Goal: Task Accomplishment & Management: Use online tool/utility

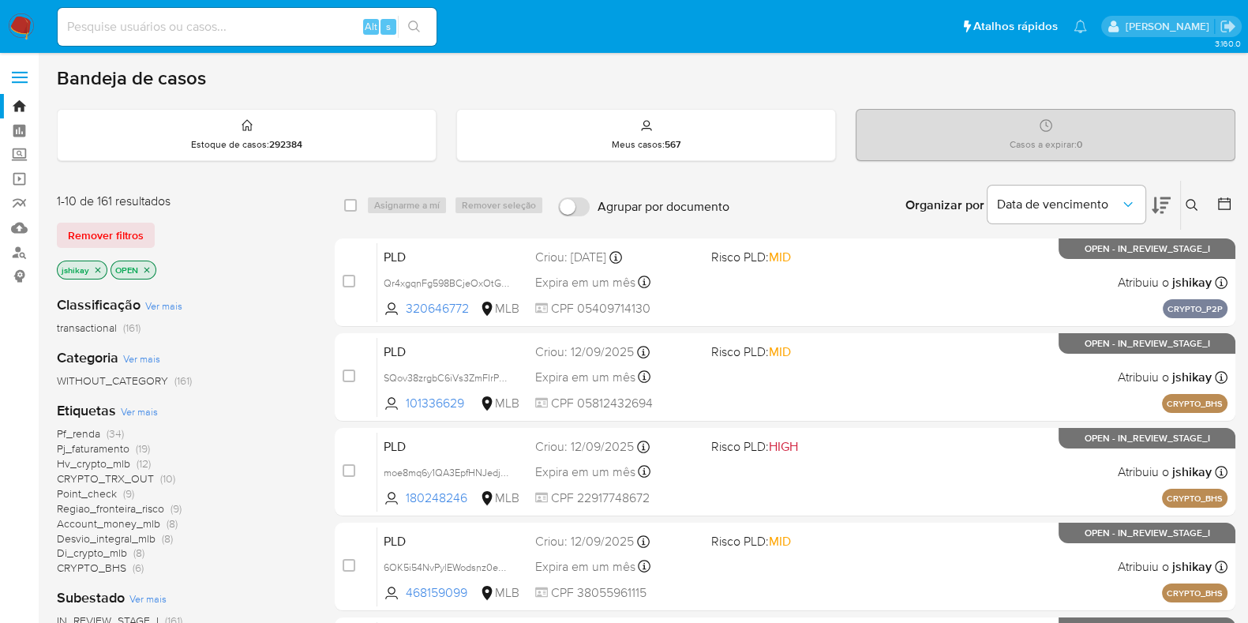
click at [1222, 200] on icon at bounding box center [1224, 203] width 13 height 13
click at [1222, 203] on icon at bounding box center [1225, 204] width 16 height 16
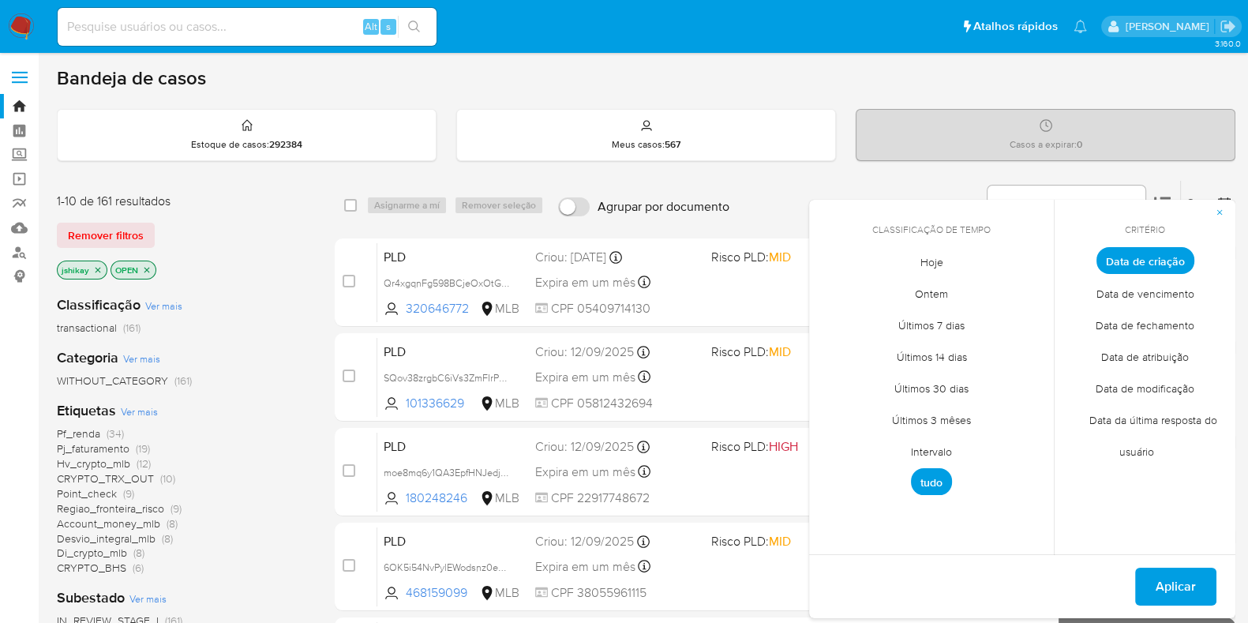
click at [927, 444] on span "Intervalo" at bounding box center [932, 451] width 74 height 32
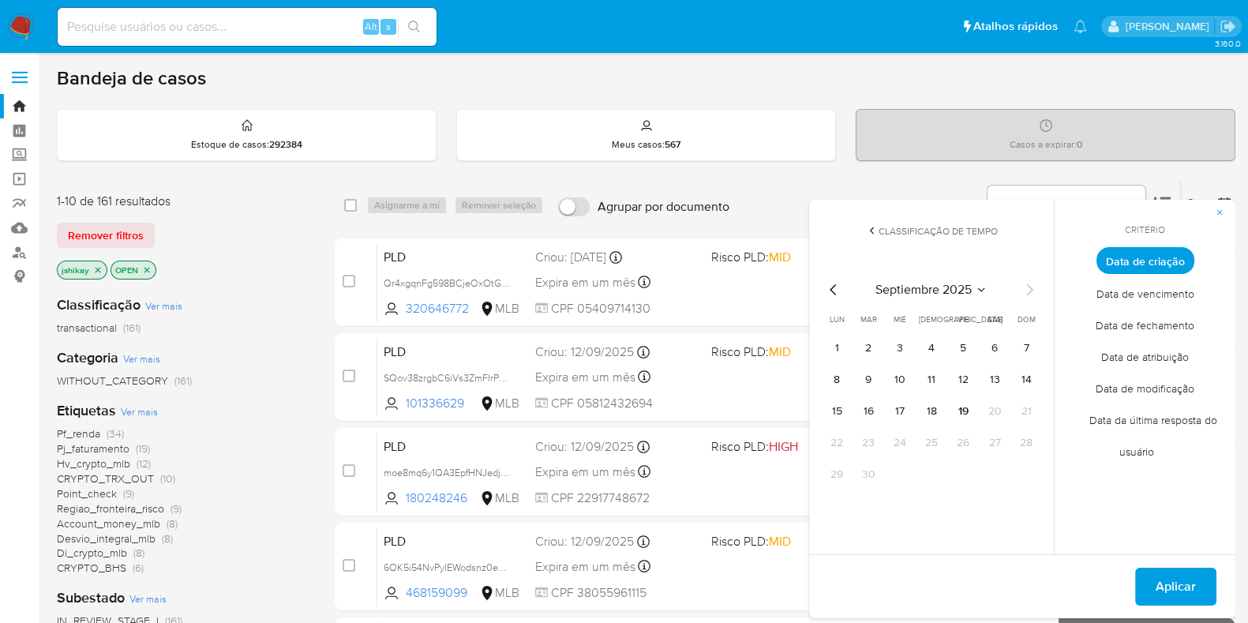
click at [828, 287] on icon "Mes anterior" at bounding box center [833, 289] width 19 height 19
click at [967, 340] on button "1" at bounding box center [963, 348] width 25 height 25
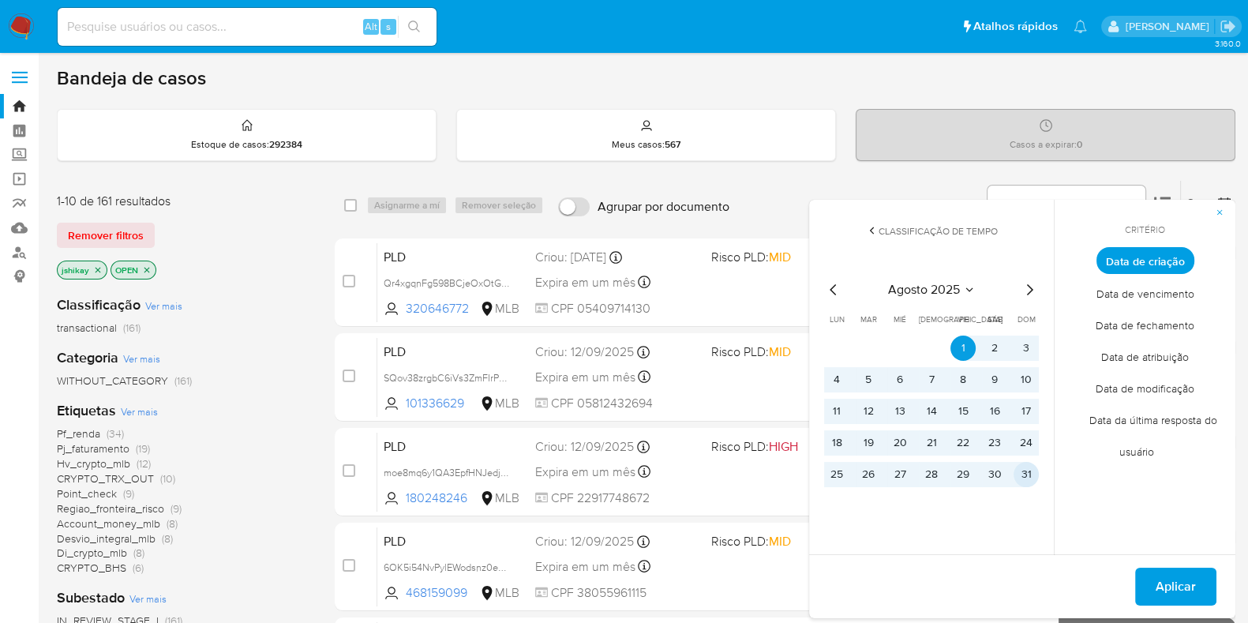
drag, startPoint x: 1033, startPoint y: 473, endPoint x: 1054, endPoint y: 502, distance: 36.2
click at [1032, 473] on button "31" at bounding box center [1026, 474] width 25 height 25
click at [1177, 590] on span "Aplicar" at bounding box center [1176, 586] width 40 height 35
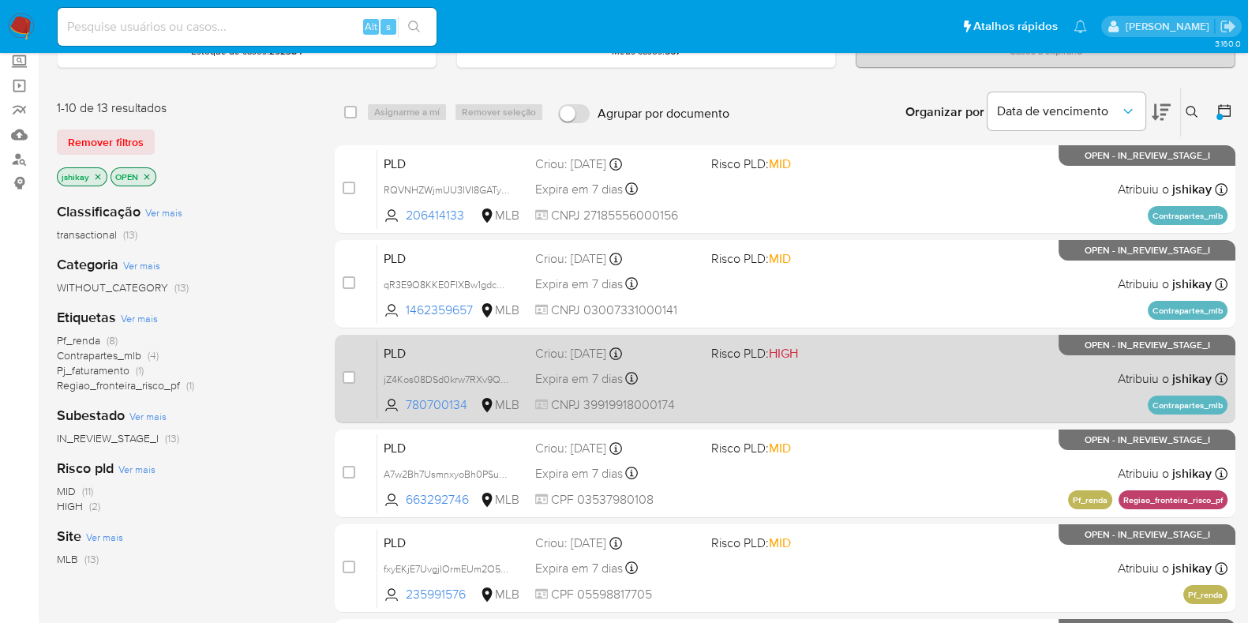
scroll to position [86, 0]
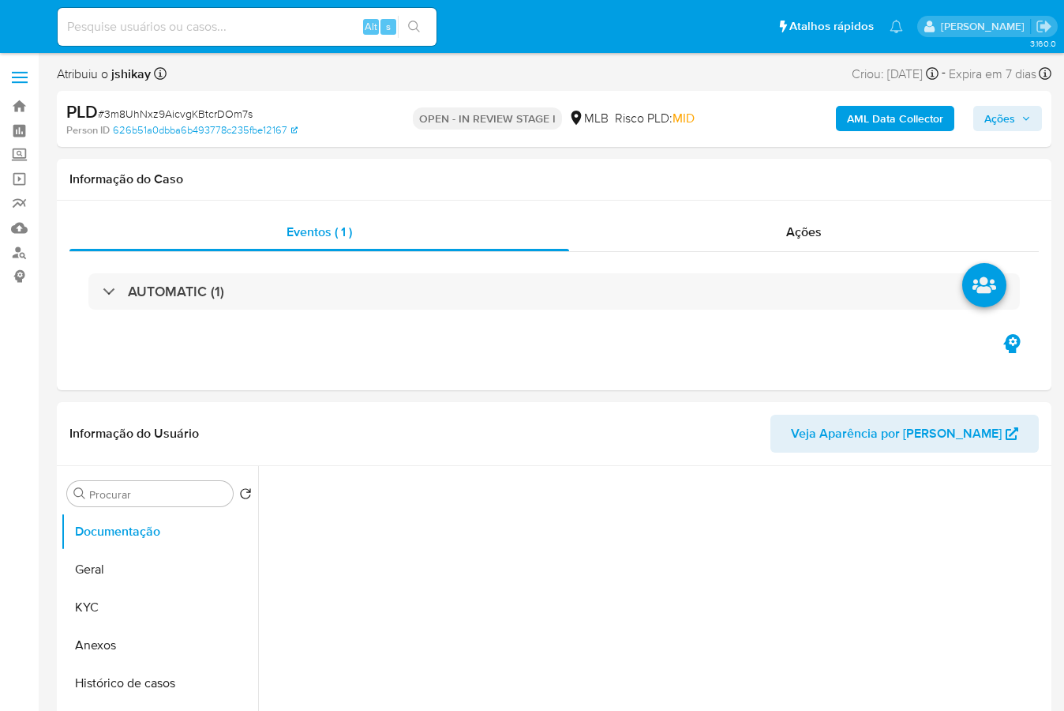
select select "10"
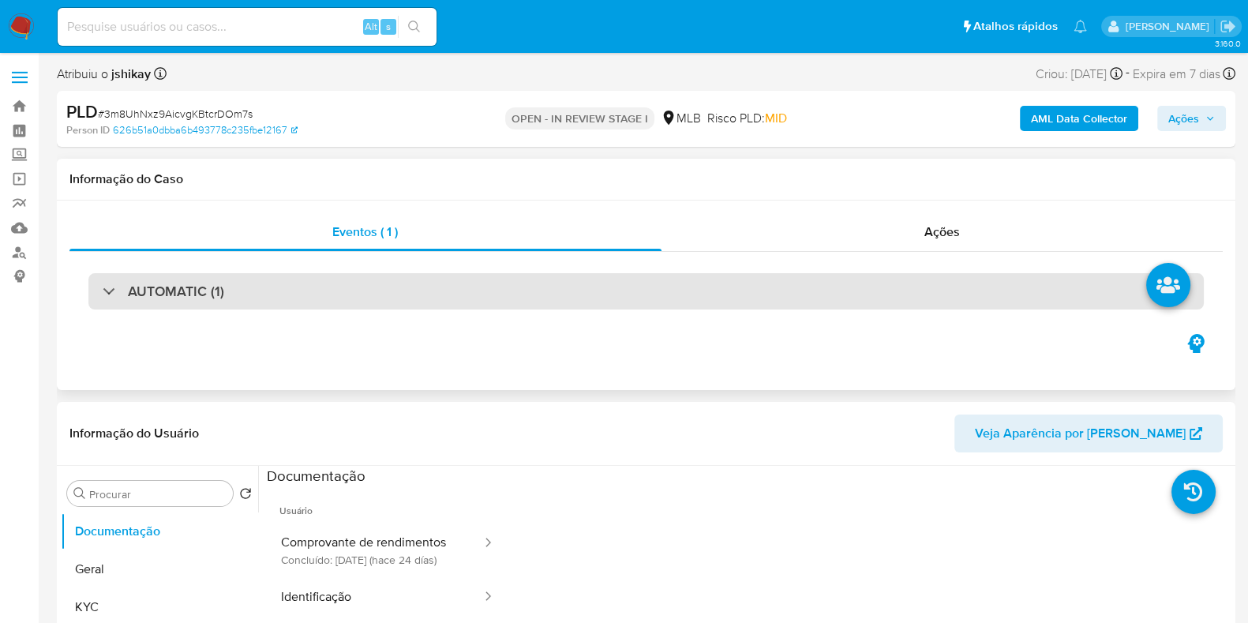
scroll to position [197, 0]
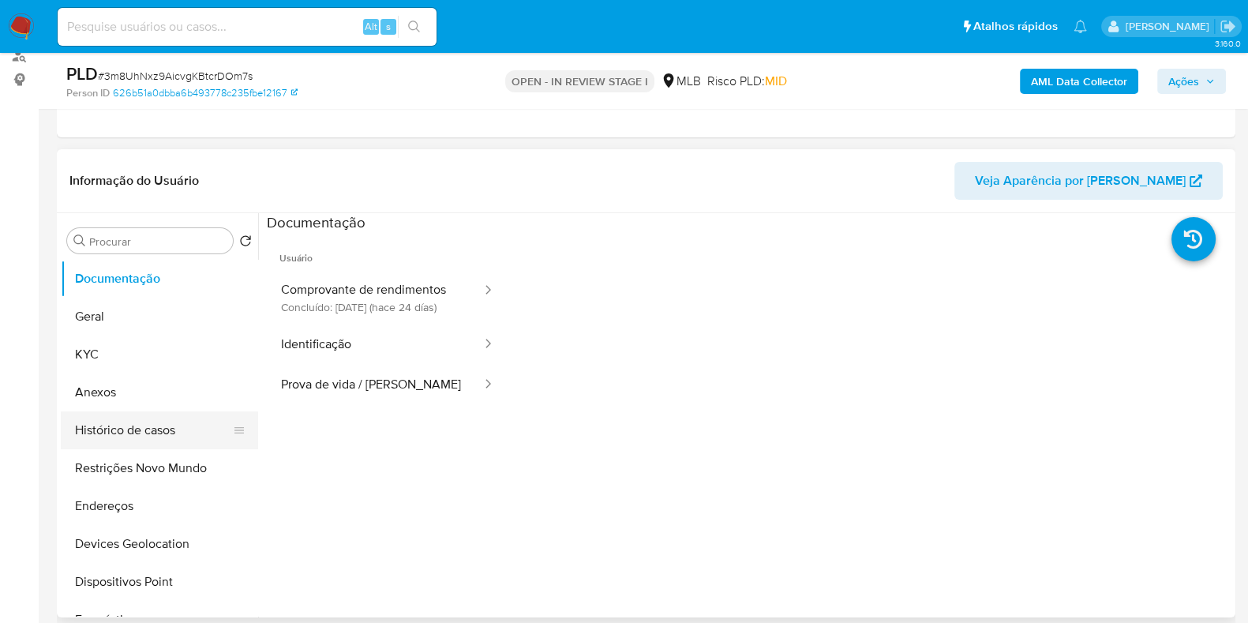
click at [152, 423] on button "Histórico de casos" at bounding box center [153, 430] width 185 height 38
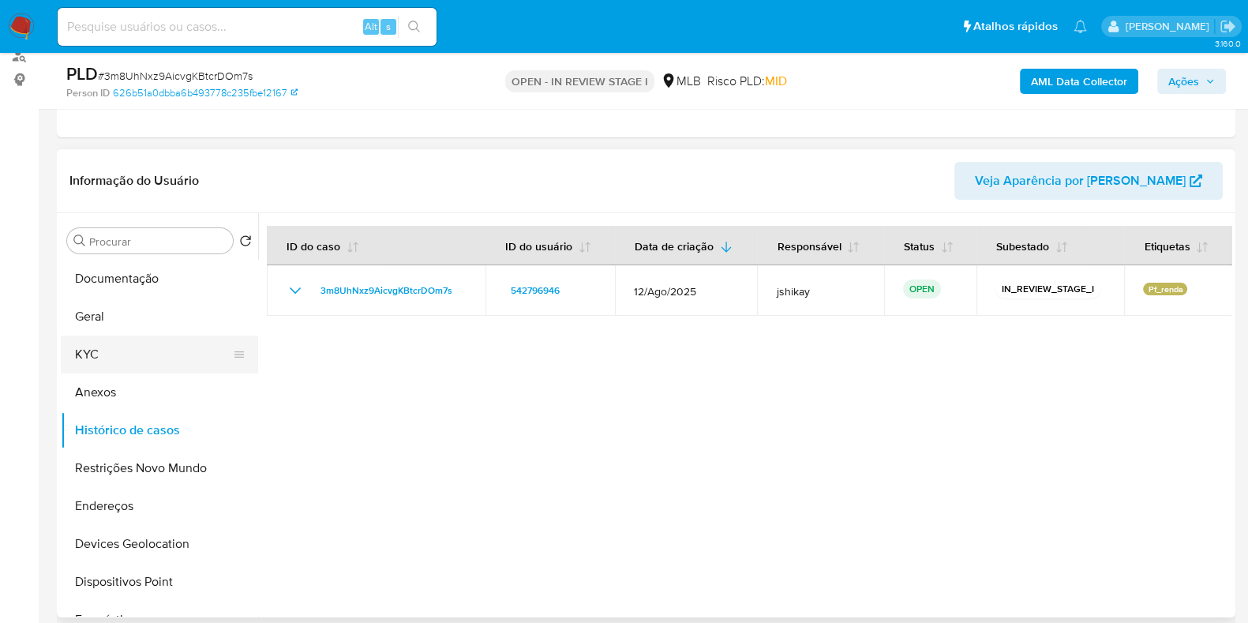
click at [102, 357] on button "KYC" at bounding box center [153, 355] width 185 height 38
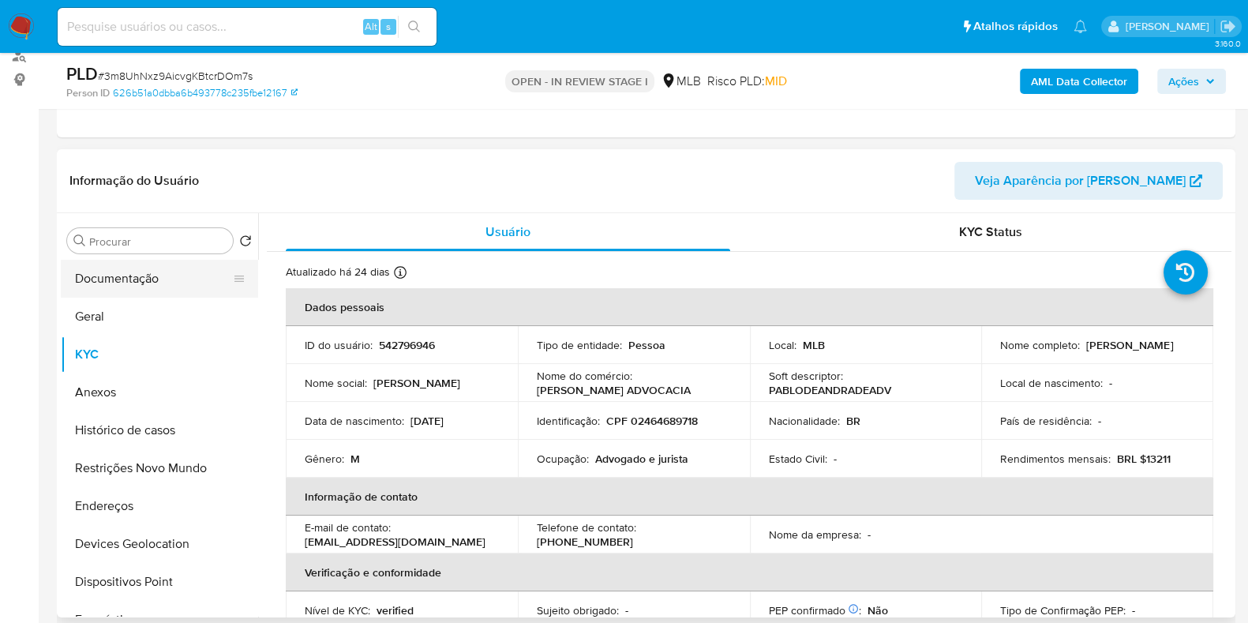
click at [110, 276] on button "Documentação" at bounding box center [153, 279] width 185 height 38
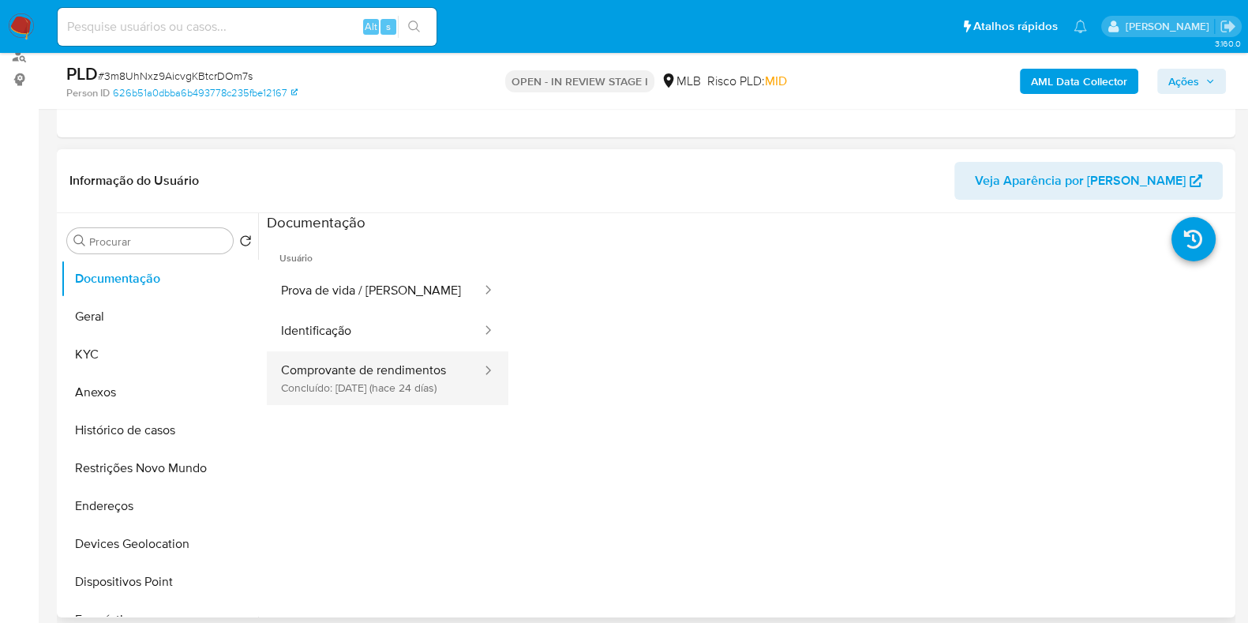
click at [412, 374] on button "Comprovante de rendimentos Concluído: 25/08/2025 (hace 24 días)" at bounding box center [375, 378] width 216 height 54
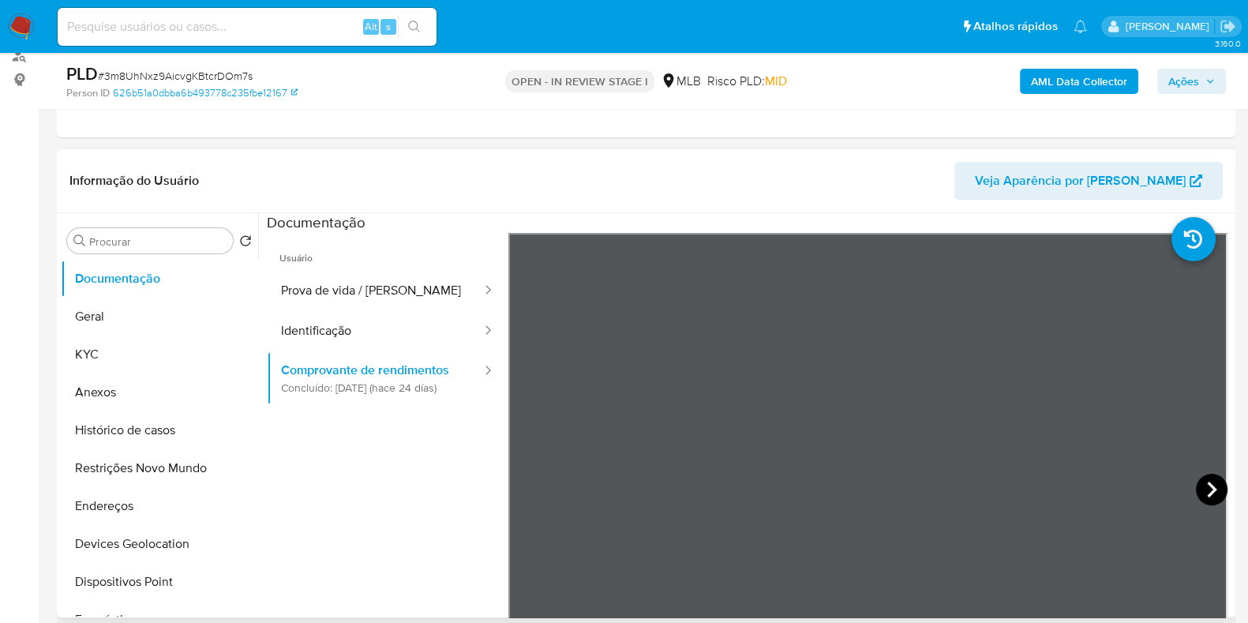
click at [1064, 494] on icon at bounding box center [1212, 490] width 32 height 32
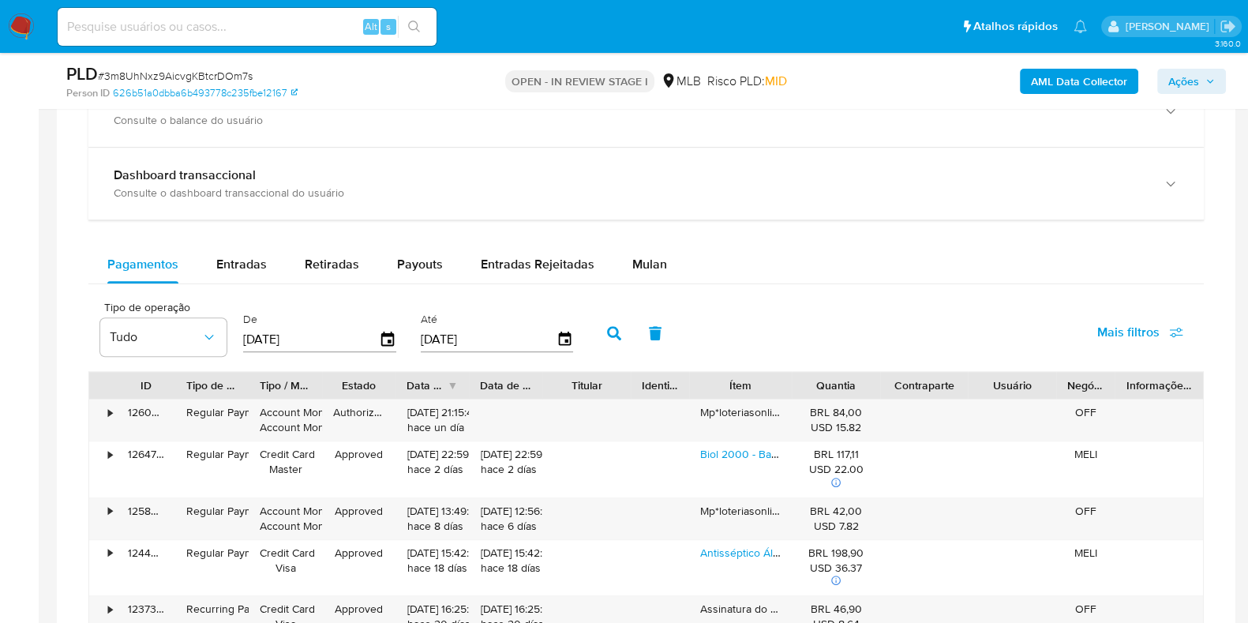
scroll to position [987, 0]
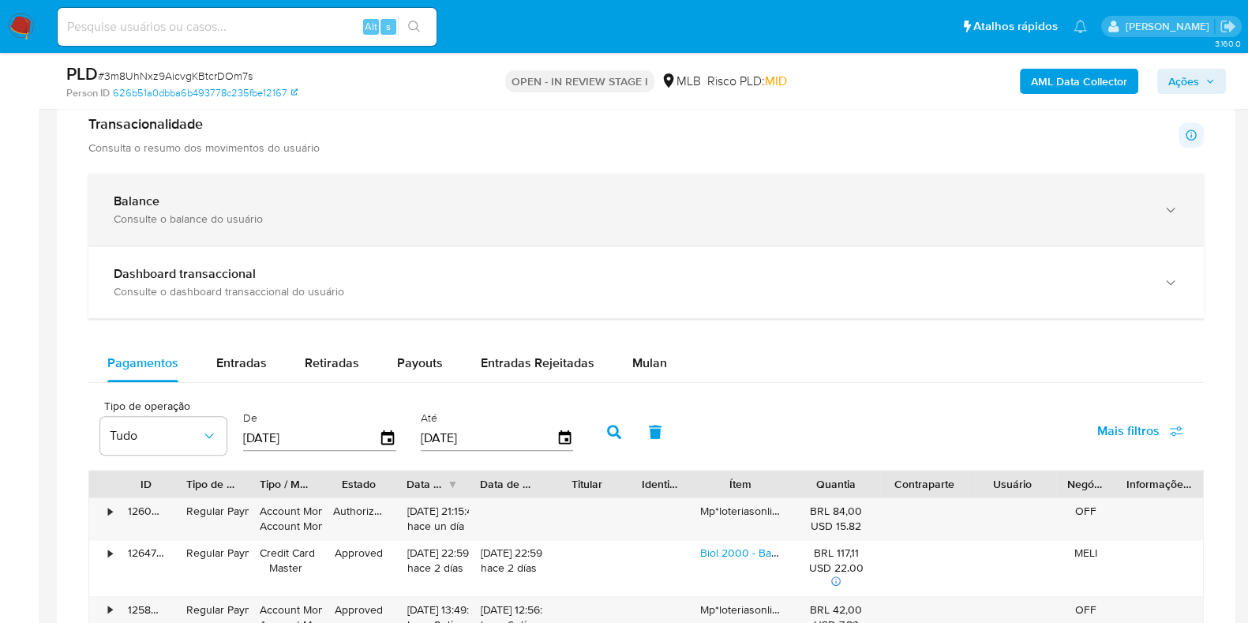
click at [568, 184] on div "Balance Consulte o balance do usuário" at bounding box center [646, 210] width 1116 height 72
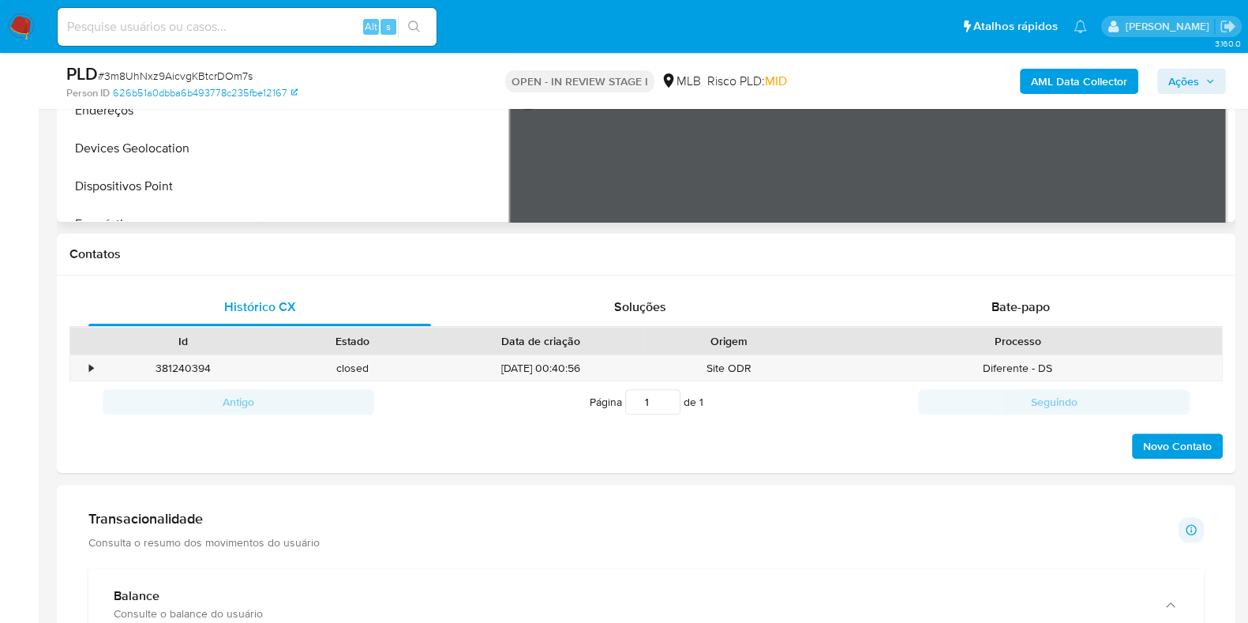
scroll to position [98, 0]
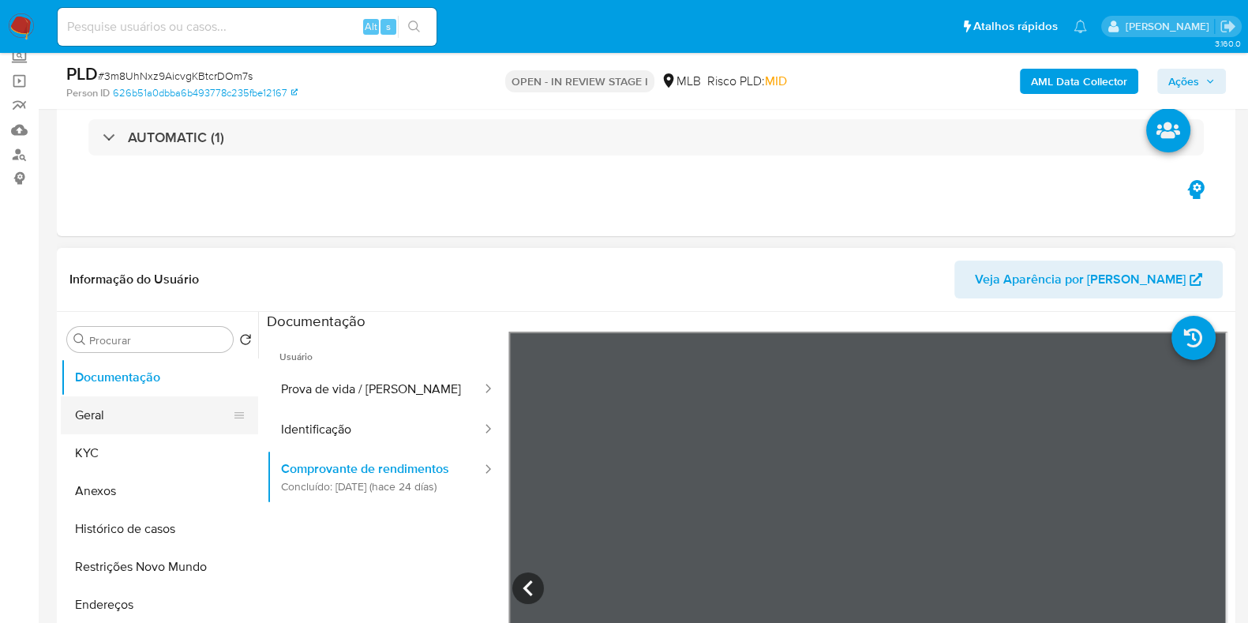
click at [142, 413] on button "Geral" at bounding box center [153, 415] width 185 height 38
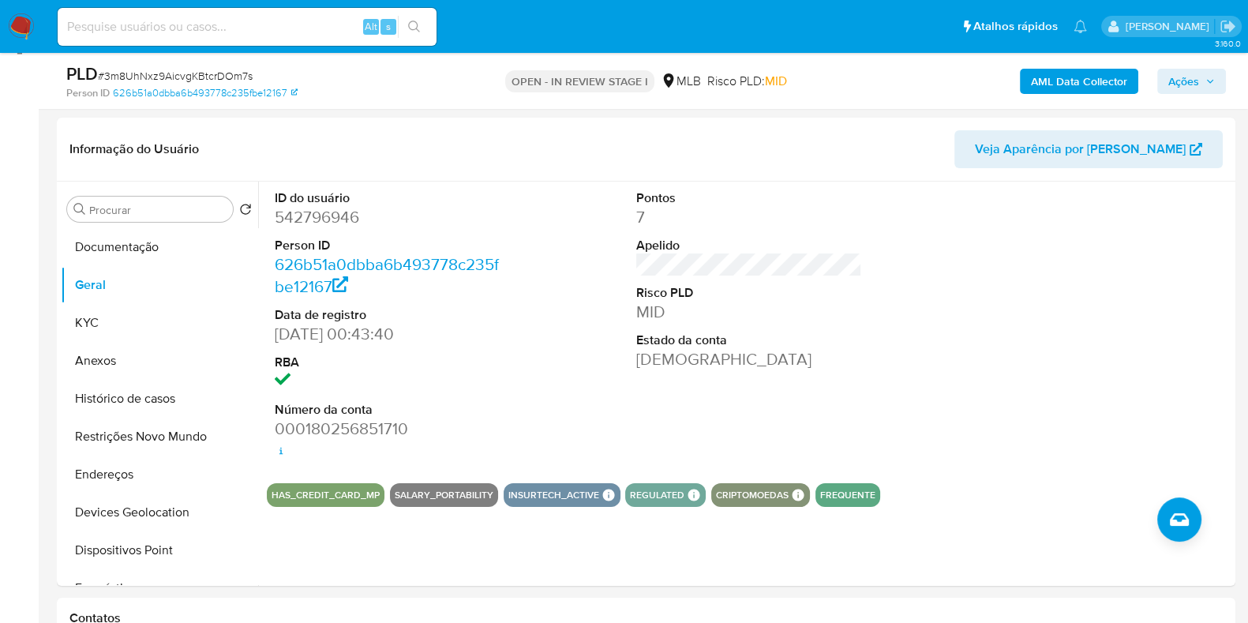
scroll to position [197, 0]
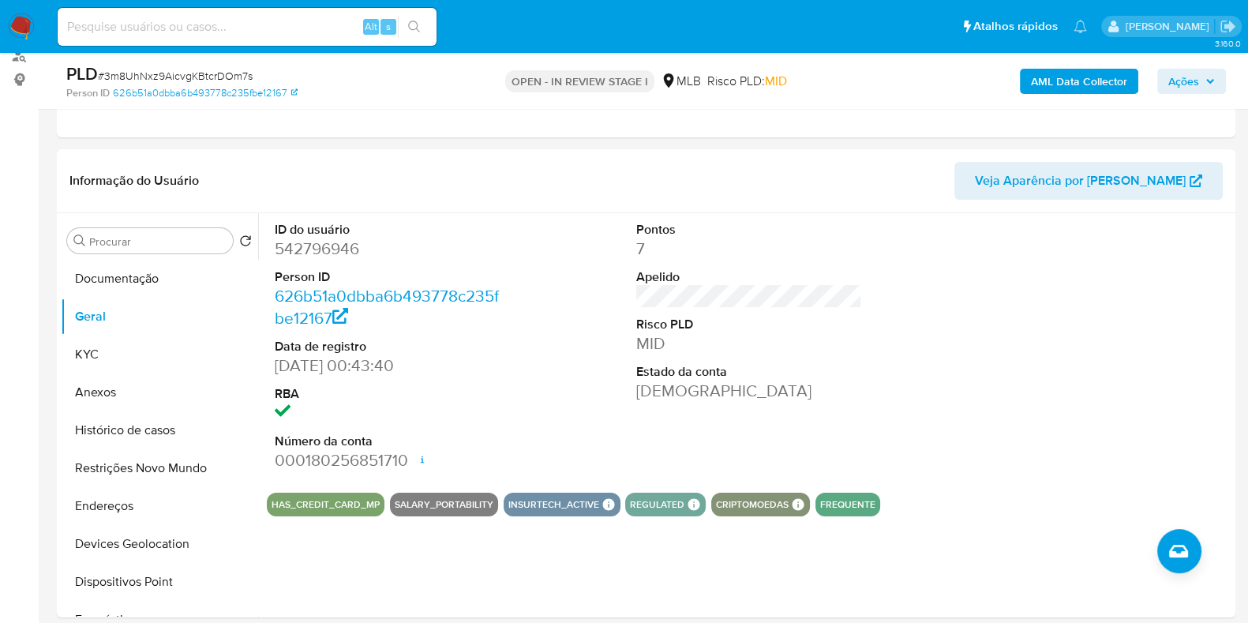
click at [347, 242] on dd "542796946" at bounding box center [388, 249] width 226 height 22
copy dd "542796946"
click at [116, 292] on button "Documentação" at bounding box center [153, 279] width 185 height 38
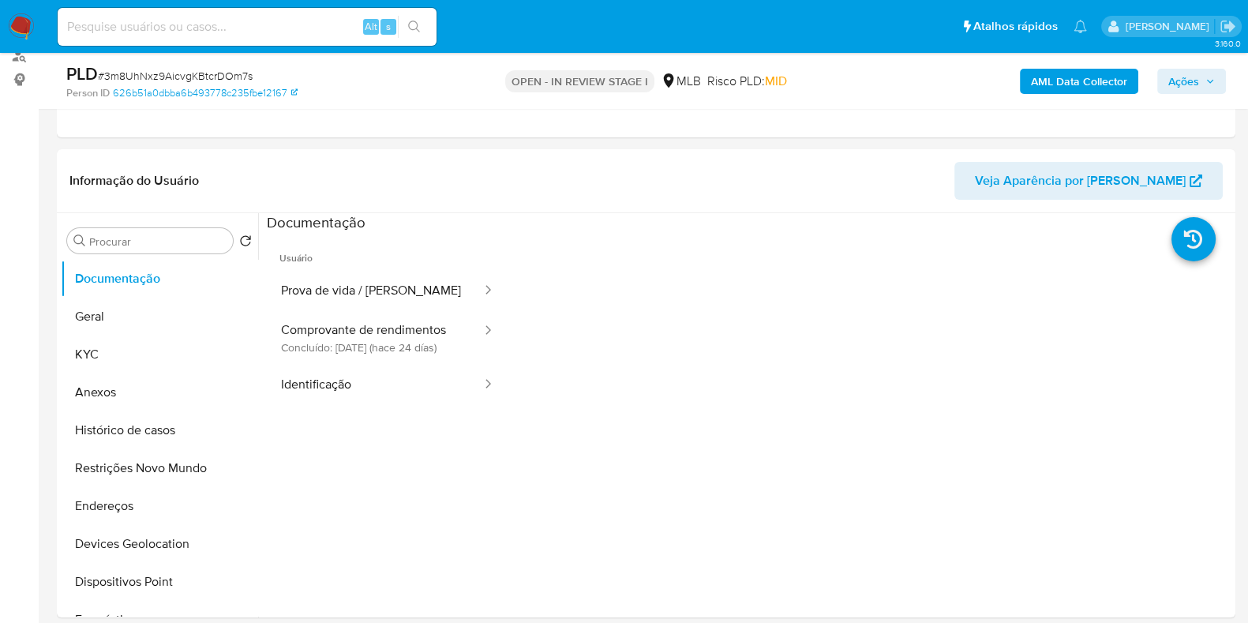
click at [398, 311] on button "Comprovante de rendimentos Concluído: 25/08/2025 (hace 24 días)" at bounding box center [375, 338] width 216 height 54
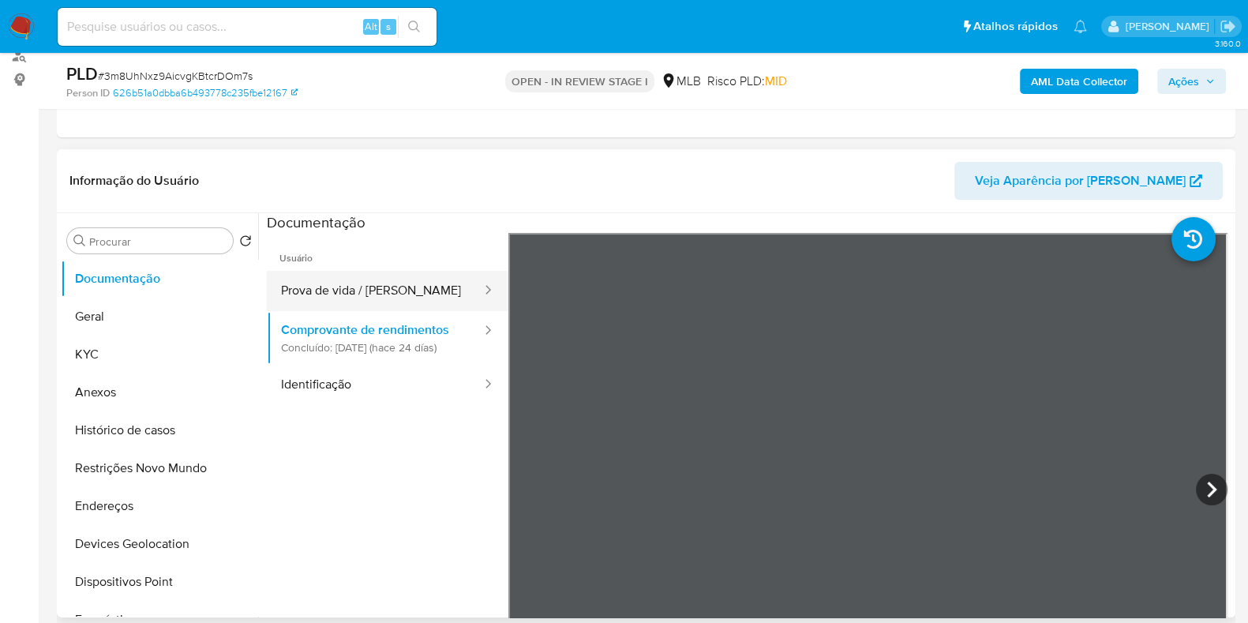
click at [398, 289] on button "Prova de vida / [PERSON_NAME]" at bounding box center [375, 291] width 216 height 40
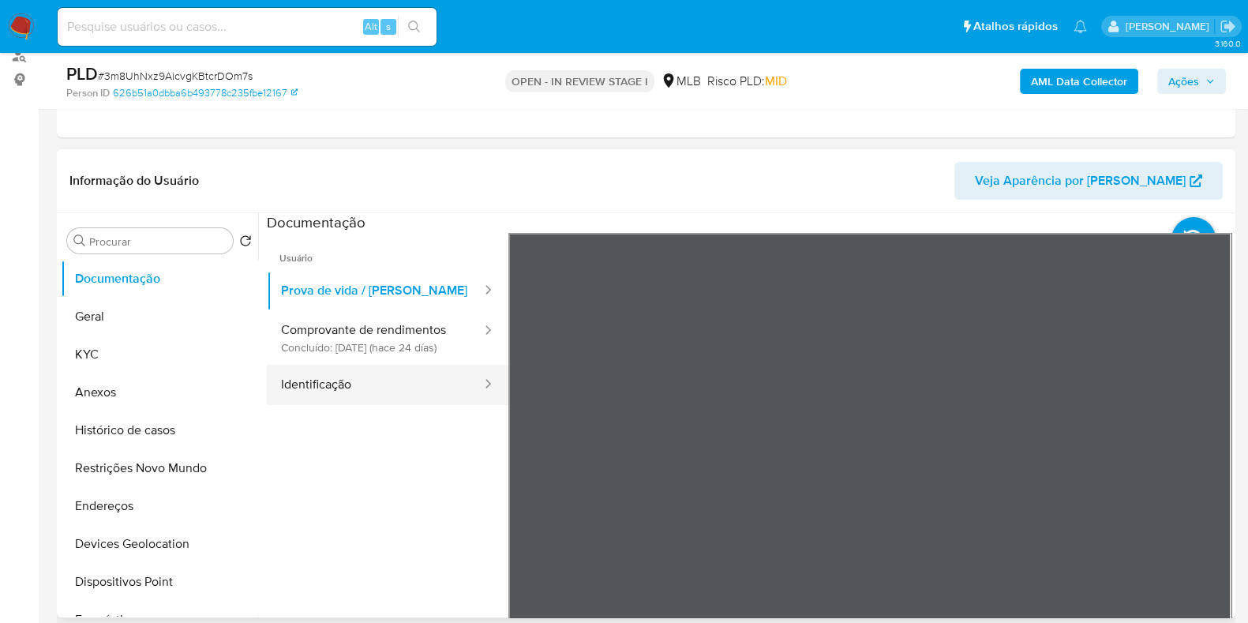
click at [411, 405] on button "Identificação" at bounding box center [375, 385] width 216 height 40
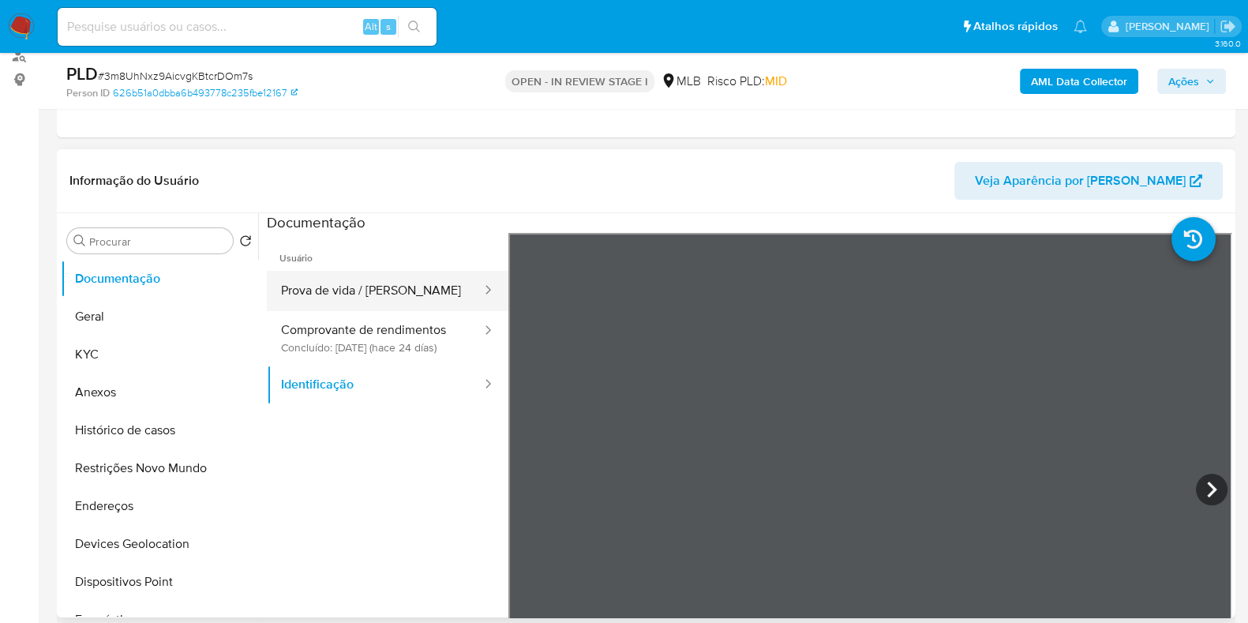
click at [332, 286] on button "Prova de vida / [PERSON_NAME]" at bounding box center [375, 291] width 216 height 40
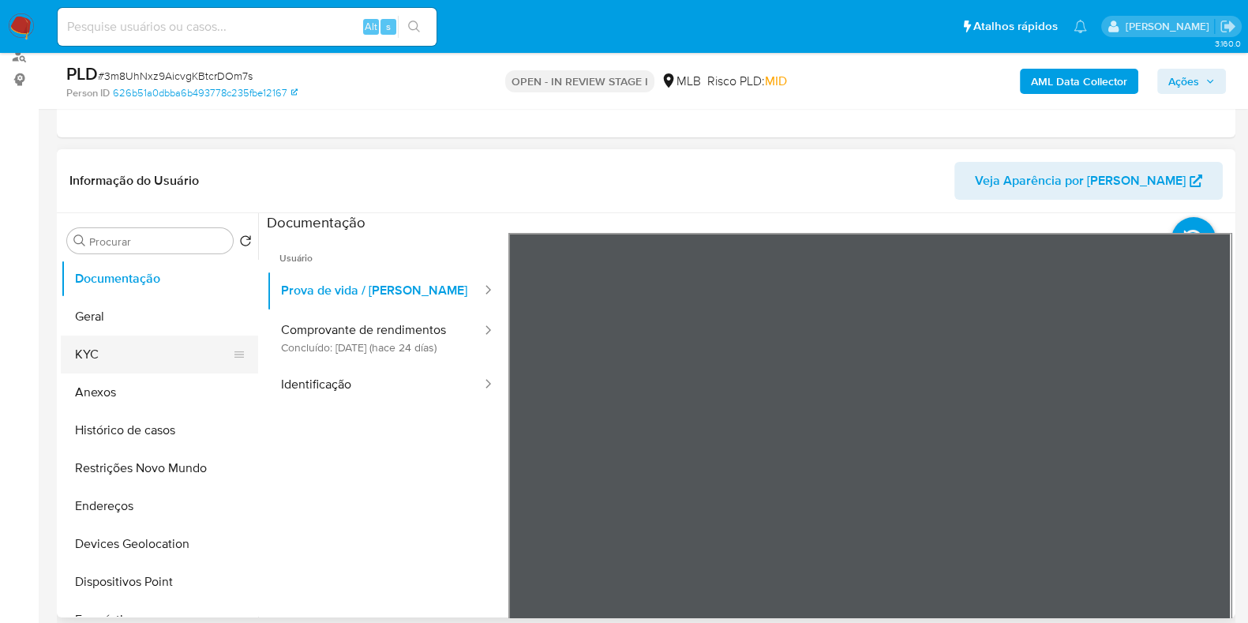
click at [107, 359] on button "KYC" at bounding box center [153, 355] width 185 height 38
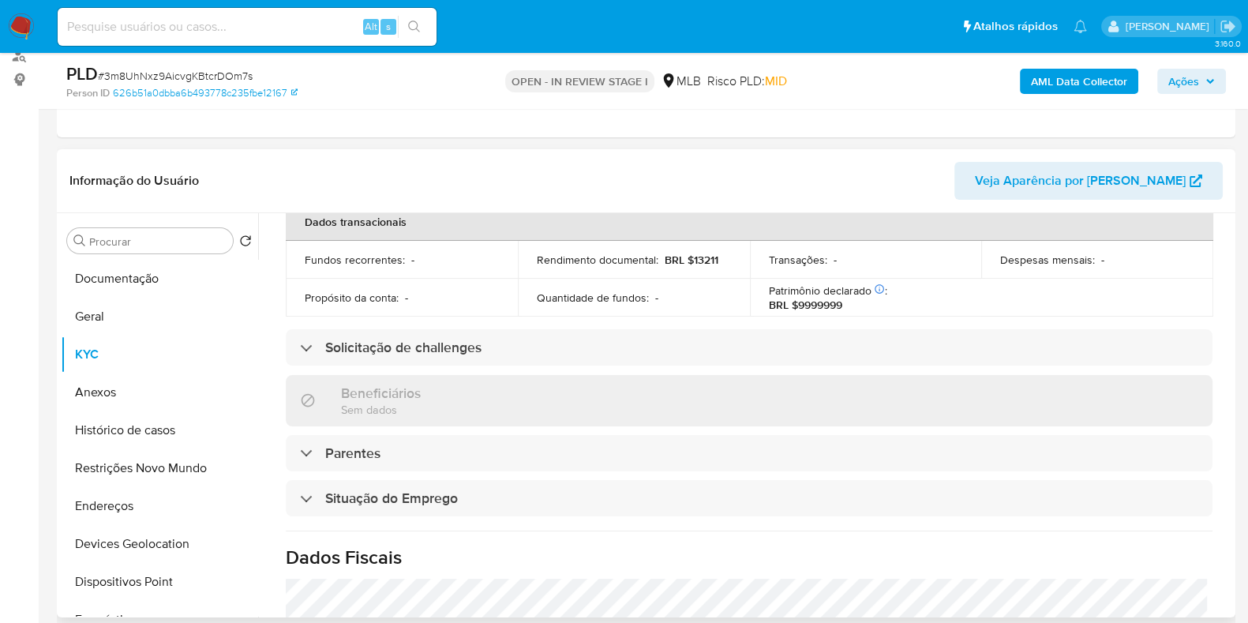
scroll to position [686, 0]
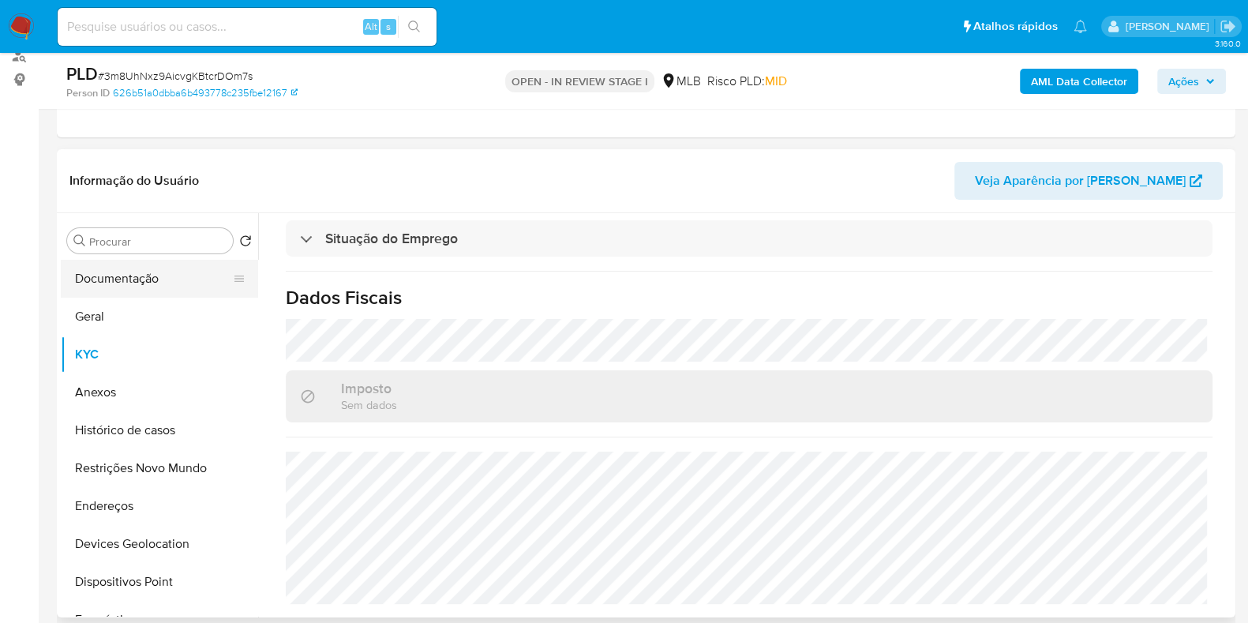
click at [167, 270] on button "Documentação" at bounding box center [153, 279] width 185 height 38
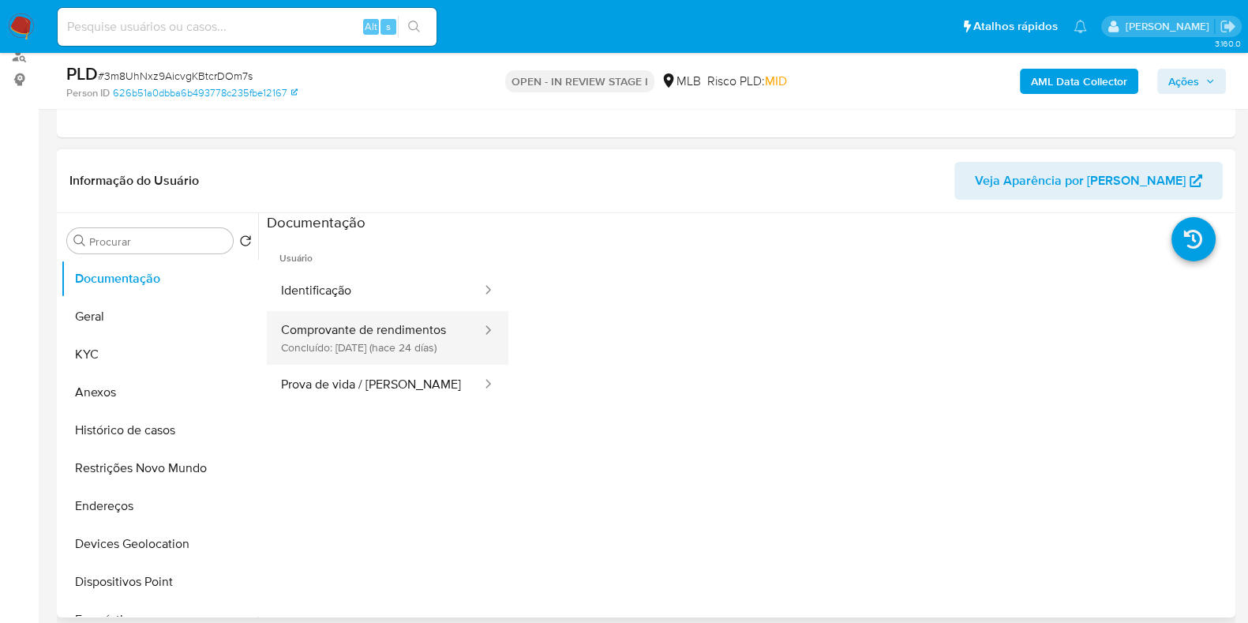
click at [404, 333] on button "Comprovante de rendimentos Concluído: 25/08/2025 (hace 24 días)" at bounding box center [375, 338] width 216 height 54
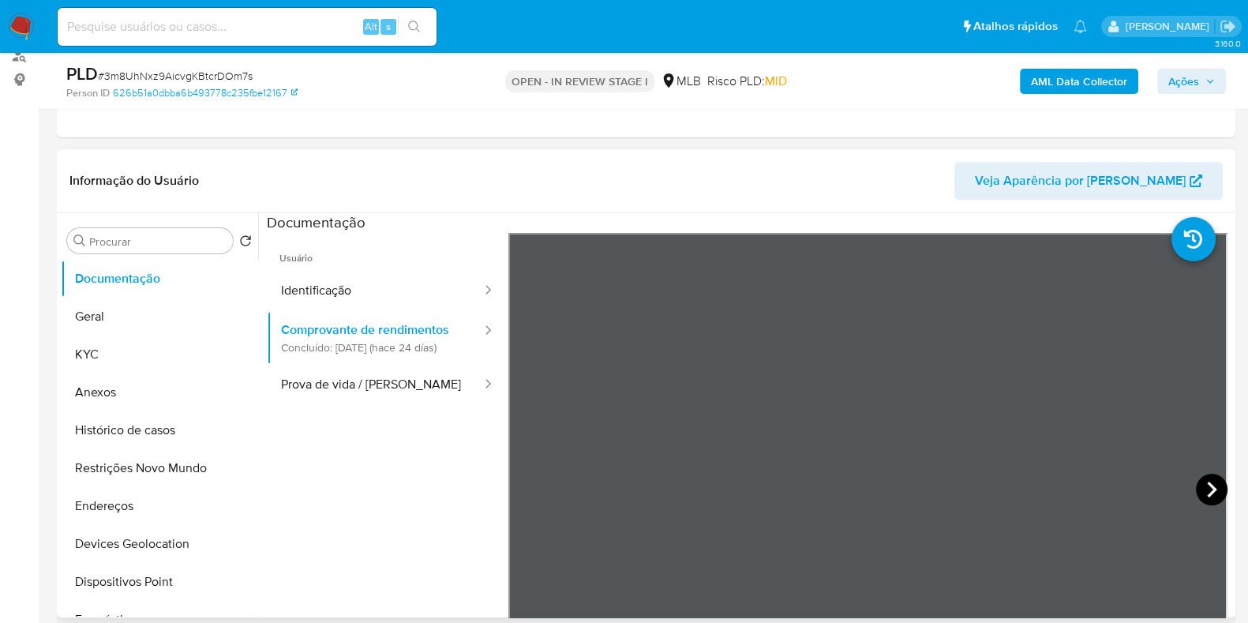
click at [1064, 488] on icon at bounding box center [1211, 490] width 9 height 16
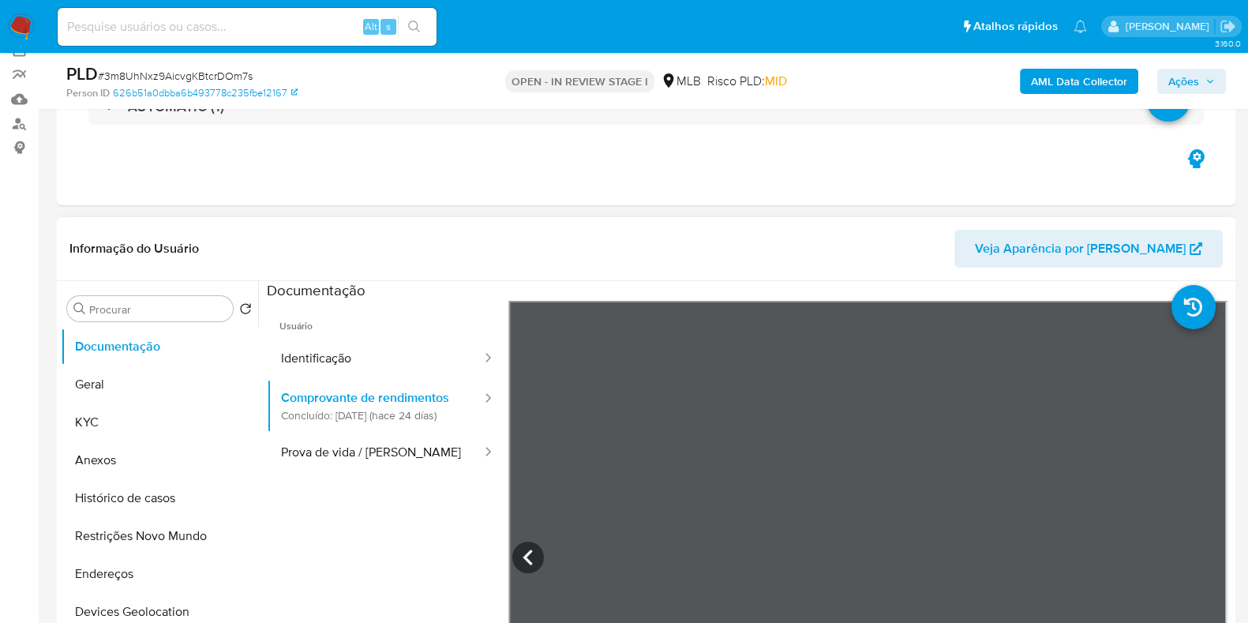
scroll to position [98, 0]
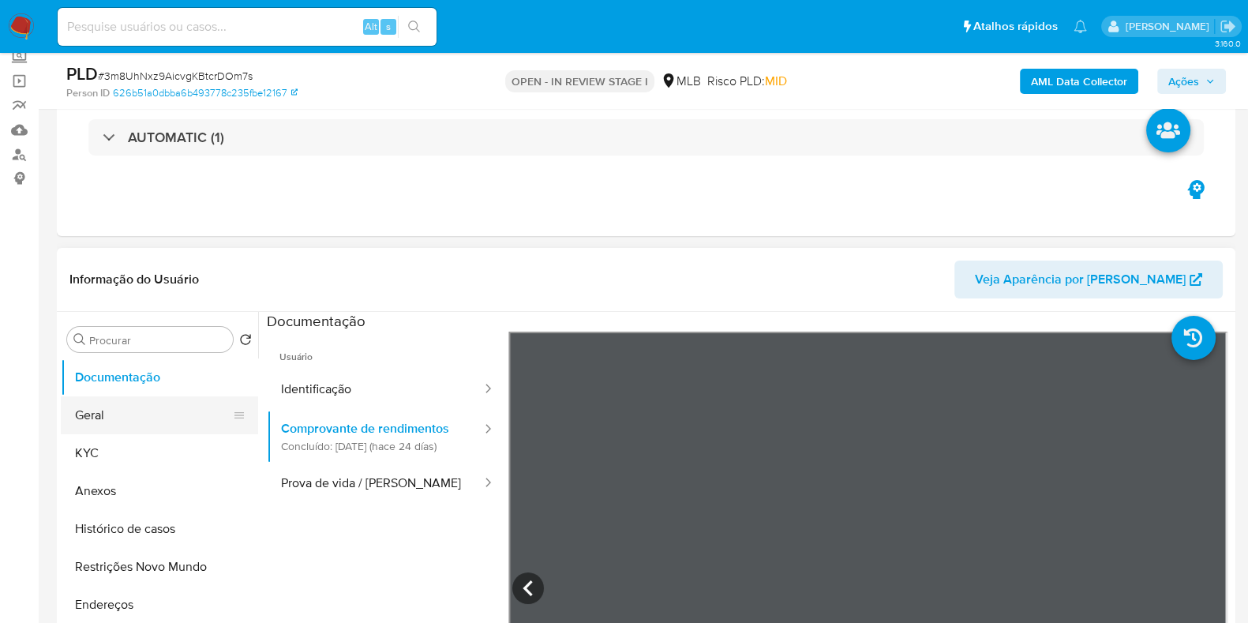
click at [109, 408] on button "Geral" at bounding box center [153, 415] width 185 height 38
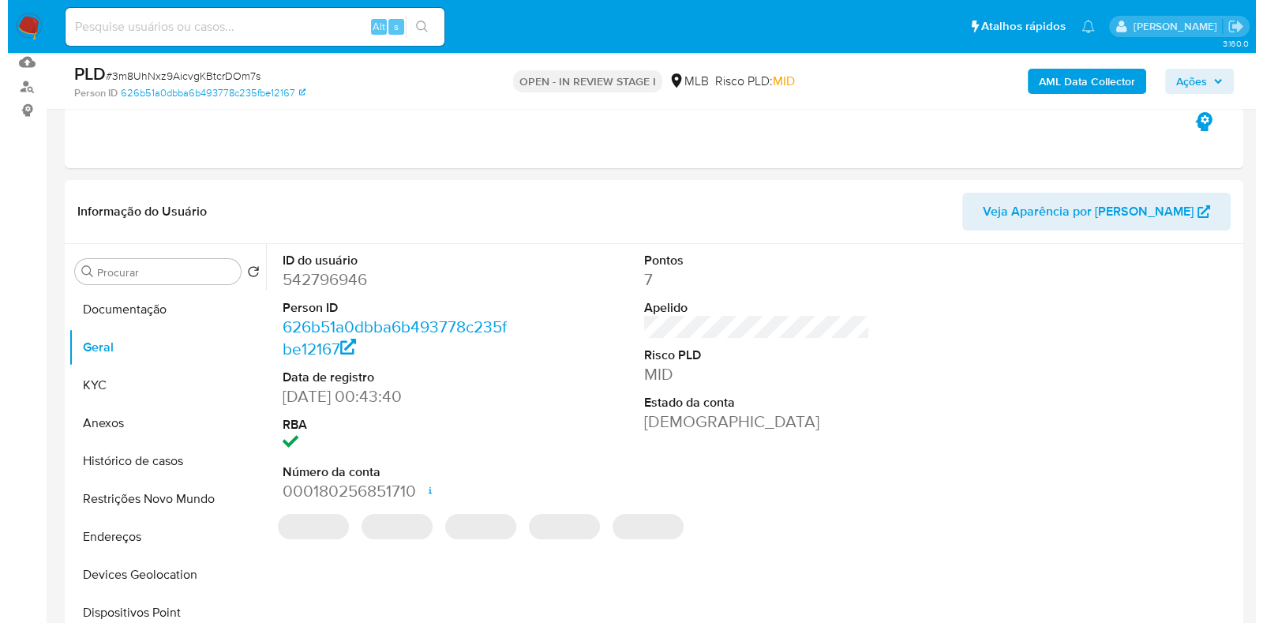
scroll to position [197, 0]
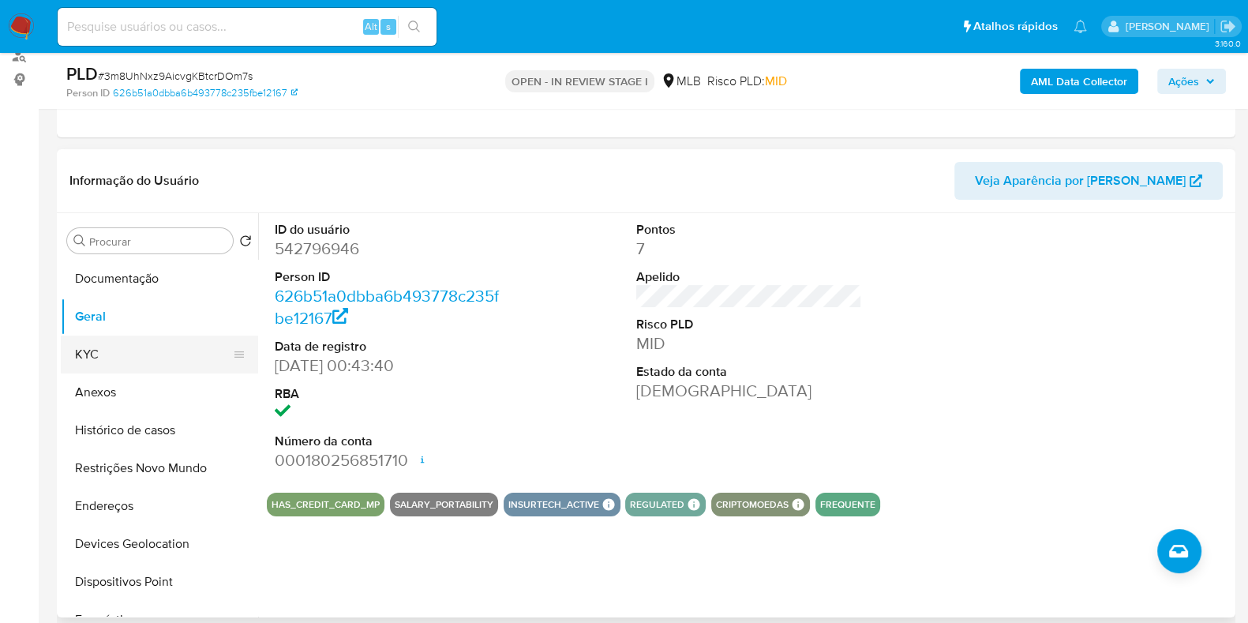
click at [125, 340] on button "KYC" at bounding box center [153, 355] width 185 height 38
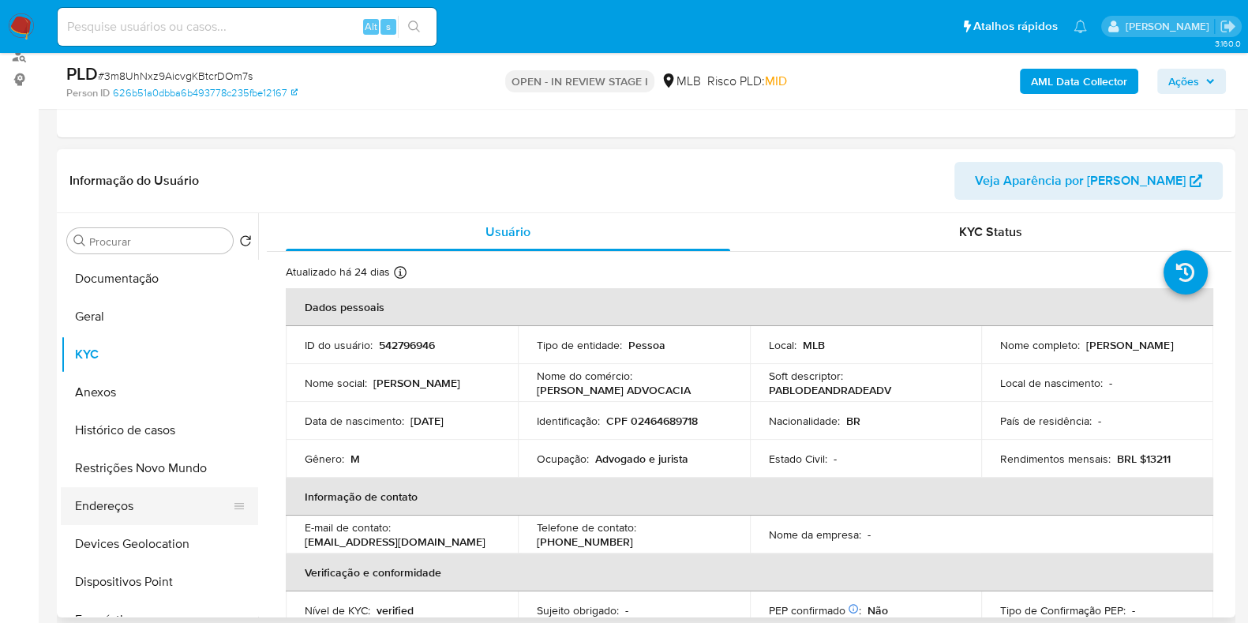
click at [157, 512] on button "Endereços" at bounding box center [153, 506] width 185 height 38
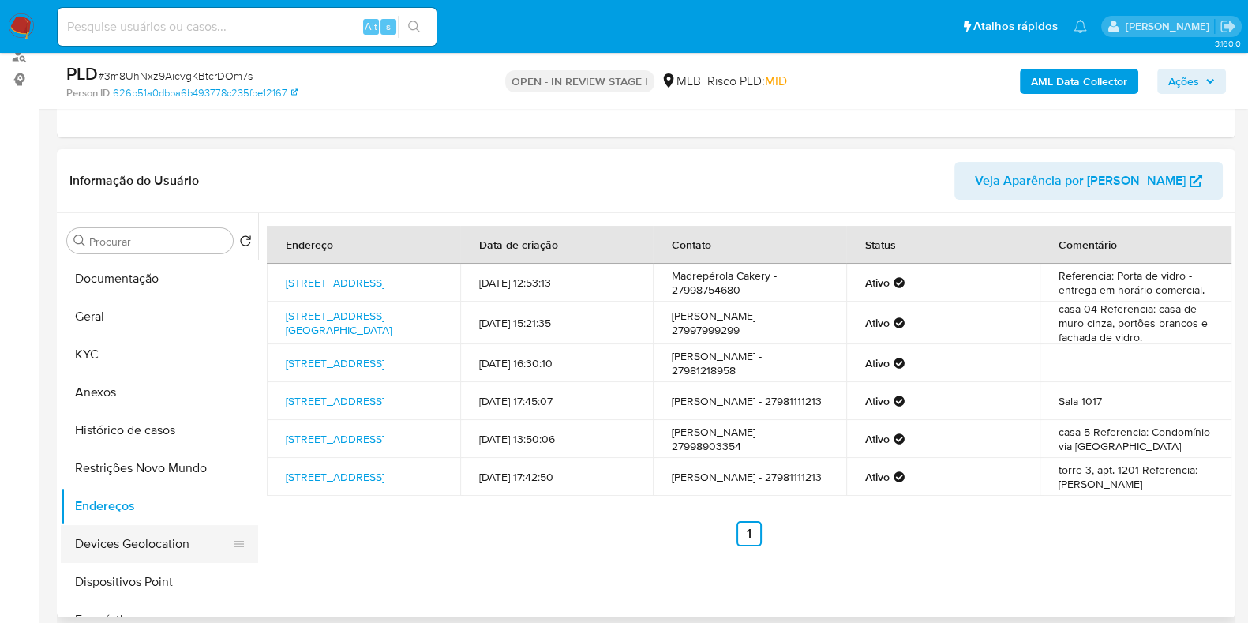
click at [163, 547] on button "Devices Geolocation" at bounding box center [153, 544] width 185 height 38
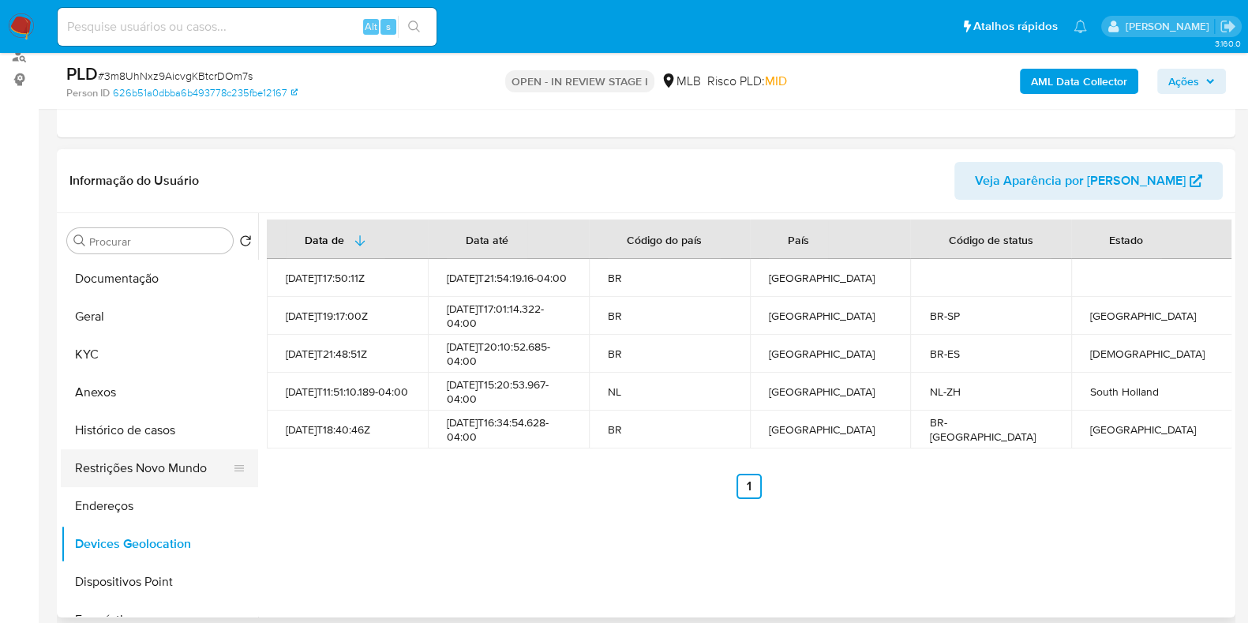
drag, startPoint x: 156, startPoint y: 479, endPoint x: 167, endPoint y: 479, distance: 11.1
click at [156, 479] on button "Restrições Novo Mundo" at bounding box center [153, 468] width 185 height 38
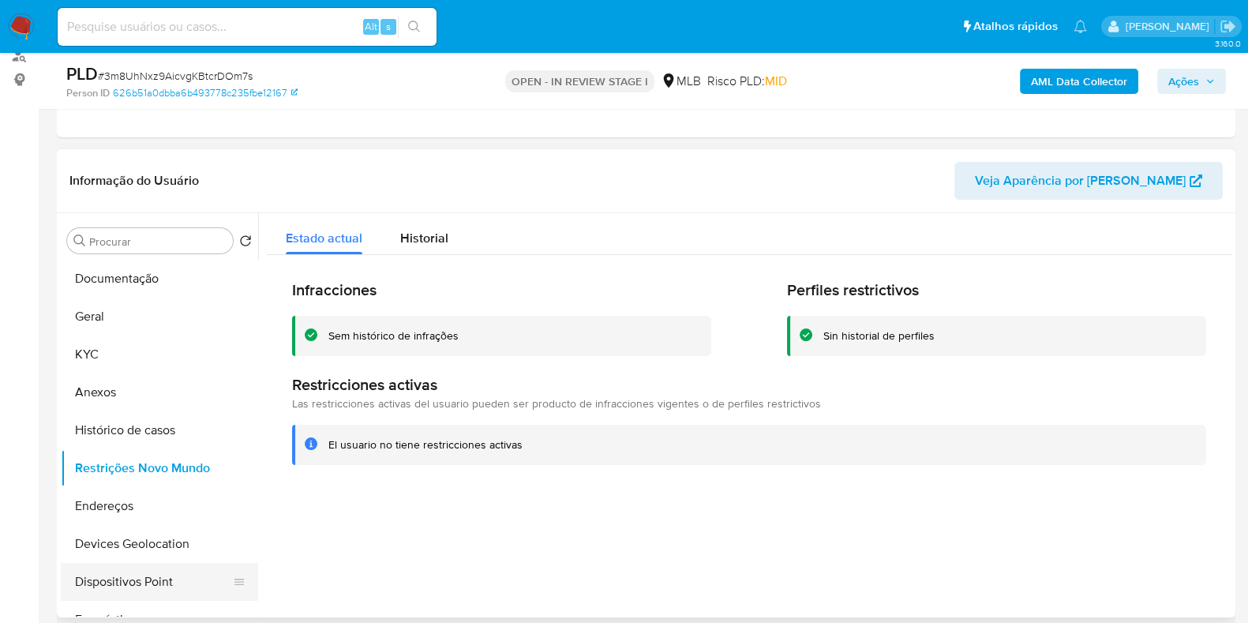
click at [146, 595] on button "Dispositivos Point" at bounding box center [153, 582] width 185 height 38
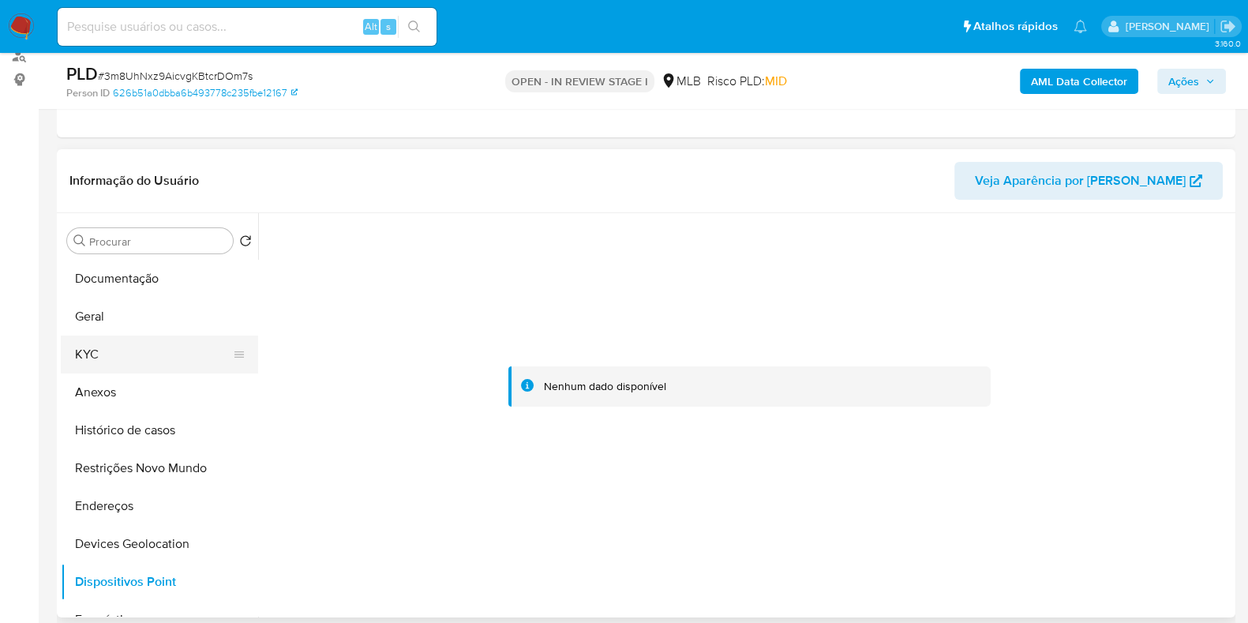
click at [104, 354] on button "KYC" at bounding box center [153, 355] width 185 height 38
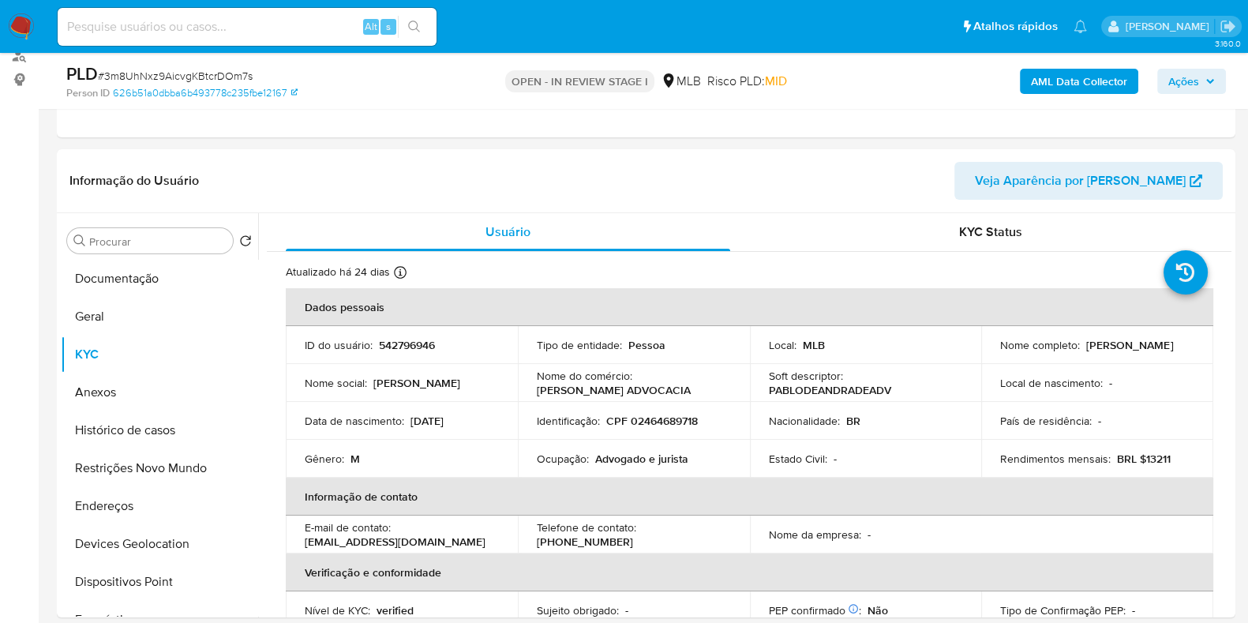
click at [1035, 74] on b "AML Data Collector" at bounding box center [1079, 81] width 96 height 25
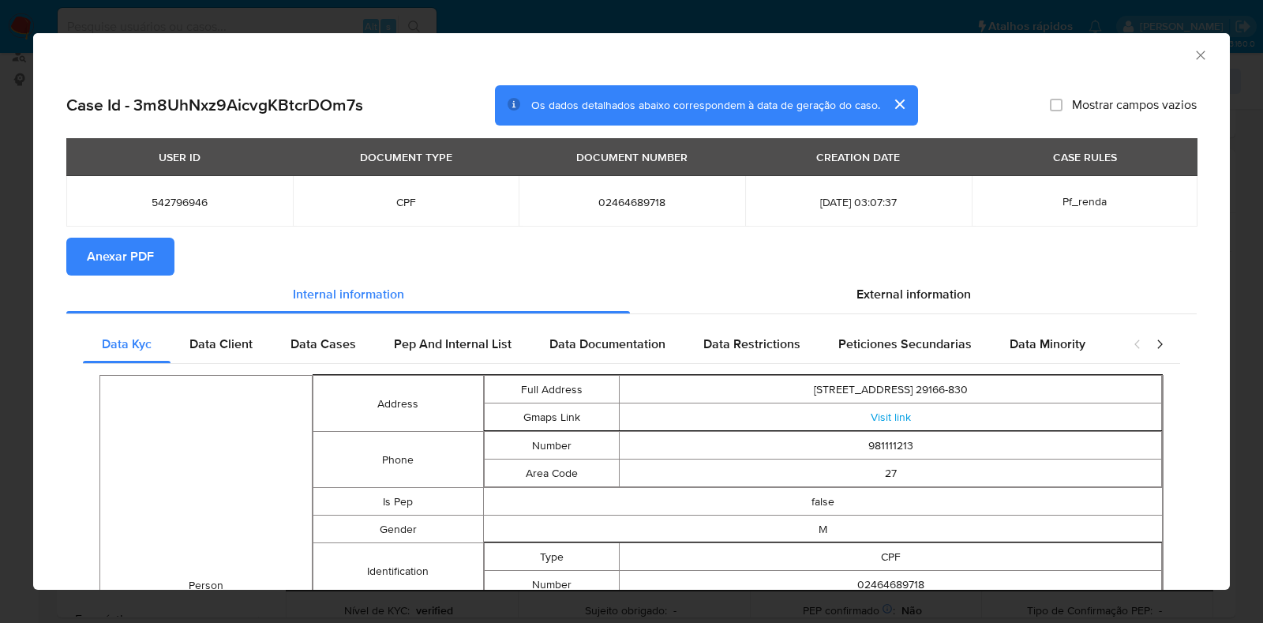
click at [834, 270] on section "Anexar PDF" at bounding box center [631, 257] width 1131 height 38
click at [843, 286] on div "External information" at bounding box center [913, 295] width 567 height 38
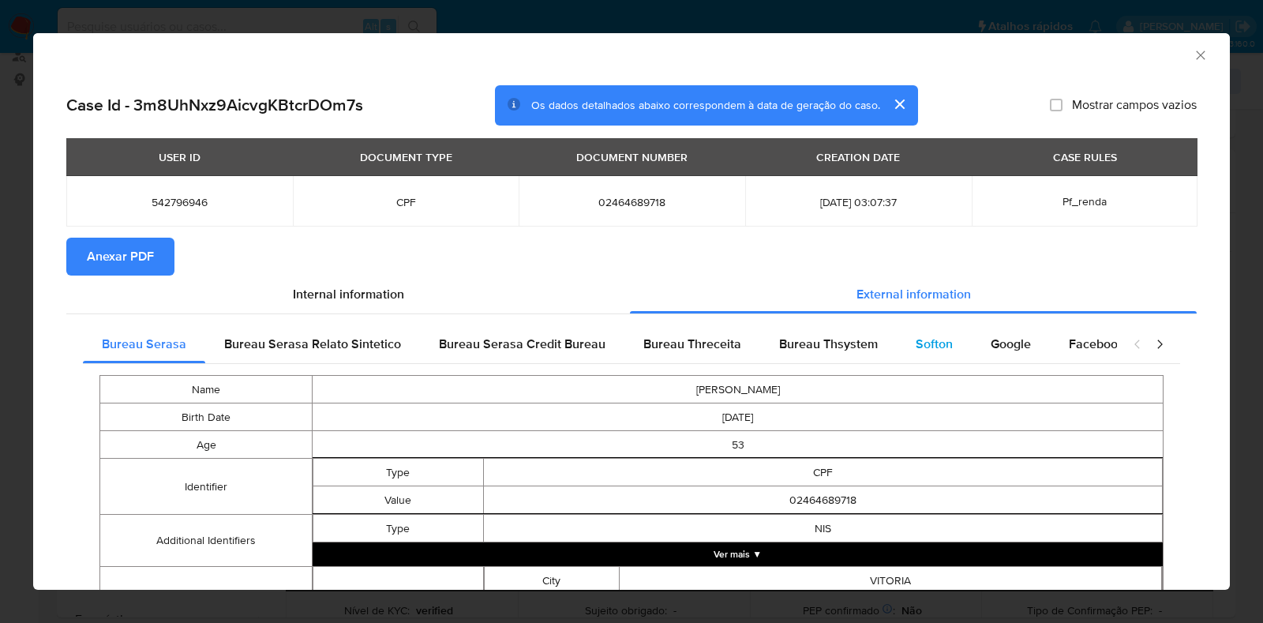
click at [924, 336] on span "Softon" at bounding box center [934, 344] width 37 height 18
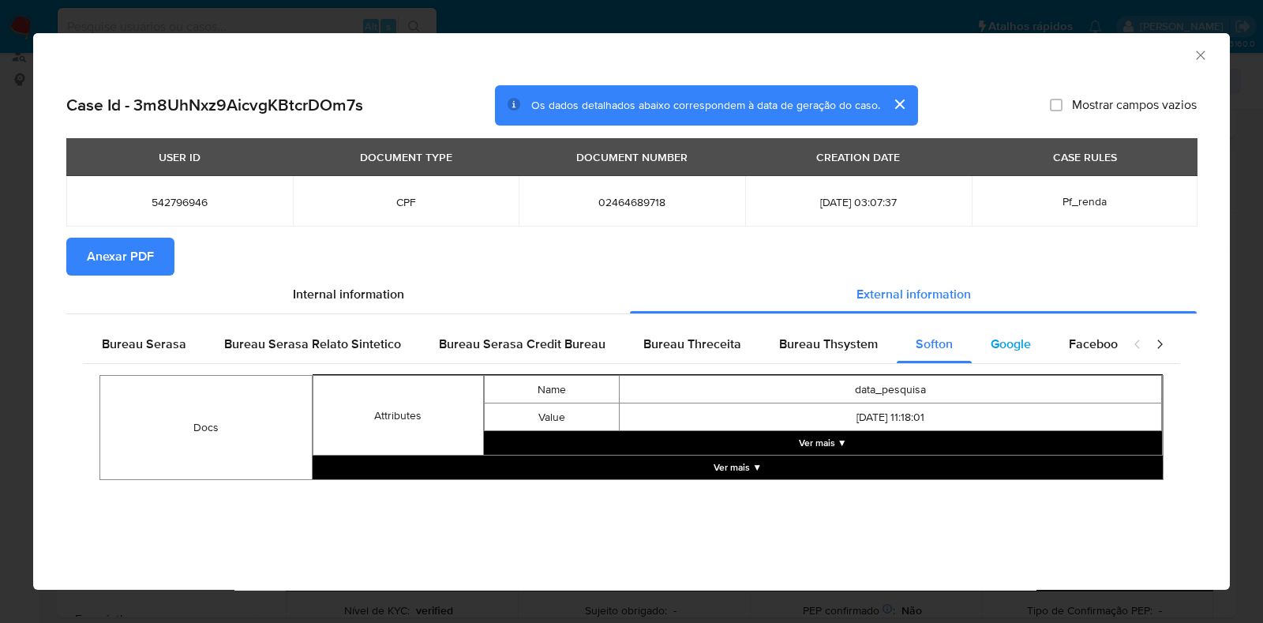
click at [1032, 348] on div "Google" at bounding box center [1011, 344] width 78 height 38
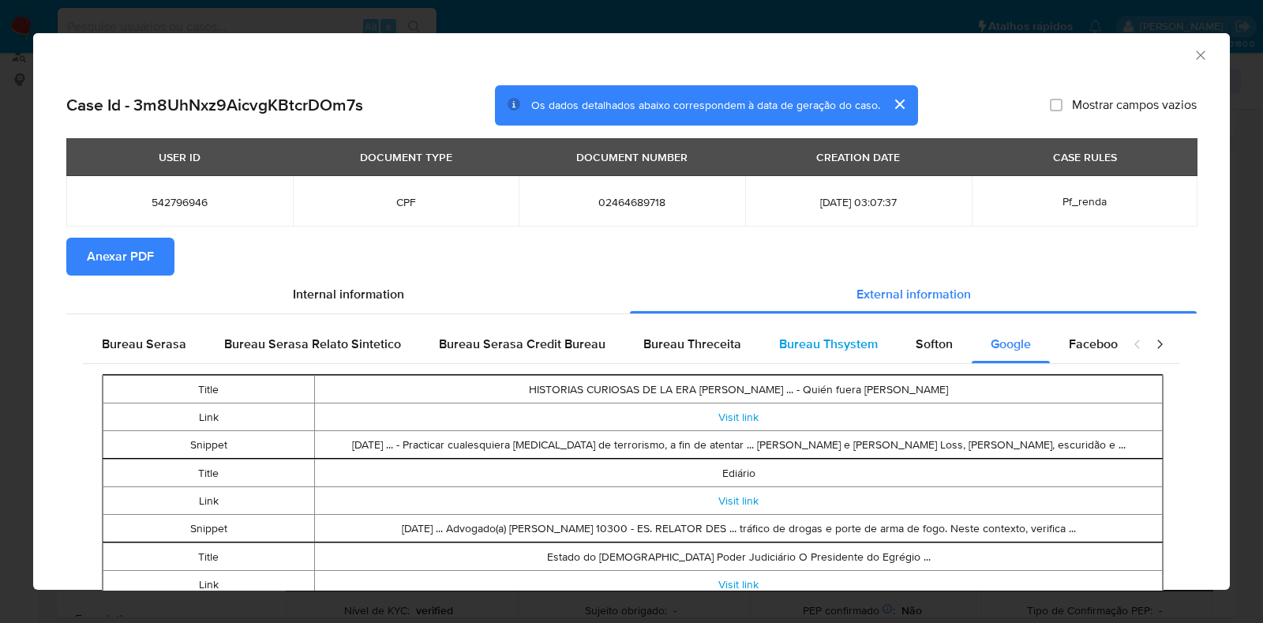
click at [850, 352] on span "Bureau Thsystem" at bounding box center [828, 344] width 99 height 18
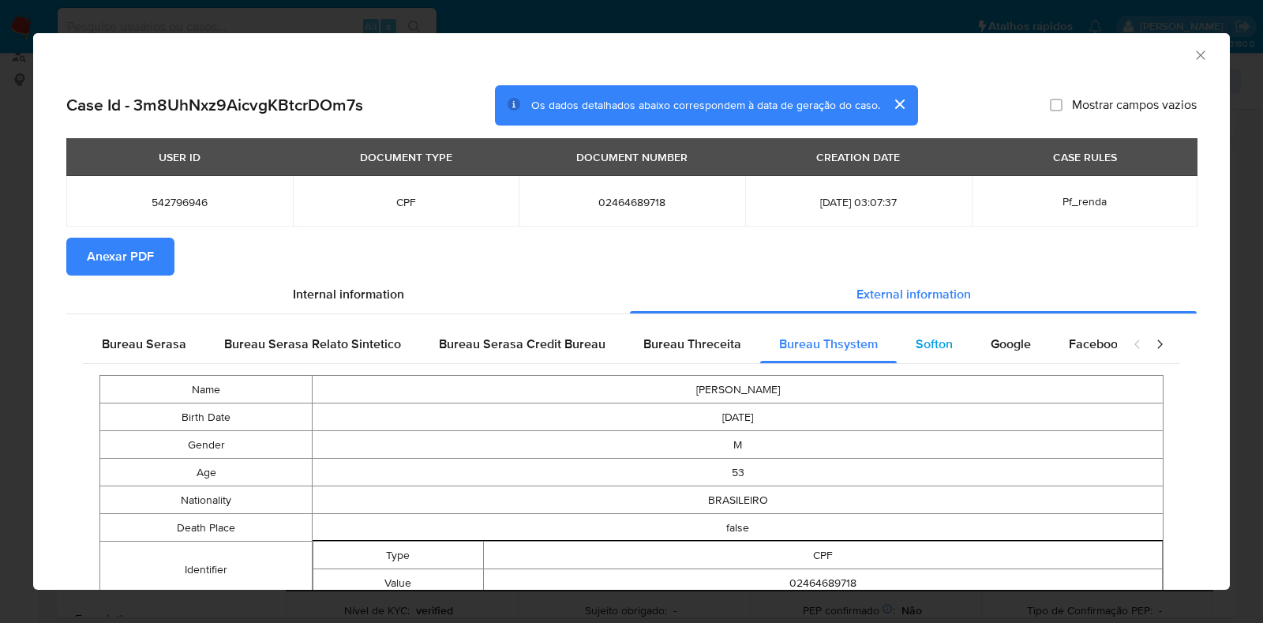
click at [920, 343] on span "Softon" at bounding box center [934, 344] width 37 height 18
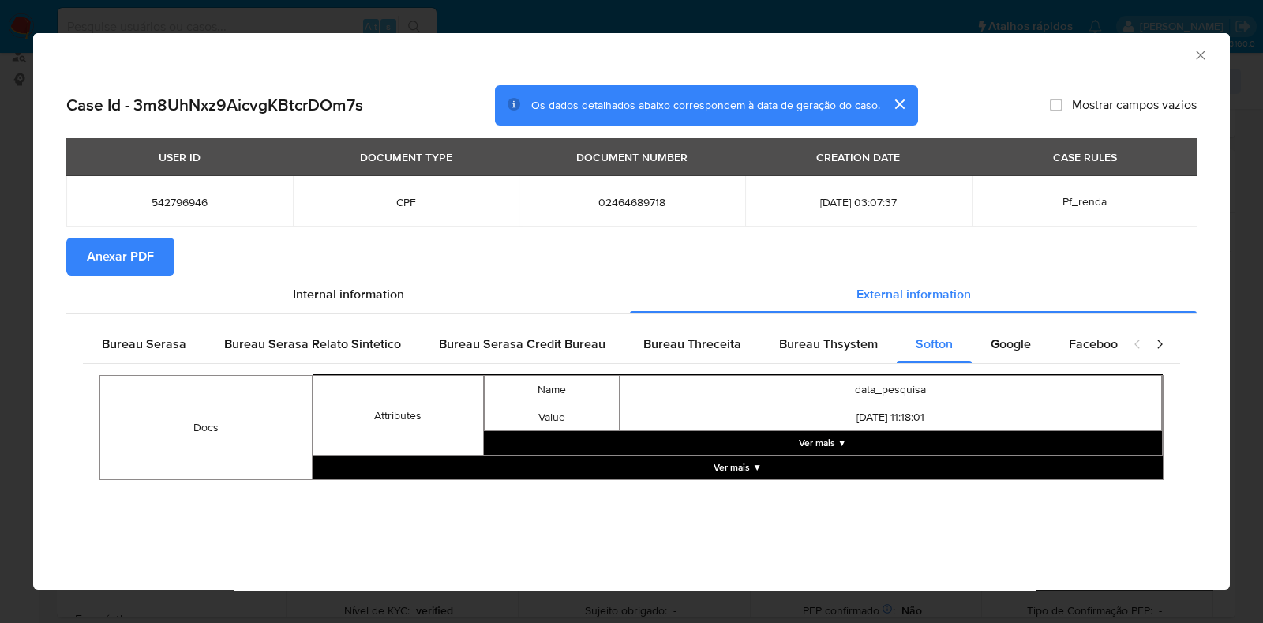
click at [77, 252] on button "Anexar PDF" at bounding box center [120, 257] width 108 height 38
click at [1064, 53] on icon "Fechar a janela" at bounding box center [1201, 55] width 16 height 16
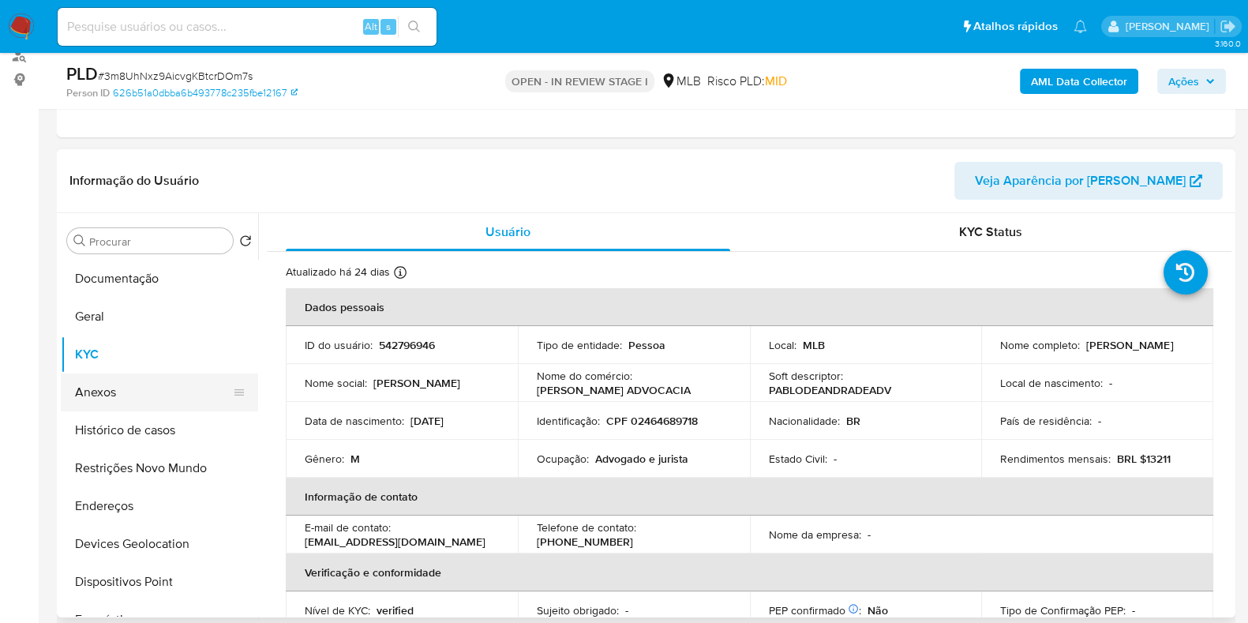
click at [130, 392] on button "Anexos" at bounding box center [153, 393] width 185 height 38
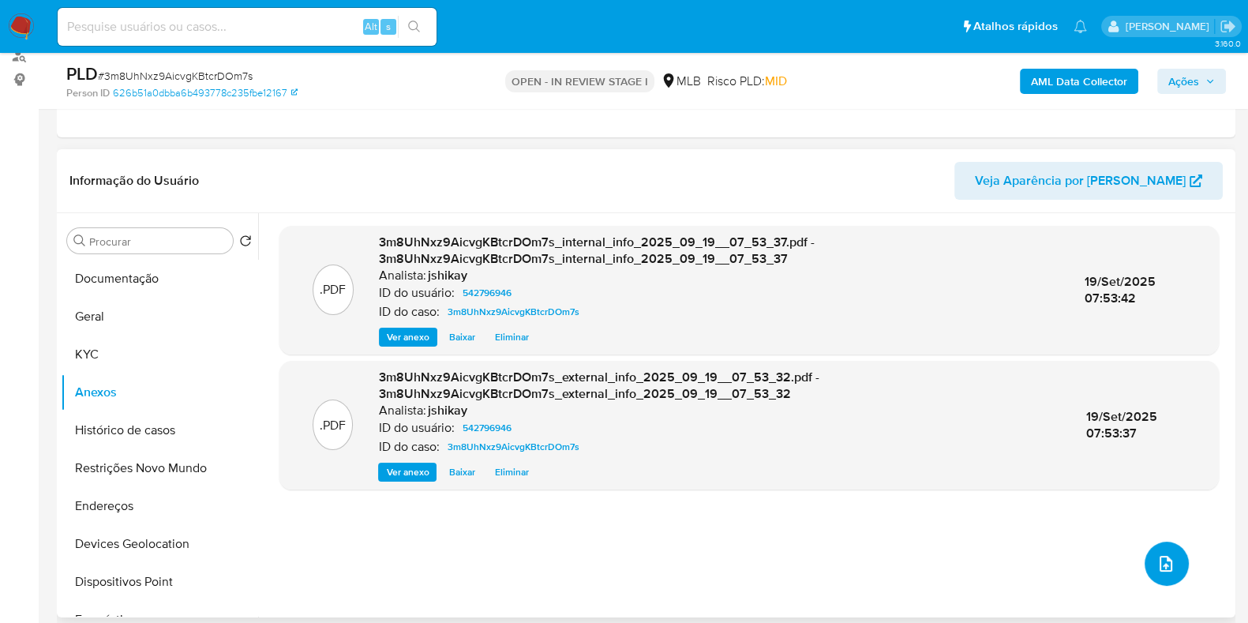
click at [1064, 554] on icon "upload-file" at bounding box center [1166, 563] width 19 height 19
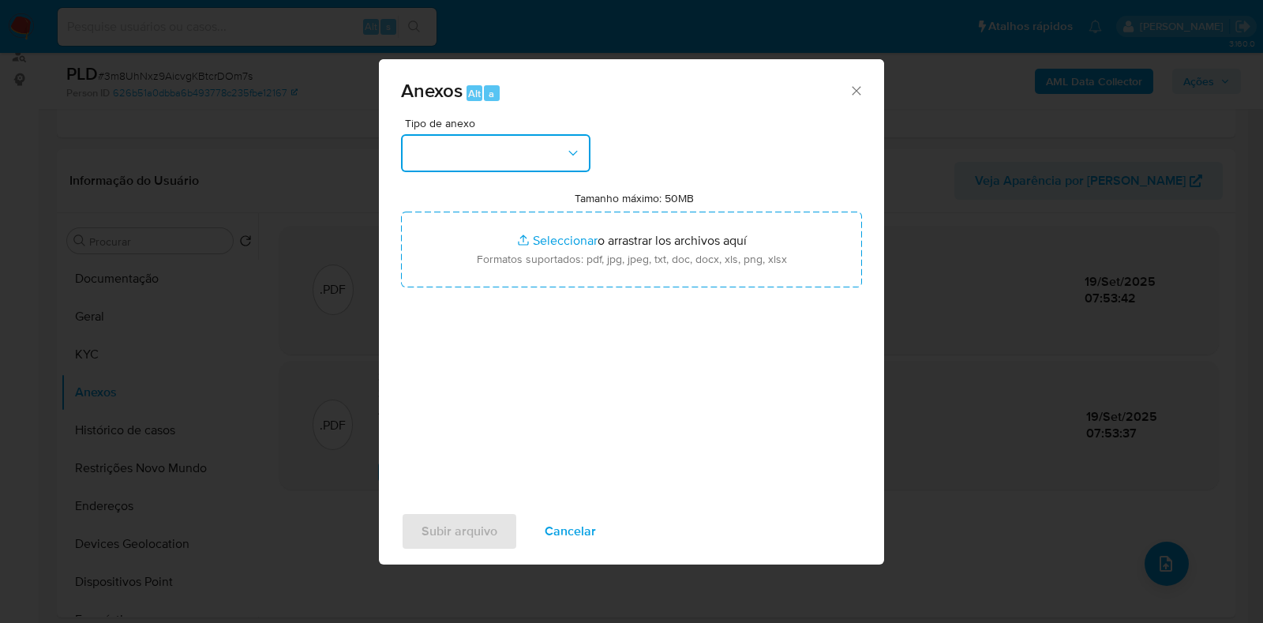
click at [501, 156] on button "button" at bounding box center [496, 153] width 190 height 38
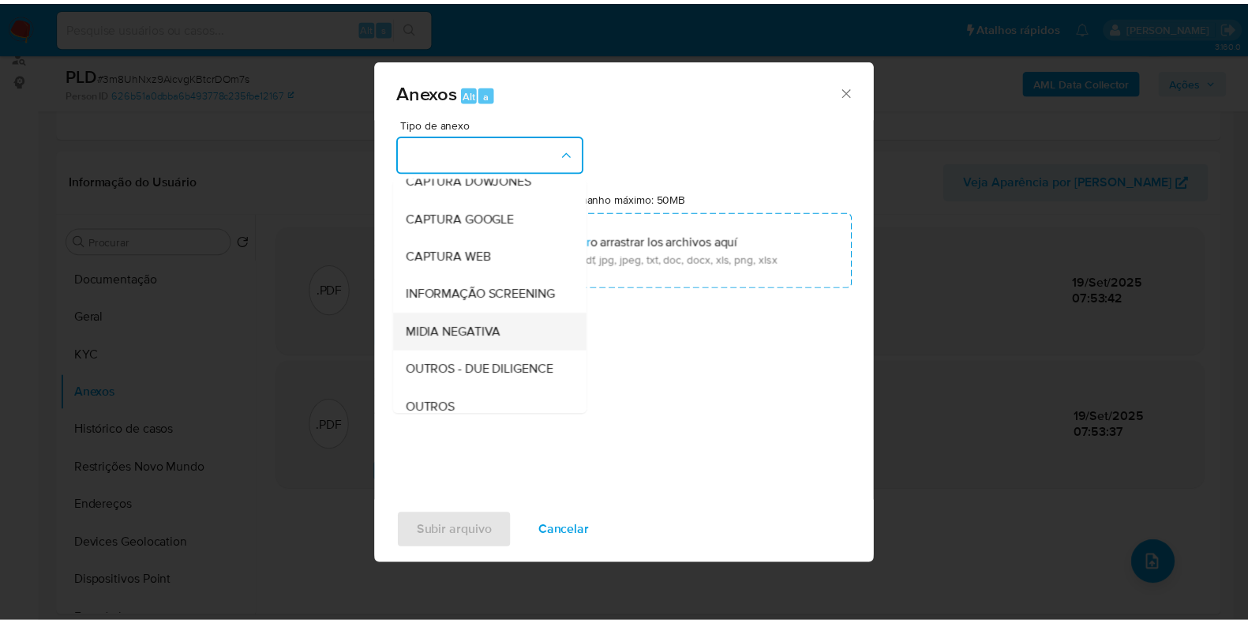
scroll to position [98, 0]
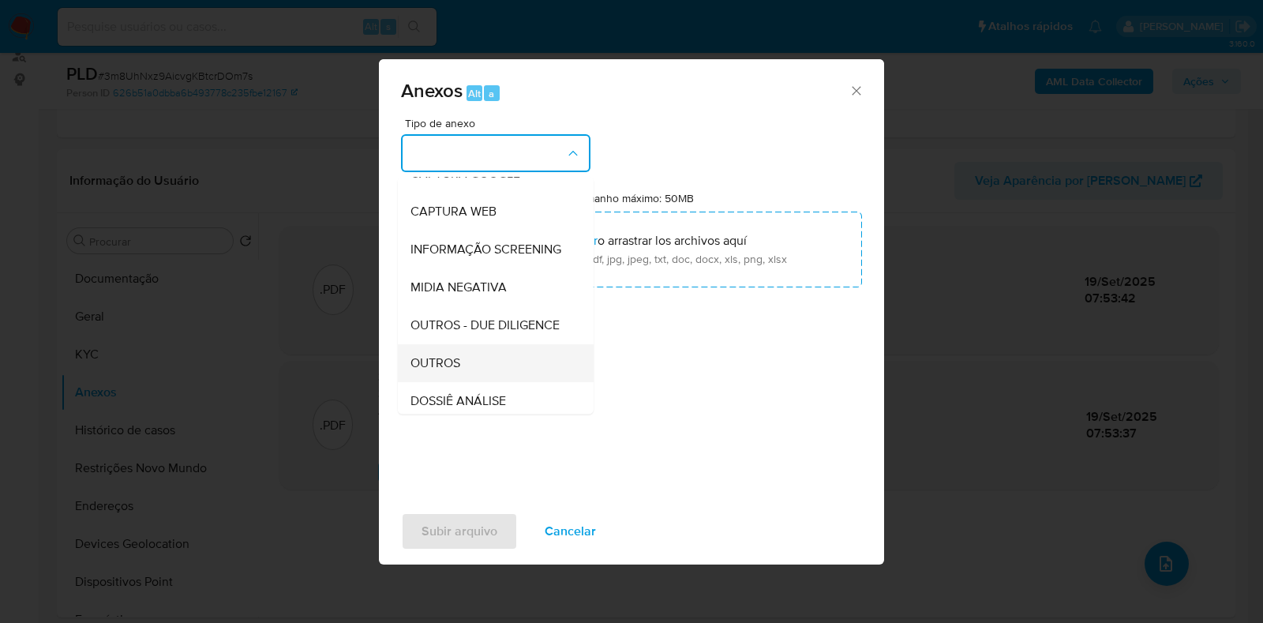
click at [462, 377] on div "OUTROS" at bounding box center [491, 363] width 161 height 38
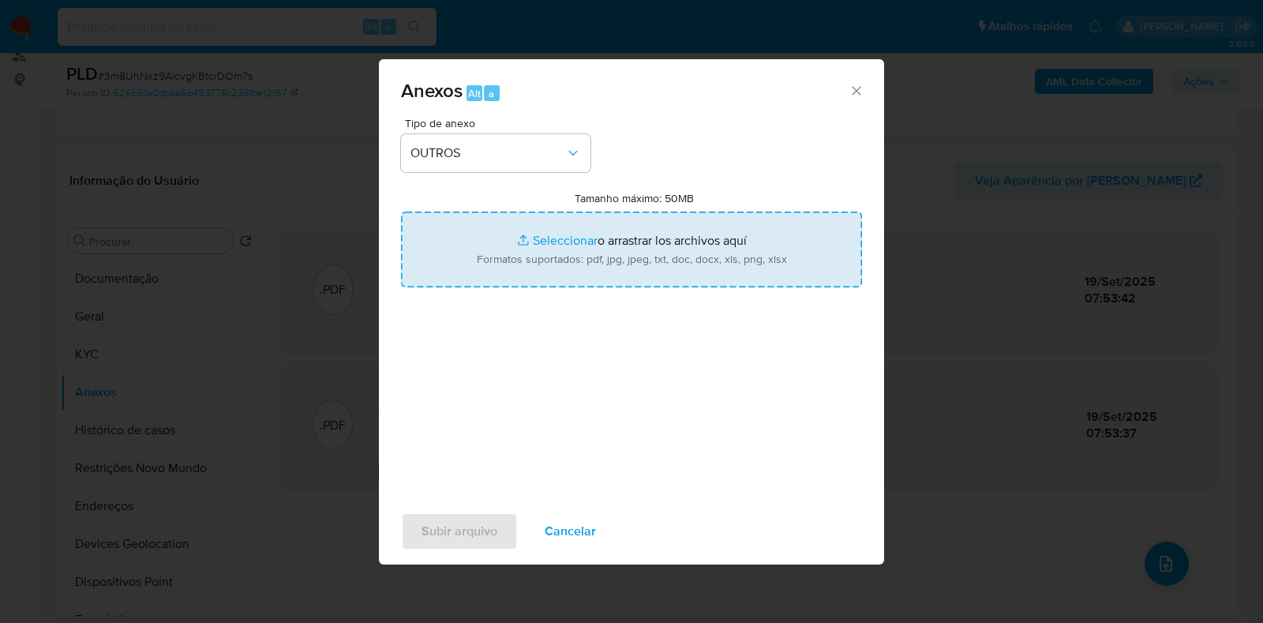
click at [524, 287] on input "Tamanho máximo: 50MB Seleccionar archivos" at bounding box center [631, 250] width 461 height 76
type input "C:\fakepath\Mulan 542796946_2025_09_18_14_41_18 - Resumen TX.pdf"
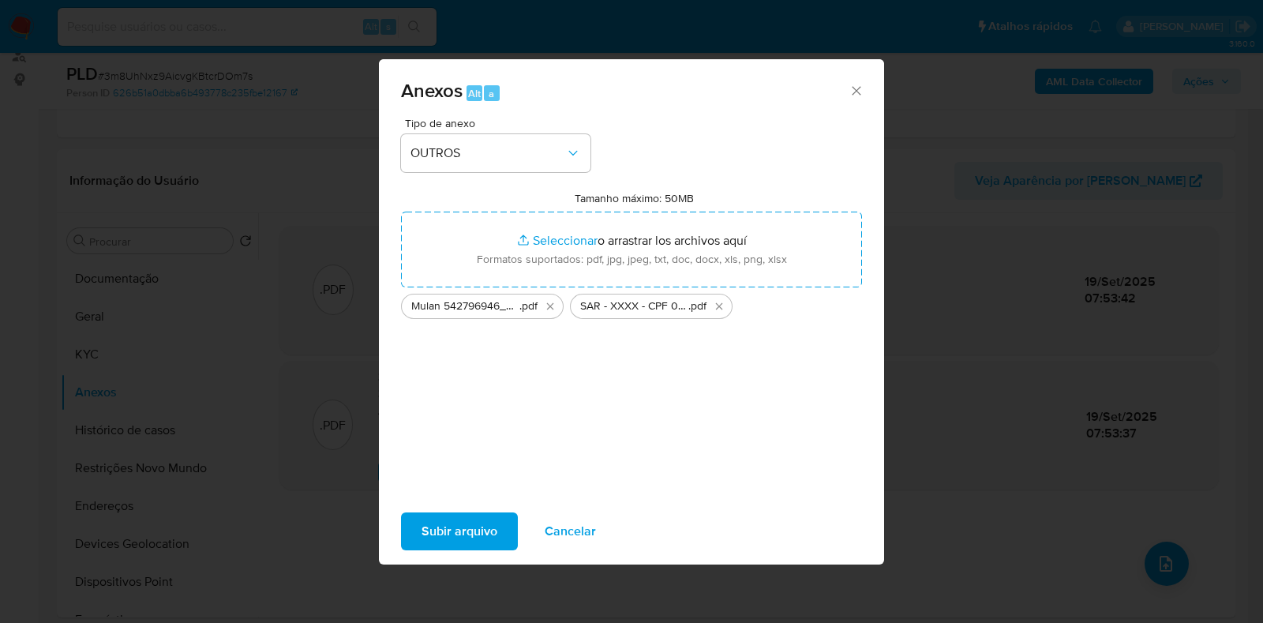
click at [433, 526] on span "Subir arquivo" at bounding box center [460, 531] width 76 height 35
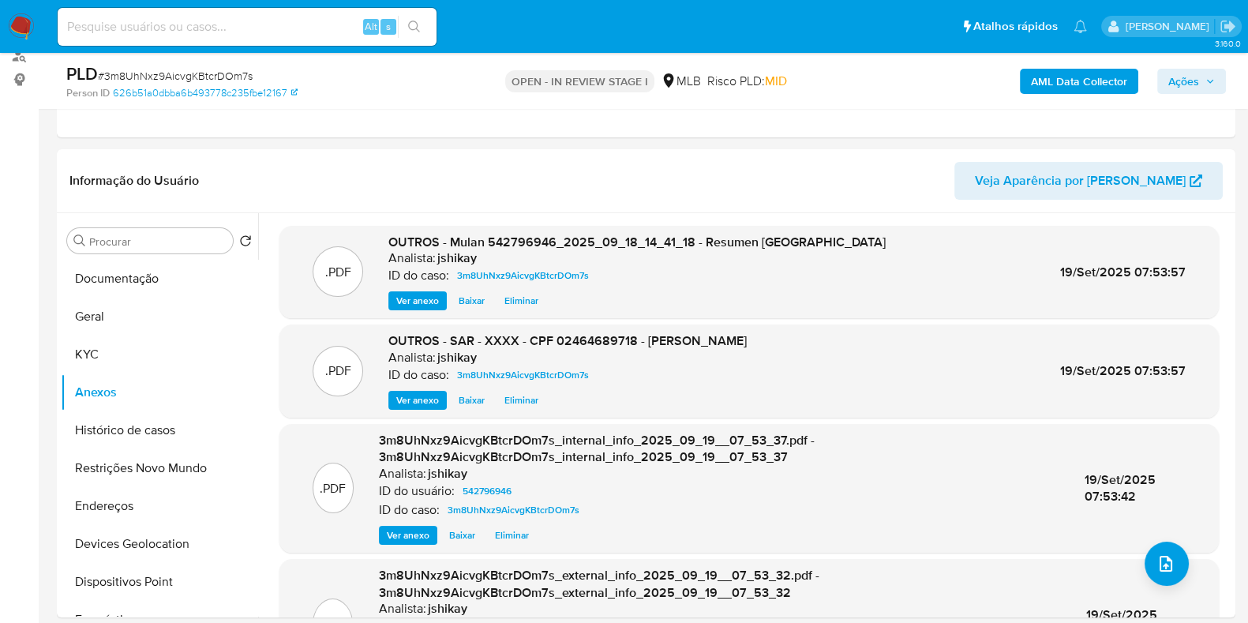
click at [1064, 81] on span "Ações" at bounding box center [1184, 81] width 31 height 25
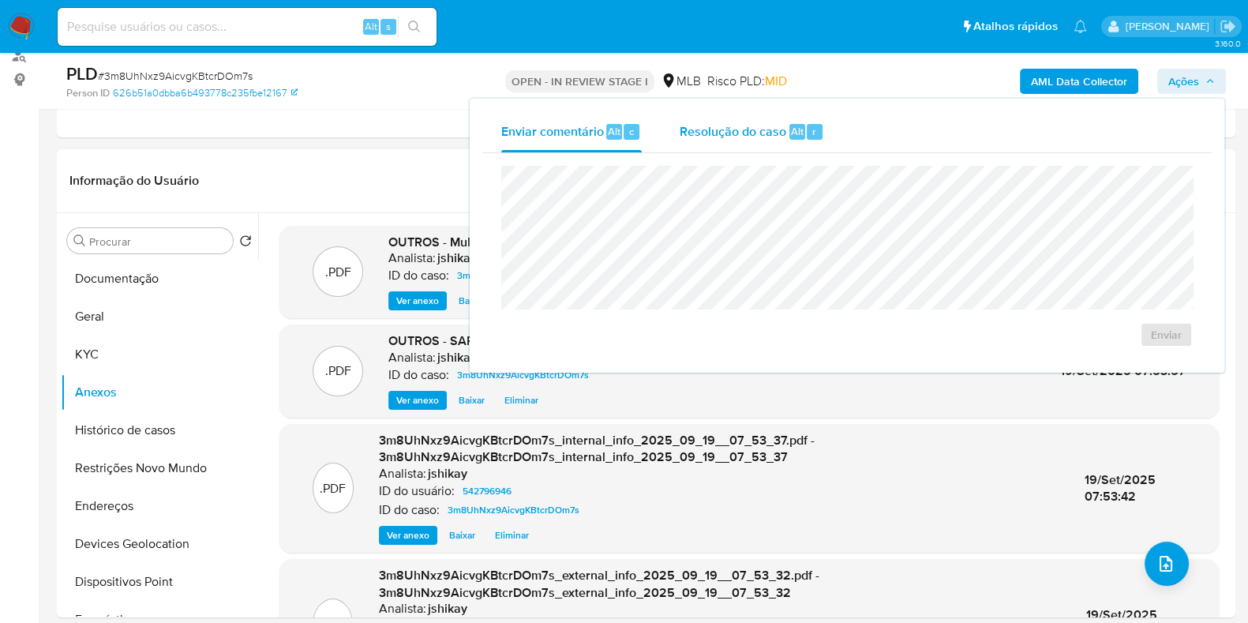
click at [723, 147] on div "Resolução do caso Alt r" at bounding box center [752, 131] width 145 height 41
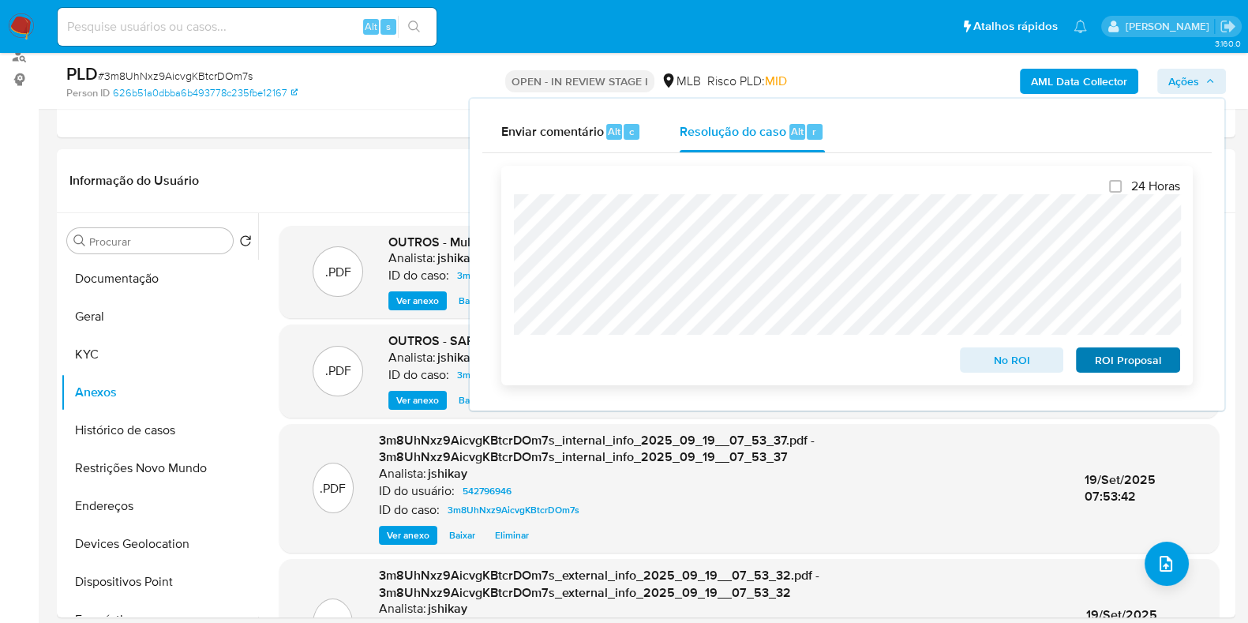
drag, startPoint x: 1018, startPoint y: 366, endPoint x: 1129, endPoint y: 357, distance: 111.7
click at [1064, 357] on div "No ROI ROI Proposal" at bounding box center [847, 357] width 666 height 32
click at [1064, 358] on span "ROI Proposal" at bounding box center [1128, 360] width 82 height 22
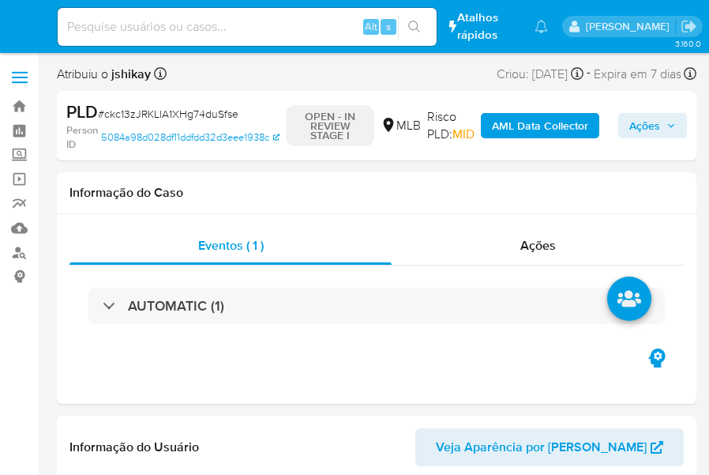
select select "10"
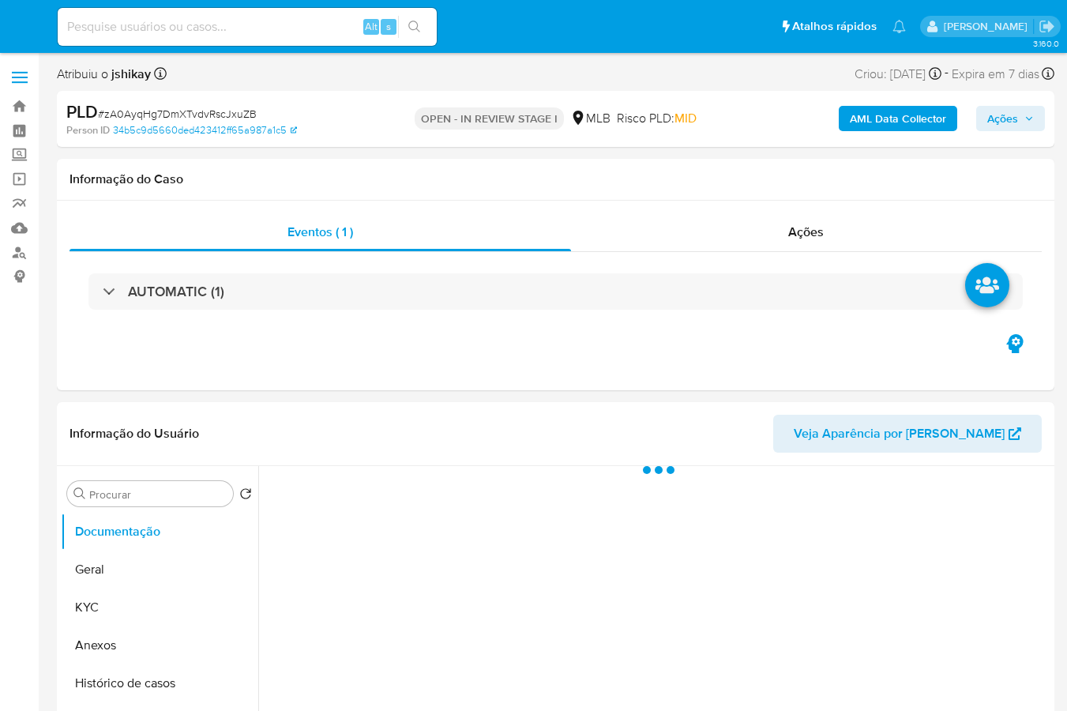
select select "10"
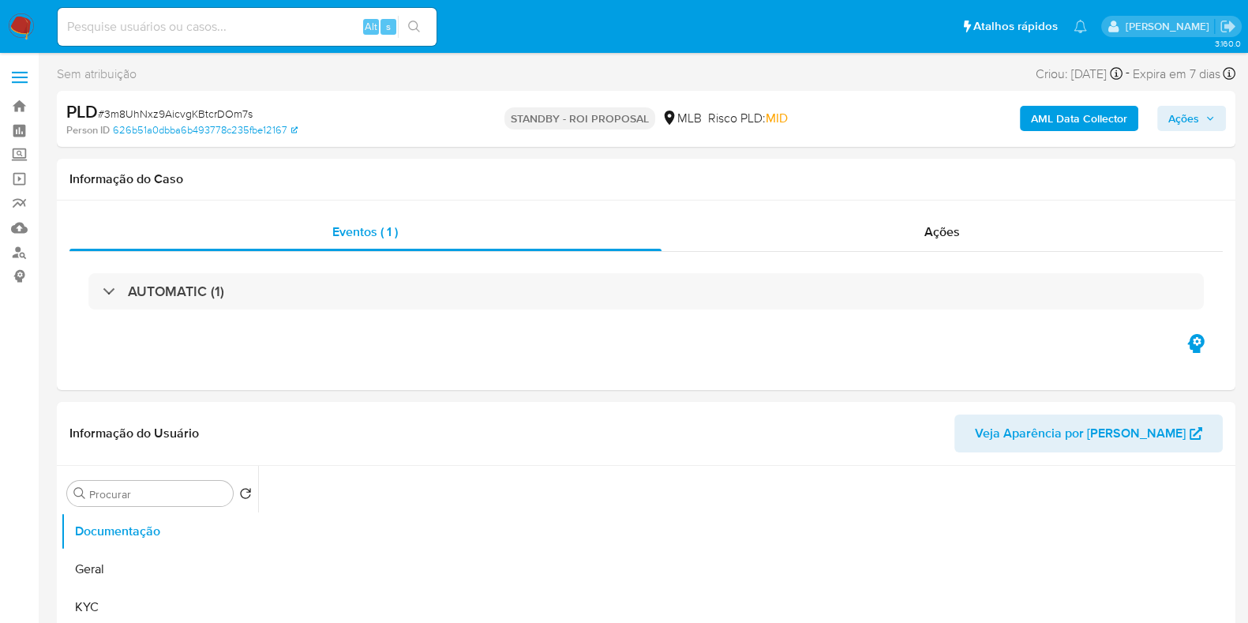
select select "10"
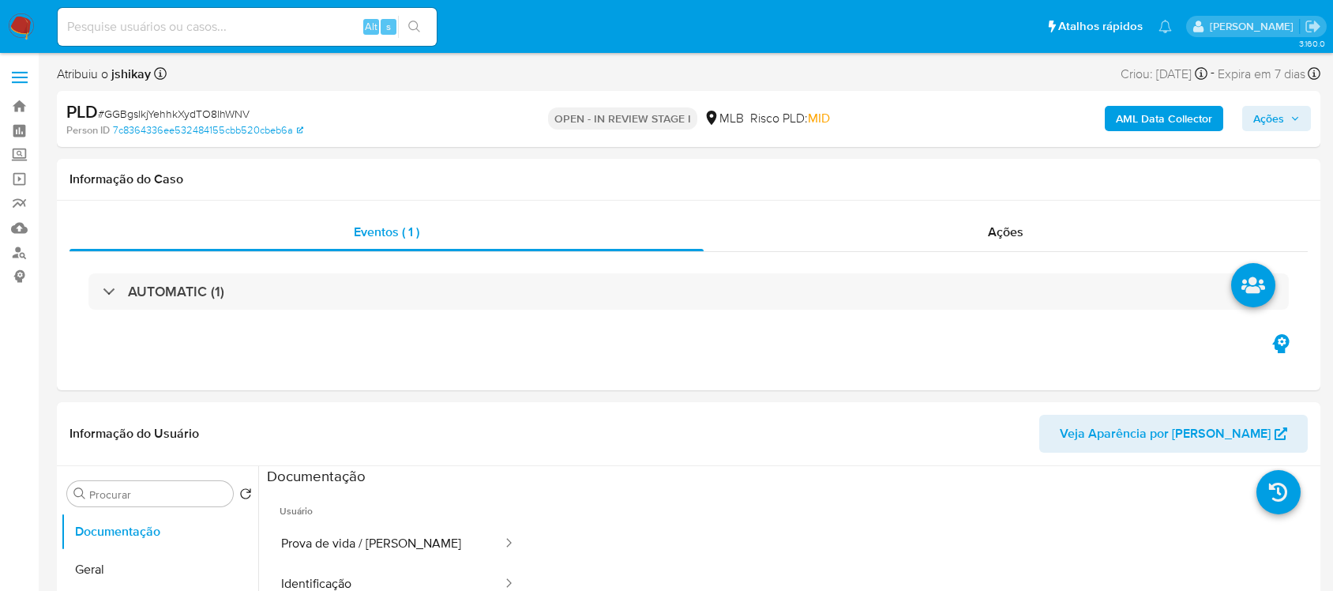
select select "10"
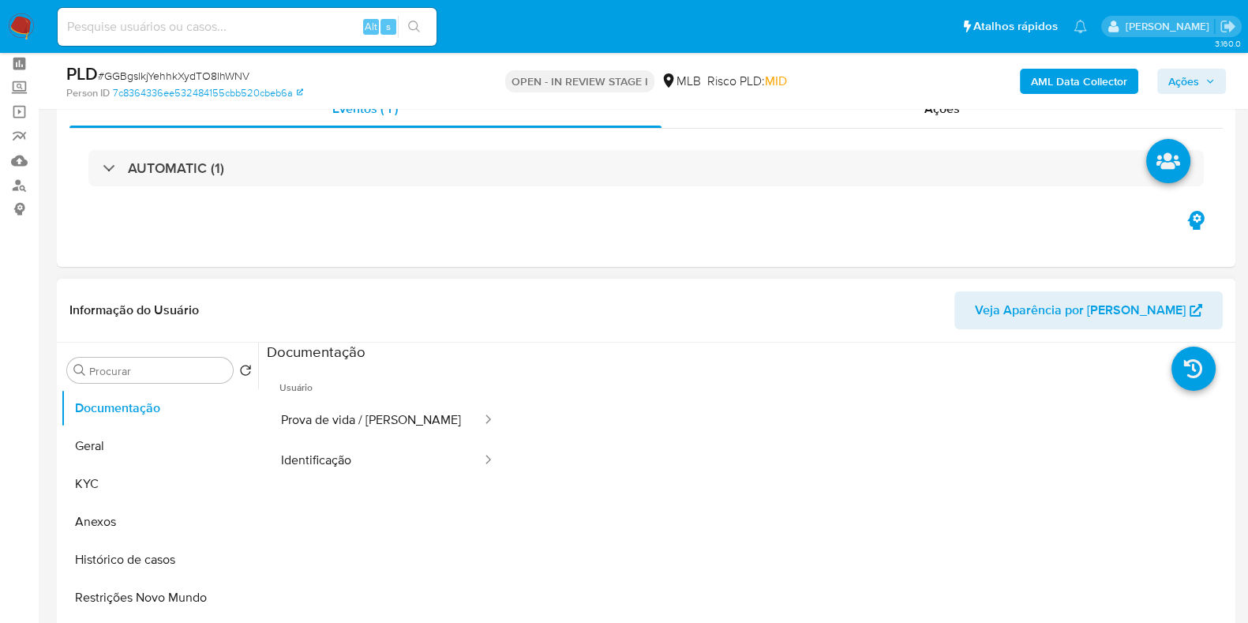
scroll to position [98, 0]
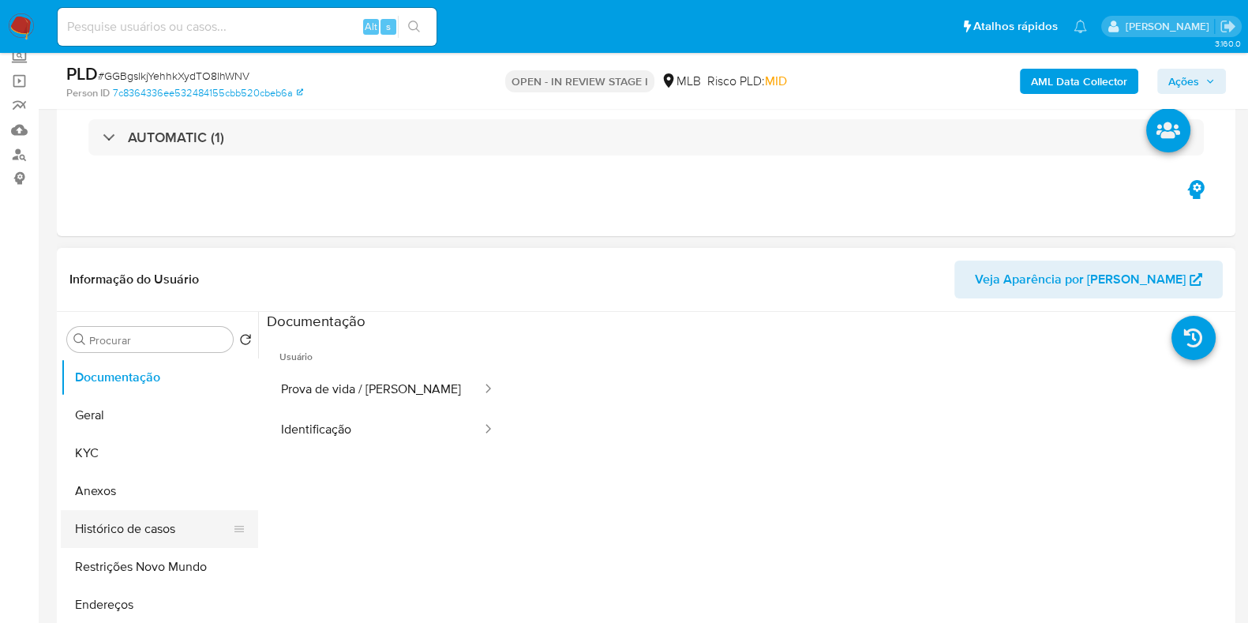
click at [141, 524] on button "Histórico de casos" at bounding box center [153, 529] width 185 height 38
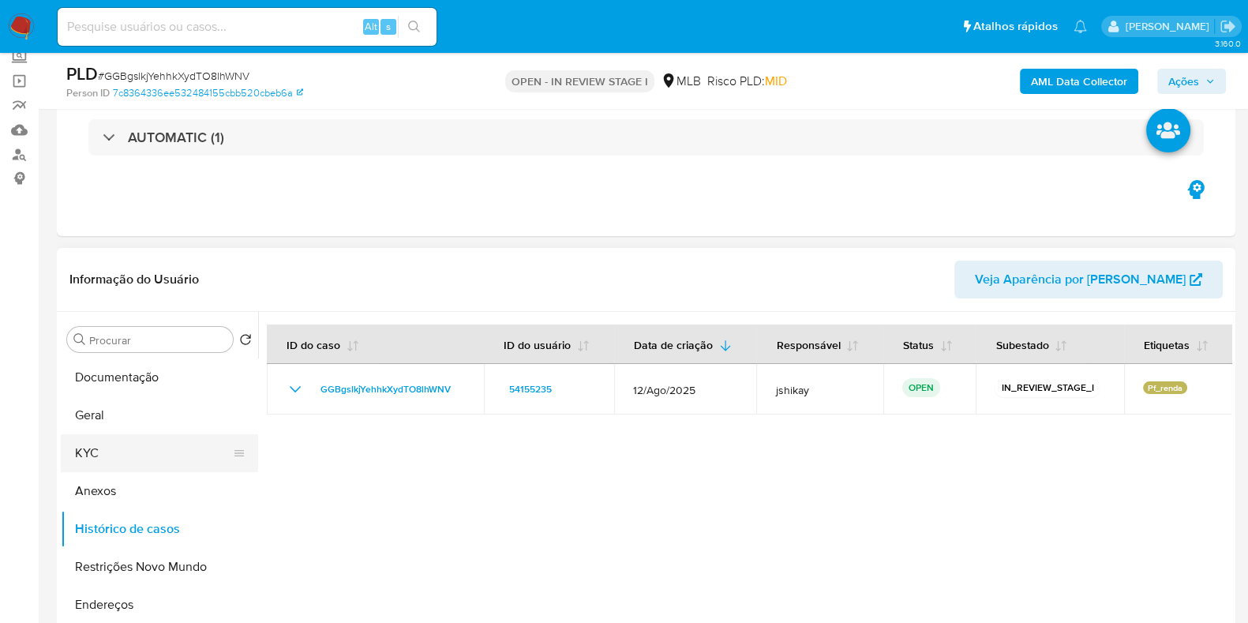
click at [125, 451] on button "KYC" at bounding box center [153, 453] width 185 height 38
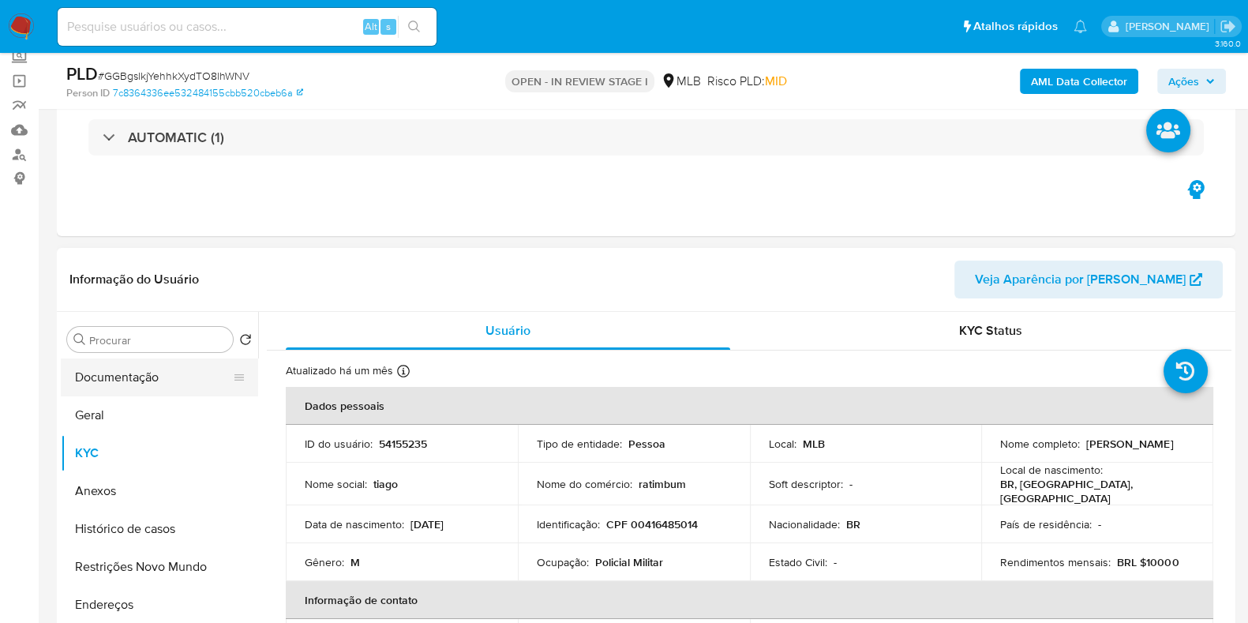
click at [84, 365] on button "Documentação" at bounding box center [153, 378] width 185 height 38
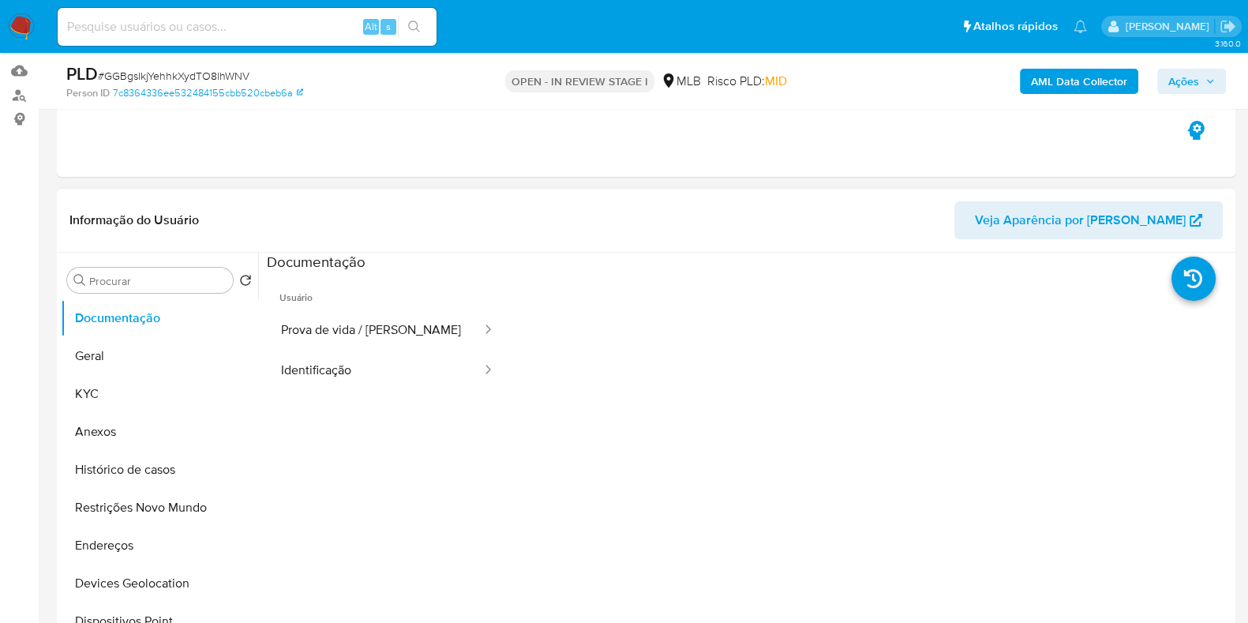
scroll to position [197, 0]
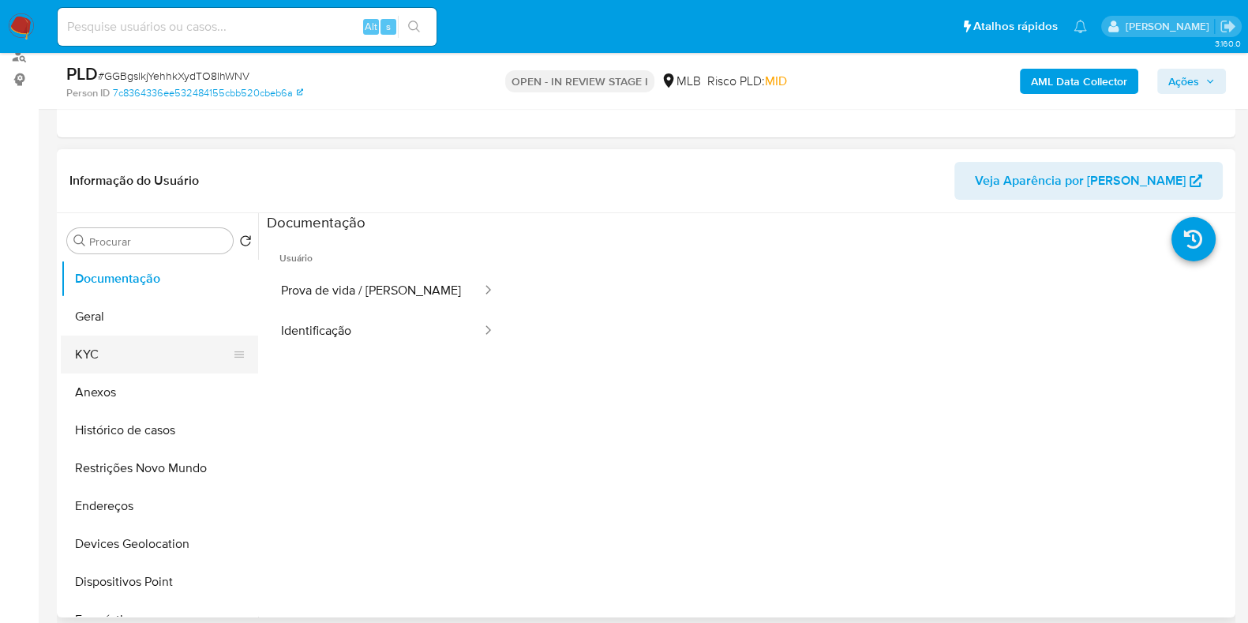
click at [97, 348] on button "KYC" at bounding box center [153, 355] width 185 height 38
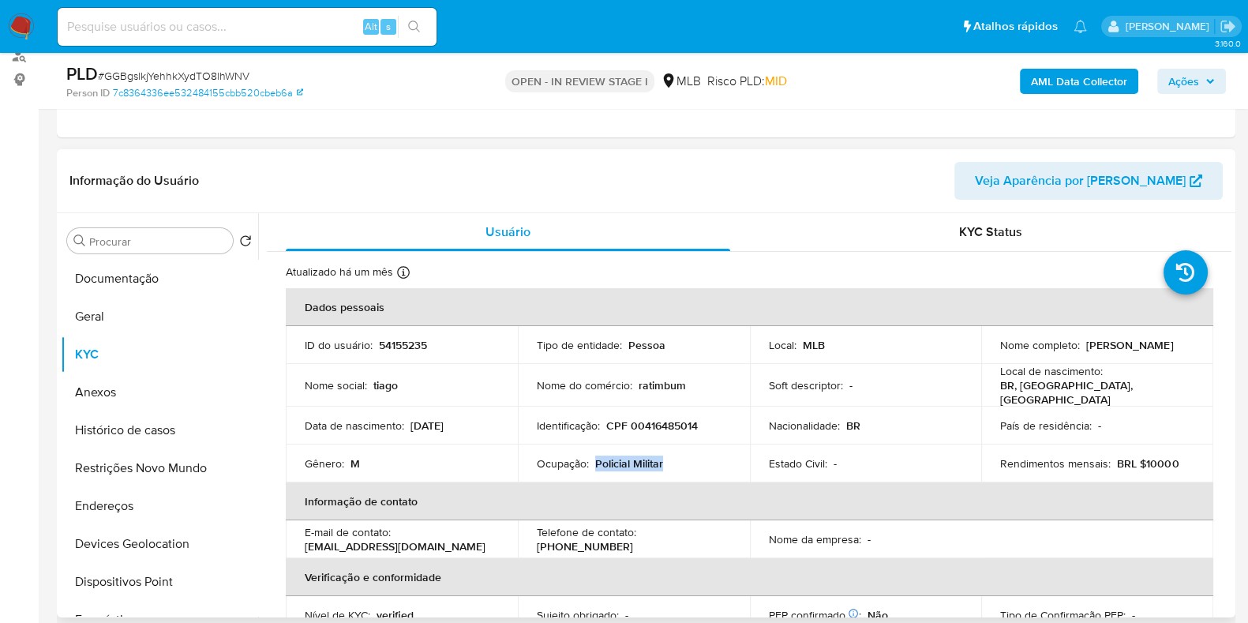
drag, startPoint x: 673, startPoint y: 456, endPoint x: 595, endPoint y: 460, distance: 78.3
click at [595, 460] on div "Ocupação : Policial Militar" at bounding box center [634, 463] width 194 height 14
copy p "Policial Militar"
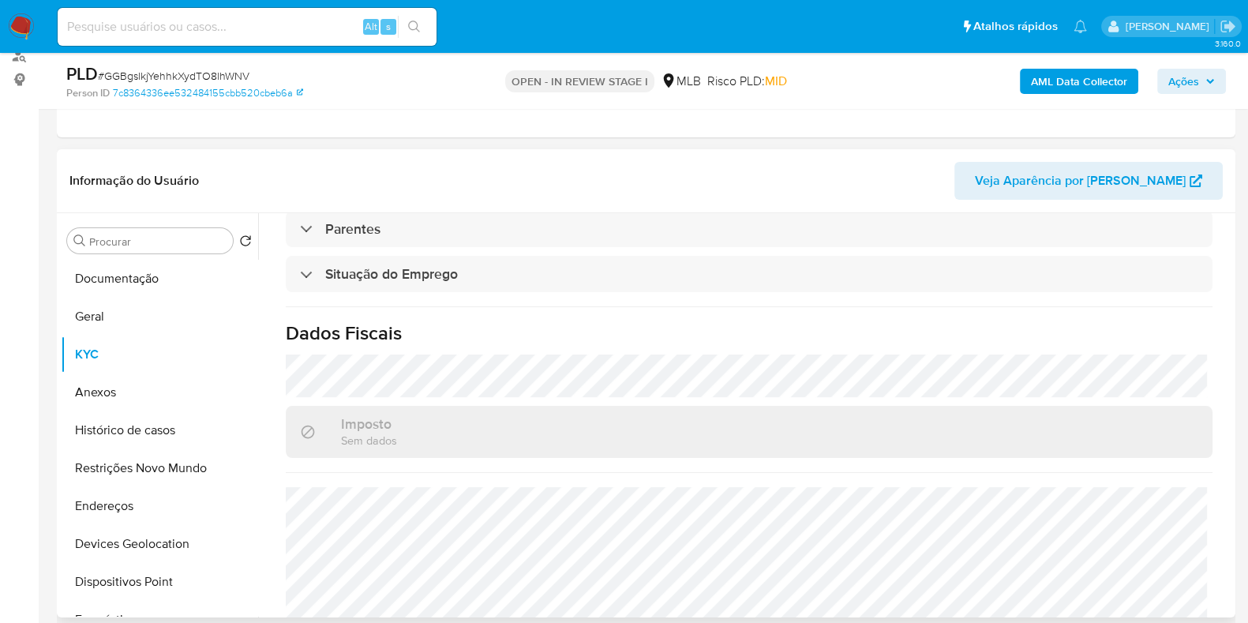
scroll to position [686, 0]
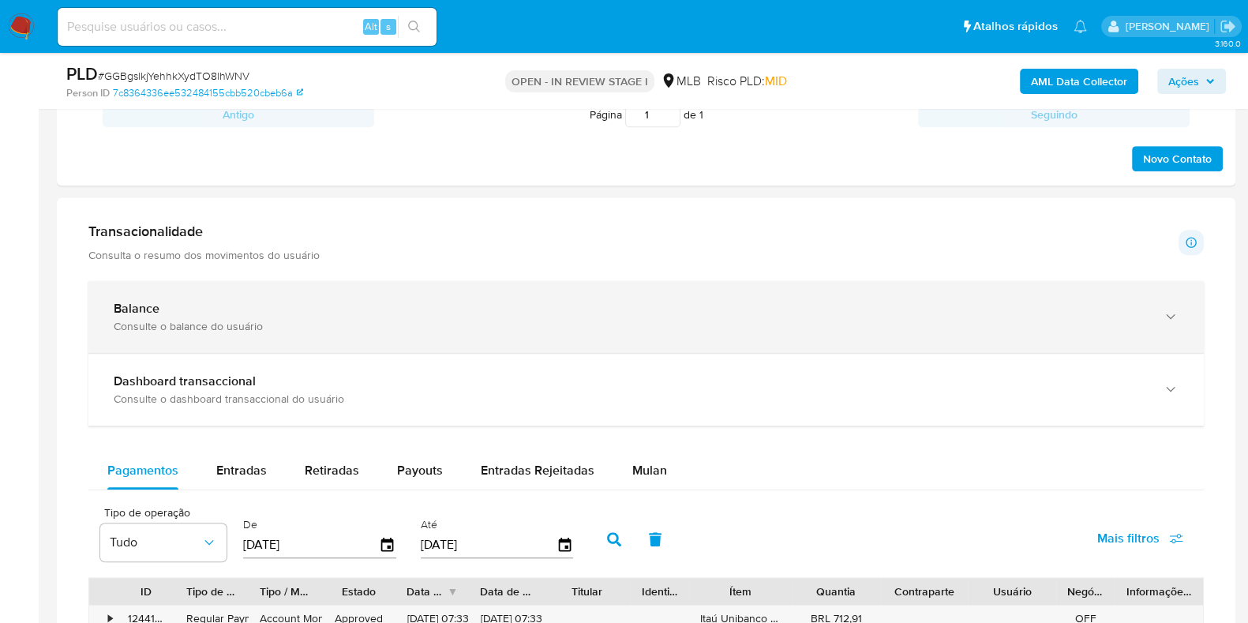
click at [344, 293] on div "Balance Consulte o balance do usuário" at bounding box center [646, 317] width 1116 height 72
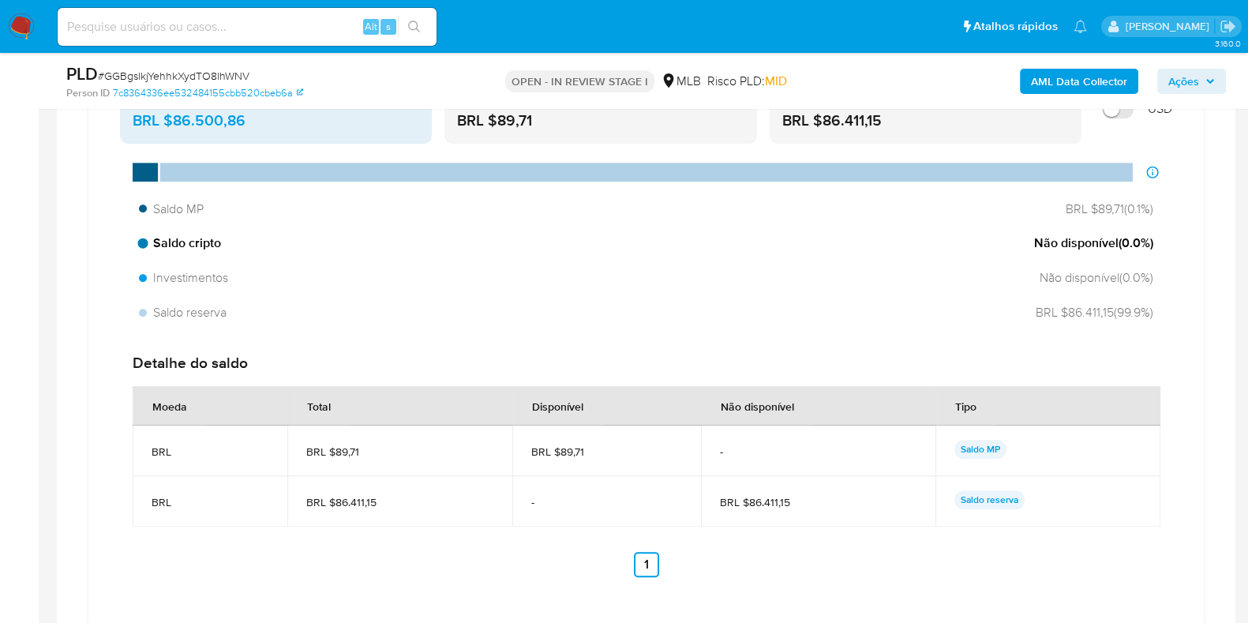
scroll to position [1381, 0]
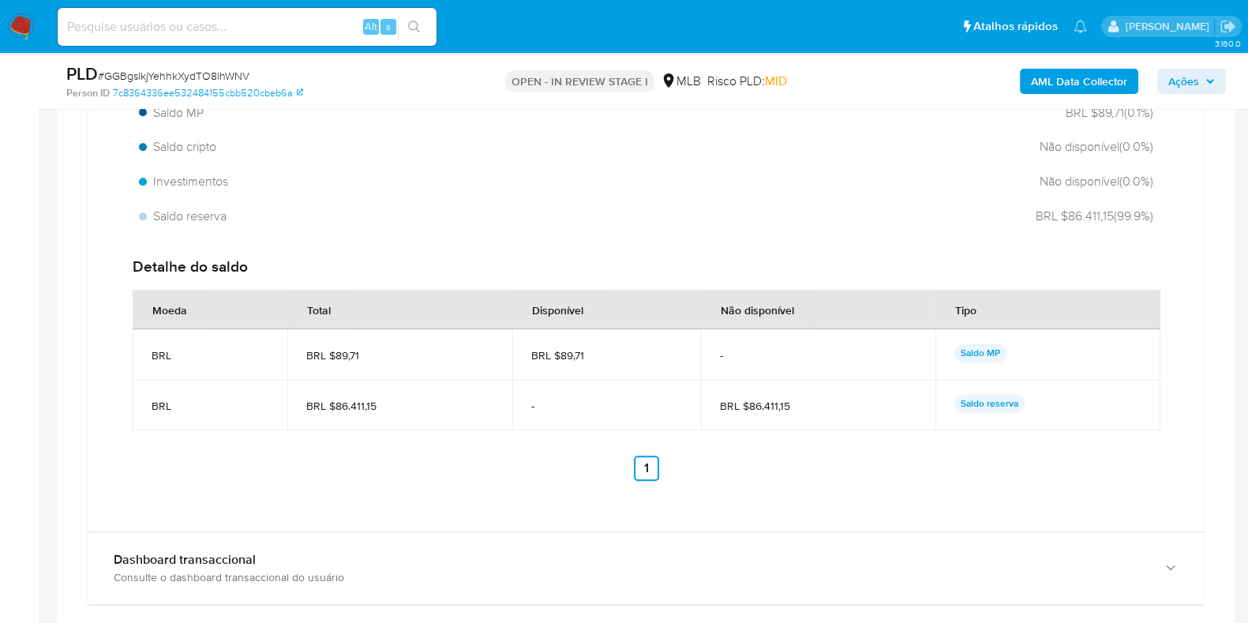
drag, startPoint x: 817, startPoint y: 402, endPoint x: 746, endPoint y: 415, distance: 71.4
click at [746, 415] on td "BRL $86.411,15" at bounding box center [818, 405] width 235 height 51
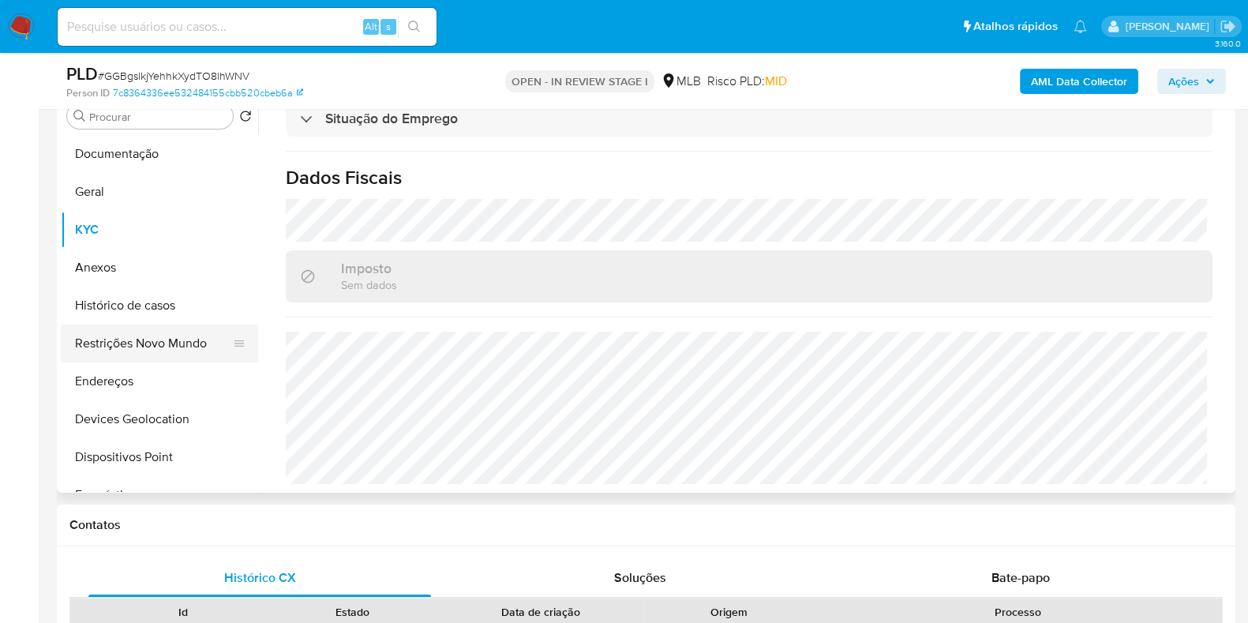
scroll to position [296, 0]
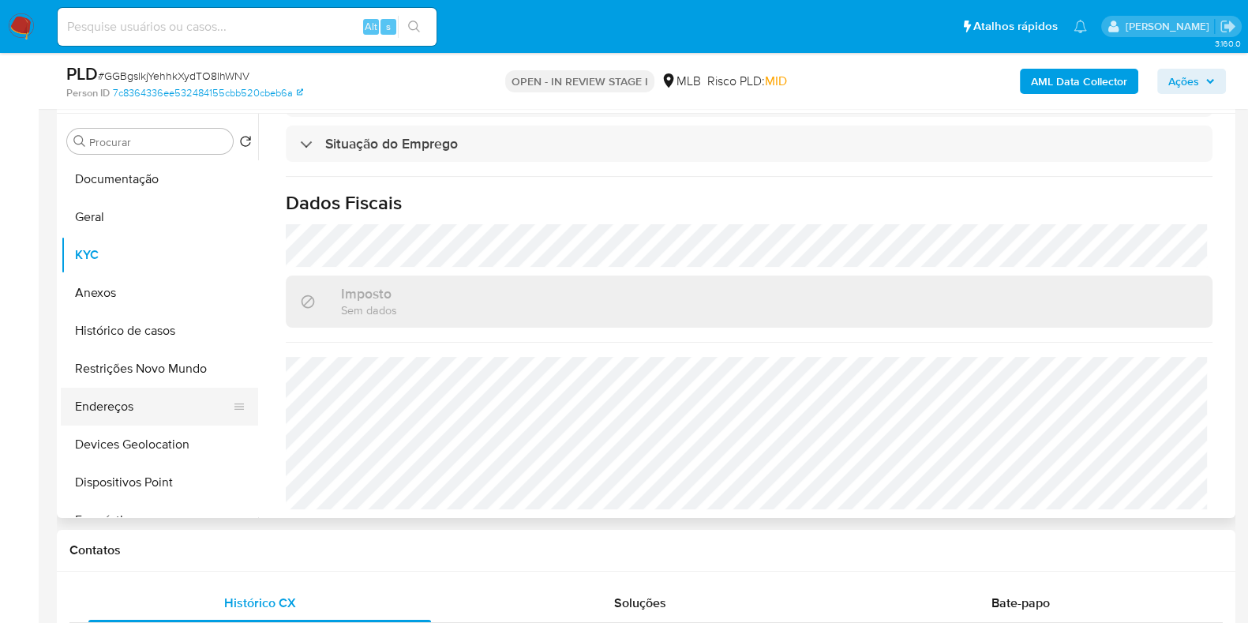
click at [133, 416] on button "Endereços" at bounding box center [153, 407] width 185 height 38
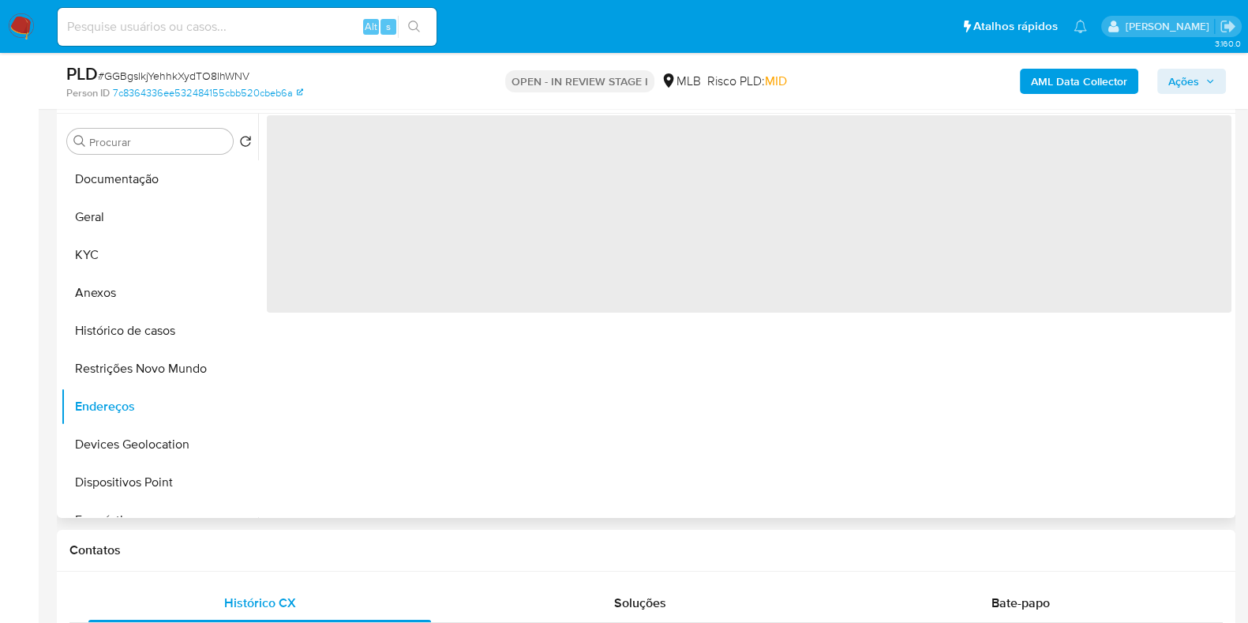
scroll to position [0, 0]
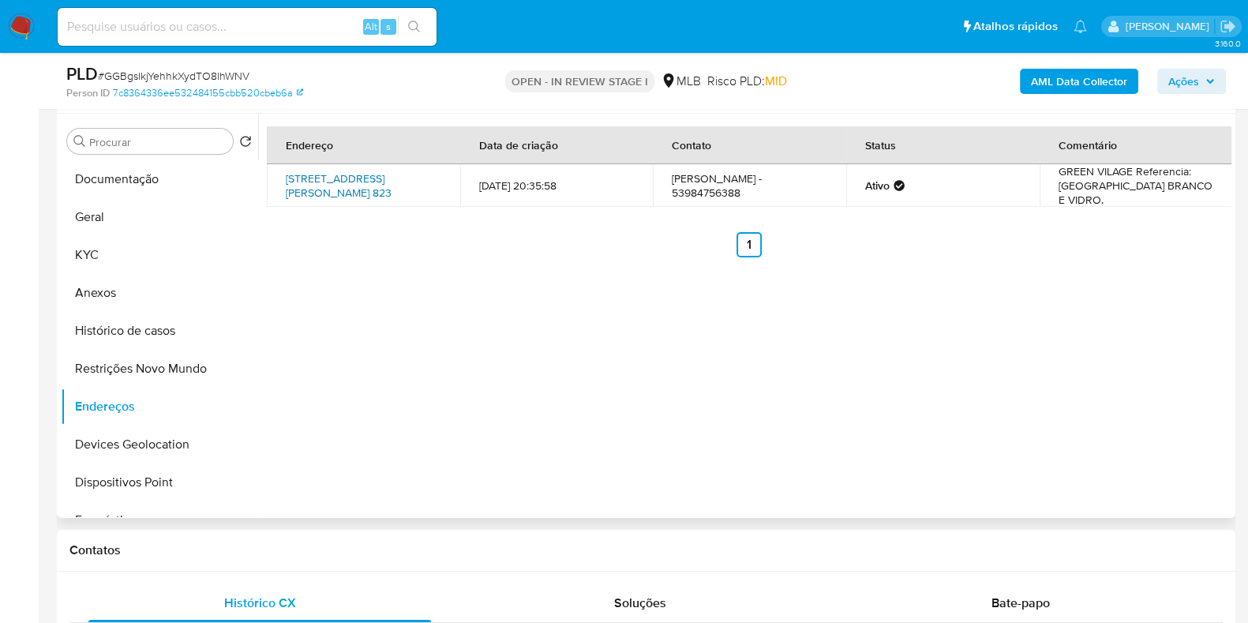
click at [349, 189] on link "Alameda Doutor Walter Costa Brum 823, Rio Grande, Rio Grande Do Sul, 96206430, …" at bounding box center [339, 186] width 106 height 30
copy link "Alameda Doutor Walter Costa Brum 823, Rio Grande, Rio Grande Do Sul, 96206430, …"
drag, startPoint x: 351, startPoint y: 215, endPoint x: 280, endPoint y: 176, distance: 80.9
click at [280, 176] on td "Alameda Doutor Walter Costa Brum 823, Rio Grande, Rio Grande Do Sul, 96206430, …" at bounding box center [363, 185] width 193 height 43
drag, startPoint x: 1154, startPoint y: 203, endPoint x: 1052, endPoint y: 181, distance: 104.2
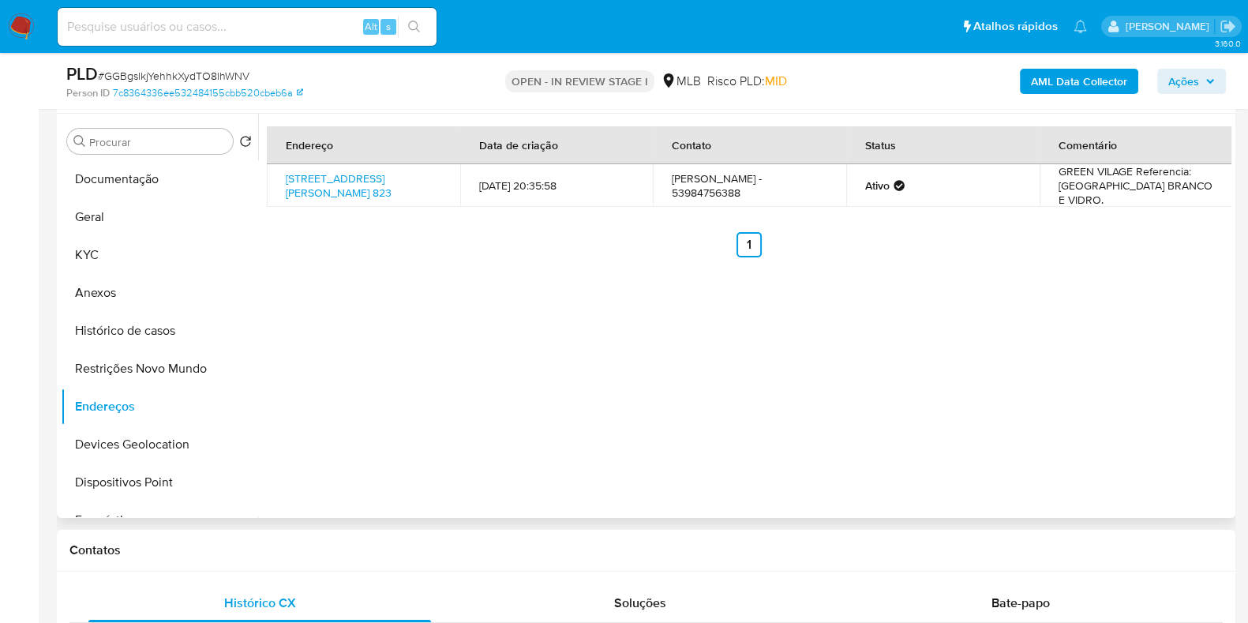
click at [1052, 181] on td "GREEN VILAGE Referencia: PORTÃO DE ALUMÍNIO BRANCO E VIDRO." at bounding box center [1136, 185] width 193 height 43
drag, startPoint x: 373, startPoint y: 242, endPoint x: 300, endPoint y: 203, distance: 82.7
click at [300, 203] on div "Endereço Data de criação Contato Status Comentário Alameda Doutor Walter Costa …" at bounding box center [749, 191] width 965 height 131
click at [346, 225] on div "Endereço Data de criação Contato Status Comentário Alameda Doutor Walter Costa …" at bounding box center [749, 191] width 965 height 131
drag, startPoint x: 427, startPoint y: 196, endPoint x: 362, endPoint y: 199, distance: 65.6
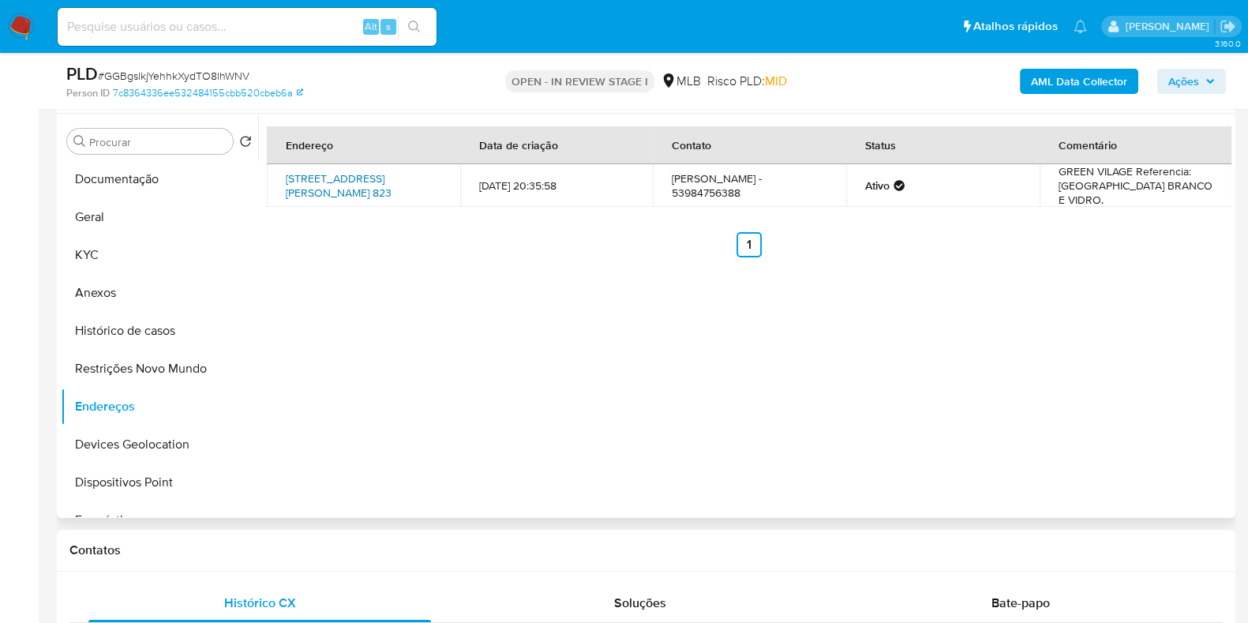
click at [362, 199] on td "Alameda Doutor Walter Costa Brum 823, Rio Grande, Rio Grande Do Sul, 96206430, …" at bounding box center [363, 185] width 193 height 43
copy link "96206430,"
click at [381, 222] on div "Endereço Data de criação Contato Status Comentário Alameda Doutor Walter Costa …" at bounding box center [749, 191] width 965 height 131
copy link "96206430,"
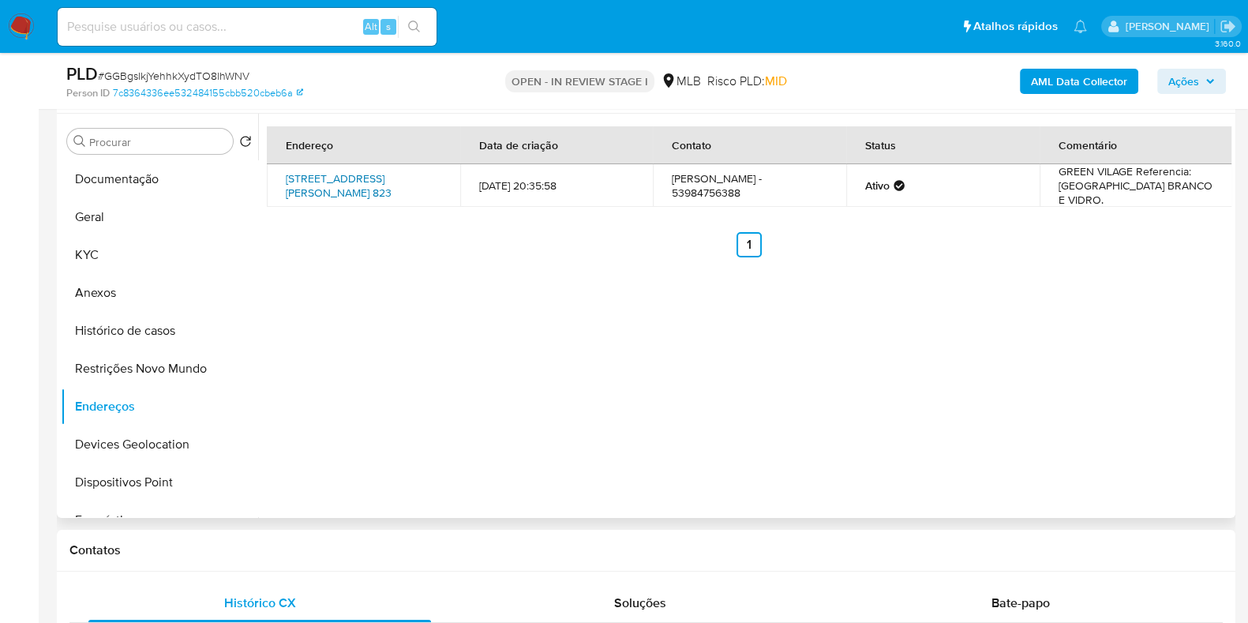
drag, startPoint x: 420, startPoint y: 196, endPoint x: 363, endPoint y: 200, distance: 57.0
click at [363, 200] on td "Alameda Doutor Walter Costa Brum 823, Rio Grande, Rio Grande Do Sul, 96206430, …" at bounding box center [363, 185] width 193 height 43
click at [104, 214] on button "Geral" at bounding box center [153, 217] width 185 height 38
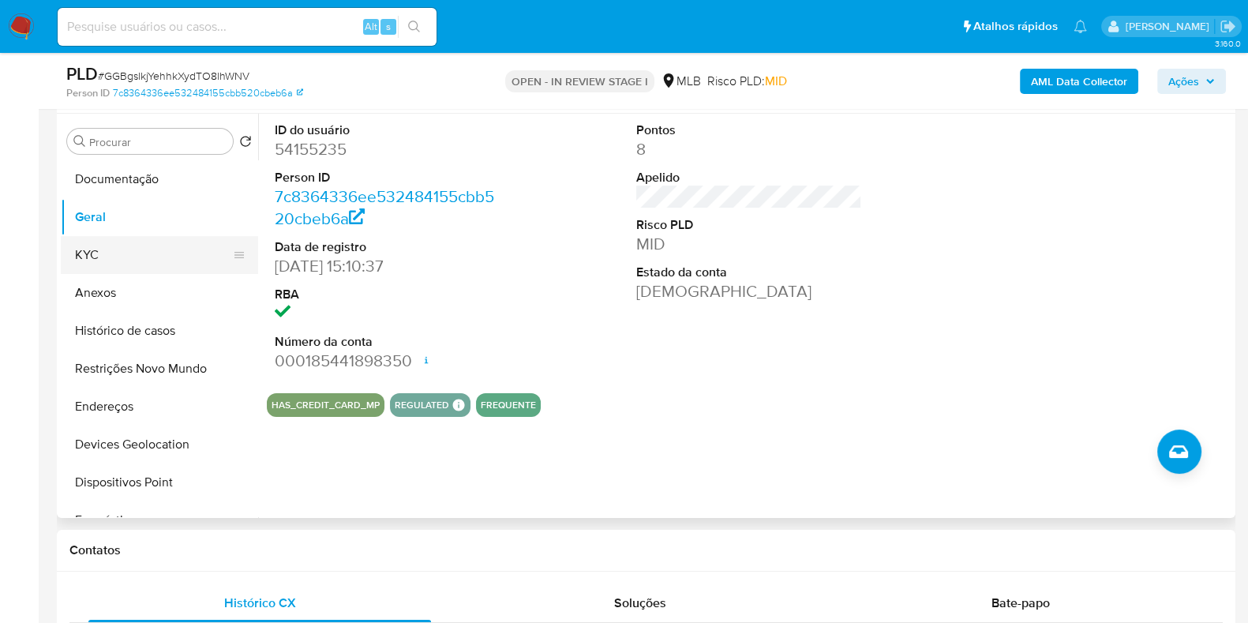
click at [118, 244] on button "KYC" at bounding box center [153, 255] width 185 height 38
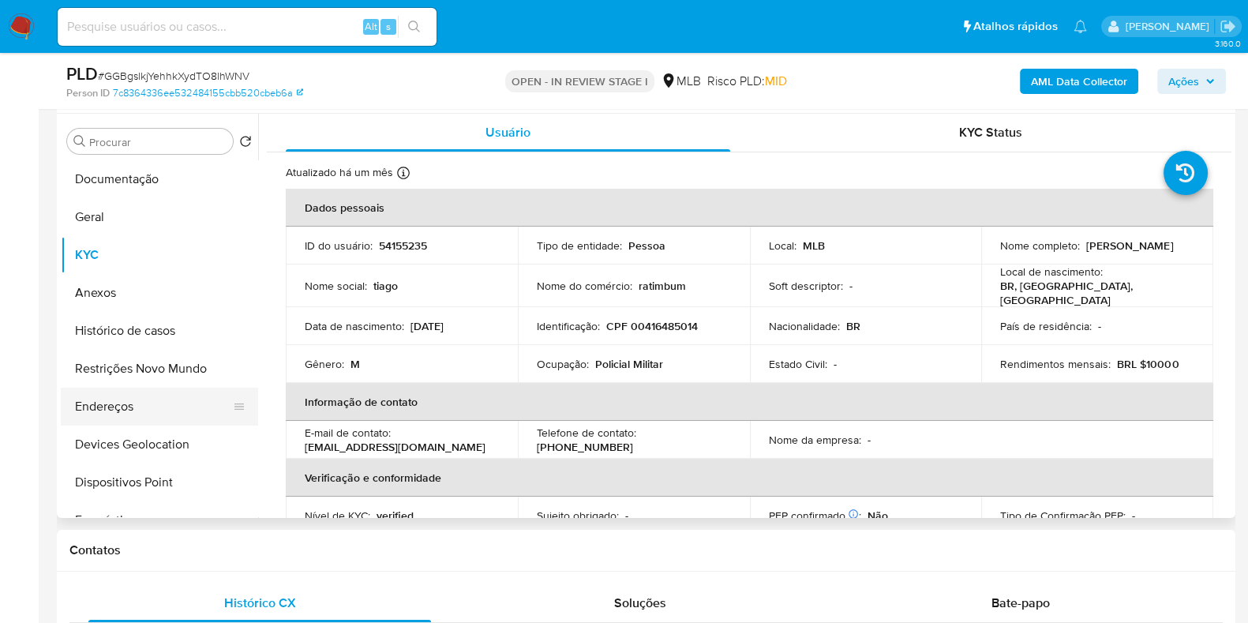
click at [105, 420] on button "Endereços" at bounding box center [153, 407] width 185 height 38
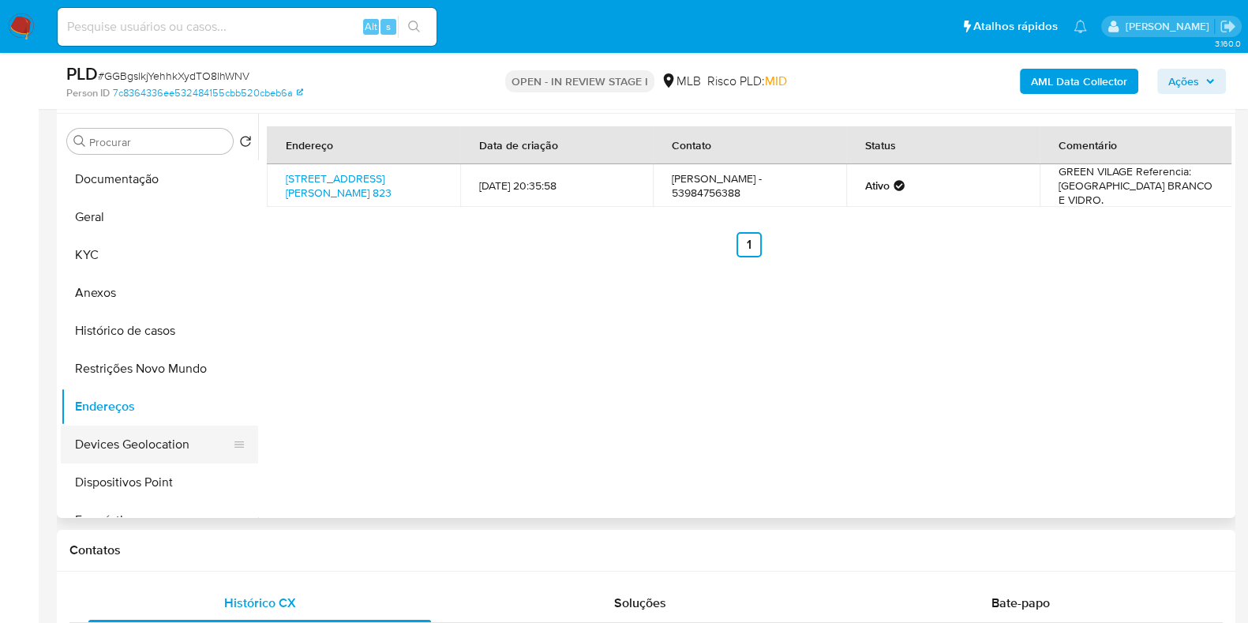
click at [158, 444] on button "Devices Geolocation" at bounding box center [153, 445] width 185 height 38
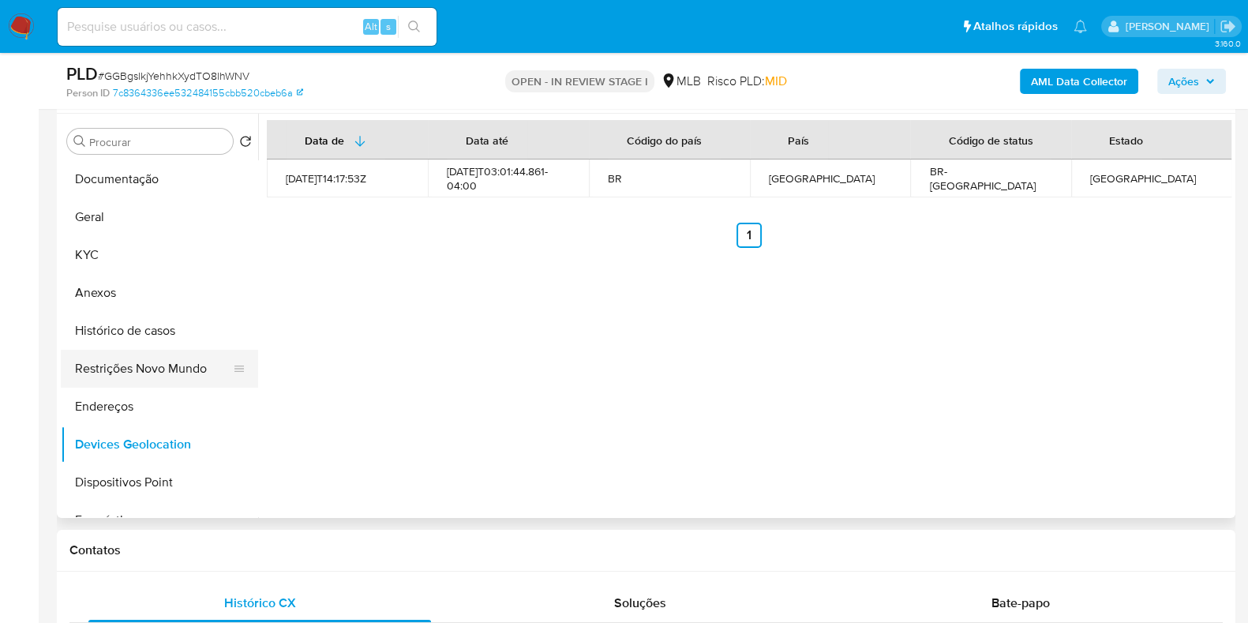
click at [108, 369] on button "Restrições Novo Mundo" at bounding box center [153, 369] width 185 height 38
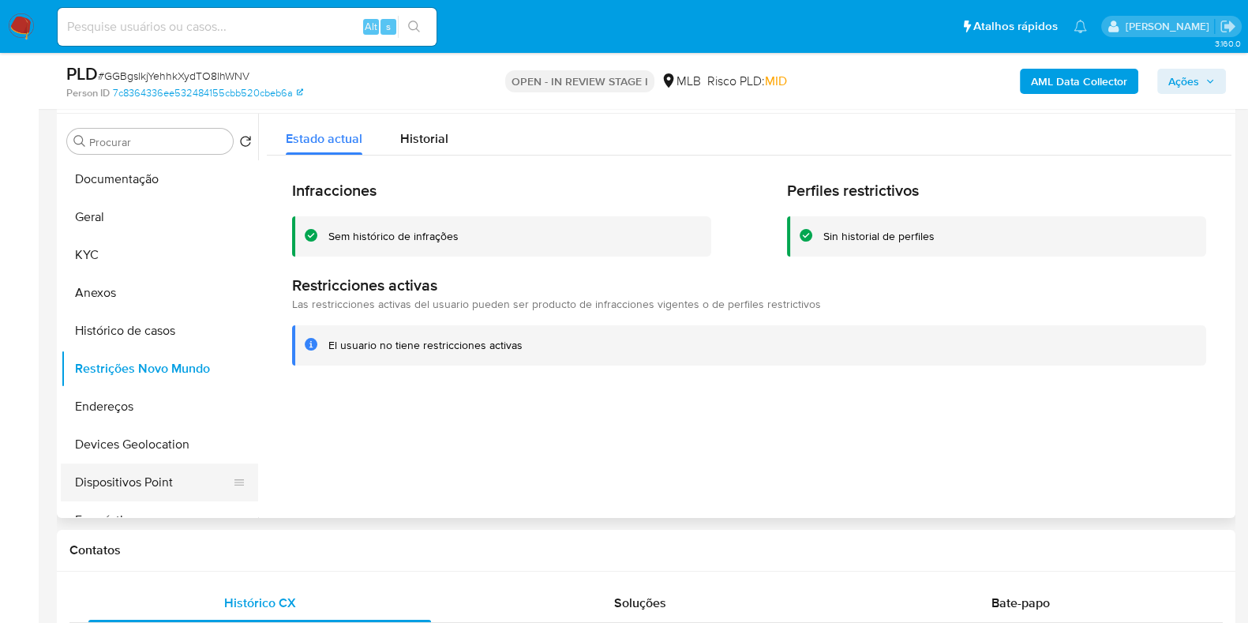
click at [109, 464] on button "Dispositivos Point" at bounding box center [153, 483] width 185 height 38
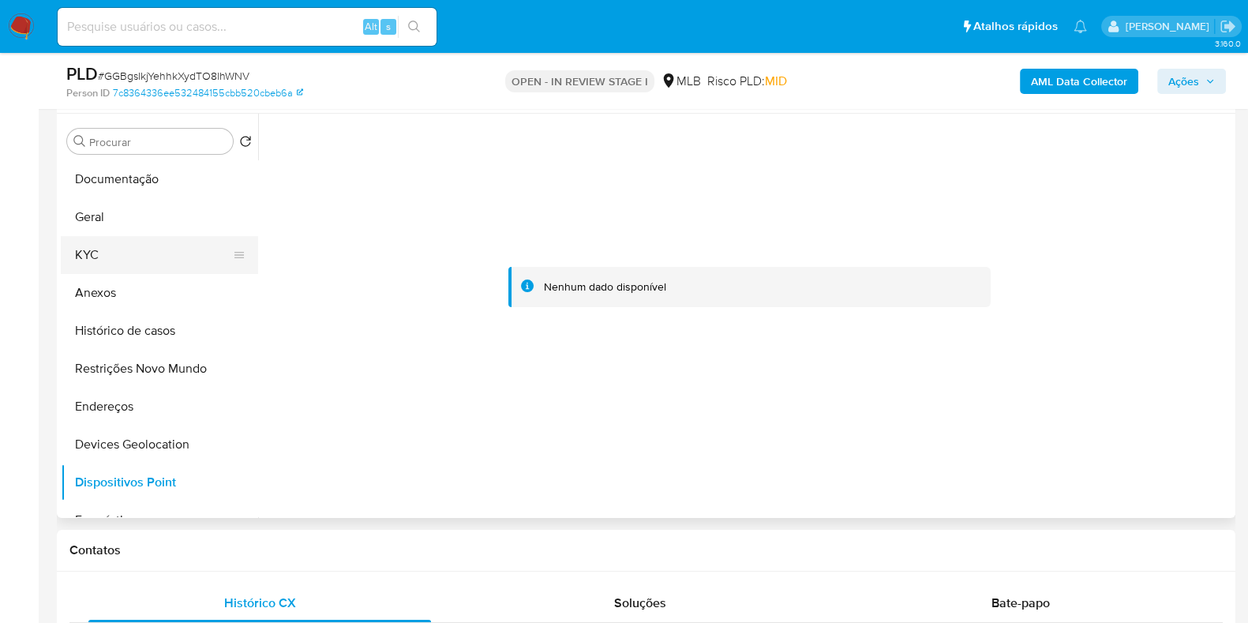
click at [115, 246] on button "KYC" at bounding box center [153, 255] width 185 height 38
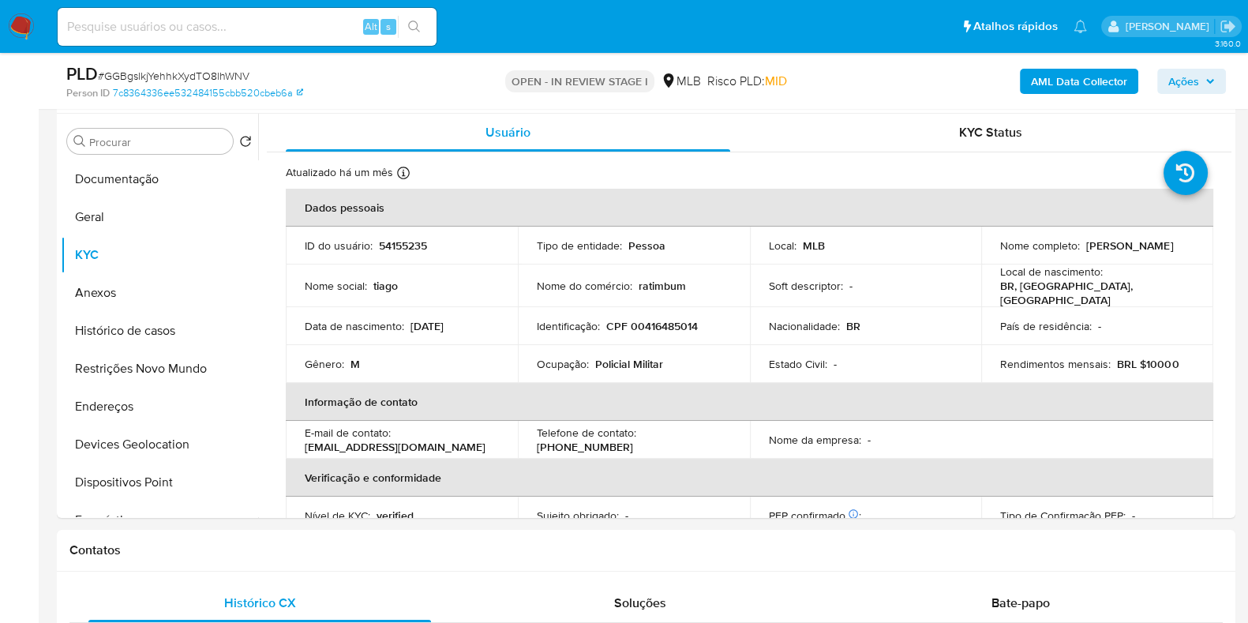
click at [1069, 88] on b "AML Data Collector" at bounding box center [1079, 81] width 96 height 25
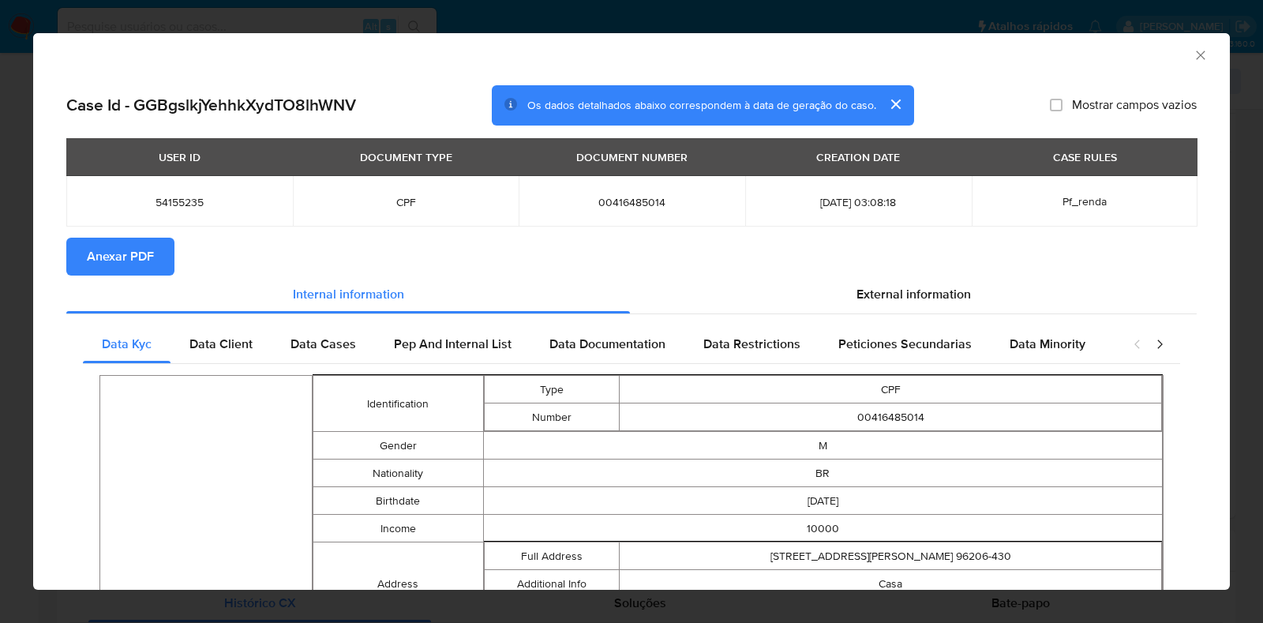
click at [1027, 273] on section "Anexar PDF" at bounding box center [631, 257] width 1131 height 38
click at [953, 301] on span "External information" at bounding box center [914, 294] width 115 height 18
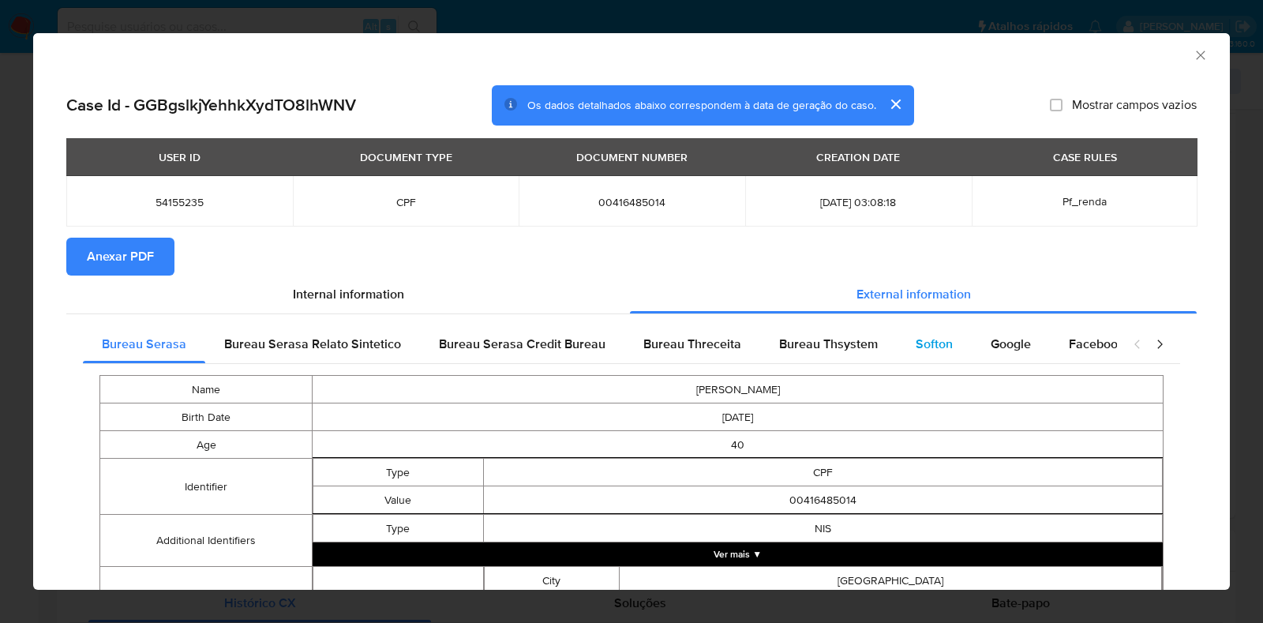
click at [936, 340] on span "Softon" at bounding box center [934, 344] width 37 height 18
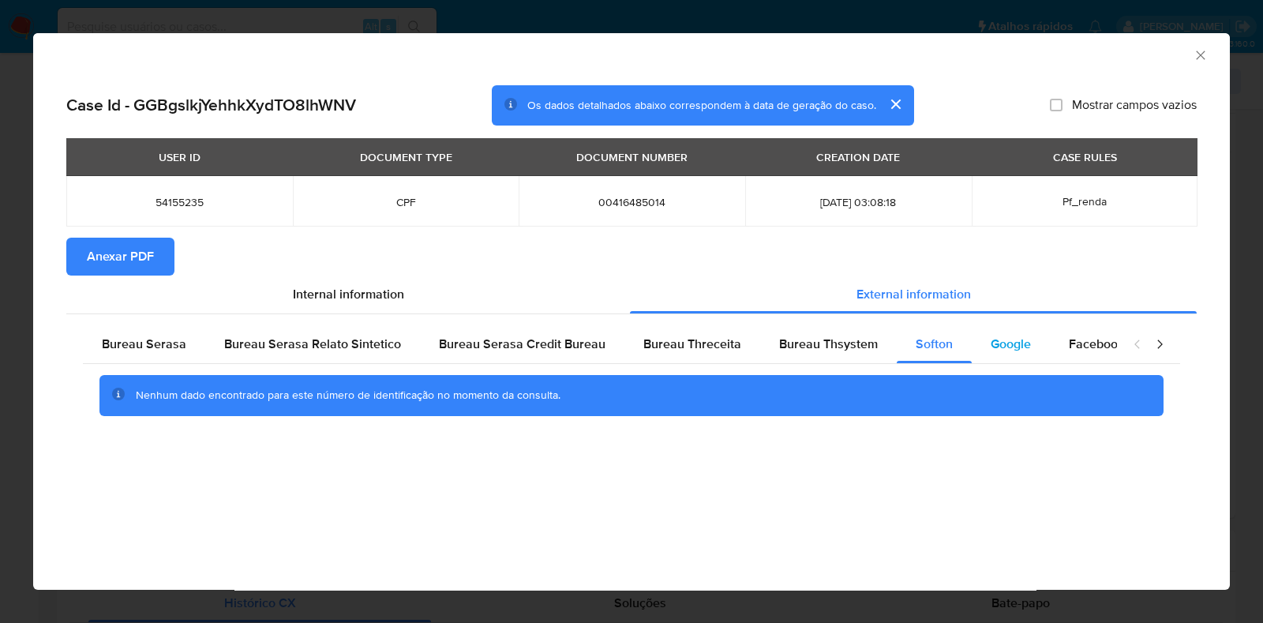
click at [1001, 340] on span "Google" at bounding box center [1011, 344] width 40 height 18
click at [796, 348] on span "Bureau Thsystem" at bounding box center [828, 344] width 99 height 18
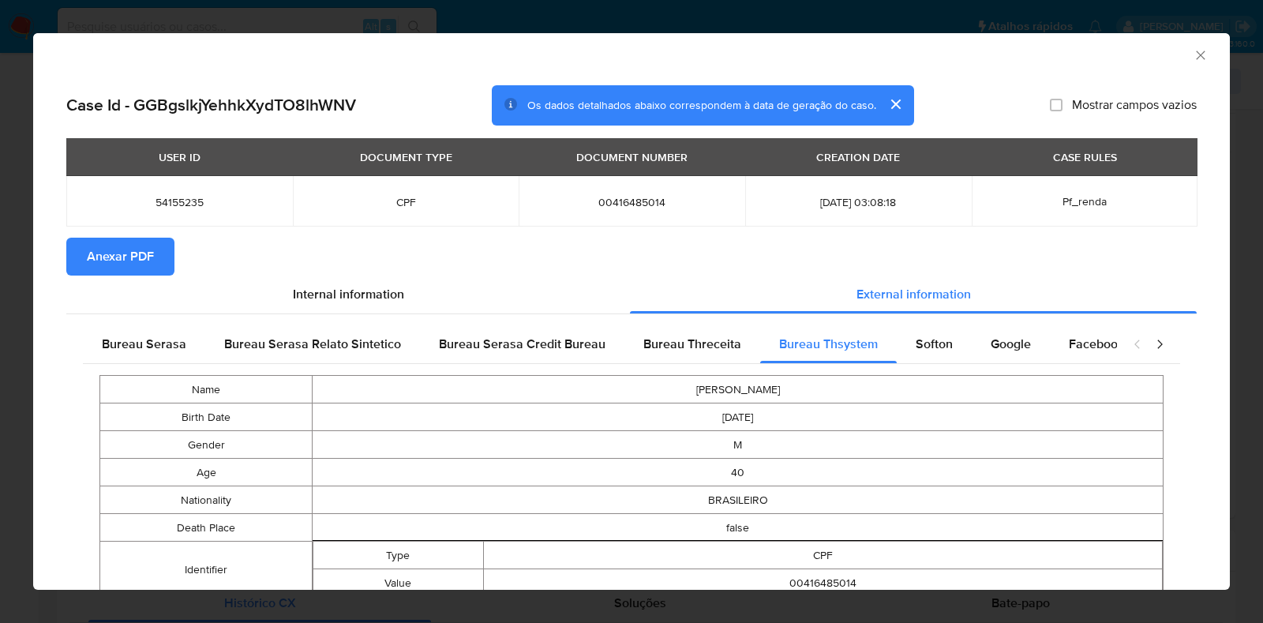
click at [82, 252] on button "Anexar PDF" at bounding box center [120, 257] width 108 height 38
click at [1196, 53] on icon "Fechar a janela" at bounding box center [1200, 55] width 9 height 9
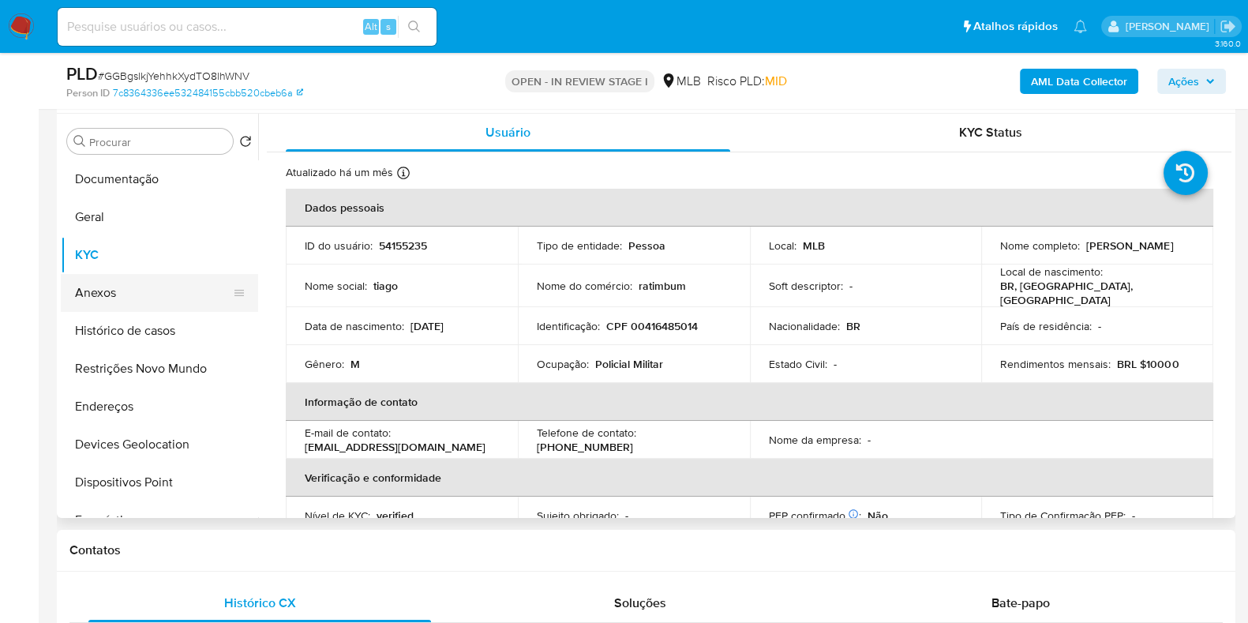
click at [105, 290] on button "Anexos" at bounding box center [153, 293] width 185 height 38
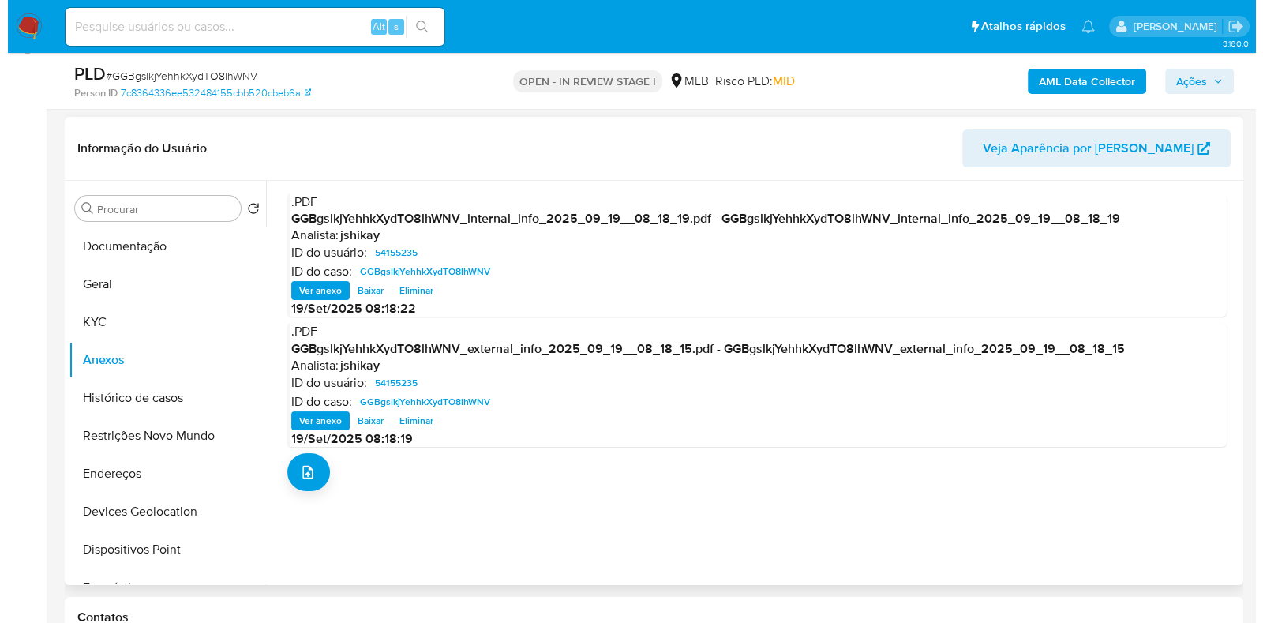
scroll to position [197, 0]
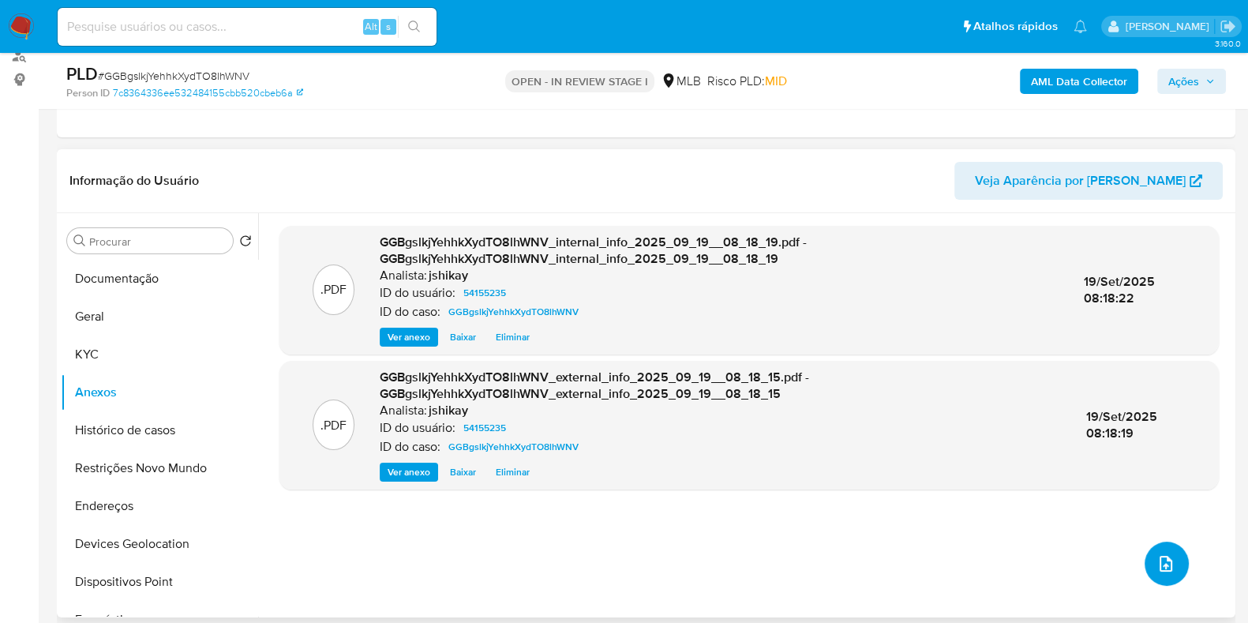
click at [1166, 557] on icon "upload-file" at bounding box center [1166, 563] width 19 height 19
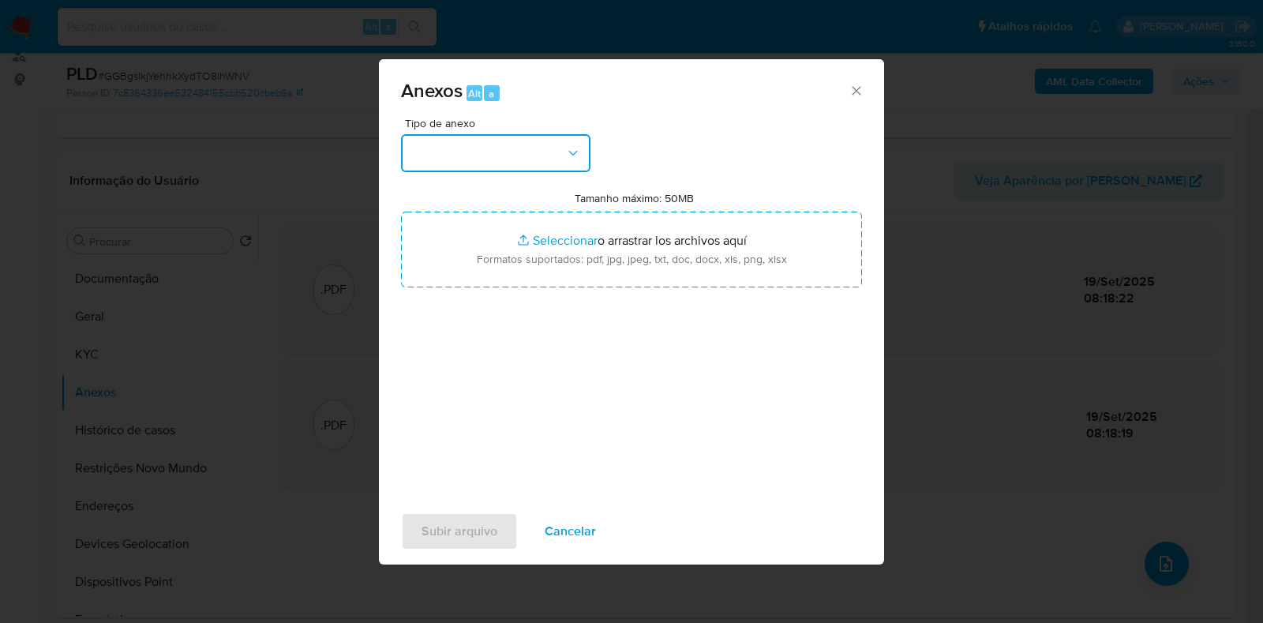
click at [474, 146] on button "button" at bounding box center [496, 153] width 190 height 38
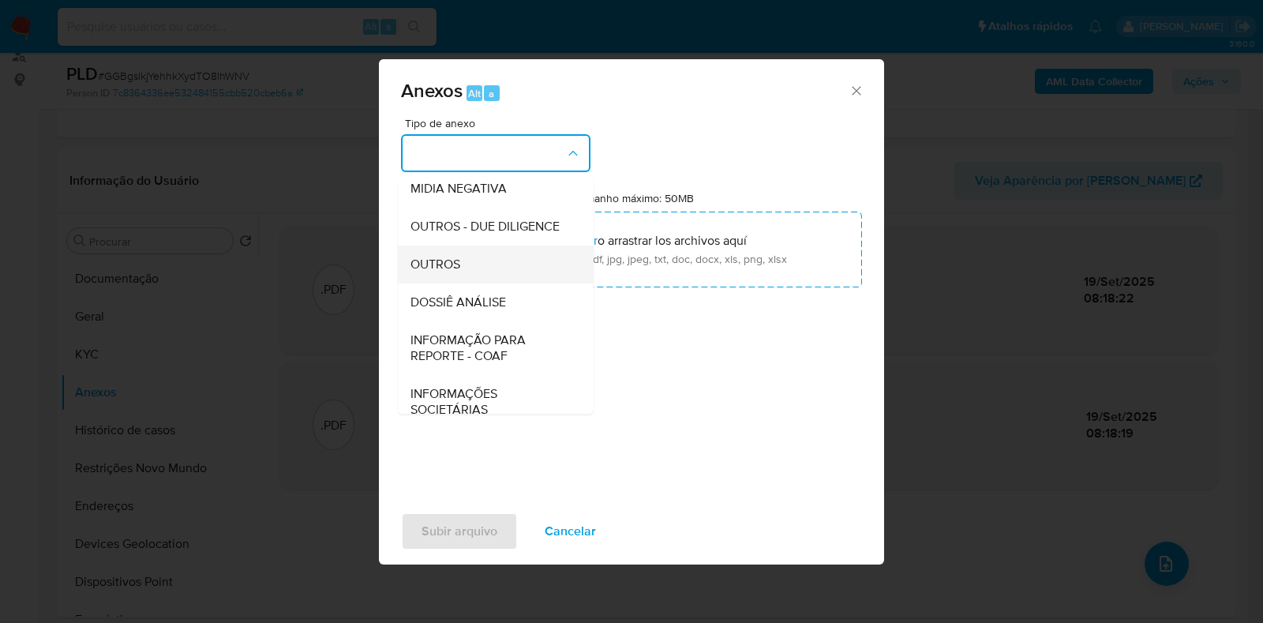
click at [450, 272] on span "OUTROS" at bounding box center [436, 265] width 50 height 16
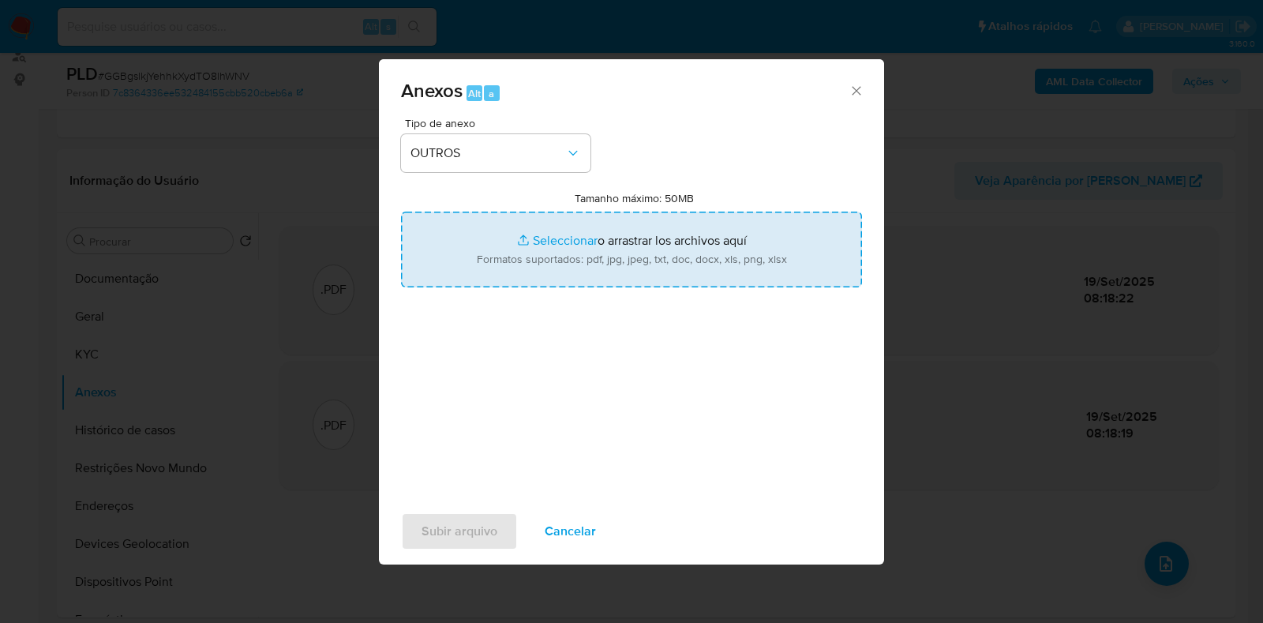
click at [591, 250] on input "Tamanho máximo: 50MB Seleccionar archivos" at bounding box center [631, 250] width 461 height 76
type input "C:\fakepath\SAR - XXXX - CPF 00416485014 - TIAGO DE PEREIRA JECK.pdf"
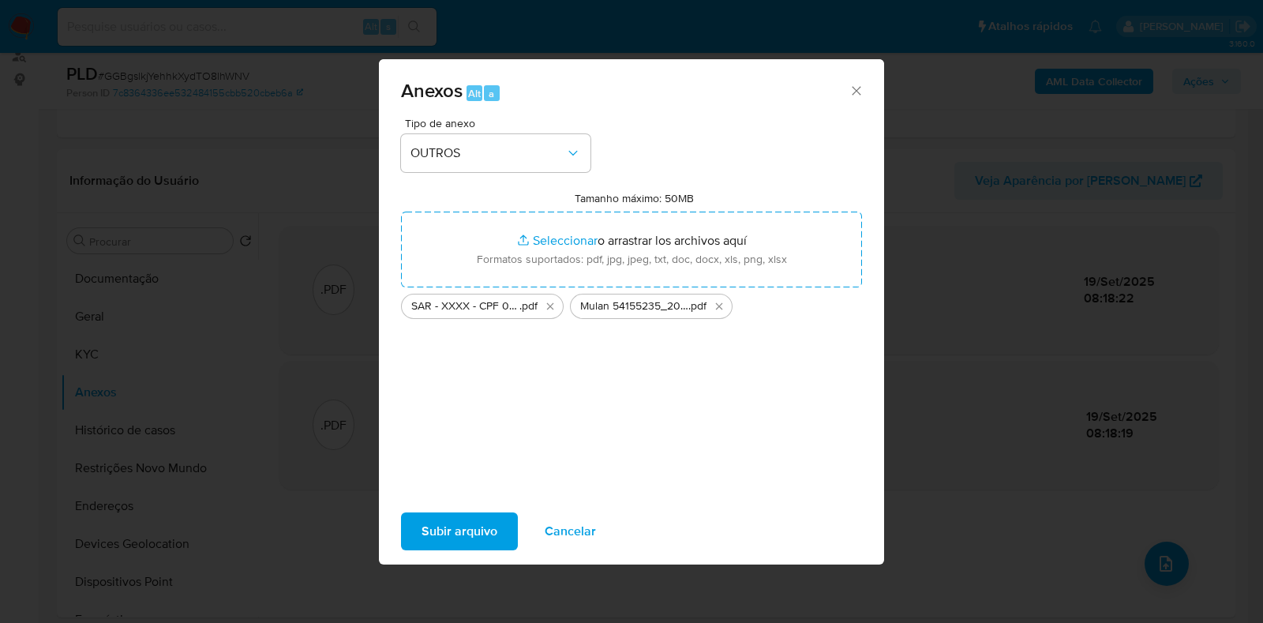
click at [479, 529] on span "Subir arquivo" at bounding box center [460, 531] width 76 height 35
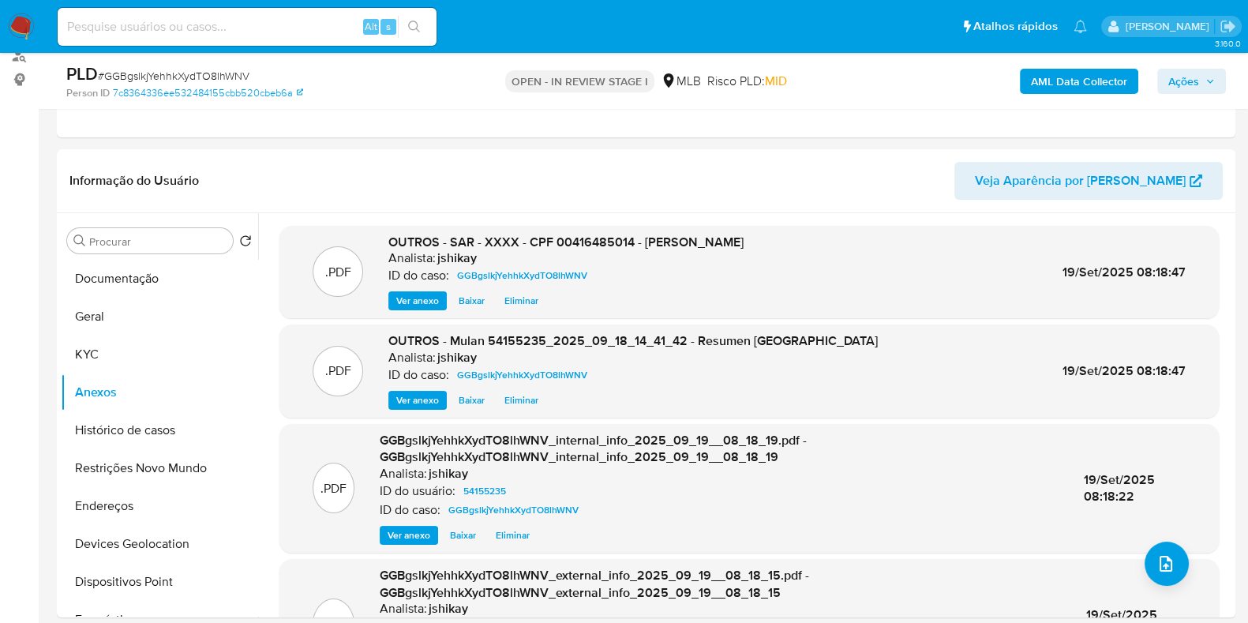
click at [1204, 84] on span "Ações" at bounding box center [1192, 81] width 47 height 22
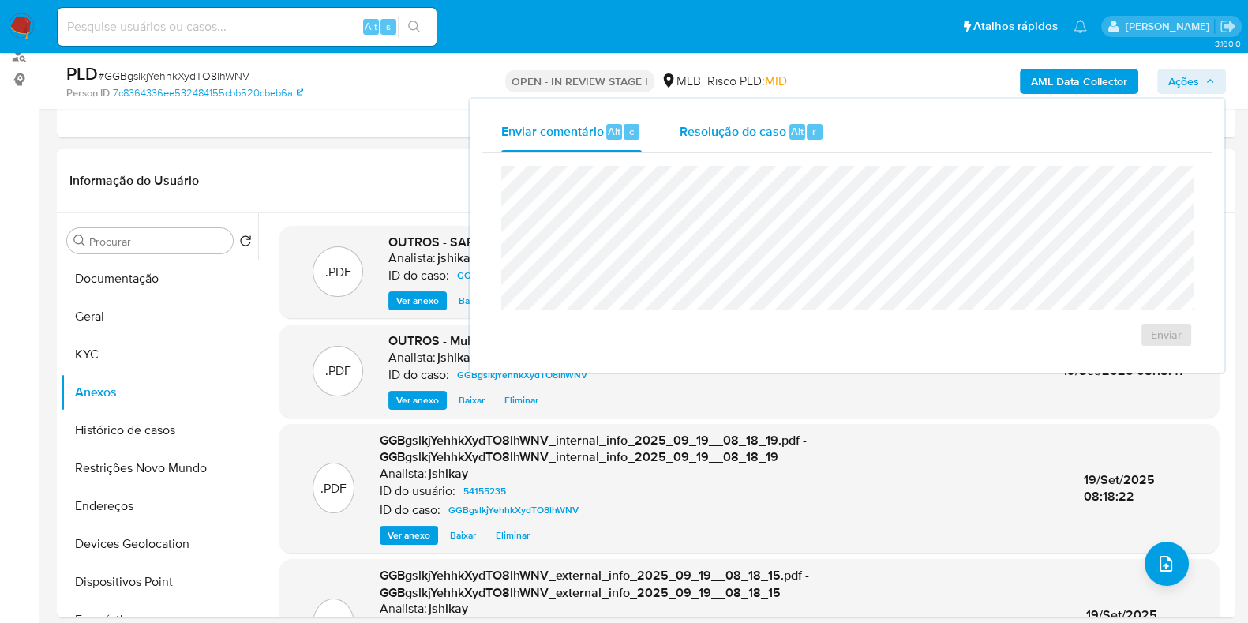
click at [738, 128] on span "Resolução do caso" at bounding box center [733, 131] width 107 height 18
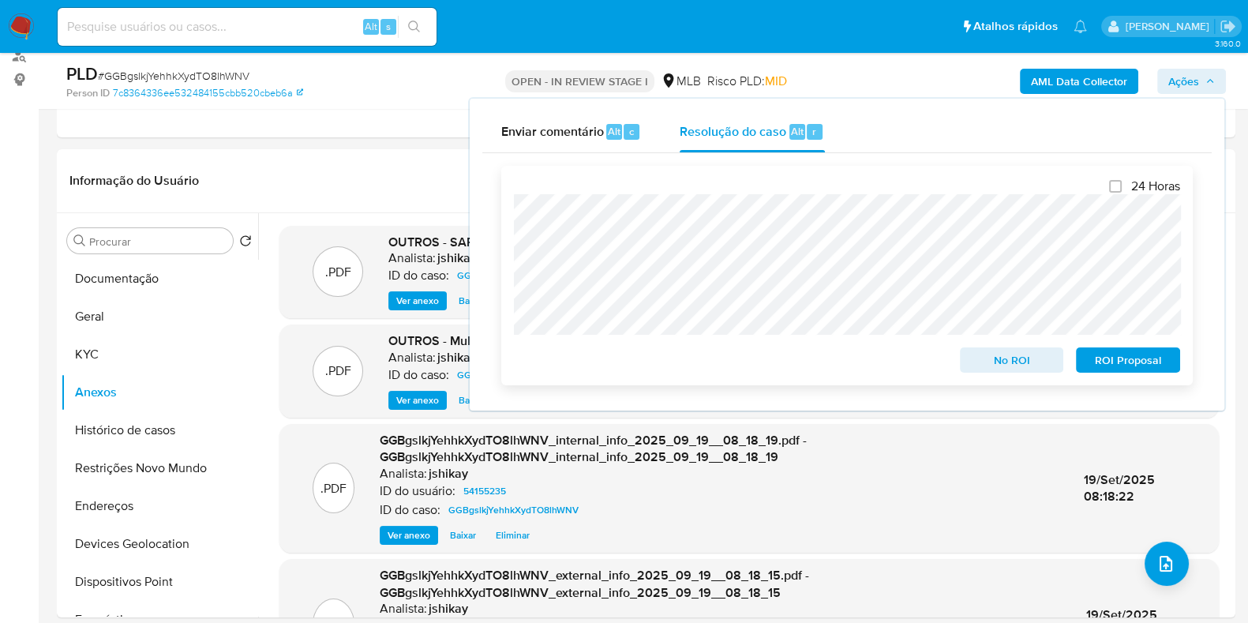
click at [1145, 362] on span "ROI Proposal" at bounding box center [1128, 360] width 82 height 22
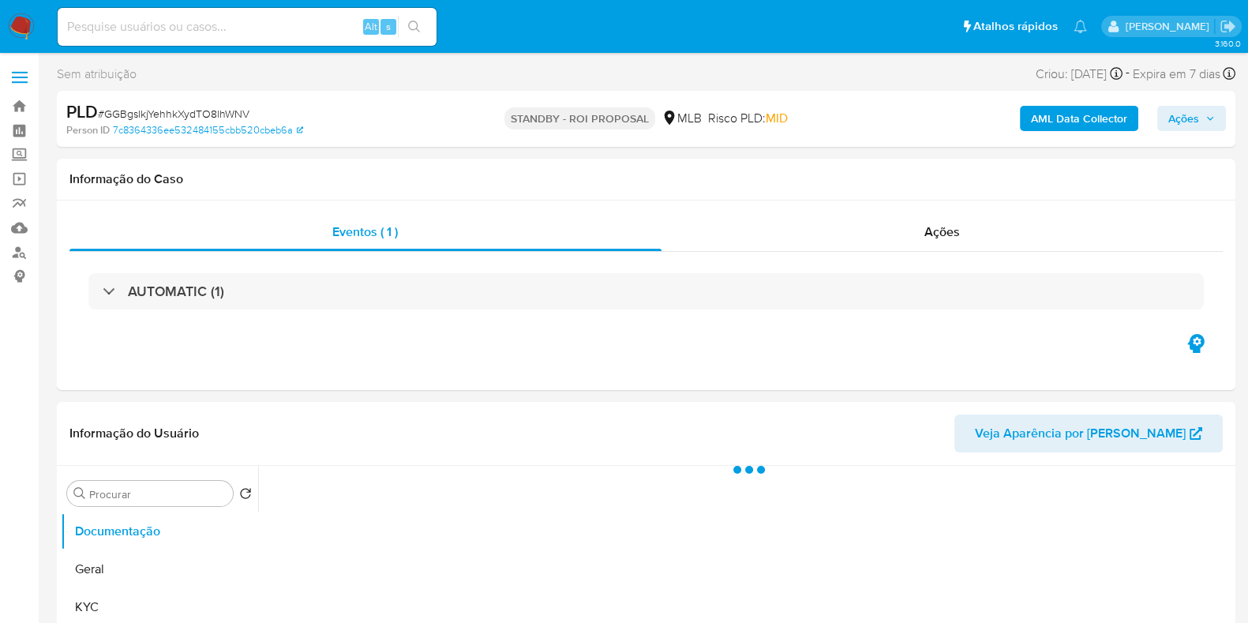
select select "10"
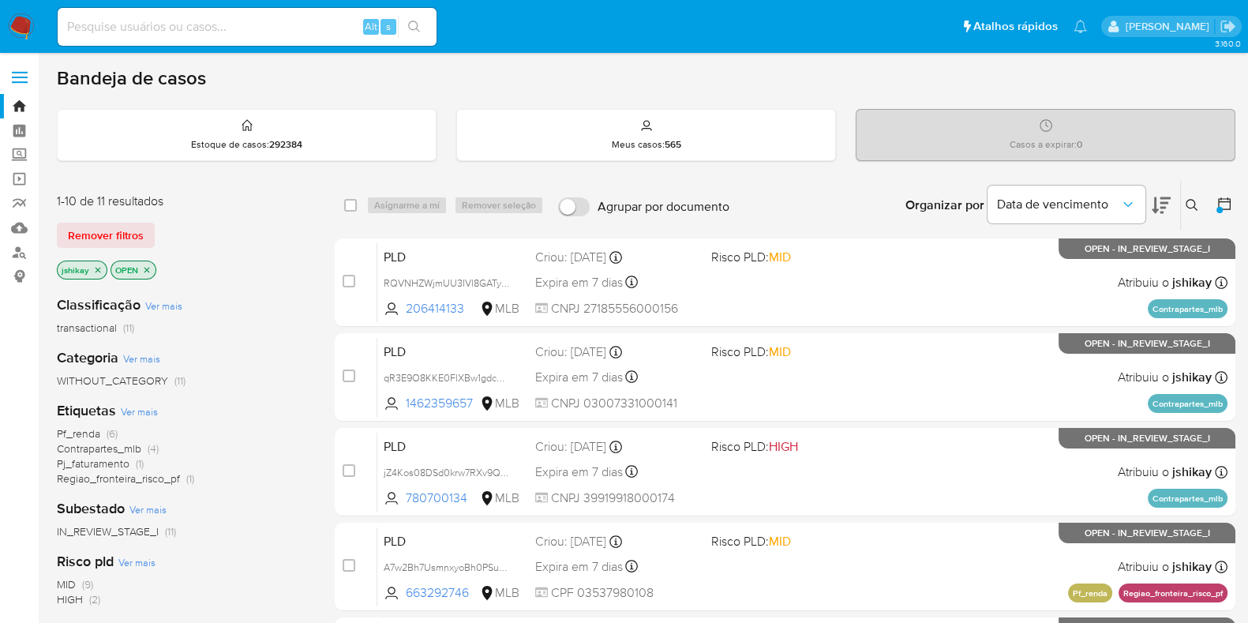
click at [281, 24] on input at bounding box center [247, 27] width 379 height 21
paste input "JyRGtir2FSzX4X4qzxljjfFp"
type input "JyRGtir2FSzX4X4qzxljjfFp"
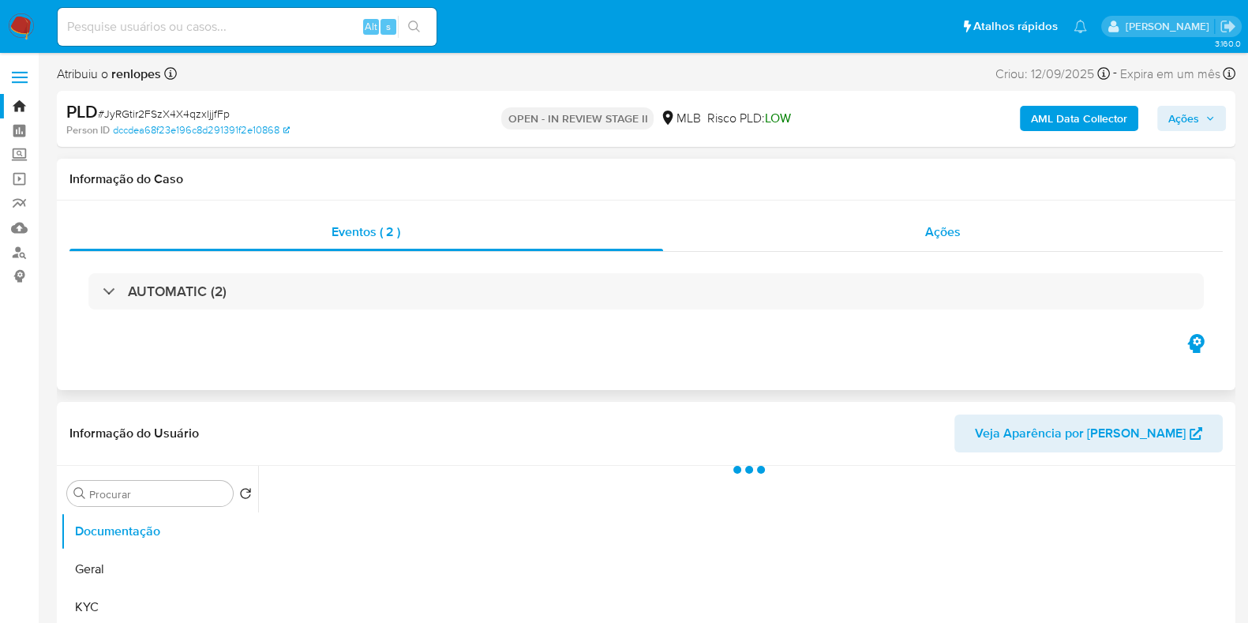
click at [757, 232] on div "Ações" at bounding box center [943, 232] width 561 height 38
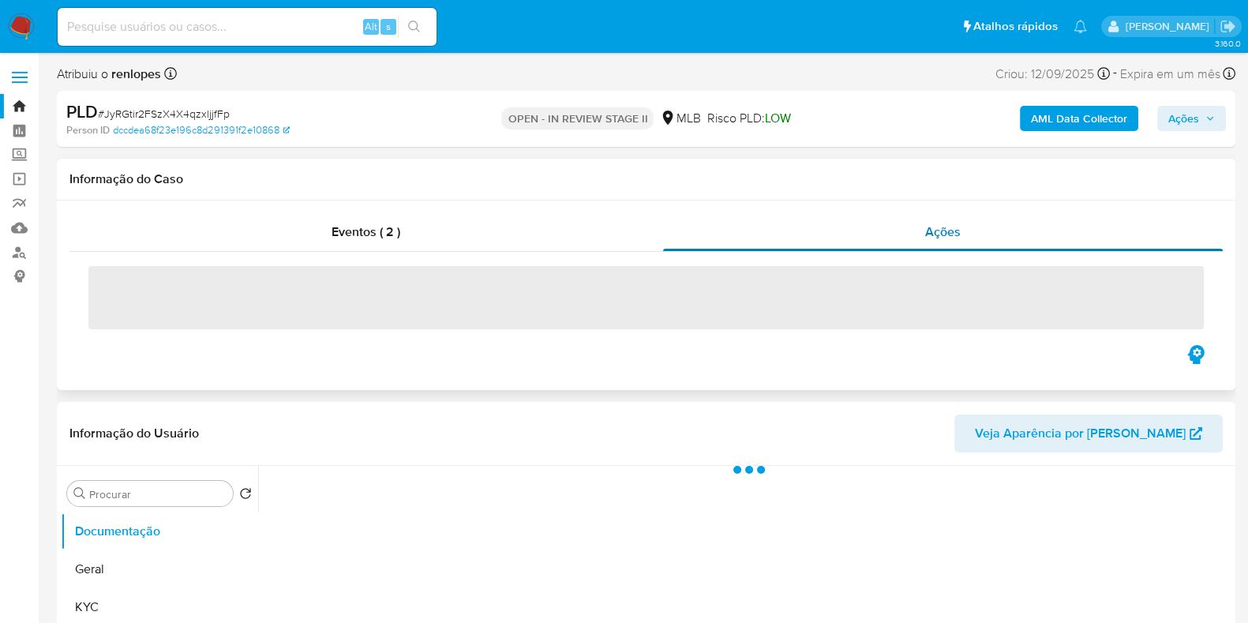
select select "10"
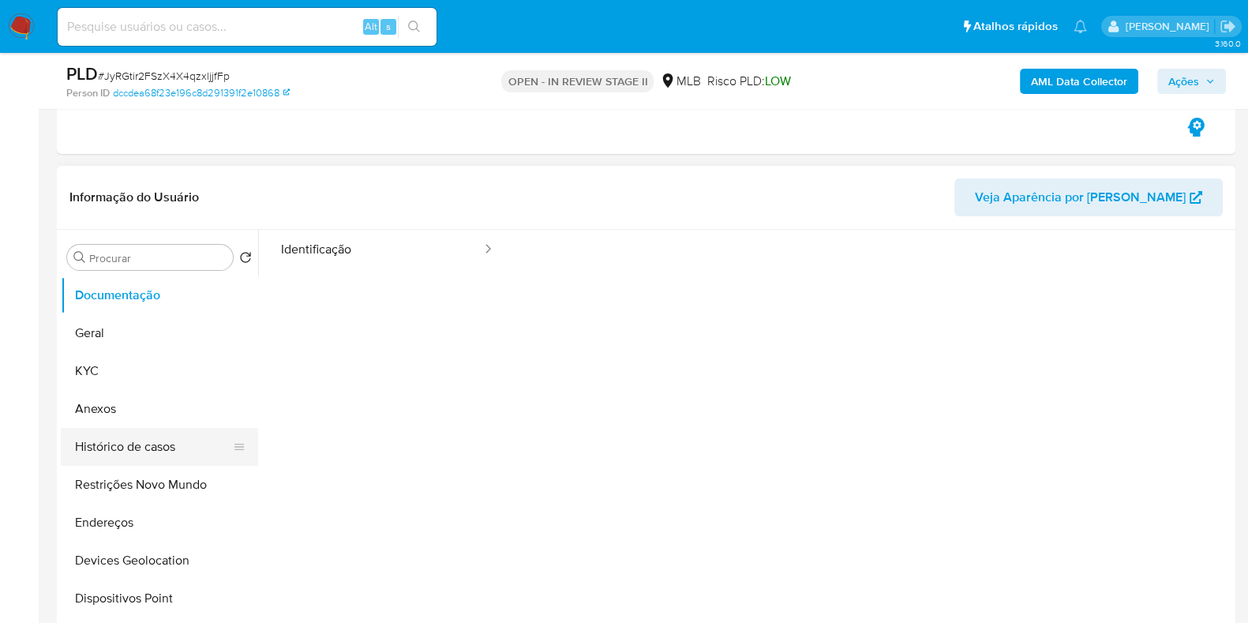
click at [164, 456] on button "Histórico de casos" at bounding box center [153, 447] width 185 height 38
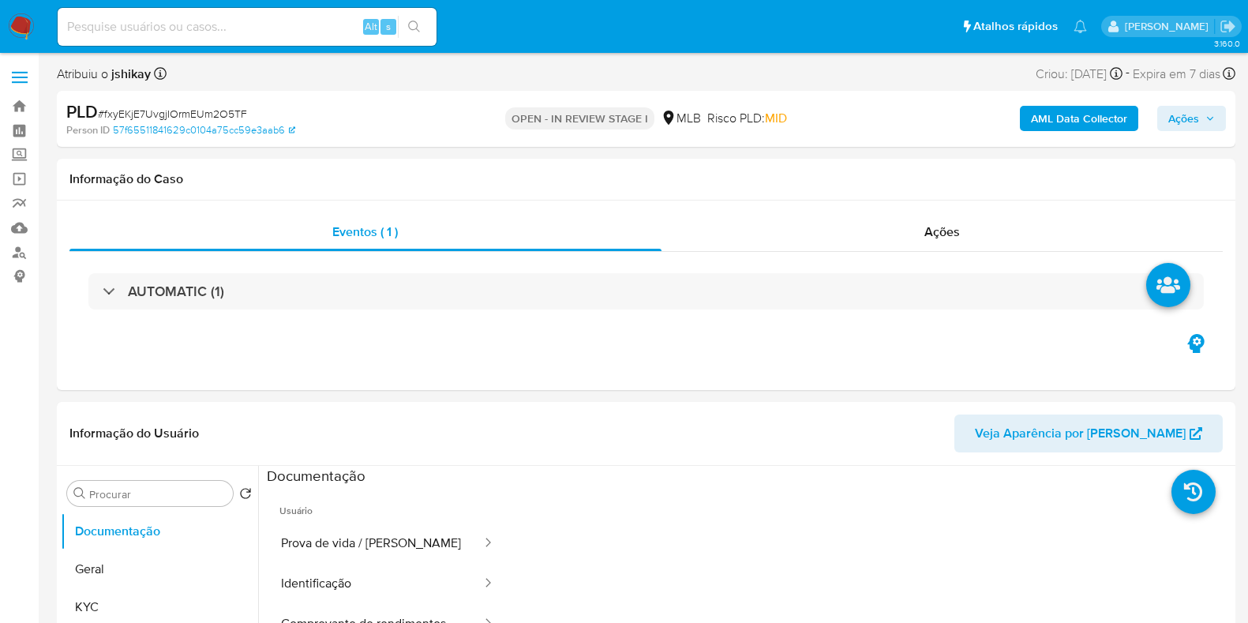
select select "10"
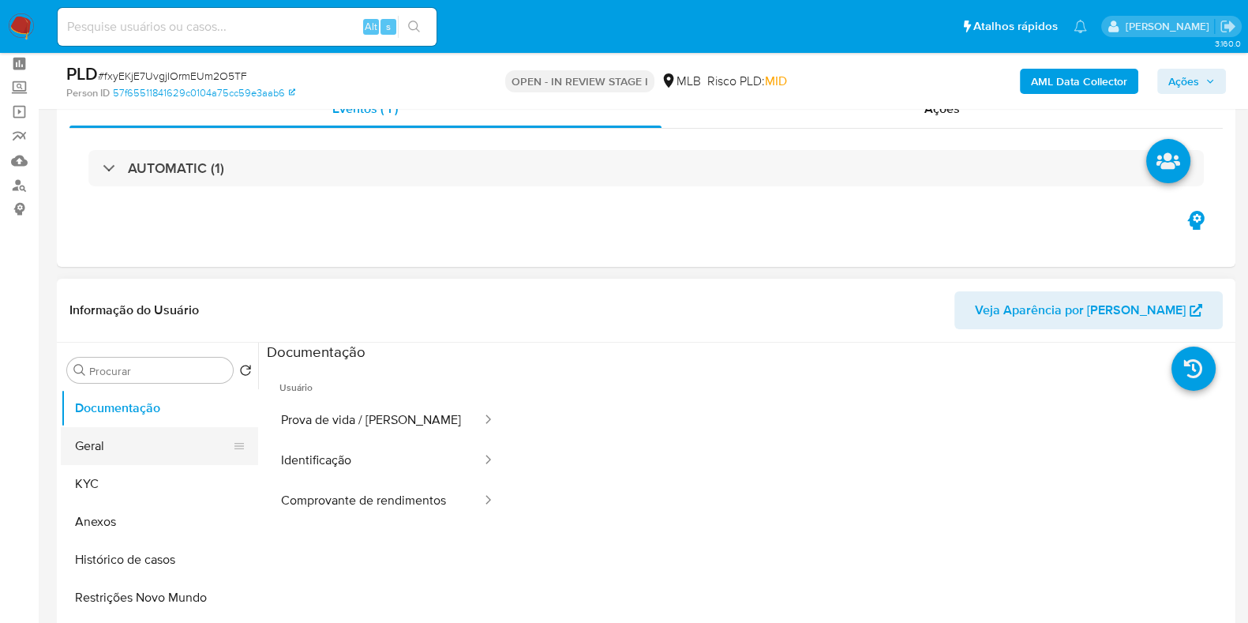
scroll to position [98, 0]
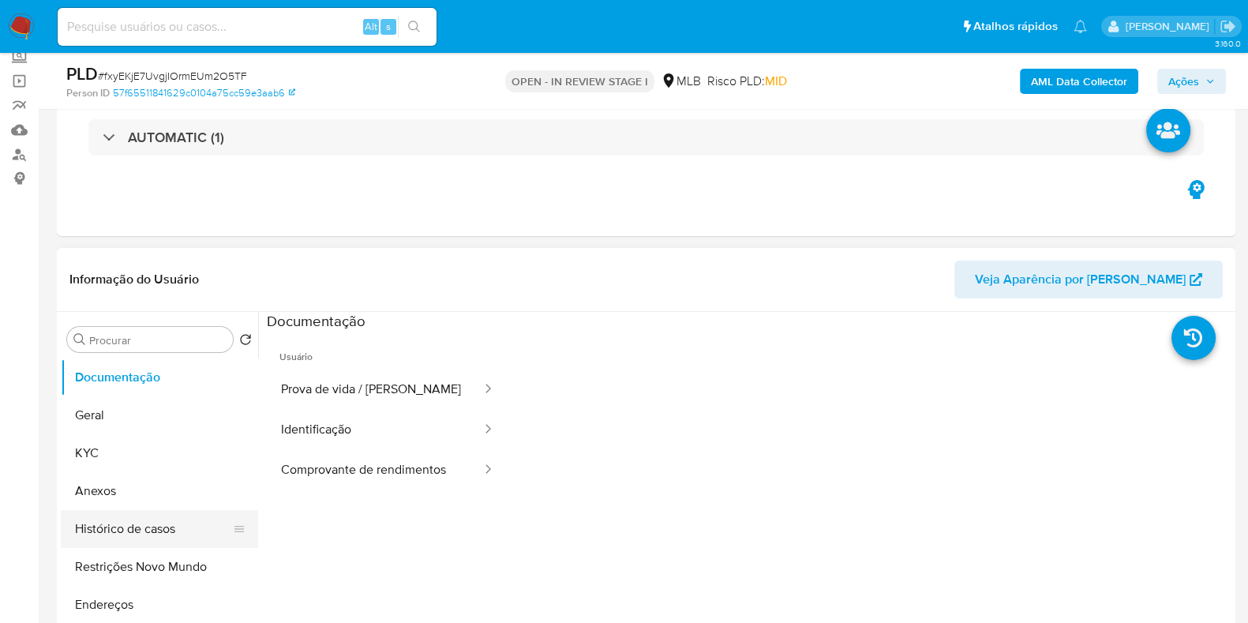
click at [134, 515] on button "Histórico de casos" at bounding box center [153, 529] width 185 height 38
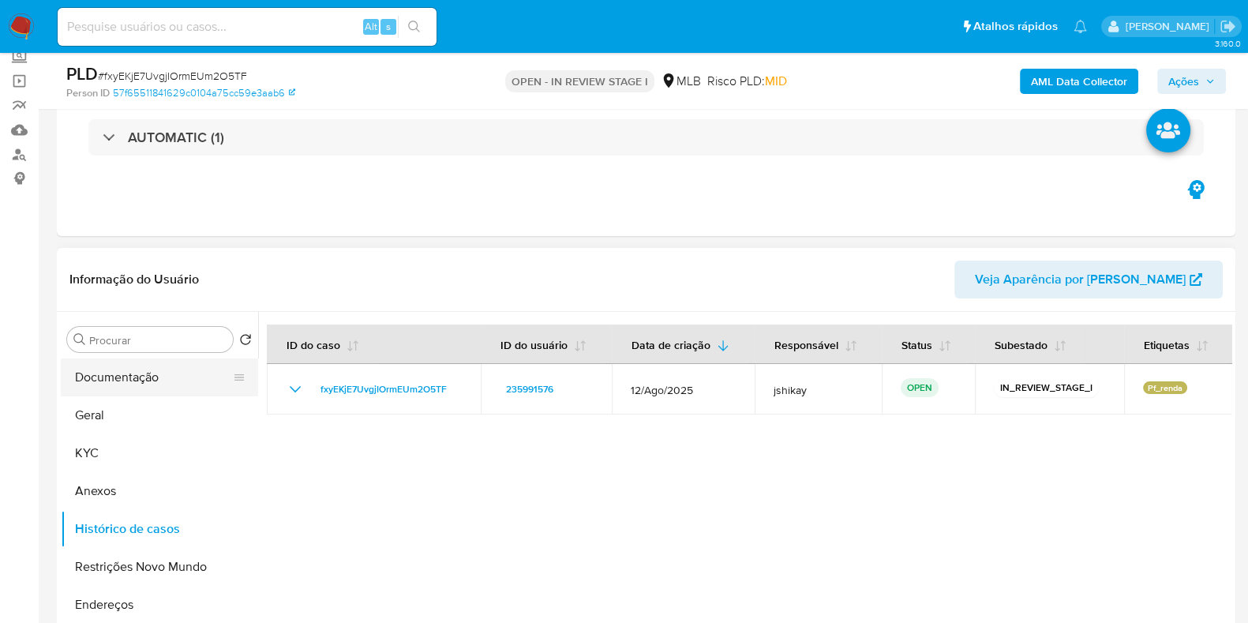
click at [161, 379] on button "Documentação" at bounding box center [153, 378] width 185 height 38
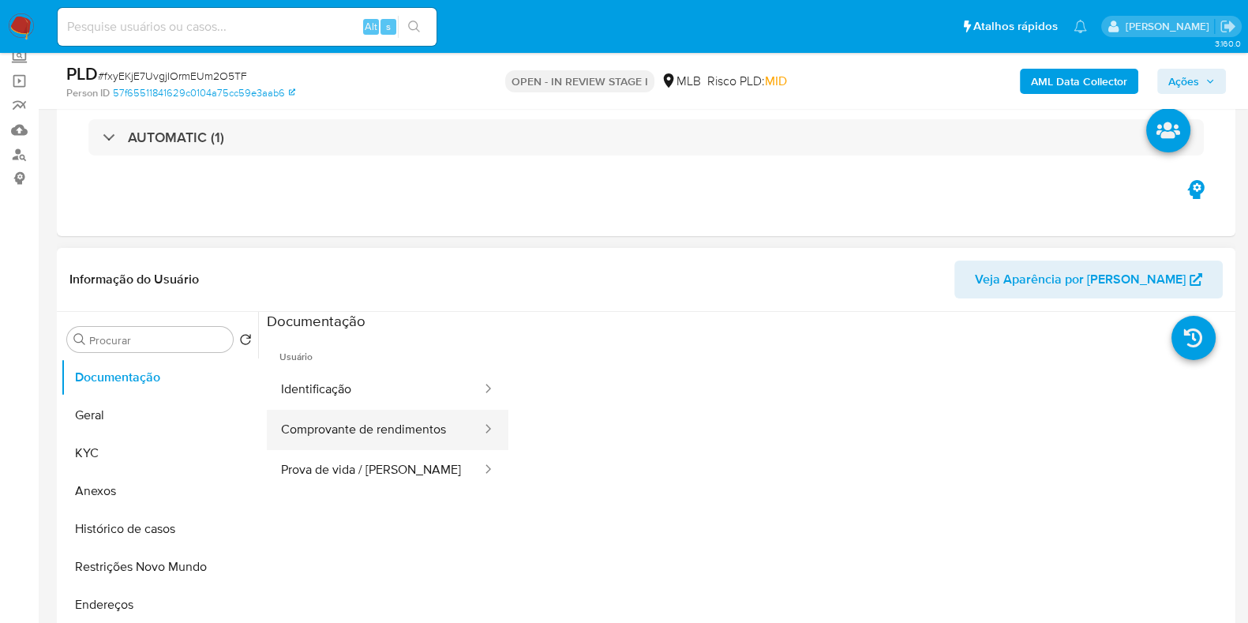
click at [359, 432] on button "Comprovante de rendimentos" at bounding box center [375, 430] width 216 height 40
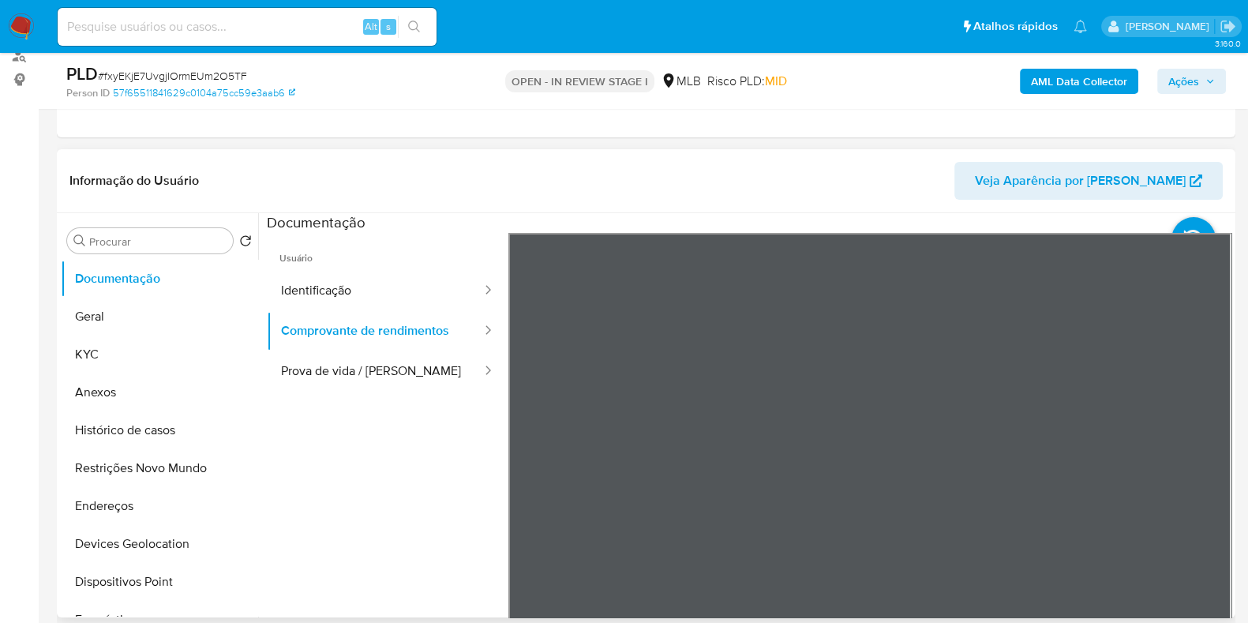
scroll to position [296, 0]
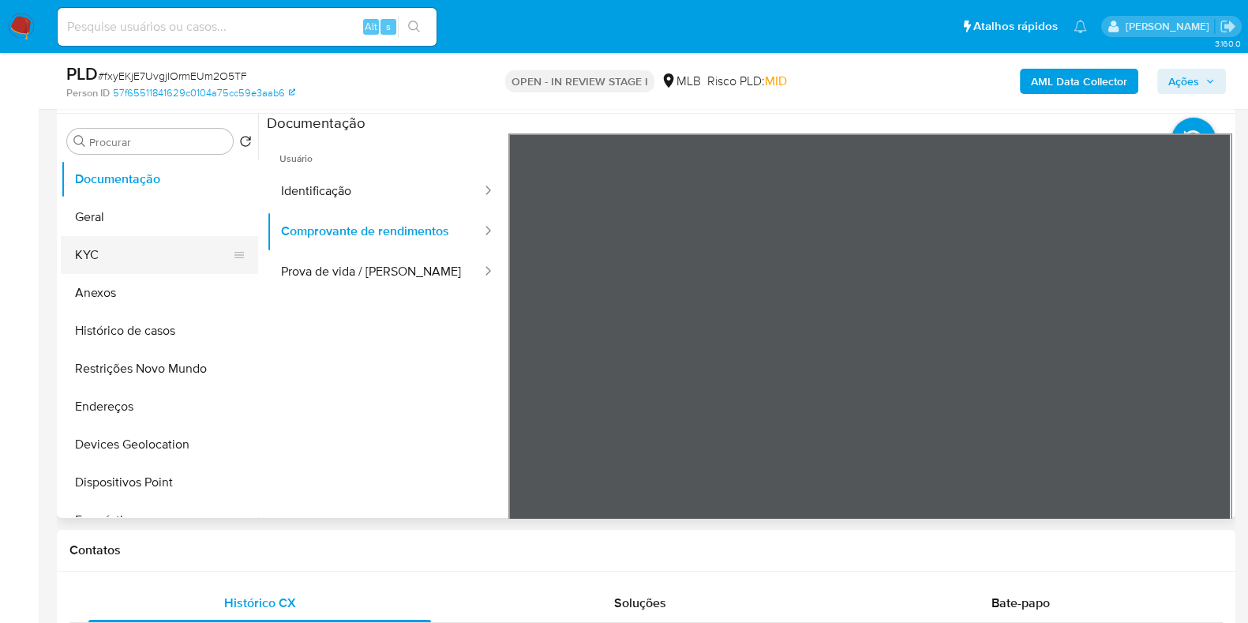
click at [109, 257] on button "KYC" at bounding box center [153, 255] width 185 height 38
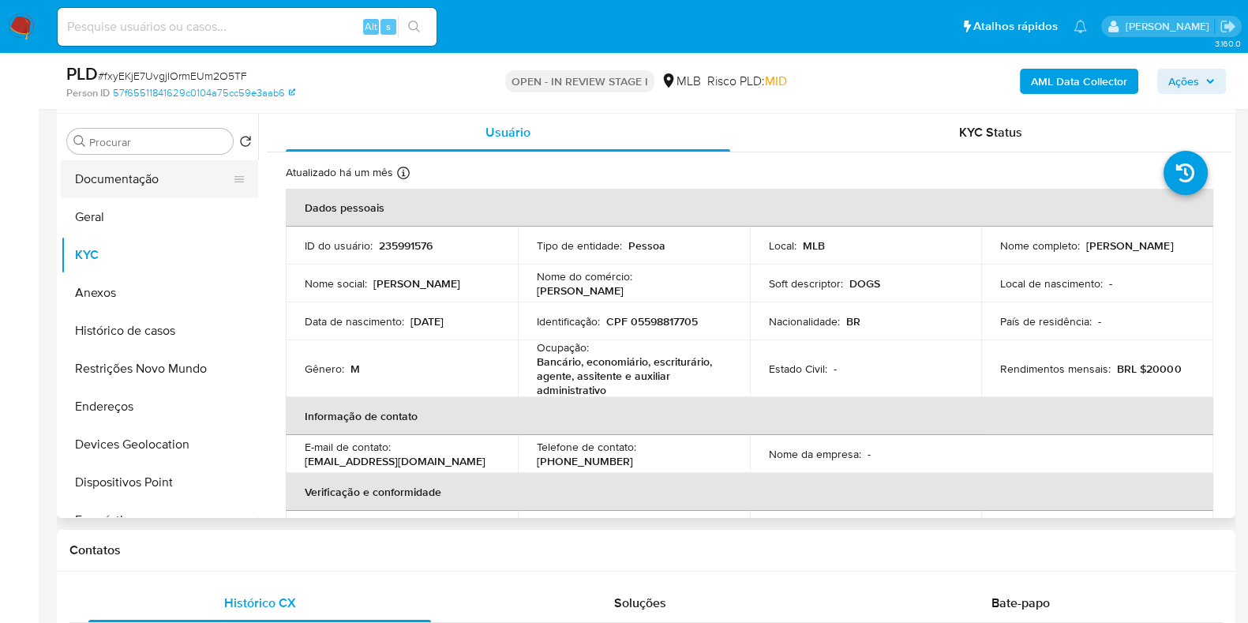
click at [144, 182] on button "Documentação" at bounding box center [153, 179] width 185 height 38
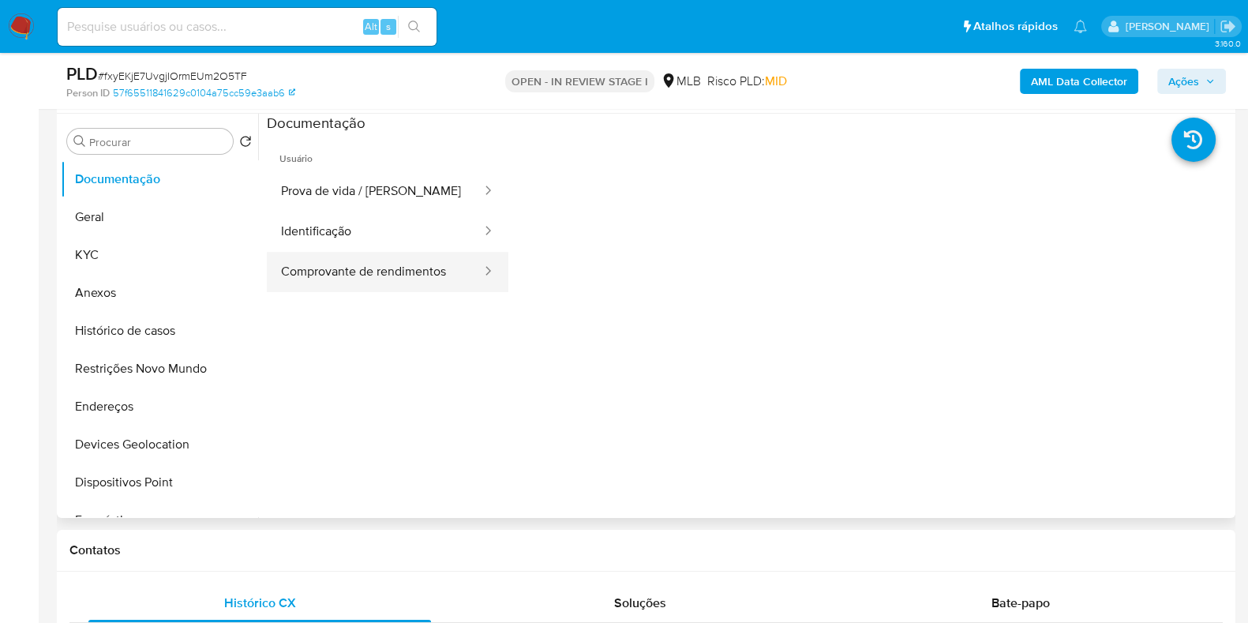
click at [399, 278] on button "Comprovante de rendimentos" at bounding box center [375, 272] width 216 height 40
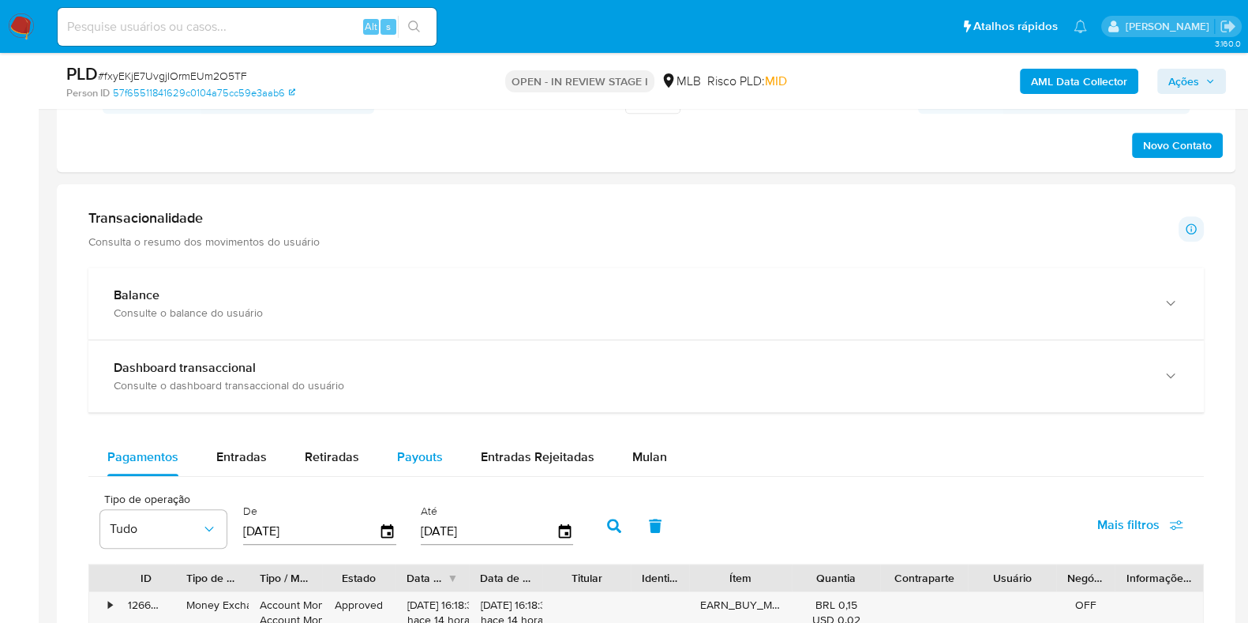
scroll to position [1086, 0]
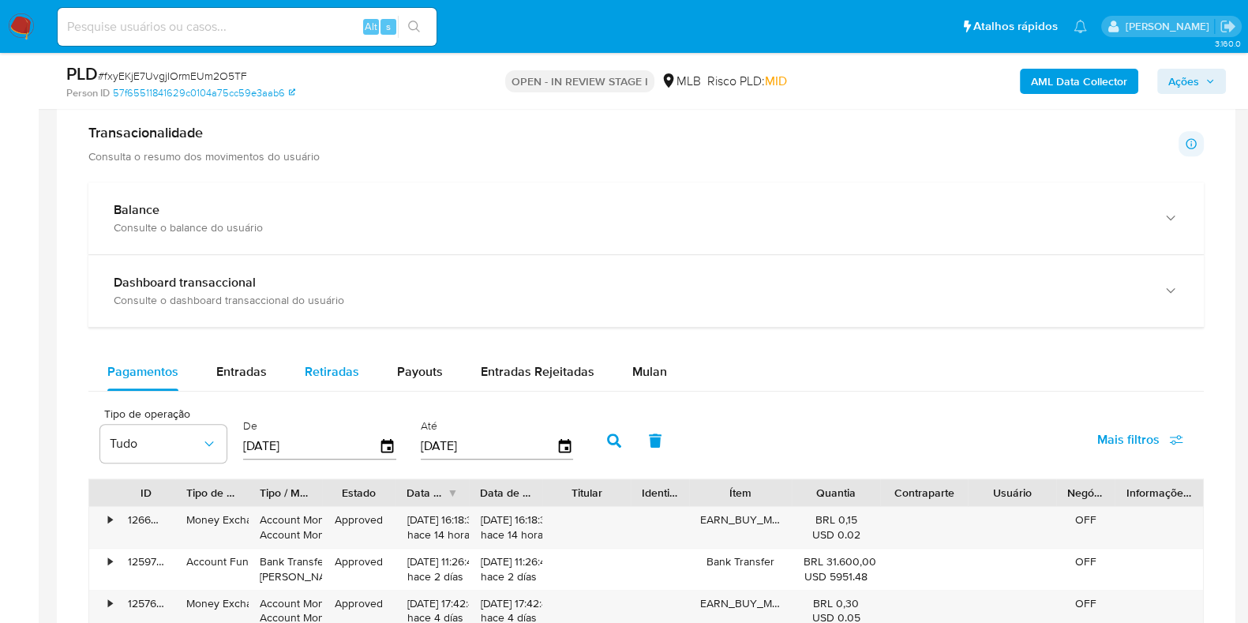
click at [342, 365] on span "Retiradas" at bounding box center [332, 371] width 54 height 18
select select "10"
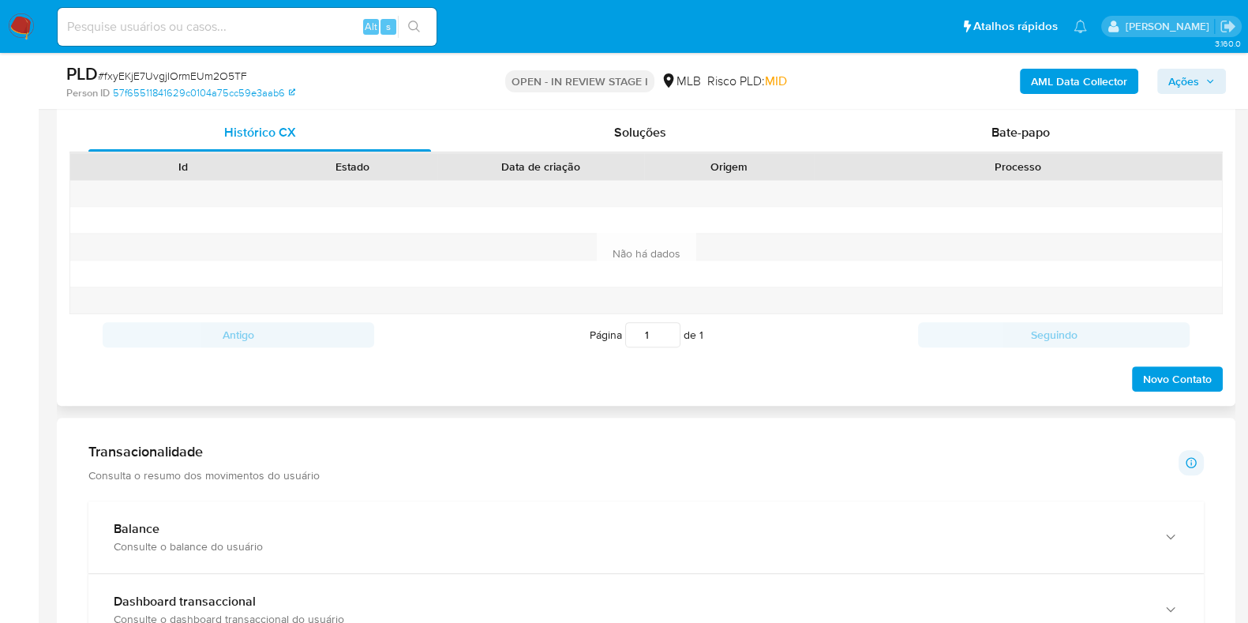
scroll to position [888, 0]
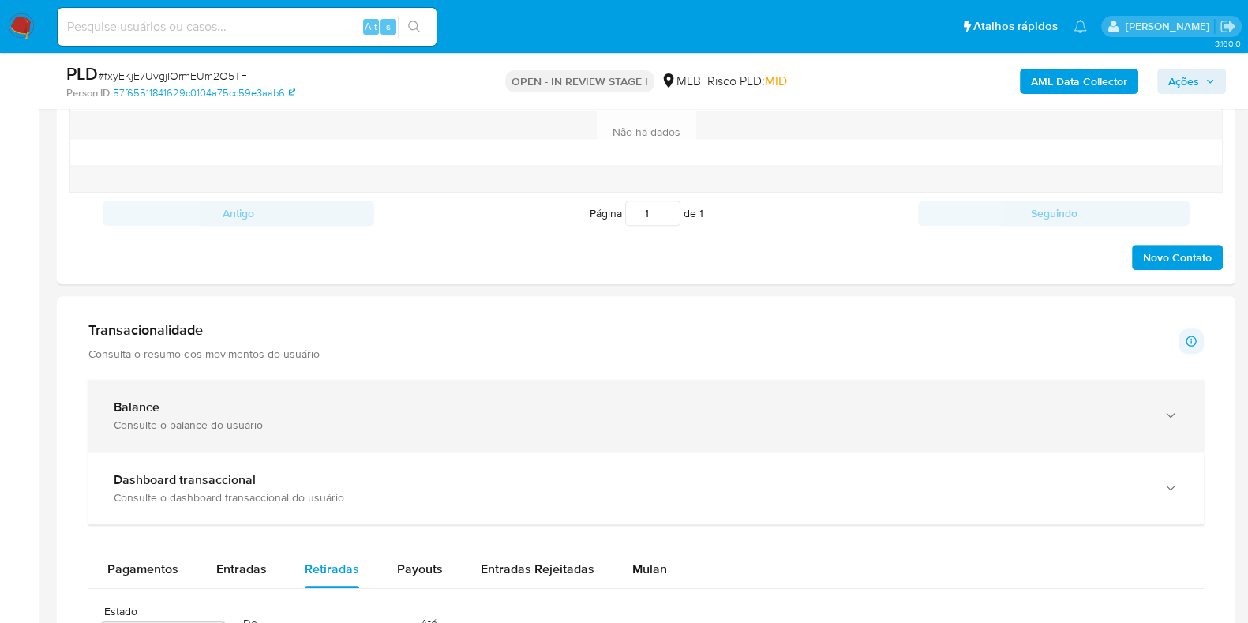
click at [355, 418] on div "Consulte o balance do usuário" at bounding box center [631, 425] width 1034 height 14
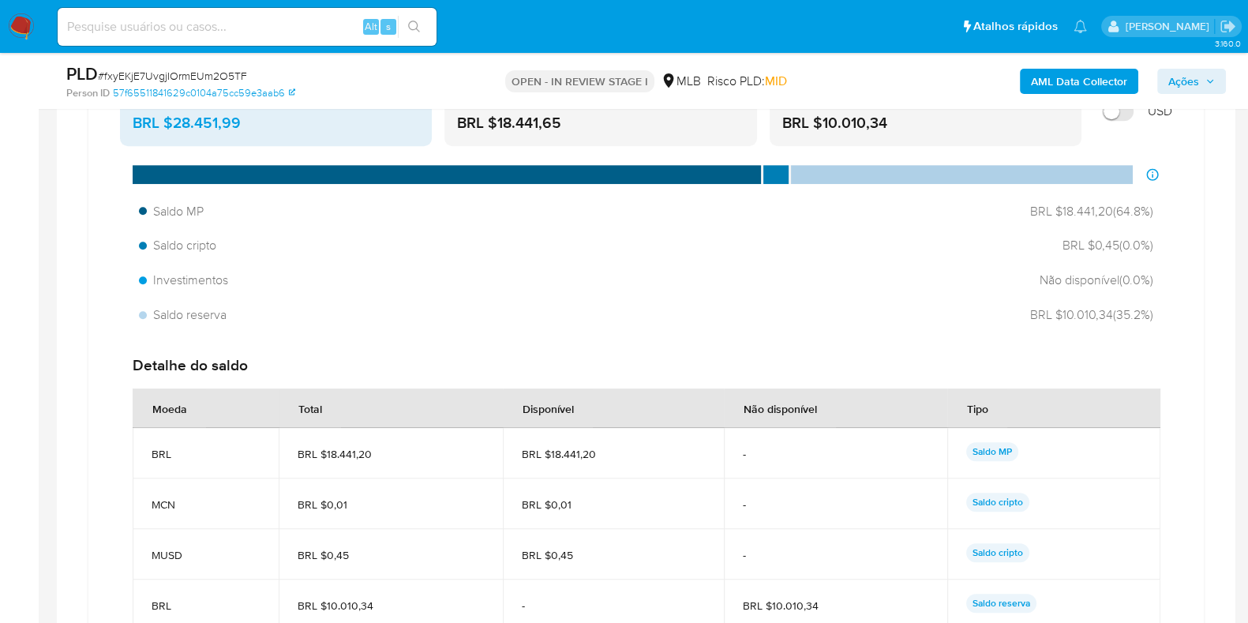
scroll to position [1381, 0]
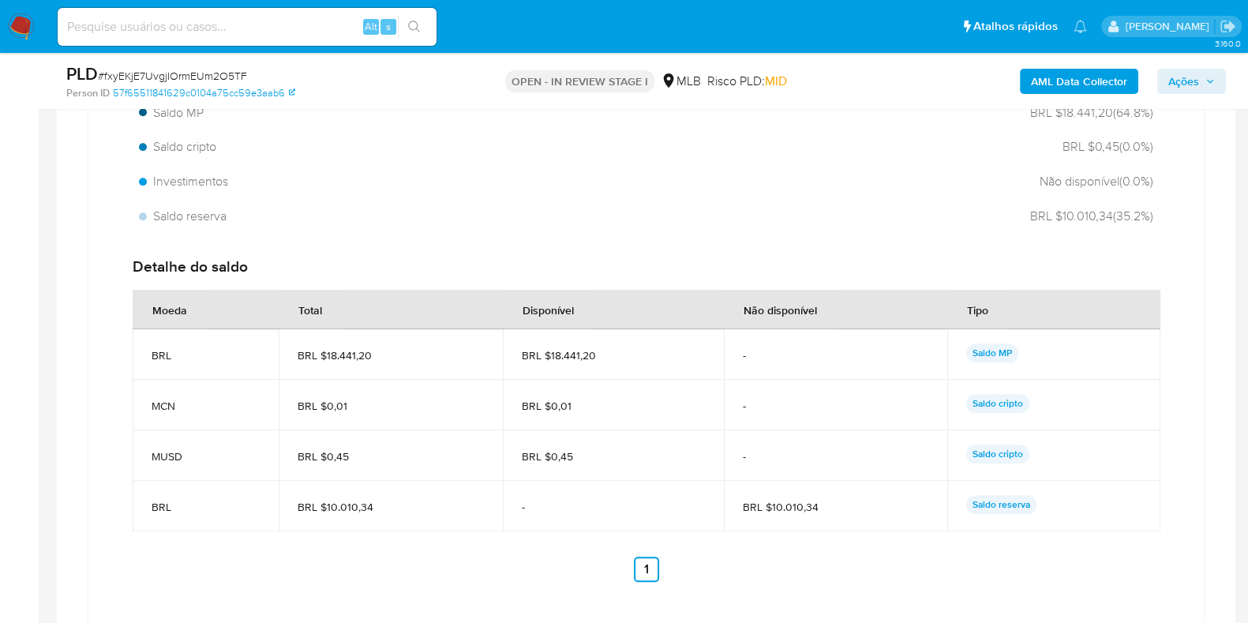
drag, startPoint x: 609, startPoint y: 352, endPoint x: 550, endPoint y: 358, distance: 59.5
click at [550, 358] on span "BRL $18.441,20" at bounding box center [613, 355] width 183 height 14
drag, startPoint x: 547, startPoint y: 351, endPoint x: 595, endPoint y: 353, distance: 47.4
click at [595, 353] on span "BRL $18.441,20" at bounding box center [613, 355] width 183 height 14
drag, startPoint x: 817, startPoint y: 507, endPoint x: 770, endPoint y: 506, distance: 47.4
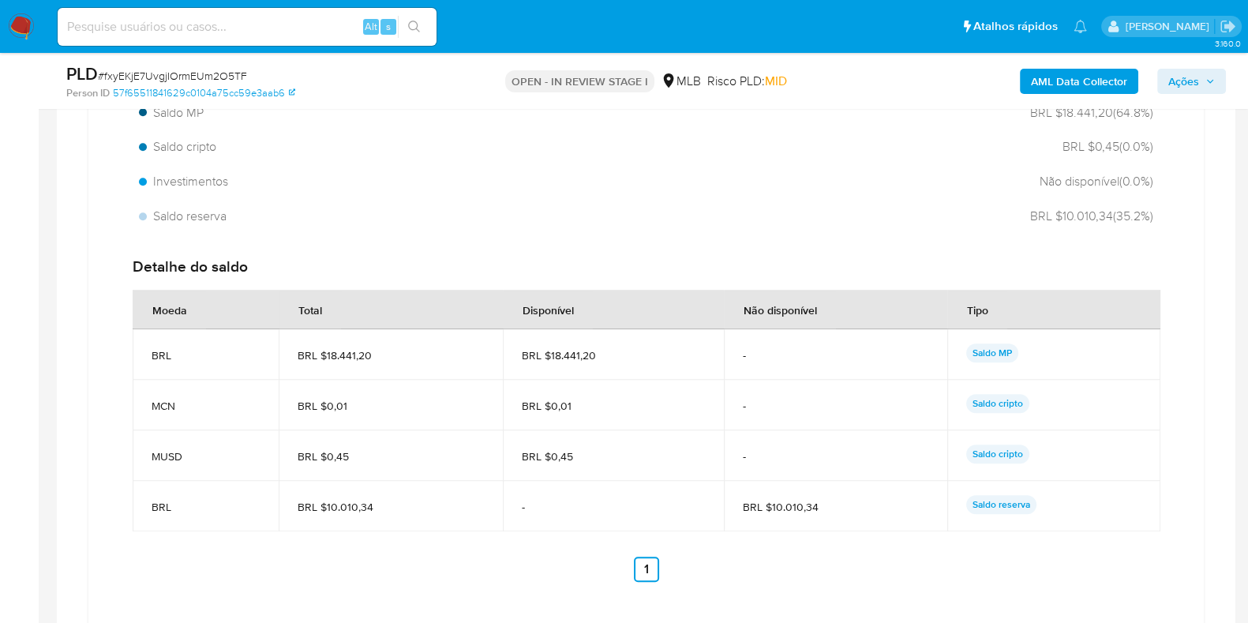
click at [770, 506] on span "BRL $10.010,34" at bounding box center [836, 507] width 186 height 14
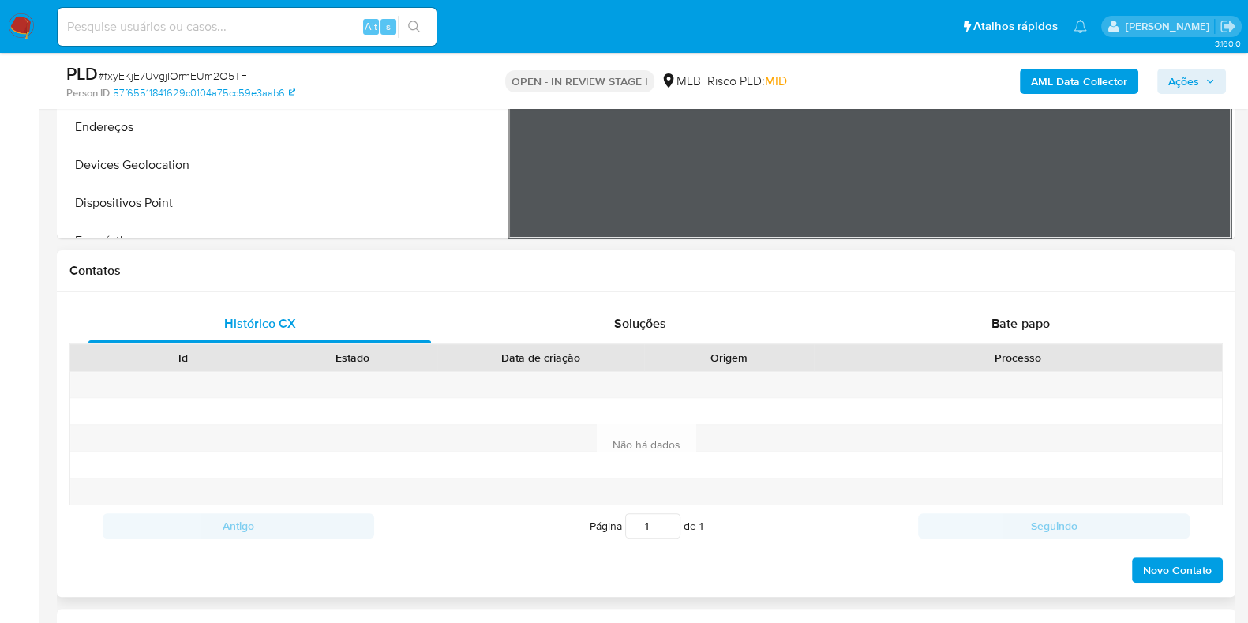
scroll to position [394, 0]
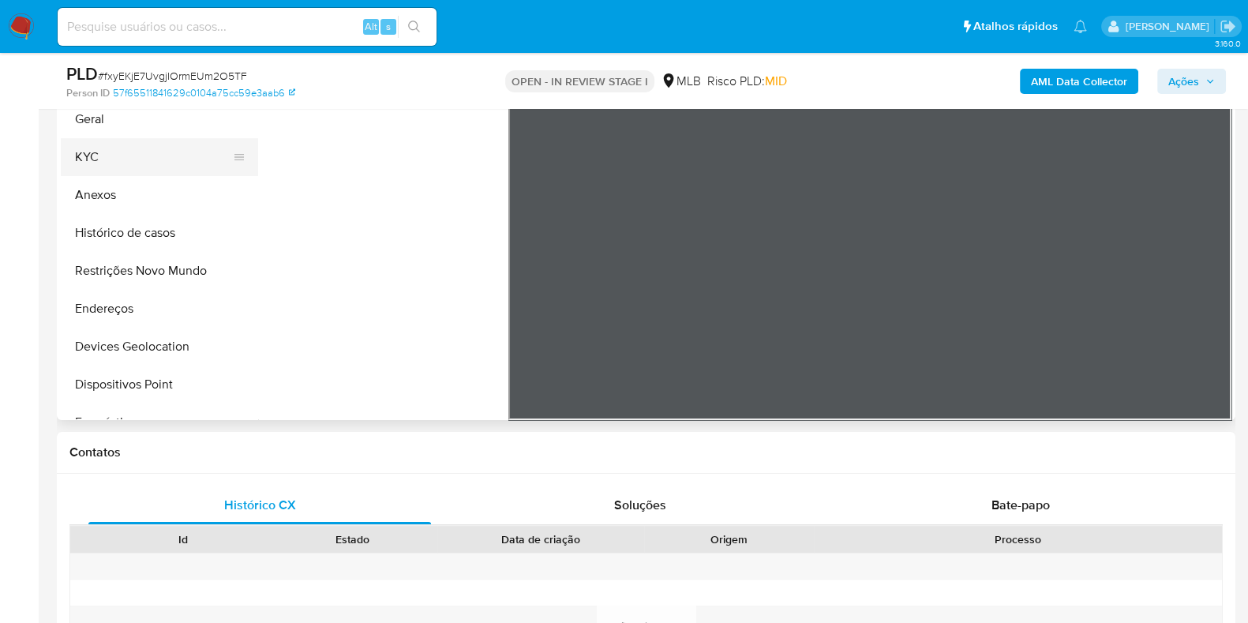
click at [118, 163] on button "KYC" at bounding box center [153, 157] width 185 height 38
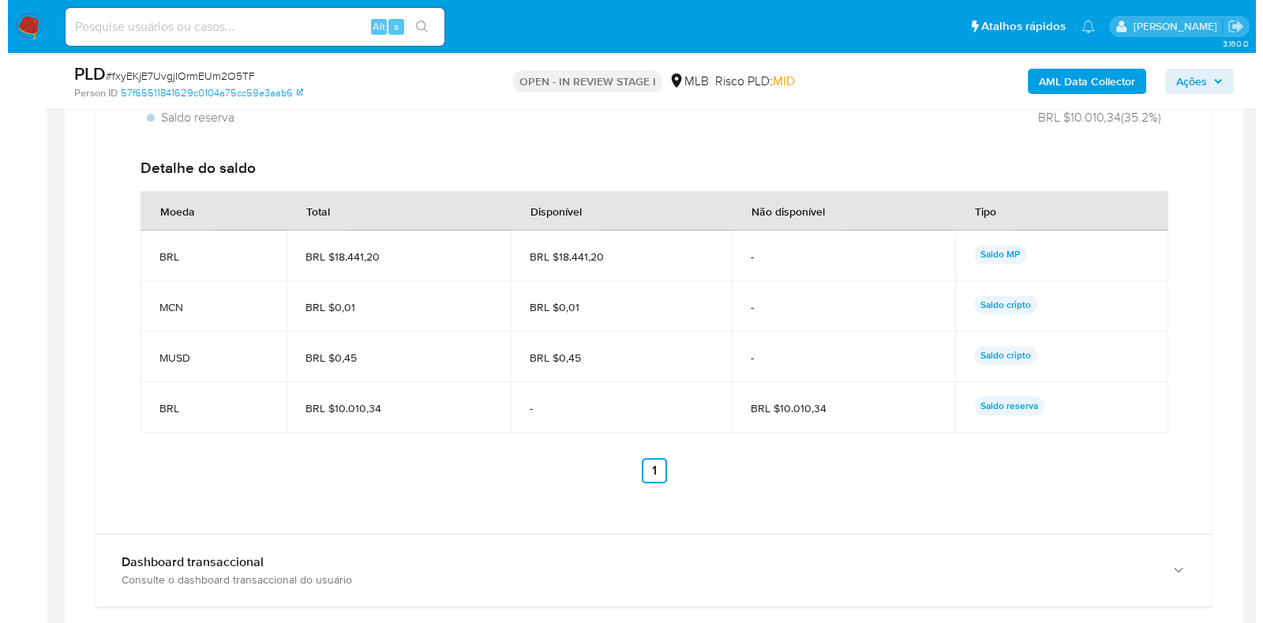
scroll to position [1875, 0]
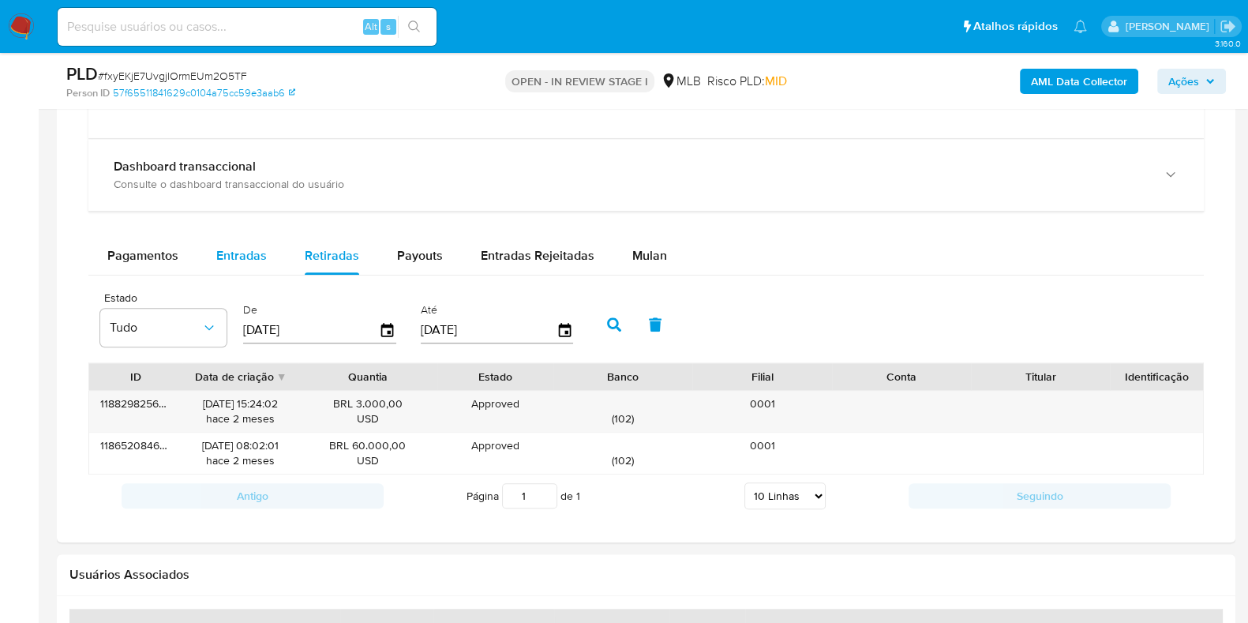
click at [261, 247] on span "Entradas" at bounding box center [241, 255] width 51 height 18
select select "10"
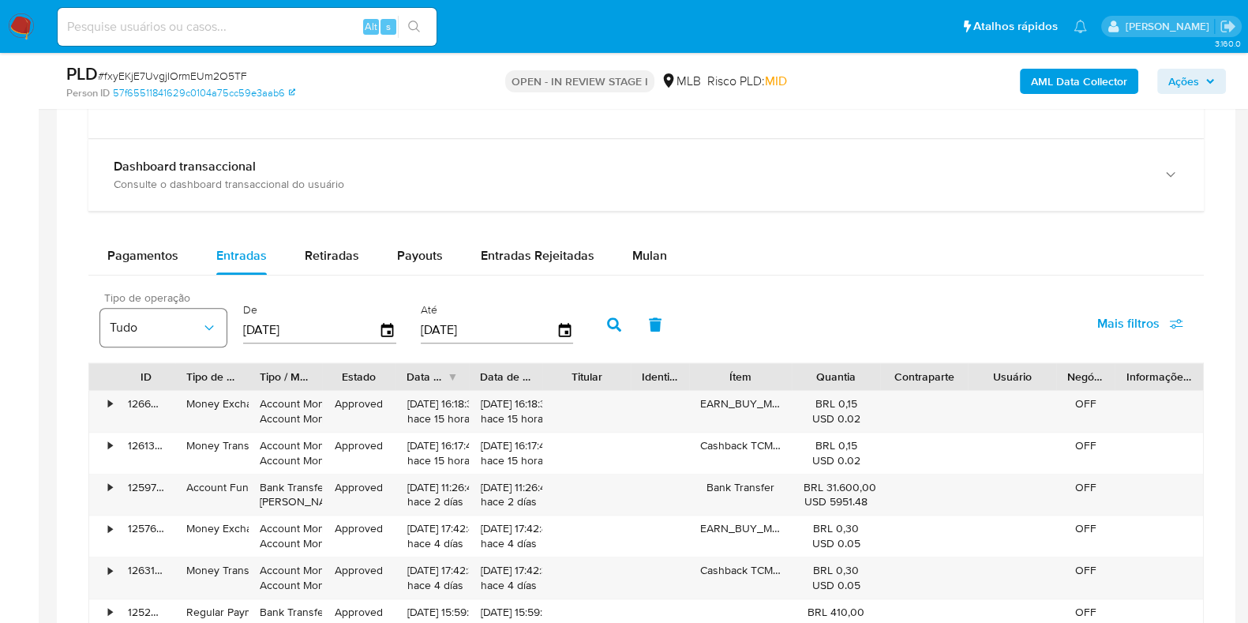
click at [205, 320] on icon "button" at bounding box center [209, 328] width 16 height 16
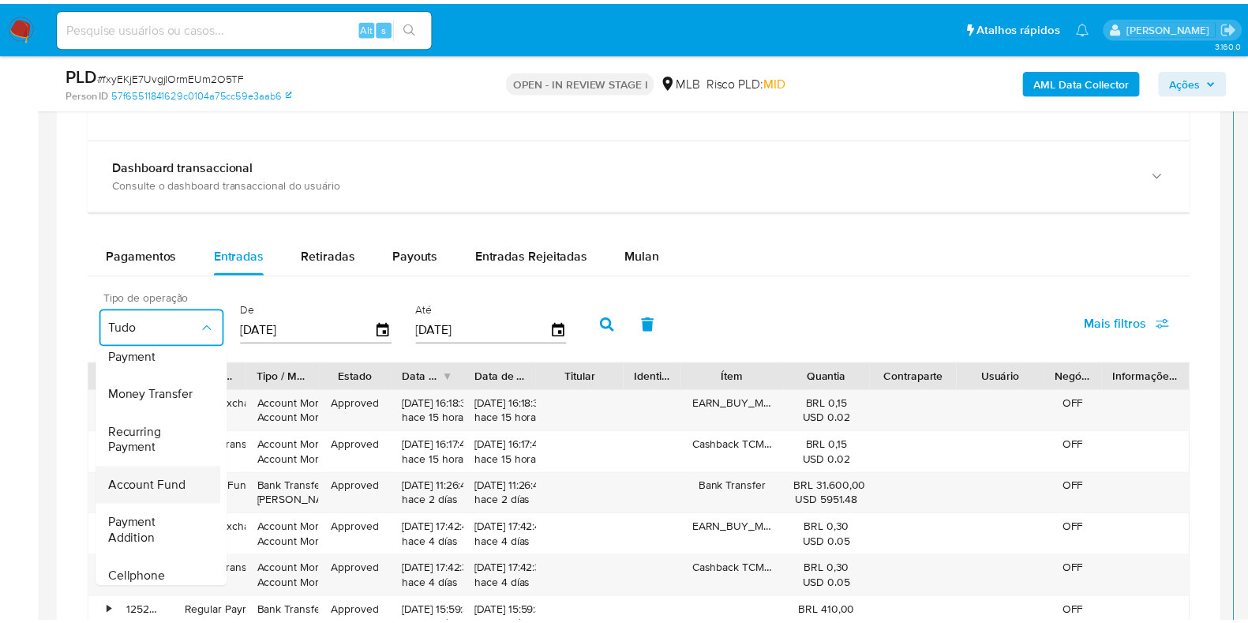
scroll to position [197, 0]
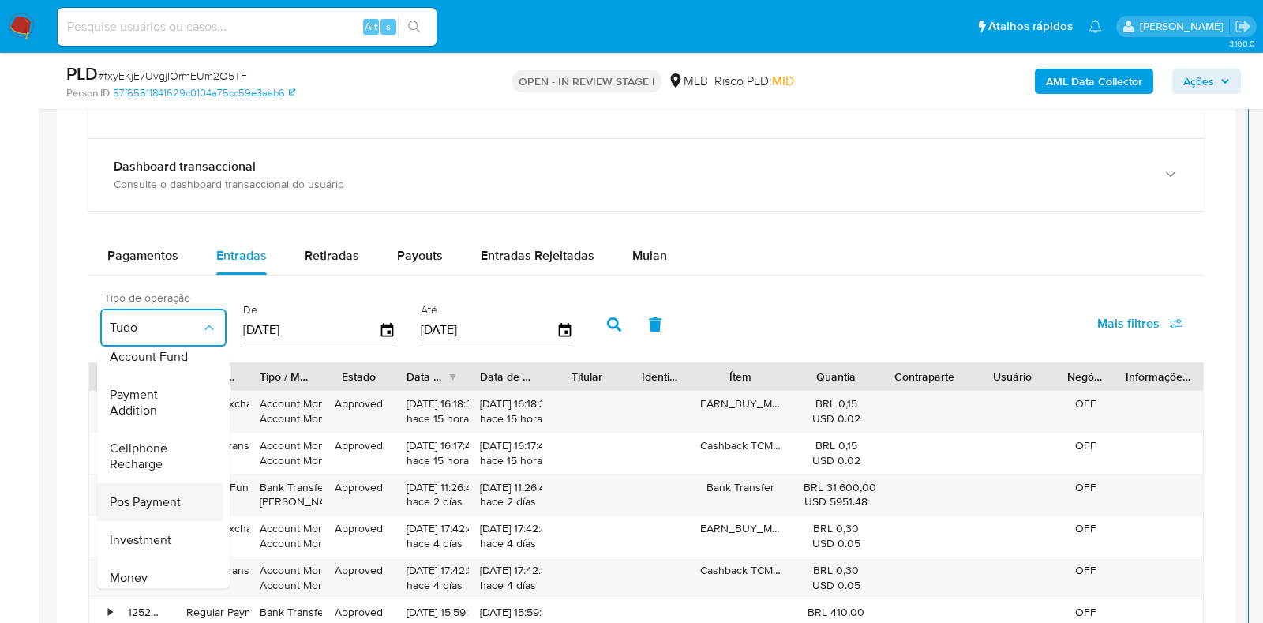
click at [152, 499] on span "Pos Payment" at bounding box center [145, 503] width 71 height 16
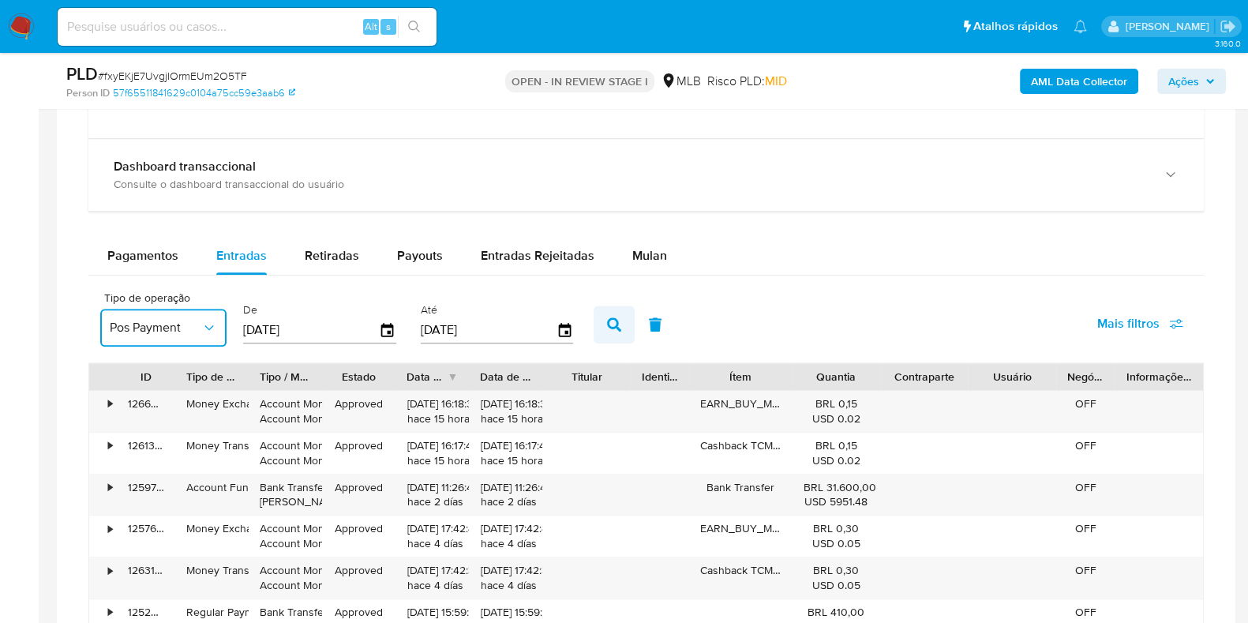
click at [607, 320] on icon "button" at bounding box center [614, 324] width 14 height 14
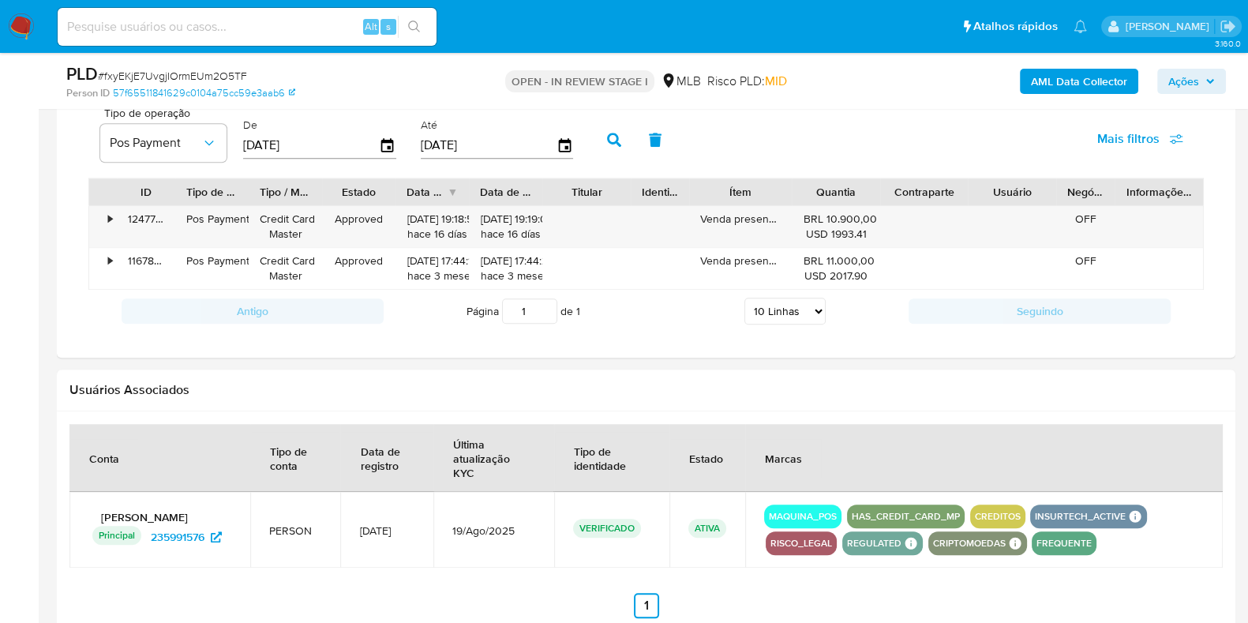
scroll to position [2073, 0]
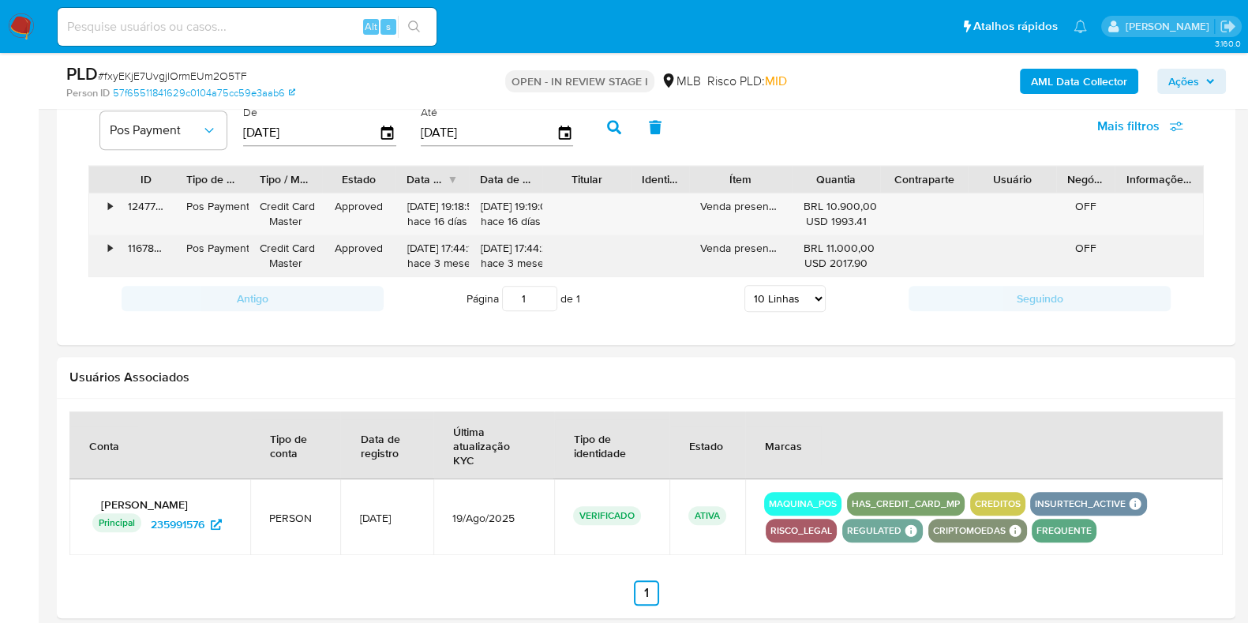
click at [111, 246] on div "•" at bounding box center [110, 248] width 4 height 15
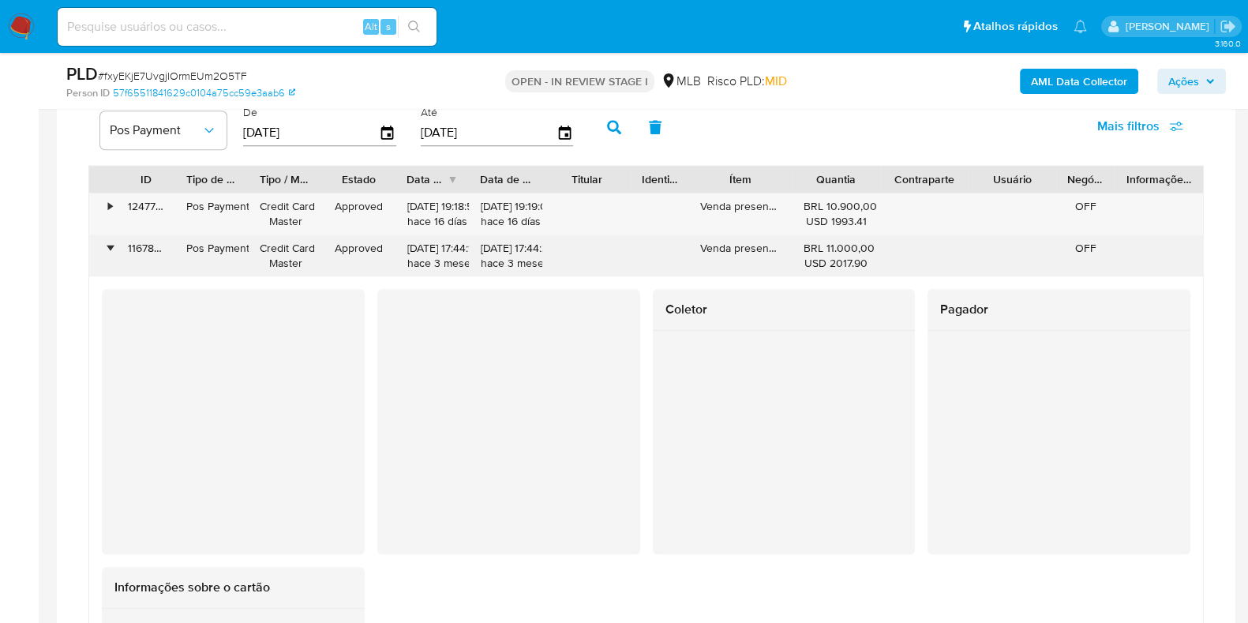
click at [111, 246] on div "•" at bounding box center [110, 248] width 4 height 15
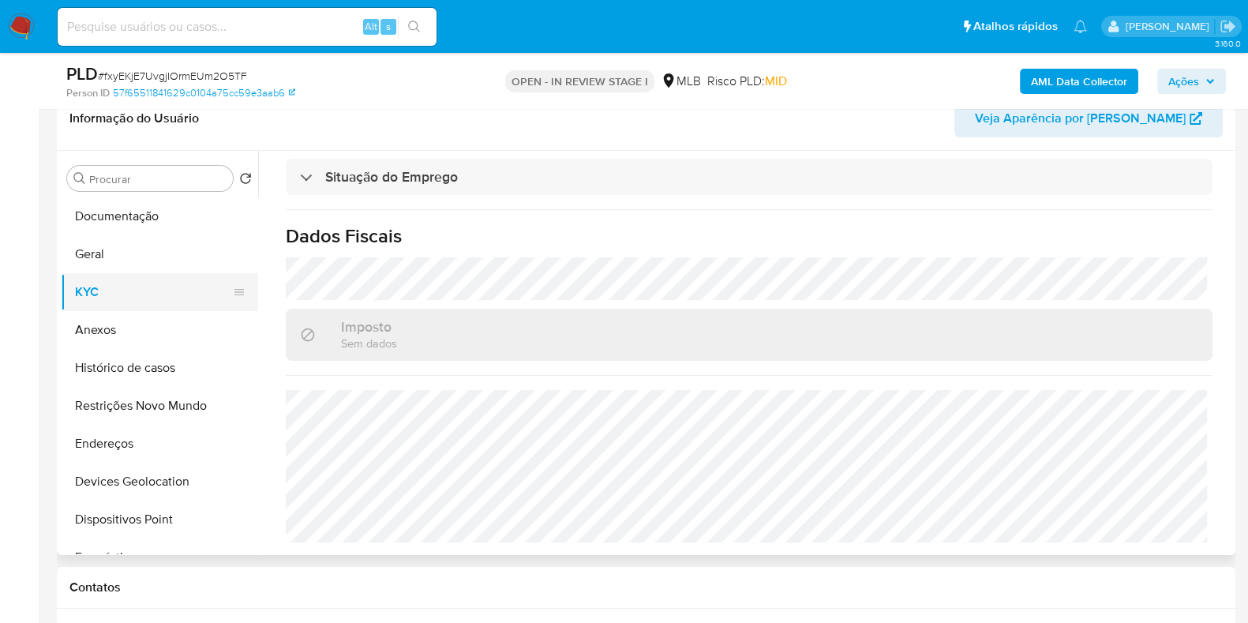
scroll to position [197, 0]
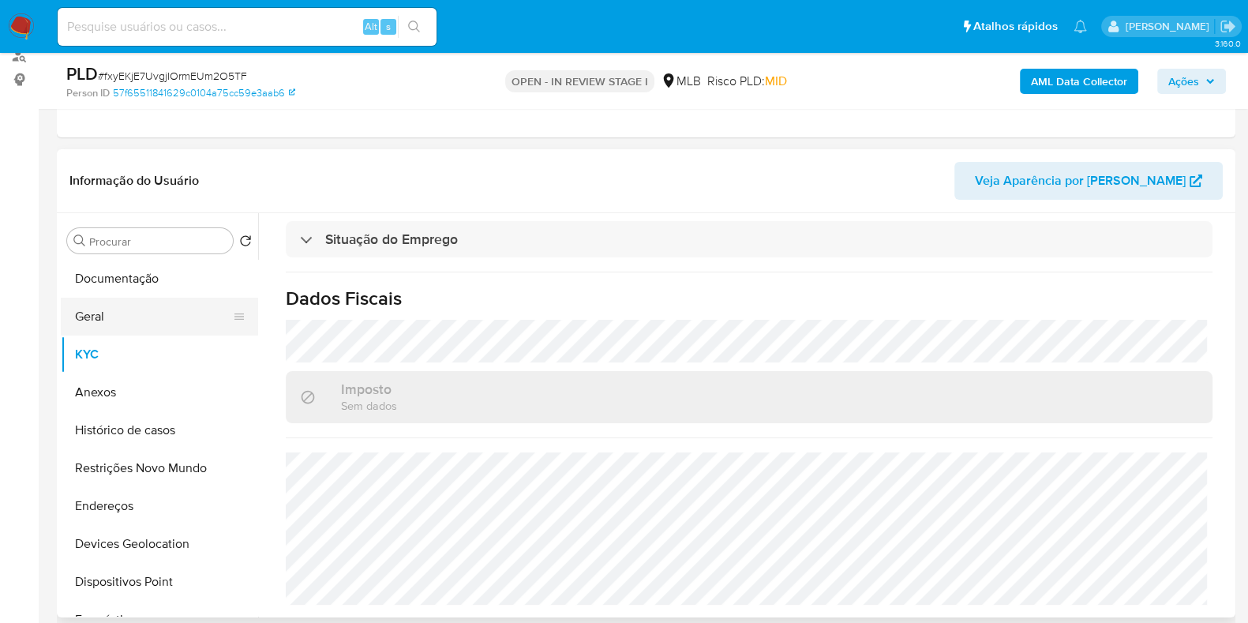
click at [134, 310] on button "Geral" at bounding box center [153, 317] width 185 height 38
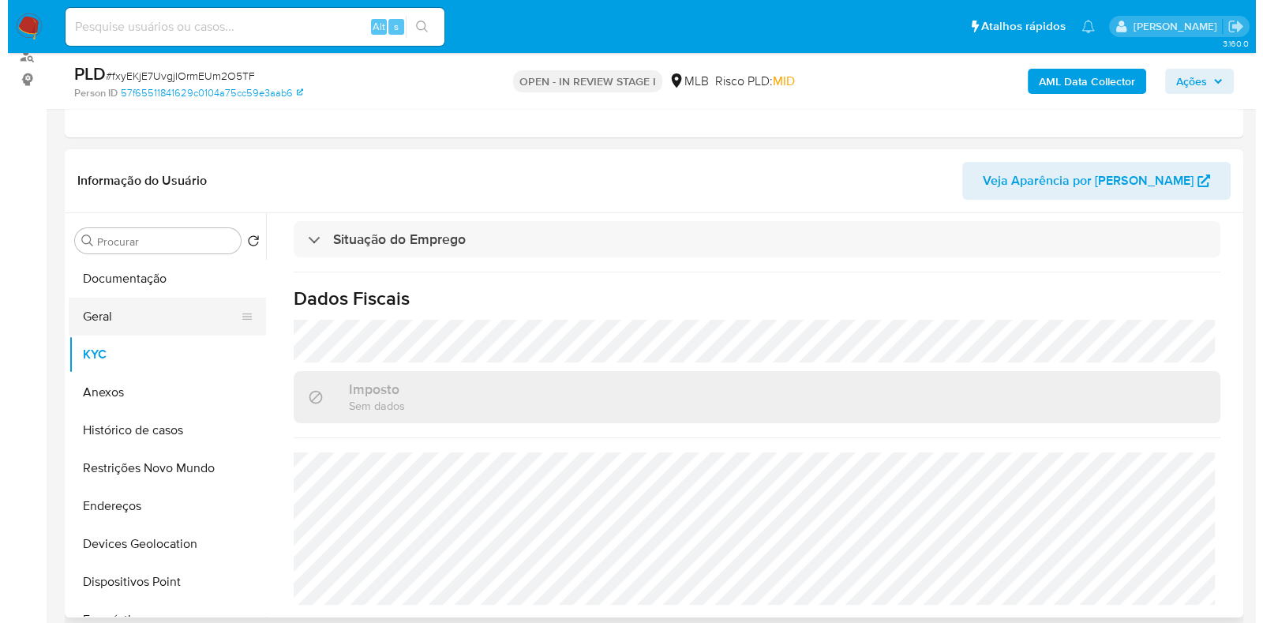
scroll to position [0, 0]
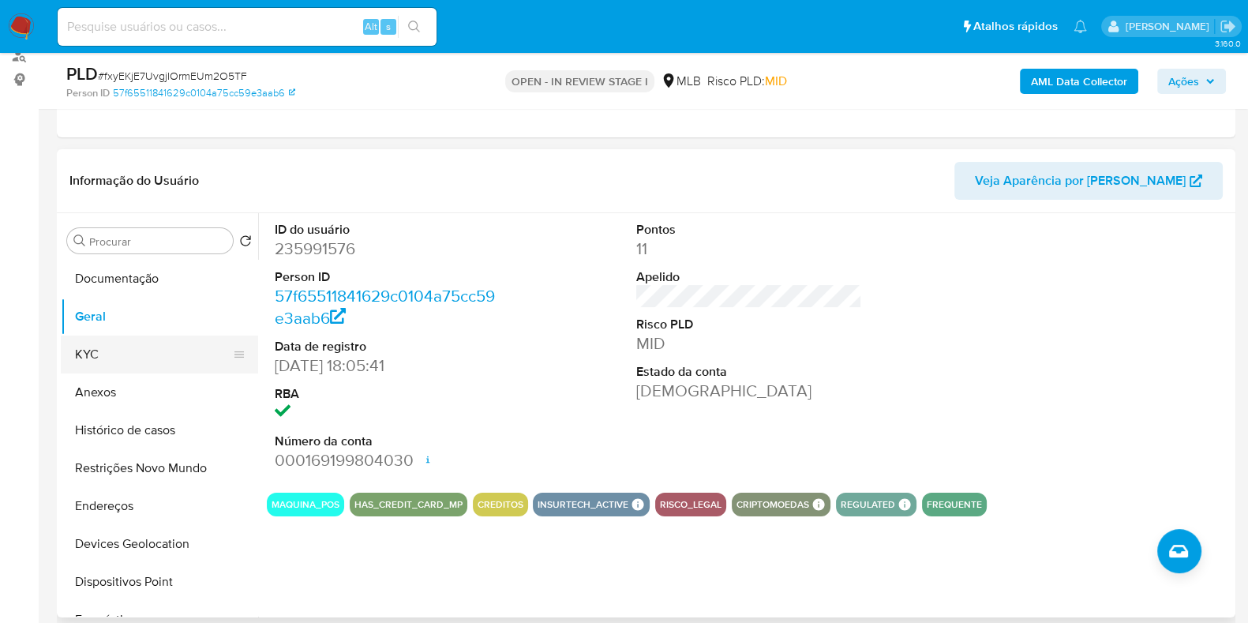
click at [104, 352] on button "KYC" at bounding box center [153, 355] width 185 height 38
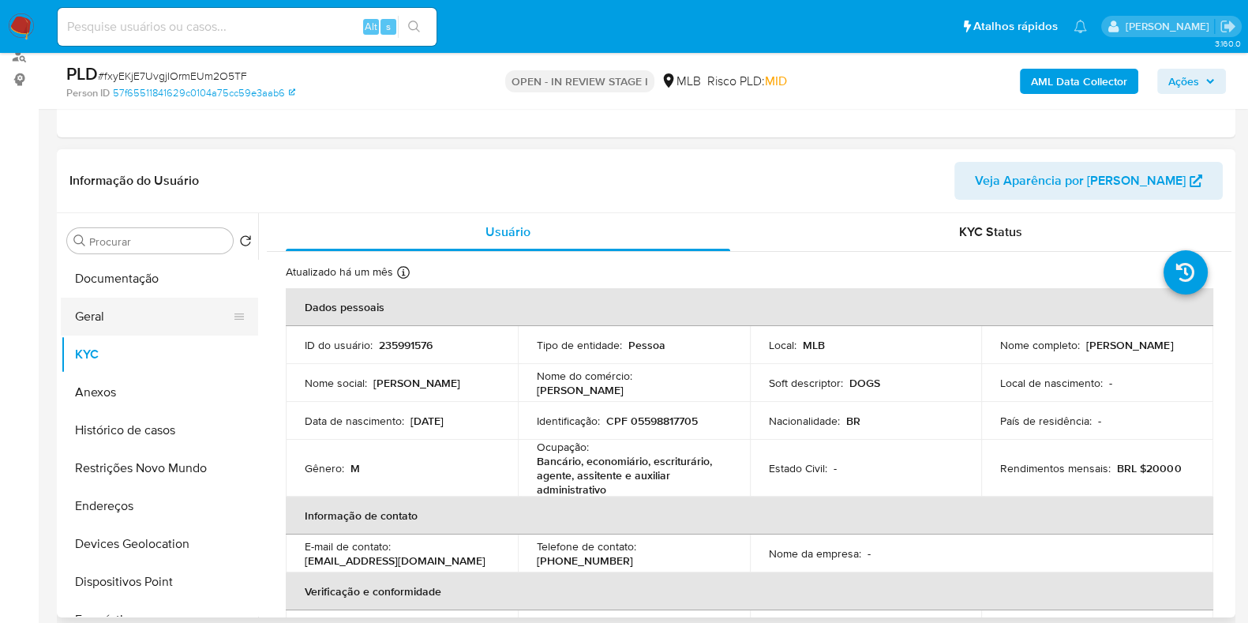
click at [126, 304] on button "Geral" at bounding box center [153, 317] width 185 height 38
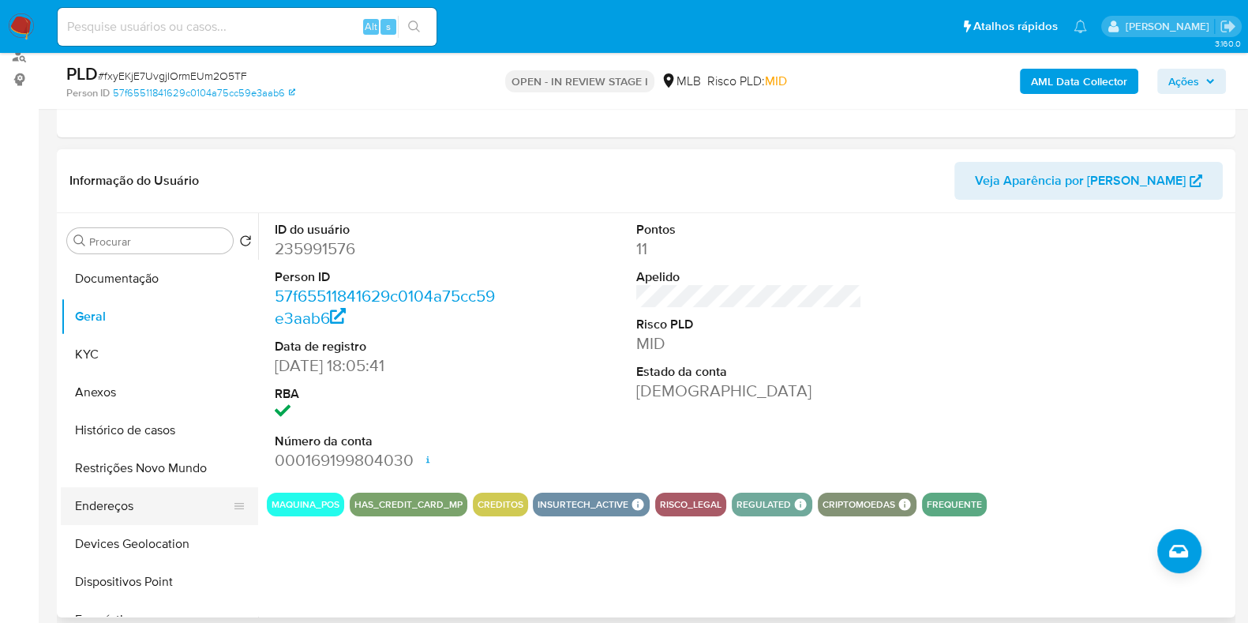
drag, startPoint x: 122, startPoint y: 502, endPoint x: 178, endPoint y: 499, distance: 56.2
click at [122, 502] on button "Endereços" at bounding box center [153, 506] width 185 height 38
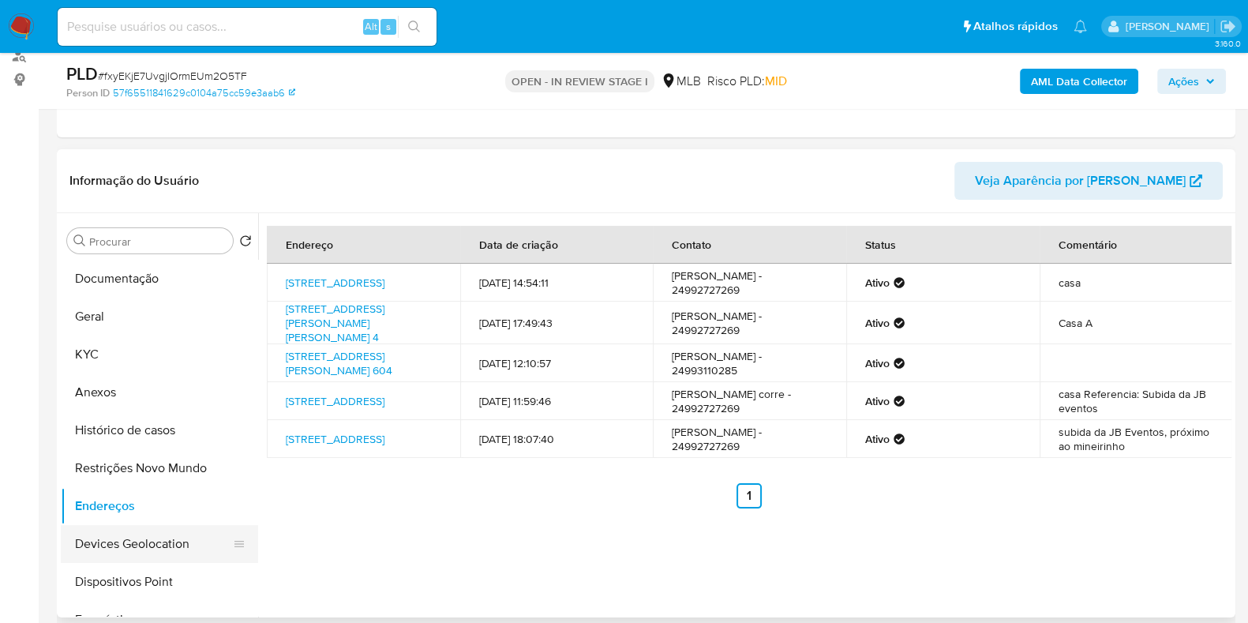
click at [178, 539] on button "Devices Geolocation" at bounding box center [153, 544] width 185 height 38
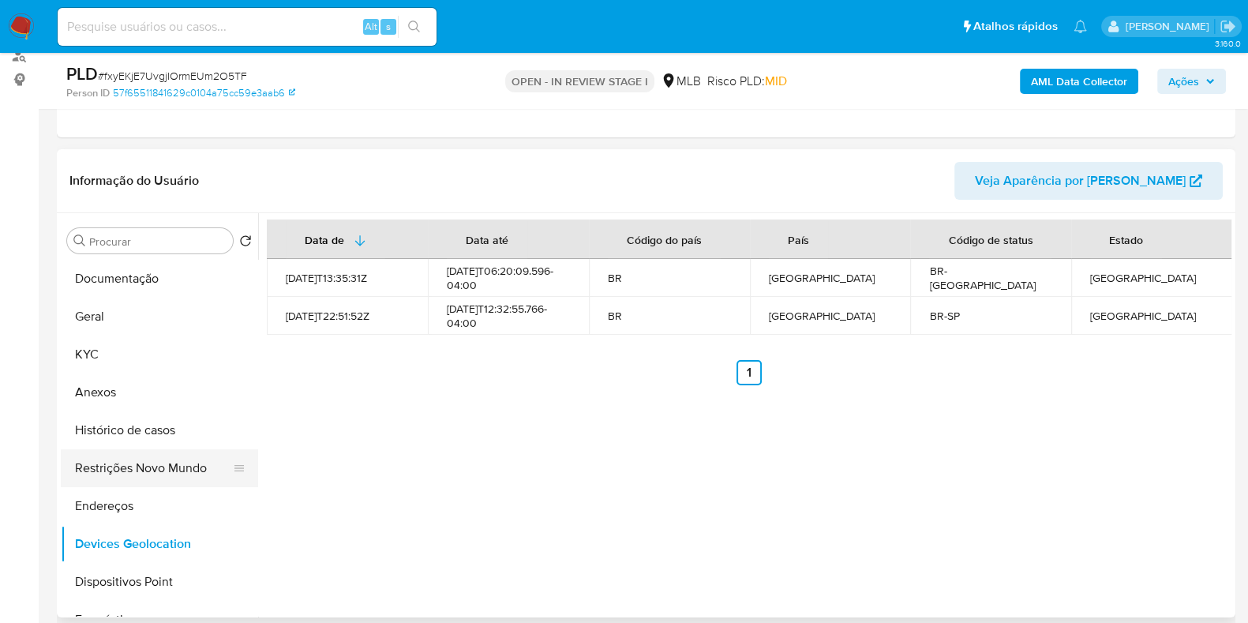
drag, startPoint x: 161, startPoint y: 464, endPoint x: 169, endPoint y: 462, distance: 8.2
click at [161, 467] on button "Restrições Novo Mundo" at bounding box center [153, 468] width 185 height 38
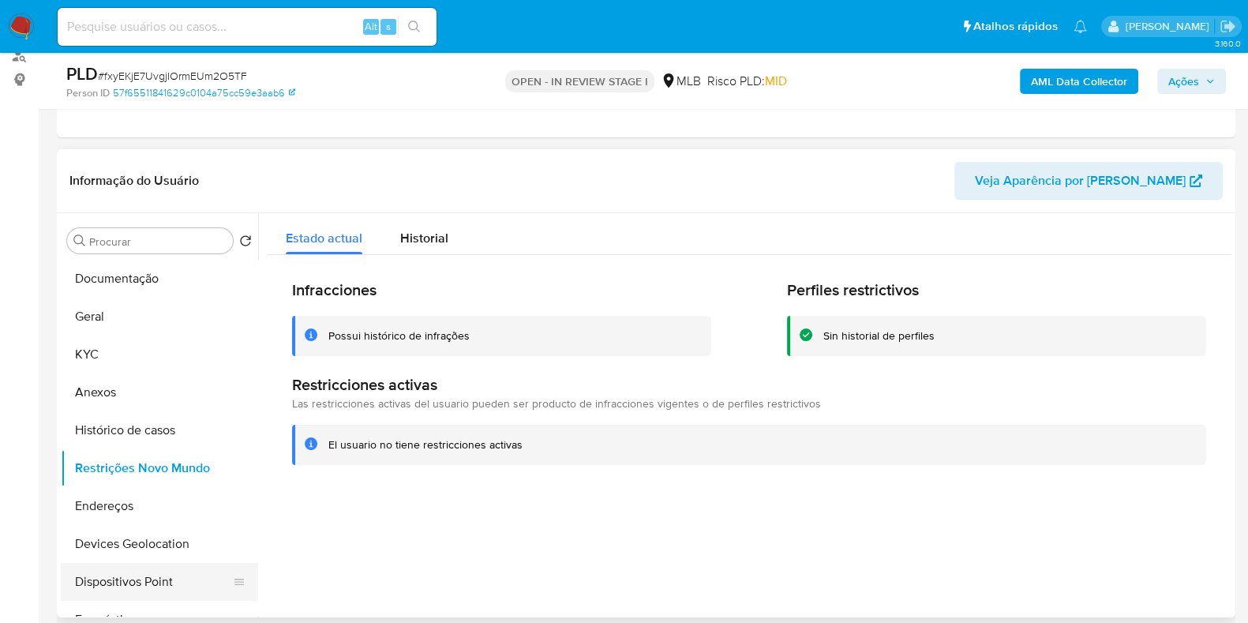
click at [154, 570] on button "Dispositivos Point" at bounding box center [153, 582] width 185 height 38
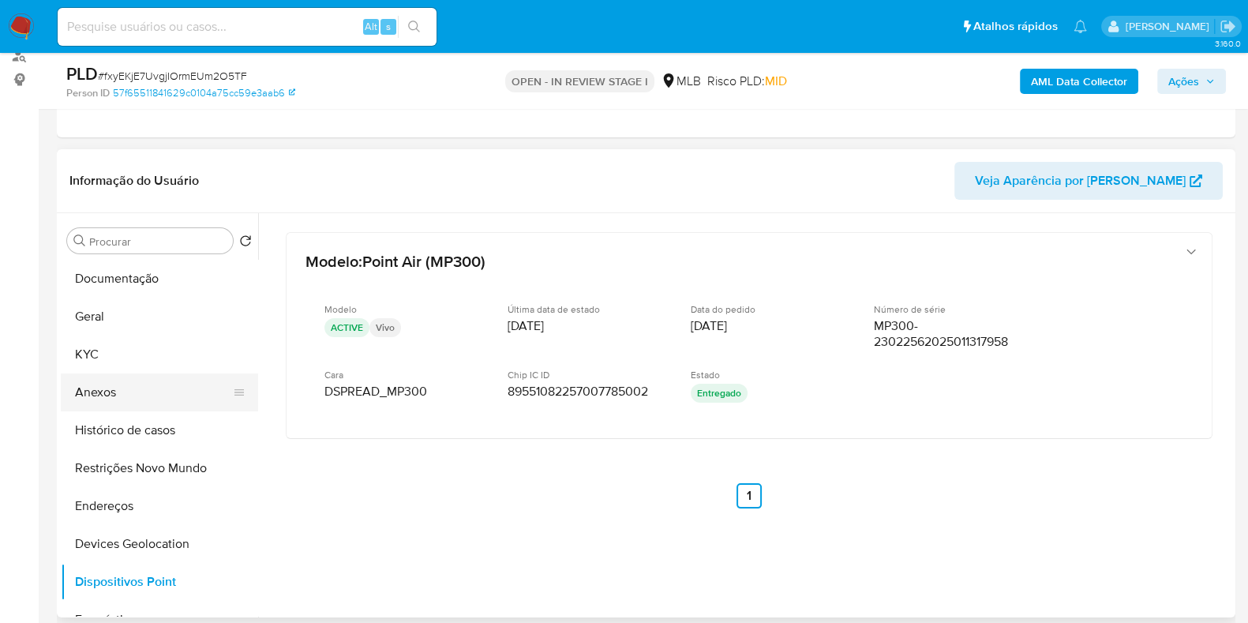
click at [138, 395] on button "Anexos" at bounding box center [153, 393] width 185 height 38
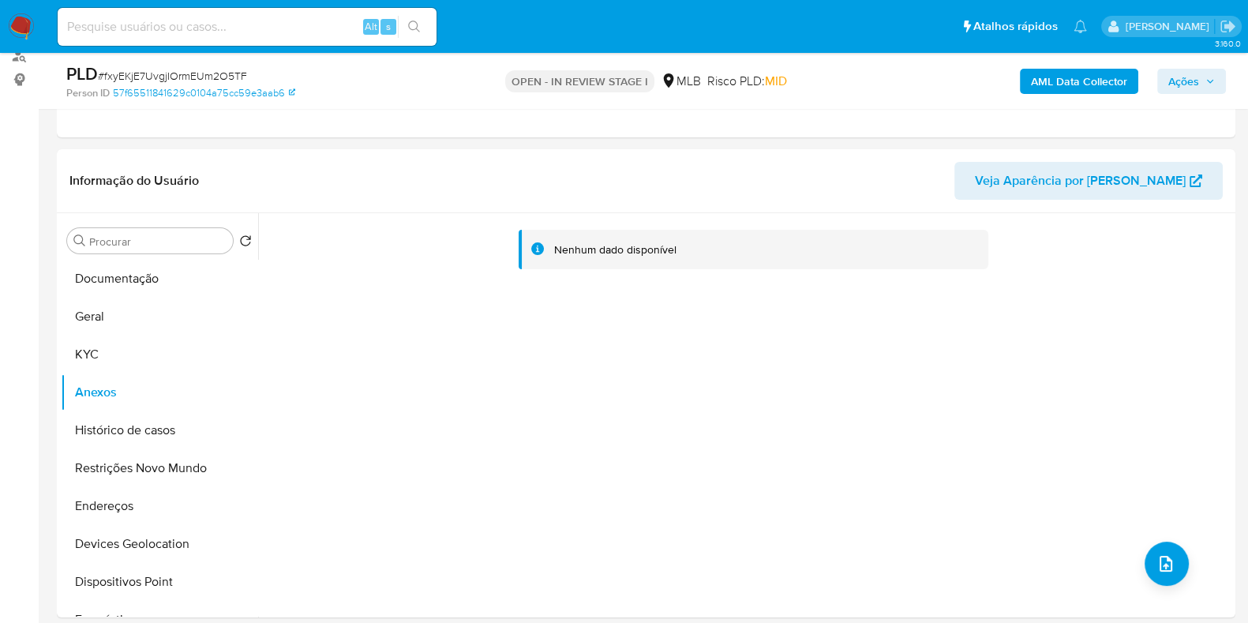
click at [1065, 92] on b "AML Data Collector" at bounding box center [1079, 81] width 96 height 25
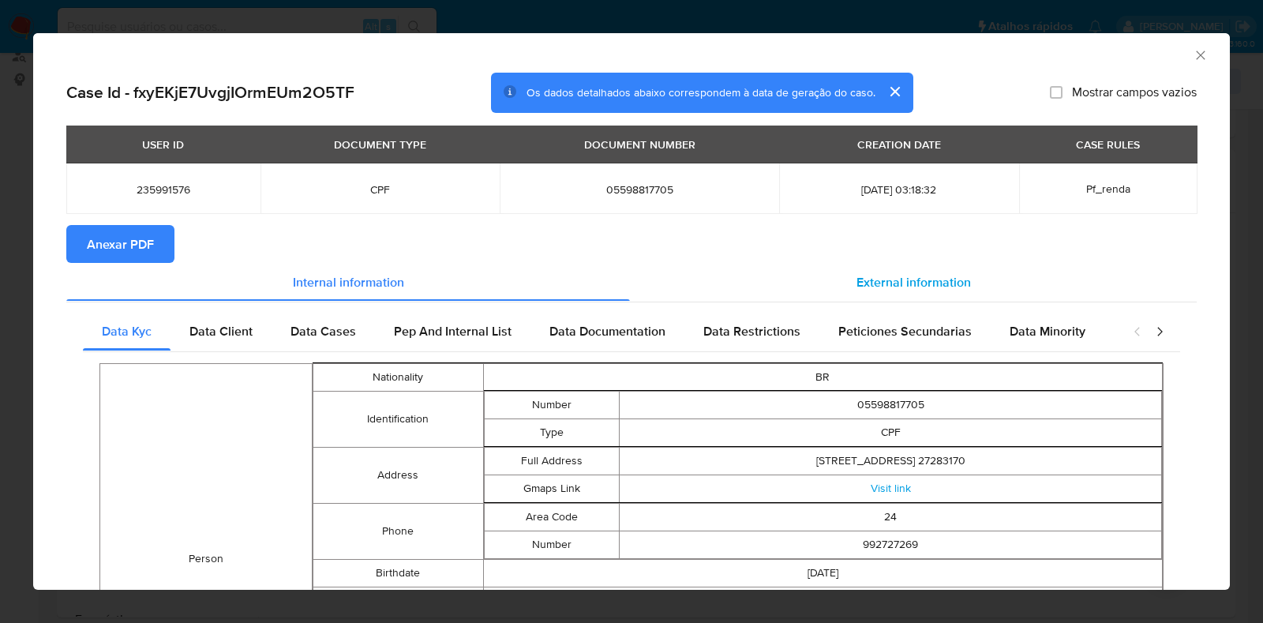
click at [888, 290] on span "External information" at bounding box center [914, 281] width 115 height 18
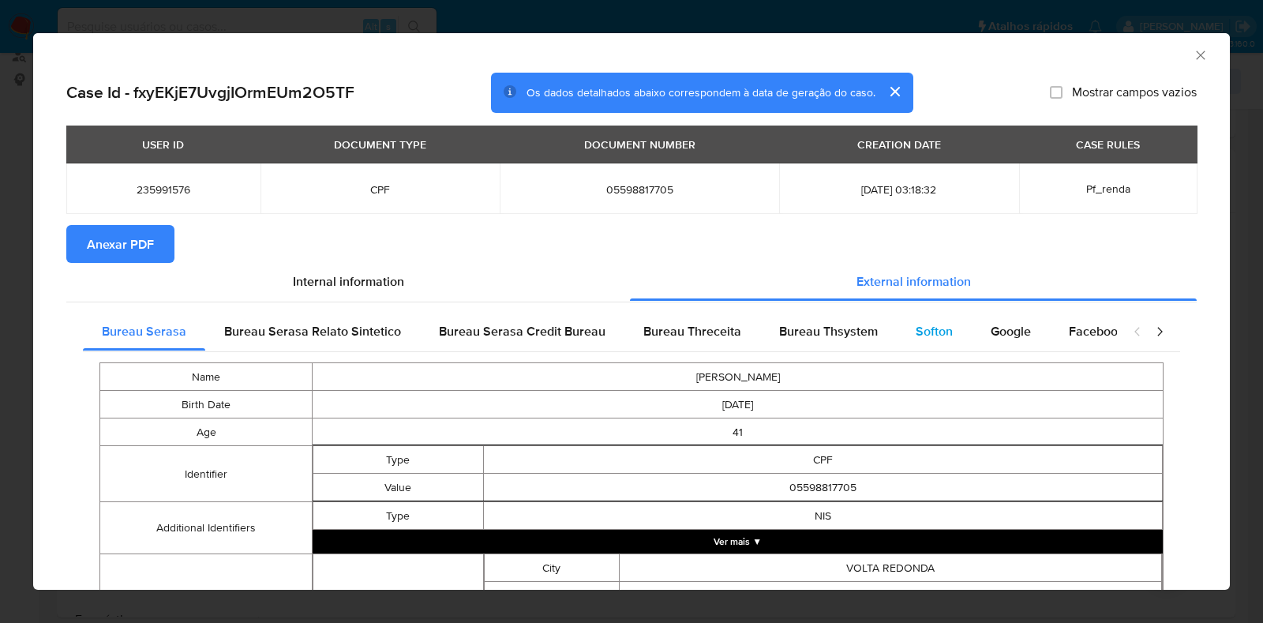
click at [897, 324] on div "Softon" at bounding box center [934, 332] width 75 height 38
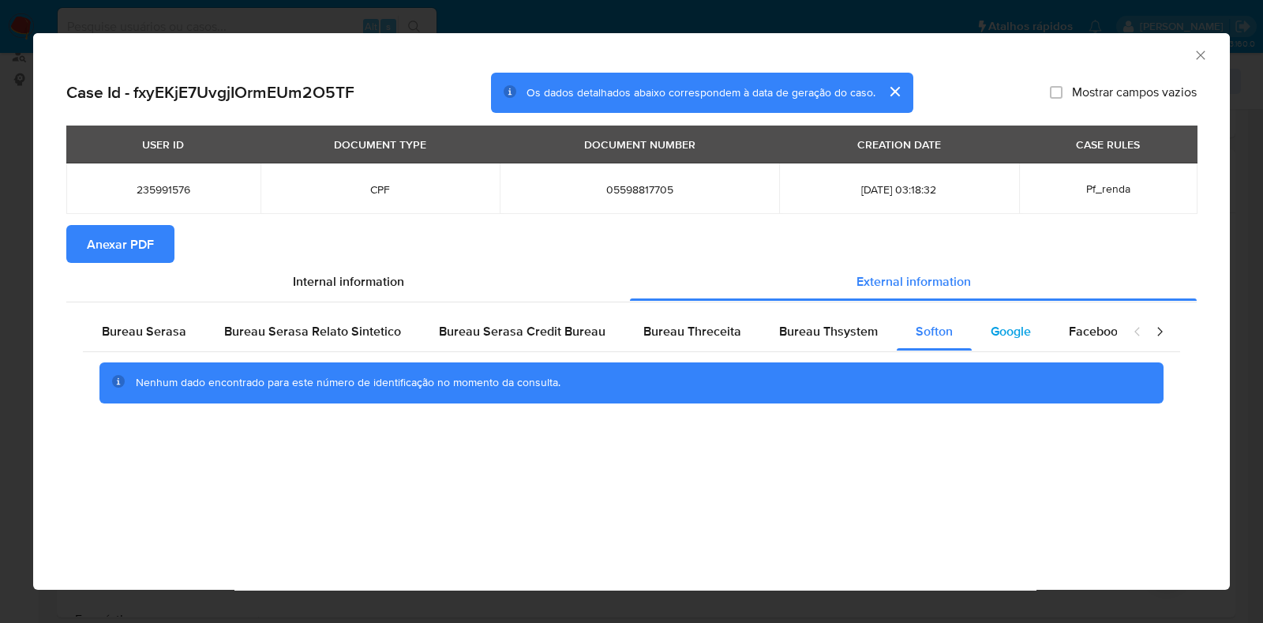
click at [991, 332] on span "Google" at bounding box center [1011, 331] width 40 height 18
click at [790, 332] on span "Bureau Thsystem" at bounding box center [828, 331] width 99 height 18
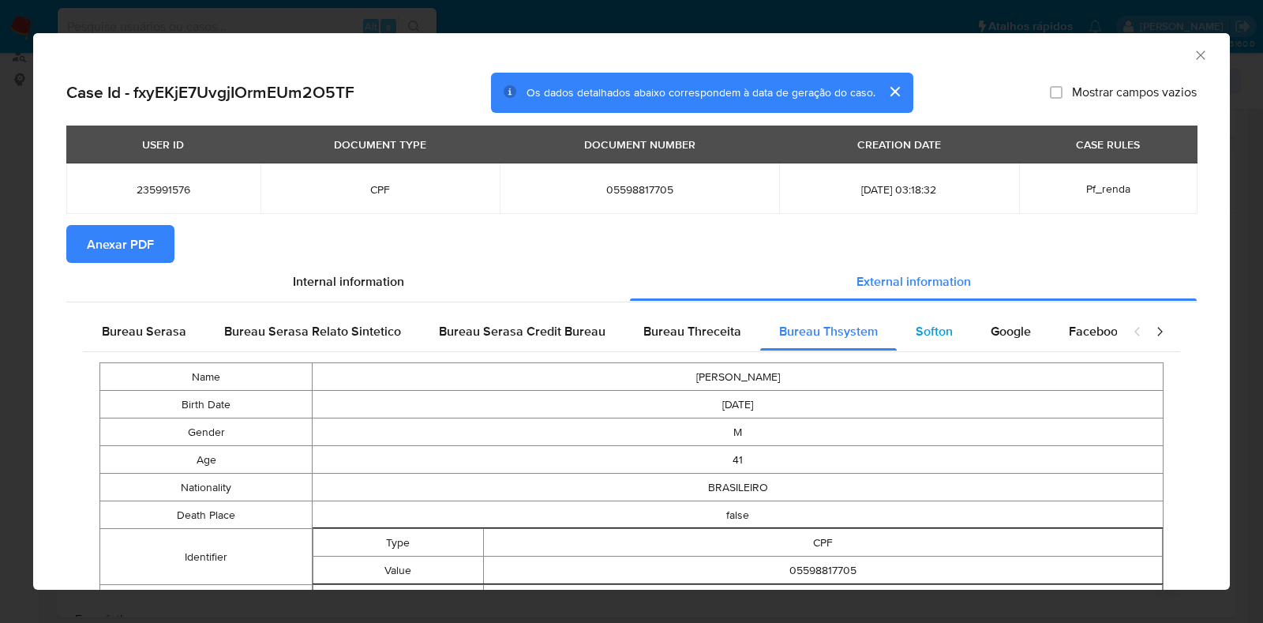
click at [958, 329] on div "Softon" at bounding box center [934, 332] width 75 height 38
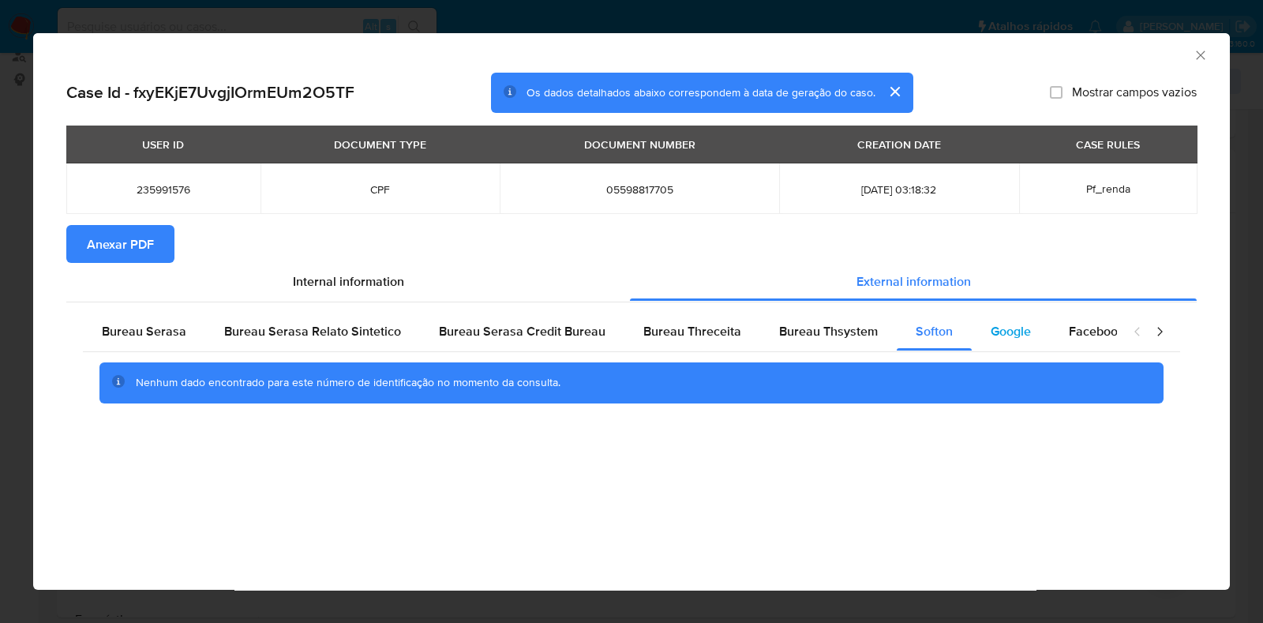
click at [991, 329] on span "Google" at bounding box center [1011, 331] width 40 height 18
click at [89, 227] on span "Anexar PDF" at bounding box center [120, 244] width 67 height 35
click at [1201, 56] on icon "Fechar a janela" at bounding box center [1200, 55] width 9 height 9
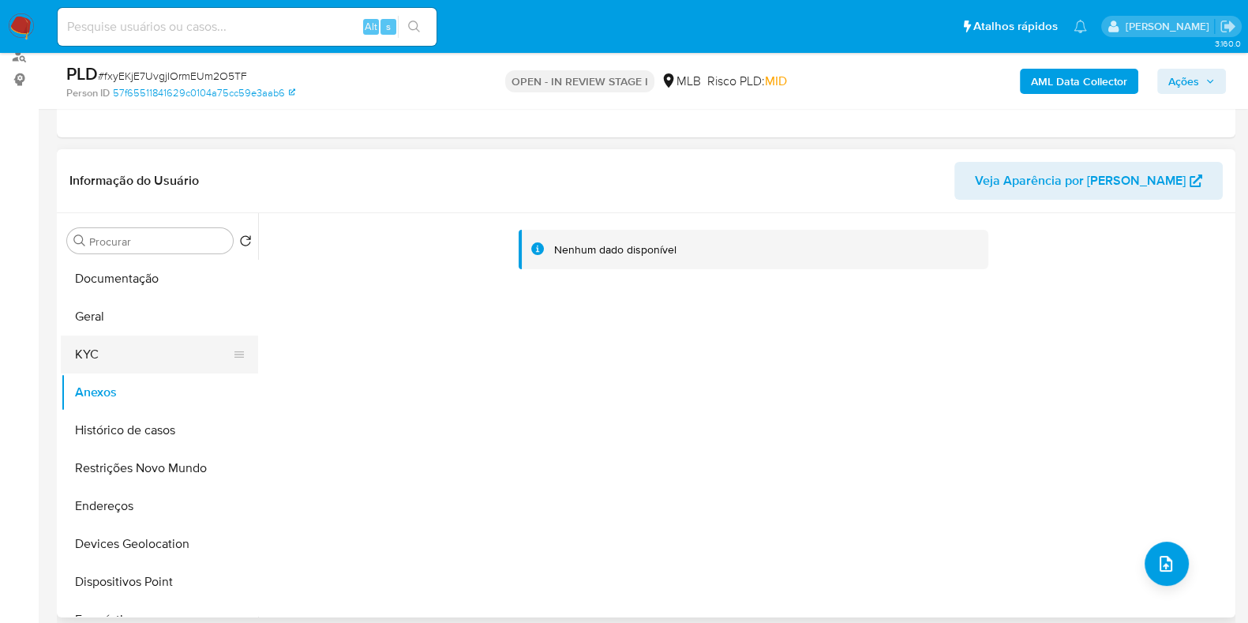
click at [123, 355] on button "KYC" at bounding box center [153, 355] width 185 height 38
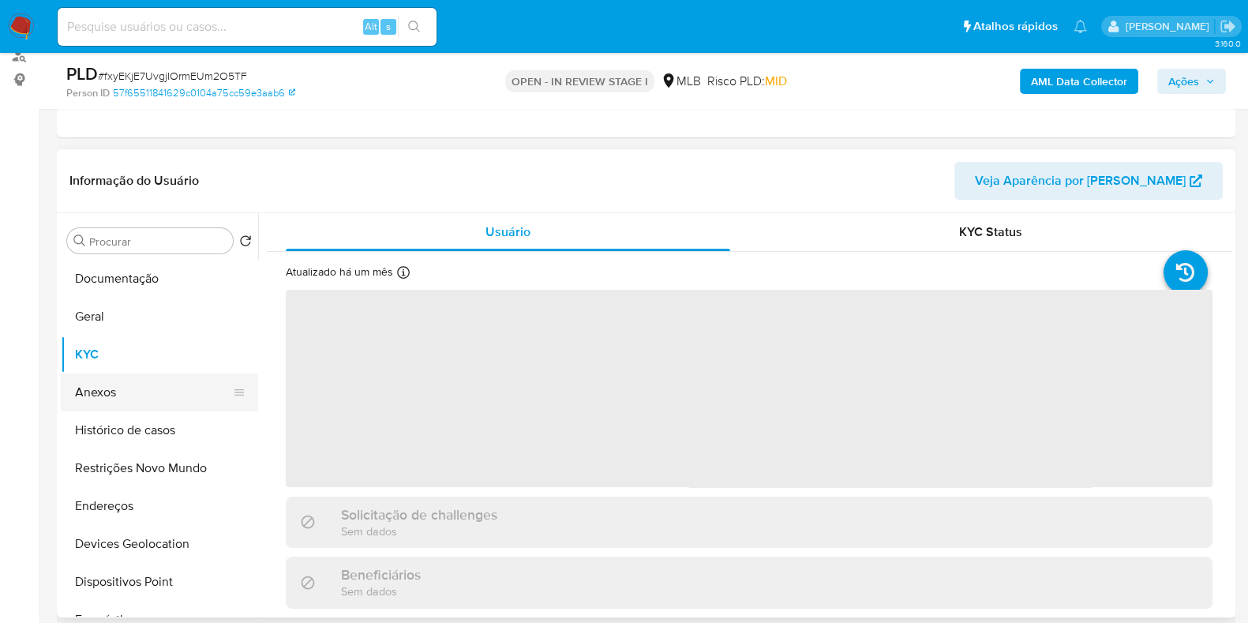
click at [125, 388] on button "Anexos" at bounding box center [153, 393] width 185 height 38
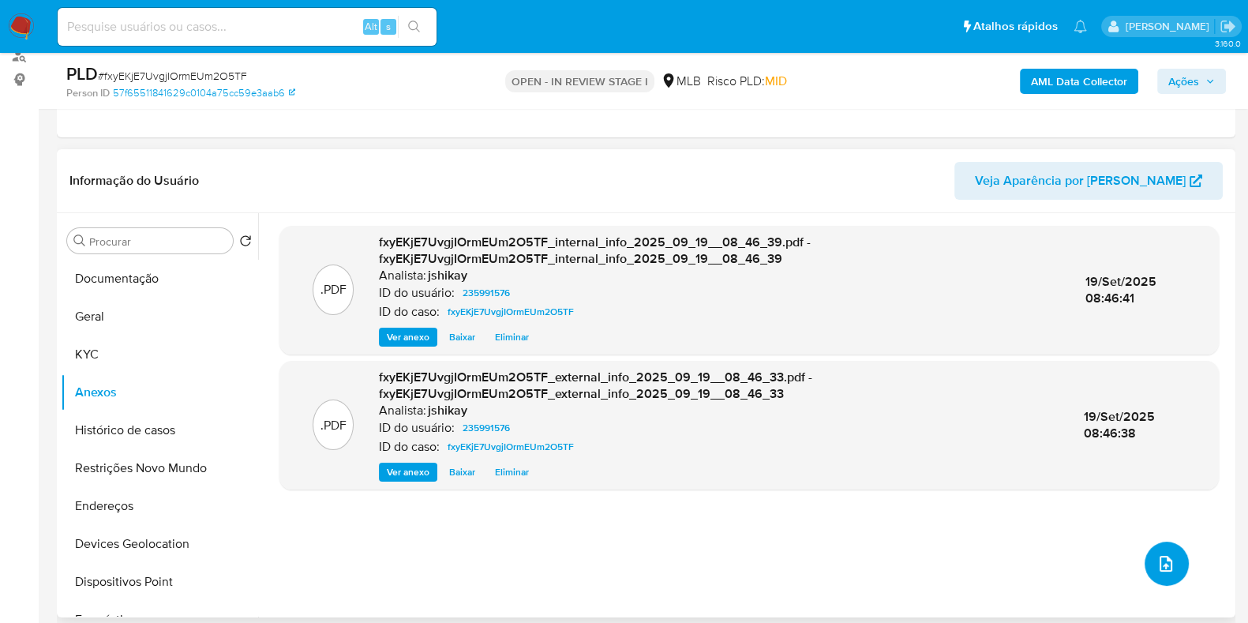
click at [1165, 569] on icon "upload-file" at bounding box center [1166, 563] width 19 height 19
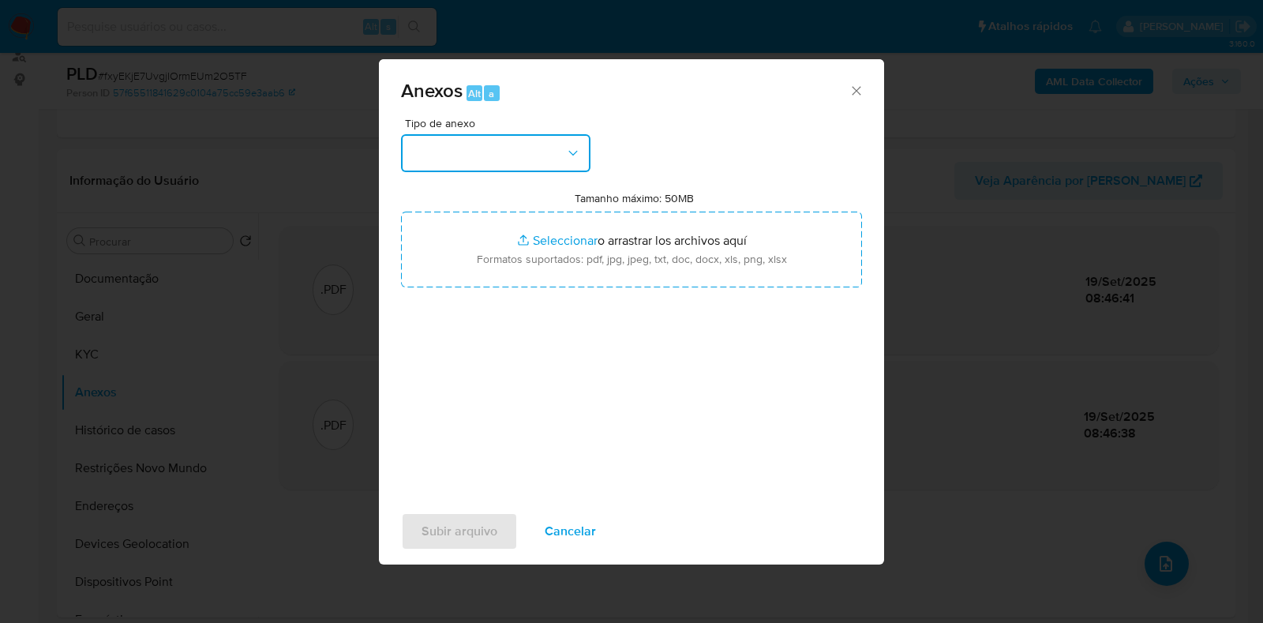
click at [521, 152] on button "button" at bounding box center [496, 153] width 190 height 38
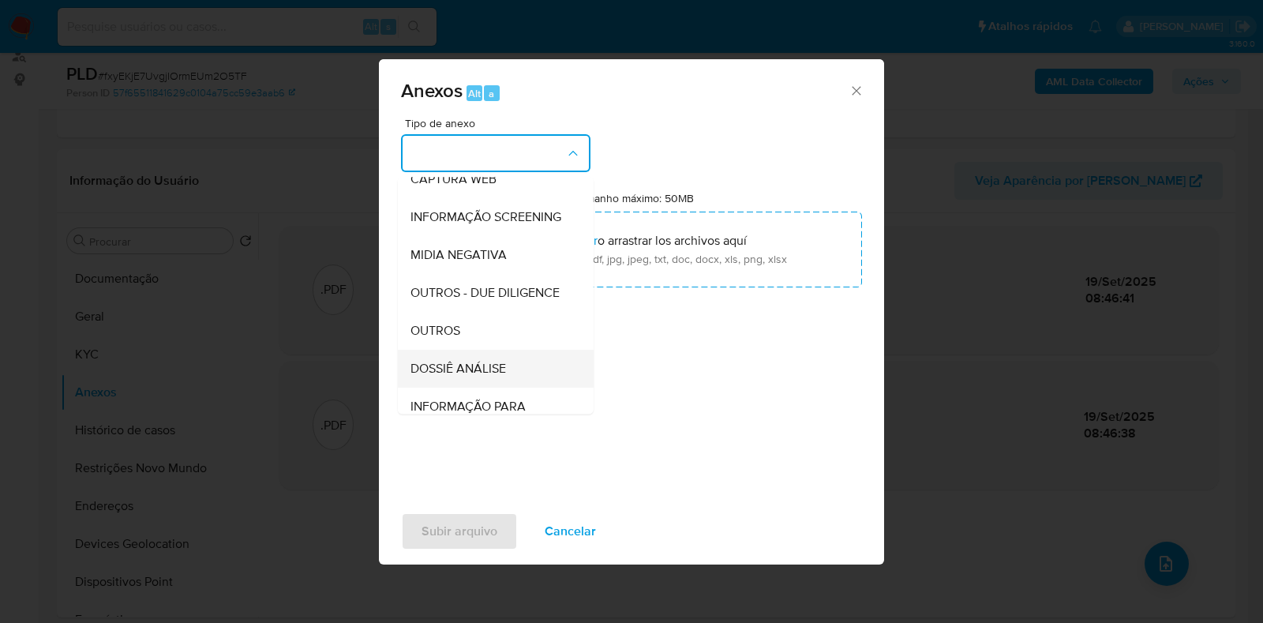
scroll to position [197, 0]
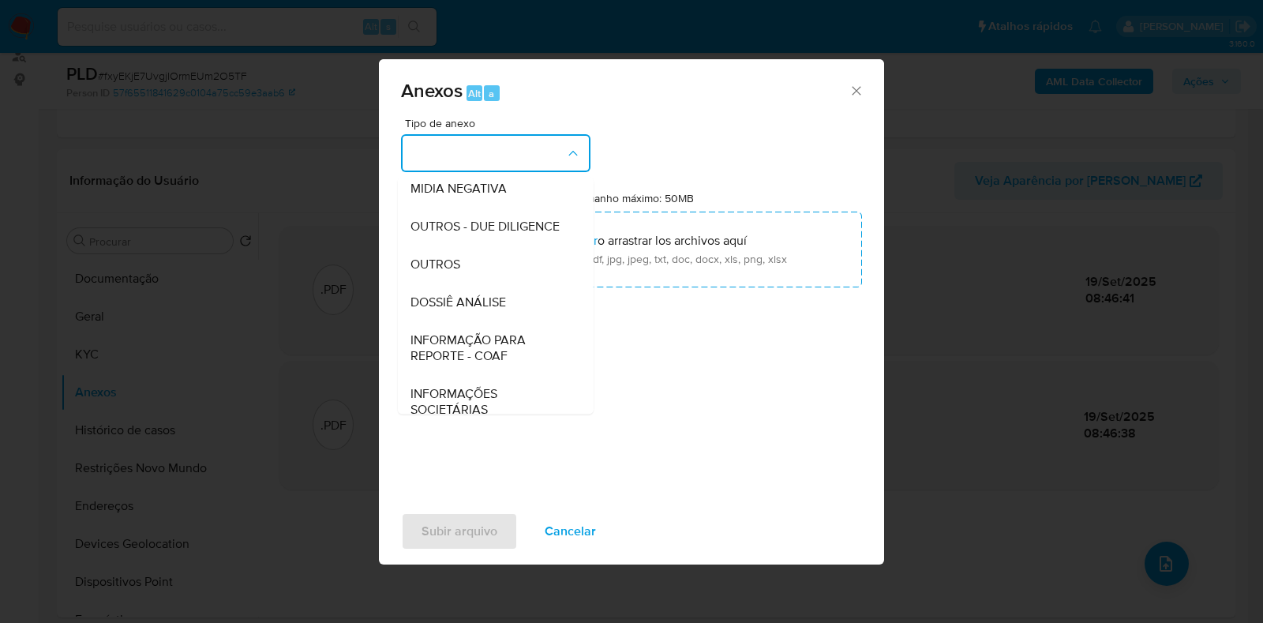
click at [454, 310] on span "DOSSIÊ ANÁLISE" at bounding box center [459, 303] width 96 height 16
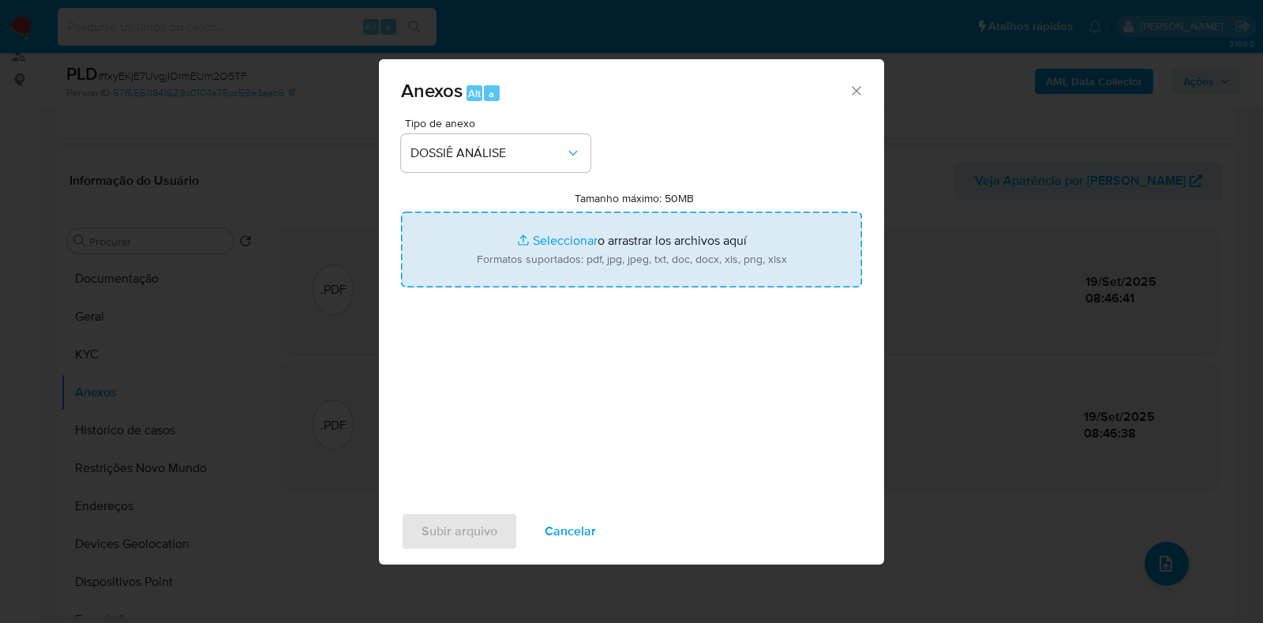
drag, startPoint x: 454, startPoint y: 331, endPoint x: 456, endPoint y: 274, distance: 56.9
click at [455, 278] on div "Tipo de anexo DOSSIÊ ANÁLISE Tamanho máximo: 50MB Seleccionar archivos Seleccio…" at bounding box center [631, 304] width 461 height 373
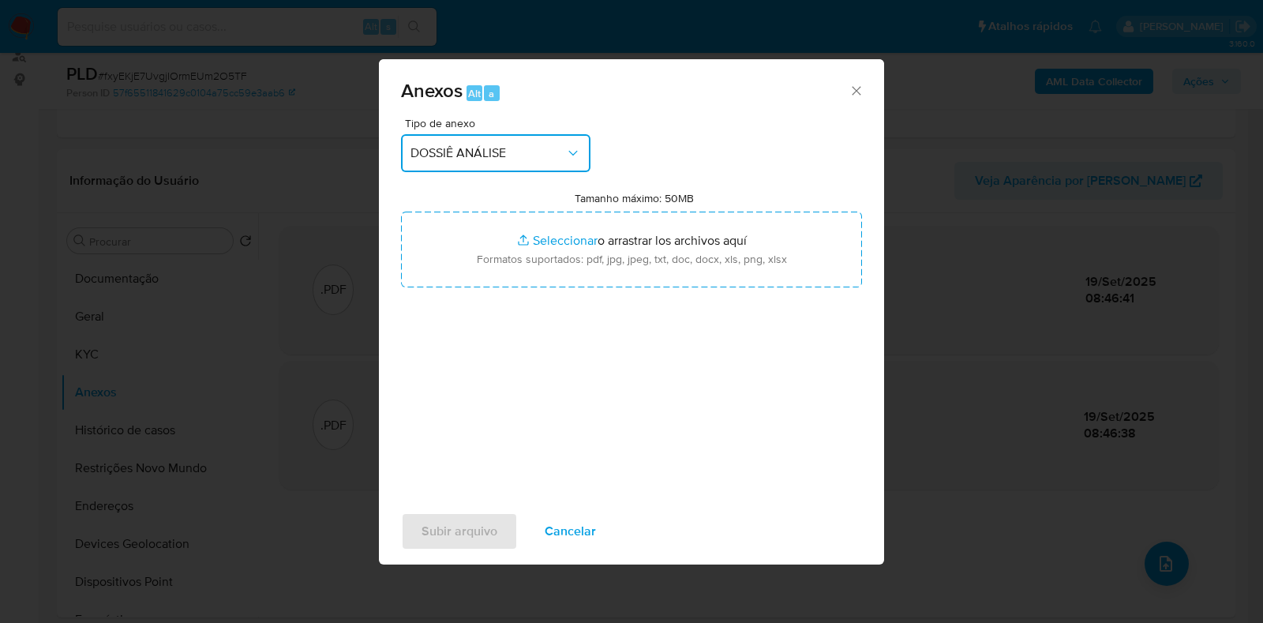
click at [482, 148] on span "DOSSIÊ ANÁLISE" at bounding box center [488, 153] width 155 height 16
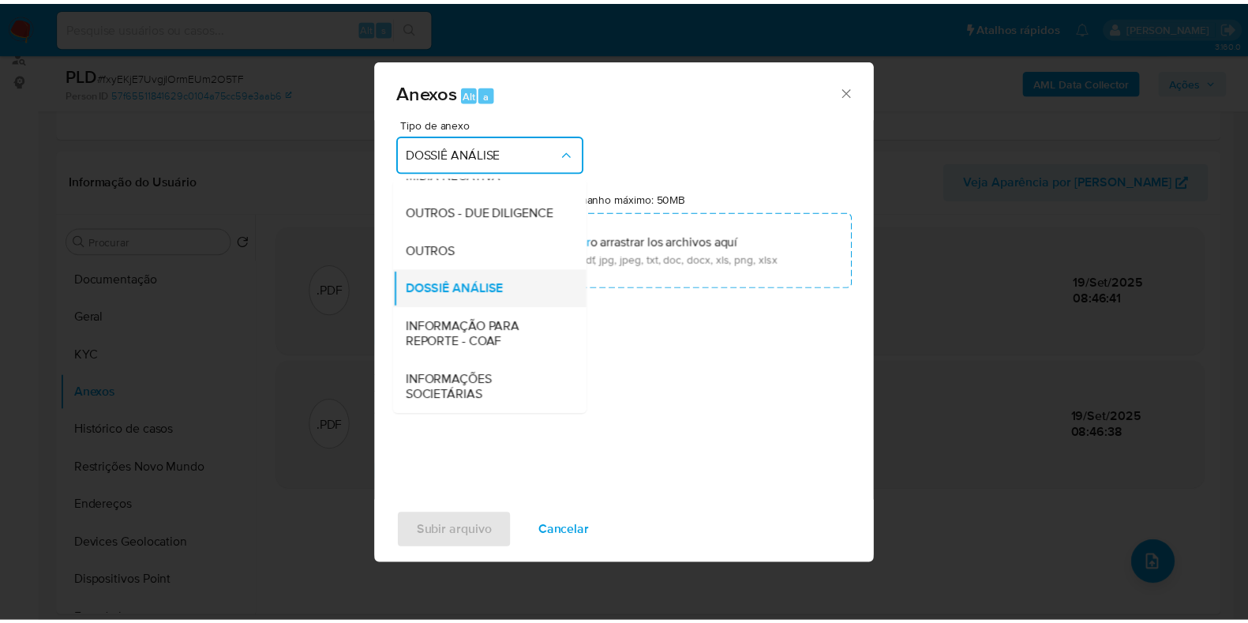
scroll to position [243, 0]
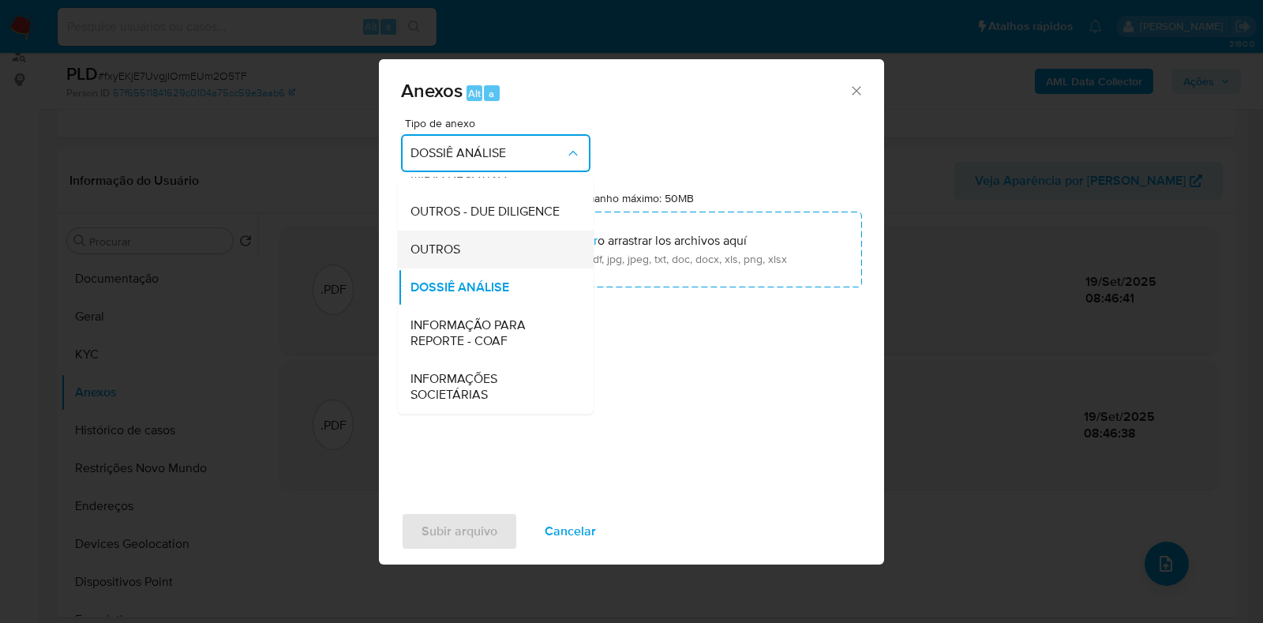
click at [466, 254] on div "OUTROS" at bounding box center [491, 250] width 161 height 38
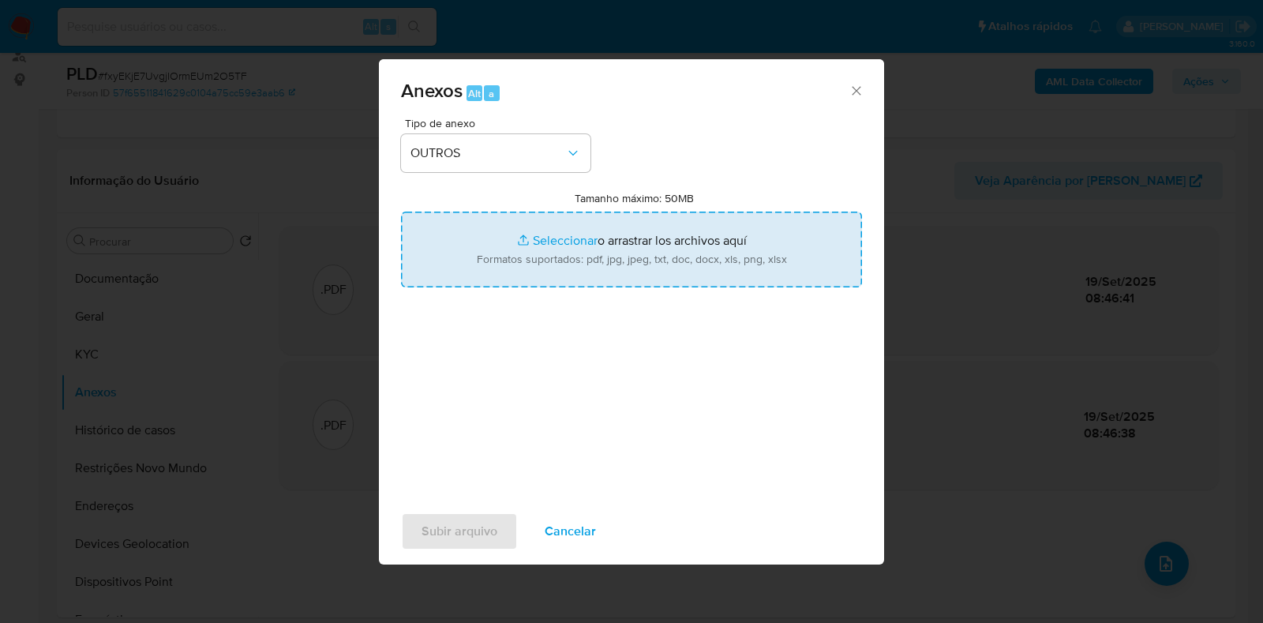
click at [542, 237] on input "Tamanho máximo: 50MB Seleccionar archivos" at bounding box center [631, 250] width 461 height 76
type input "C:\fakepath\Mulan 235991576_2025_09_18_14_41_01 - Resumen TX.pdf"
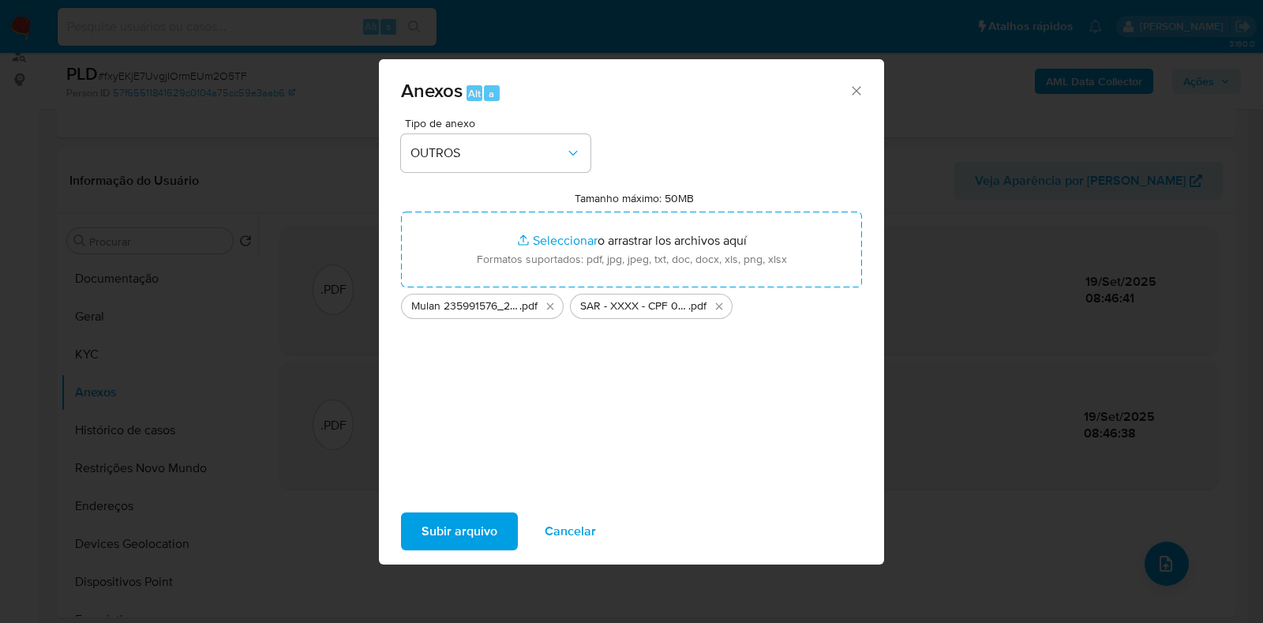
click at [475, 523] on span "Subir arquivo" at bounding box center [460, 531] width 76 height 35
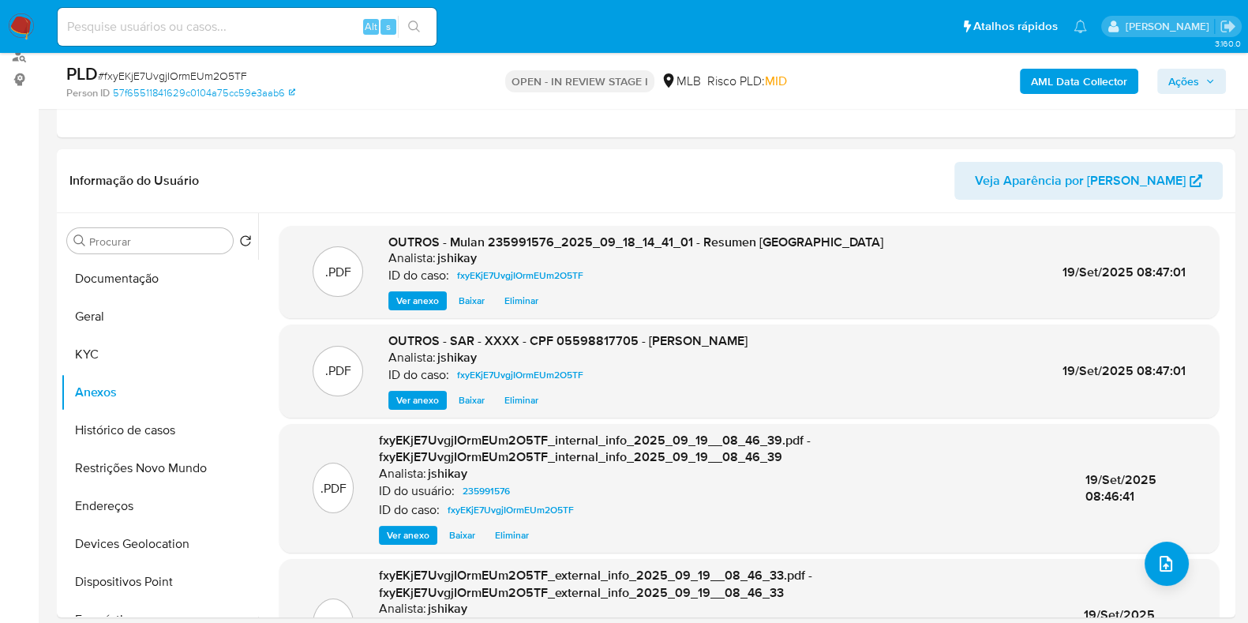
click at [1200, 81] on span "Ações" at bounding box center [1192, 81] width 47 height 22
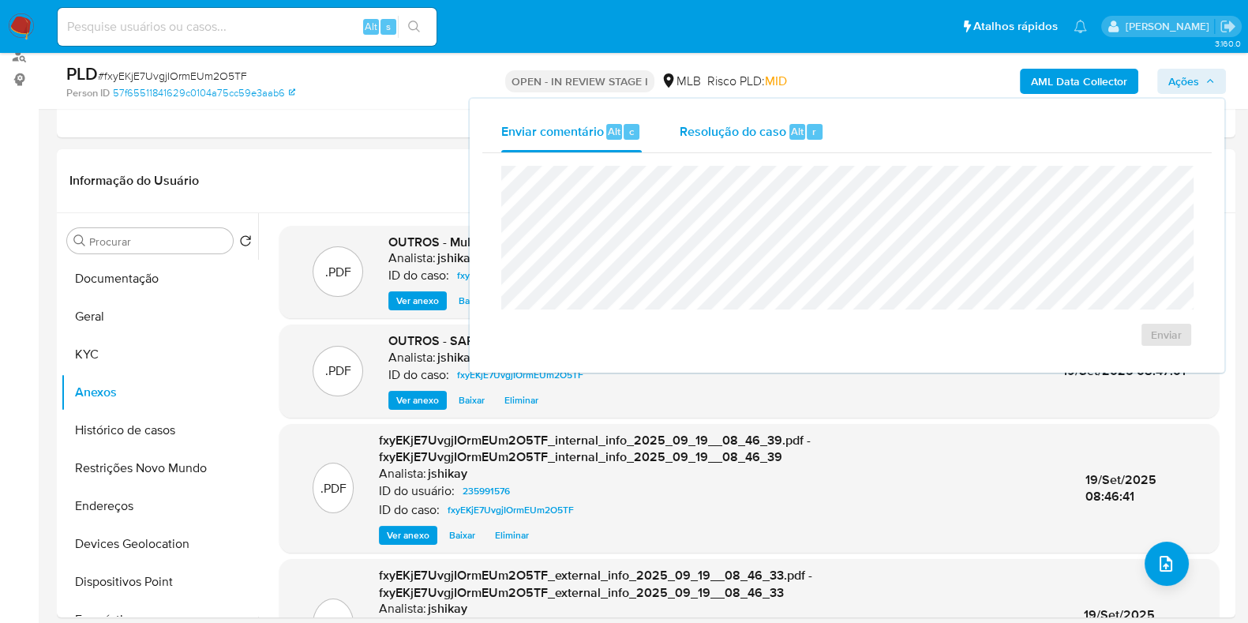
click at [730, 144] on div "Resolução do caso Alt r" at bounding box center [752, 131] width 145 height 41
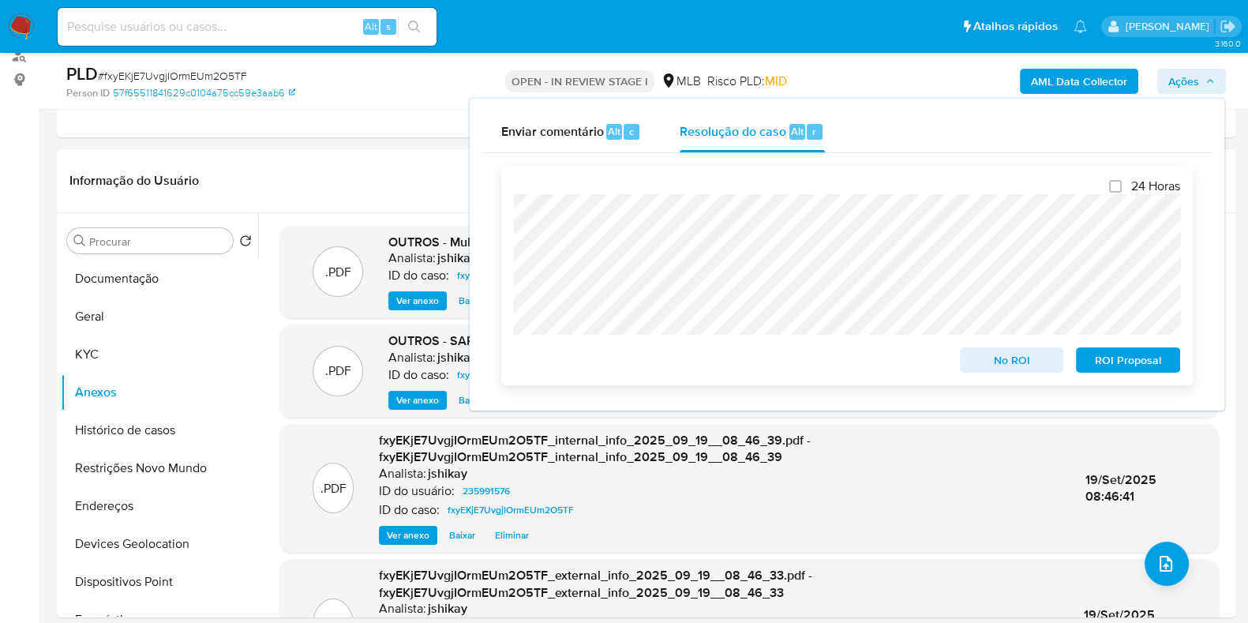
click at [1134, 371] on span "ROI Proposal" at bounding box center [1128, 360] width 82 height 22
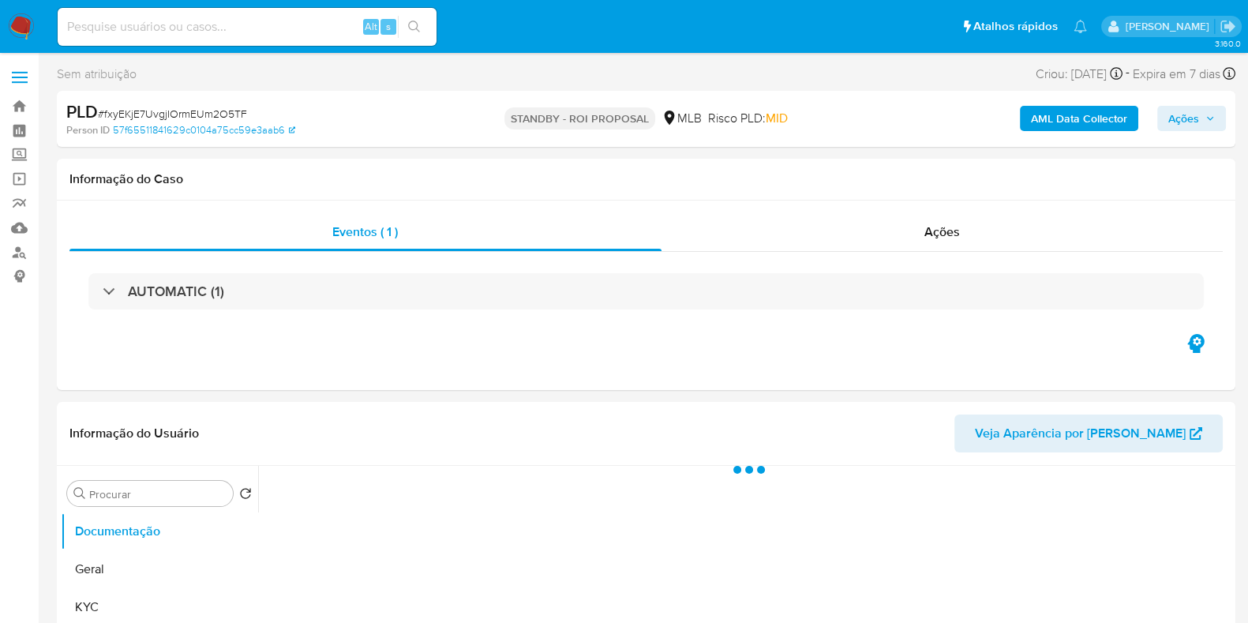
select select "10"
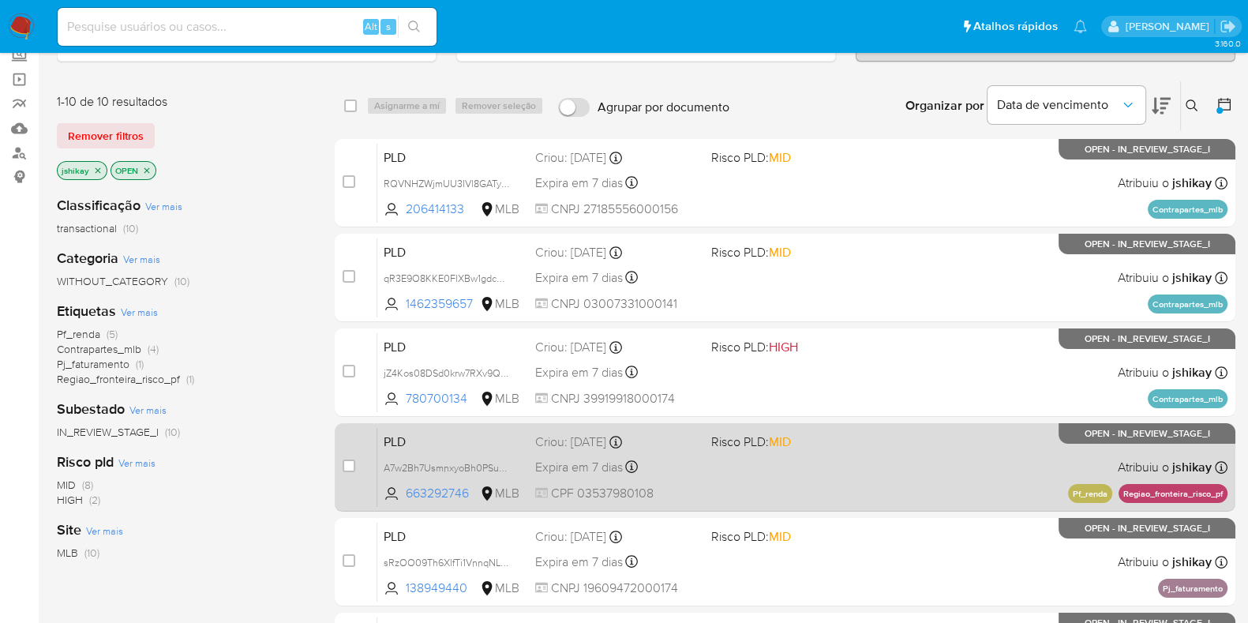
scroll to position [197, 0]
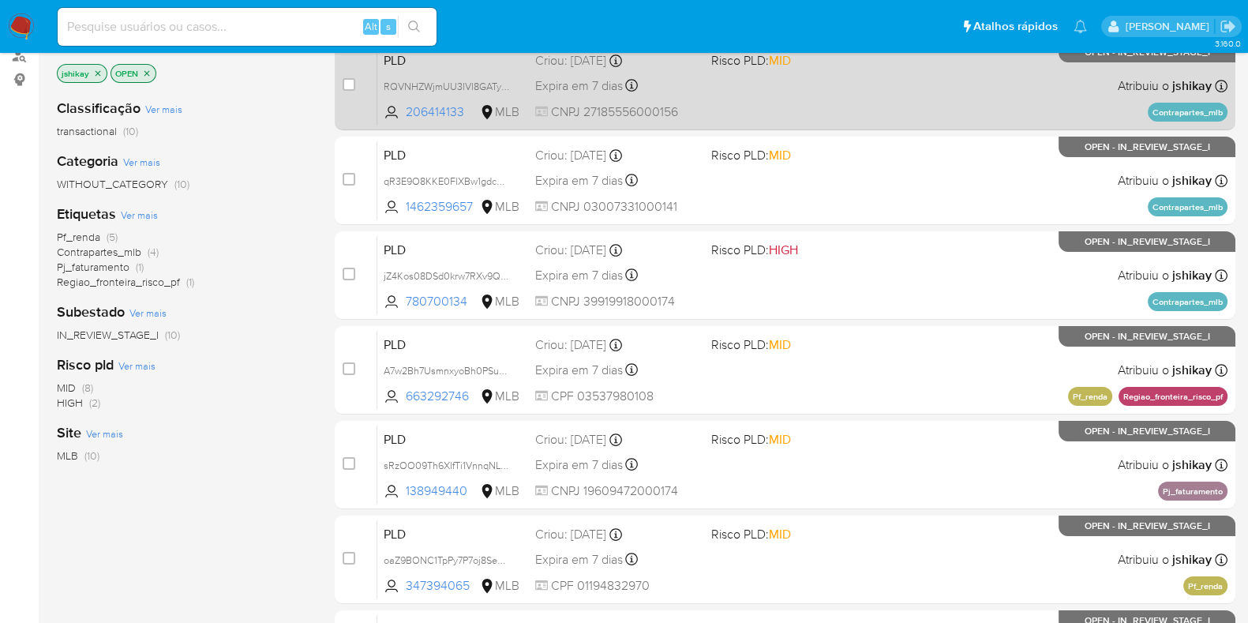
click at [924, 104] on div "PLD RQVNHZWjmUU3IVl8GATyJLPP 206414133 MLB Risco PLD: MID Criou: [DATE] Criou: …" at bounding box center [802, 86] width 850 height 80
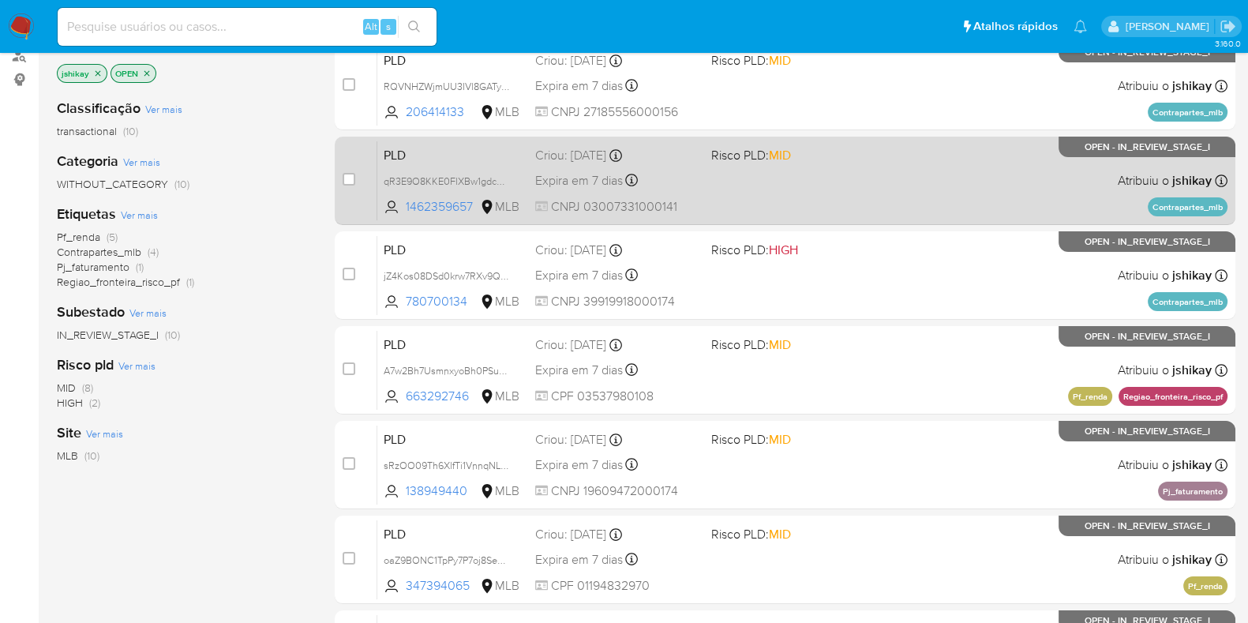
click at [922, 154] on div "PLD qR3E9O8KKE0FlXBw1gdc5Rg8 1462359657 MLB Risco PLD: MID Criou: [DATE] Criou:…" at bounding box center [802, 181] width 850 height 80
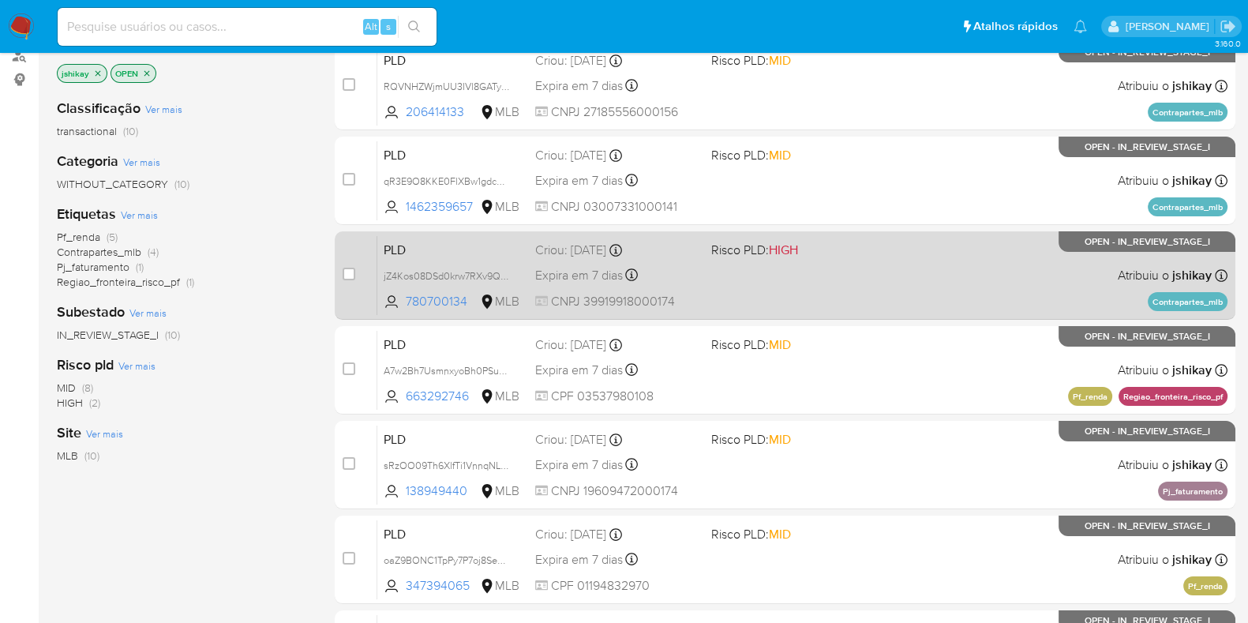
click at [899, 257] on div "PLD jZ4Kos08DSd0krw7RXv9QAeg 780700134 MLB Risco PLD: HIGH Criou: [DATE] Criou:…" at bounding box center [802, 275] width 850 height 80
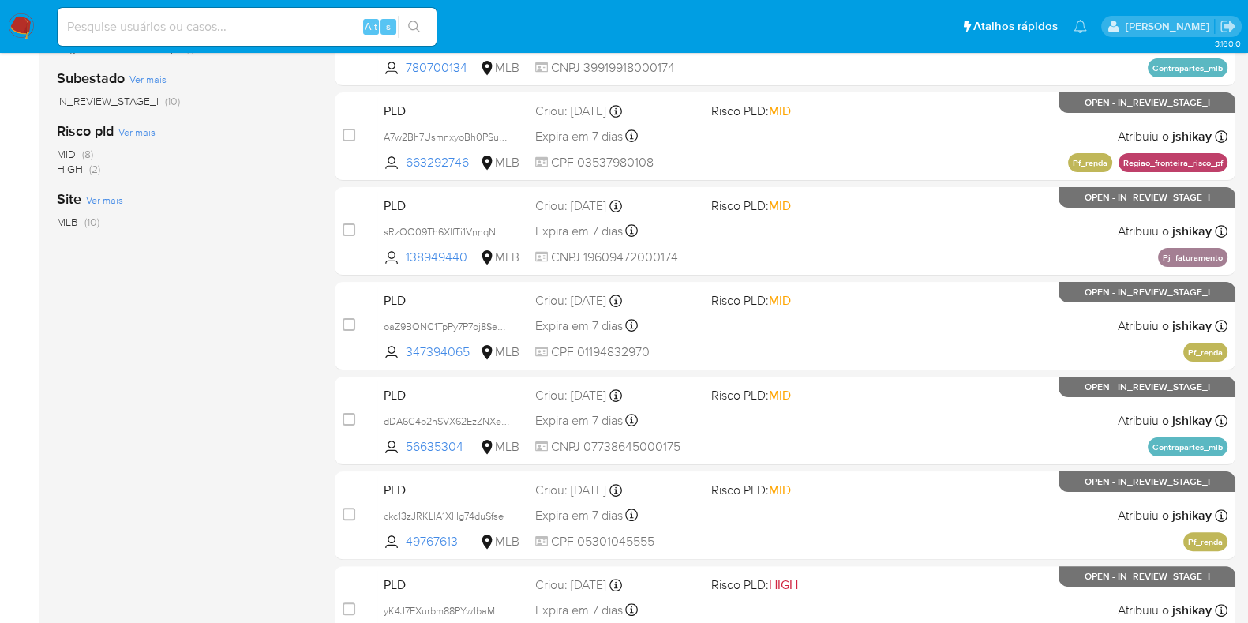
scroll to position [494, 0]
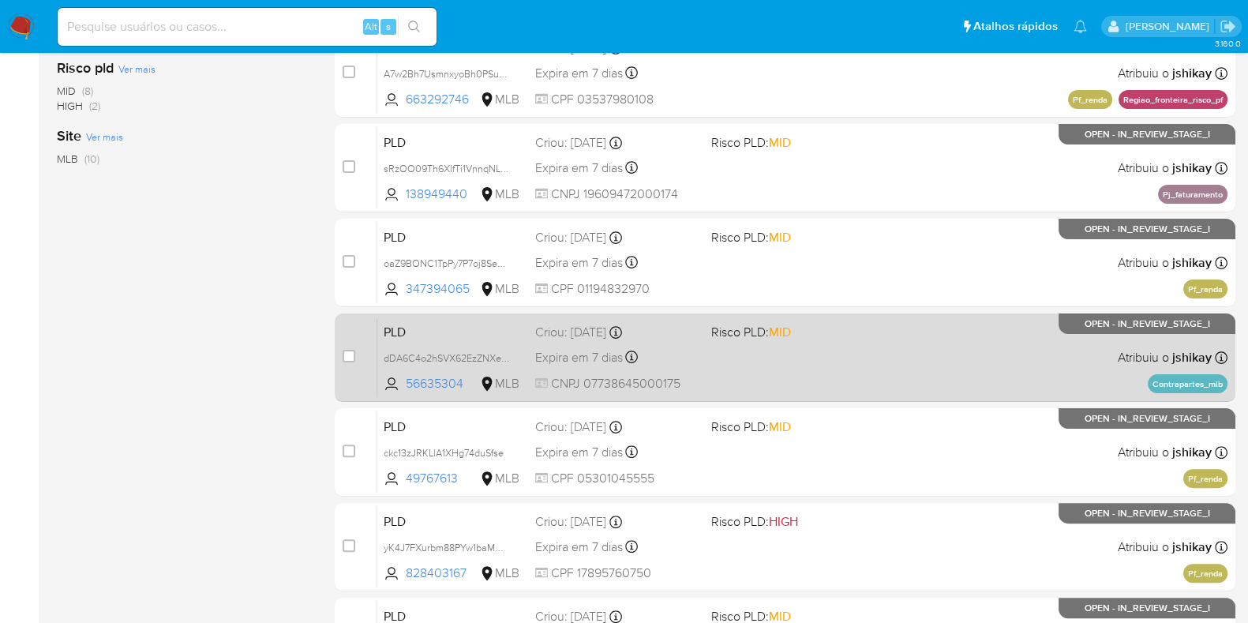
click at [908, 349] on div "PLD dDA6C4o2hSVX62EzZNXe6UYx 56635304 MLB Risco PLD: MID Criou: [DATE] Criou: […" at bounding box center [802, 357] width 850 height 80
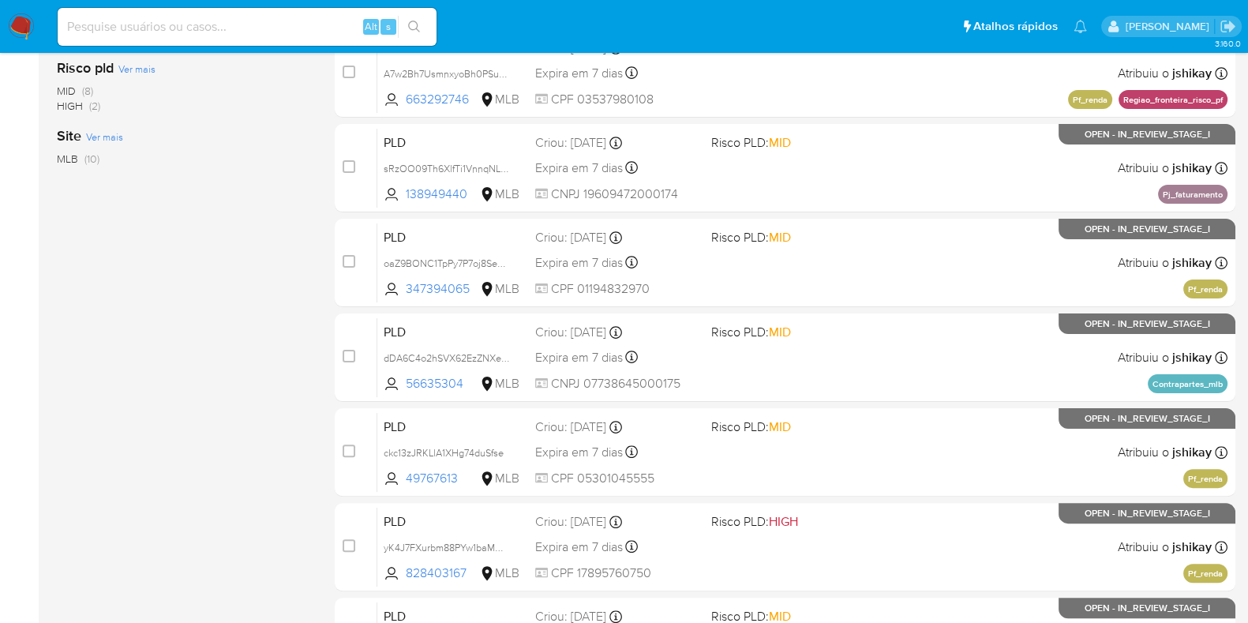
scroll to position [98, 0]
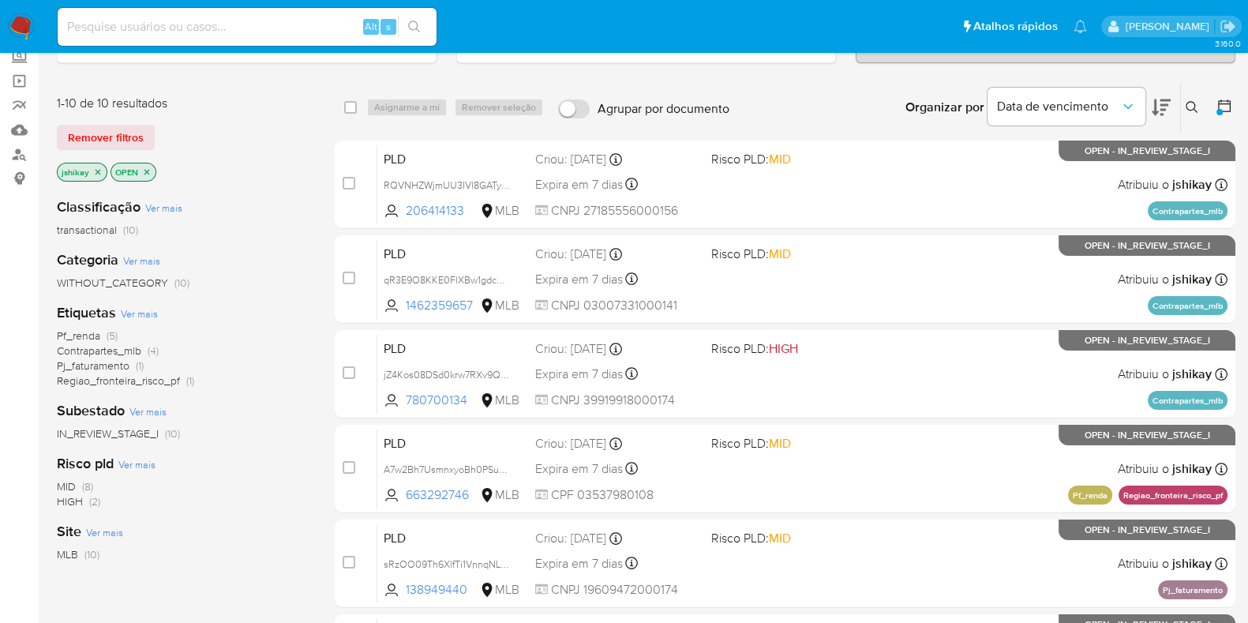
click at [288, 24] on input at bounding box center [247, 27] width 379 height 21
paste input "fxyEKjE7UvgjIOrmEUm2O5TF"
type input "fxyEKjE7UvgjIOrmEUm2O5TF"
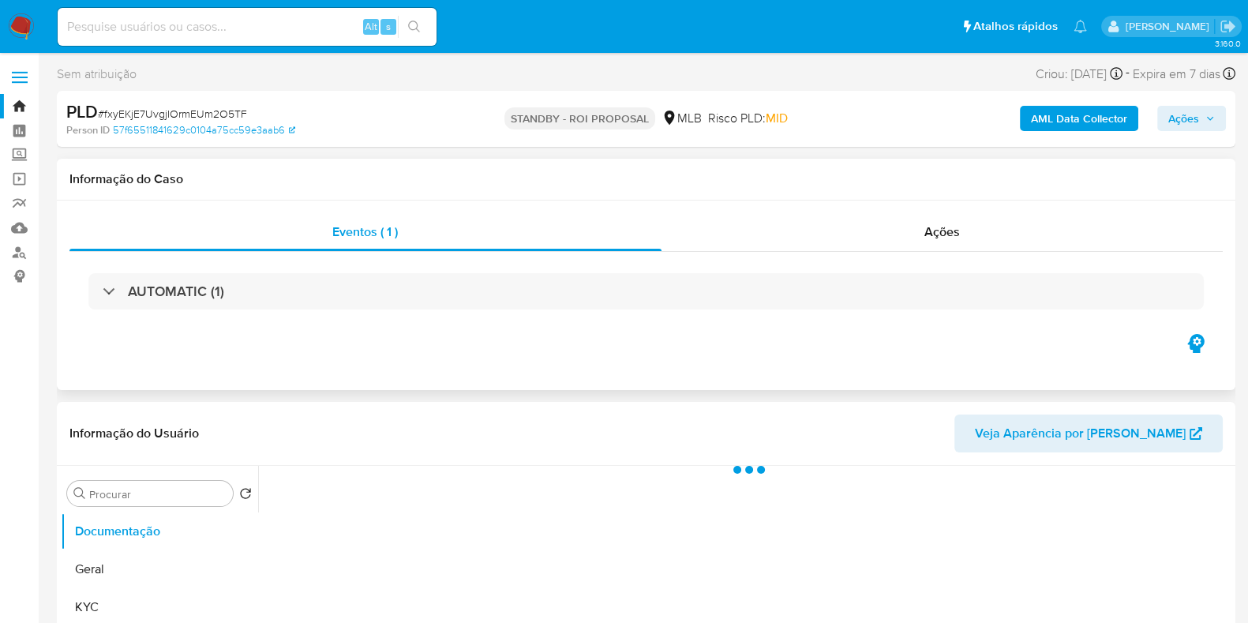
select select "10"
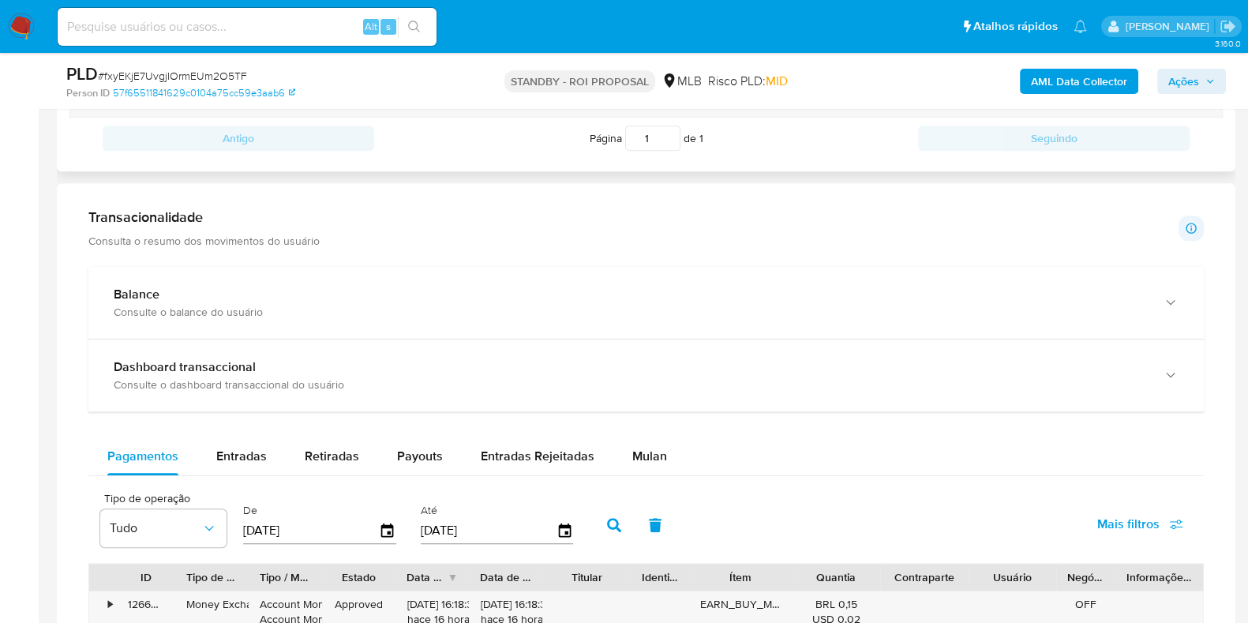
scroll to position [1086, 0]
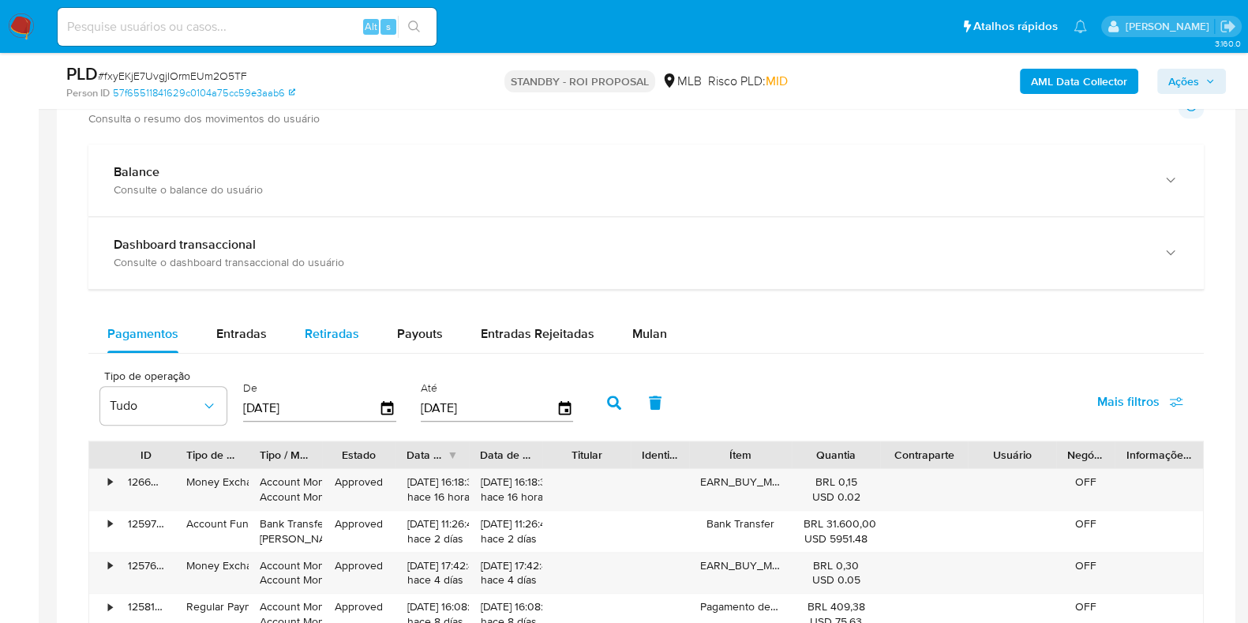
click at [324, 318] on div "Retiradas" at bounding box center [332, 334] width 54 height 38
select select "10"
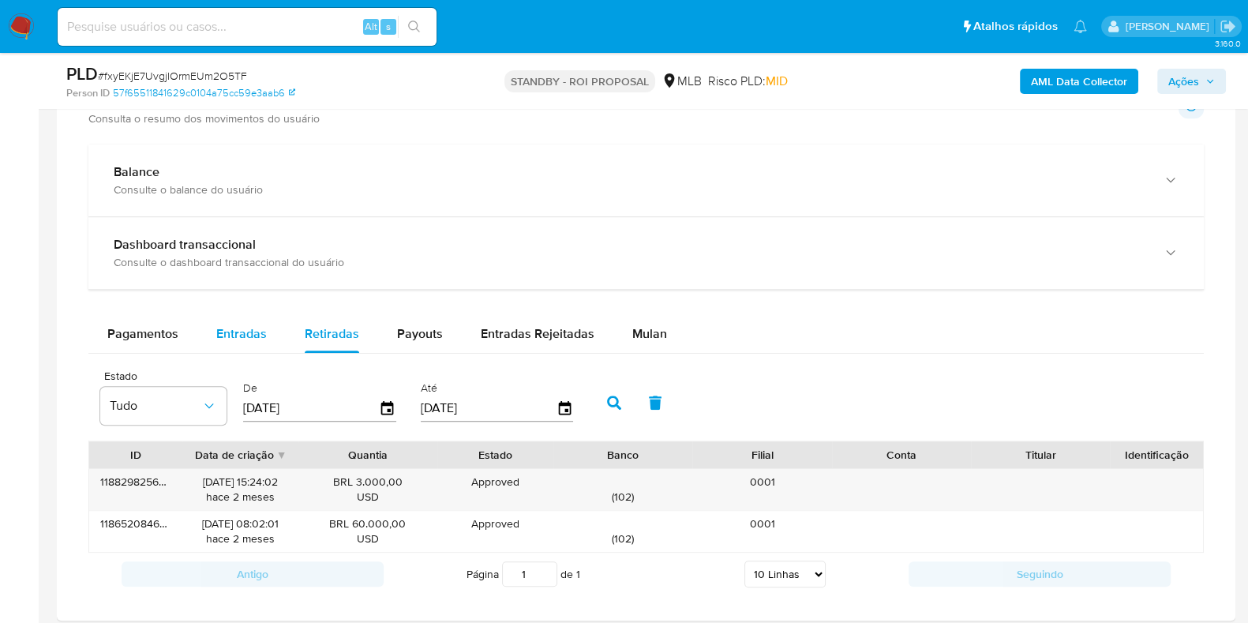
click at [277, 334] on button "Entradas" at bounding box center [241, 334] width 88 height 38
select select "10"
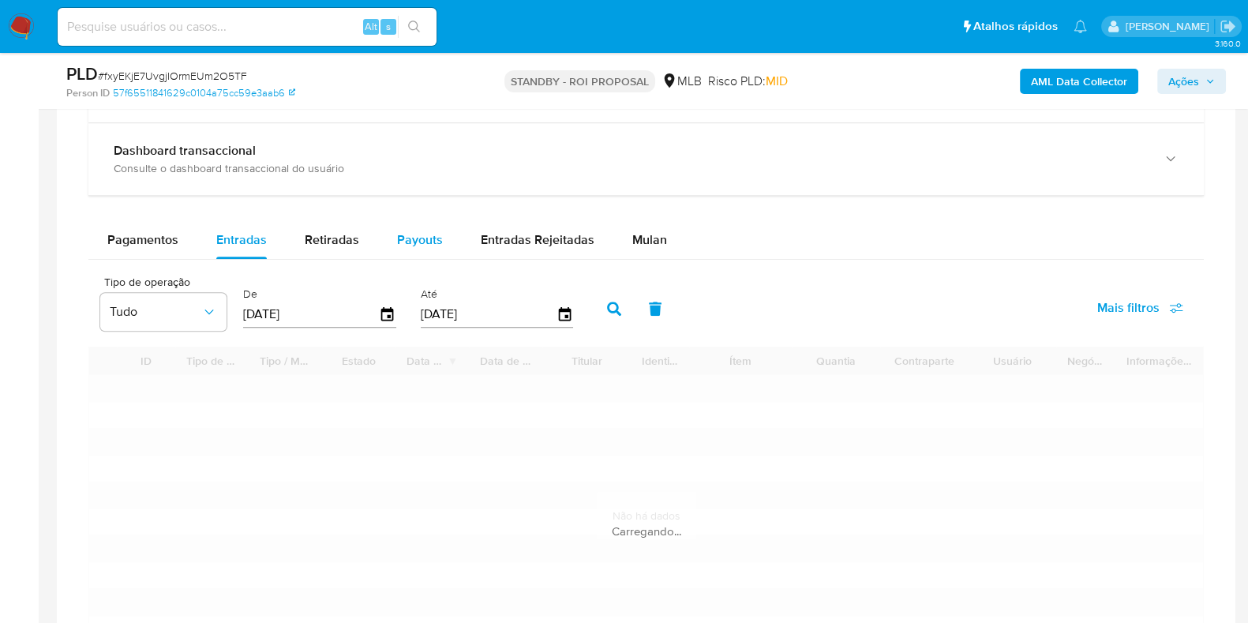
scroll to position [1381, 0]
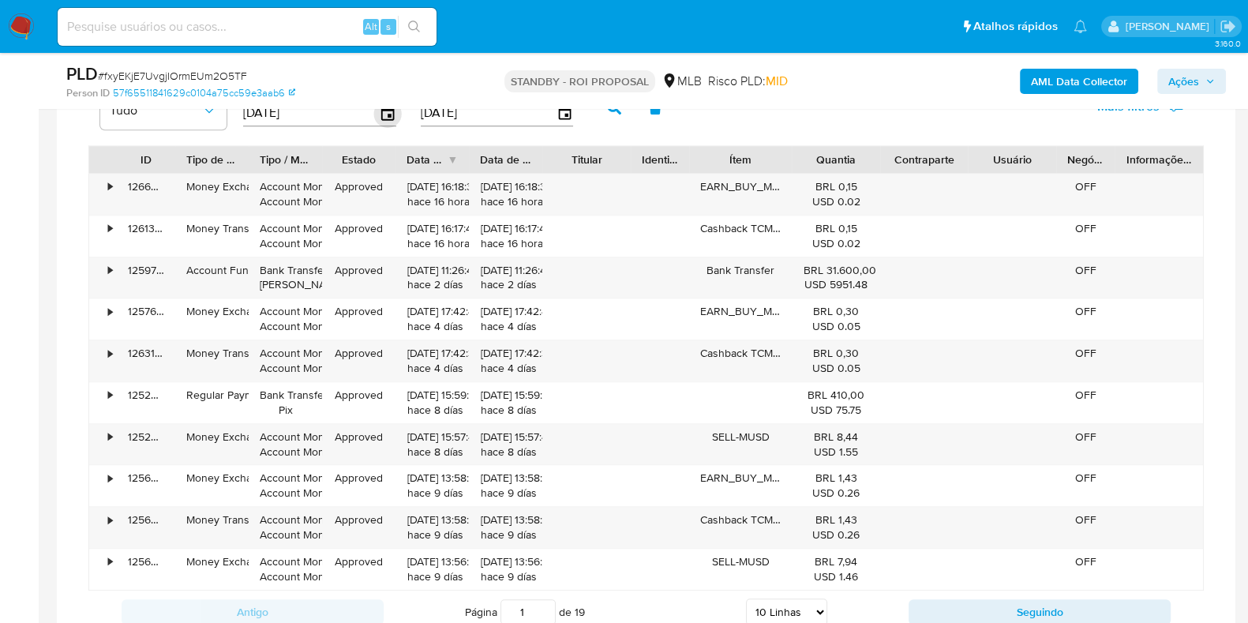
click at [383, 113] on icon "button" at bounding box center [388, 113] width 28 height 28
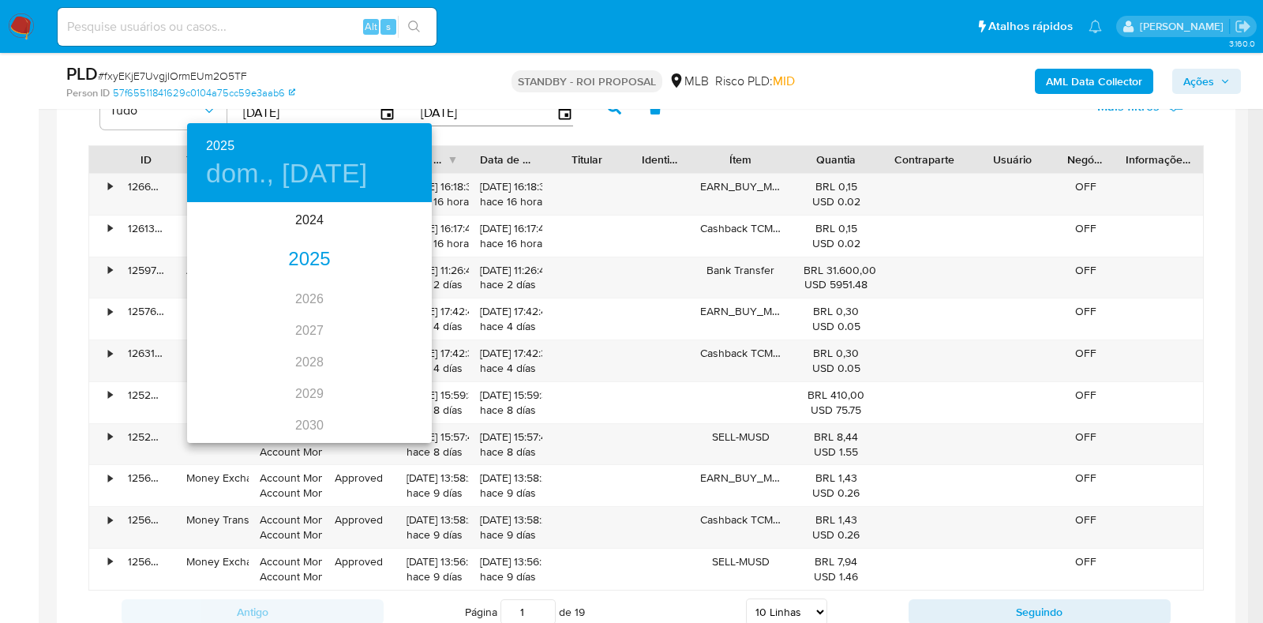
click at [286, 244] on div "2025" at bounding box center [309, 260] width 245 height 32
click at [385, 301] on div "jun." at bounding box center [391, 293] width 81 height 59
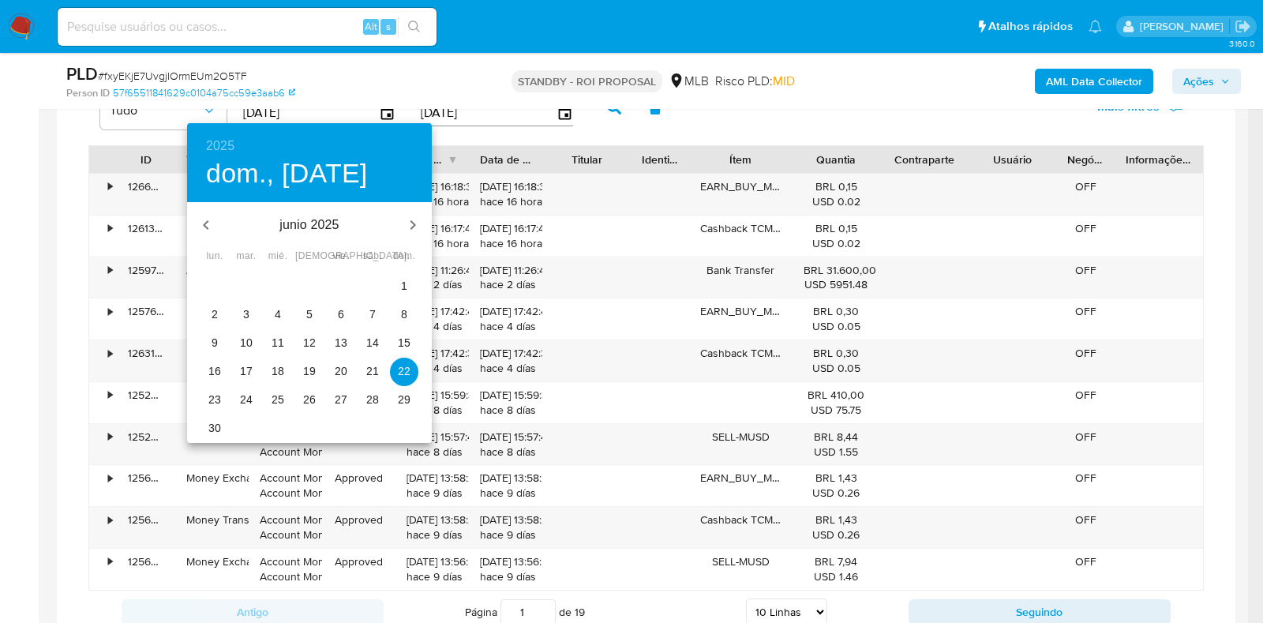
click at [399, 287] on span "1" at bounding box center [404, 286] width 28 height 16
type input "01/06/2025"
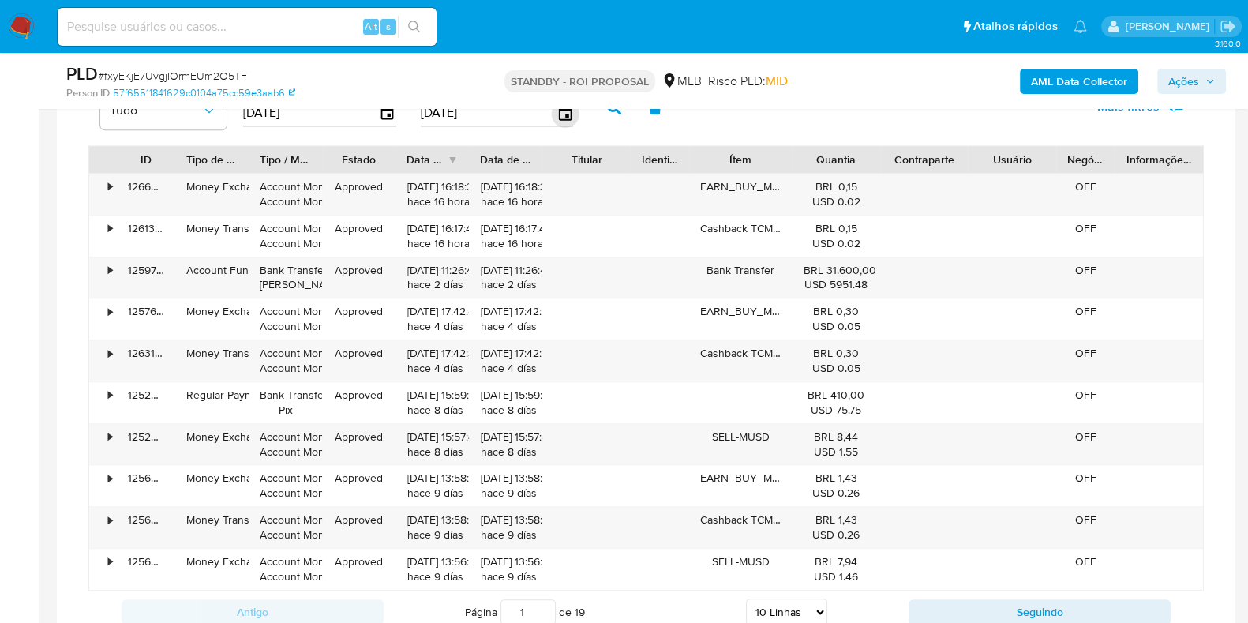
click at [555, 117] on icon "button" at bounding box center [565, 113] width 28 height 28
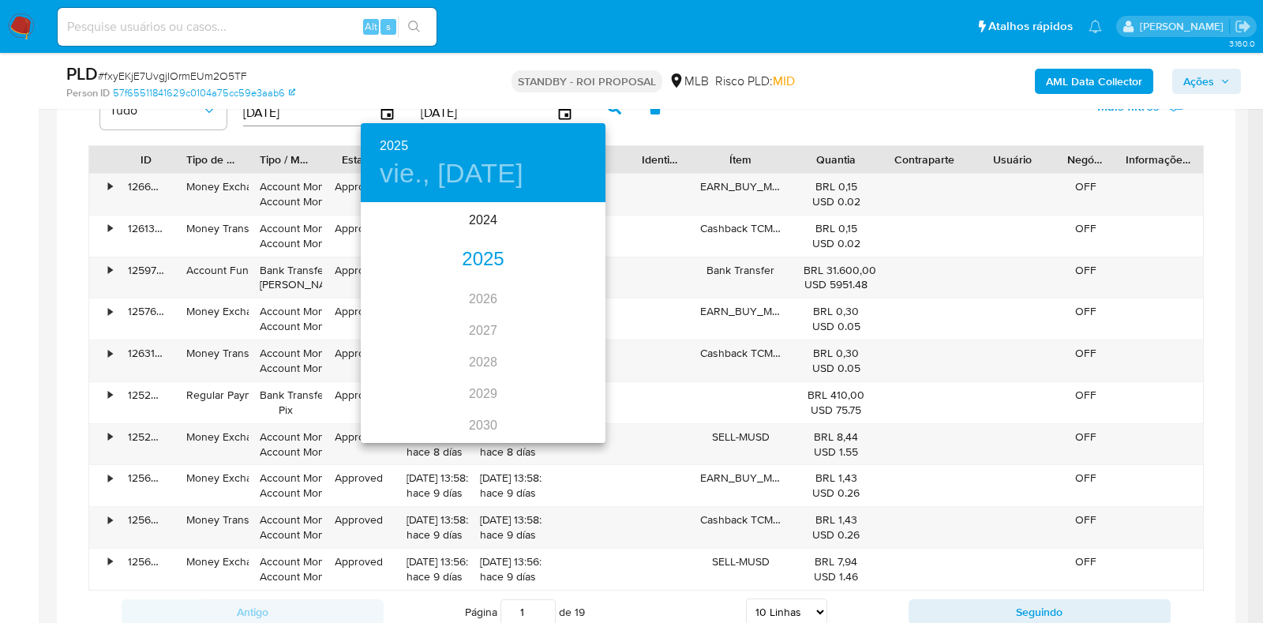
click at [483, 258] on div "2025" at bounding box center [483, 260] width 245 height 32
click at [562, 290] on div "jun." at bounding box center [564, 293] width 81 height 59
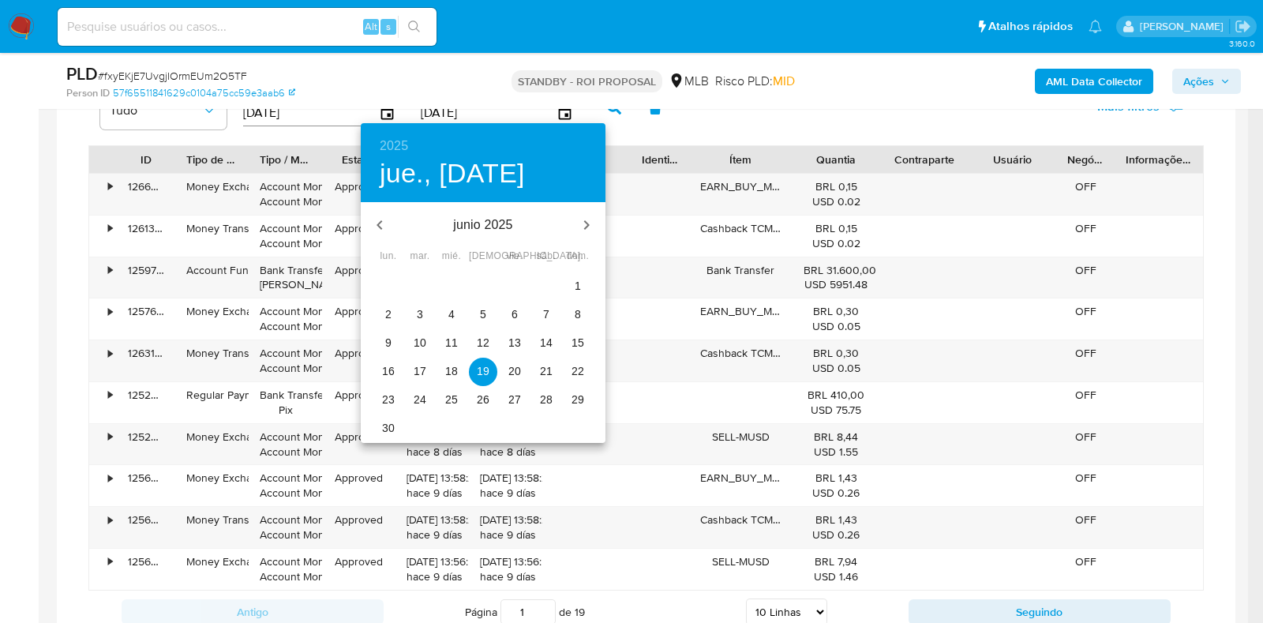
click at [392, 425] on p "30" at bounding box center [388, 428] width 13 height 16
type input "30/06/2025"
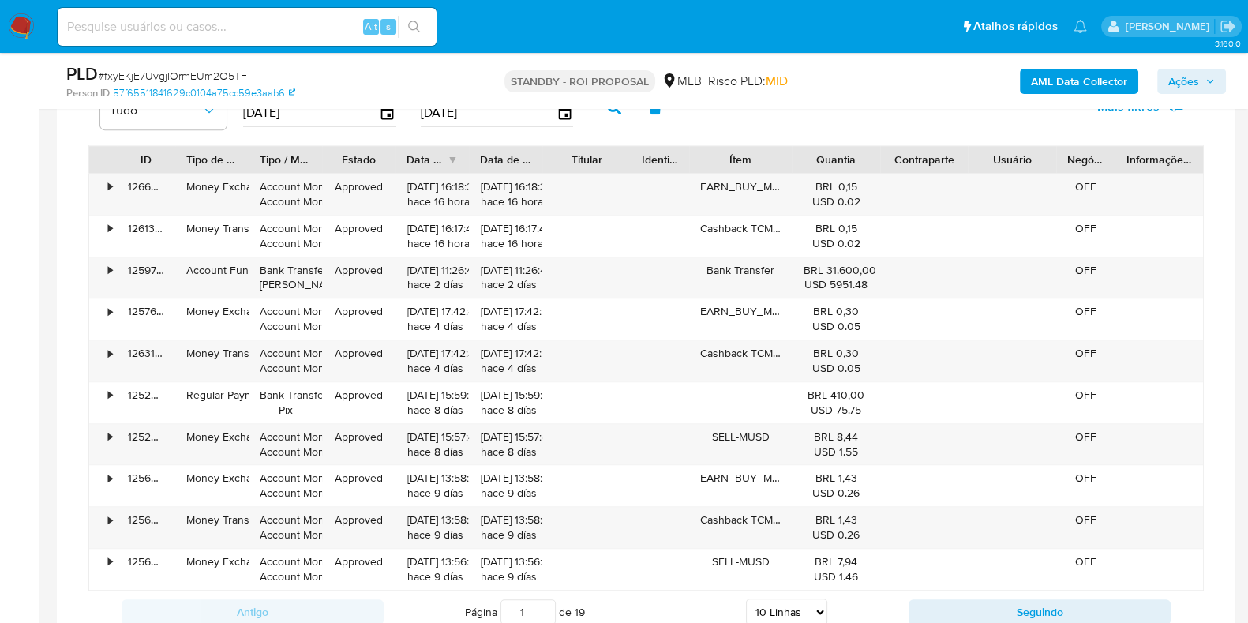
scroll to position [1282, 0]
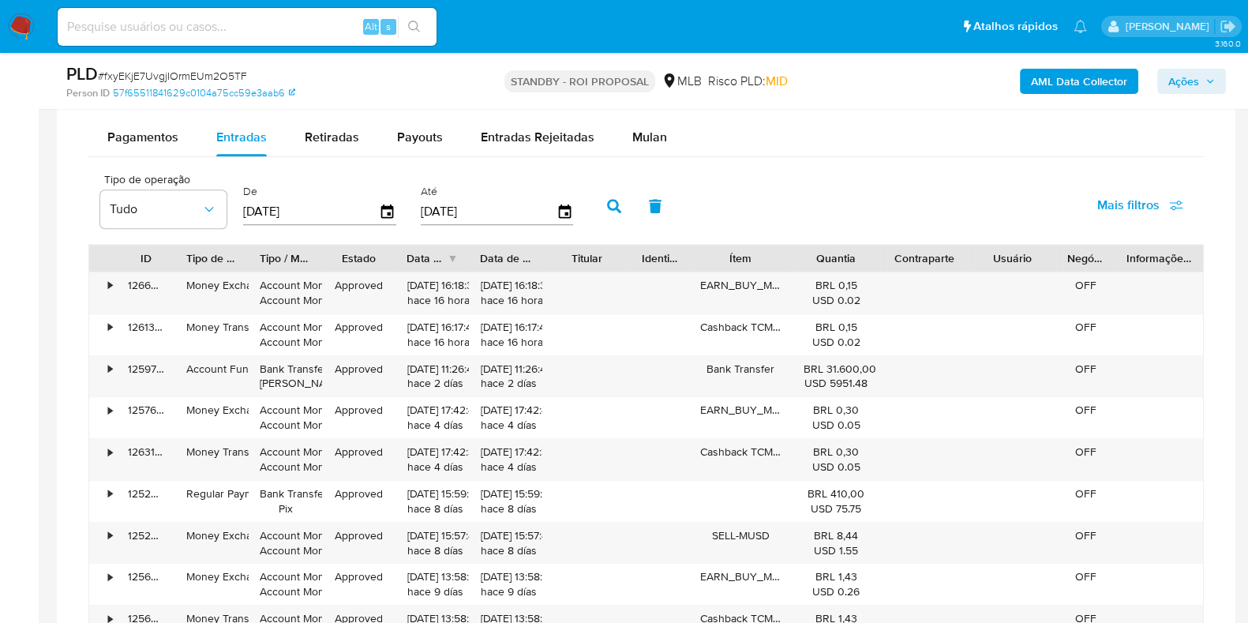
click at [607, 203] on icon "button" at bounding box center [614, 206] width 14 height 14
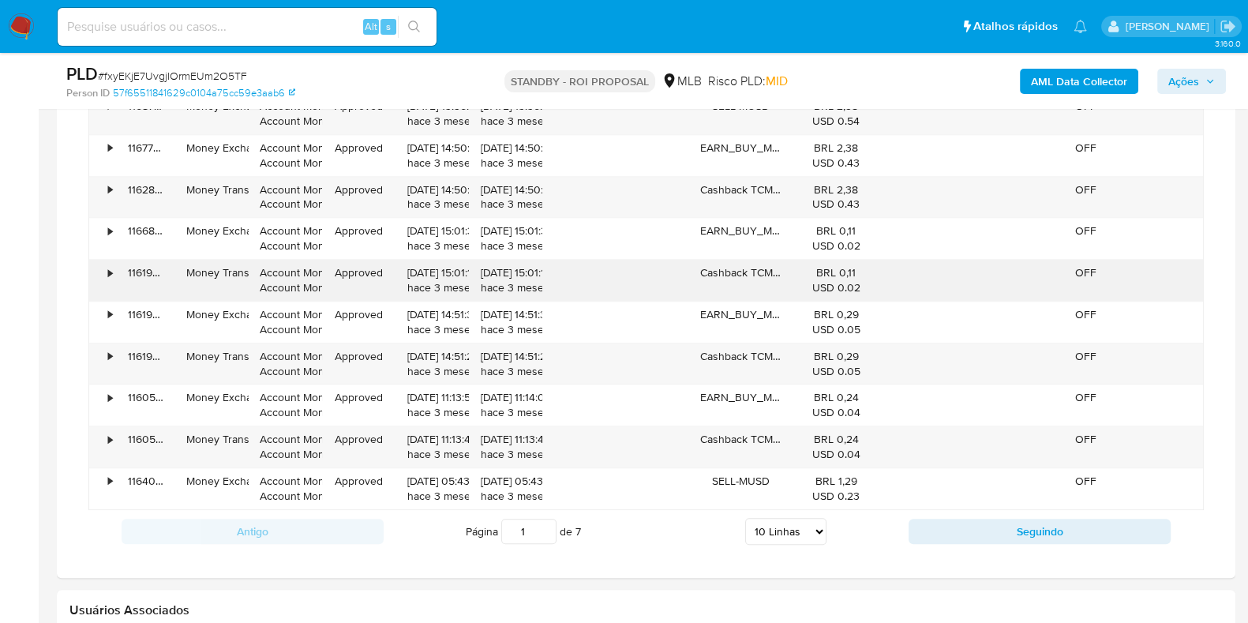
scroll to position [1480, 0]
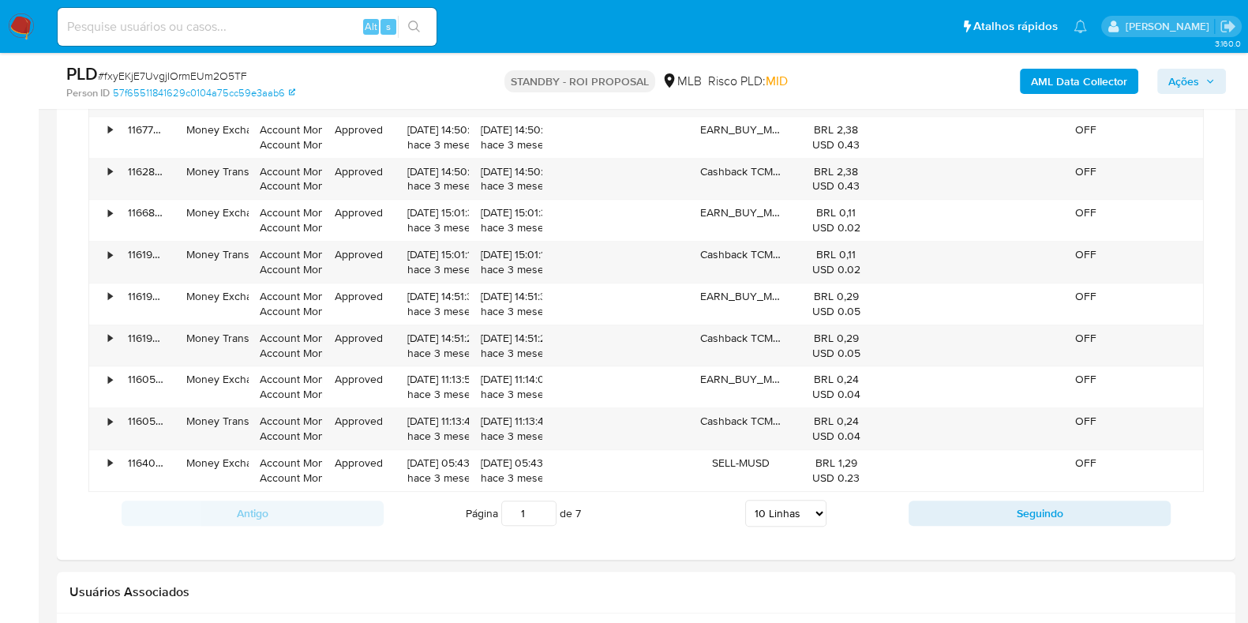
click at [904, 507] on div "Página 1 de 7 5 Linhas 10 Linhas 20 Linhas 25 Linhas 50 Linhas 100 Linhas" at bounding box center [646, 513] width 525 height 32
click at [935, 510] on button "Seguindo" at bounding box center [1040, 513] width 262 height 25
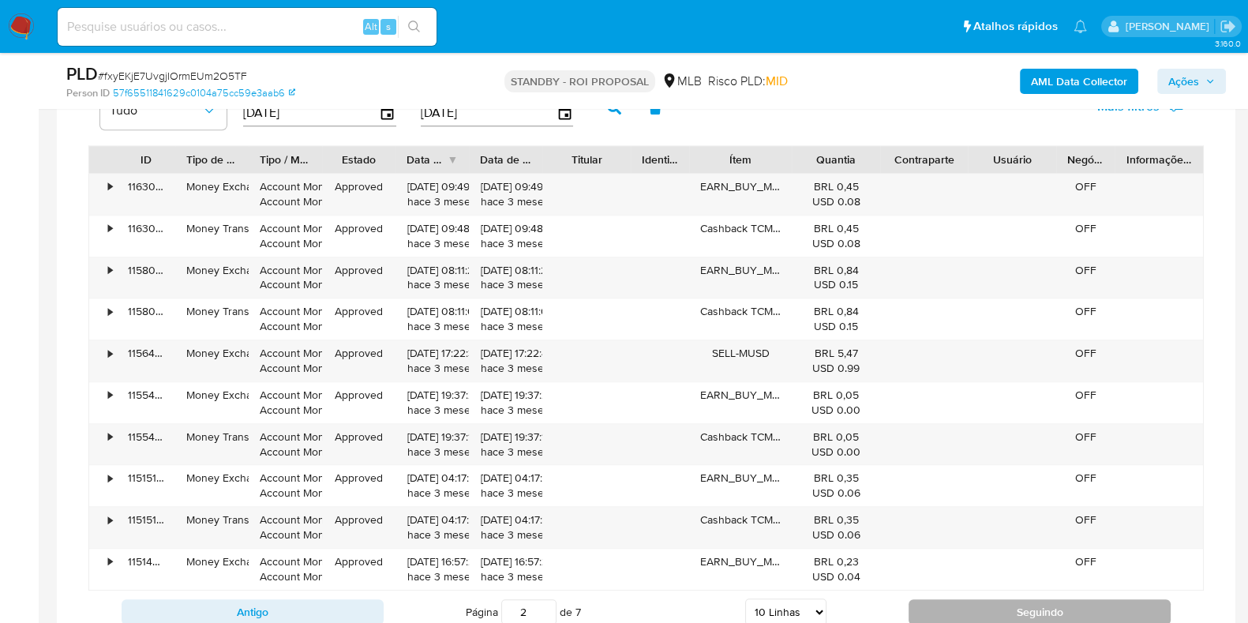
click at [943, 611] on button "Seguindo" at bounding box center [1040, 611] width 262 height 25
type input "3"
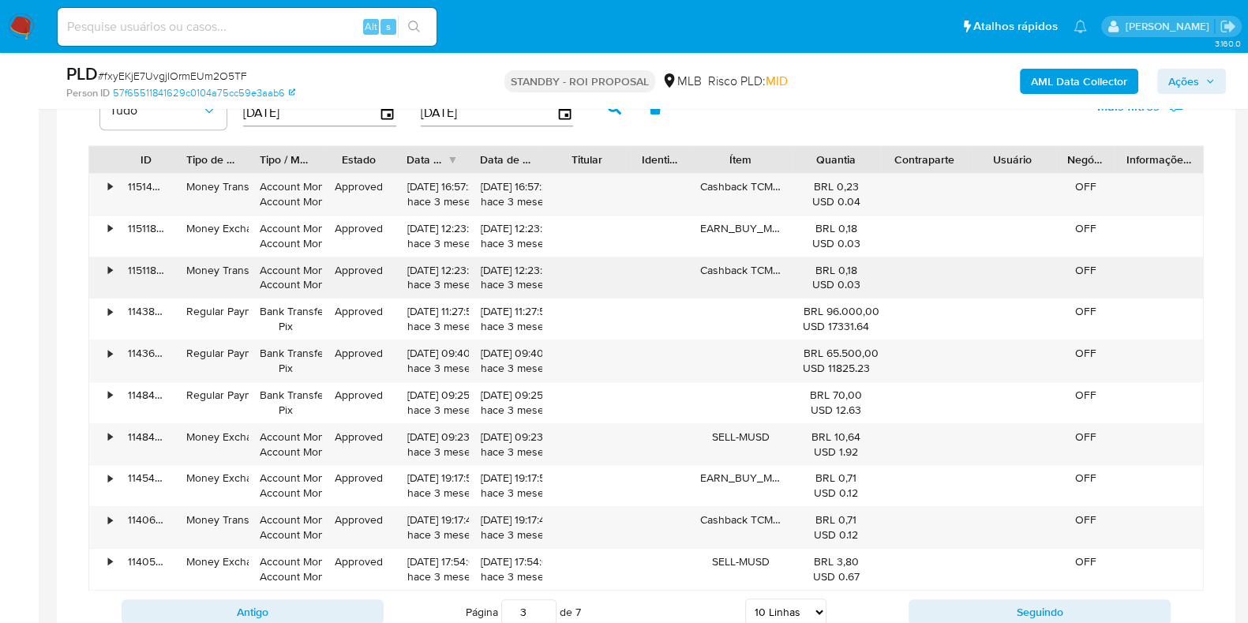
drag, startPoint x: 943, startPoint y: 611, endPoint x: 471, endPoint y: 273, distance: 580.7
click at [477, 271] on div "ID Tipo de operação Tipo / Método Estado Data de criação Data de aprovação Titu…" at bounding box center [646, 389] width 1116 height 488
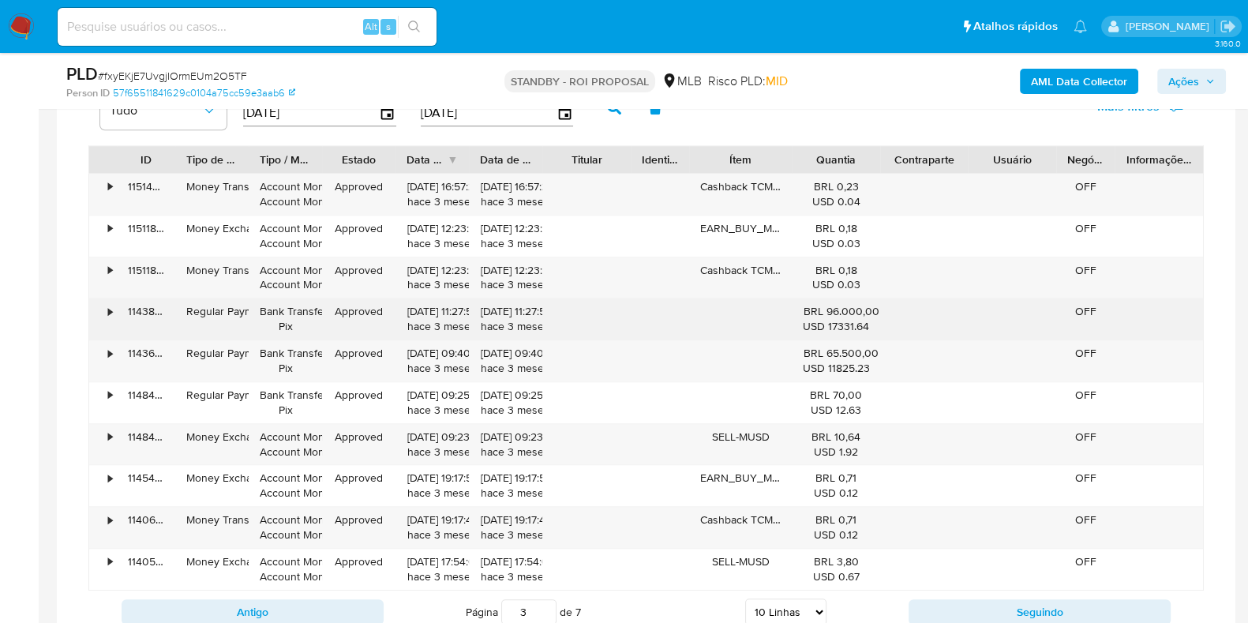
click at [111, 305] on div "•" at bounding box center [110, 311] width 4 height 15
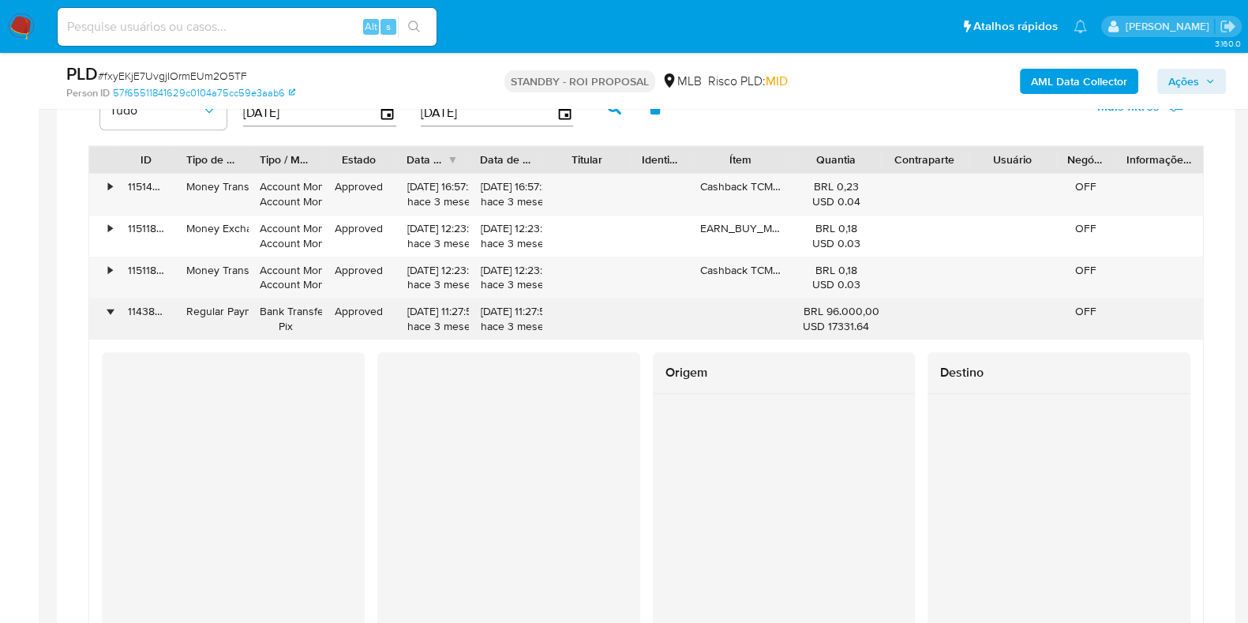
click at [111, 305] on div "•" at bounding box center [110, 311] width 4 height 15
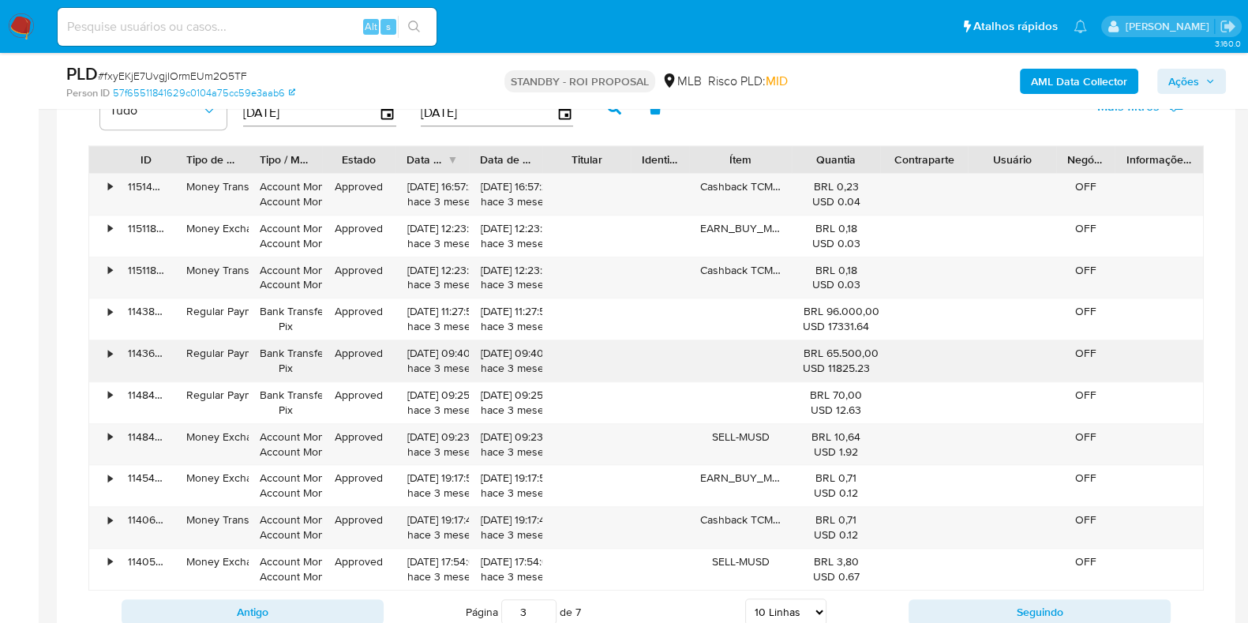
click at [111, 351] on div "•" at bounding box center [110, 353] width 4 height 15
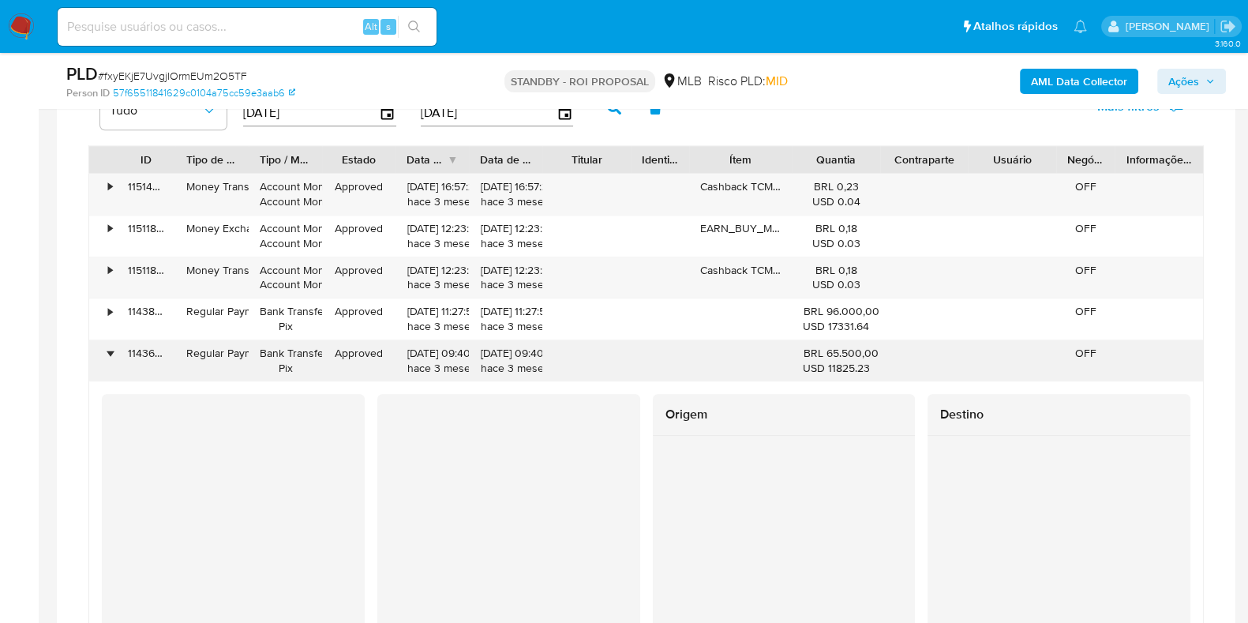
click at [111, 351] on div "•" at bounding box center [110, 353] width 4 height 15
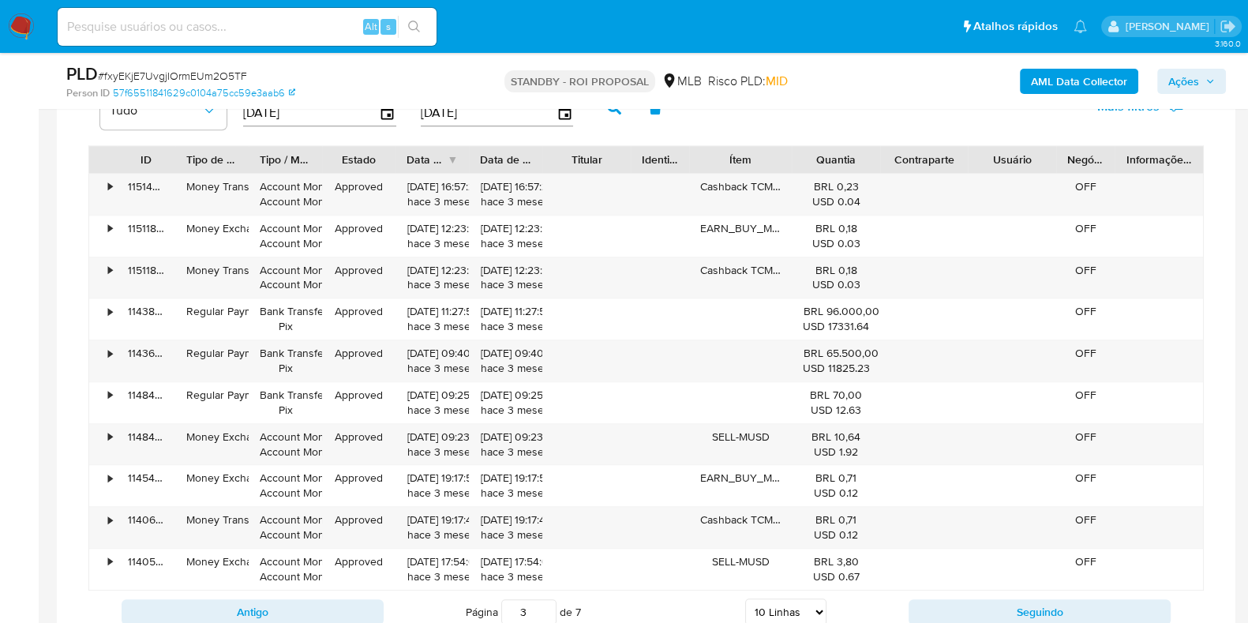
click at [20, 40] on nav "Pausado Ver notificaciones Alt s Atalhos rápidos Presiona las siguientes teclas…" at bounding box center [624, 26] width 1248 height 53
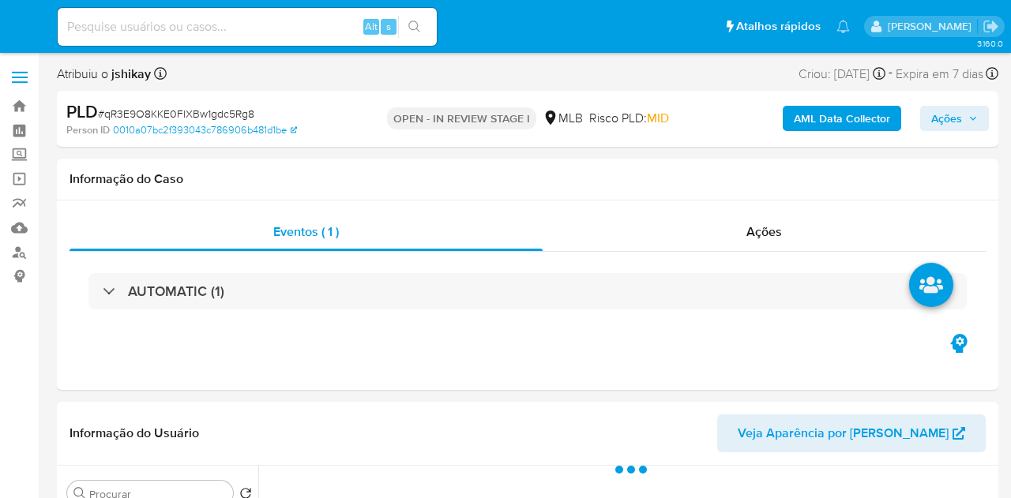
select select "10"
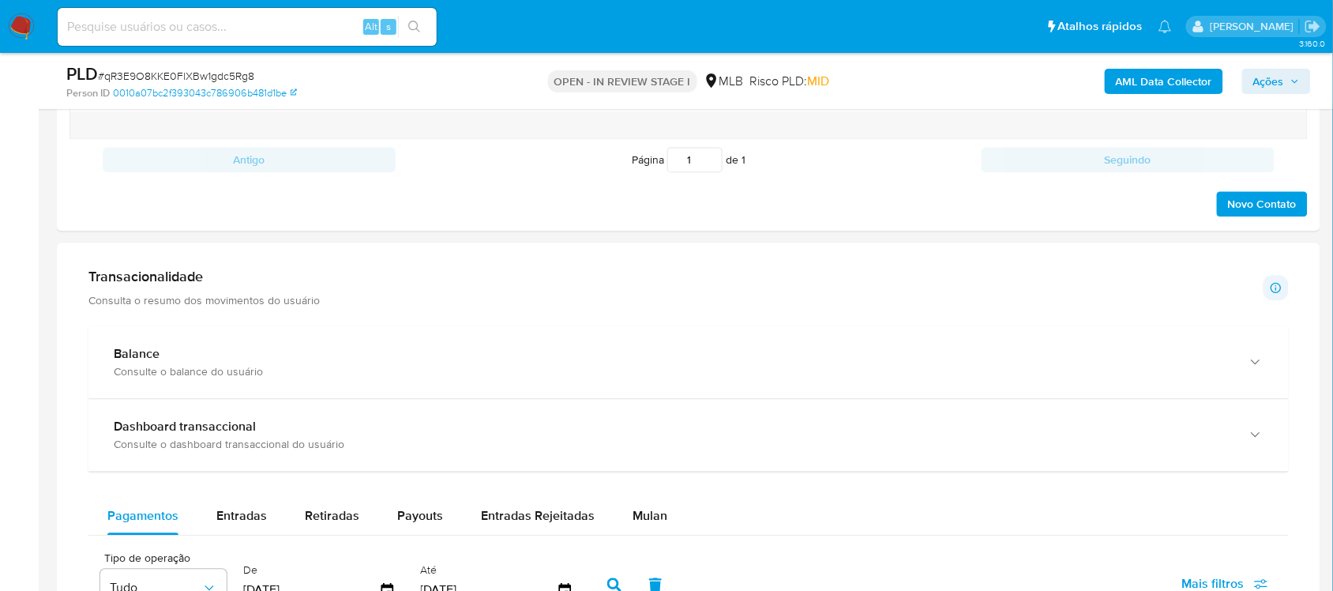
scroll to position [987, 0]
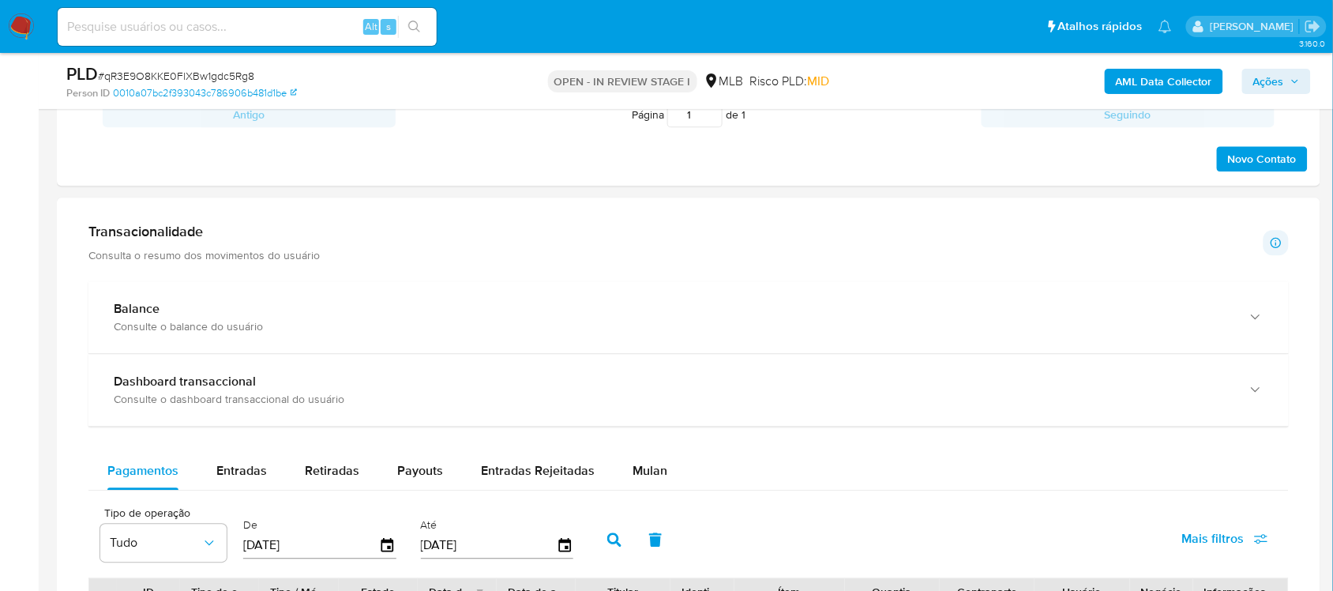
click at [650, 471] on span "Mulan" at bounding box center [650, 470] width 35 height 18
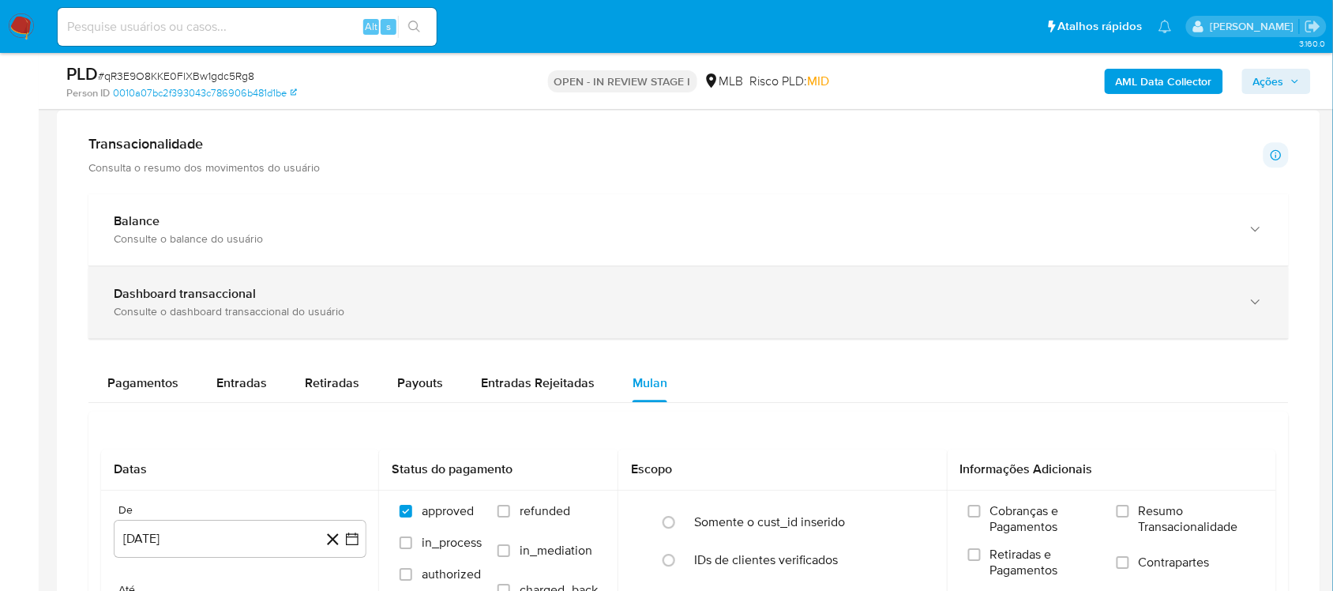
scroll to position [1382, 0]
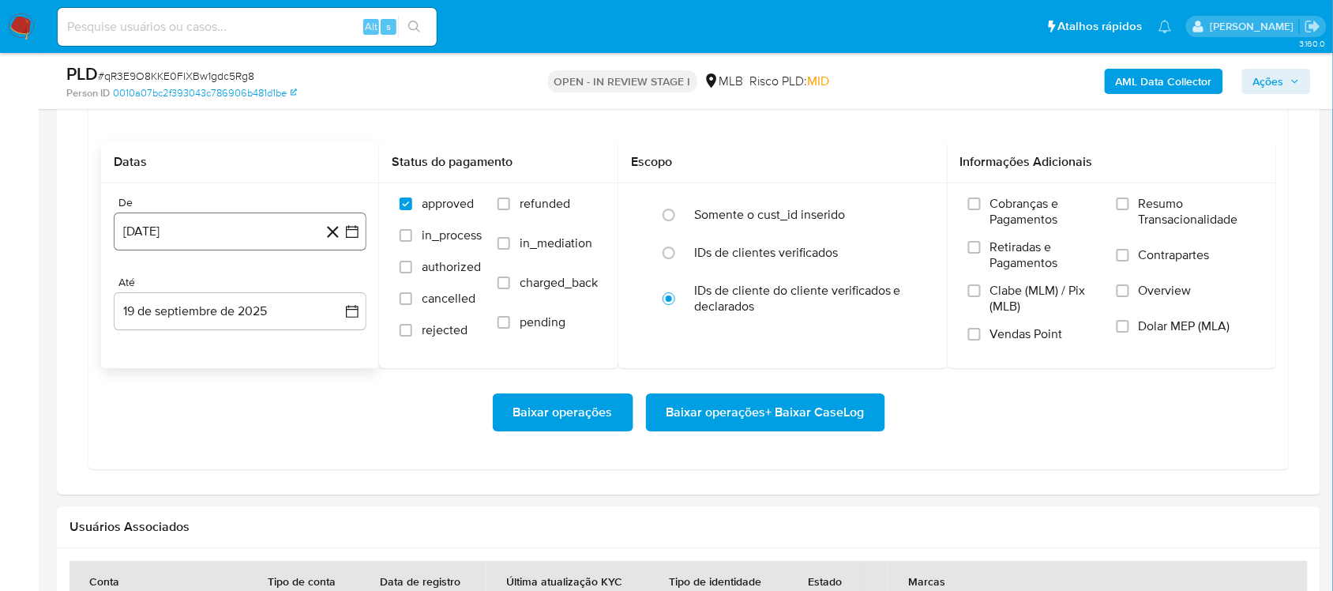
click at [357, 237] on icon "button" at bounding box center [352, 231] width 16 height 16
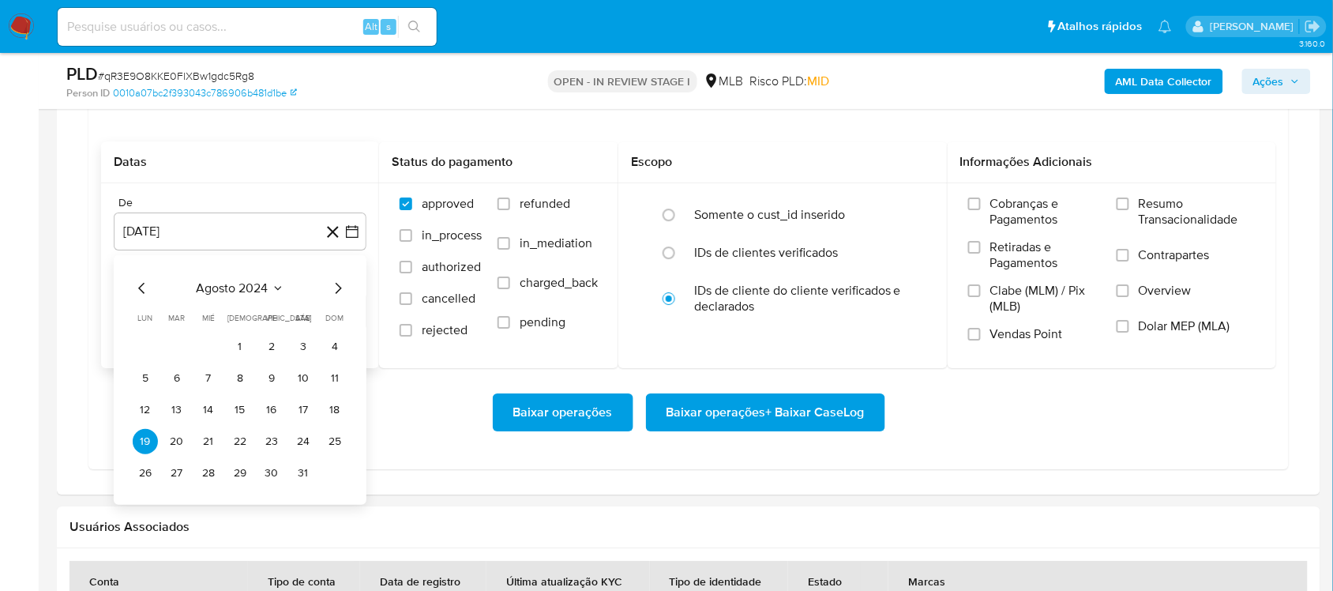
click at [249, 290] on span "agosto 2024" at bounding box center [233, 288] width 72 height 16
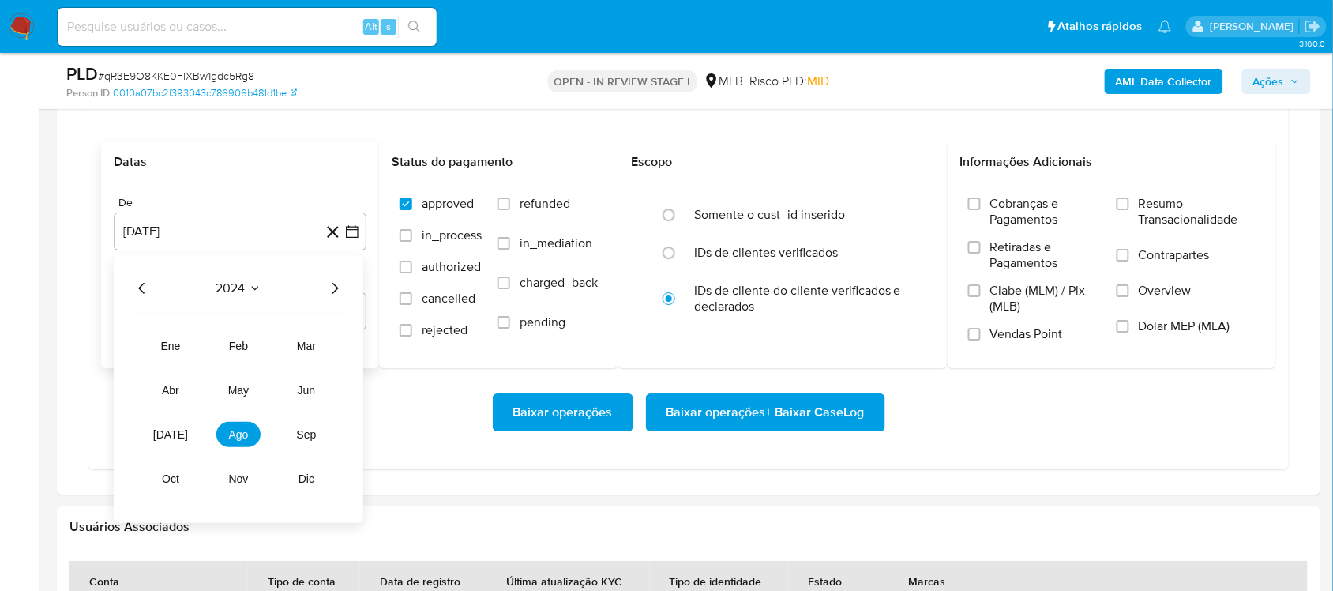
drag, startPoint x: 330, startPoint y: 284, endPoint x: 298, endPoint y: 328, distance: 54.2
click at [330, 286] on icon "Año siguiente" at bounding box center [334, 288] width 19 height 19
click at [178, 434] on button "jul" at bounding box center [170, 434] width 44 height 25
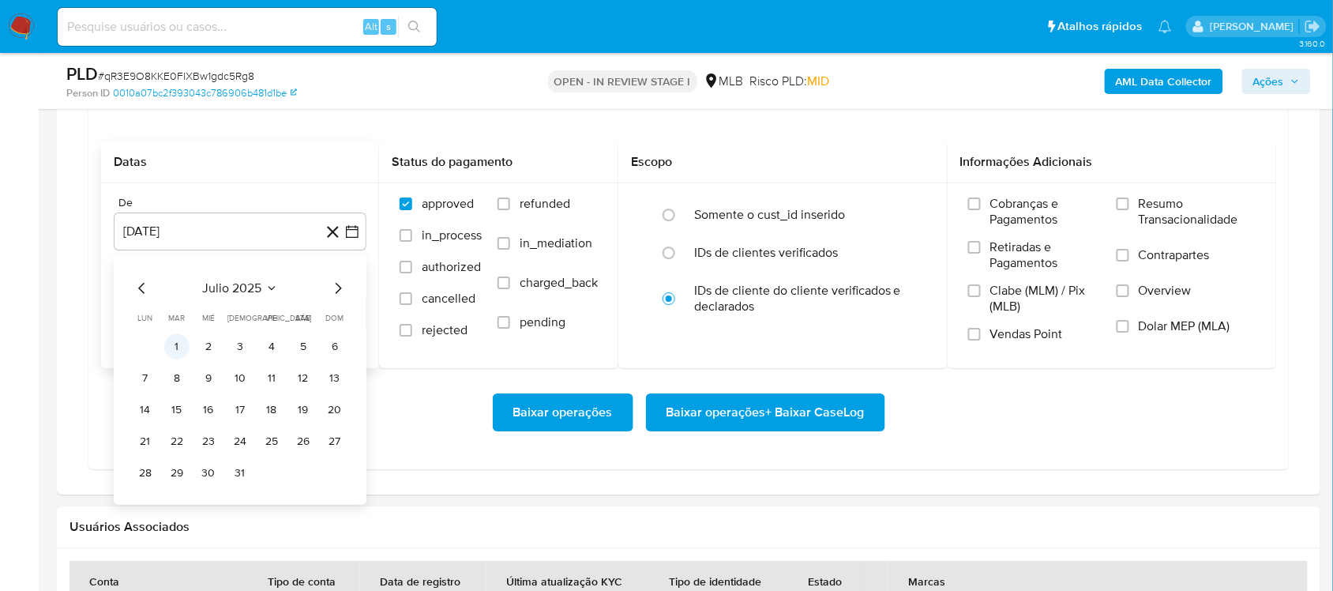
click at [183, 356] on button "1" at bounding box center [176, 346] width 25 height 25
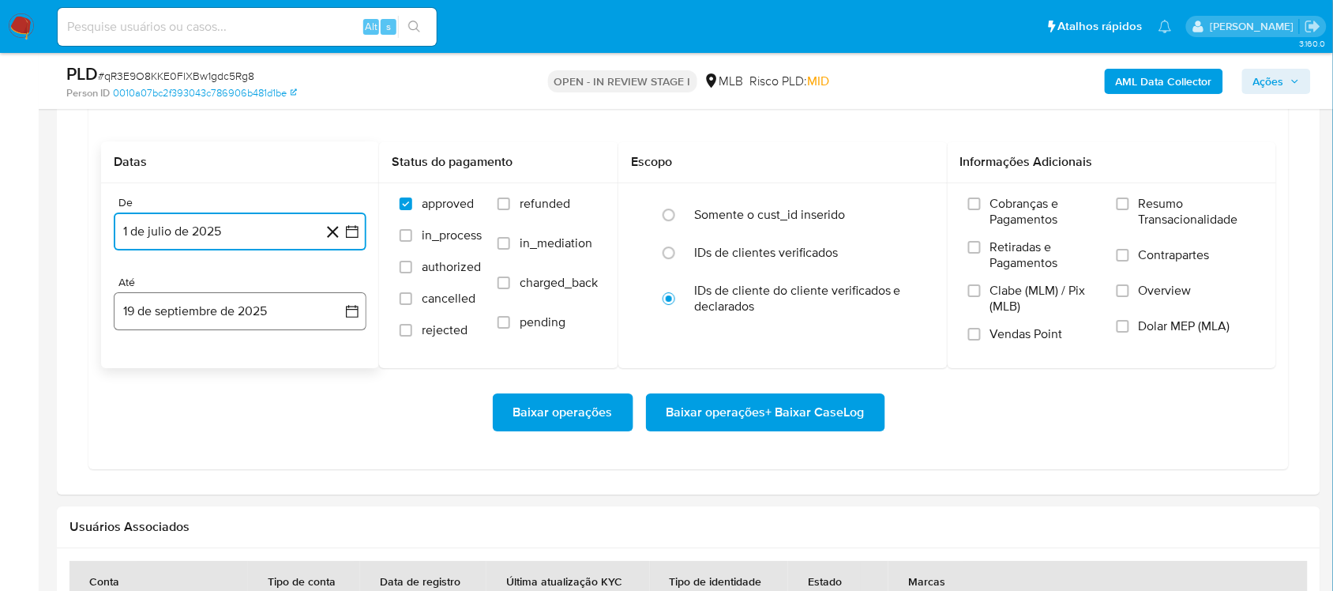
click at [350, 313] on icon "button" at bounding box center [352, 311] width 16 height 16
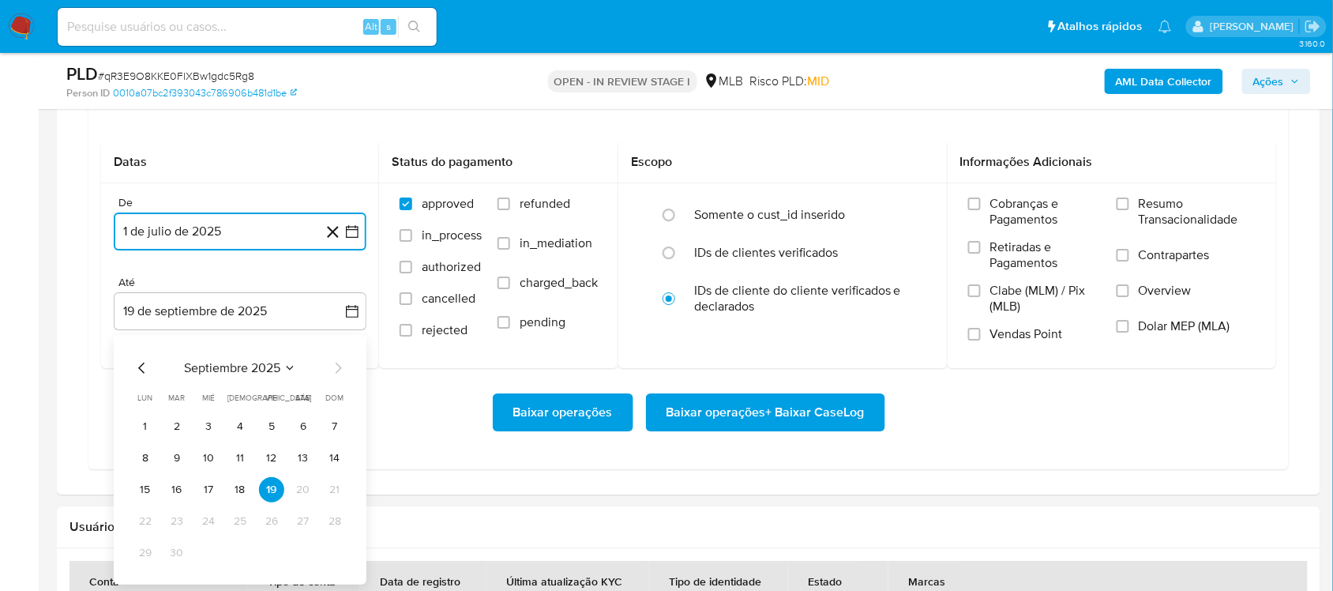
click at [216, 488] on button "17" at bounding box center [208, 489] width 25 height 25
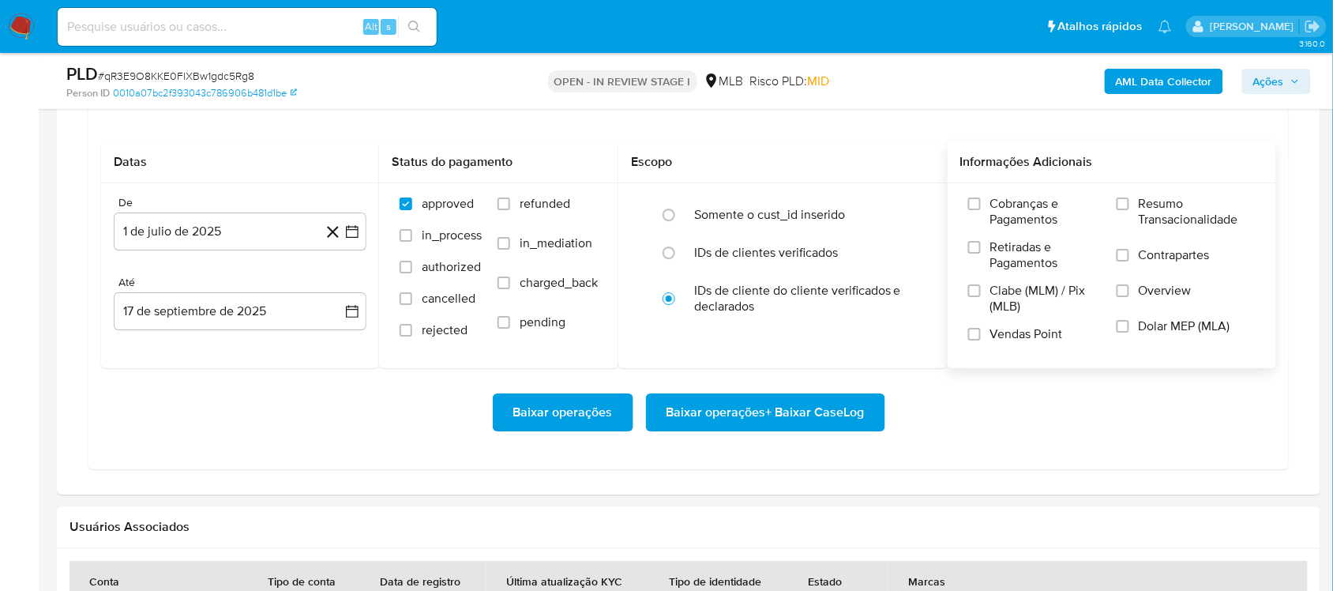
click at [1010, 212] on span "Resumo Transacionalidade" at bounding box center [1197, 212] width 117 height 32
click at [1010, 210] on input "Resumo Transacionalidade" at bounding box center [1123, 203] width 13 height 13
click at [790, 415] on span "Baixar operações + Baixar CaseLog" at bounding box center [765, 412] width 198 height 35
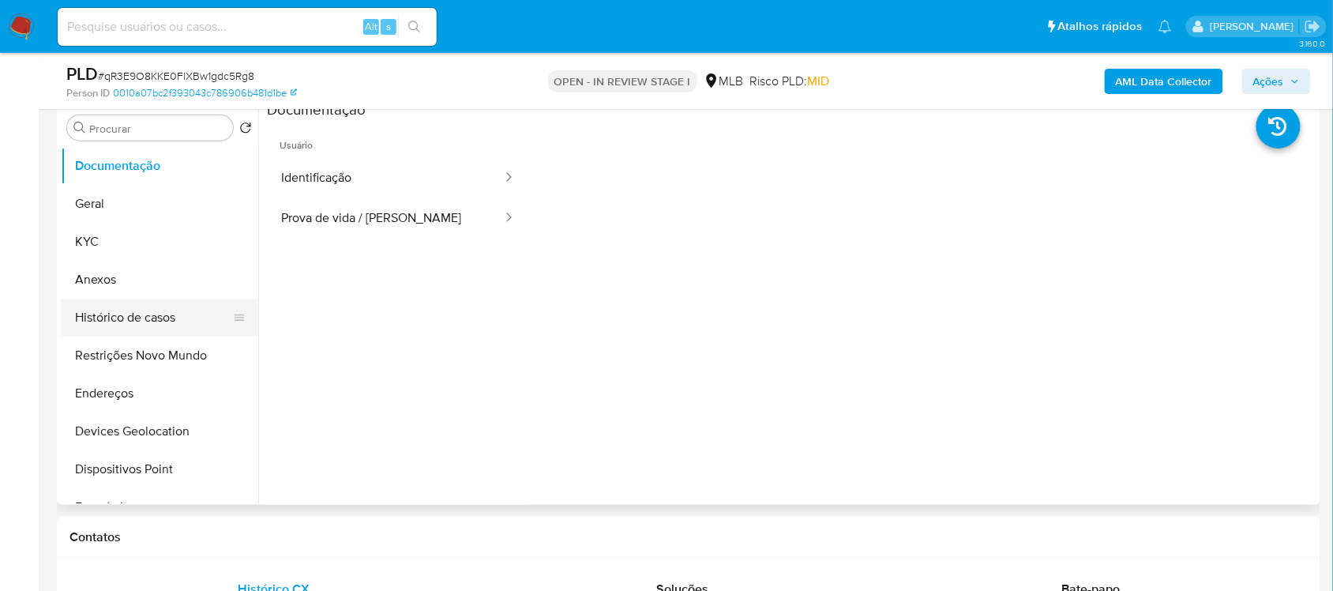
scroll to position [296, 0]
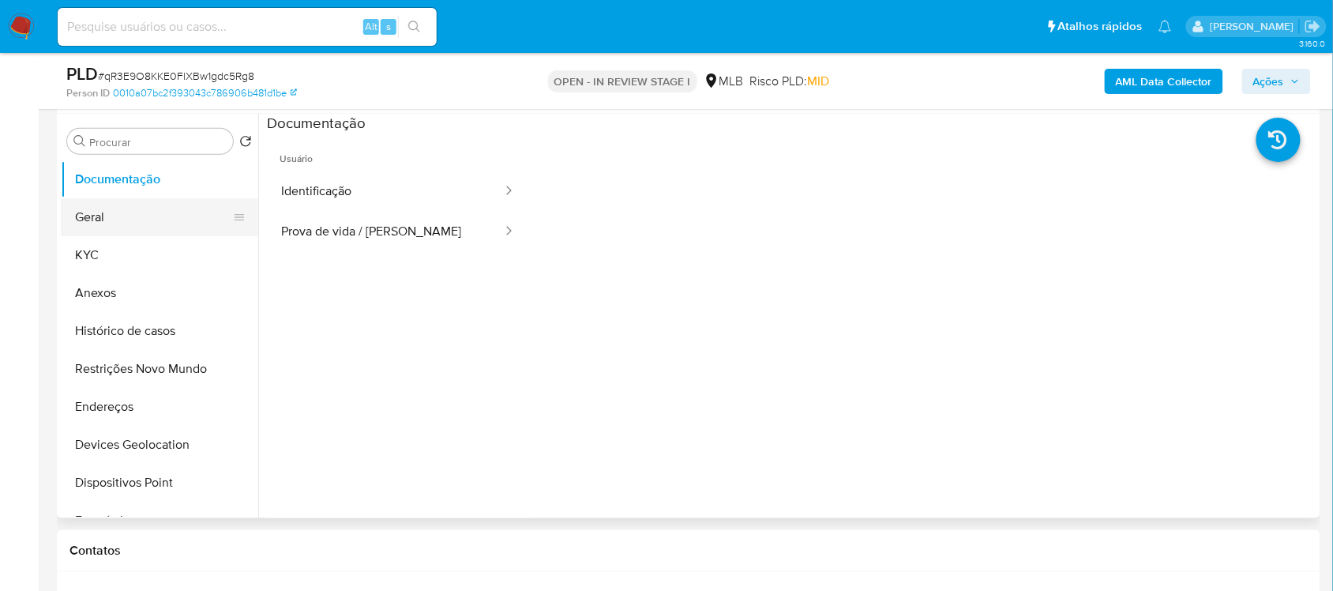
click at [130, 211] on button "Geral" at bounding box center [153, 217] width 185 height 38
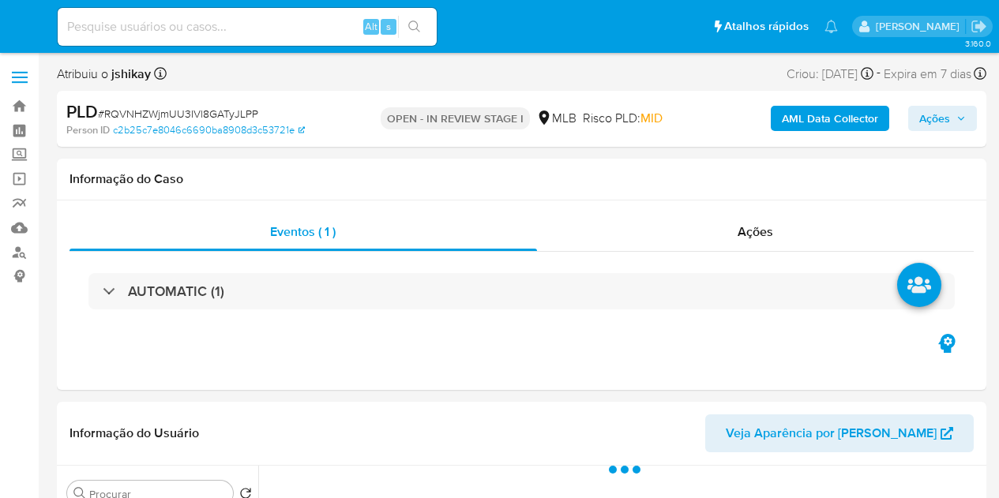
select select "10"
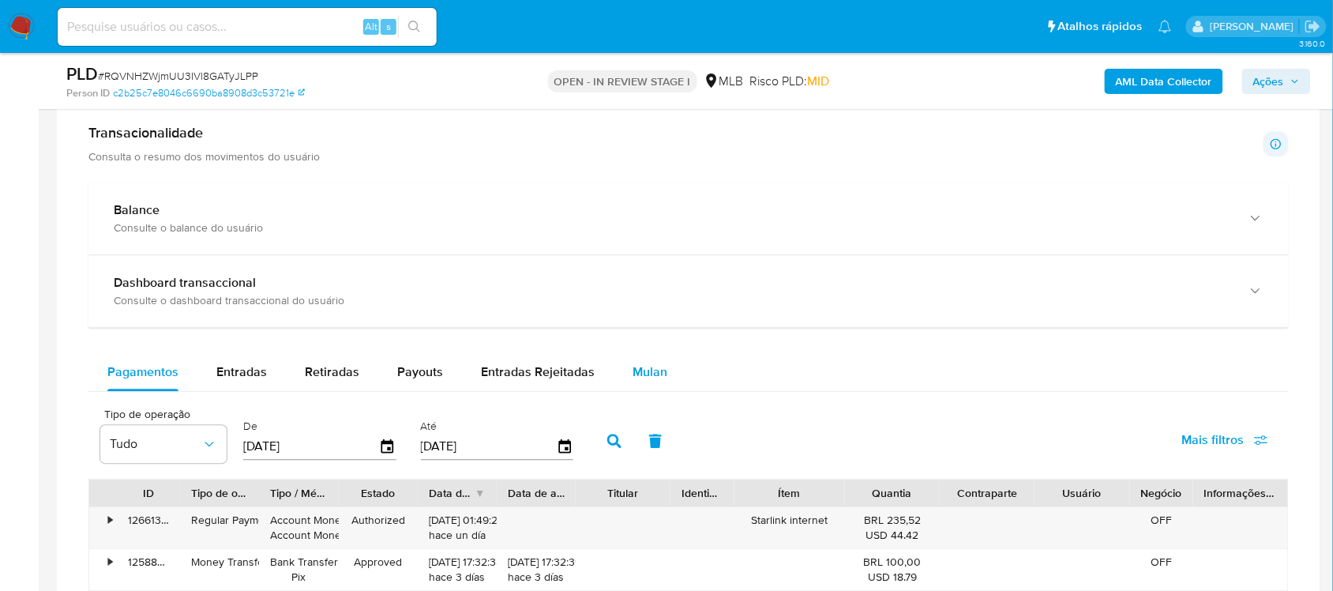
click at [644, 368] on span "Mulan" at bounding box center [650, 371] width 35 height 18
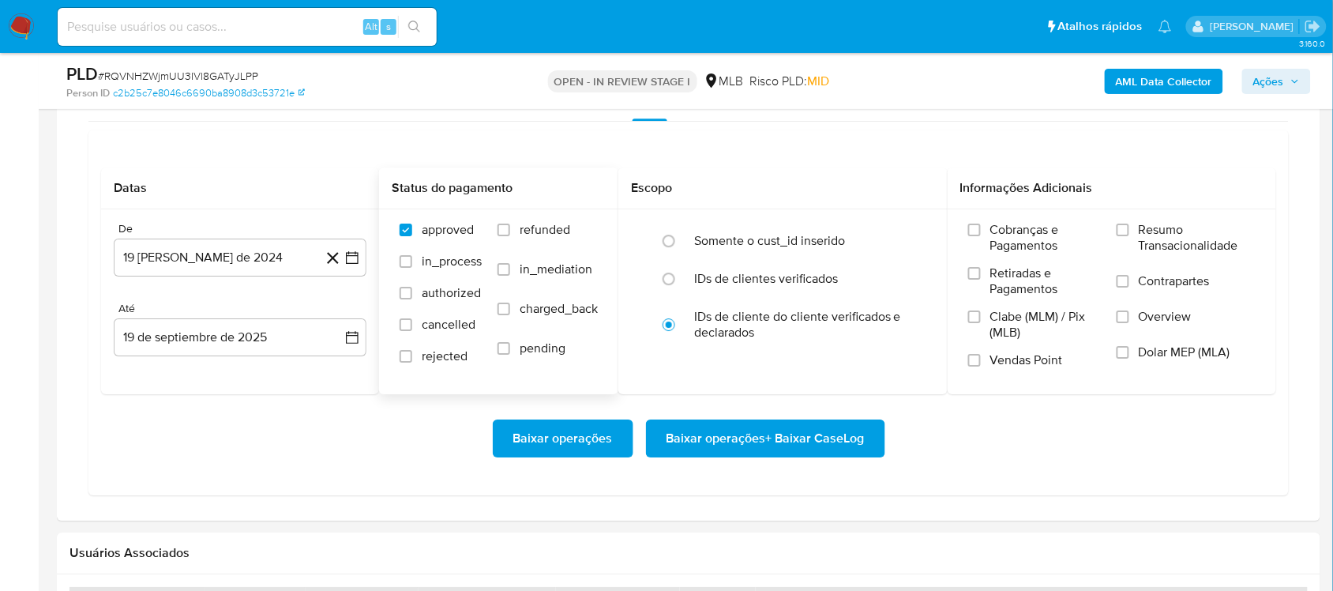
scroll to position [1382, 0]
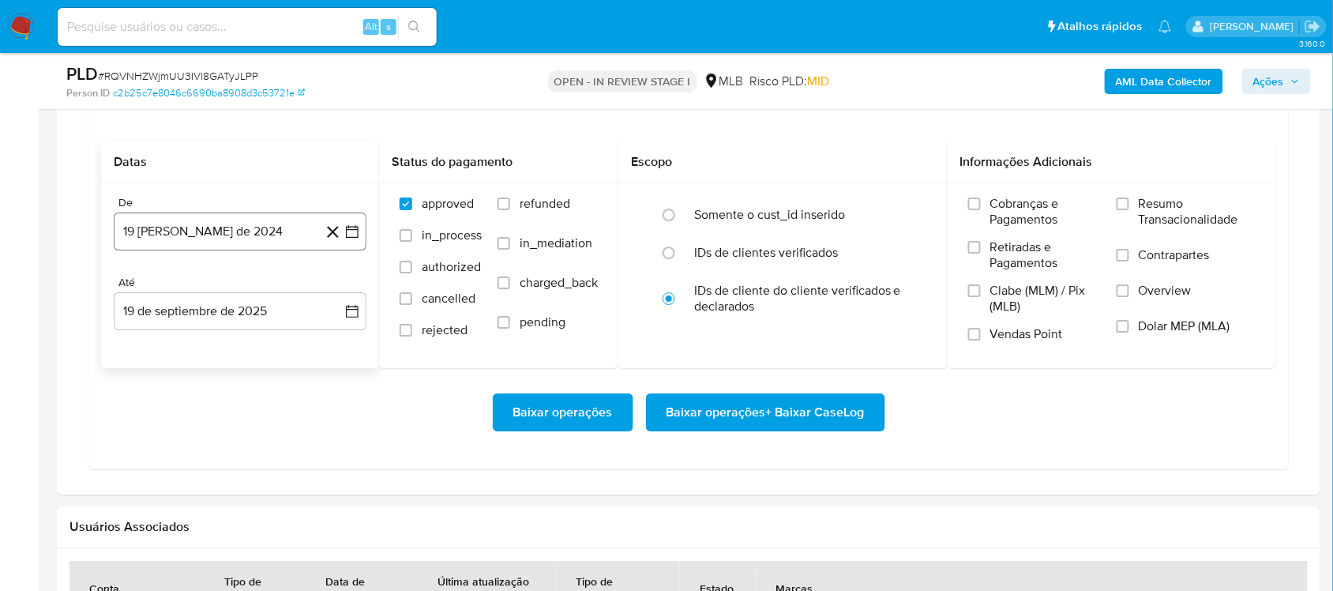
click at [358, 231] on icon "button" at bounding box center [352, 231] width 13 height 13
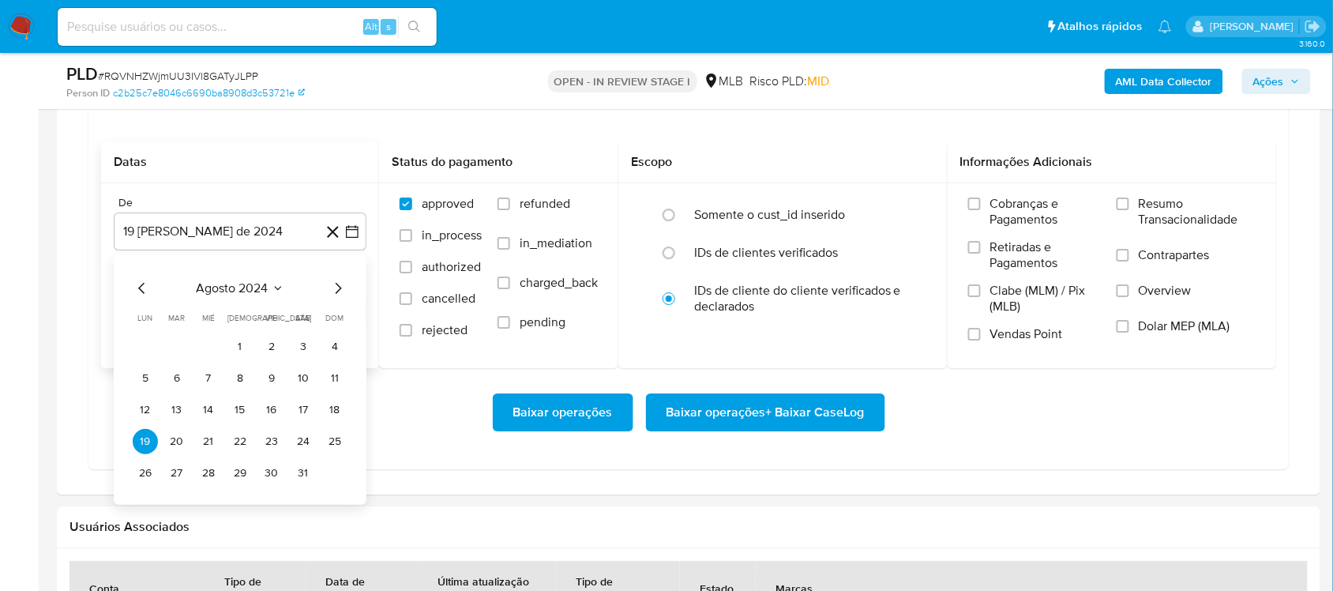
click at [259, 292] on span "agosto 2024" at bounding box center [233, 288] width 72 height 16
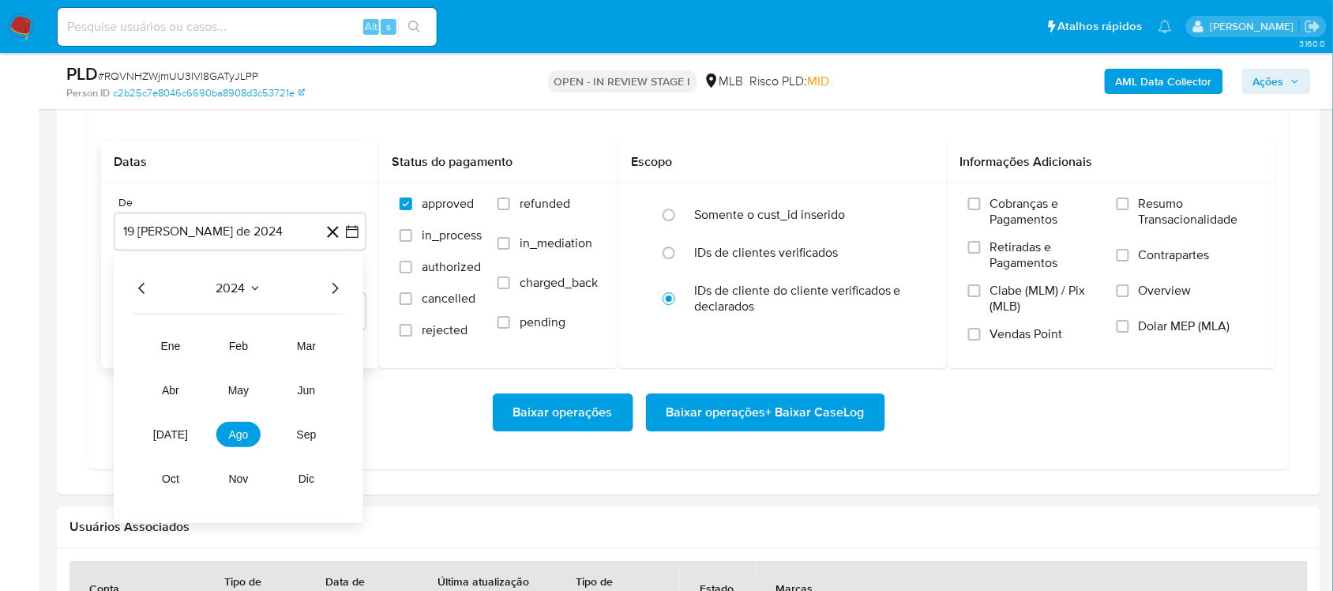
click at [334, 289] on icon "Año siguiente" at bounding box center [334, 288] width 19 height 19
click at [162, 450] on tr "ene feb mar abr may jun [DATE] ago sep oct nov dic" at bounding box center [238, 412] width 180 height 158
click at [167, 441] on span "[DATE]" at bounding box center [170, 434] width 35 height 13
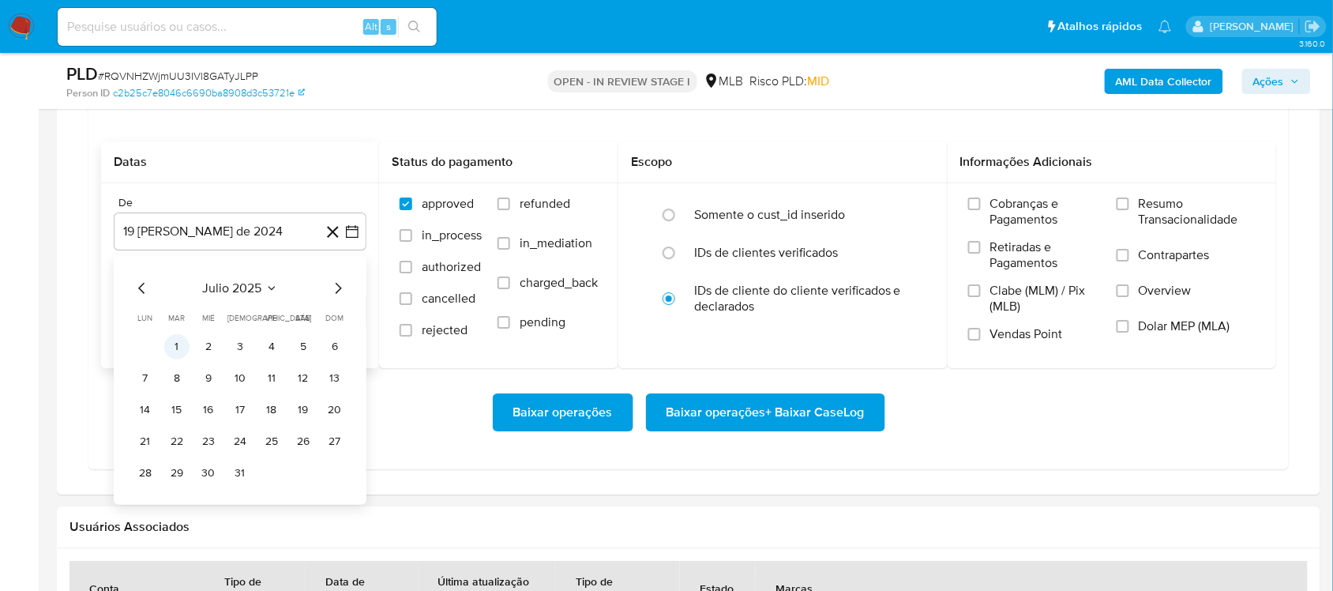
click at [187, 351] on tr "1 2 3 4 5 6" at bounding box center [240, 346] width 215 height 25
click at [184, 352] on button "1" at bounding box center [176, 346] width 25 height 25
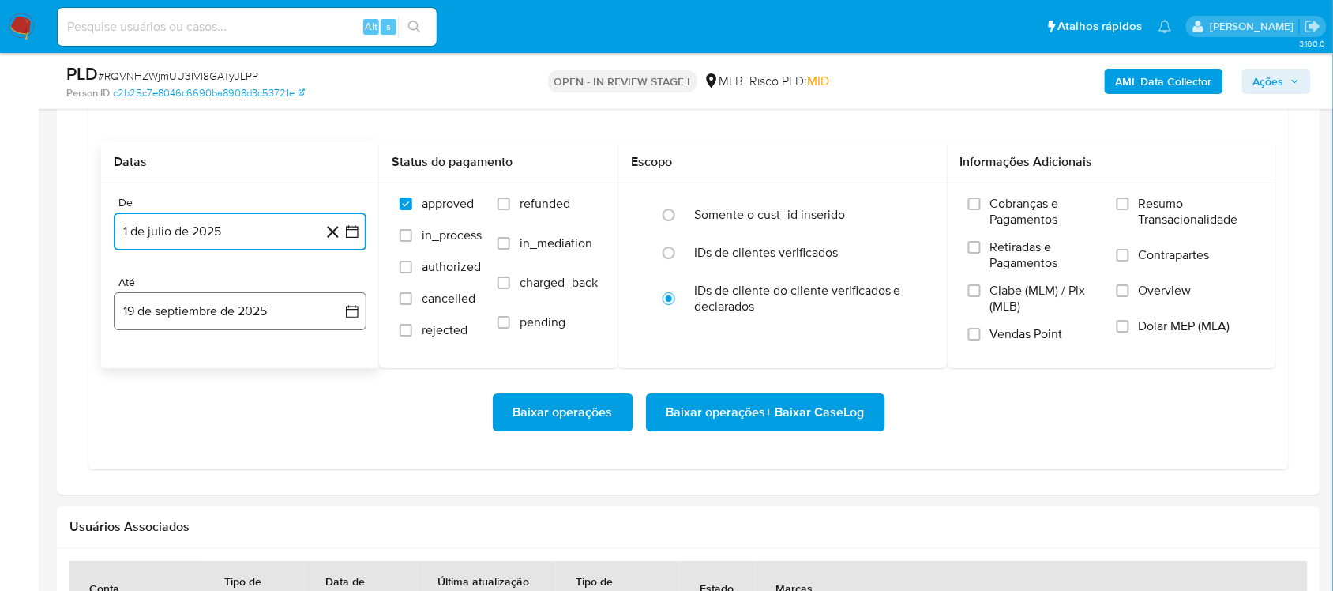
click at [355, 306] on icon "button" at bounding box center [352, 311] width 16 height 16
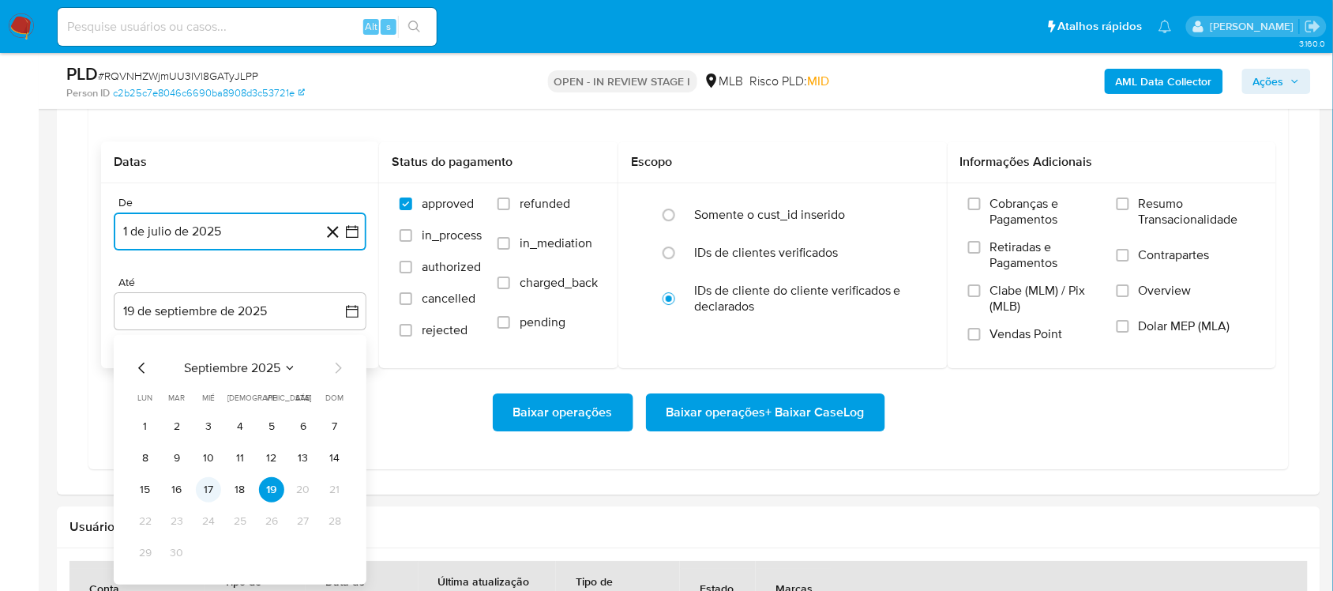
click at [209, 492] on button "17" at bounding box center [208, 489] width 25 height 25
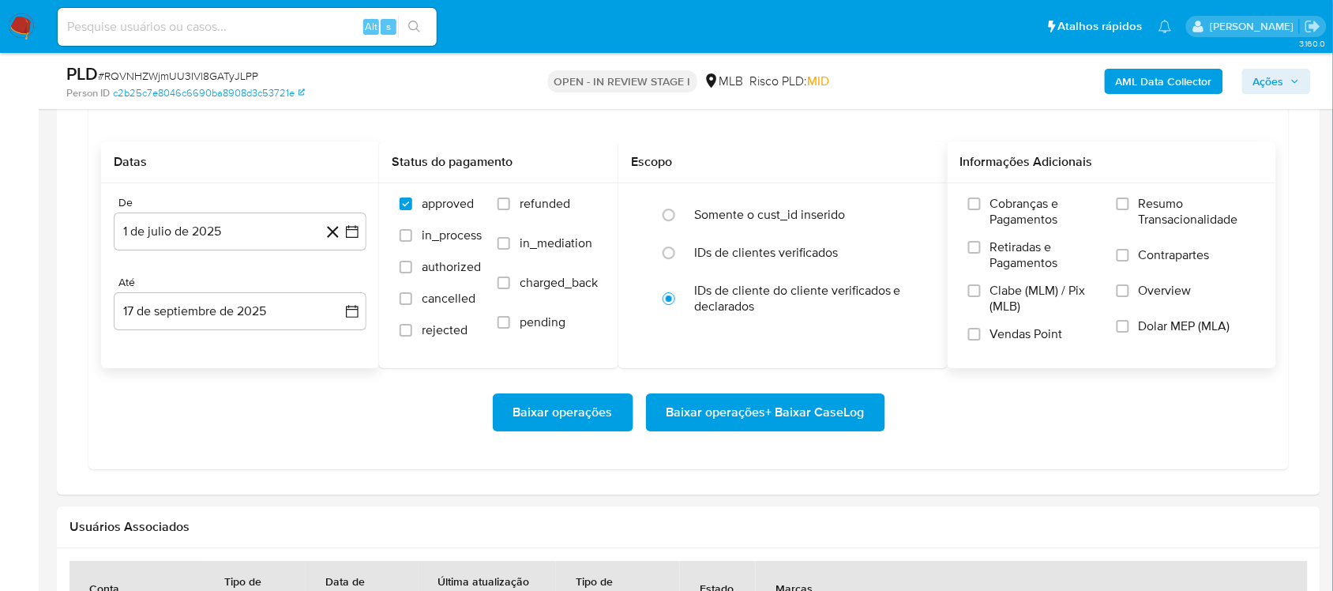
click at [998, 199] on span "Resumo Transacionalidade" at bounding box center [1197, 212] width 117 height 32
click at [998, 199] on input "Resumo Transacionalidade" at bounding box center [1123, 203] width 13 height 13
click at [763, 417] on span "Baixar operações + Baixar CaseLog" at bounding box center [765, 412] width 198 height 35
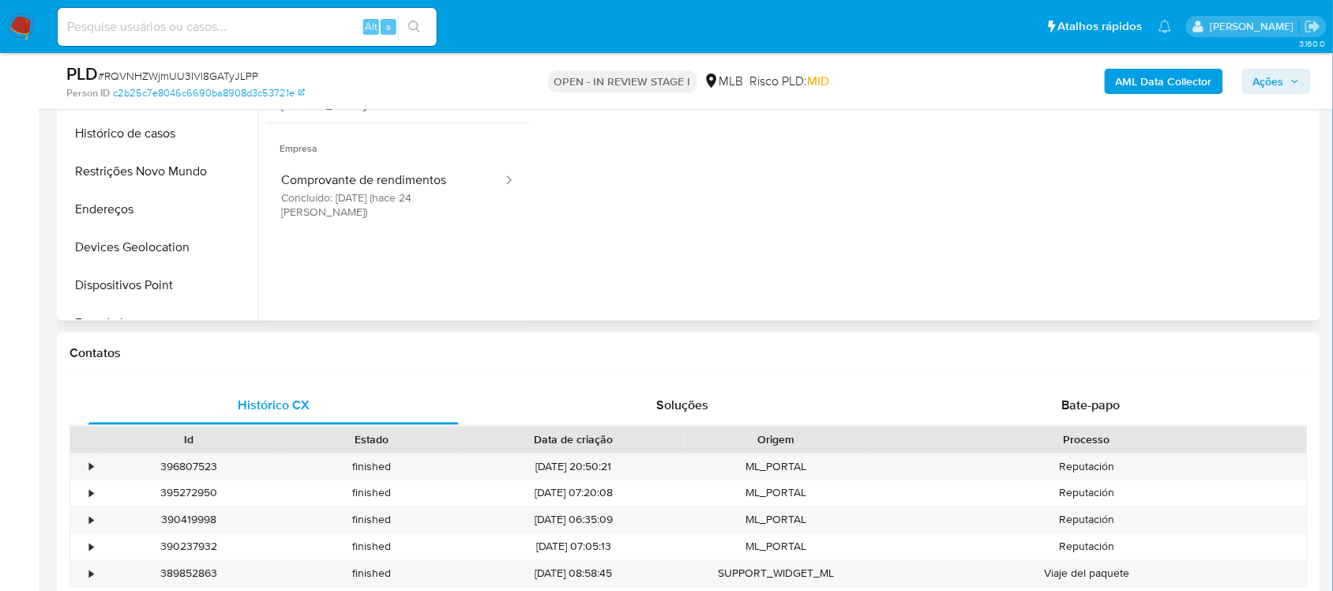
scroll to position [197, 0]
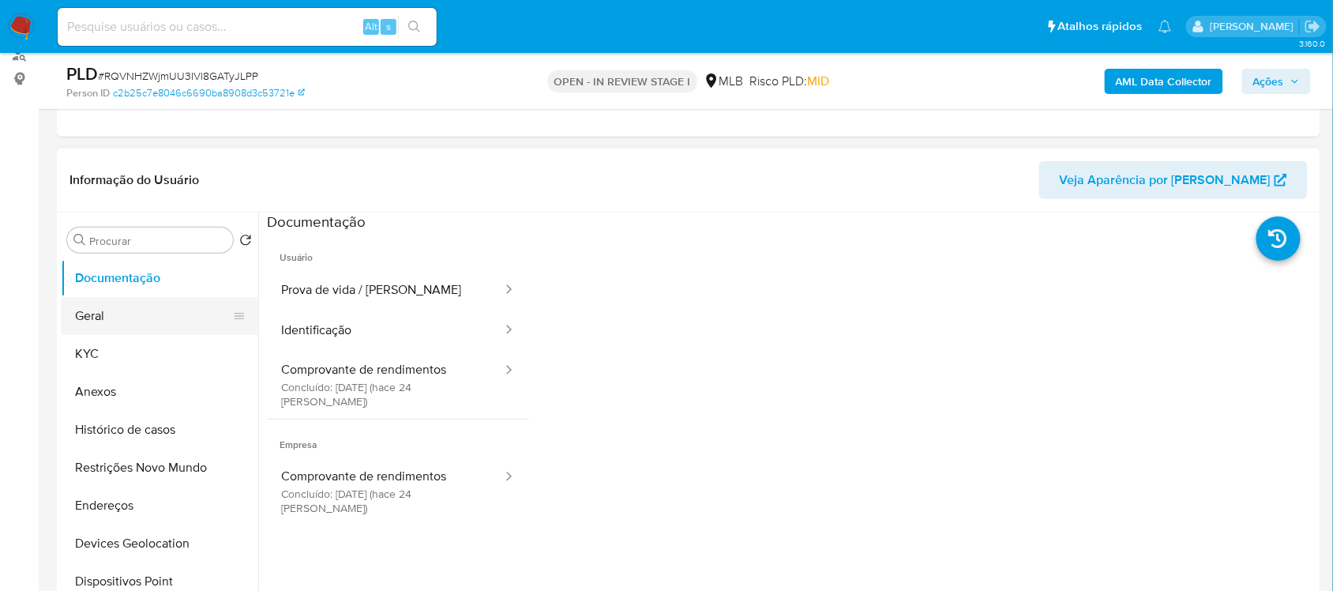
click at [150, 313] on button "Geral" at bounding box center [153, 316] width 185 height 38
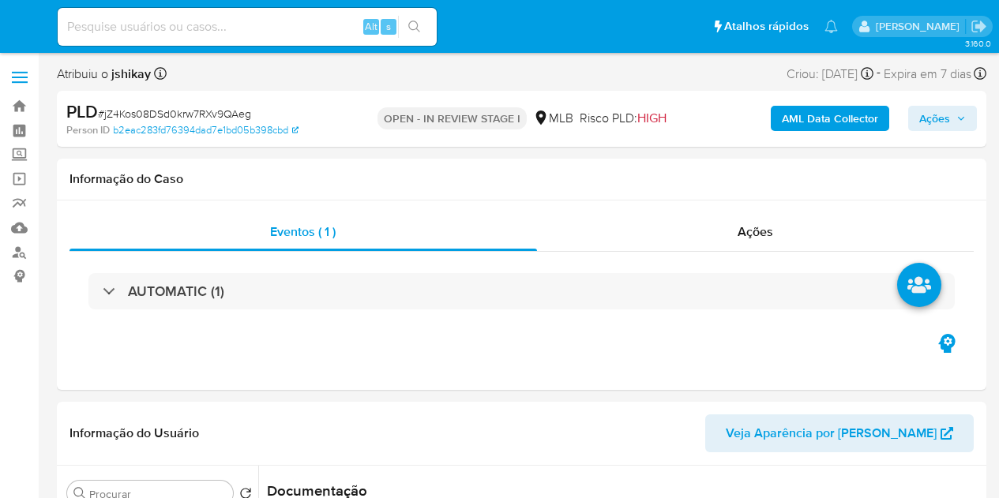
select select "10"
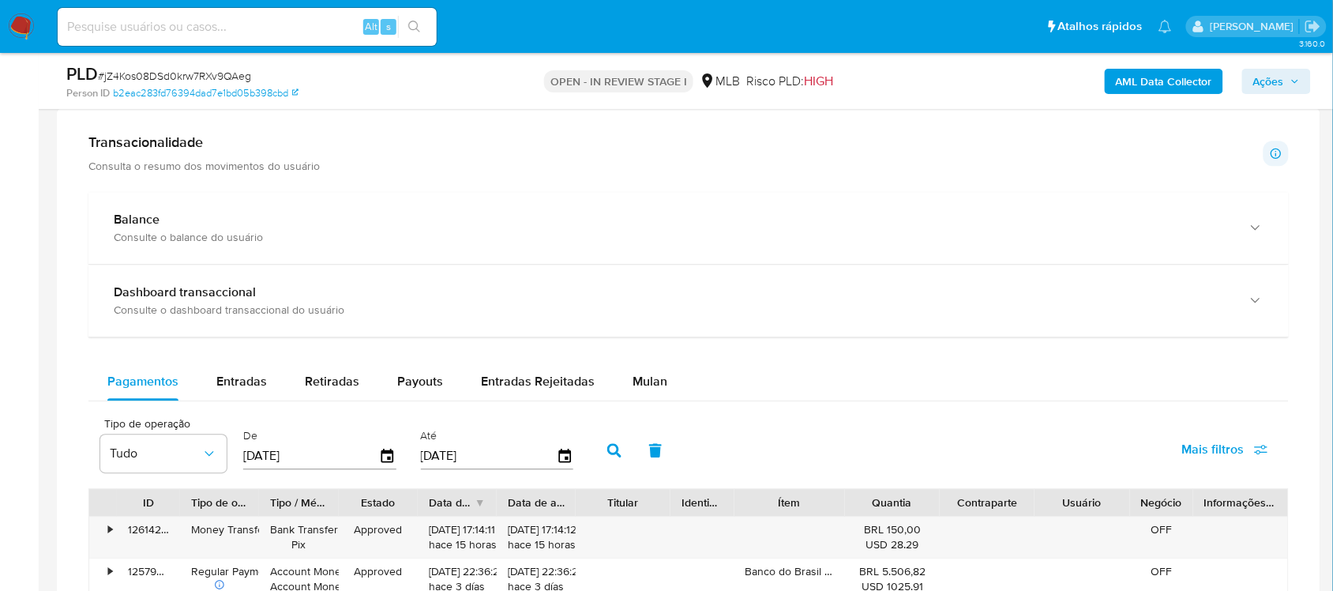
scroll to position [1185, 0]
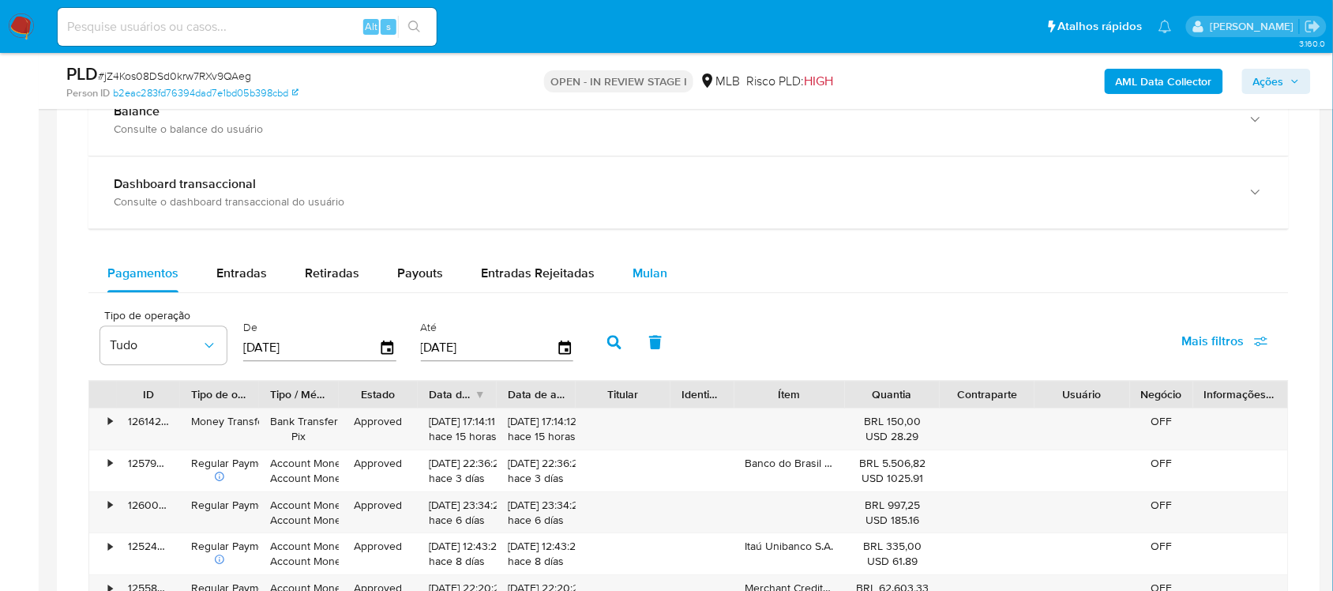
click at [645, 279] on span "Mulan" at bounding box center [650, 273] width 35 height 18
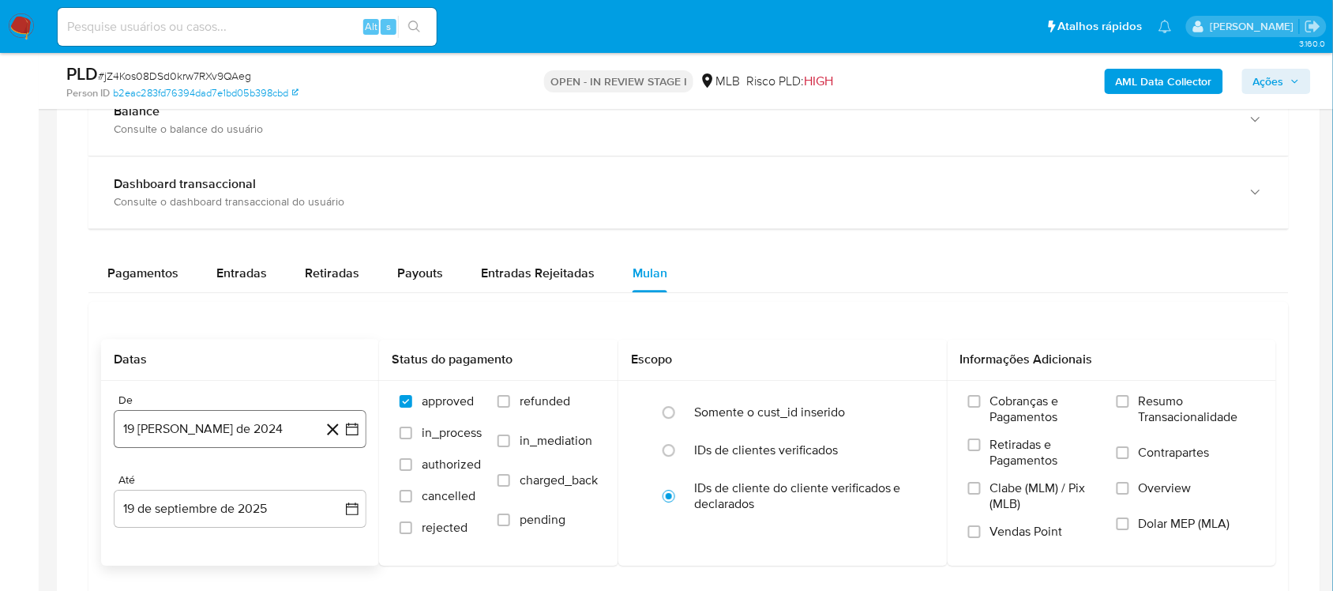
click at [349, 436] on icon "button" at bounding box center [352, 429] width 16 height 16
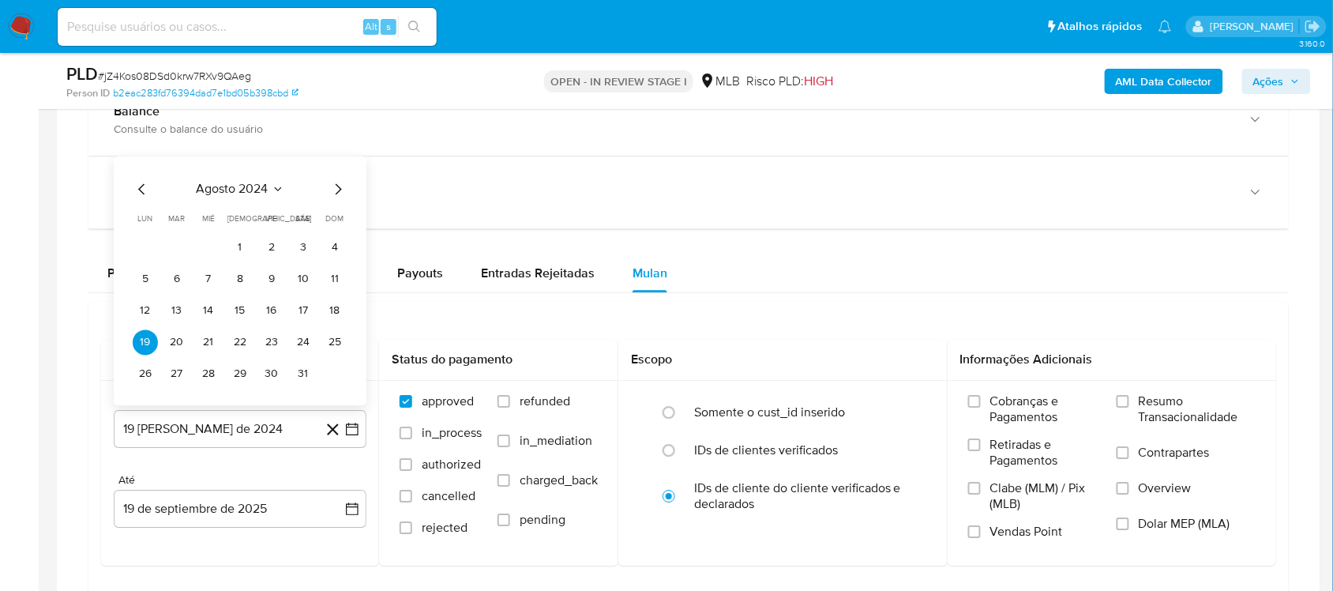
drag, startPoint x: 253, startPoint y: 144, endPoint x: 253, endPoint y: 179, distance: 35.5
click at [253, 150] on div "Balance Consulte o balance do usuário" at bounding box center [688, 120] width 1200 height 72
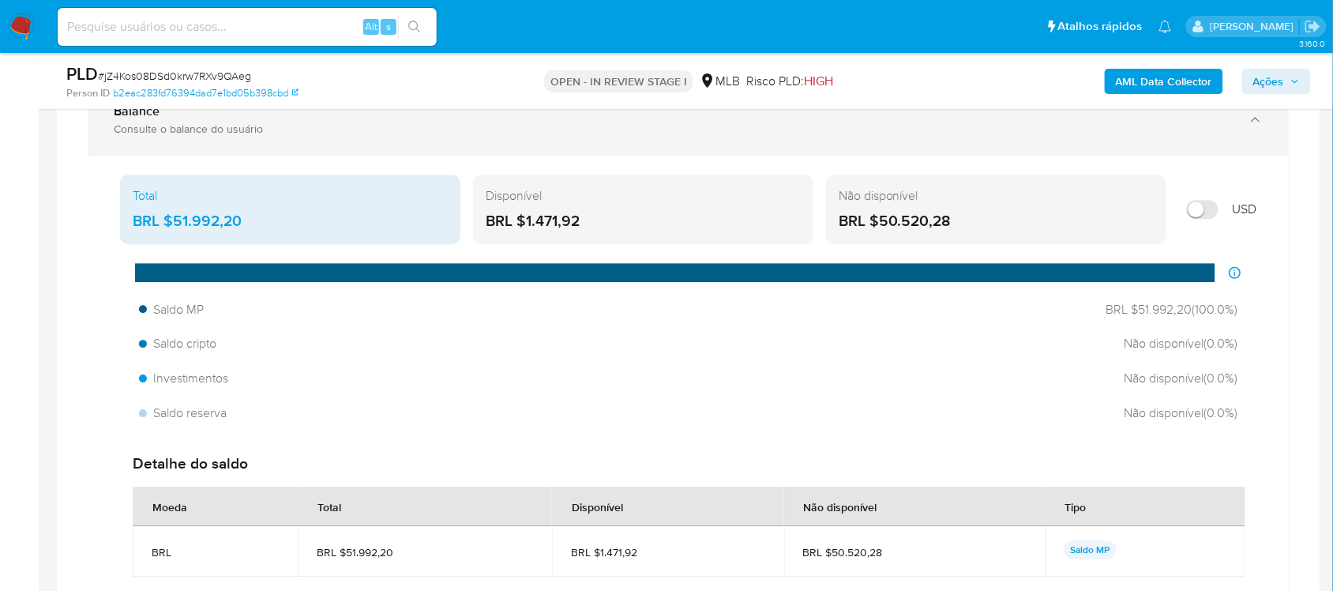
click at [313, 138] on div "Balance Consulte o balance do usuário" at bounding box center [688, 120] width 1200 height 72
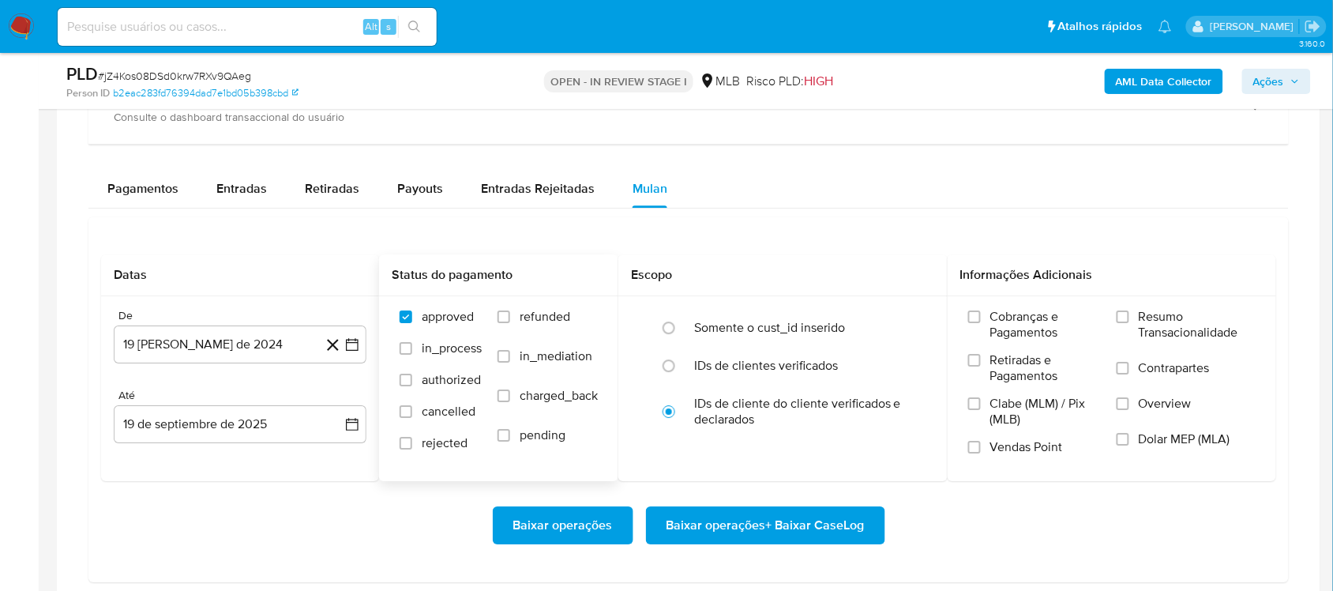
scroll to position [1382, 0]
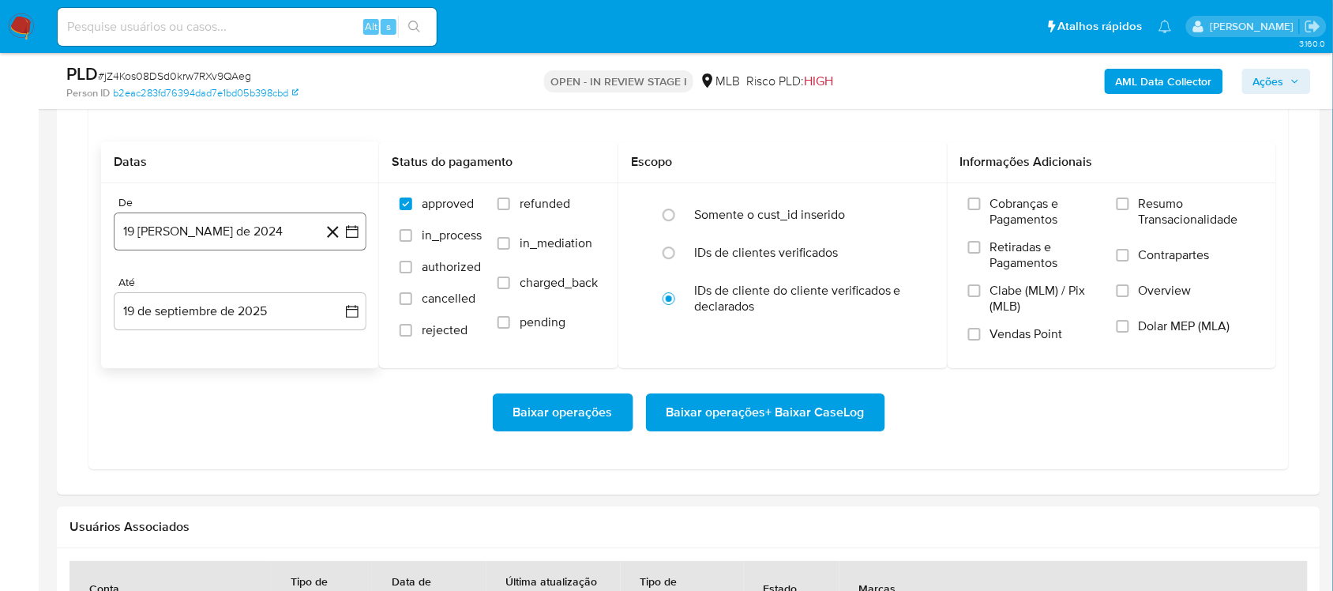
click at [347, 246] on button "19 [PERSON_NAME] de 2024" at bounding box center [240, 231] width 253 height 38
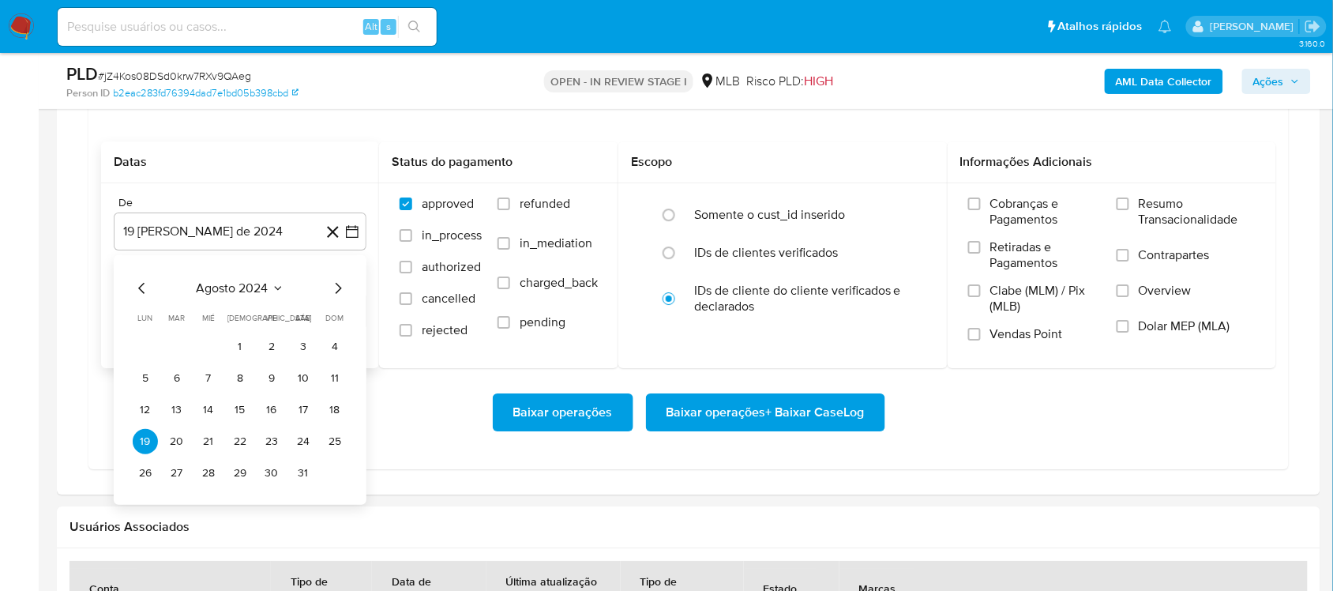
click at [249, 302] on div "agosto 2024 agosto 2024 lun lunes mar martes mié miércoles jue jueves vie viern…" at bounding box center [240, 382] width 215 height 207
click at [262, 287] on span "agosto 2024" at bounding box center [233, 288] width 72 height 16
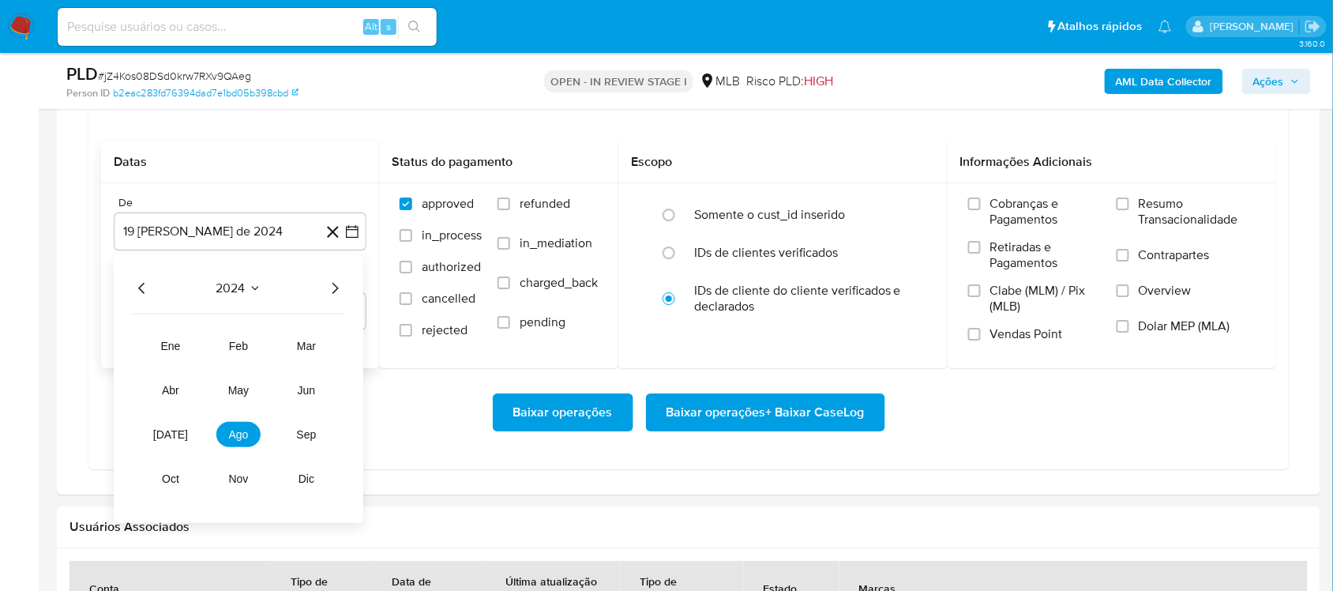
click at [332, 293] on icon "Año siguiente" at bounding box center [334, 288] width 19 height 19
click at [188, 419] on tr "ene feb mar abr may jun jul ago sep oct nov dic" at bounding box center [238, 412] width 180 height 158
click at [168, 434] on span "[DATE]" at bounding box center [170, 434] width 35 height 13
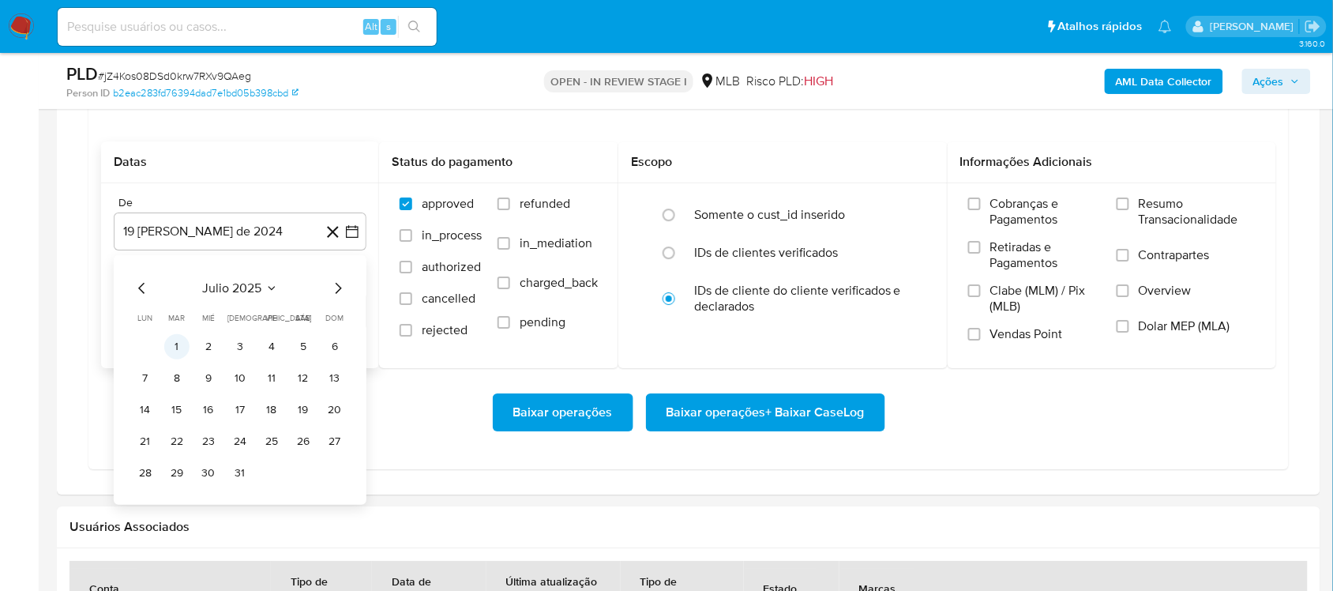
click at [175, 337] on button "1" at bounding box center [176, 346] width 25 height 25
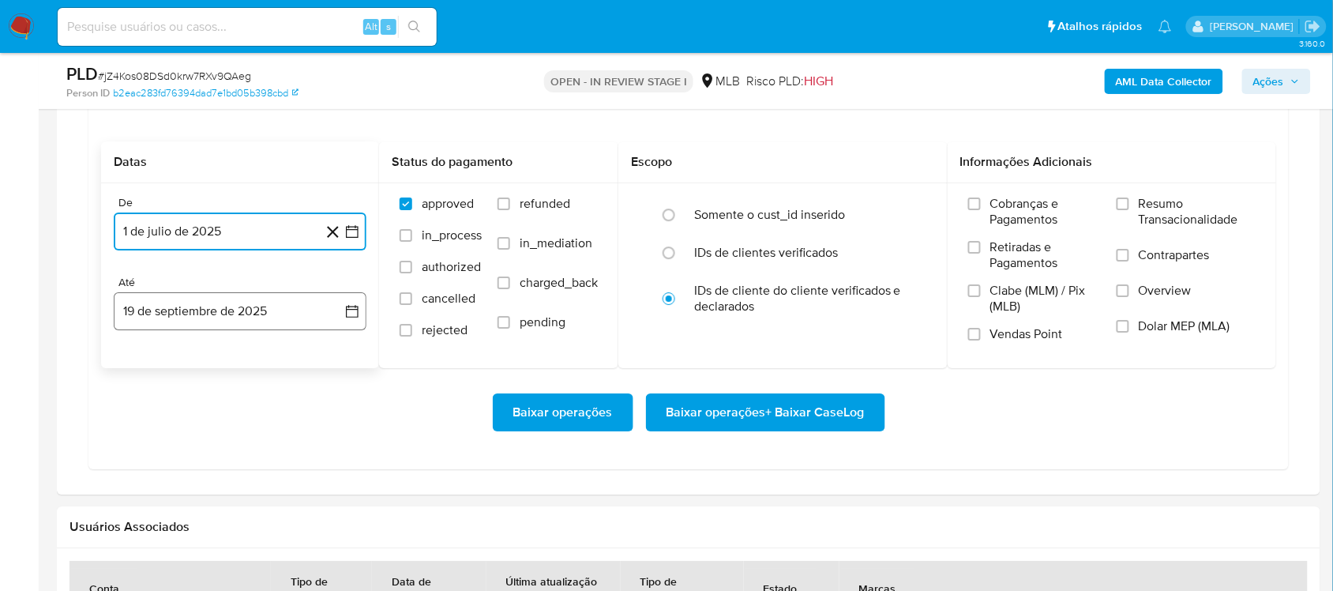
click at [359, 314] on icon "button" at bounding box center [352, 311] width 16 height 16
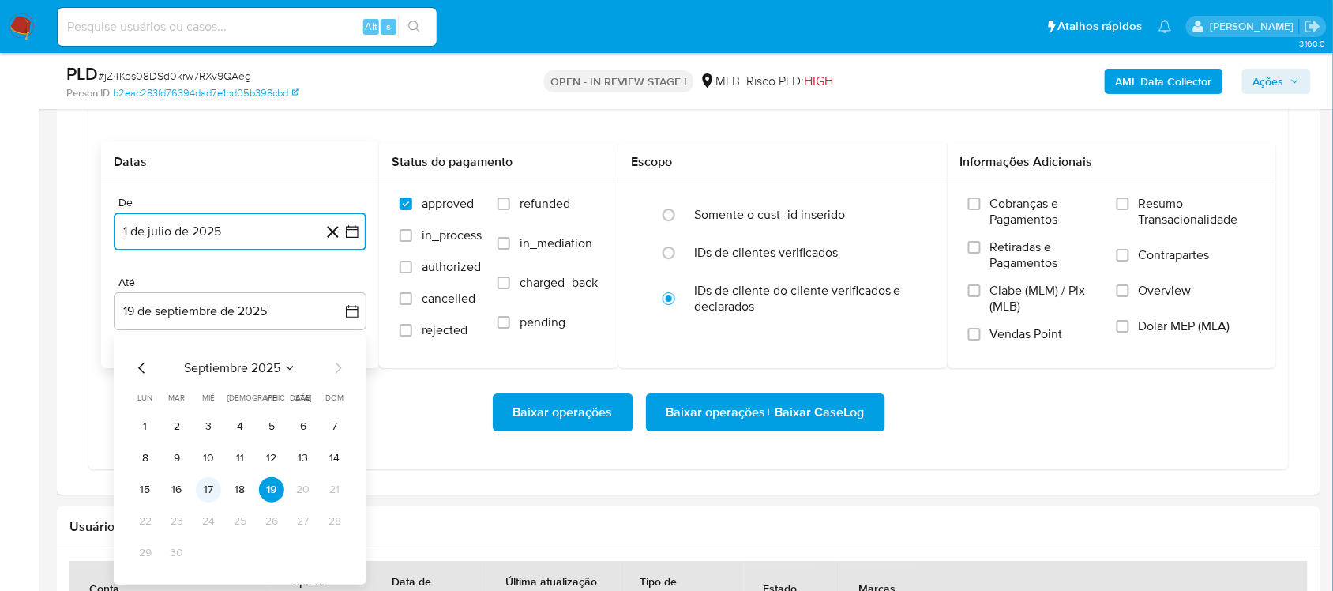
click at [211, 486] on button "17" at bounding box center [208, 489] width 25 height 25
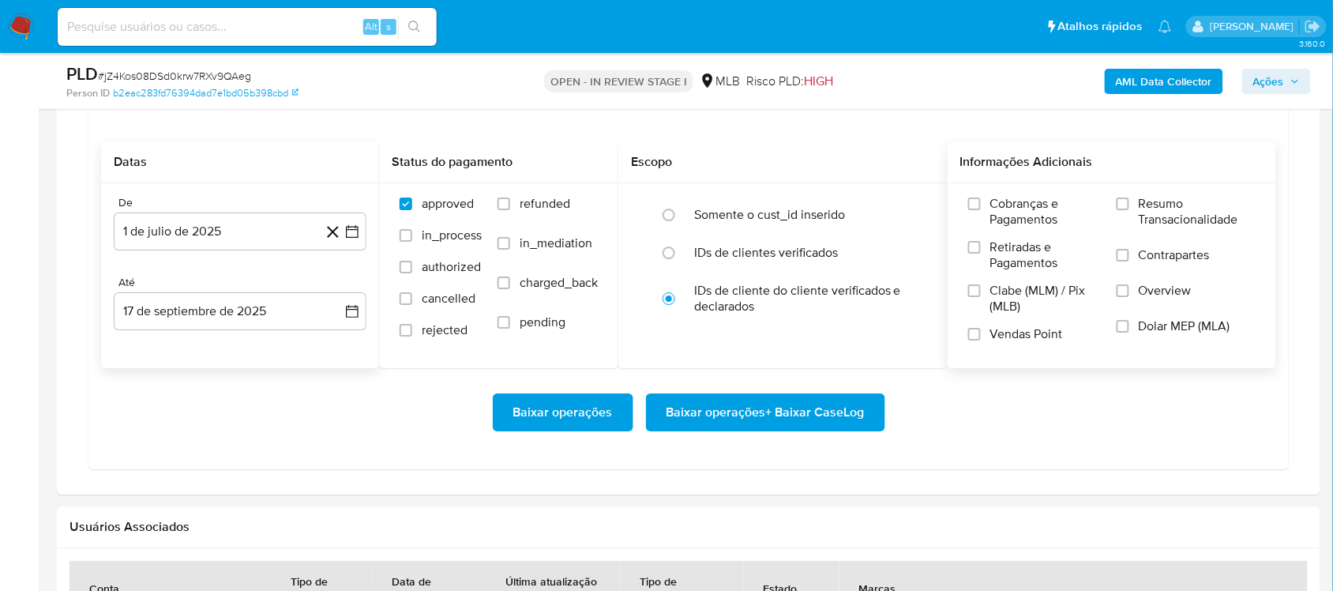
click at [998, 210] on span "Resumo Transacionalidade" at bounding box center [1197, 212] width 117 height 32
click at [998, 210] on input "Resumo Transacionalidade" at bounding box center [1123, 203] width 13 height 13
click at [723, 407] on span "Baixar operações + Baixar CaseLog" at bounding box center [765, 412] width 198 height 35
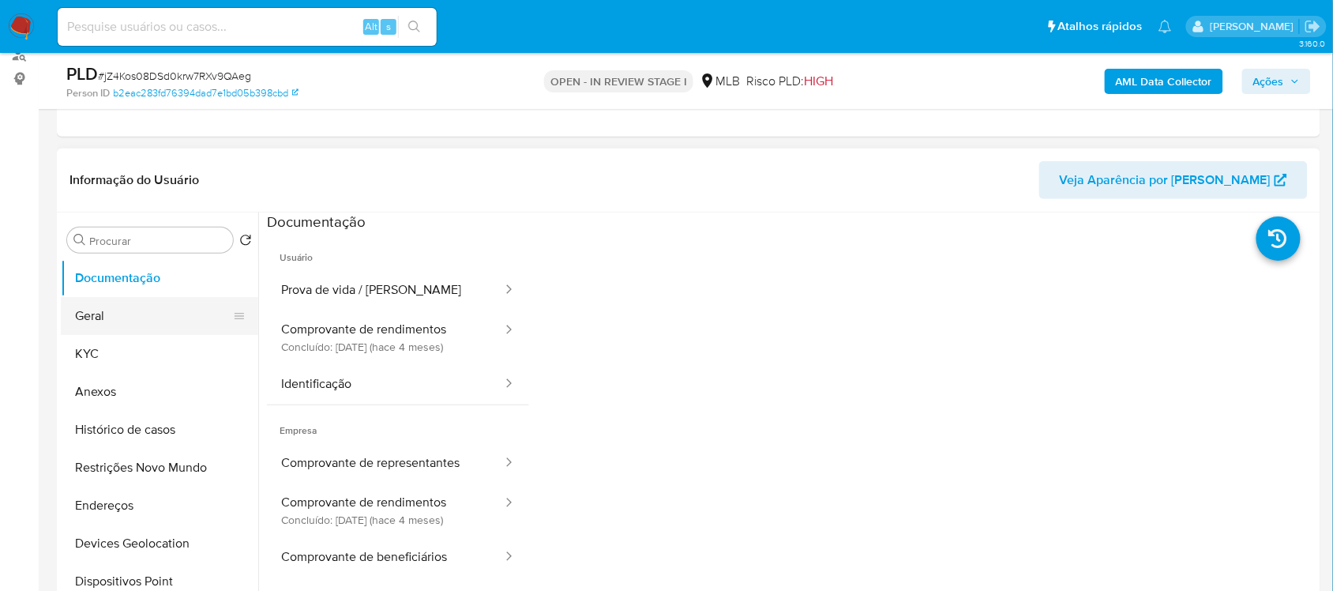
click at [167, 310] on button "Geral" at bounding box center [153, 316] width 185 height 38
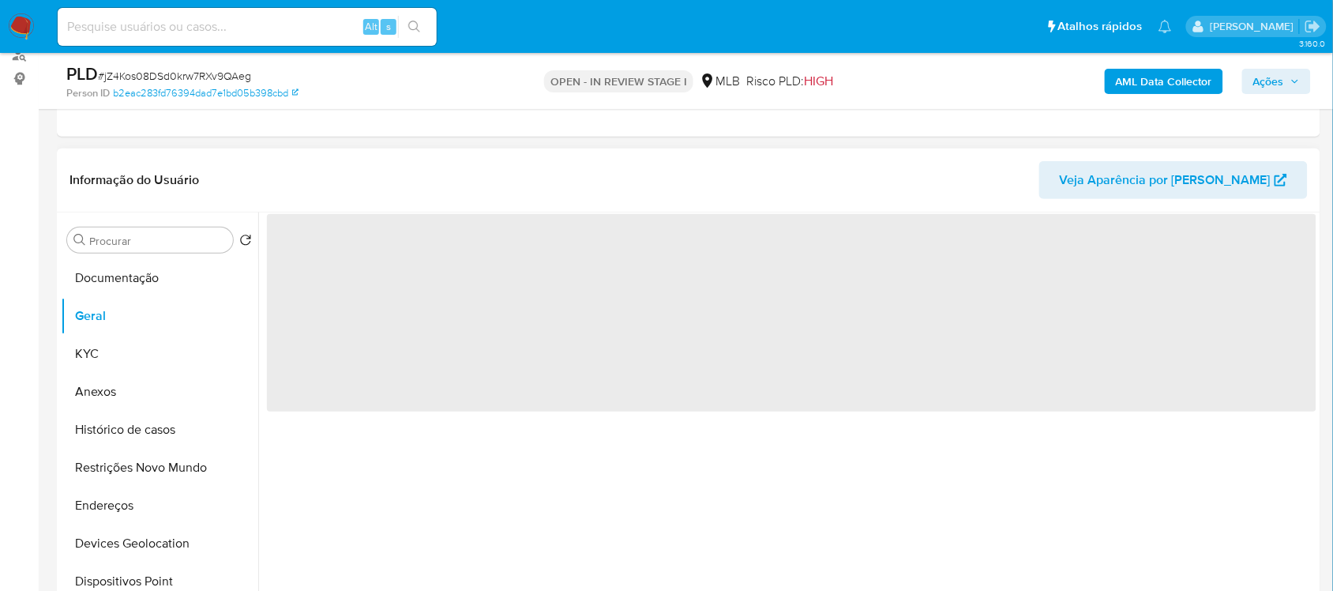
scroll to position [296, 0]
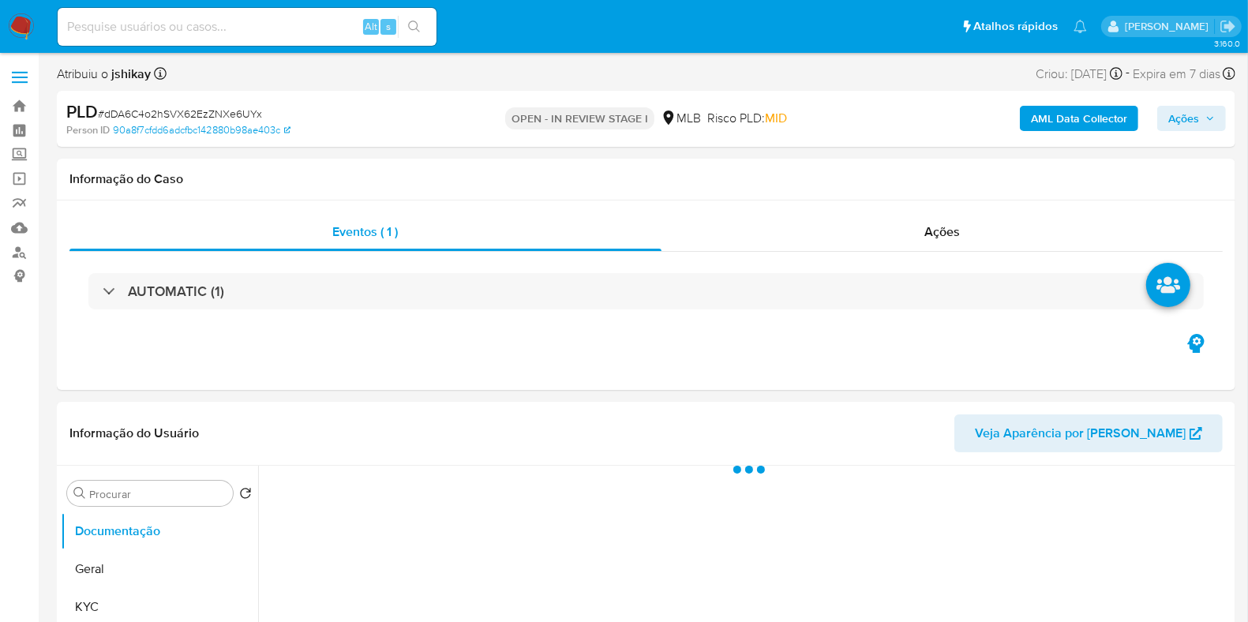
select select "10"
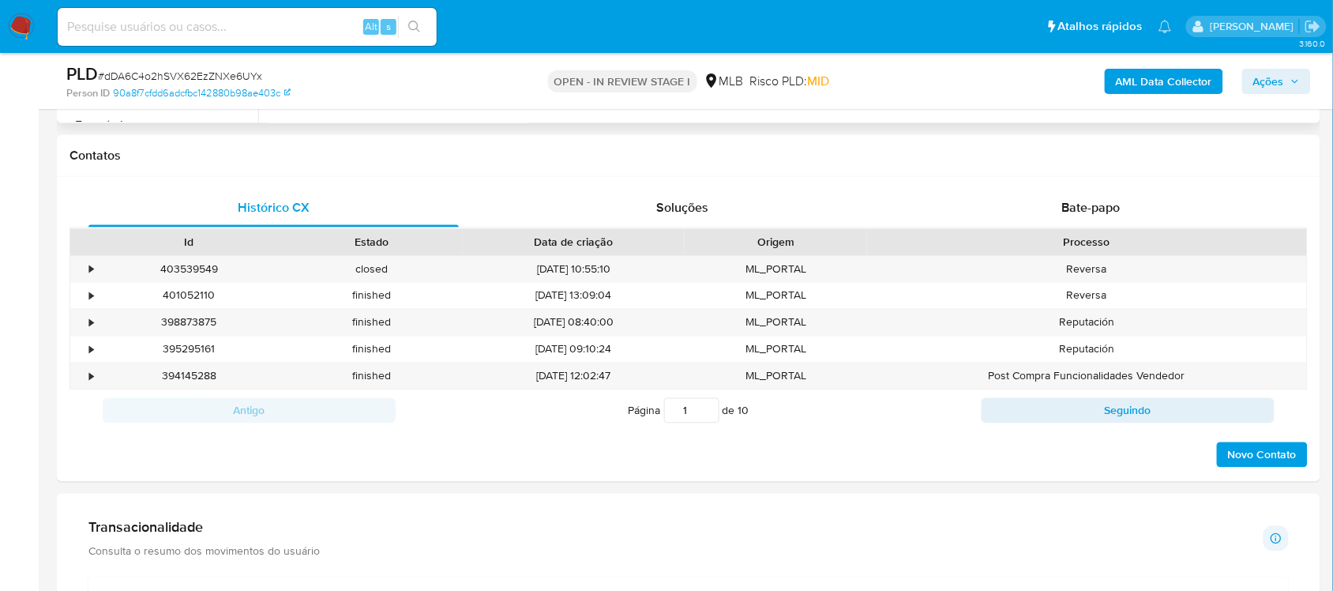
scroll to position [987, 0]
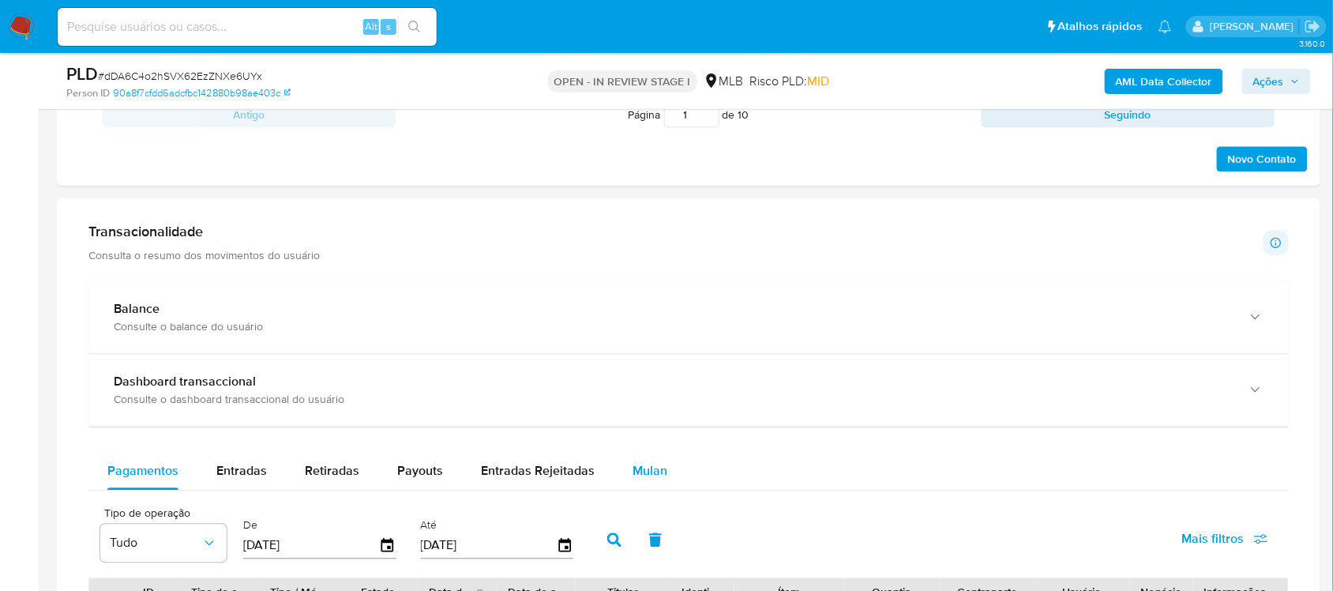
click at [636, 467] on span "Mulan" at bounding box center [650, 470] width 35 height 18
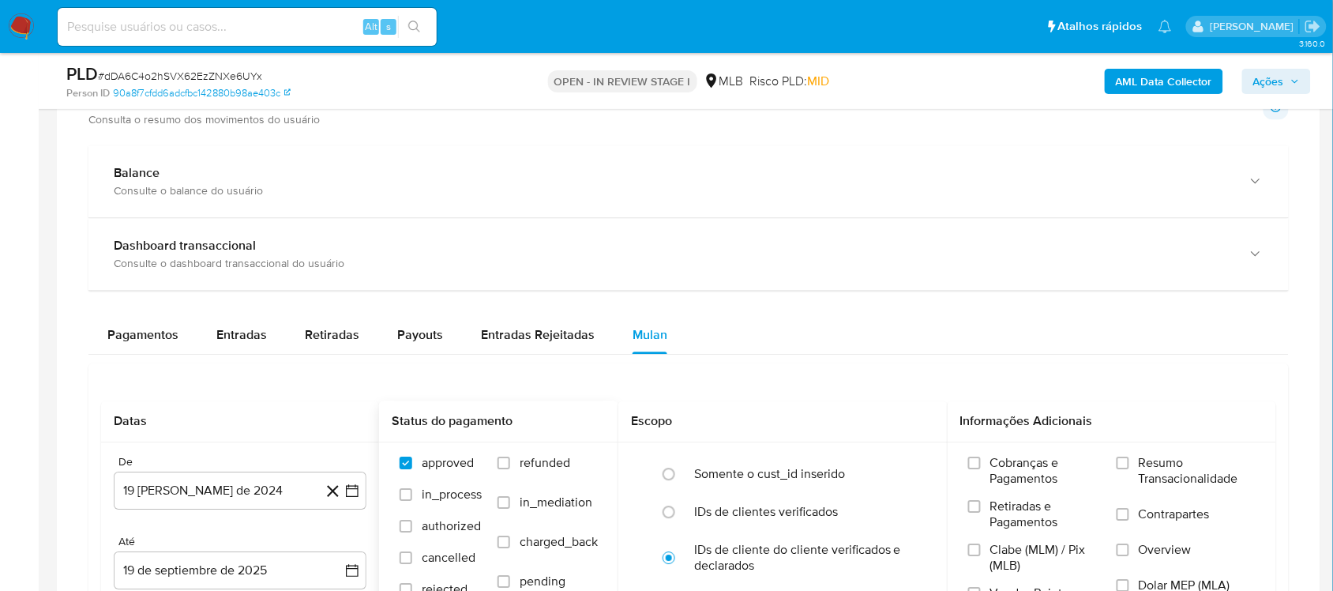
scroll to position [1283, 0]
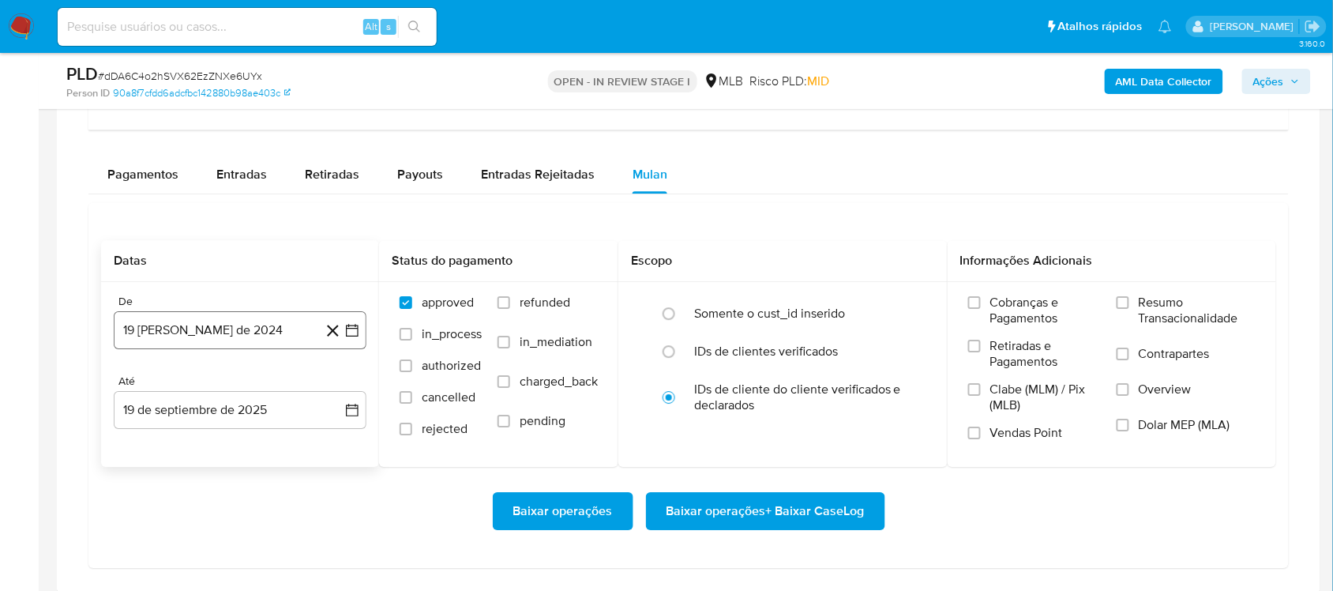
click at [358, 322] on button "19 [PERSON_NAME] de 2024" at bounding box center [240, 330] width 253 height 38
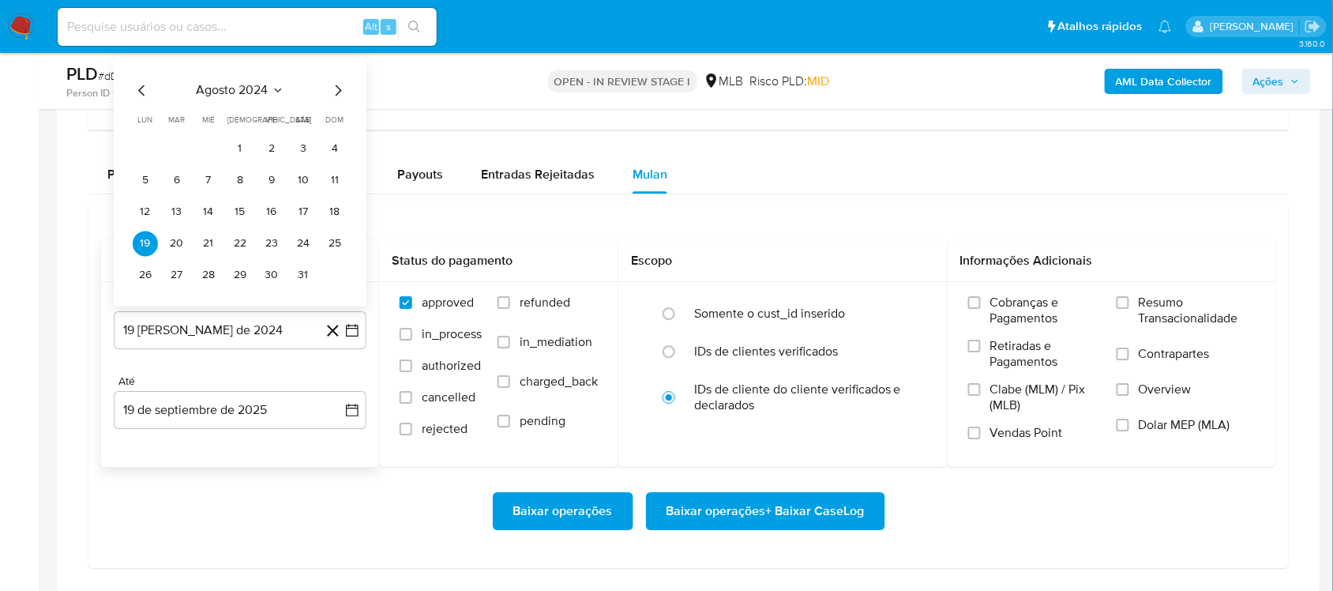
click at [250, 92] on span "agosto 2024" at bounding box center [233, 90] width 72 height 16
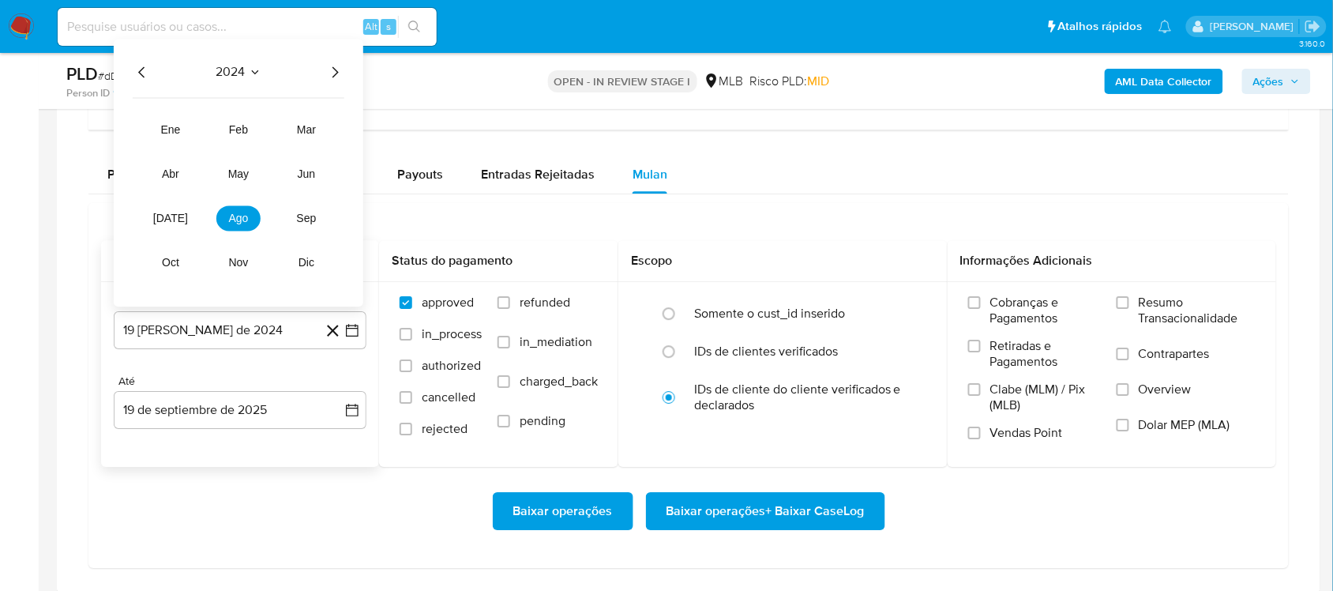
click at [337, 69] on icon "Año siguiente" at bounding box center [334, 71] width 19 height 19
click at [175, 212] on button "jul" at bounding box center [170, 217] width 44 height 25
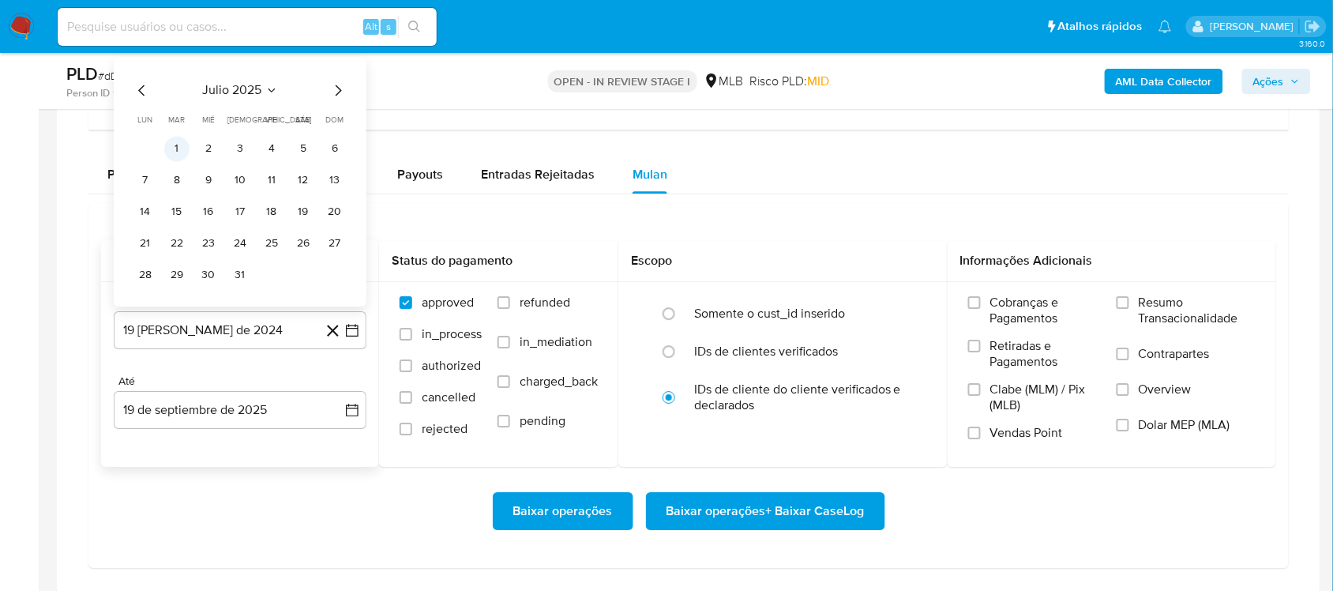
click at [175, 148] on button "1" at bounding box center [176, 148] width 25 height 25
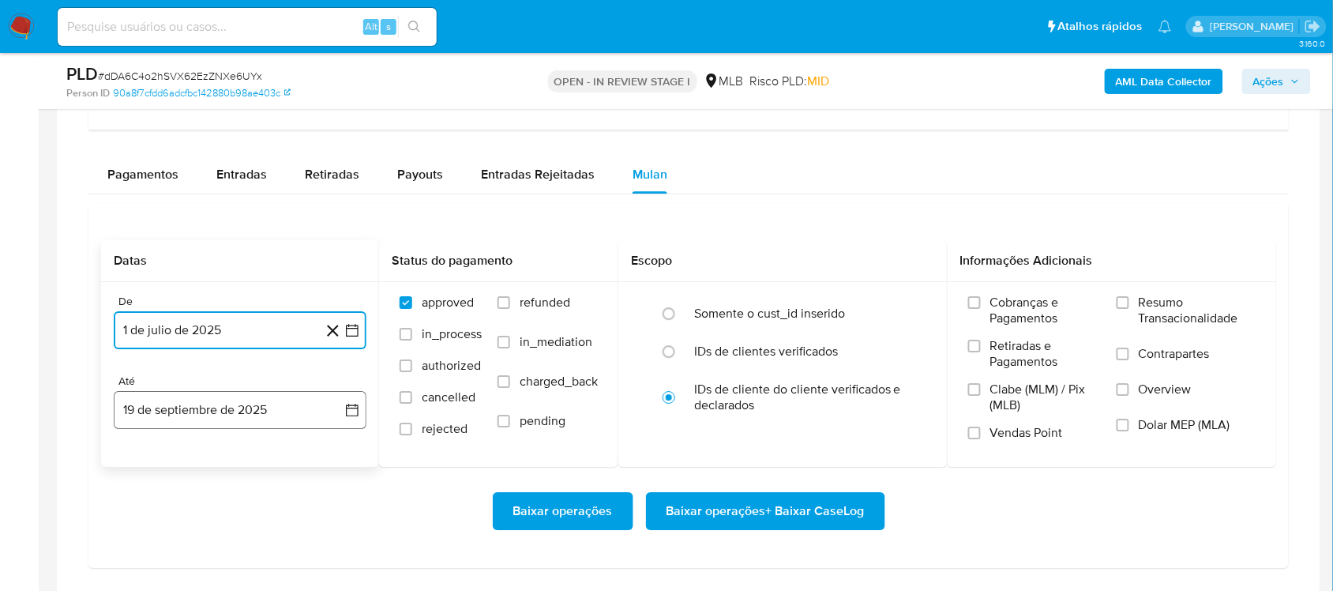
click at [349, 415] on icon "button" at bounding box center [352, 410] width 16 height 16
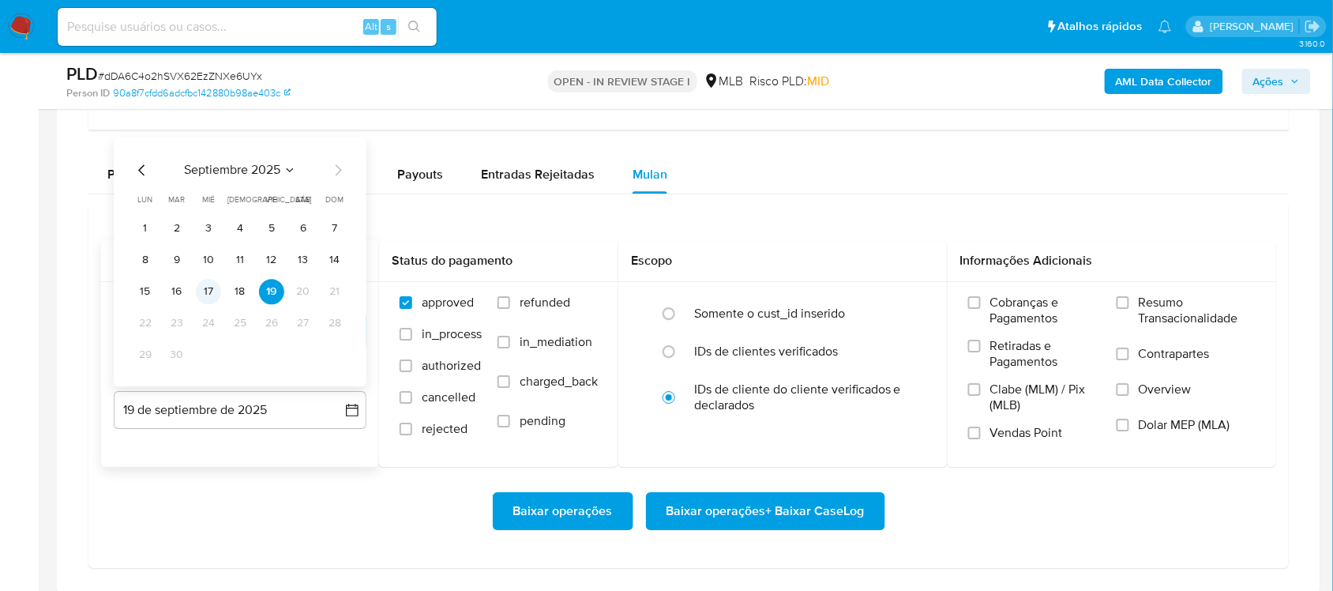
click at [213, 296] on button "17" at bounding box center [208, 291] width 25 height 25
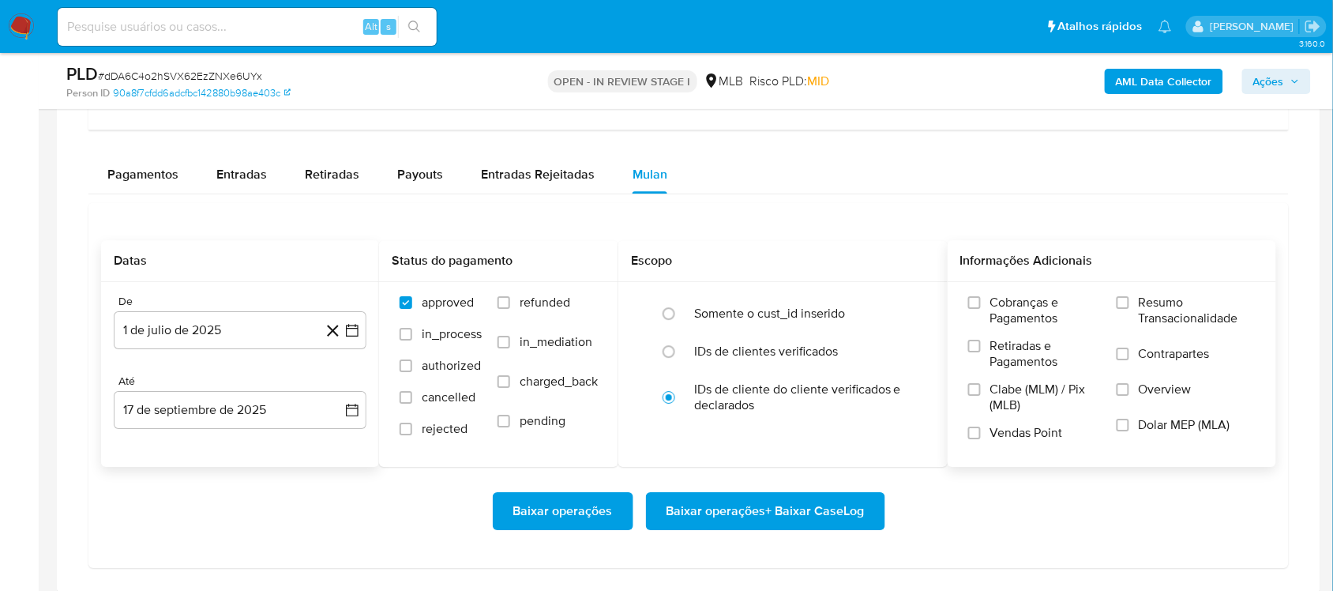
click at [998, 317] on span "Resumo Transacionalidade" at bounding box center [1197, 311] width 117 height 32
click at [998, 309] on input "Resumo Transacionalidade" at bounding box center [1123, 302] width 13 height 13
click at [798, 497] on span "Baixar operações + Baixar CaseLog" at bounding box center [765, 511] width 198 height 35
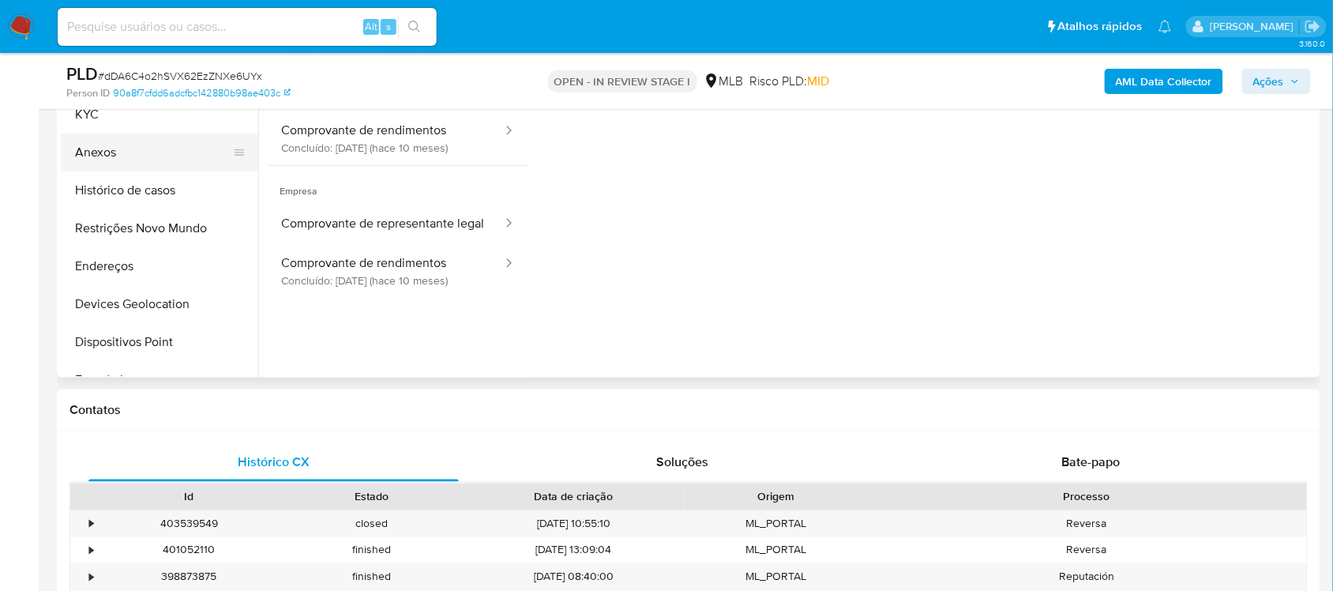
scroll to position [197, 0]
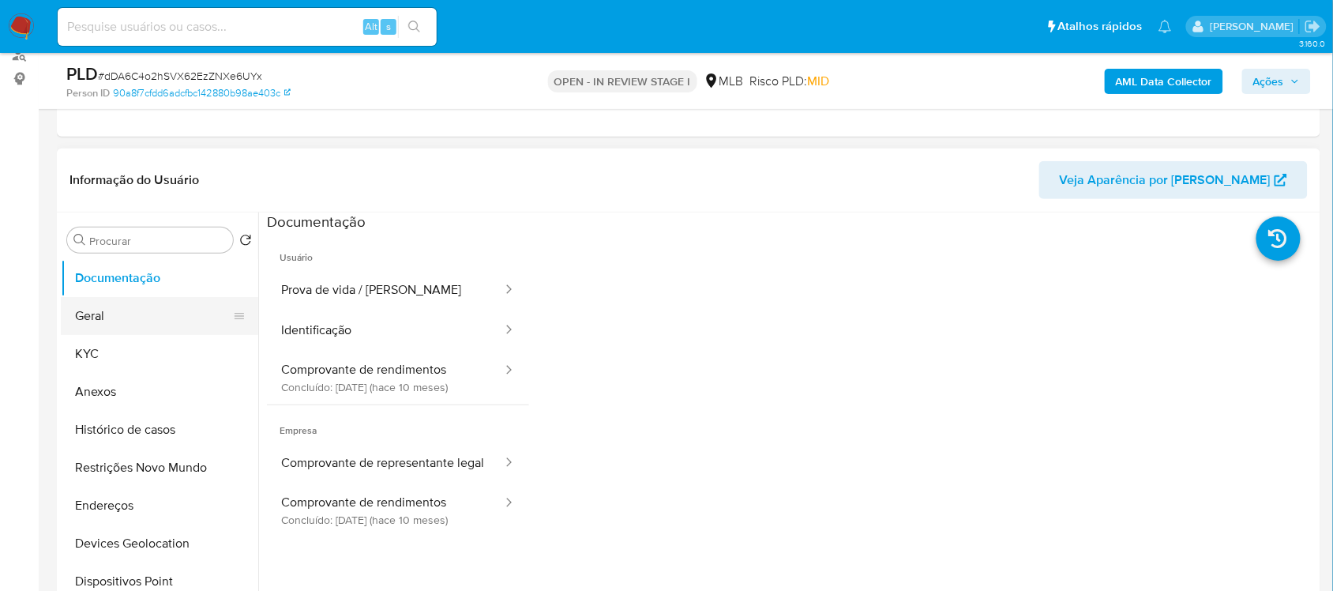
click at [154, 316] on button "Geral" at bounding box center [153, 316] width 185 height 38
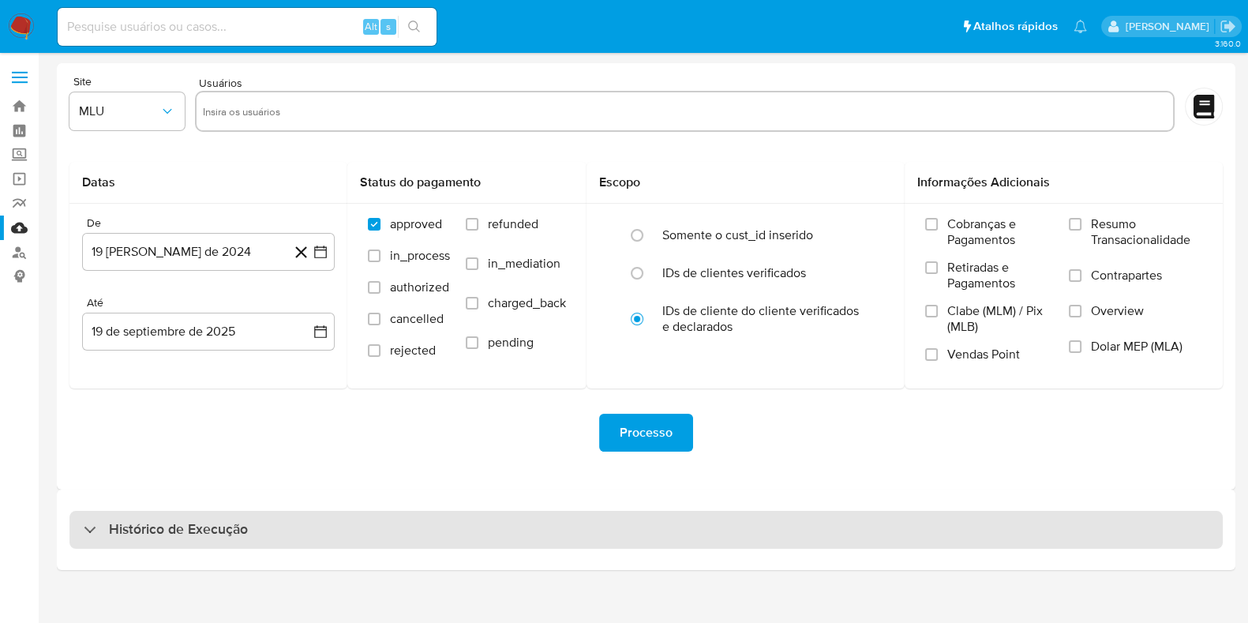
click at [241, 523] on h3 "Histórico de Execução" at bounding box center [178, 529] width 139 height 19
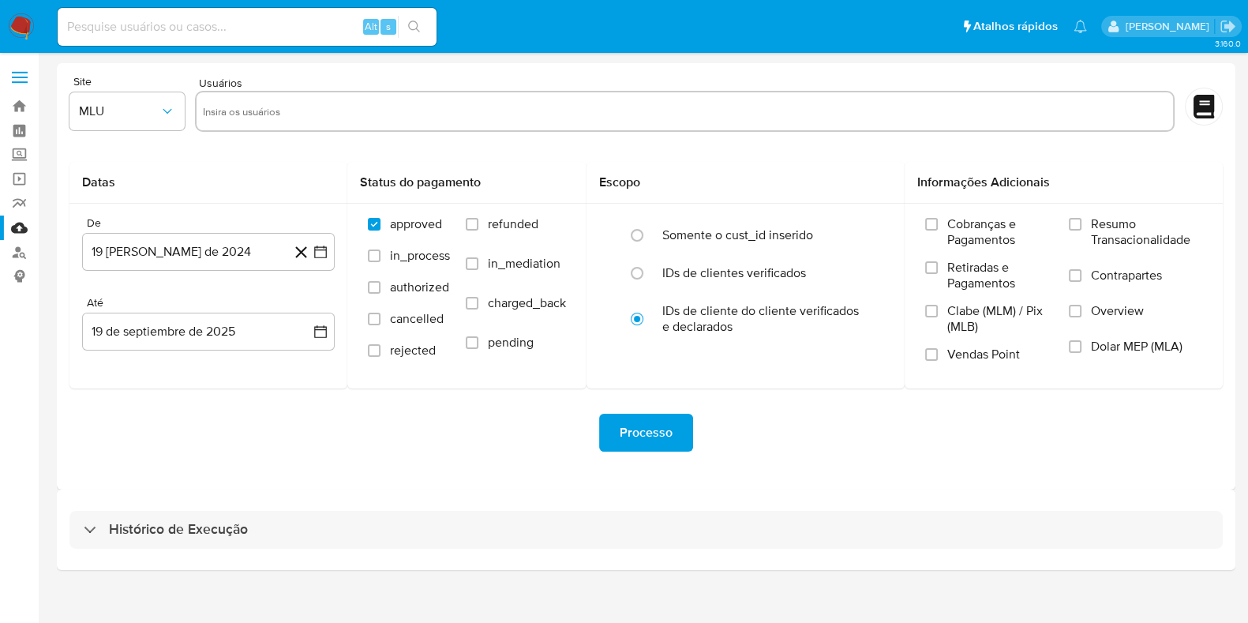
select select "10"
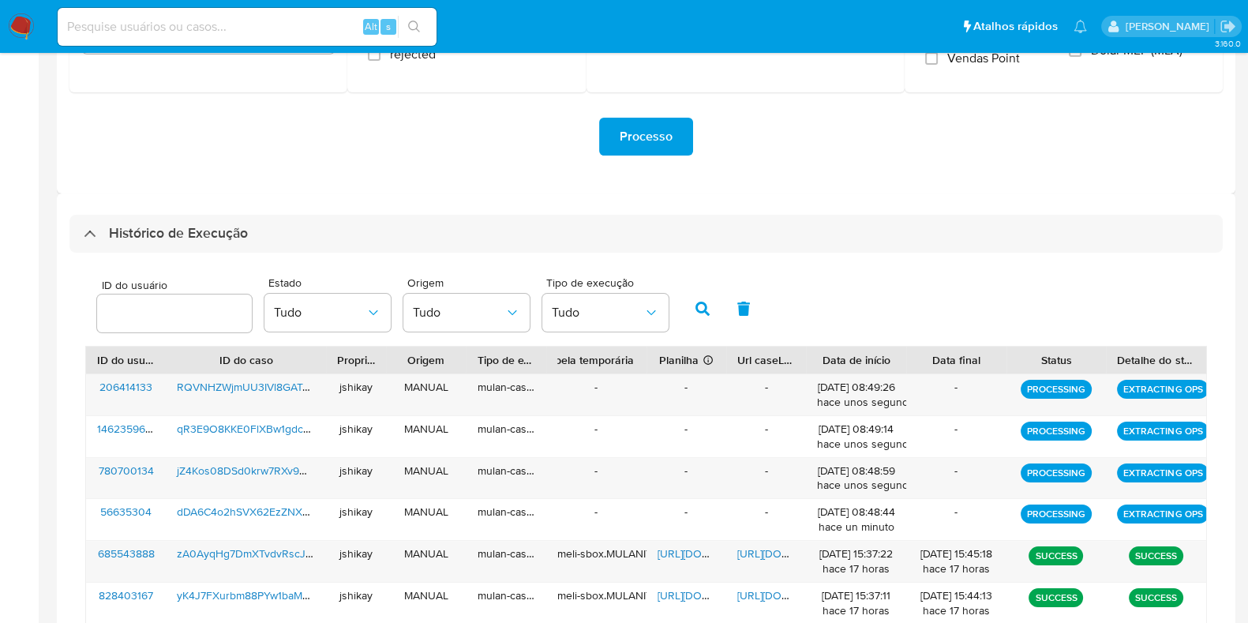
scroll to position [394, 0]
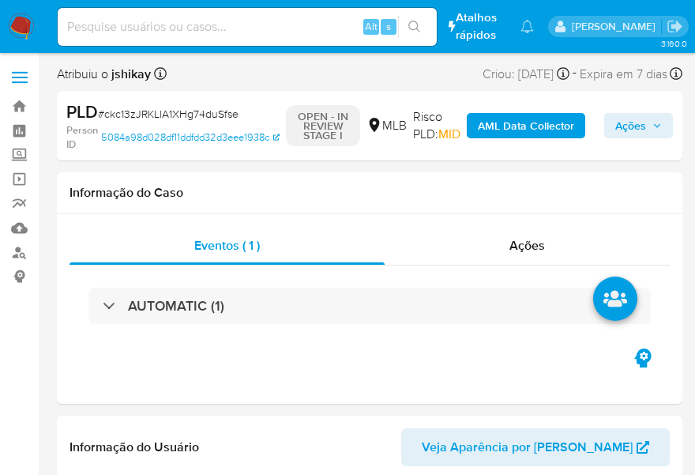
select select "10"
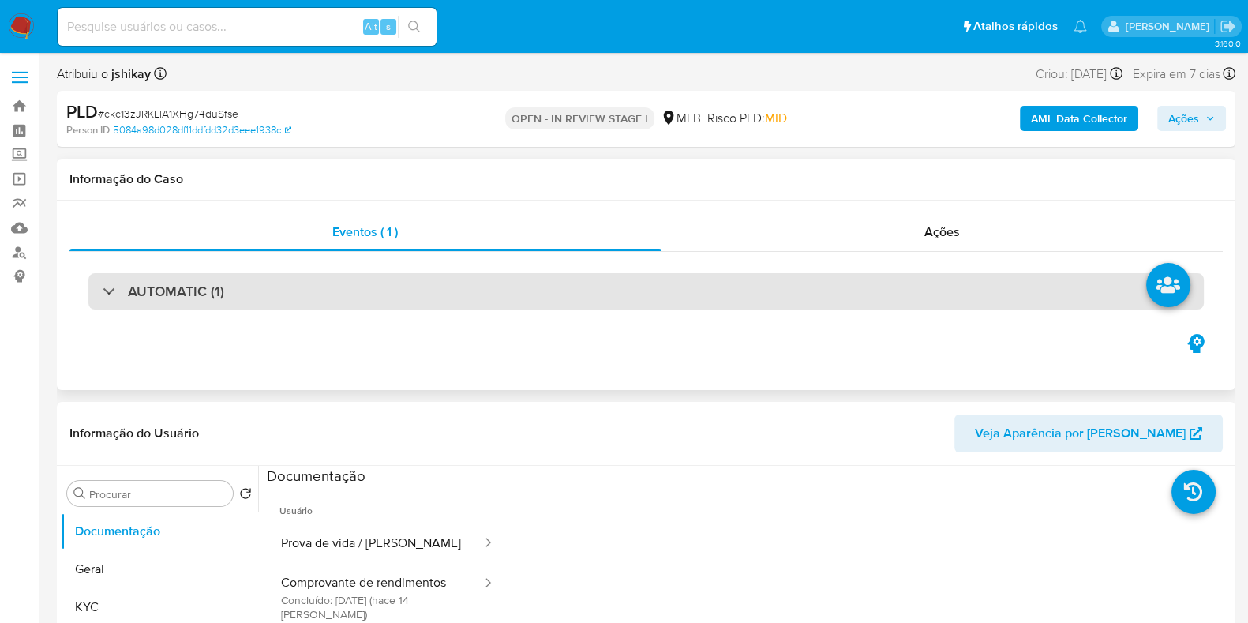
scroll to position [197, 0]
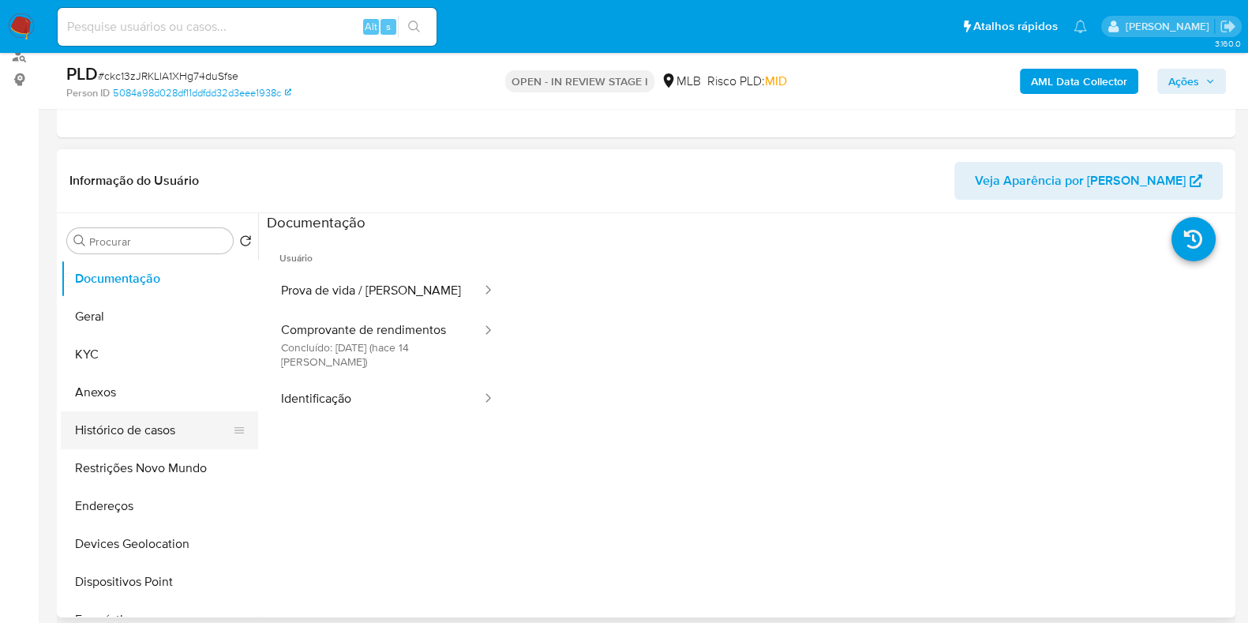
click at [147, 429] on button "Histórico de casos" at bounding box center [153, 430] width 185 height 38
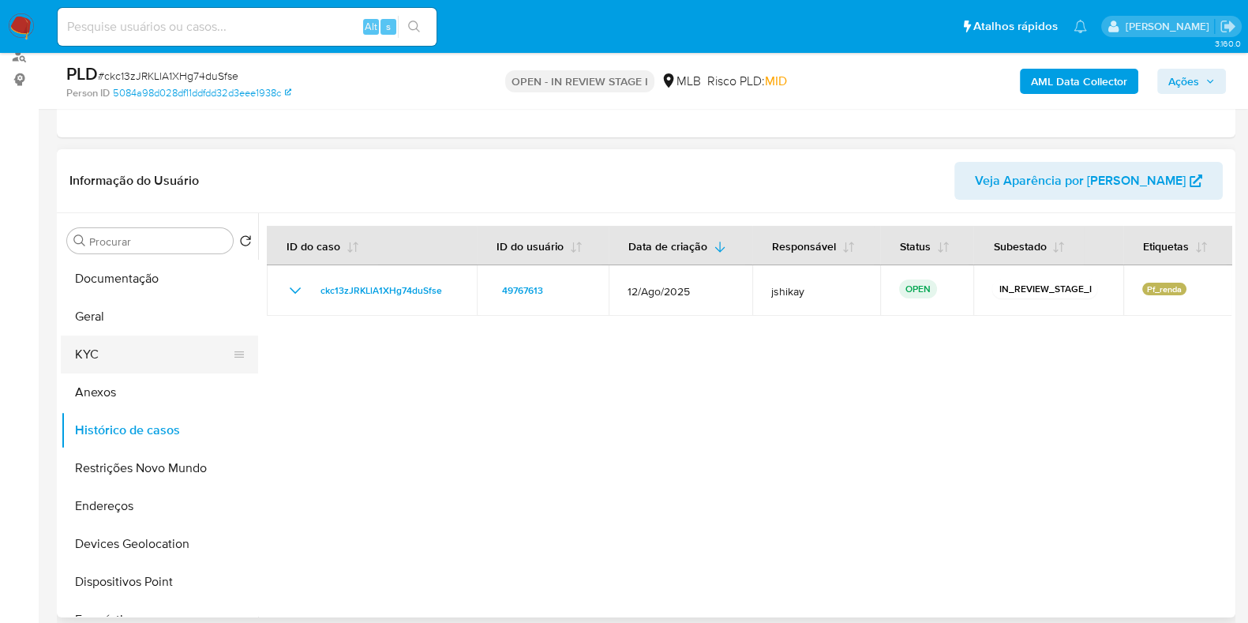
click at [107, 354] on button "KYC" at bounding box center [153, 355] width 185 height 38
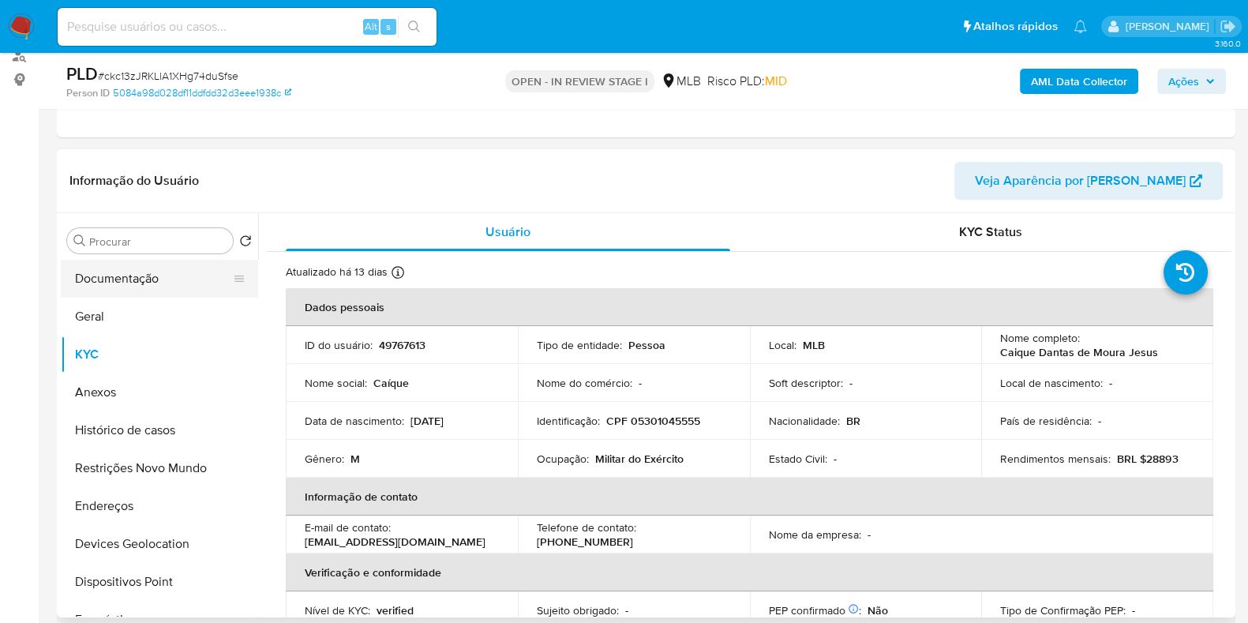
click at [87, 268] on button "Documentação" at bounding box center [153, 279] width 185 height 38
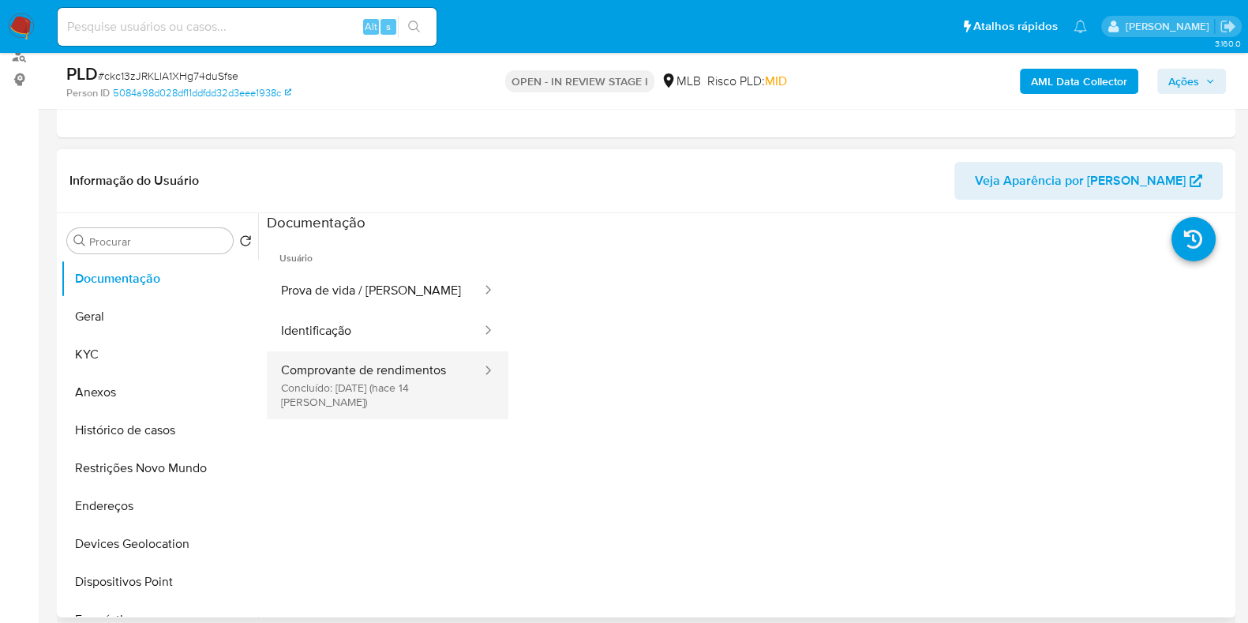
click at [383, 370] on button "Comprovante de rendimentos Concluído: 05/09/2025 (hace 14 días)" at bounding box center [375, 385] width 216 height 68
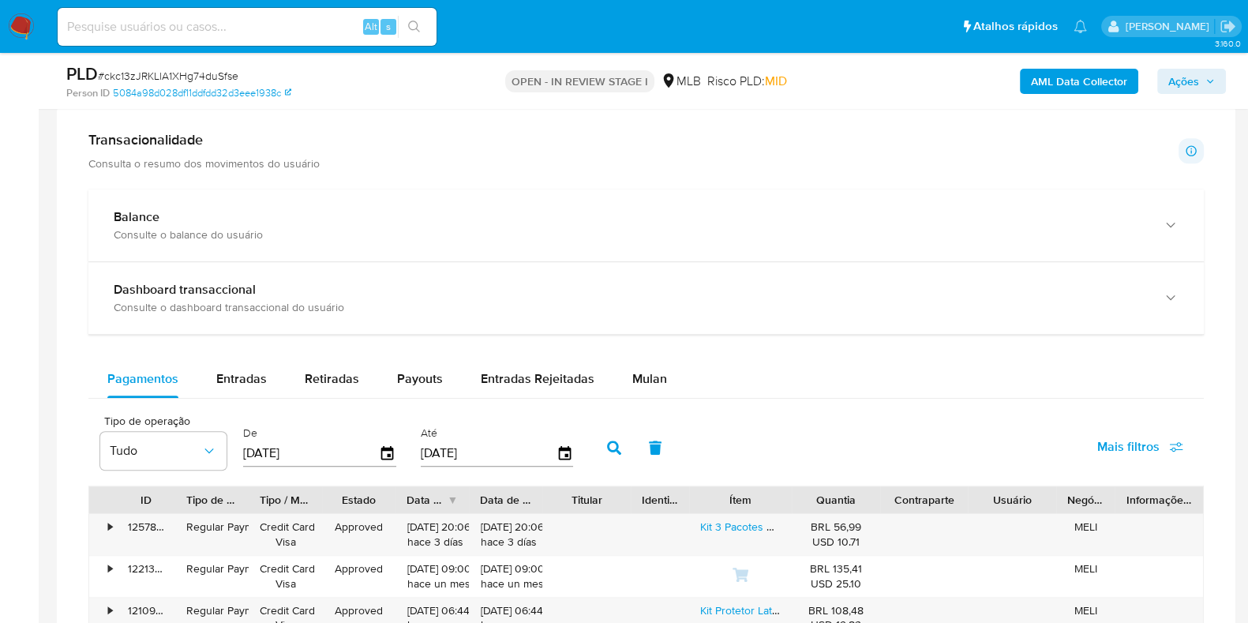
scroll to position [1086, 0]
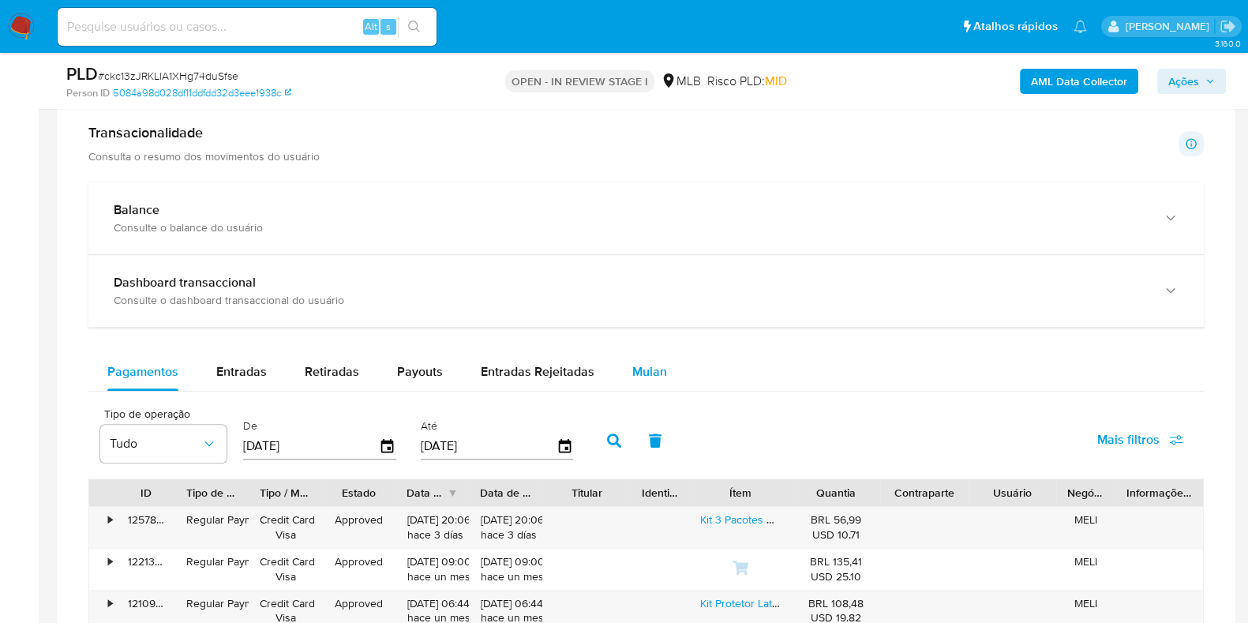
click at [640, 365] on span "Mulan" at bounding box center [650, 371] width 35 height 18
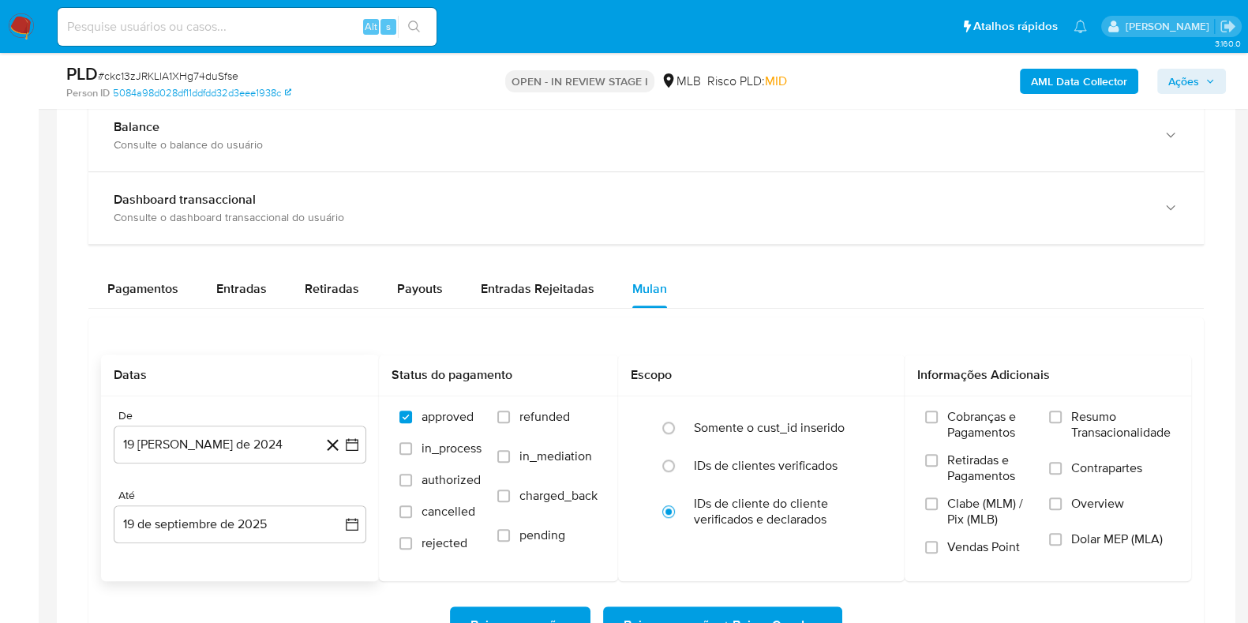
scroll to position [1282, 0]
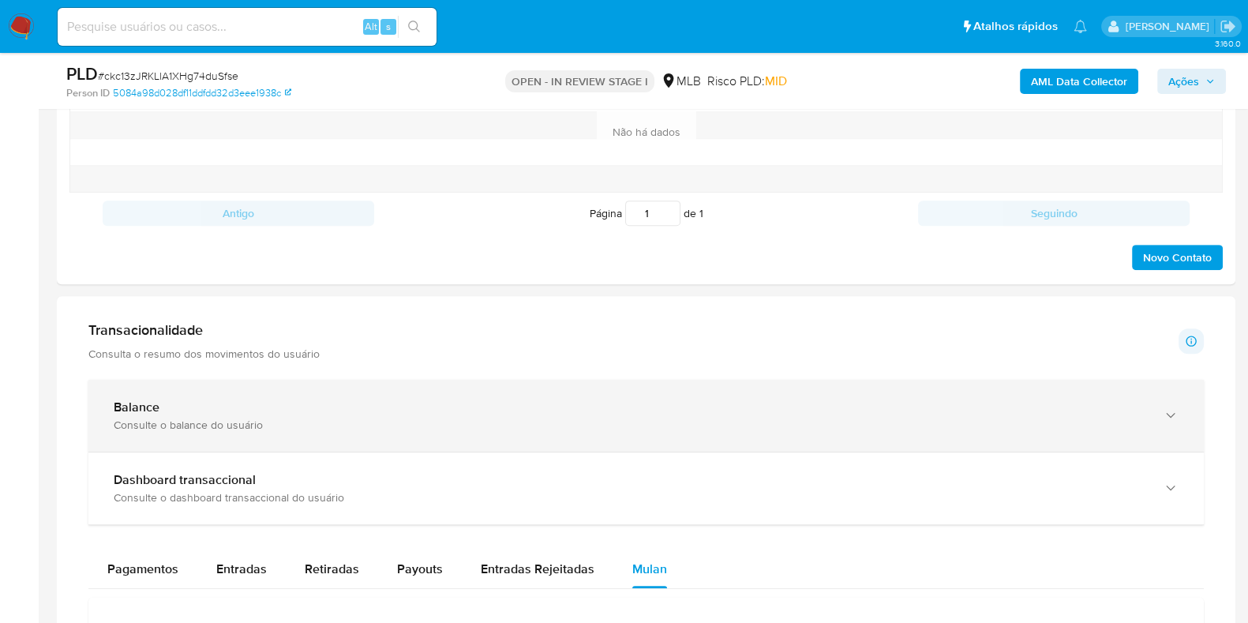
click at [291, 394] on div "Balance Consulte o balance do usuário" at bounding box center [646, 416] width 1116 height 72
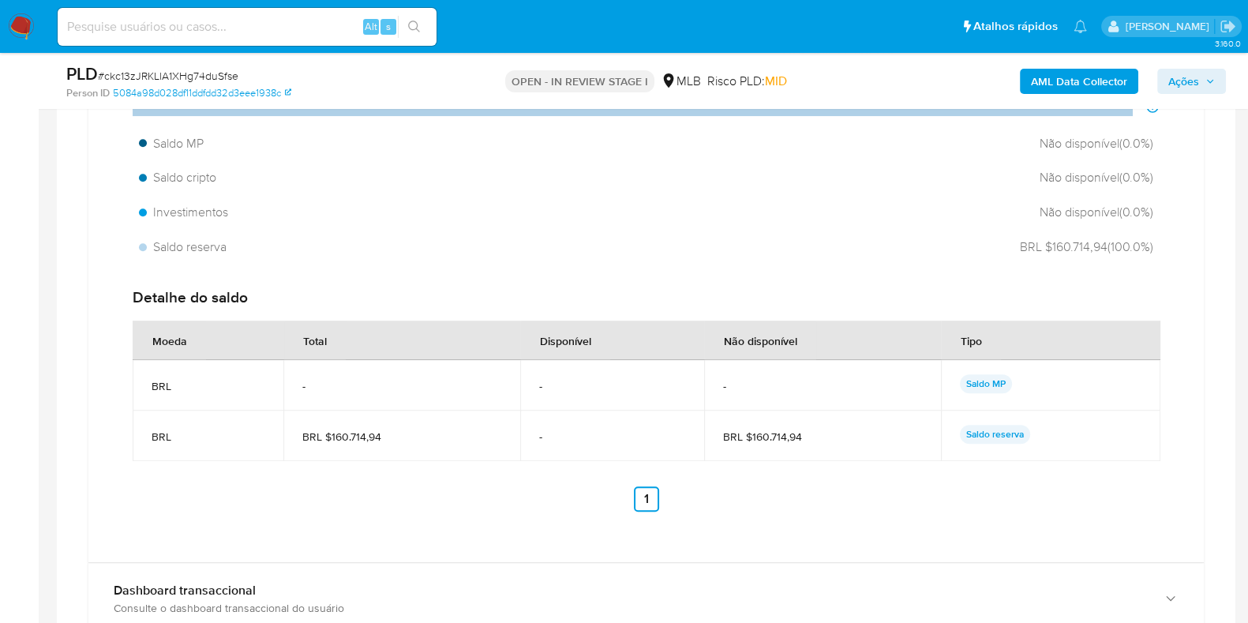
scroll to position [1381, 0]
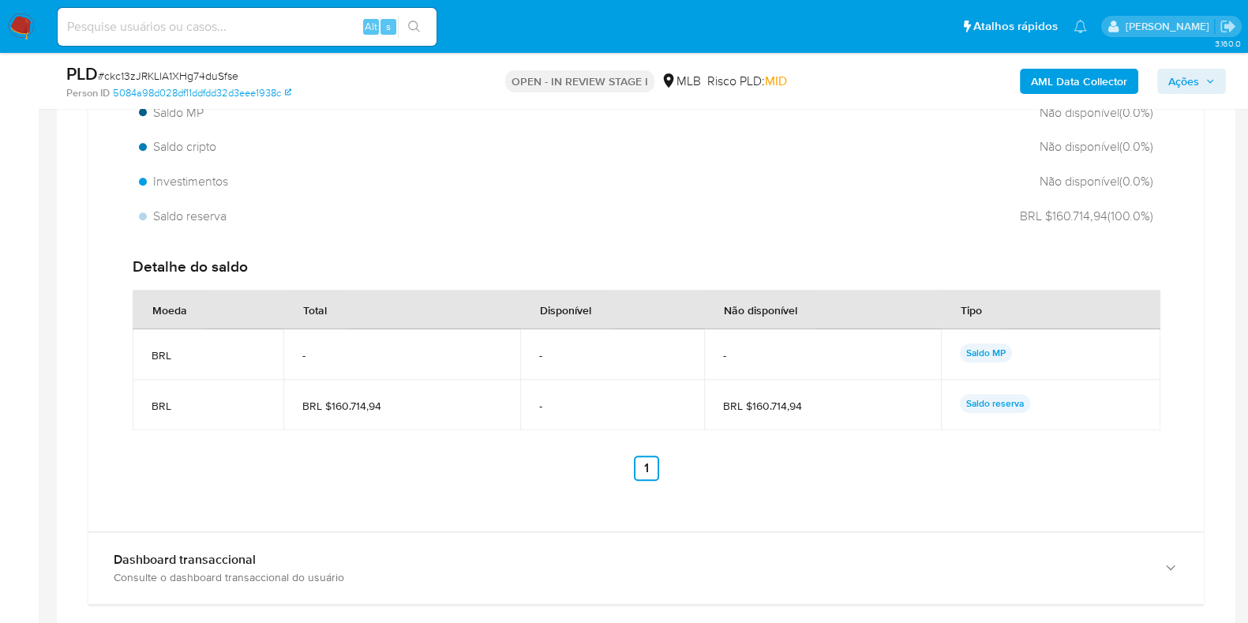
drag, startPoint x: 820, startPoint y: 407, endPoint x: 753, endPoint y: 411, distance: 67.3
click at [694, 411] on td "BRL $160.714,94" at bounding box center [822, 405] width 237 height 51
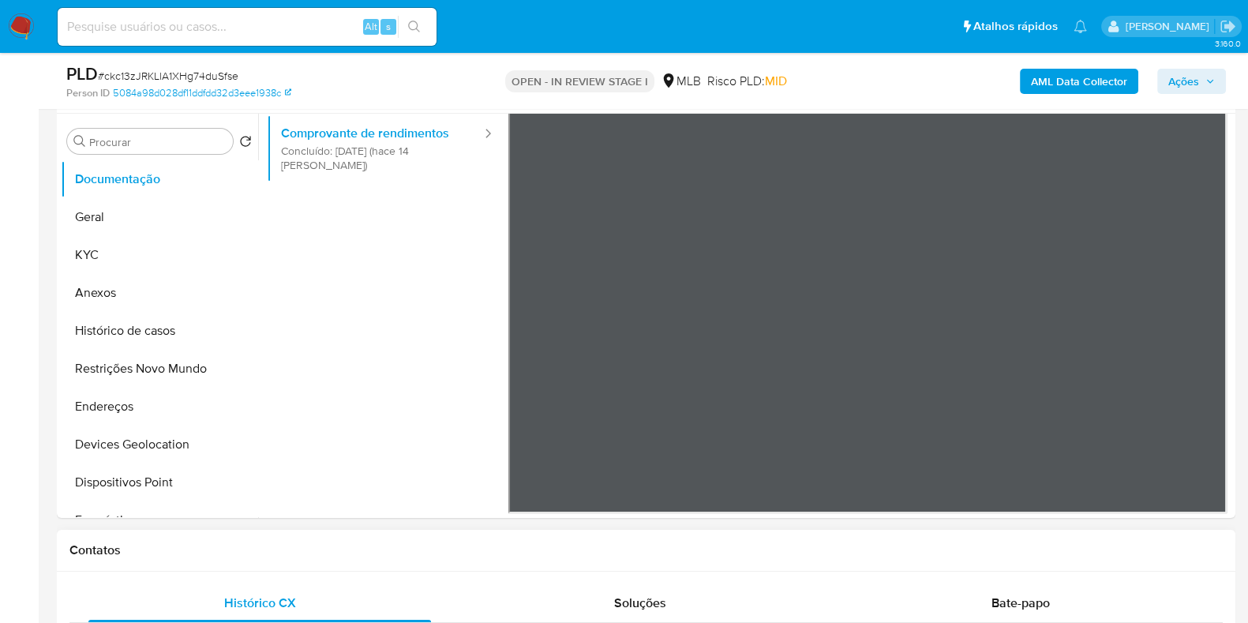
scroll to position [296, 0]
click at [120, 238] on button "KYC" at bounding box center [153, 255] width 185 height 38
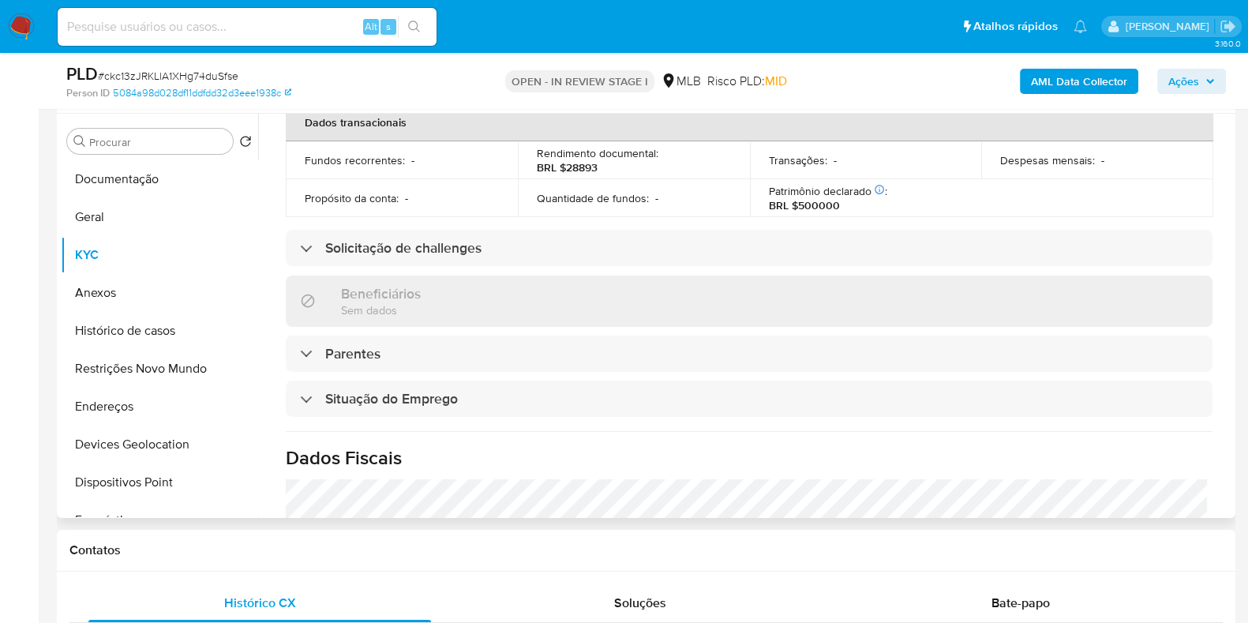
scroll to position [686, 0]
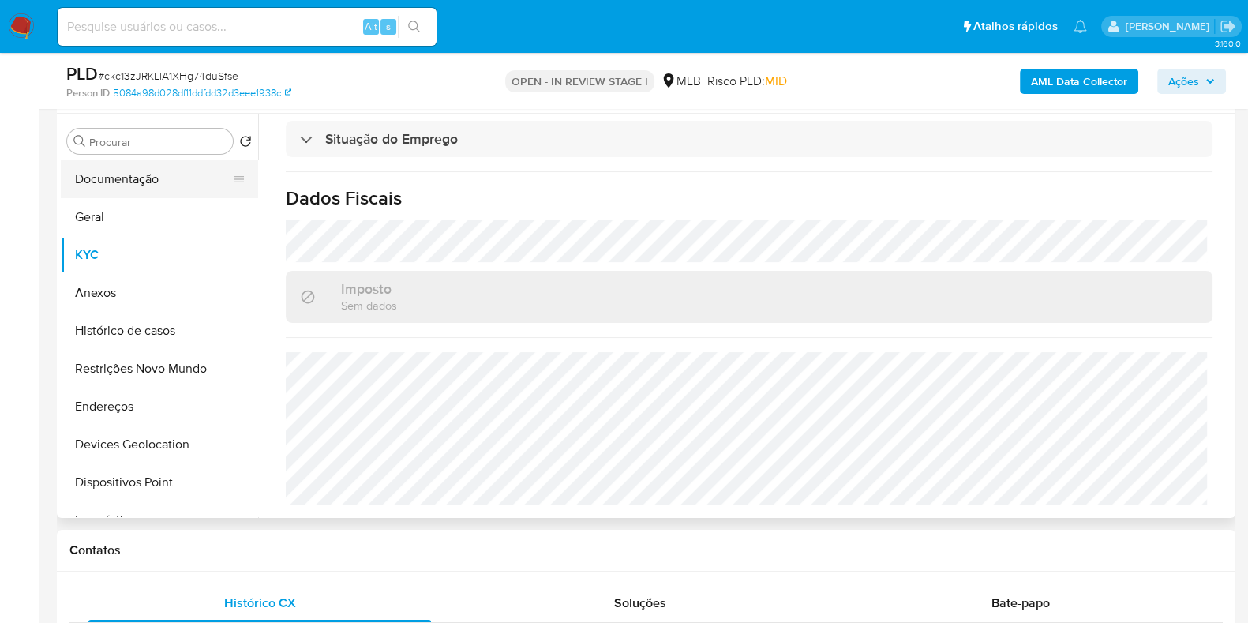
click at [154, 178] on button "Documentação" at bounding box center [153, 179] width 185 height 38
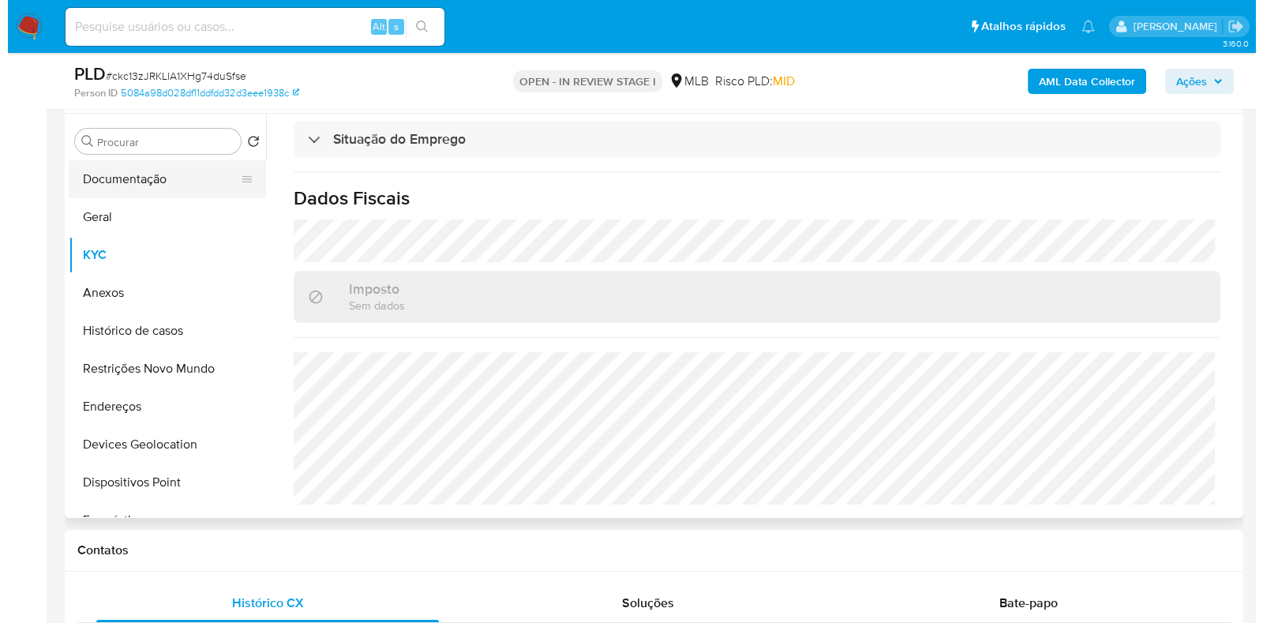
scroll to position [0, 0]
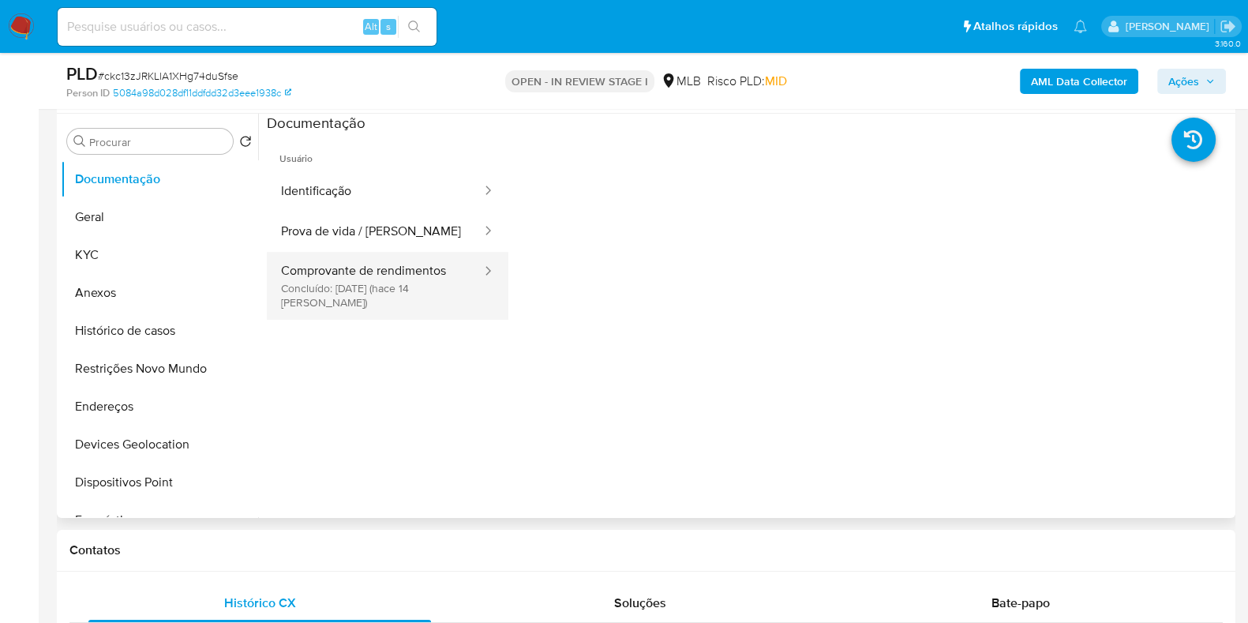
click at [419, 278] on button "Comprovante de rendimentos Concluído: 05/09/2025 (hace 14 días)" at bounding box center [375, 286] width 216 height 68
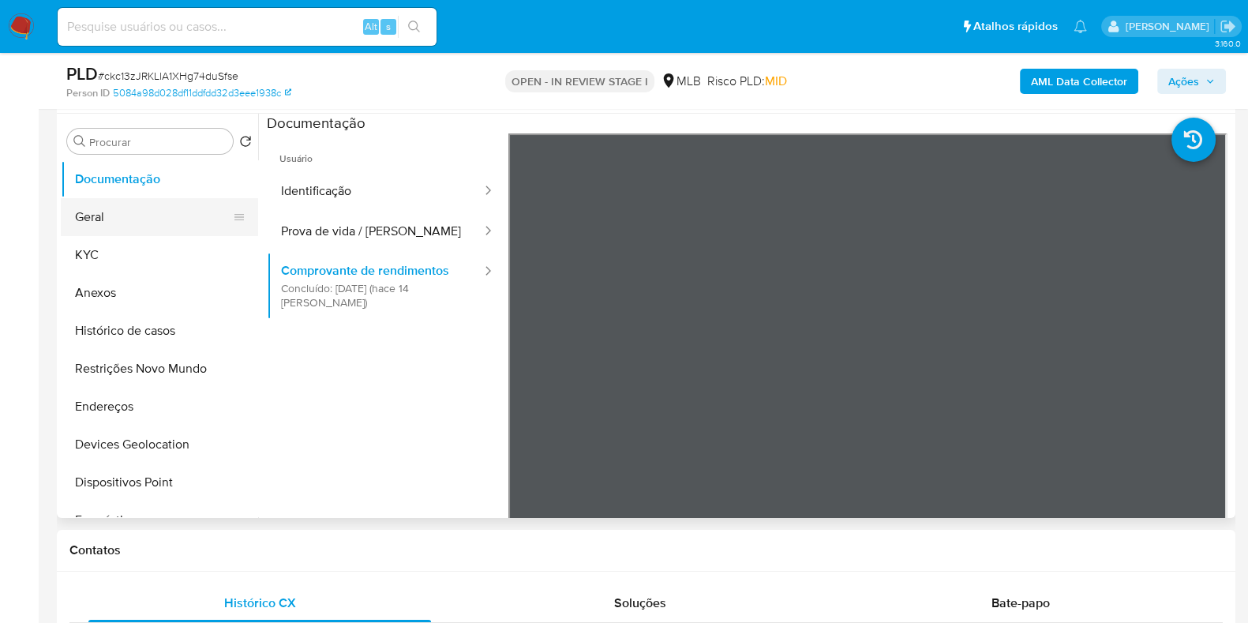
click at [113, 223] on button "Geral" at bounding box center [153, 217] width 185 height 38
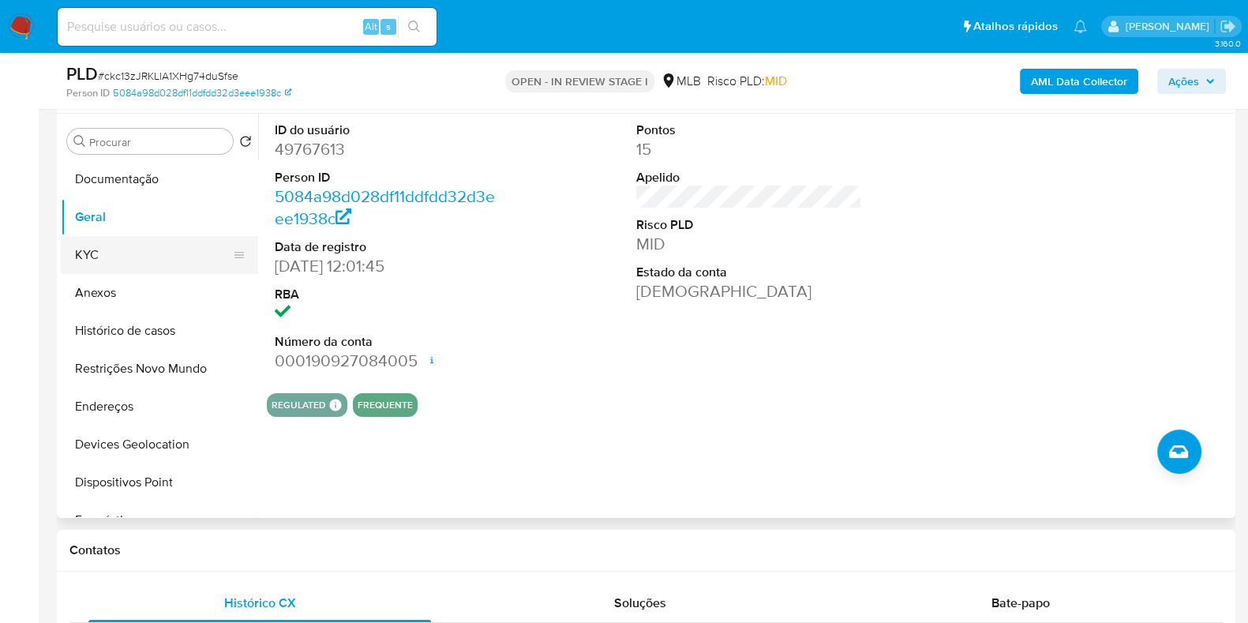
click at [122, 255] on button "KYC" at bounding box center [153, 255] width 185 height 38
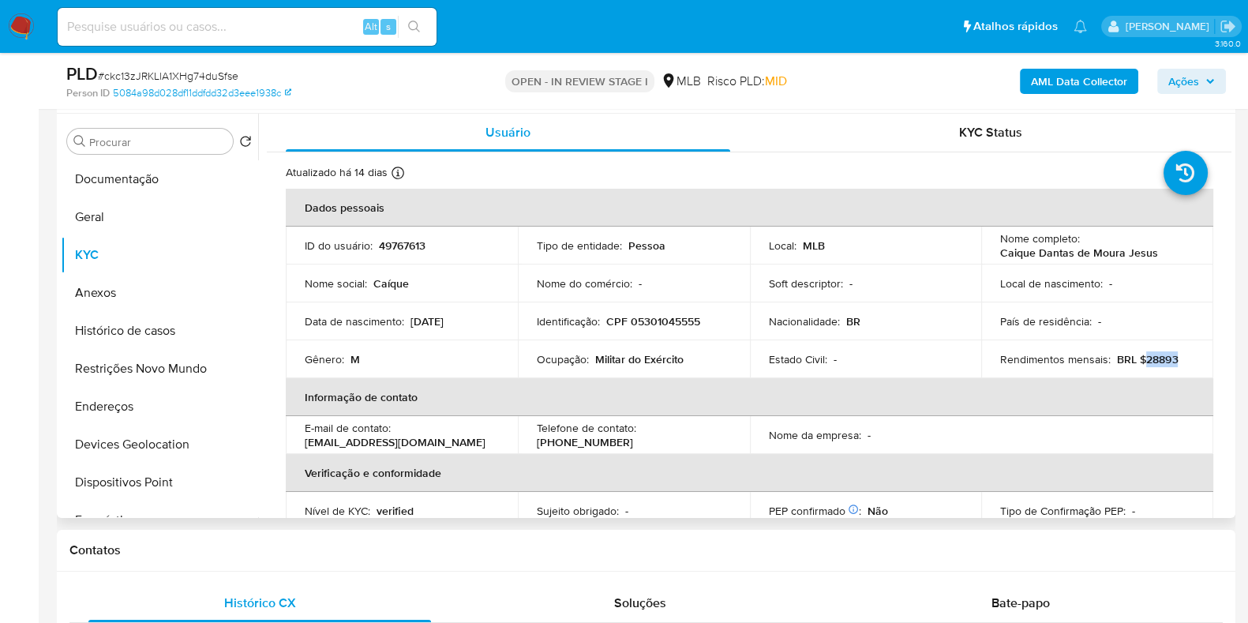
drag, startPoint x: 1173, startPoint y: 355, endPoint x: 1139, endPoint y: 359, distance: 33.4
click at [694, 359] on p "BRL $28893" at bounding box center [1147, 359] width 61 height 14
click at [154, 400] on button "Endereços" at bounding box center [153, 407] width 185 height 38
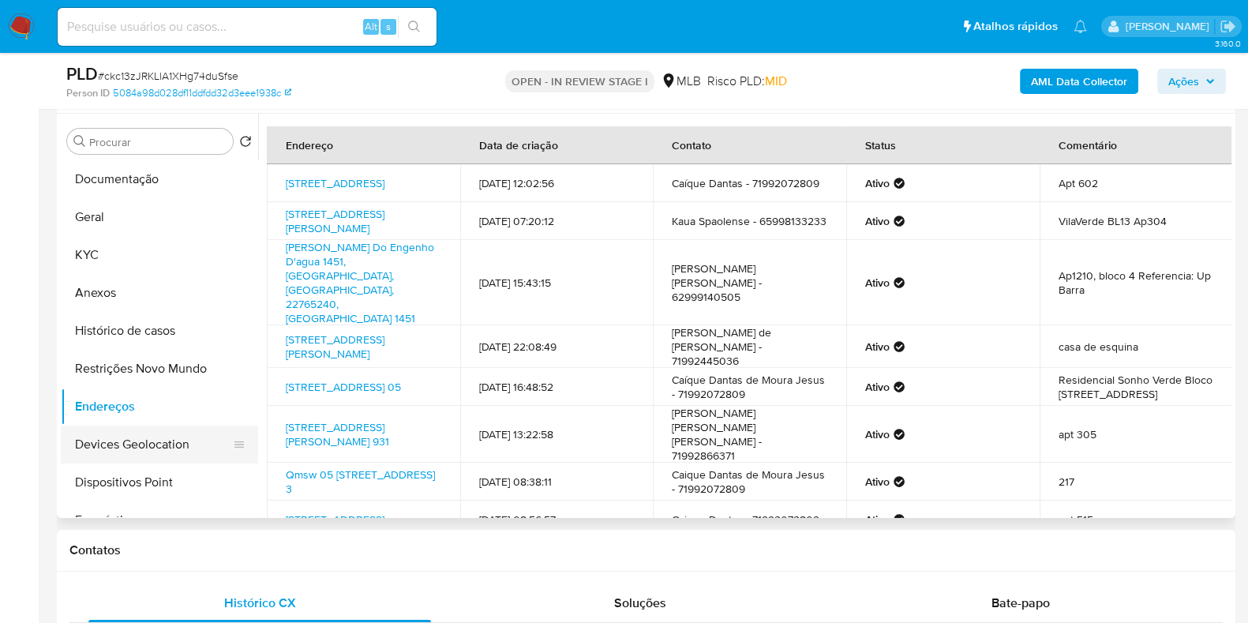
drag, startPoint x: 158, startPoint y: 448, endPoint x: 197, endPoint y: 436, distance: 41.2
click at [158, 448] on button "Devices Geolocation" at bounding box center [153, 445] width 185 height 38
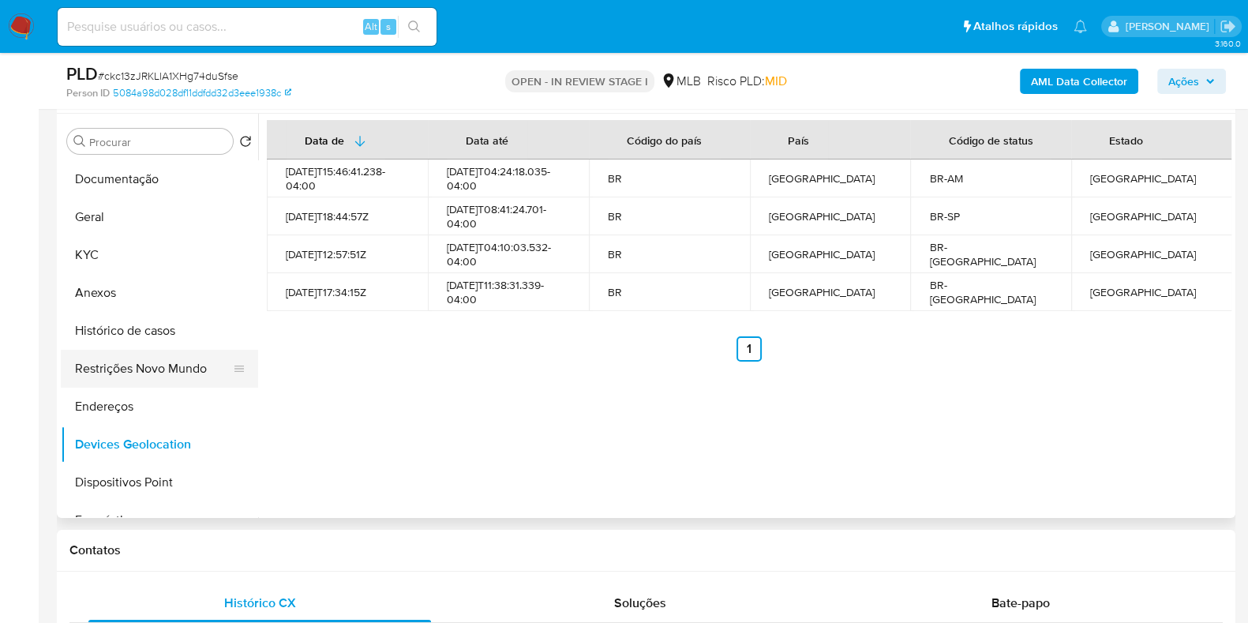
click at [149, 365] on button "Restrições Novo Mundo" at bounding box center [153, 369] width 185 height 38
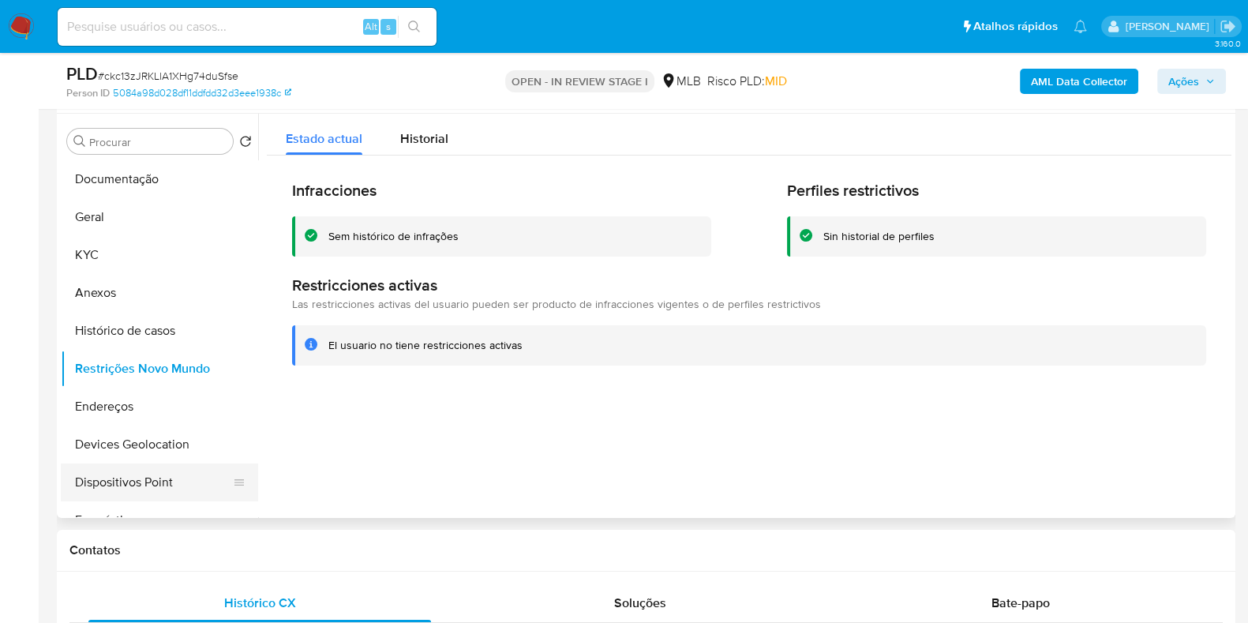
drag, startPoint x: 179, startPoint y: 490, endPoint x: 197, endPoint y: 487, distance: 18.4
click at [179, 474] on button "Dispositivos Point" at bounding box center [153, 483] width 185 height 38
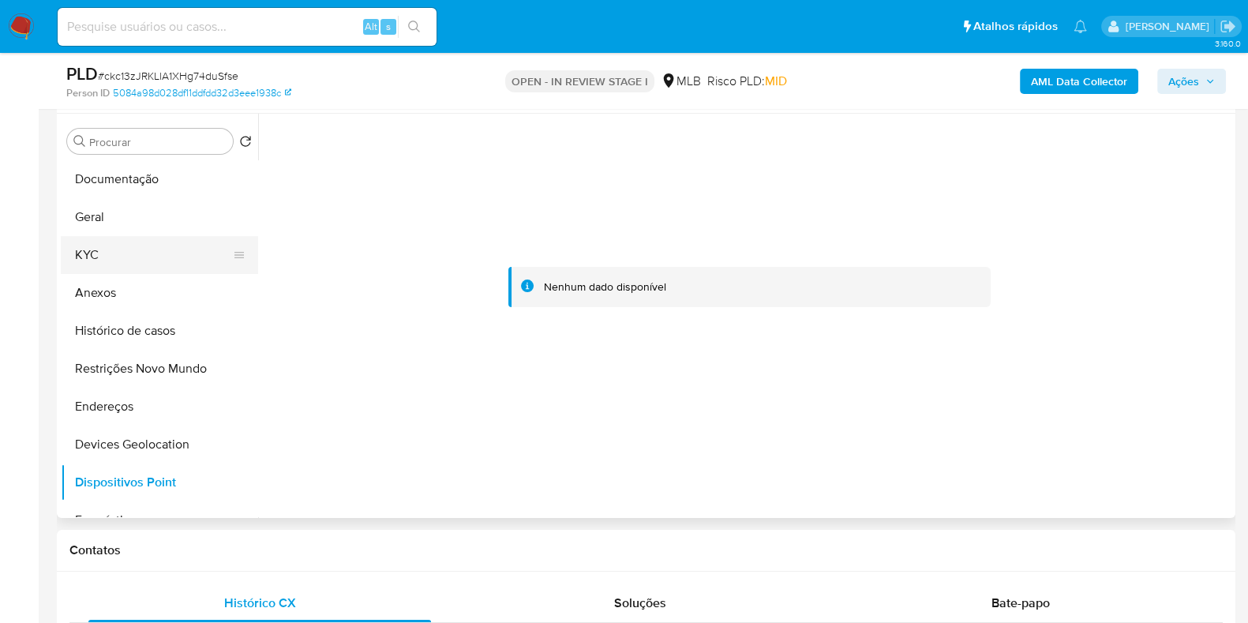
click at [96, 253] on button "KYC" at bounding box center [153, 255] width 185 height 38
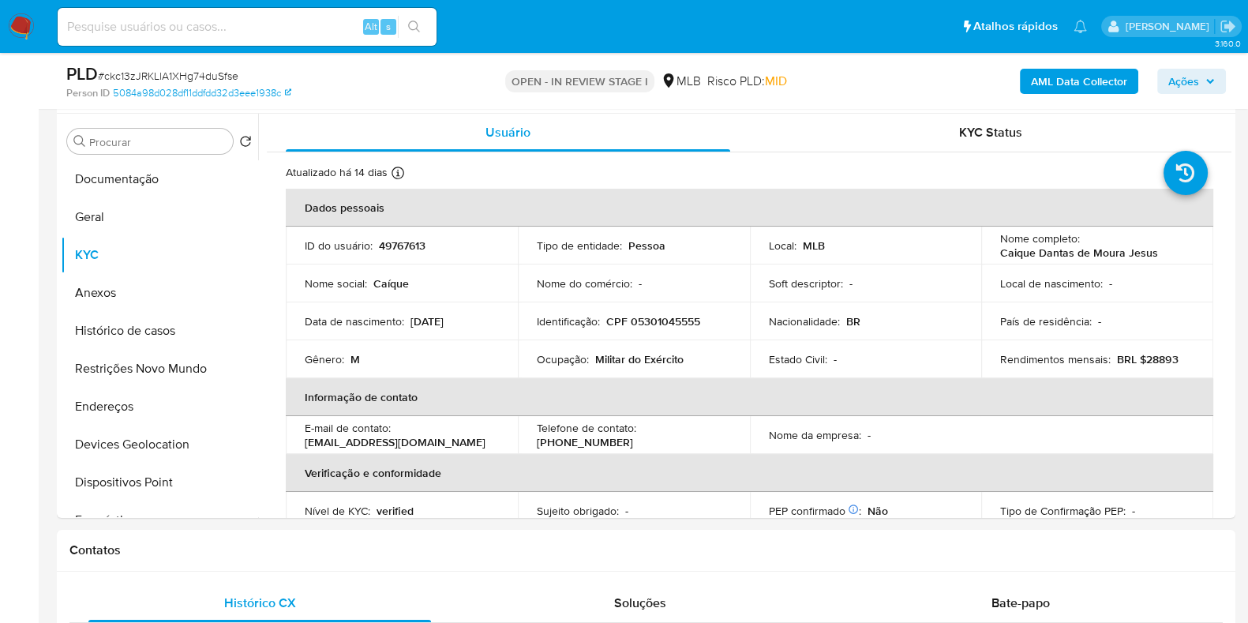
click at [694, 84] on b "AML Data Collector" at bounding box center [1079, 81] width 96 height 25
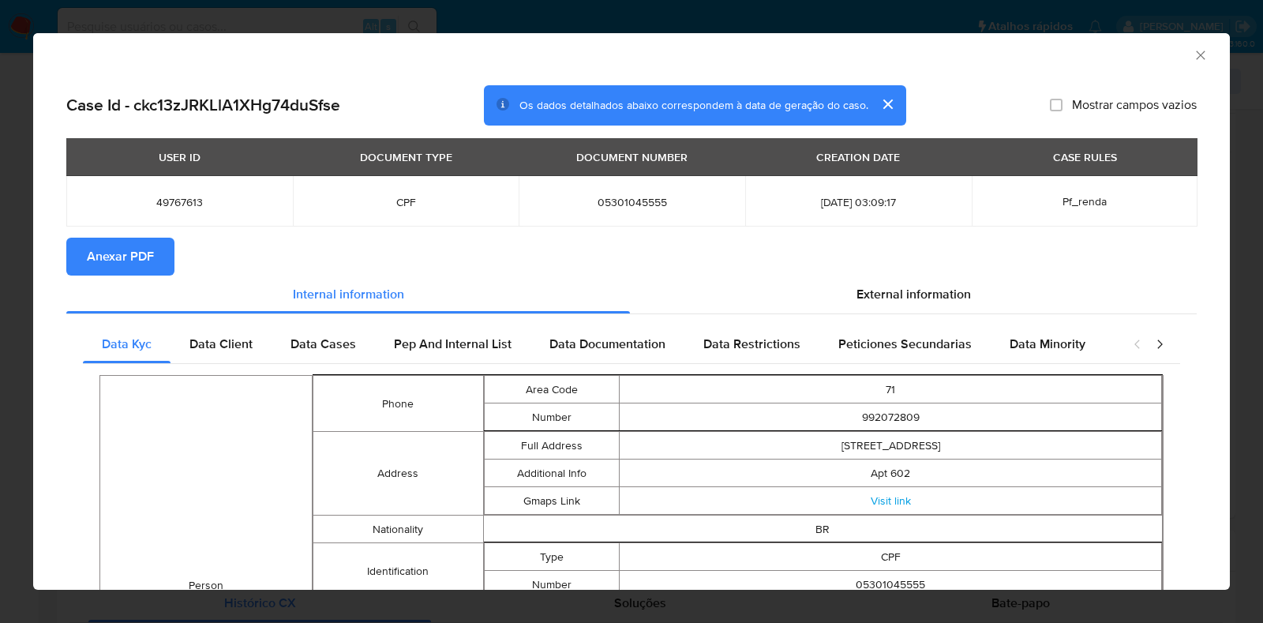
click at [170, 262] on button "Anexar PDF" at bounding box center [120, 257] width 108 height 38
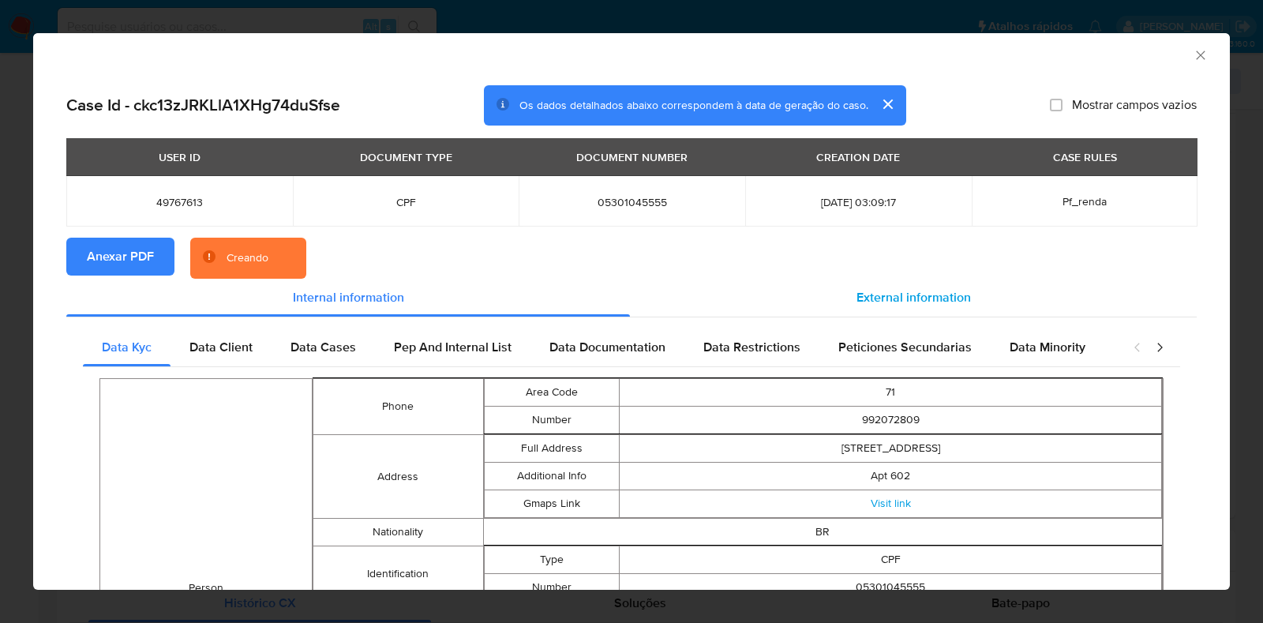
click at [694, 294] on span "External information" at bounding box center [914, 297] width 115 height 18
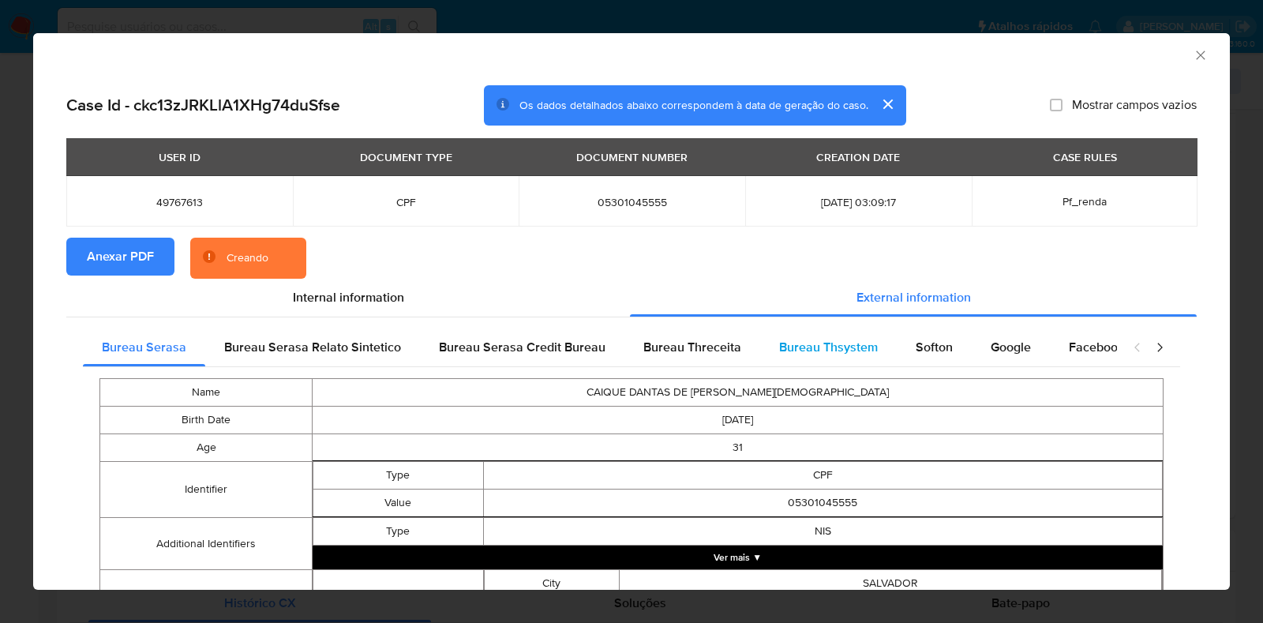
click at [694, 343] on span "Bureau Thsystem" at bounding box center [828, 347] width 99 height 18
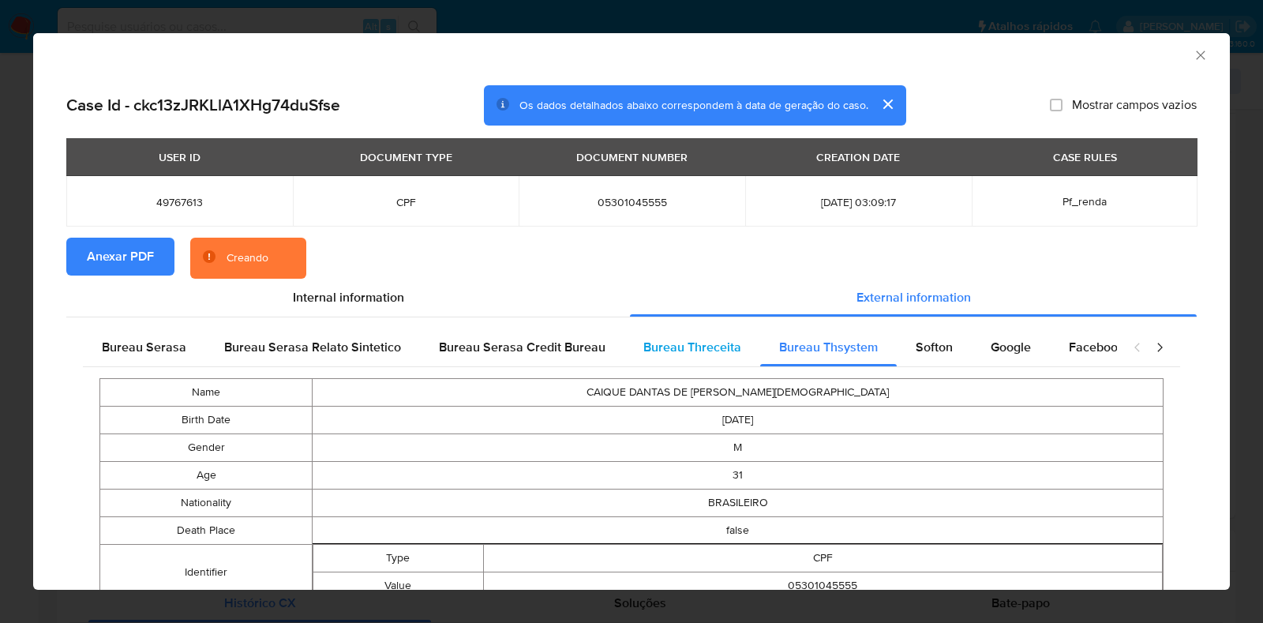
click at [694, 351] on span "Bureau Threceita" at bounding box center [693, 347] width 98 height 18
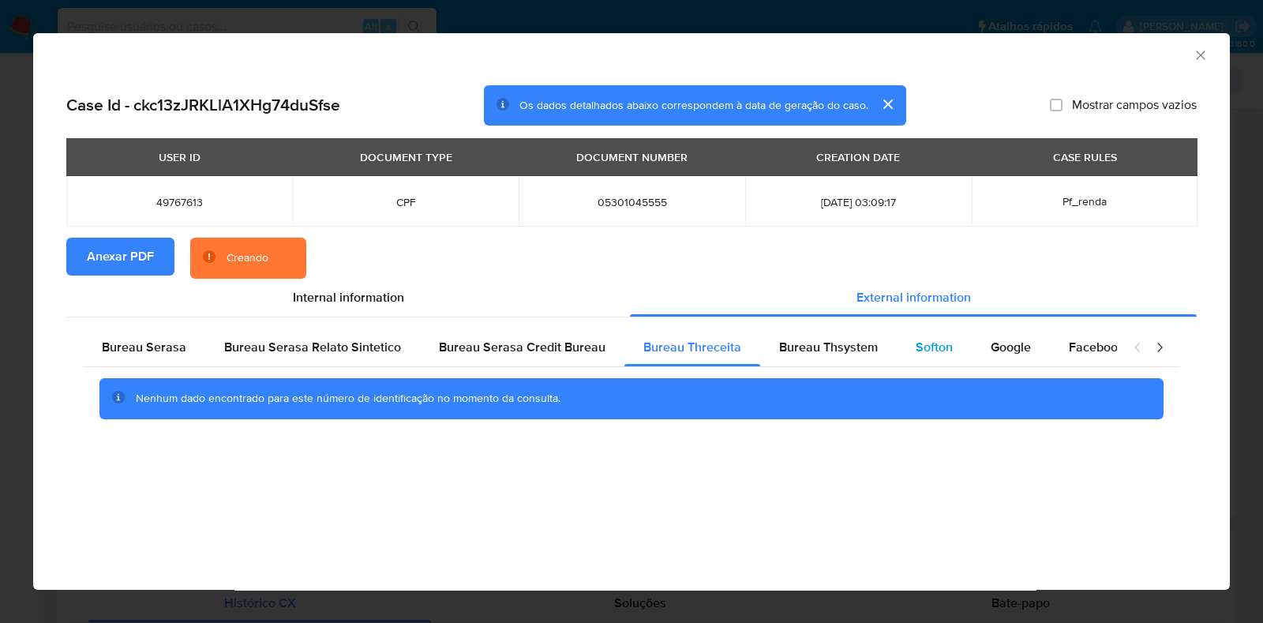
click at [694, 347] on span "Softon" at bounding box center [934, 347] width 37 height 18
click at [694, 347] on span "Google" at bounding box center [1011, 347] width 40 height 18
click at [694, 357] on div "Bureau Thsystem" at bounding box center [828, 348] width 137 height 38
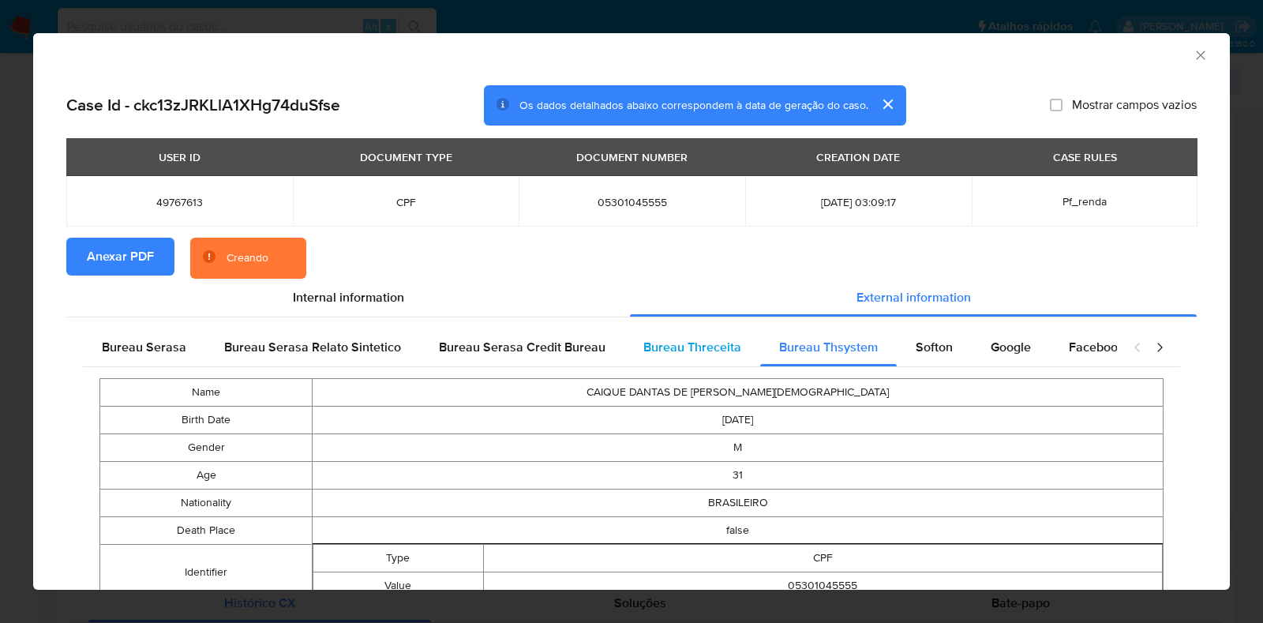
click at [694, 348] on span "Bureau Threceita" at bounding box center [693, 347] width 98 height 18
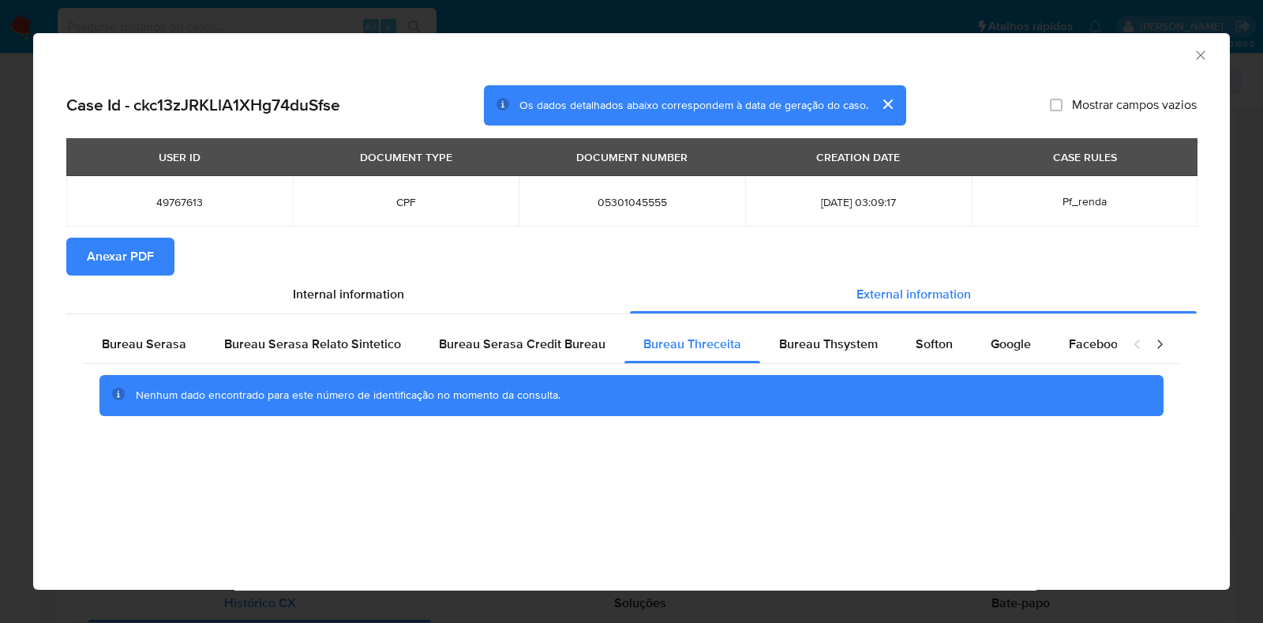
click at [694, 55] on icon "Fechar a janela" at bounding box center [1201, 55] width 16 height 16
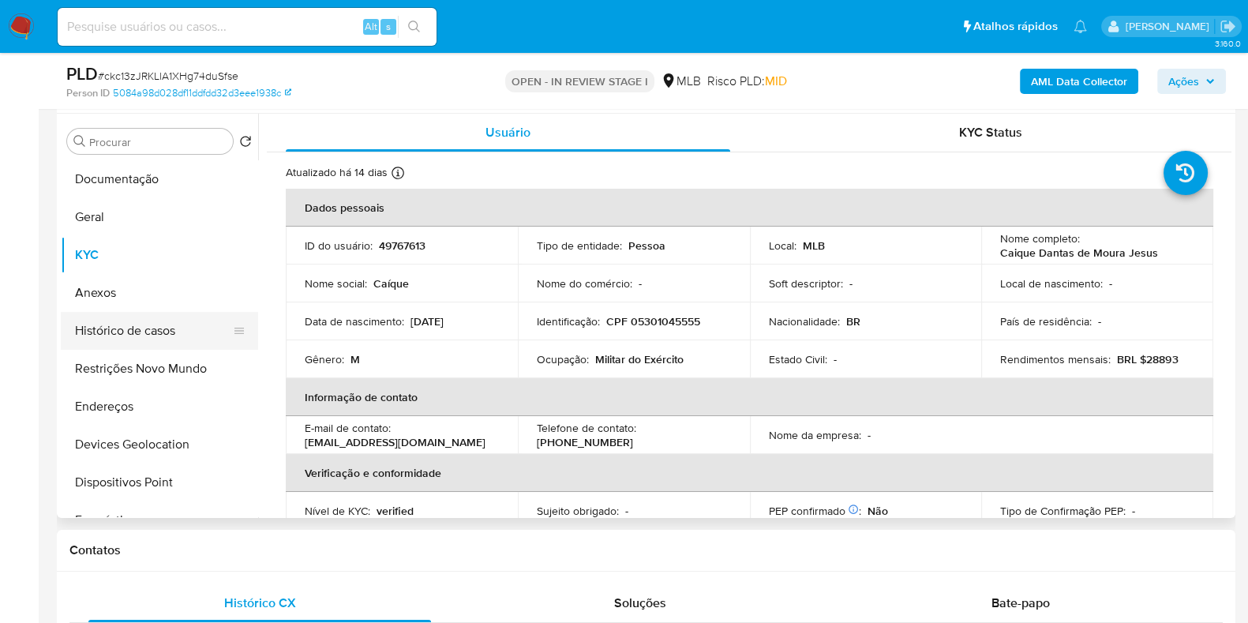
click at [138, 326] on button "Histórico de casos" at bounding box center [153, 331] width 185 height 38
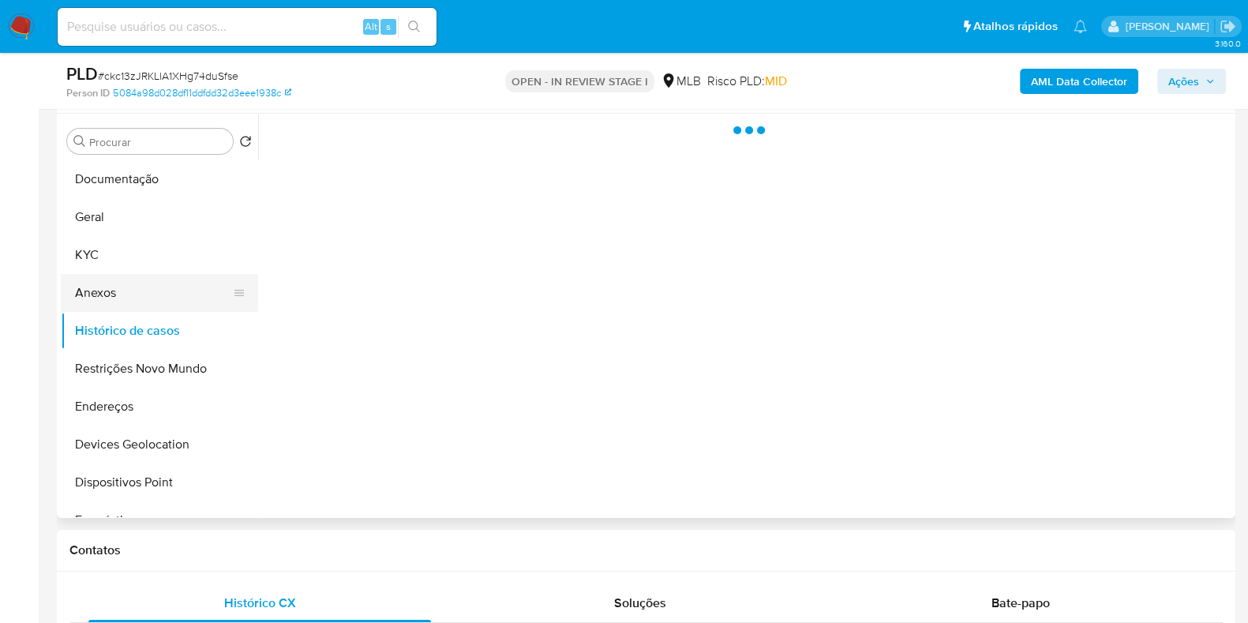
click at [132, 298] on button "Anexos" at bounding box center [153, 293] width 185 height 38
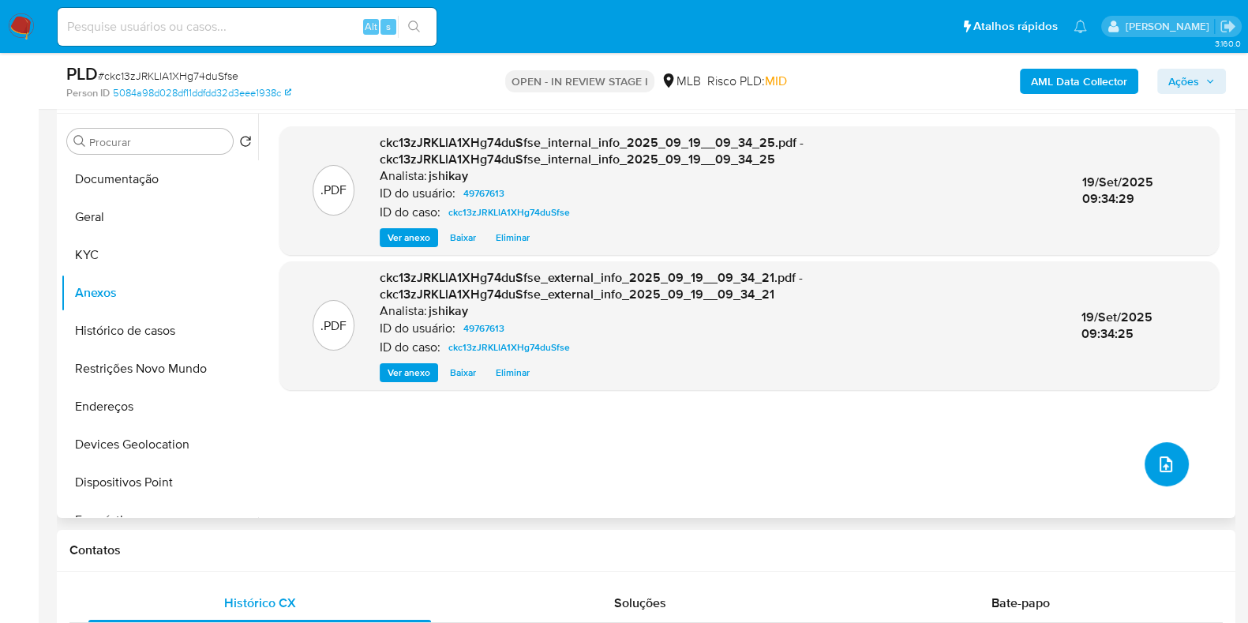
click at [694, 458] on button "upload-file" at bounding box center [1167, 464] width 44 height 44
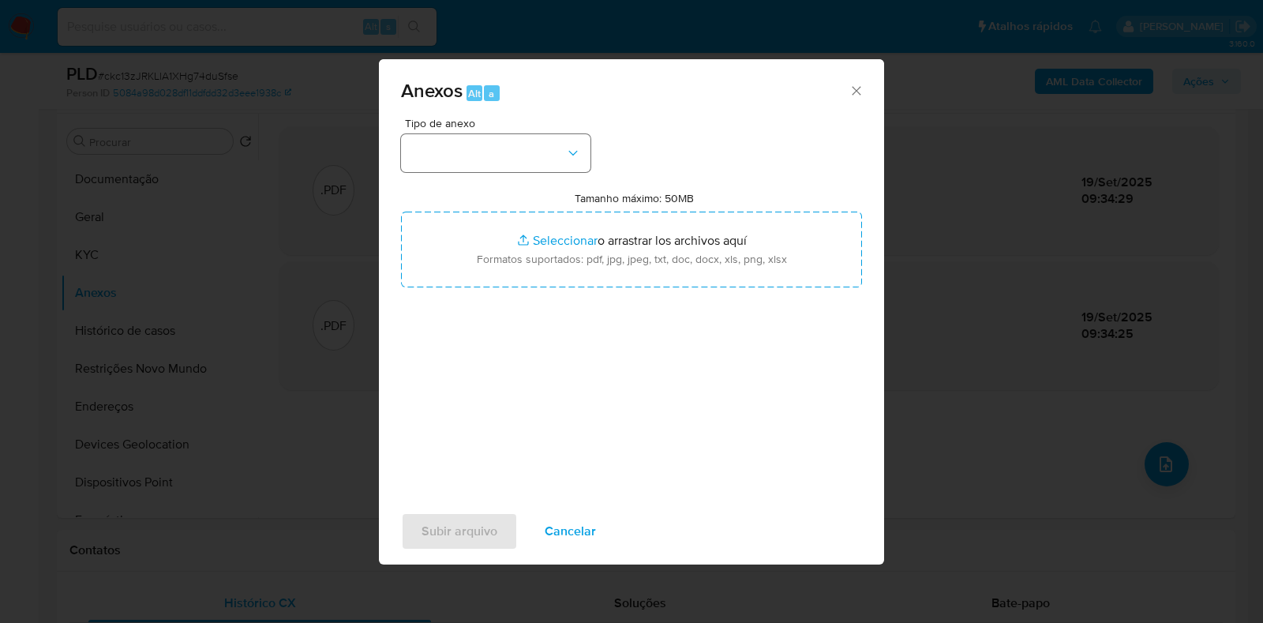
drag, startPoint x: 430, startPoint y: 126, endPoint x: 437, endPoint y: 162, distance: 36.9
click at [430, 133] on div "Tipo de anexo" at bounding box center [496, 145] width 190 height 54
click at [437, 162] on button "button" at bounding box center [496, 153] width 190 height 38
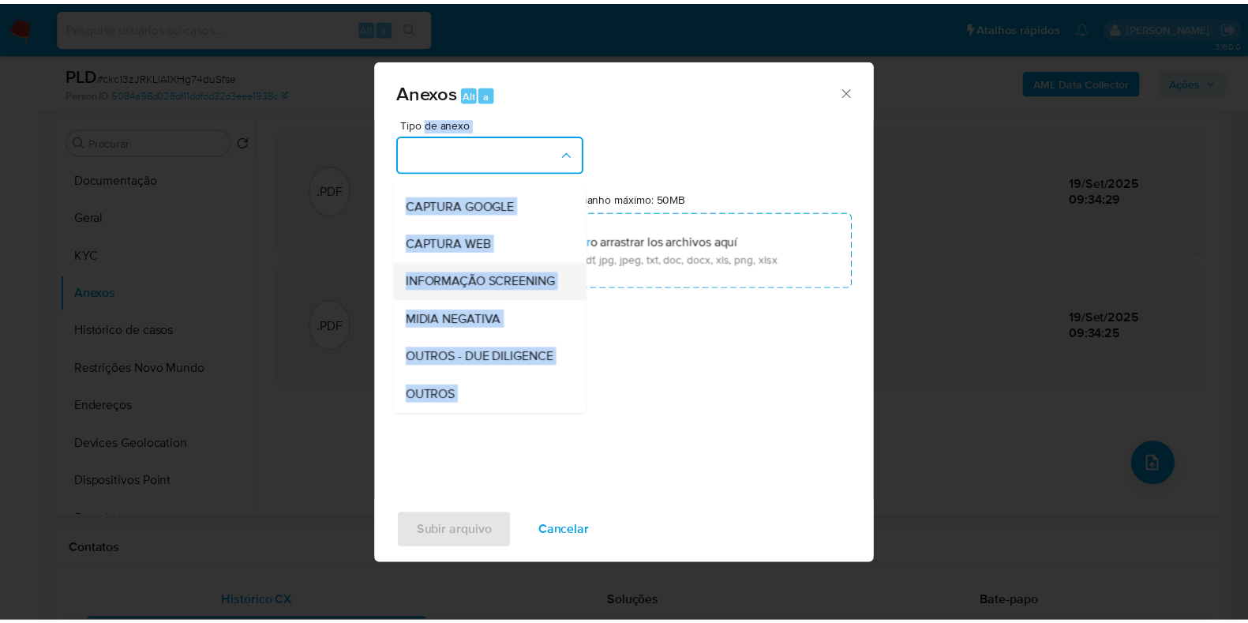
scroll to position [98, 0]
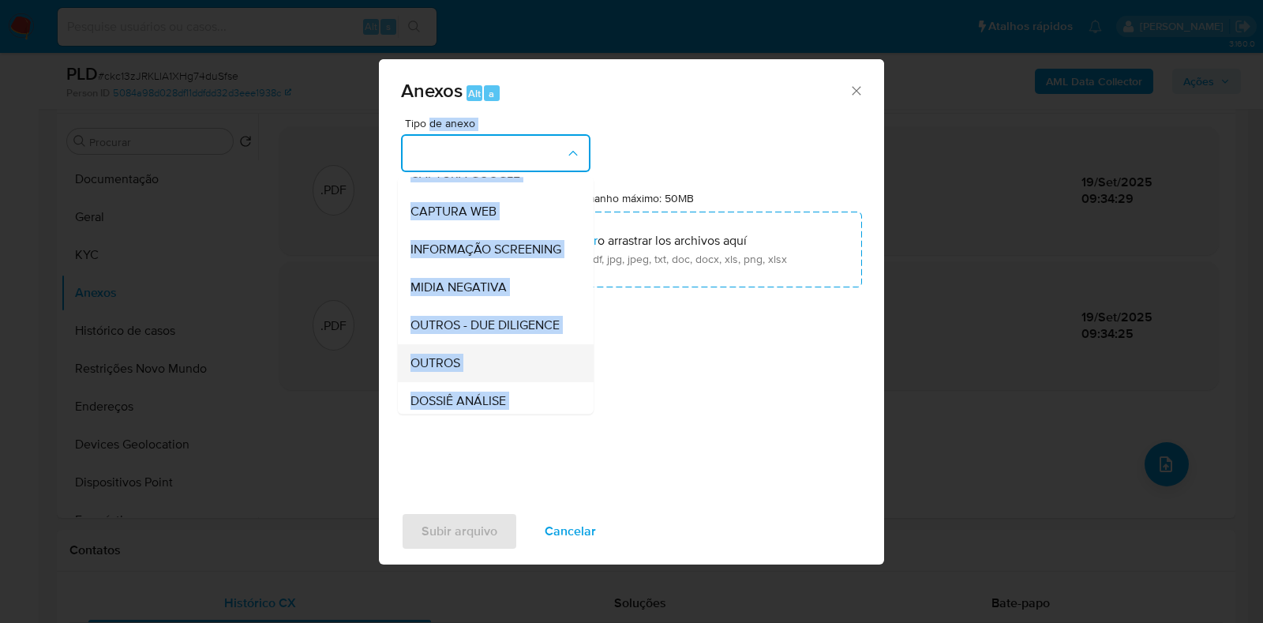
click at [464, 382] on div "OUTROS" at bounding box center [491, 363] width 161 height 38
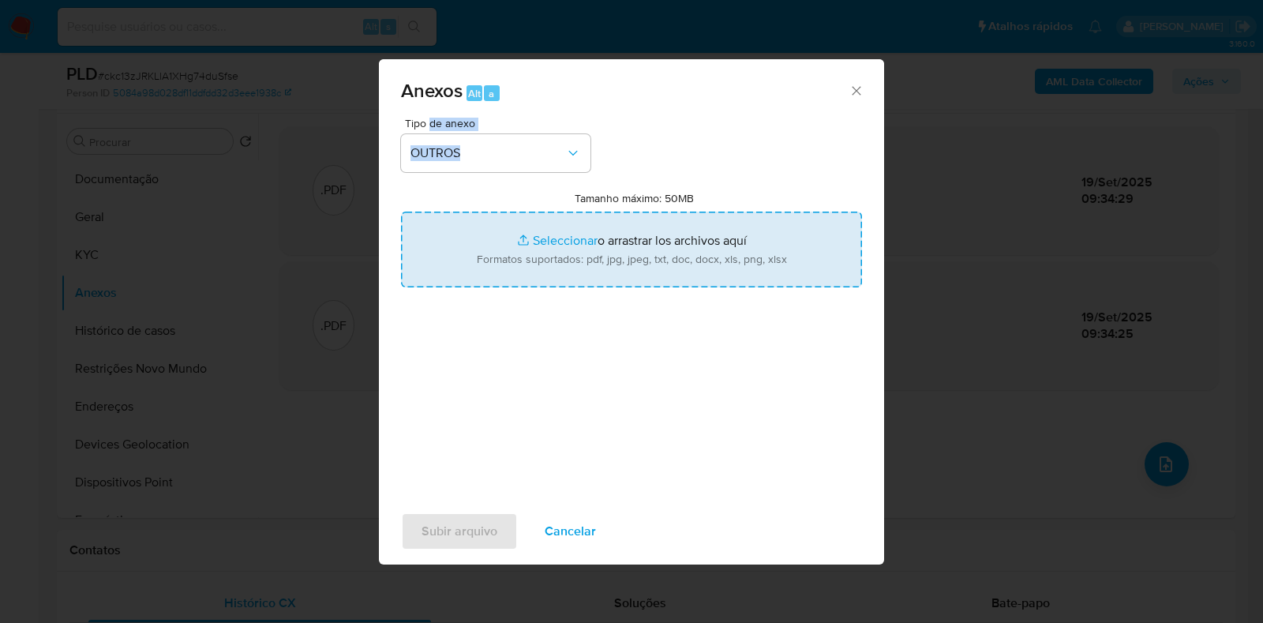
click at [565, 249] on input "Tamanho máximo: 50MB Seleccionar archivos" at bounding box center [631, 250] width 461 height 76
type input "C:\fakepath\Mulan 49767613_2025_09_18_14_41_53 - Resumen TX.pdf"
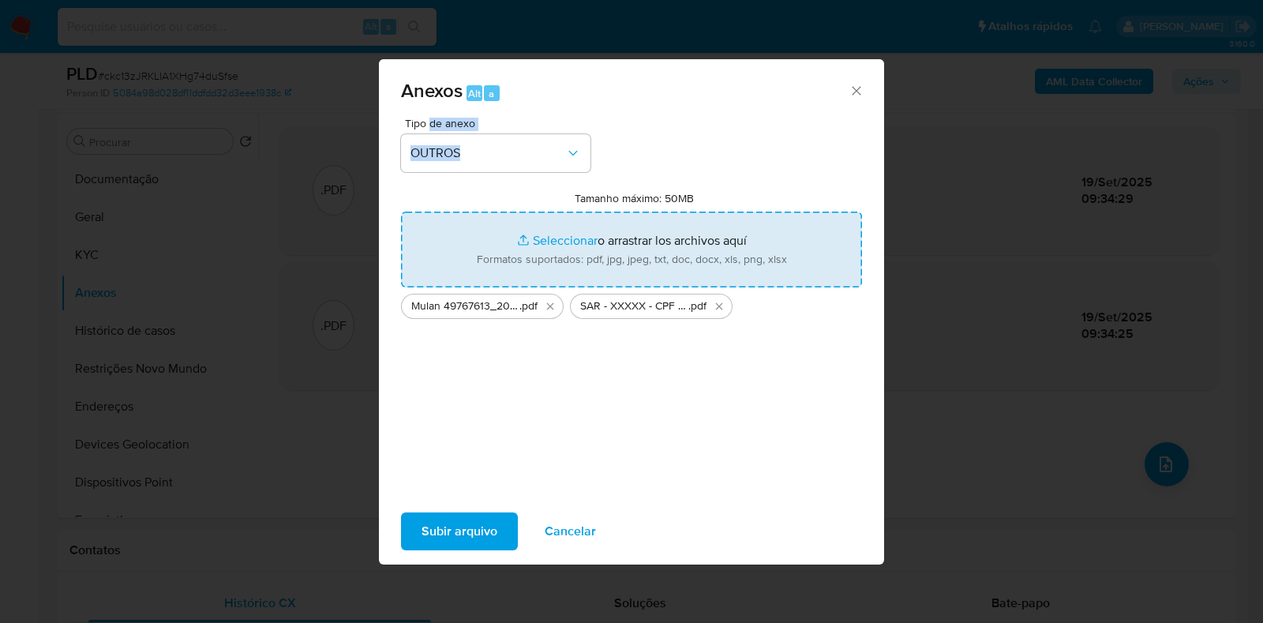
click at [468, 474] on span "Subir arquivo" at bounding box center [460, 531] width 76 height 35
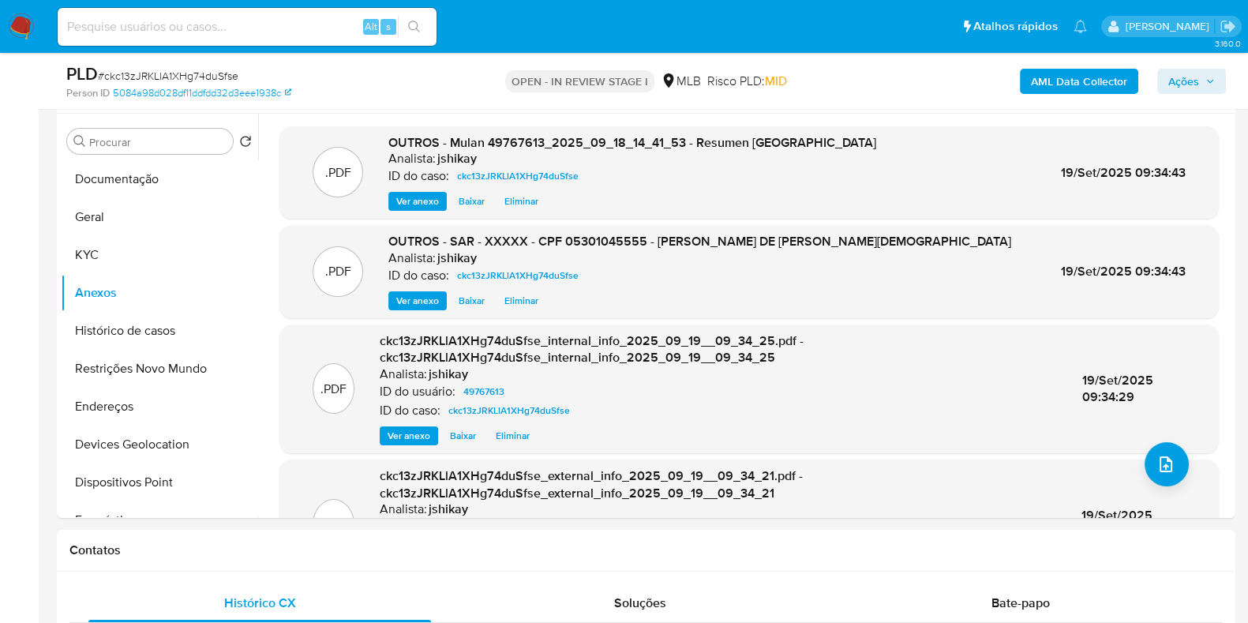
click at [694, 81] on span "Ações" at bounding box center [1184, 81] width 31 height 25
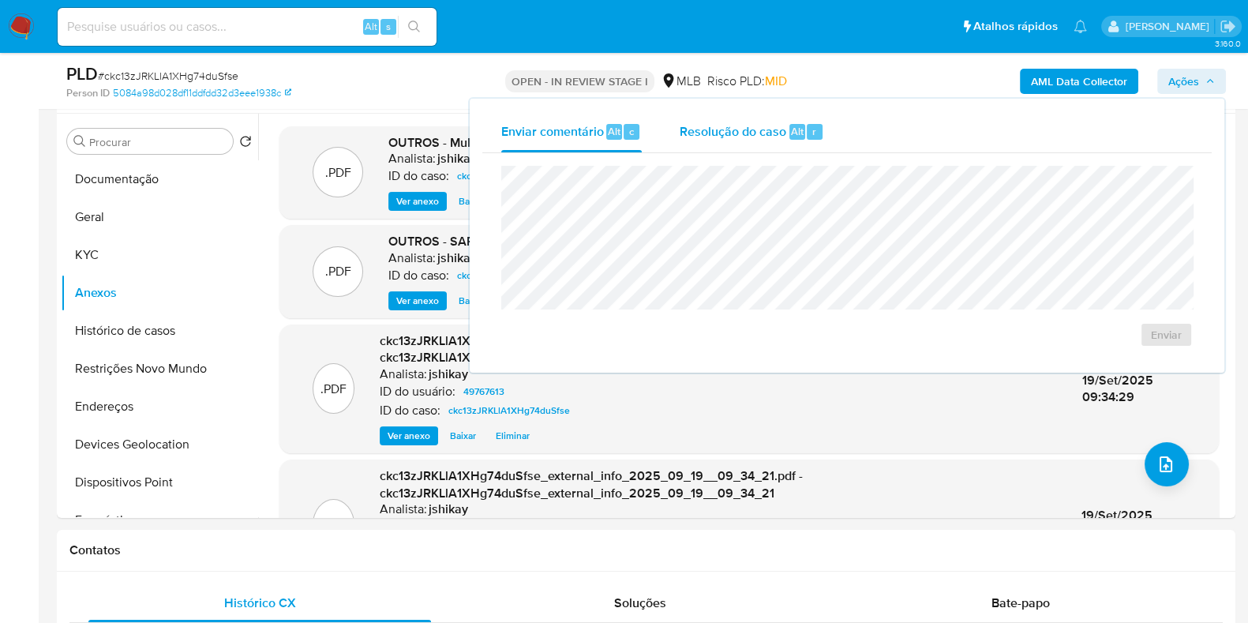
click at [694, 137] on span "Resolução do caso" at bounding box center [733, 131] width 107 height 18
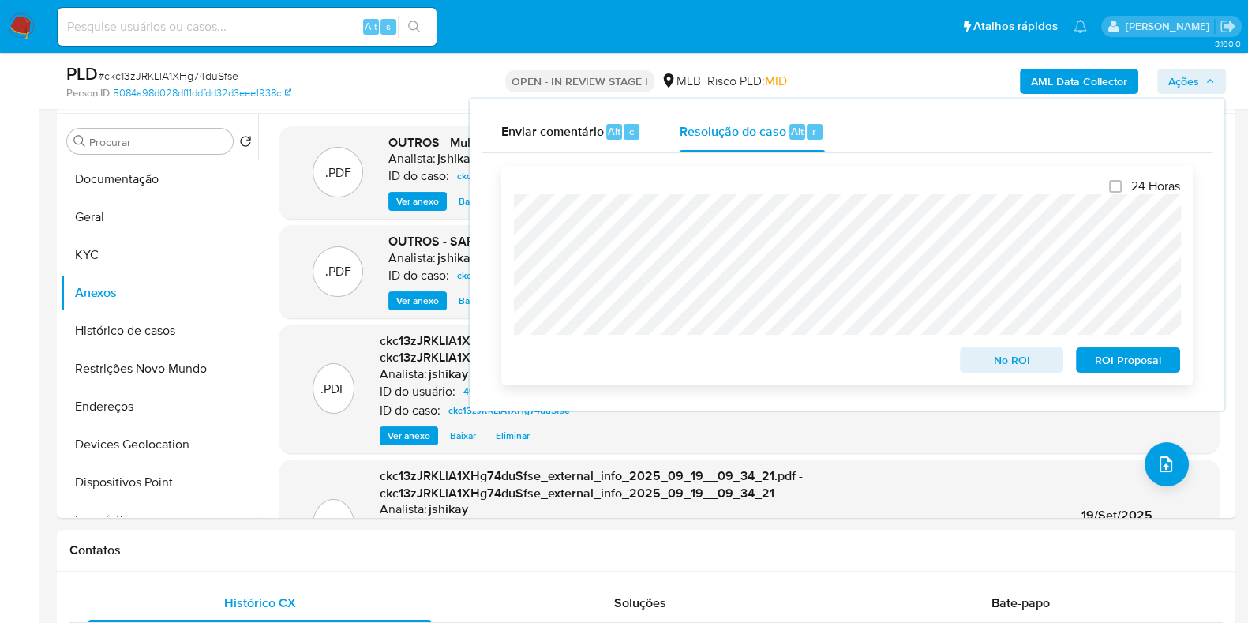
click at [694, 358] on span "ROI Proposal" at bounding box center [1128, 360] width 82 height 22
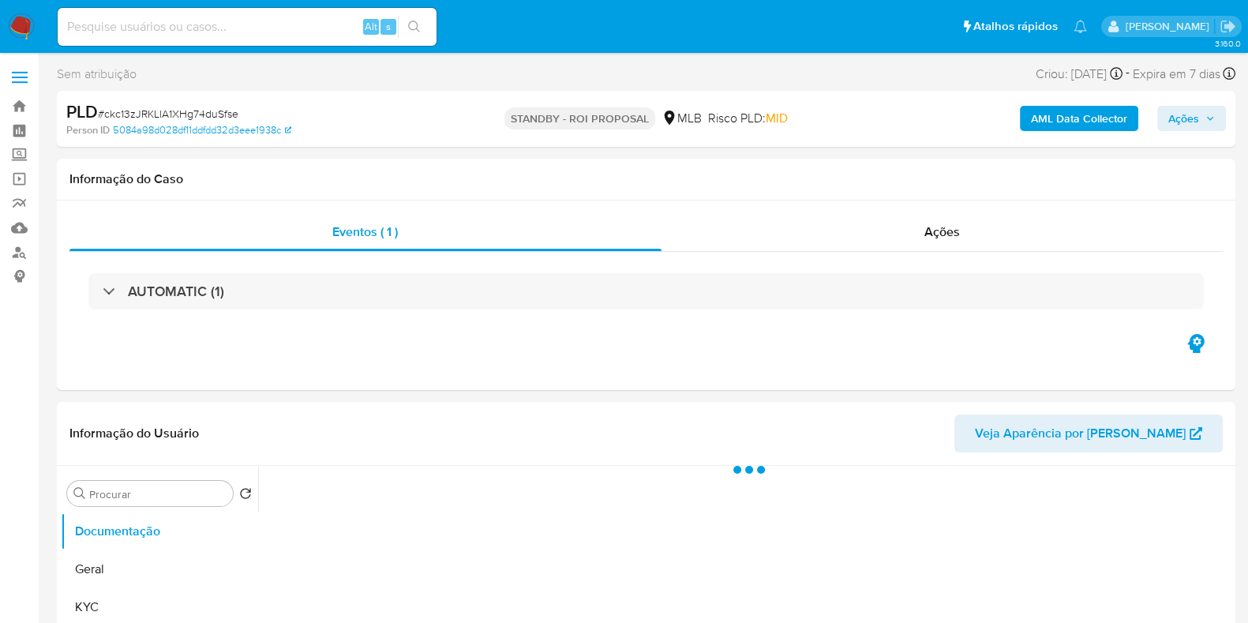
select select "10"
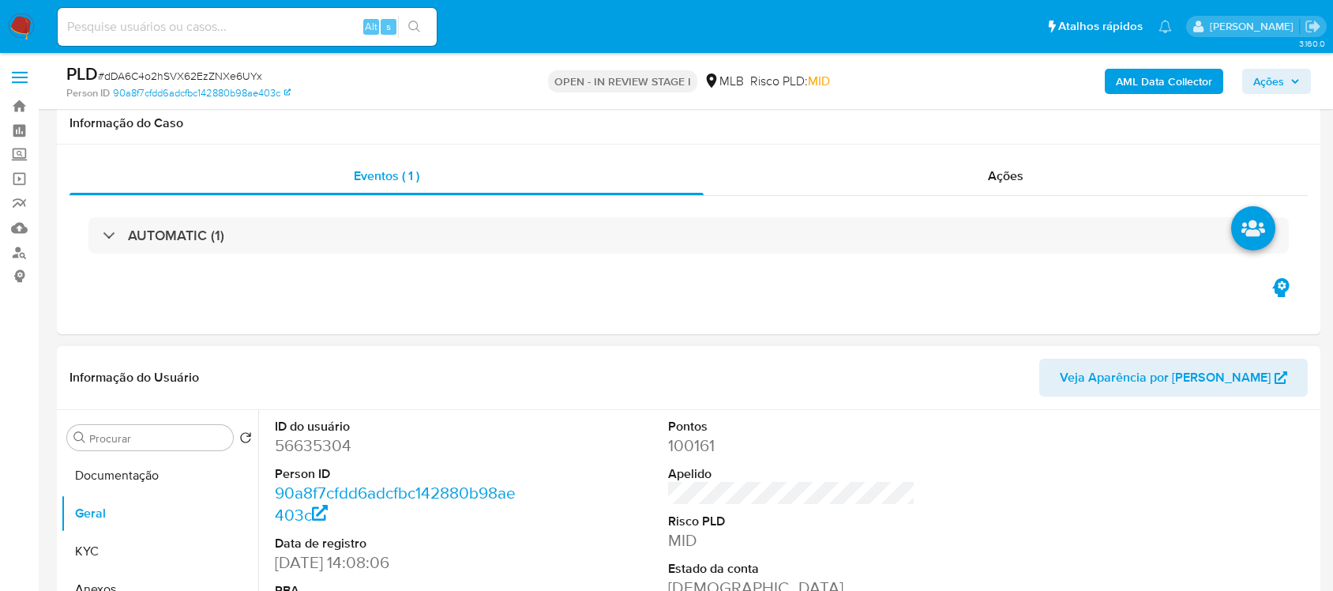
scroll to position [197, 0]
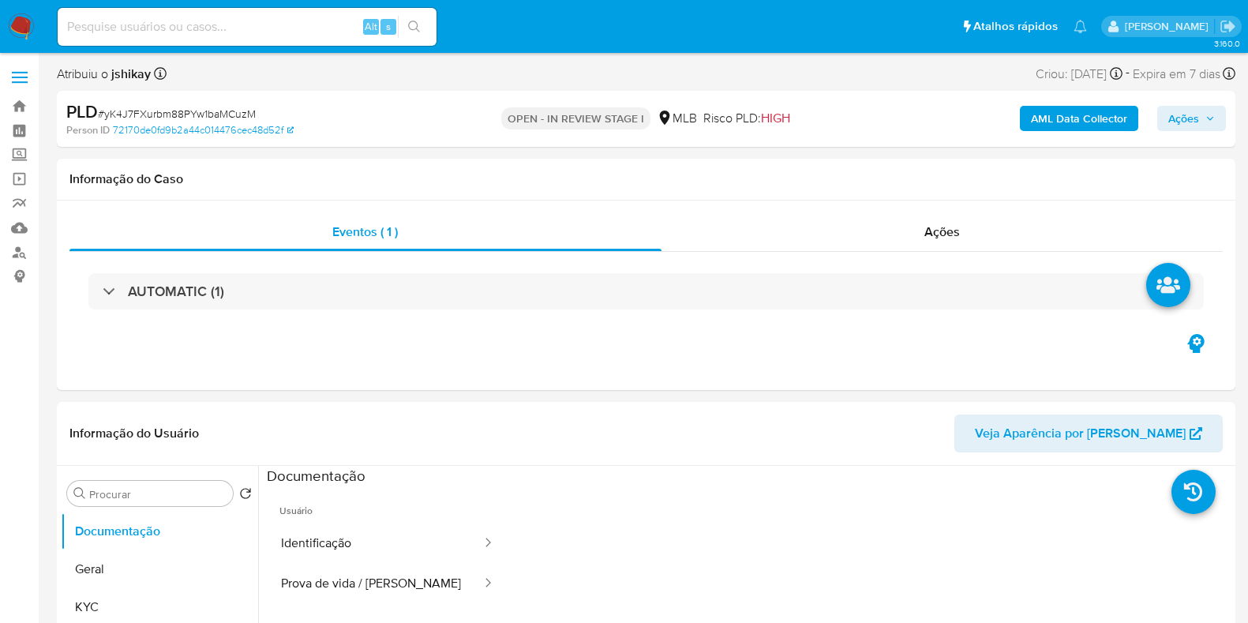
select select "10"
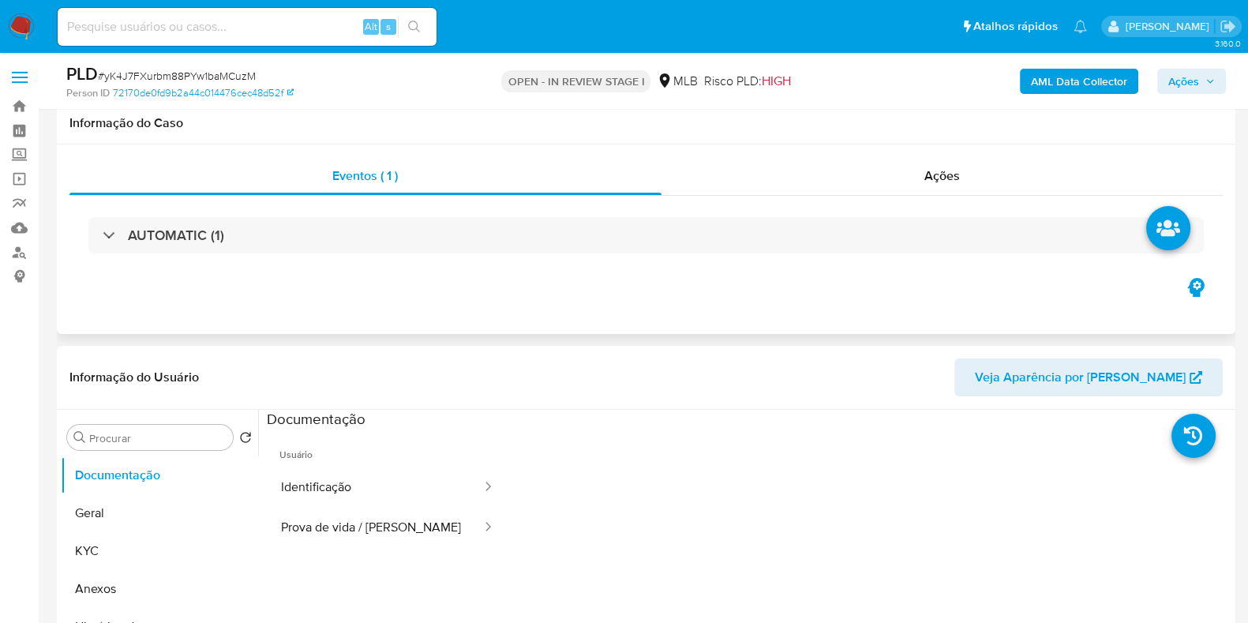
scroll to position [98, 0]
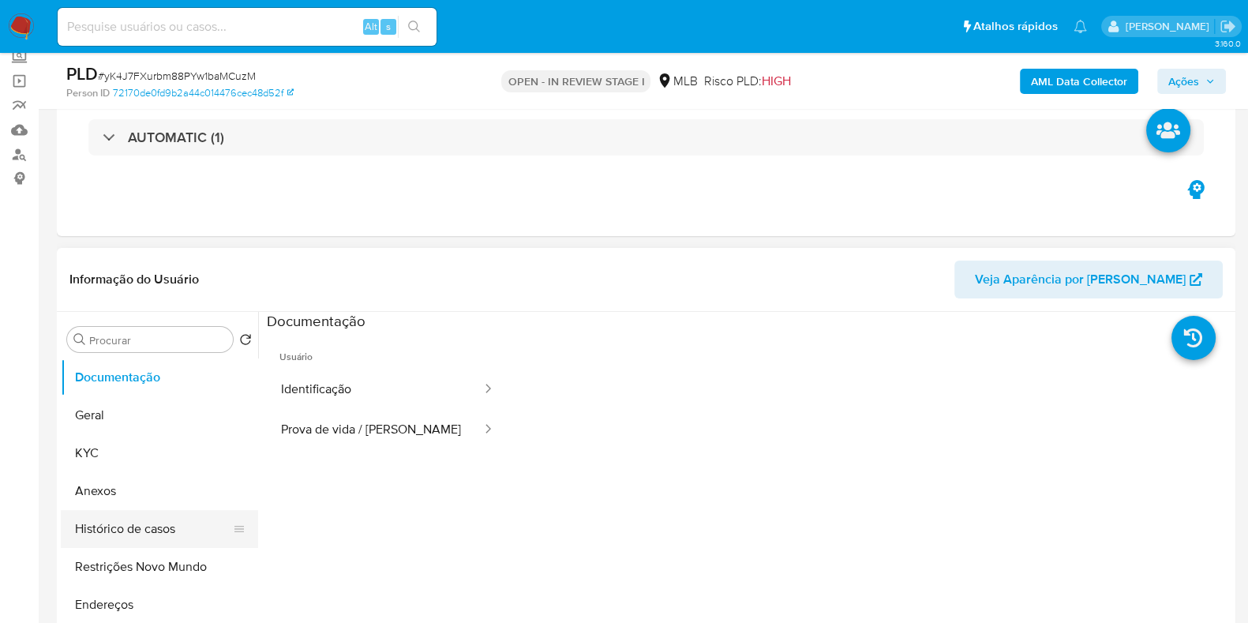
click at [170, 524] on button "Histórico de casos" at bounding box center [153, 529] width 185 height 38
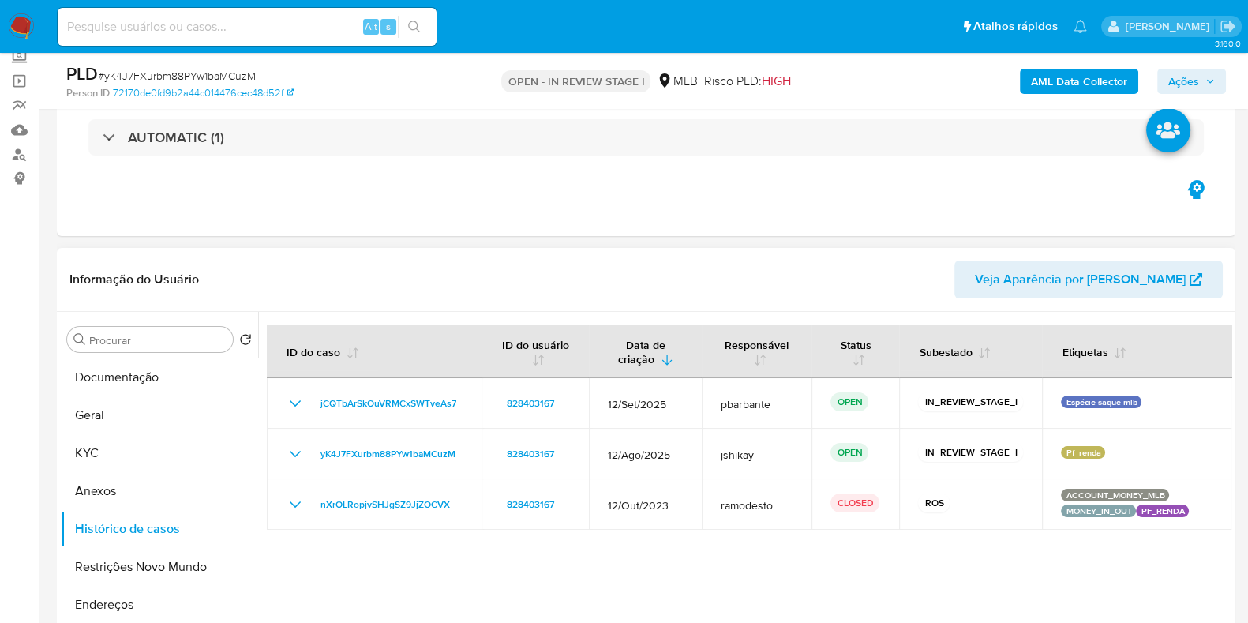
scroll to position [197, 0]
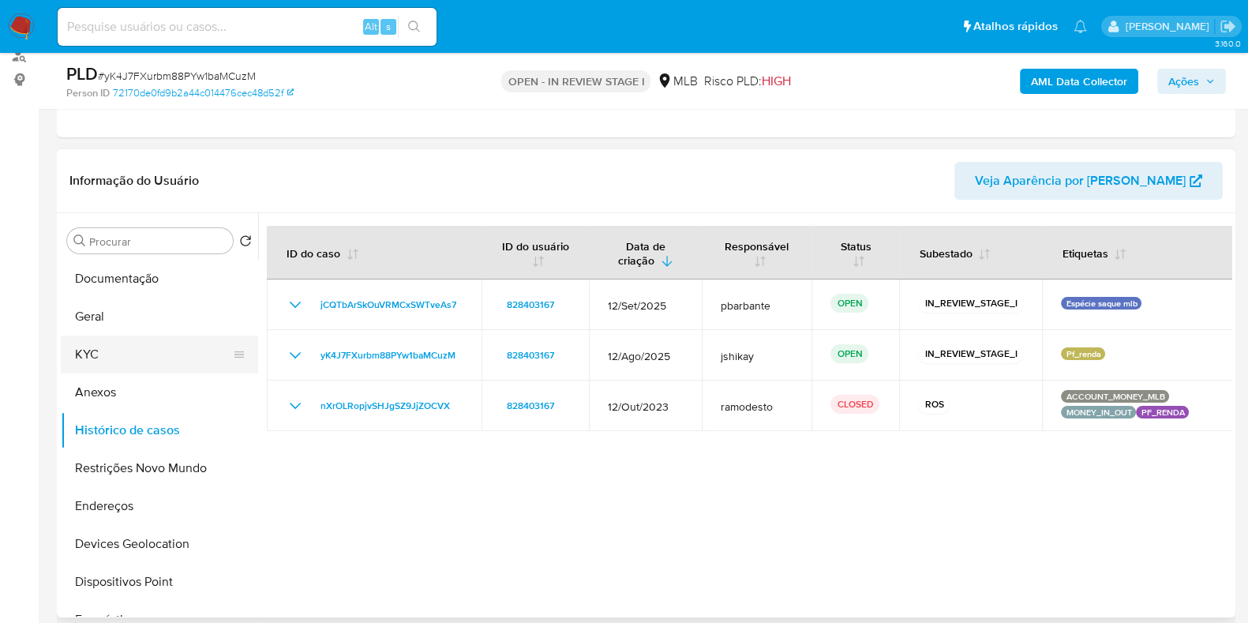
click at [147, 354] on button "KYC" at bounding box center [153, 355] width 185 height 38
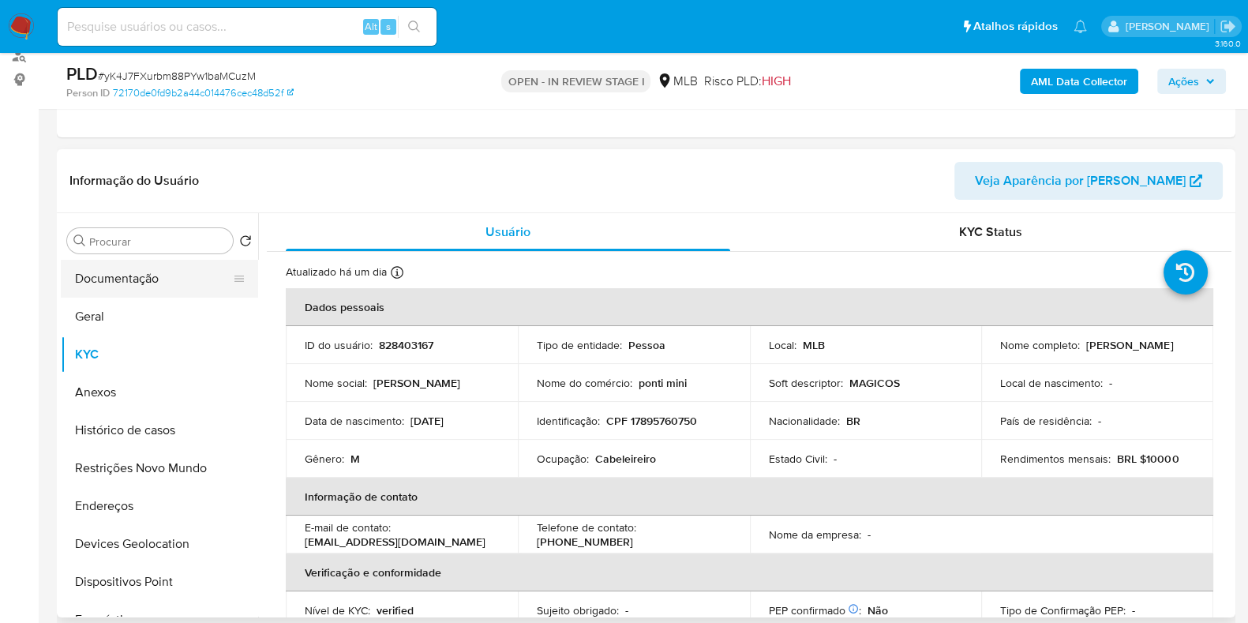
click at [151, 277] on button "Documentação" at bounding box center [153, 279] width 185 height 38
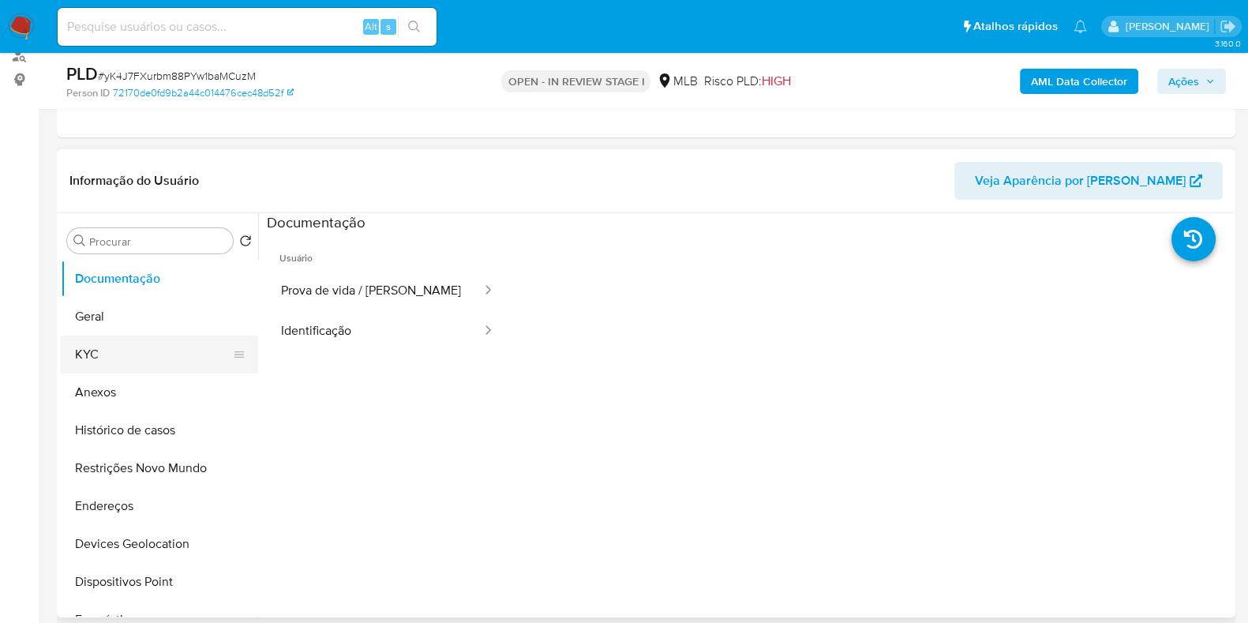
click at [83, 341] on button "KYC" at bounding box center [153, 355] width 185 height 38
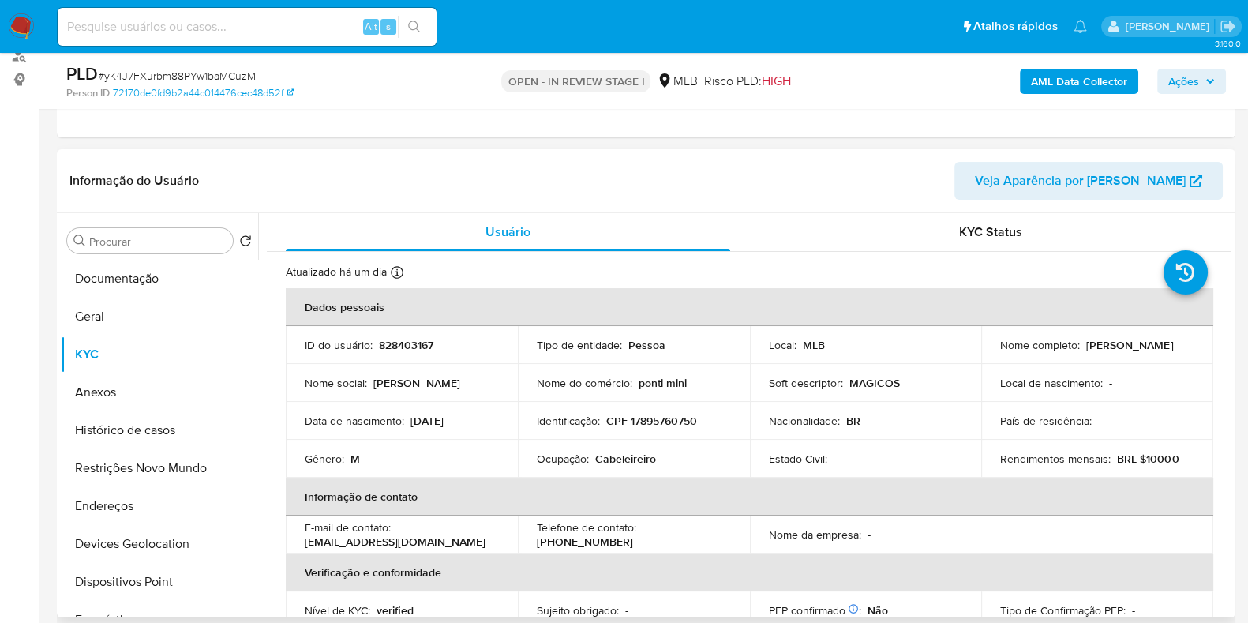
click at [636, 456] on p "Cabeleireiro" at bounding box center [625, 459] width 61 height 14
copy p "Cabeleireiro"
click at [148, 311] on button "Geral" at bounding box center [153, 317] width 185 height 38
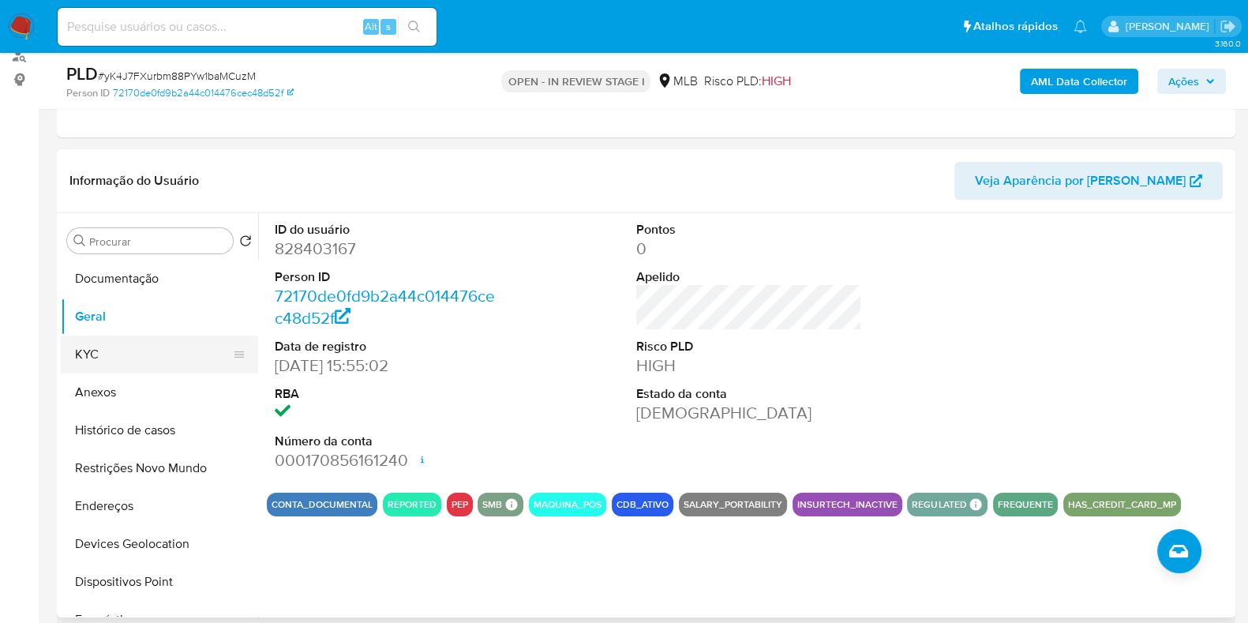
click at [66, 357] on button "KYC" at bounding box center [153, 355] width 185 height 38
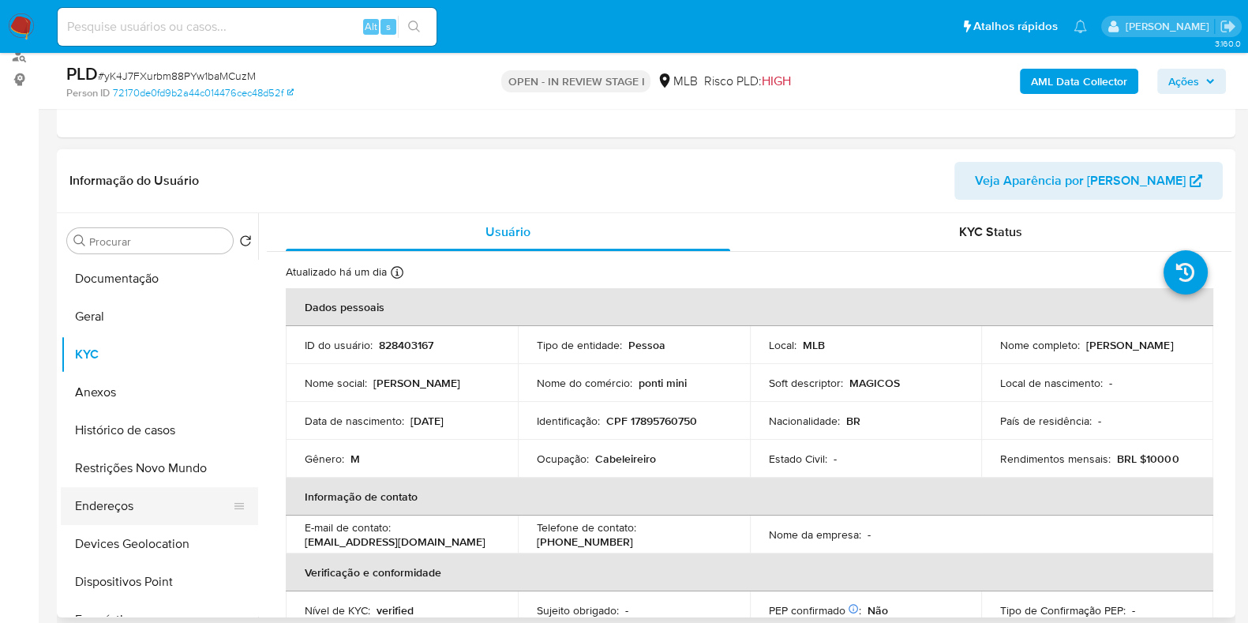
click at [141, 515] on button "Endereços" at bounding box center [153, 506] width 185 height 38
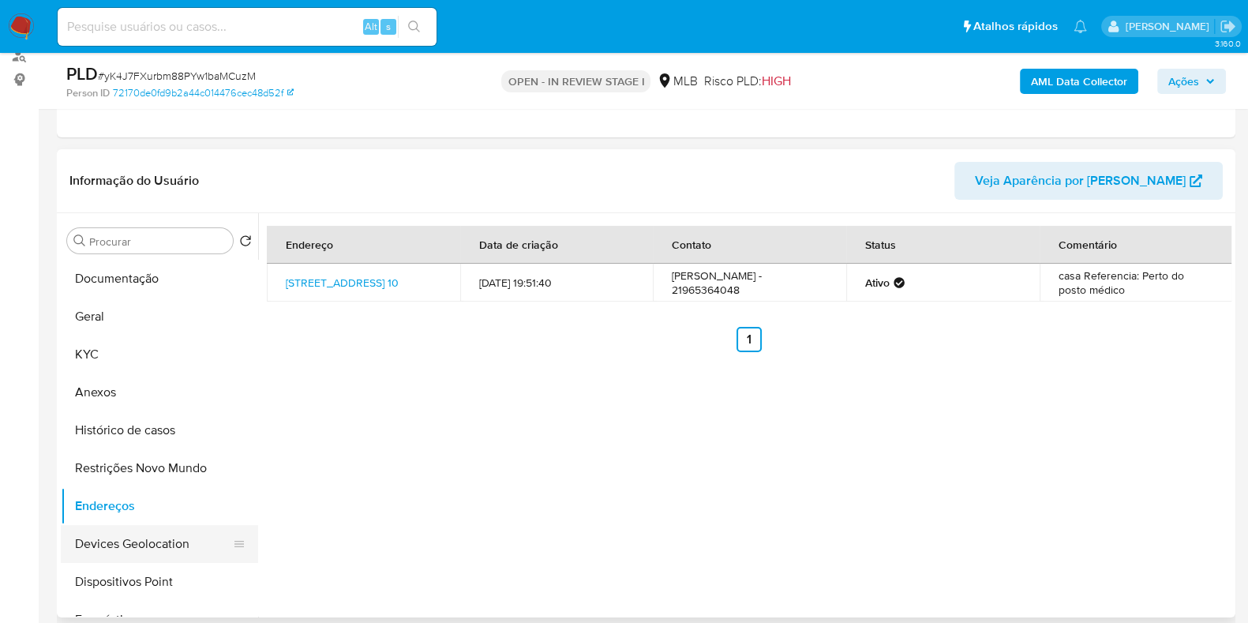
drag, startPoint x: 137, startPoint y: 530, endPoint x: 153, endPoint y: 529, distance: 15.8
click at [137, 530] on button "Devices Geolocation" at bounding box center [153, 544] width 185 height 38
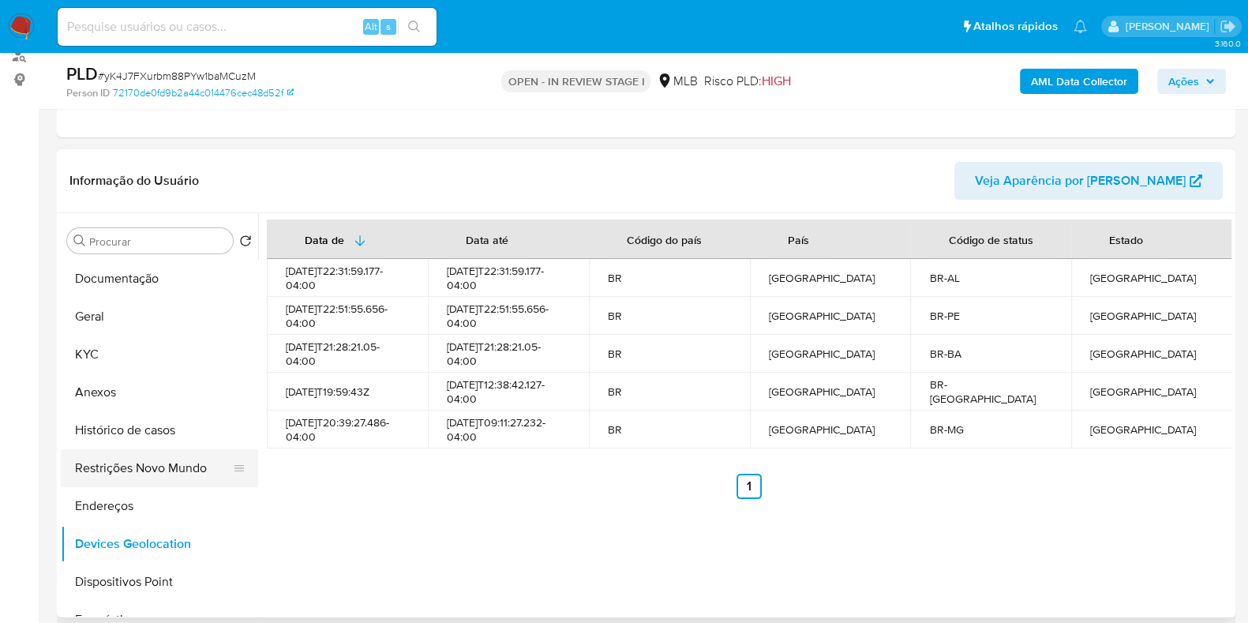
click at [175, 464] on button "Restrições Novo Mundo" at bounding box center [153, 468] width 185 height 38
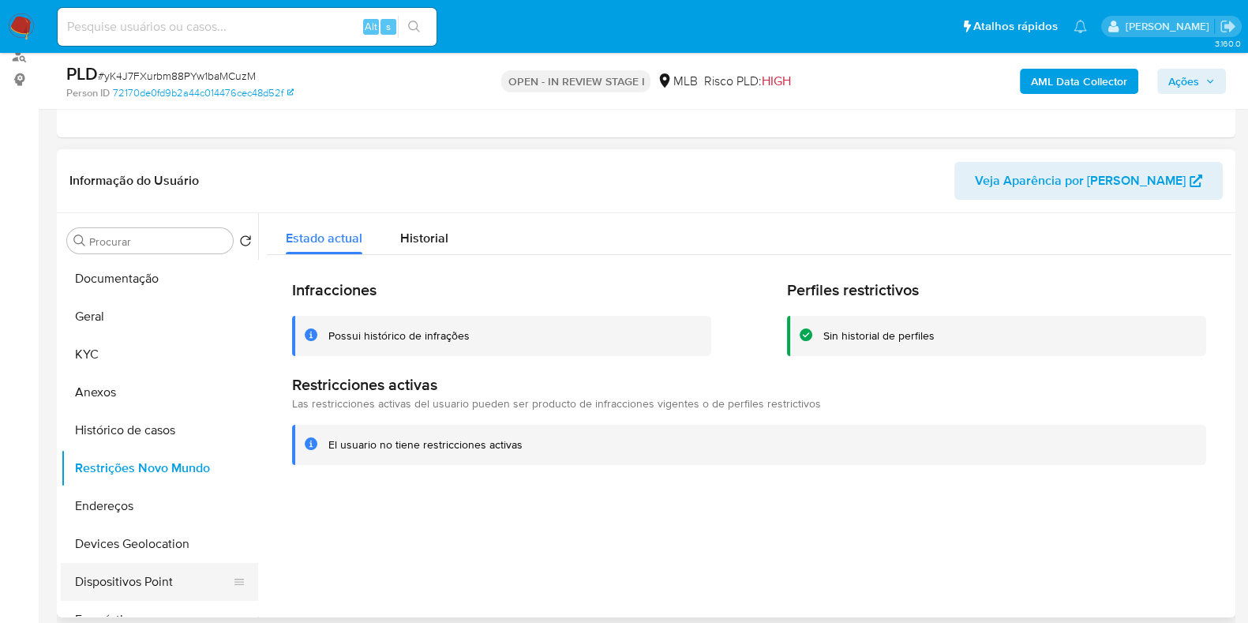
click at [162, 580] on button "Dispositivos Point" at bounding box center [153, 582] width 185 height 38
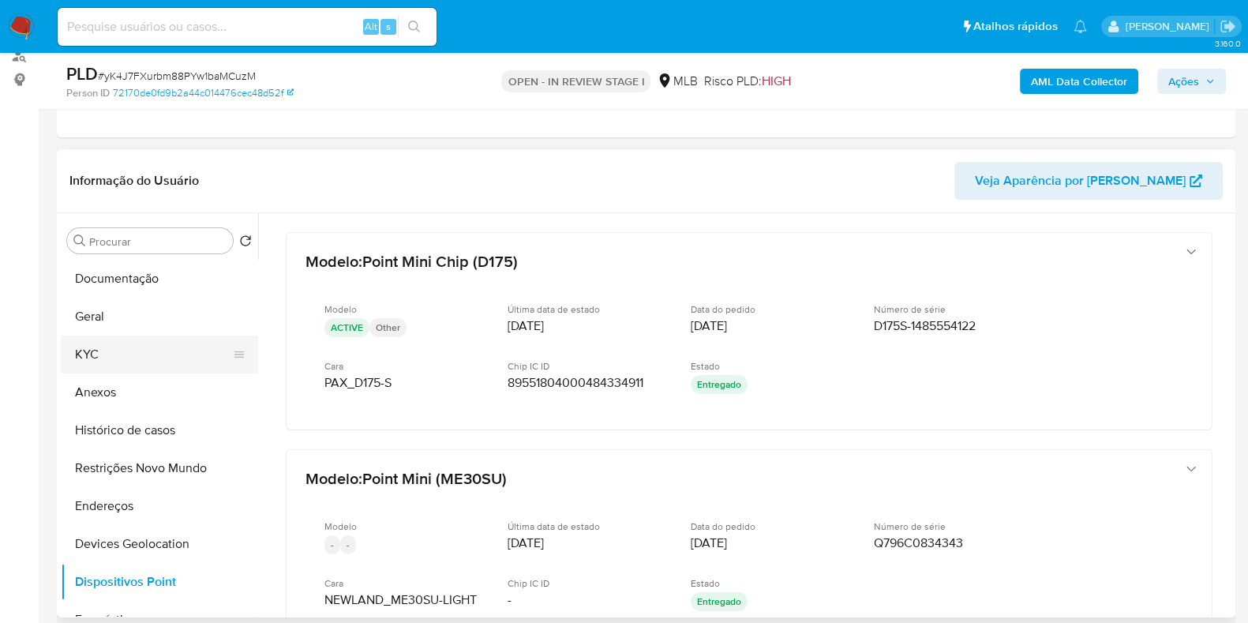
click at [142, 337] on button "KYC" at bounding box center [153, 355] width 185 height 38
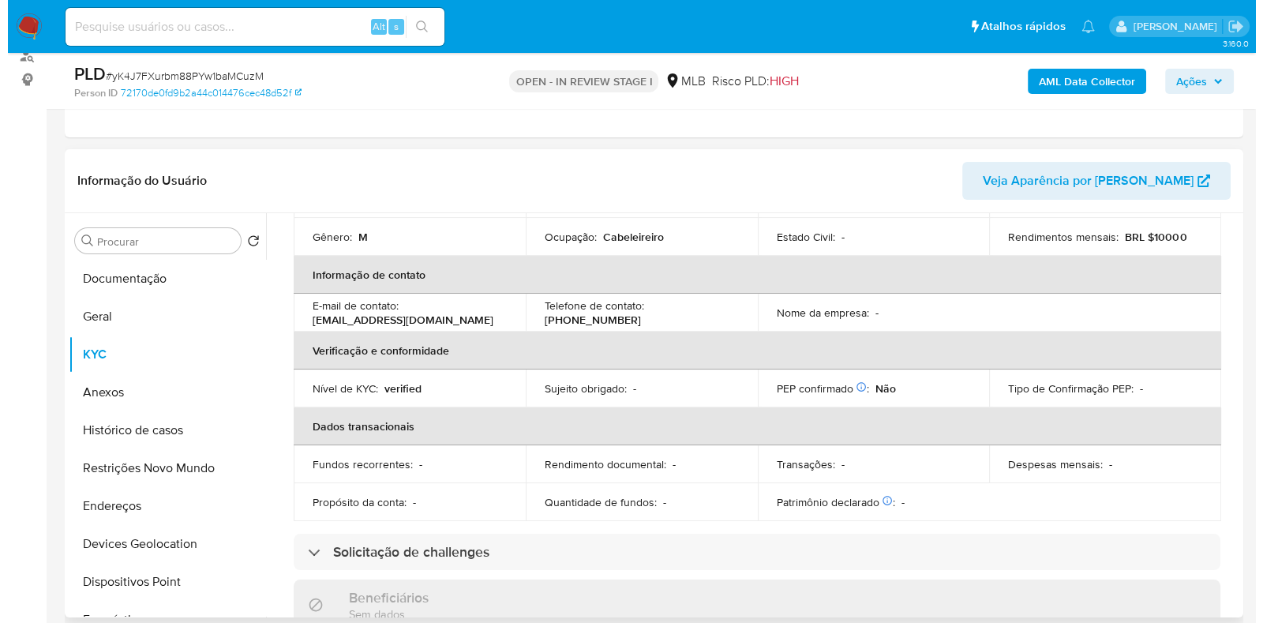
scroll to position [0, 0]
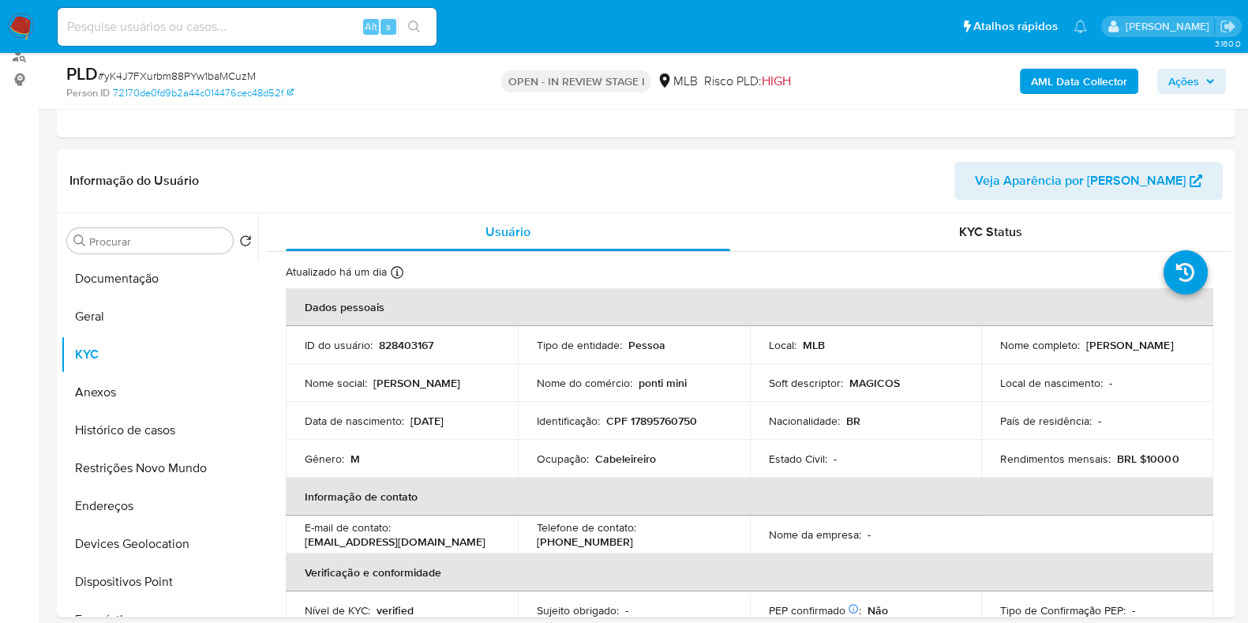
click at [1057, 79] on b "AML Data Collector" at bounding box center [1079, 81] width 96 height 25
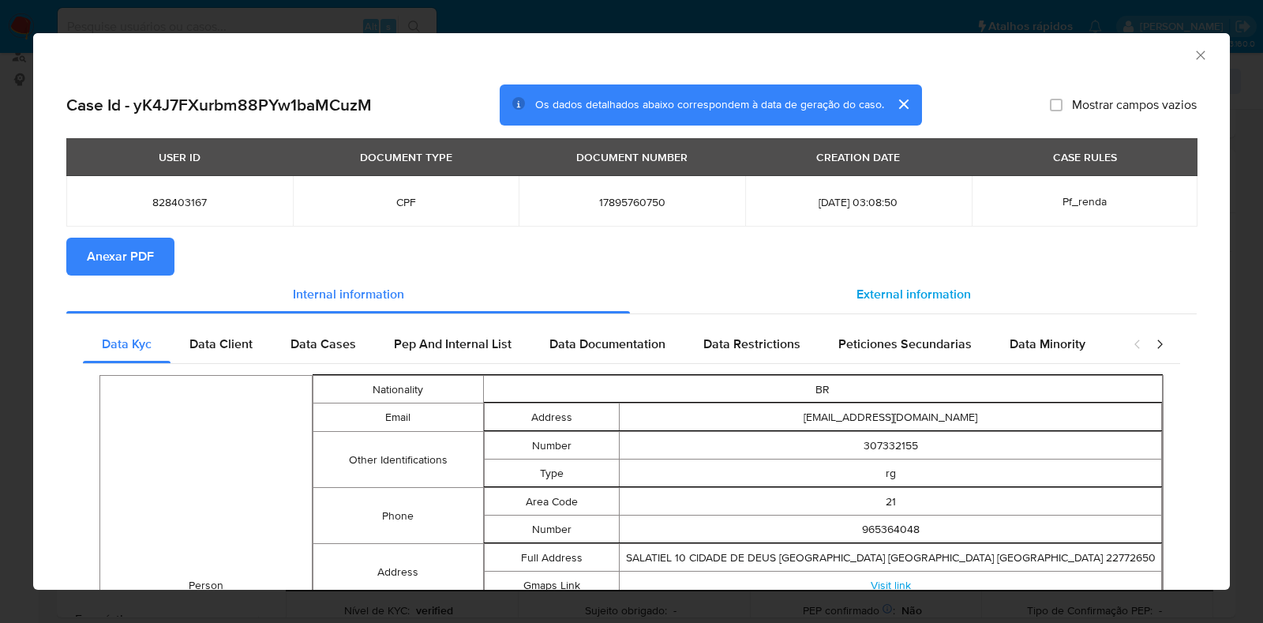
click at [819, 286] on div "External information" at bounding box center [913, 295] width 567 height 38
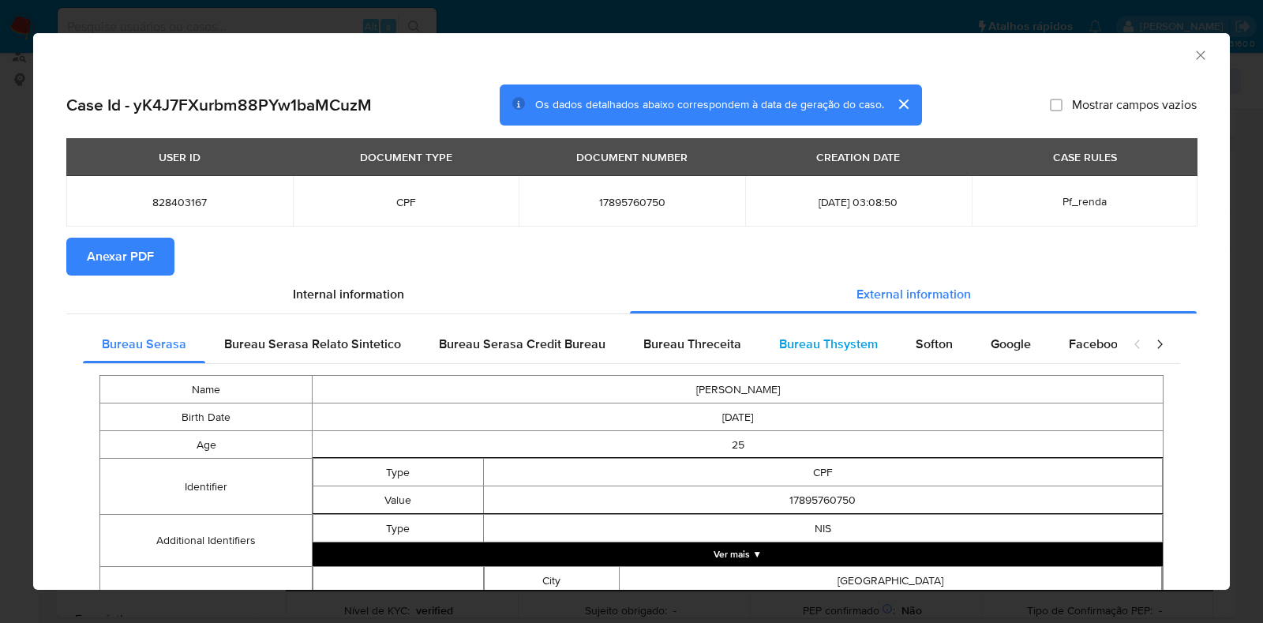
click at [869, 342] on span "Bureau Thsystem" at bounding box center [828, 344] width 99 height 18
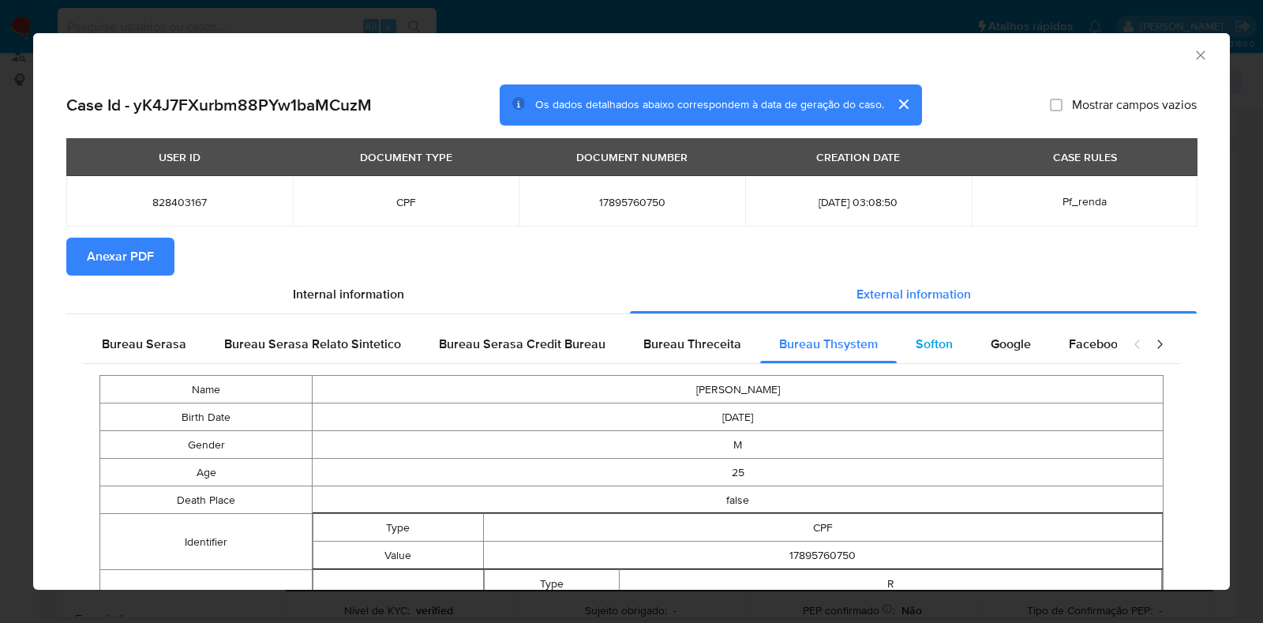
click at [946, 347] on div "Softon" at bounding box center [934, 344] width 75 height 38
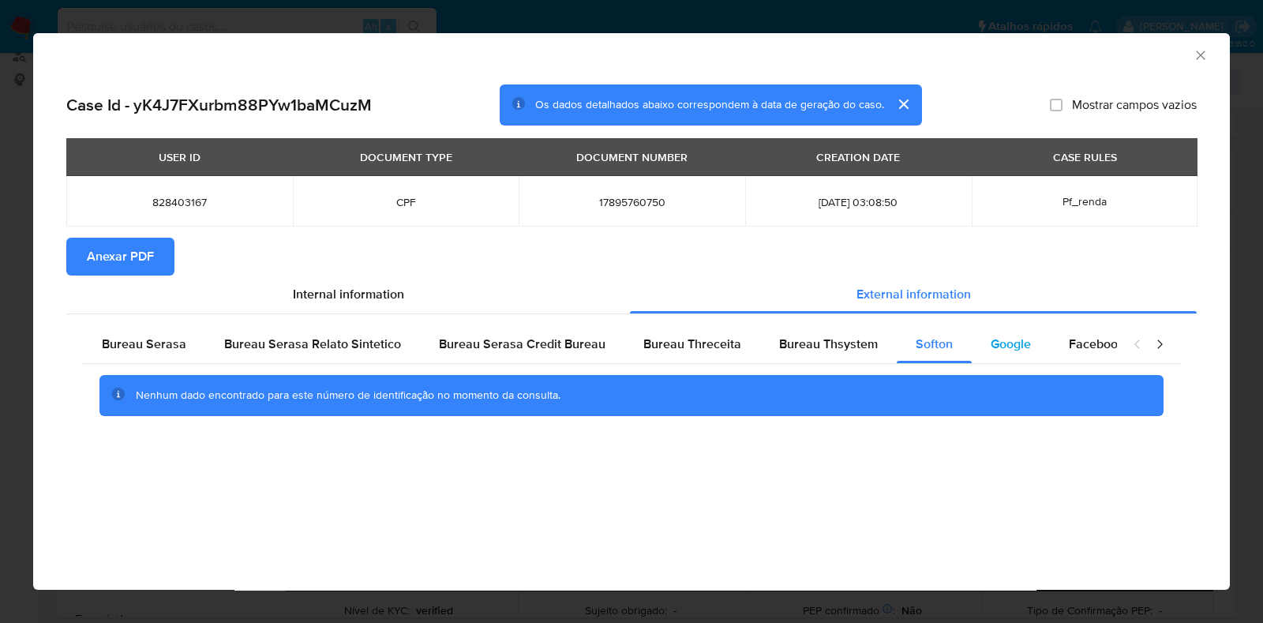
click at [991, 343] on span "Google" at bounding box center [1011, 344] width 40 height 18
click at [167, 252] on button "Anexar PDF" at bounding box center [120, 257] width 108 height 38
click at [1200, 59] on icon "Fechar a janela" at bounding box center [1201, 55] width 16 height 16
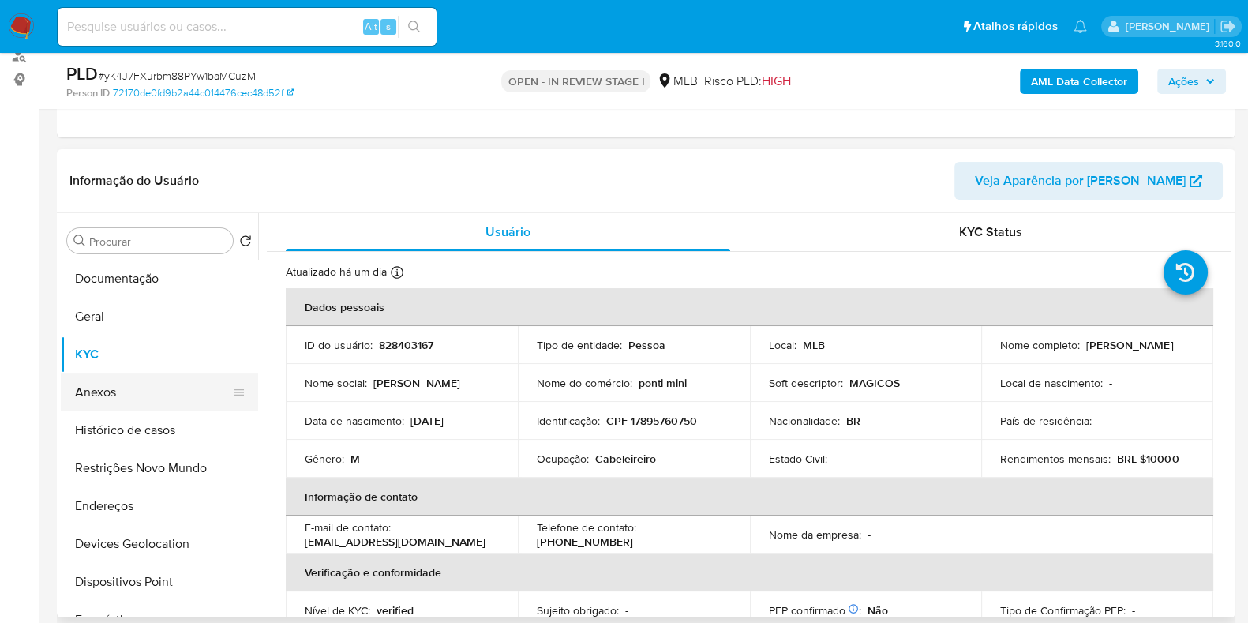
click at [126, 389] on button "Anexos" at bounding box center [153, 393] width 185 height 38
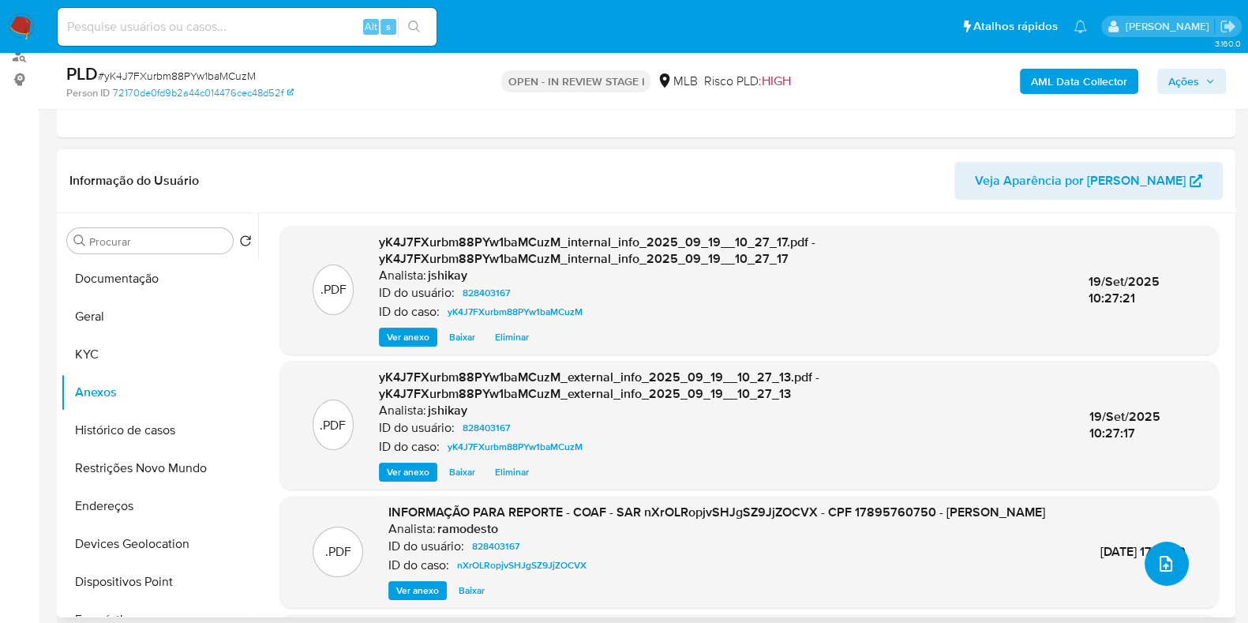
click at [1158, 579] on button "upload-file" at bounding box center [1167, 564] width 44 height 44
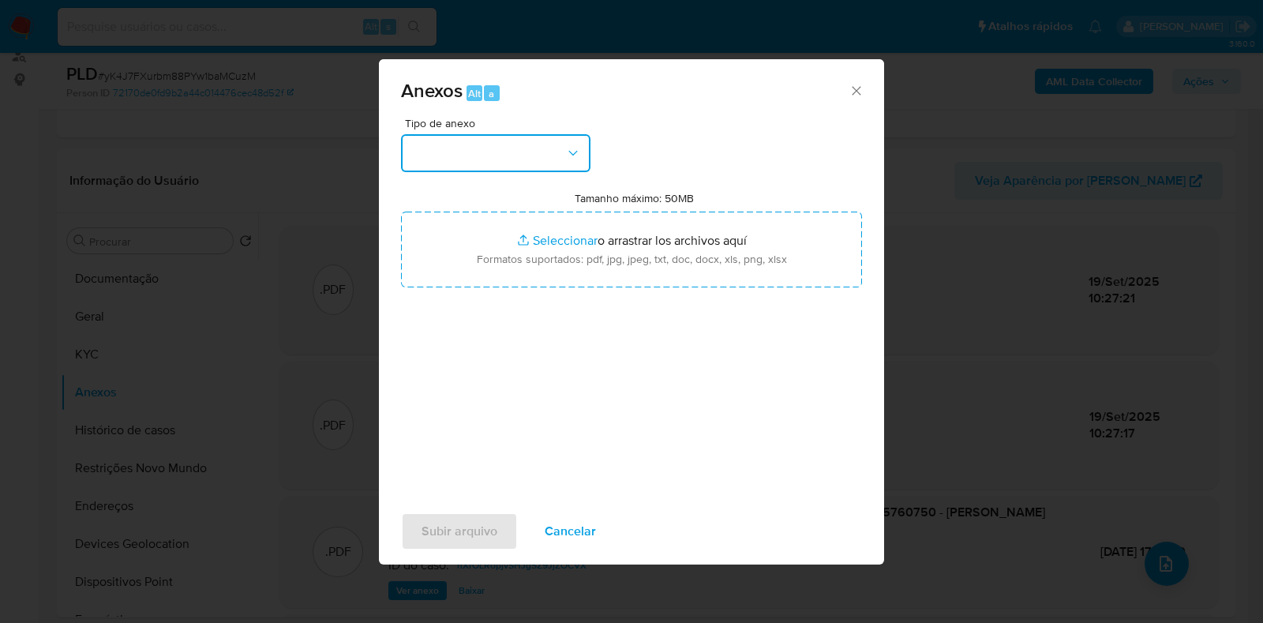
click at [505, 138] on button "button" at bounding box center [496, 153] width 190 height 38
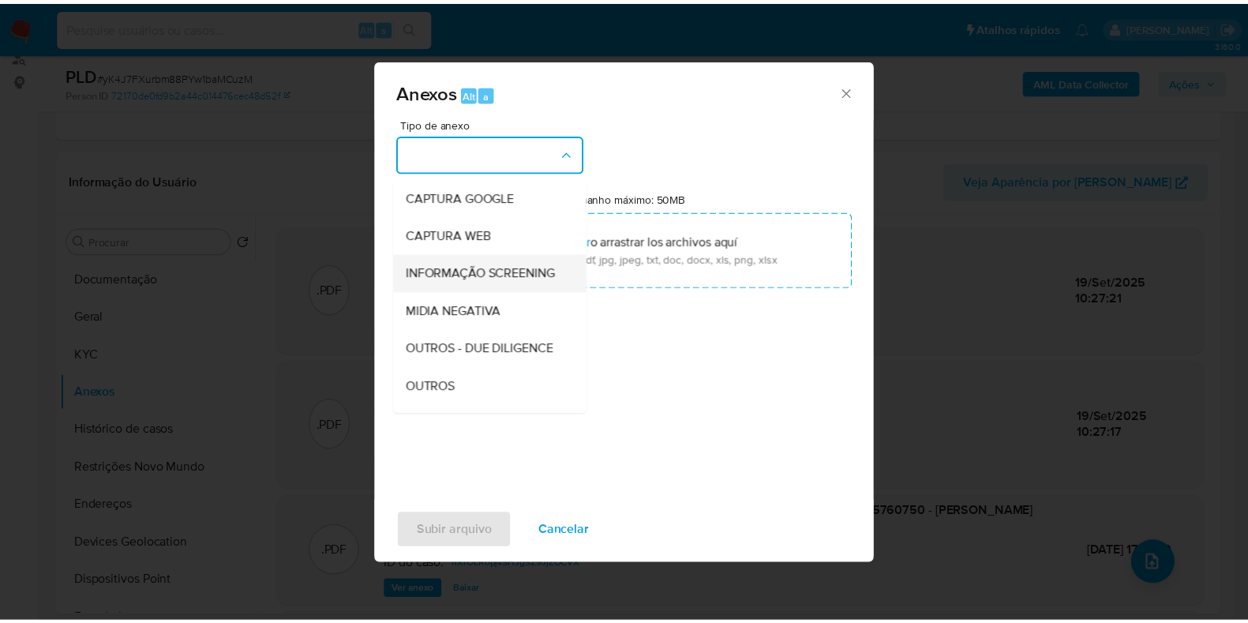
scroll to position [98, 0]
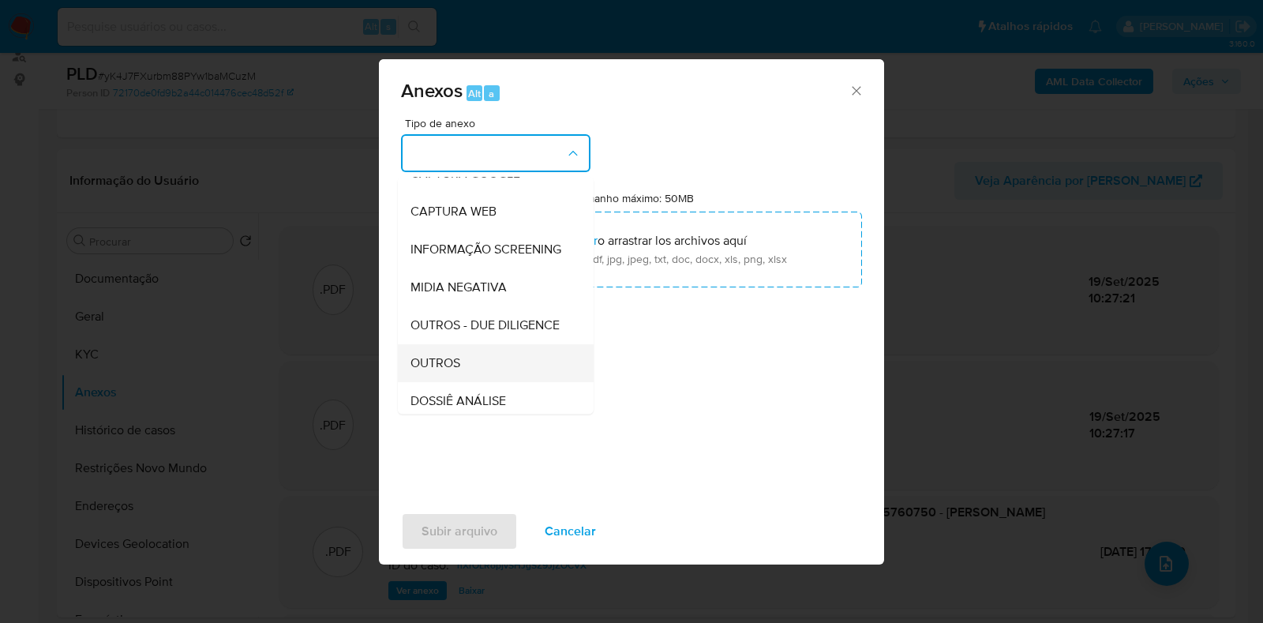
click at [471, 382] on div "OUTROS" at bounding box center [491, 363] width 161 height 38
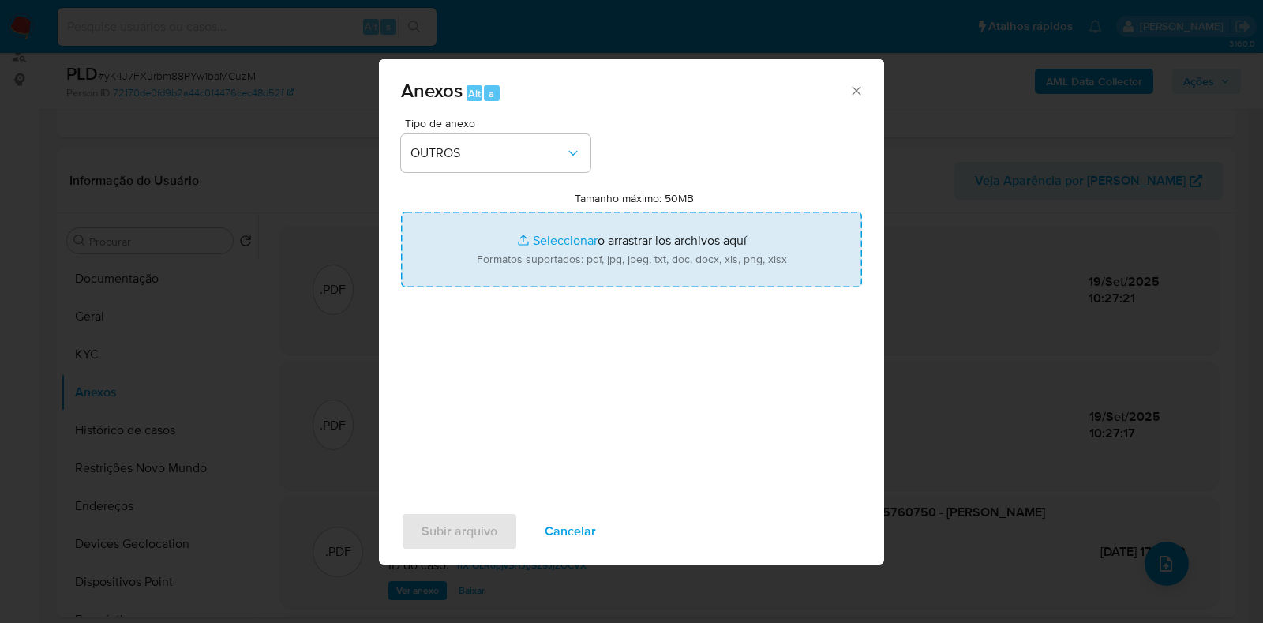
click at [570, 255] on input "Tamanho máximo: 50MB Seleccionar archivos" at bounding box center [631, 250] width 461 height 76
type input "C:\fakepath\Mulan 828403167_2025_09_18_14_42_03 - Resumen TX.pdf"
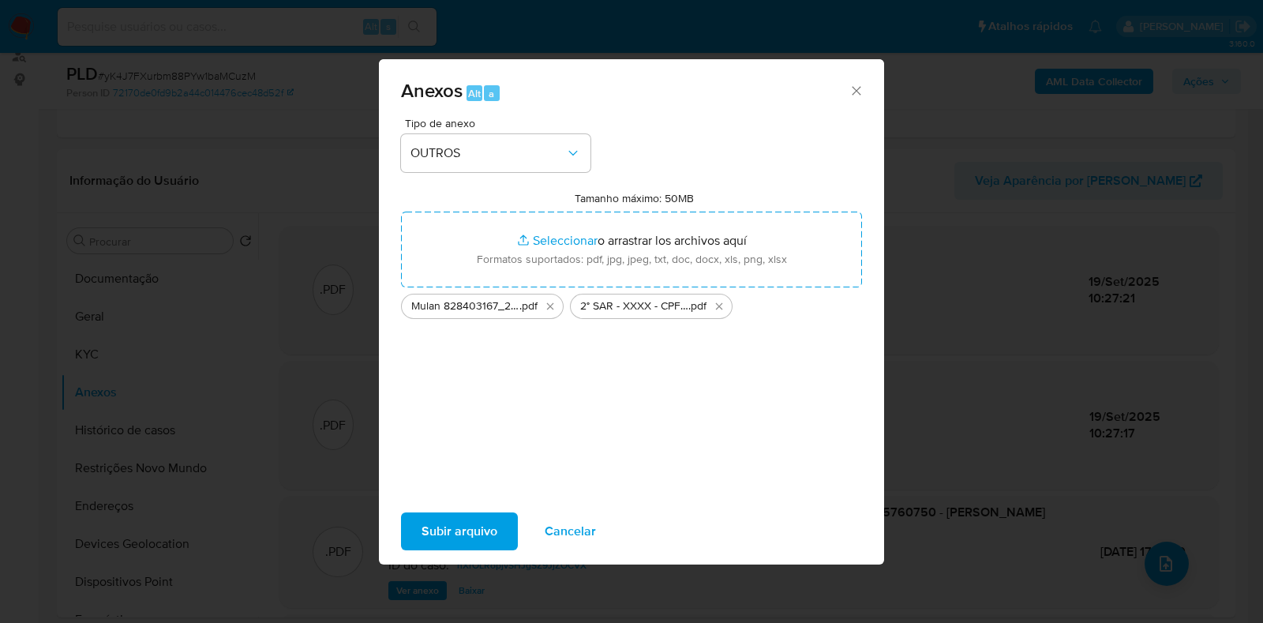
drag, startPoint x: 570, startPoint y: 256, endPoint x: 471, endPoint y: 531, distance: 292.7
click at [471, 531] on span "Subir arquivo" at bounding box center [460, 531] width 76 height 35
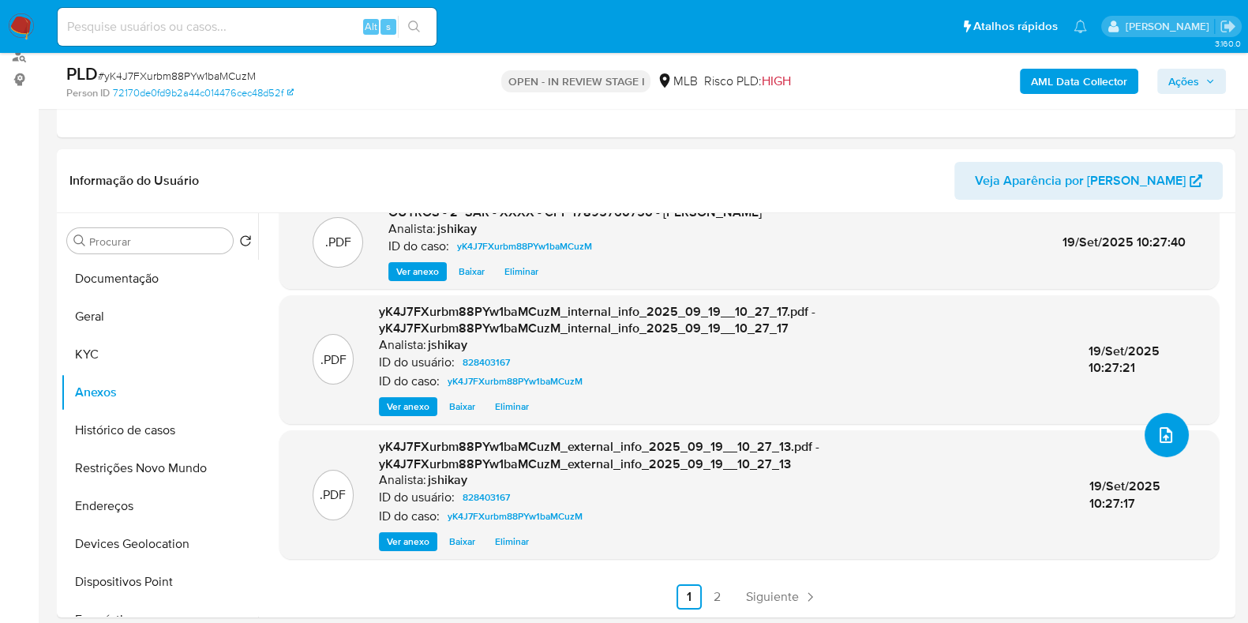
scroll to position [130, 0]
click at [708, 602] on link "2" at bounding box center [717, 596] width 25 height 25
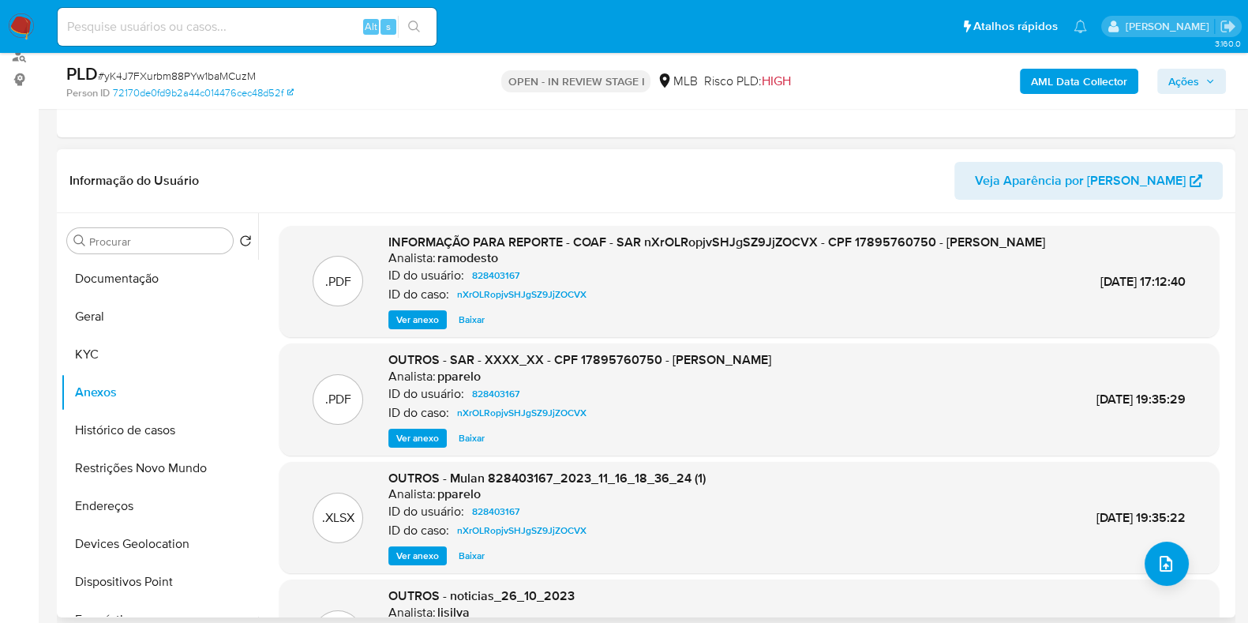
drag, startPoint x: 1193, startPoint y: 82, endPoint x: 1176, endPoint y: 84, distance: 17.5
click at [1193, 82] on span "Ações" at bounding box center [1184, 81] width 31 height 25
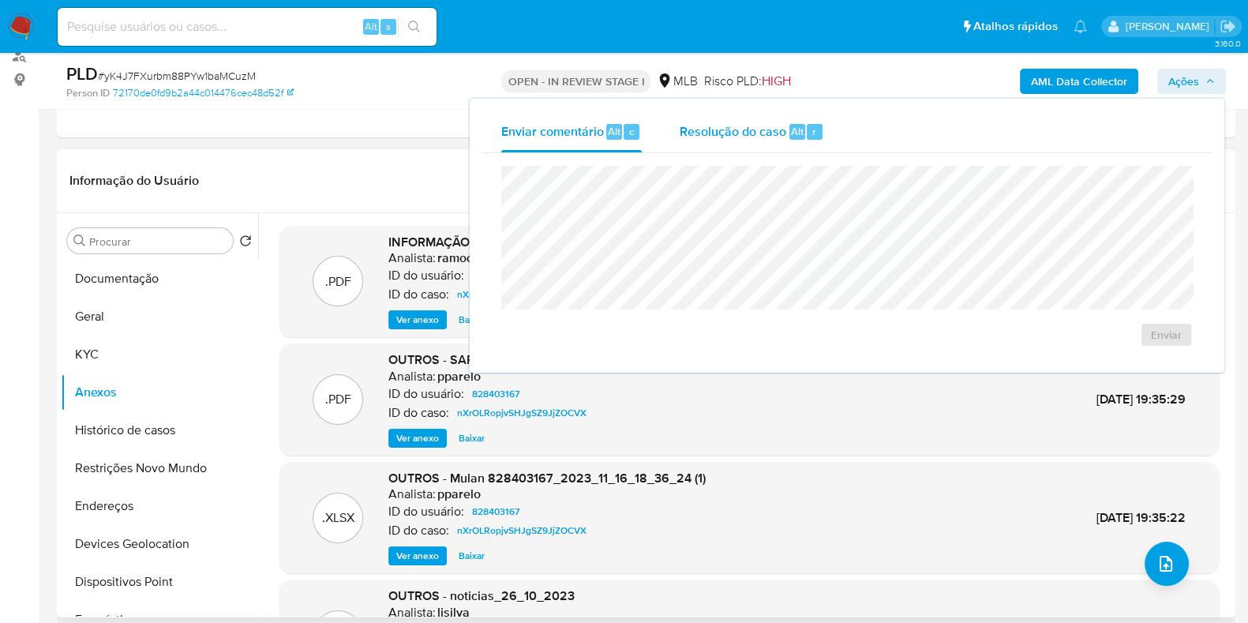
click at [782, 143] on div "Resolução do caso Alt r" at bounding box center [752, 131] width 145 height 41
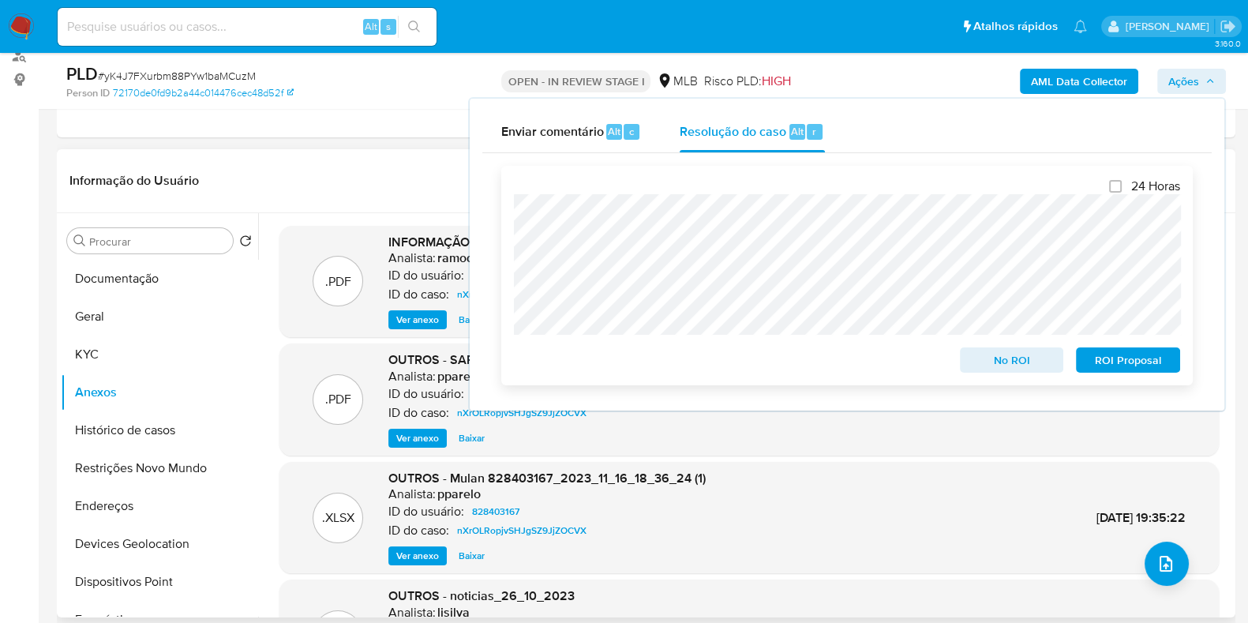
click at [1155, 364] on span "ROI Proposal" at bounding box center [1128, 360] width 82 height 22
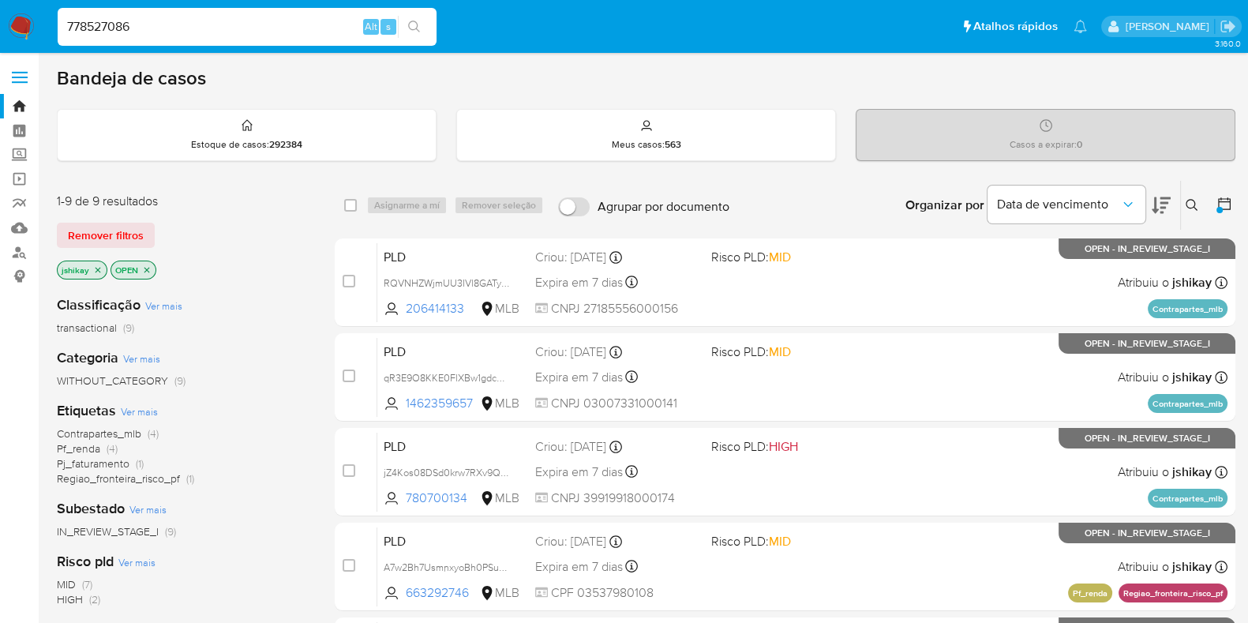
type input "778527086"
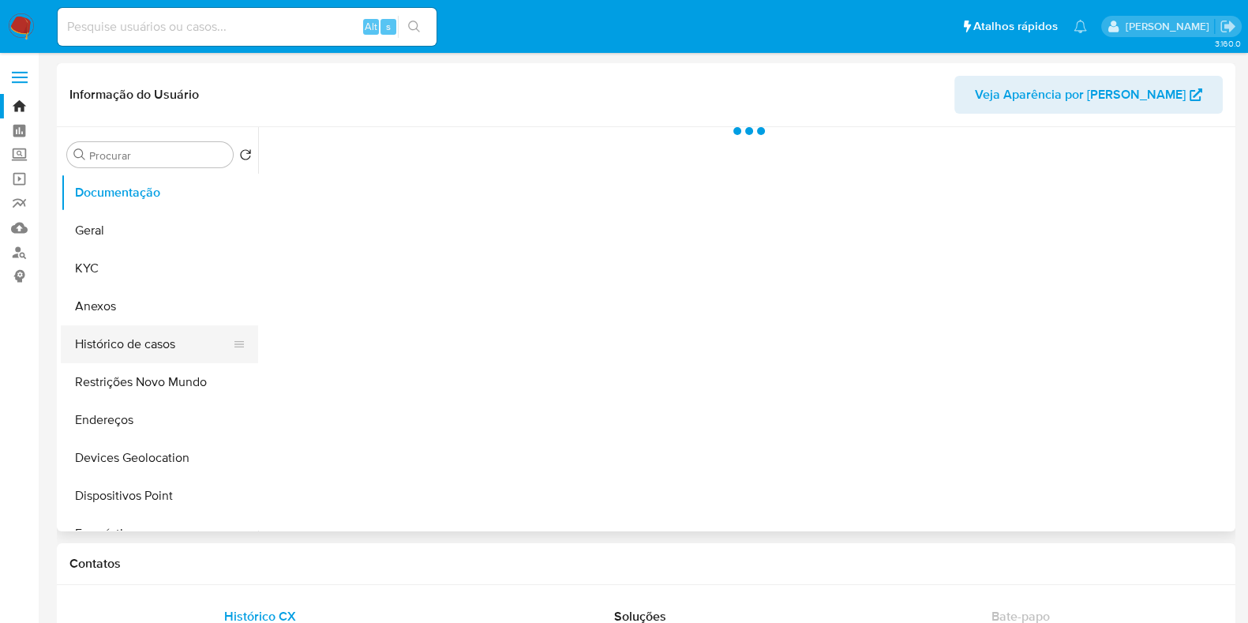
click at [126, 340] on button "Histórico de casos" at bounding box center [153, 344] width 185 height 38
select select "10"
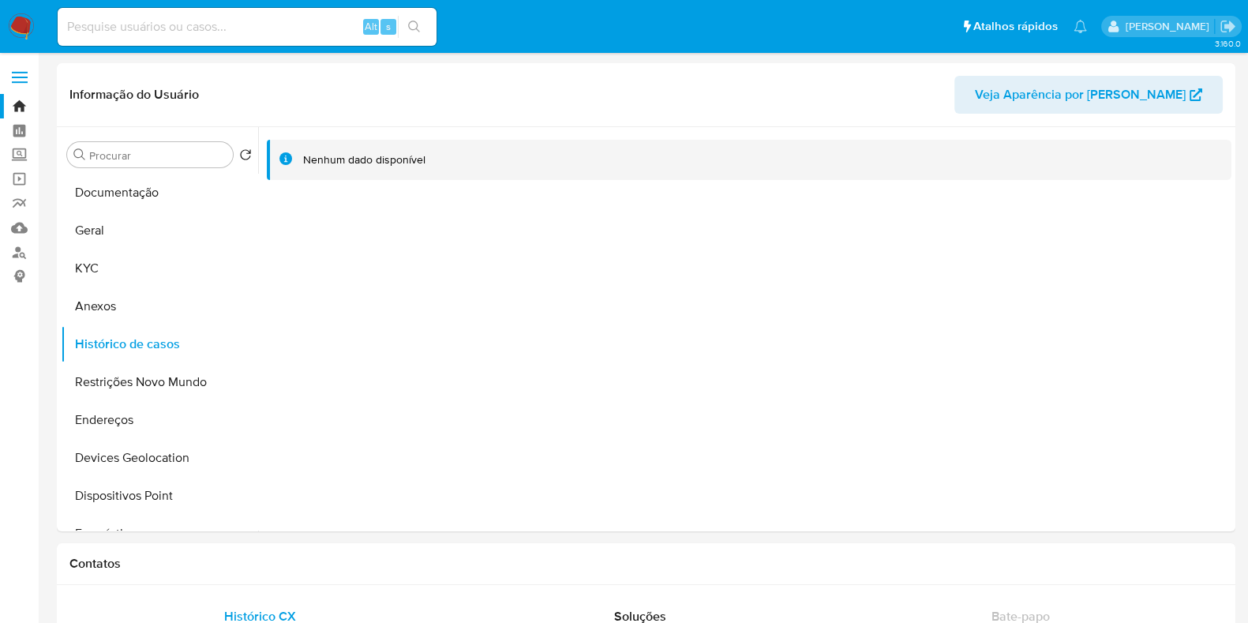
click at [231, 32] on input at bounding box center [247, 27] width 379 height 21
paste input "2585242248"
type input "2585242248"
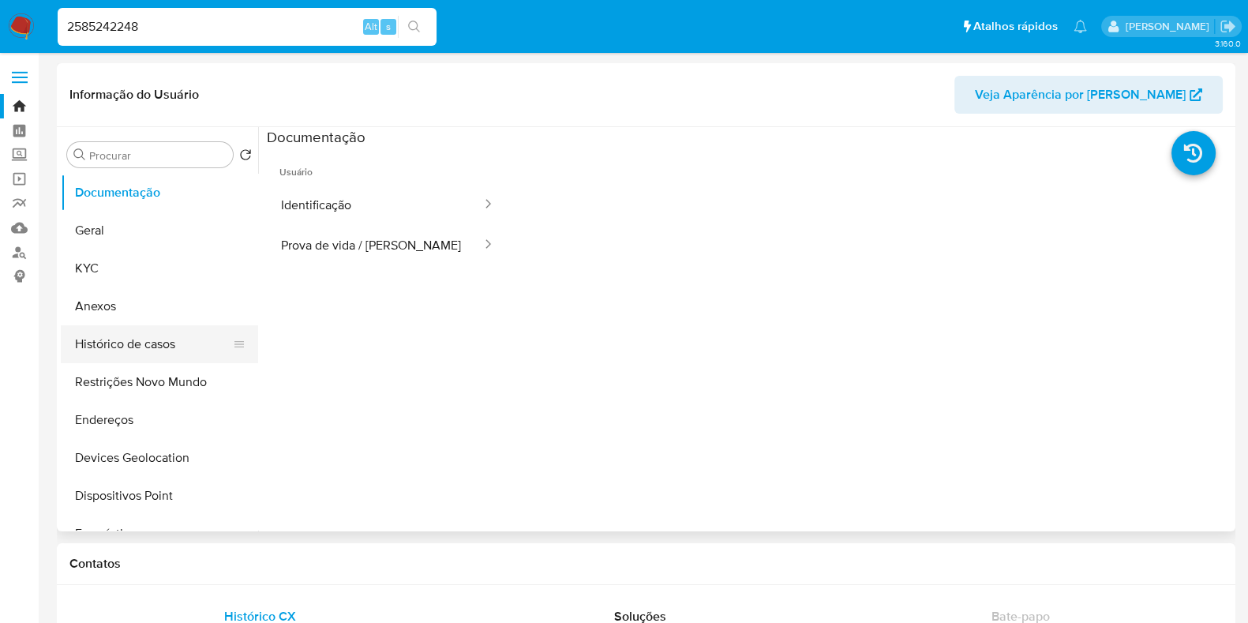
click at [130, 353] on button "Histórico de casos" at bounding box center [153, 344] width 185 height 38
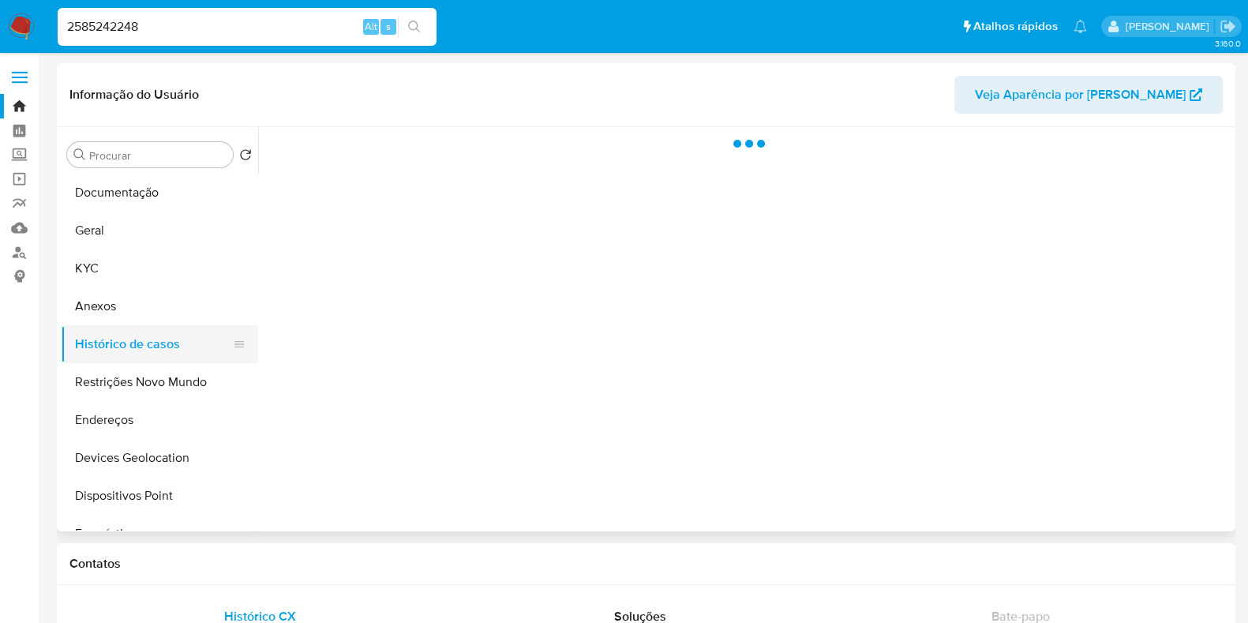
select select "10"
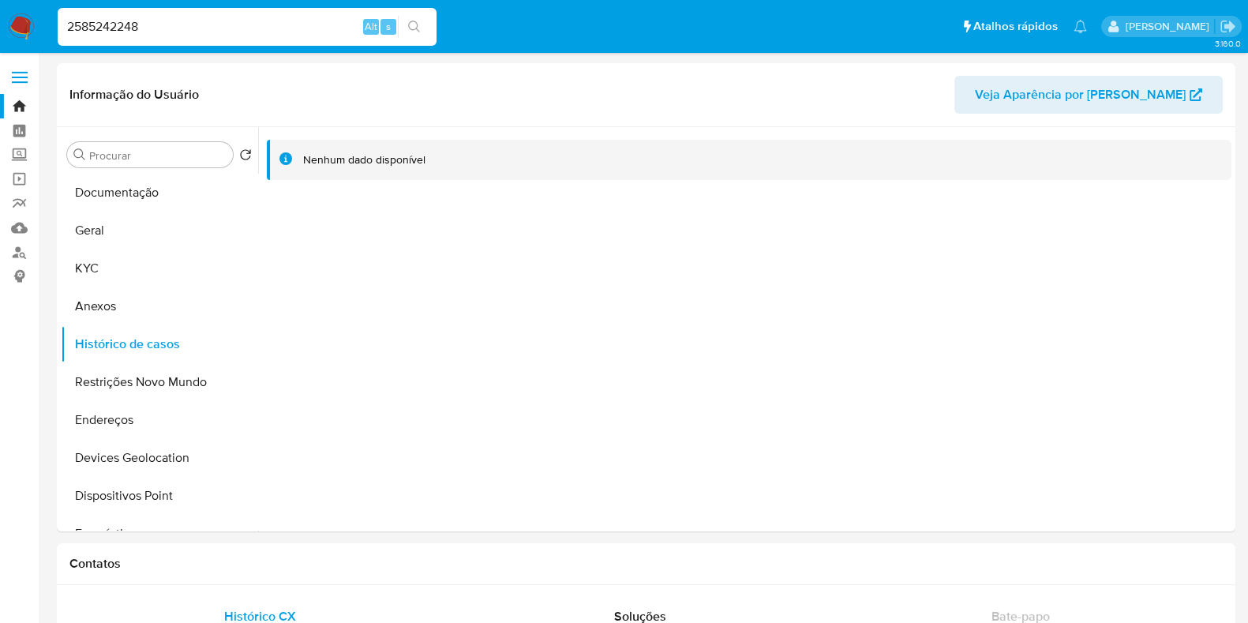
click at [280, 29] on input "2585242248" at bounding box center [247, 27] width 379 height 21
paste input "806807098"
type input "806807098"
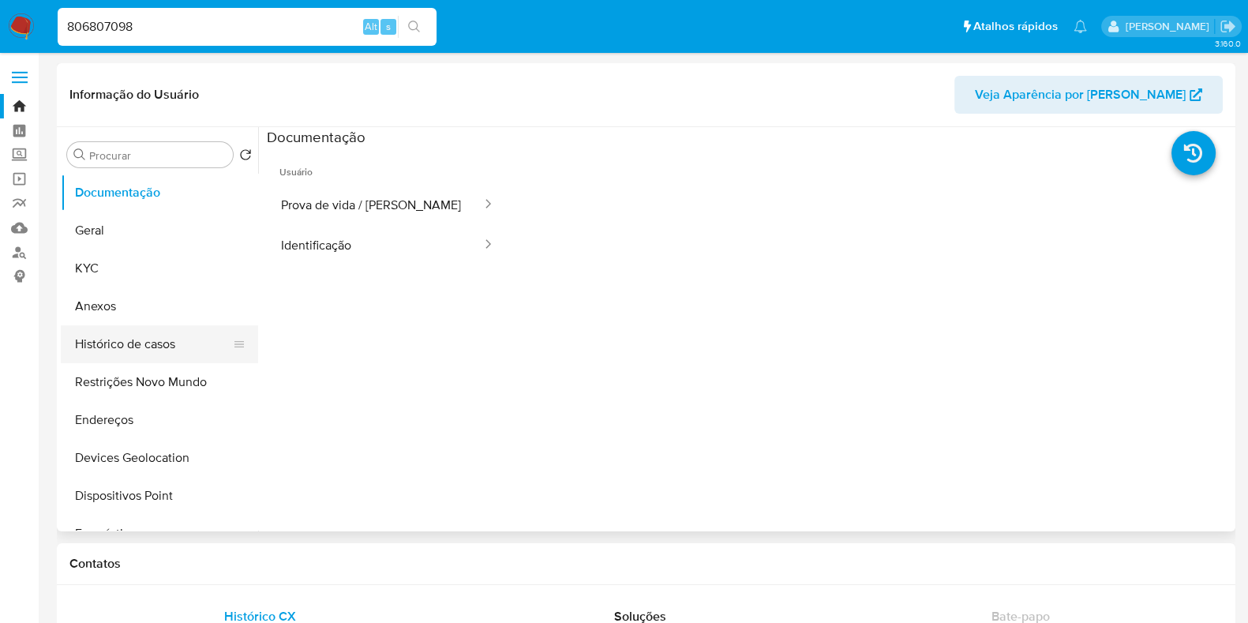
select select "10"
click at [134, 353] on button "Histórico de casos" at bounding box center [153, 344] width 185 height 38
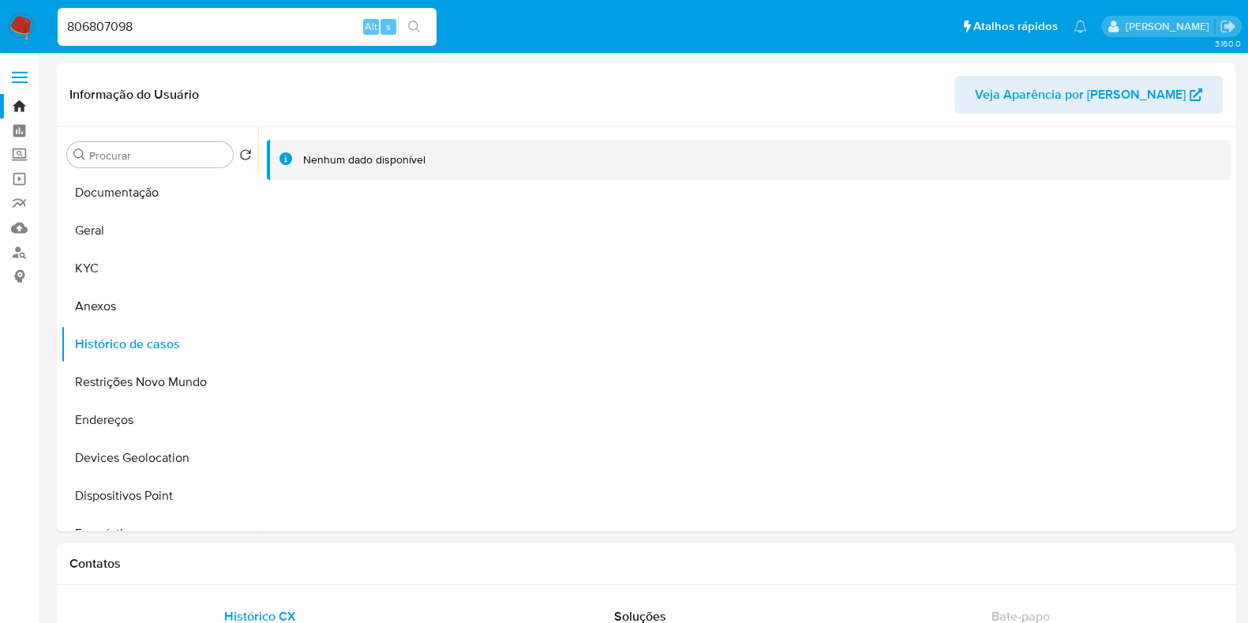
click at [23, 29] on img at bounding box center [21, 26] width 27 height 27
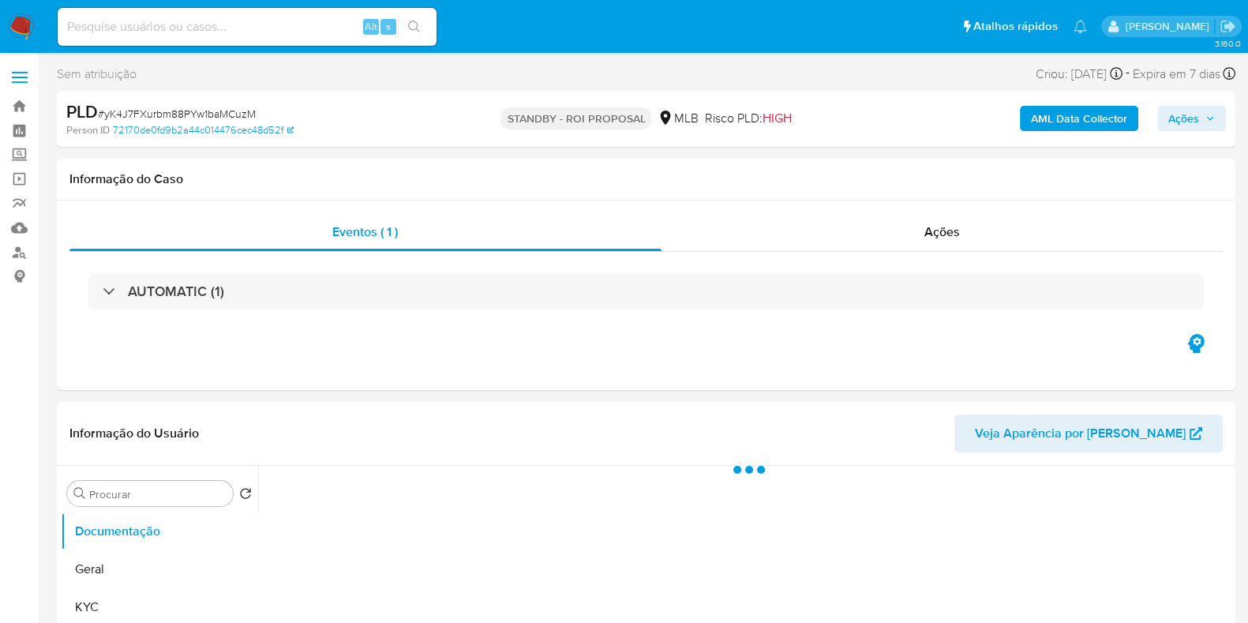
select select "10"
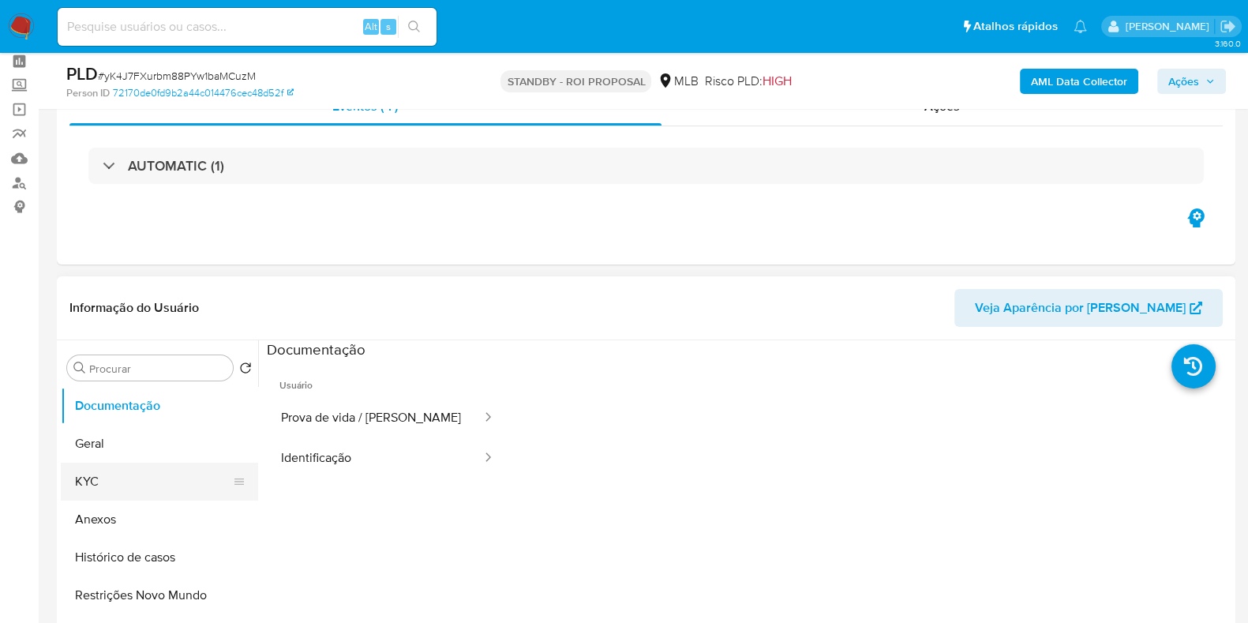
scroll to position [98, 0]
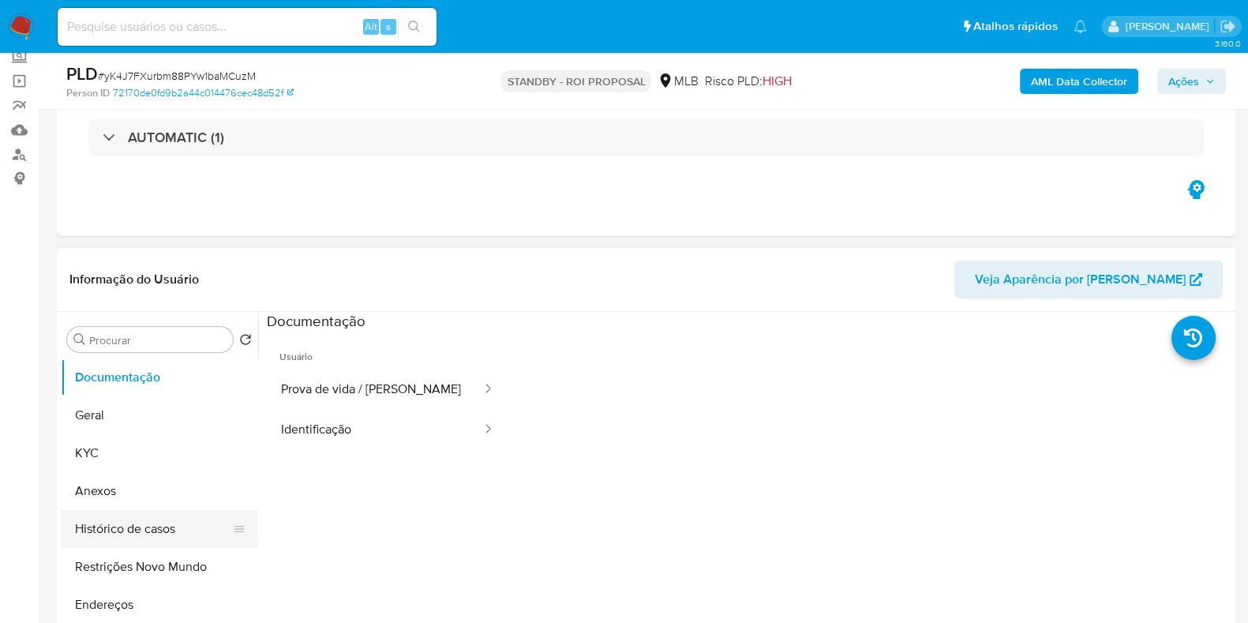
click at [146, 531] on button "Histórico de casos" at bounding box center [153, 529] width 185 height 38
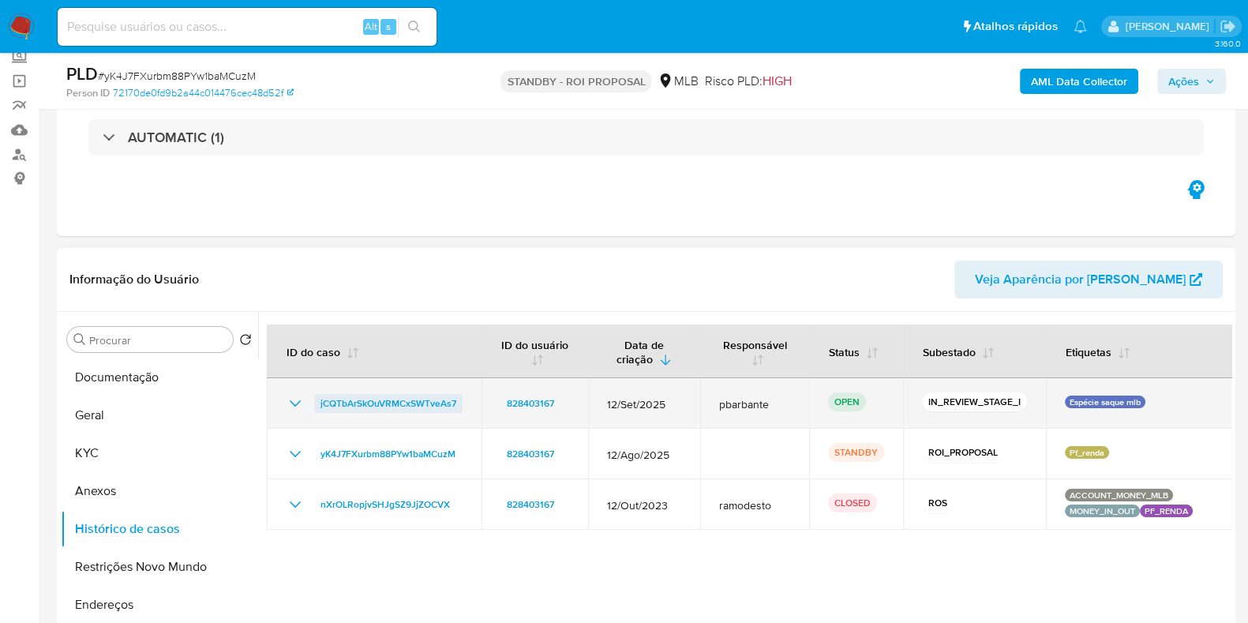
drag, startPoint x: 471, startPoint y: 403, endPoint x: 321, endPoint y: 411, distance: 150.2
click at [321, 411] on td "jCQTbArSkOuVRMCxSWTveAs7" at bounding box center [374, 403] width 215 height 51
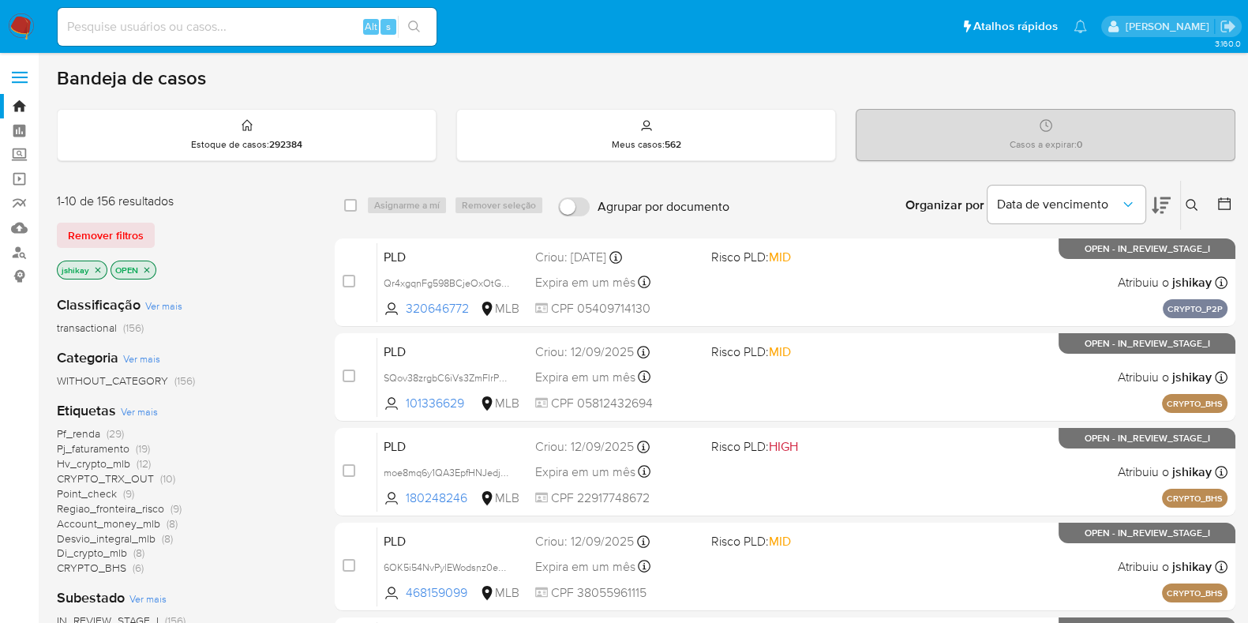
click at [1191, 203] on icon at bounding box center [1192, 205] width 13 height 13
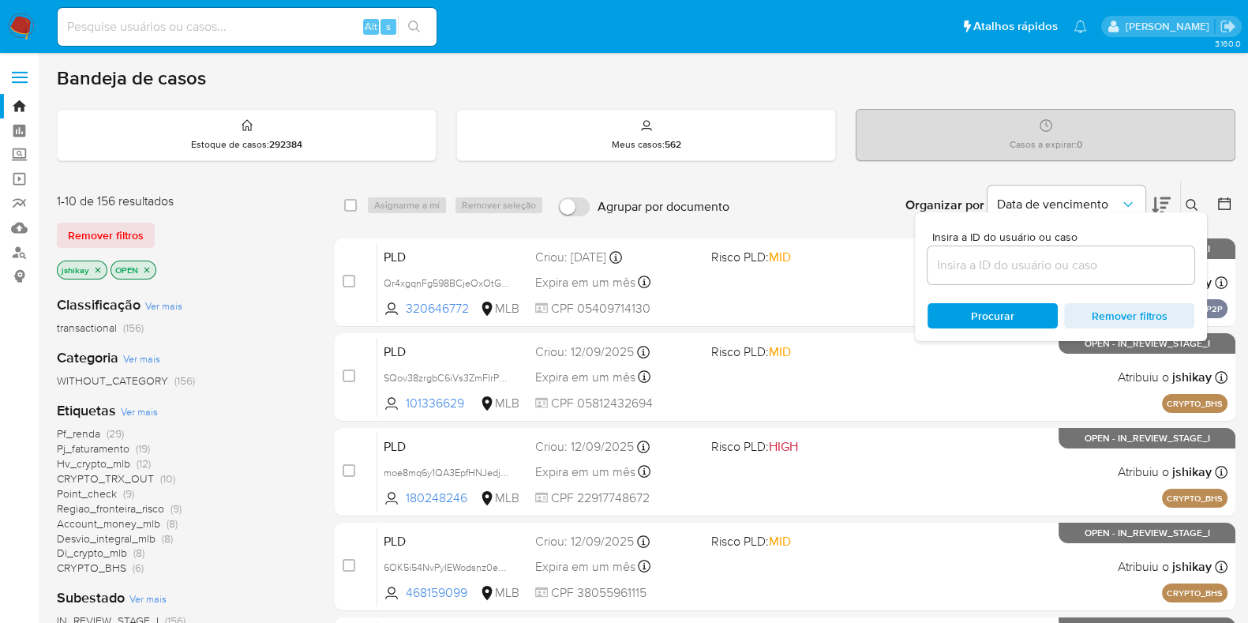
click at [1010, 258] on input at bounding box center [1061, 265] width 267 height 21
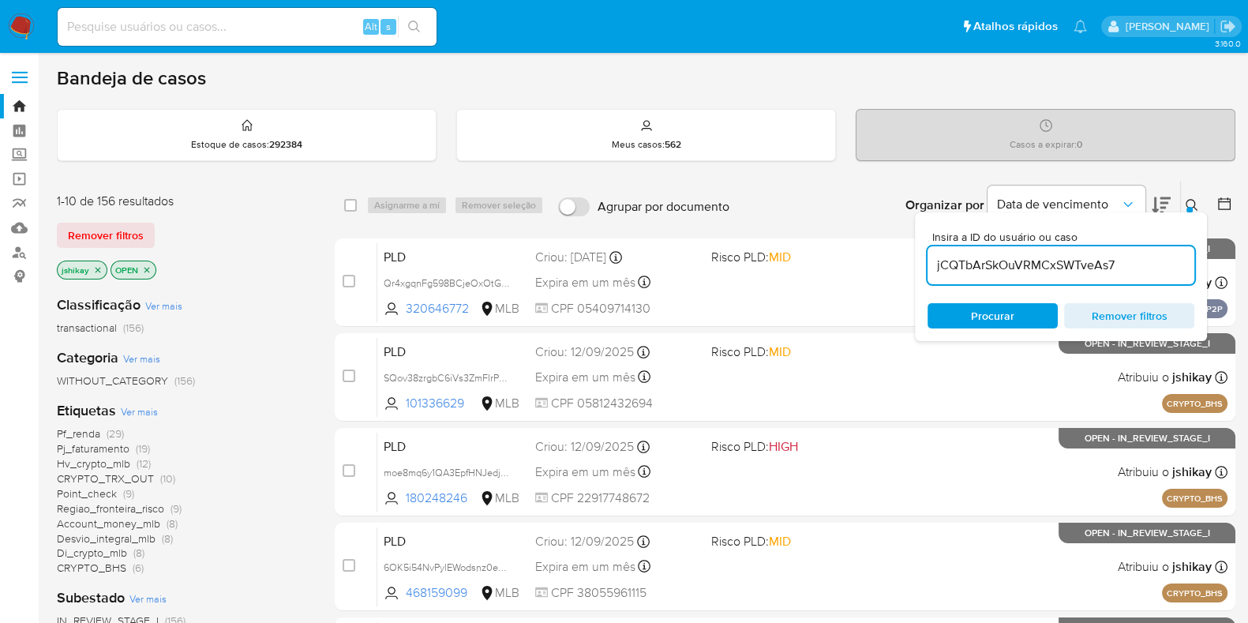
type input "jCQTbArSkOuVRMCxSWTveAs7"
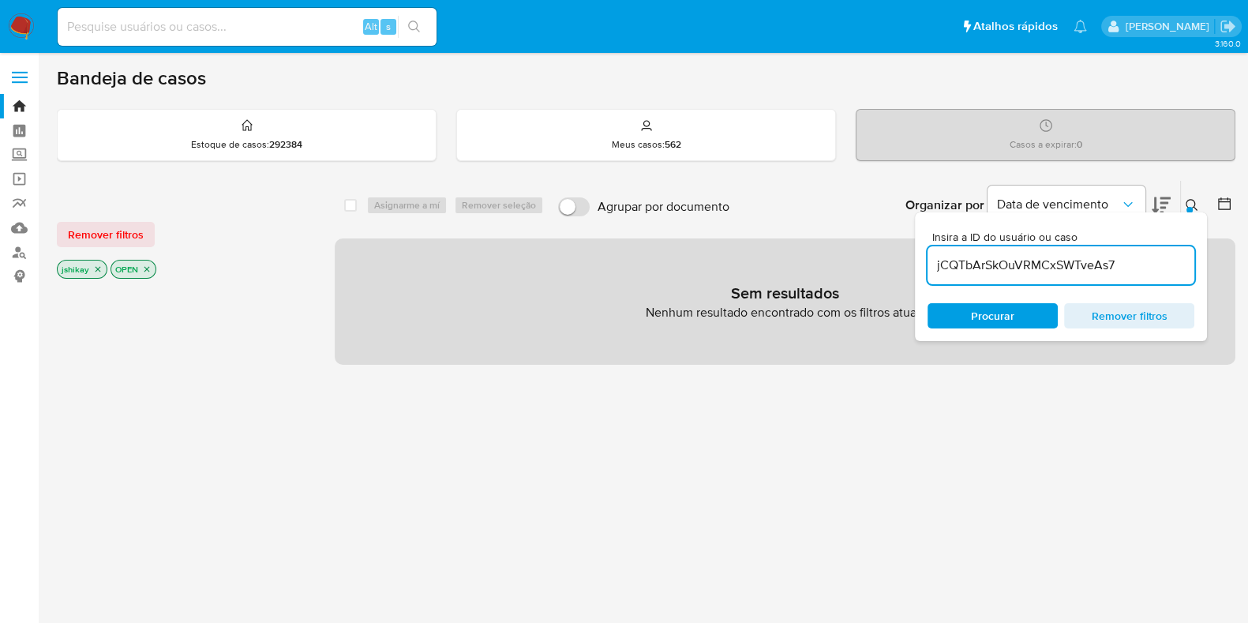
click at [99, 269] on icon "close-filter" at bounding box center [97, 269] width 9 height 9
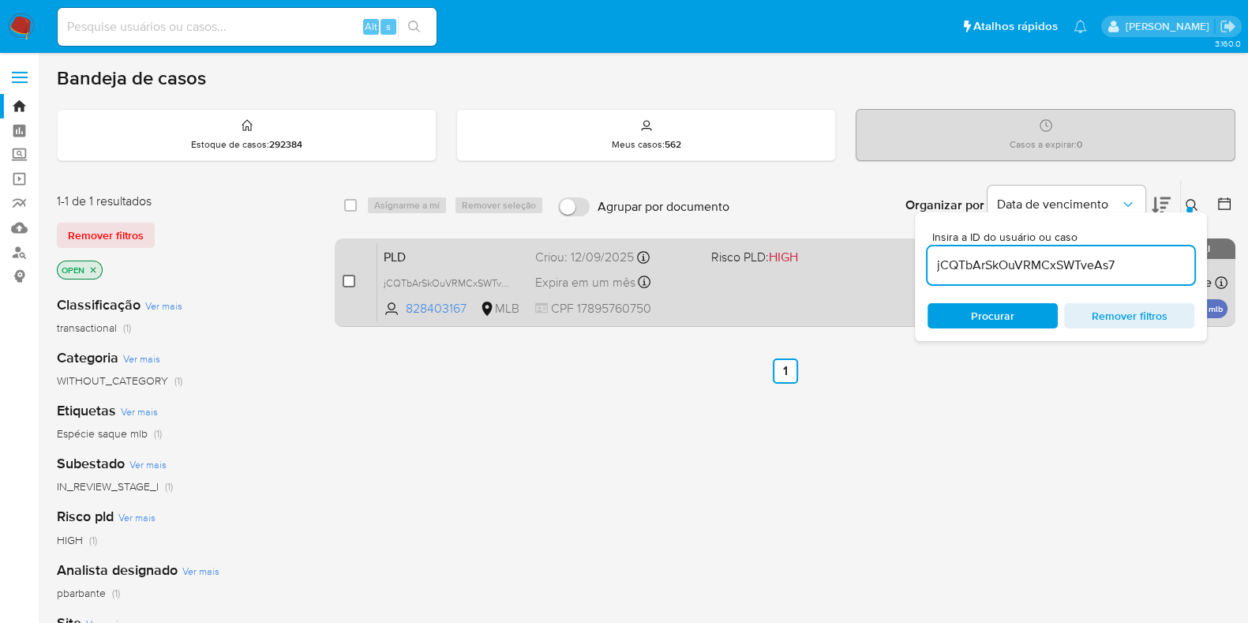
click at [351, 282] on input "checkbox" at bounding box center [349, 281] width 13 height 13
checkbox input "true"
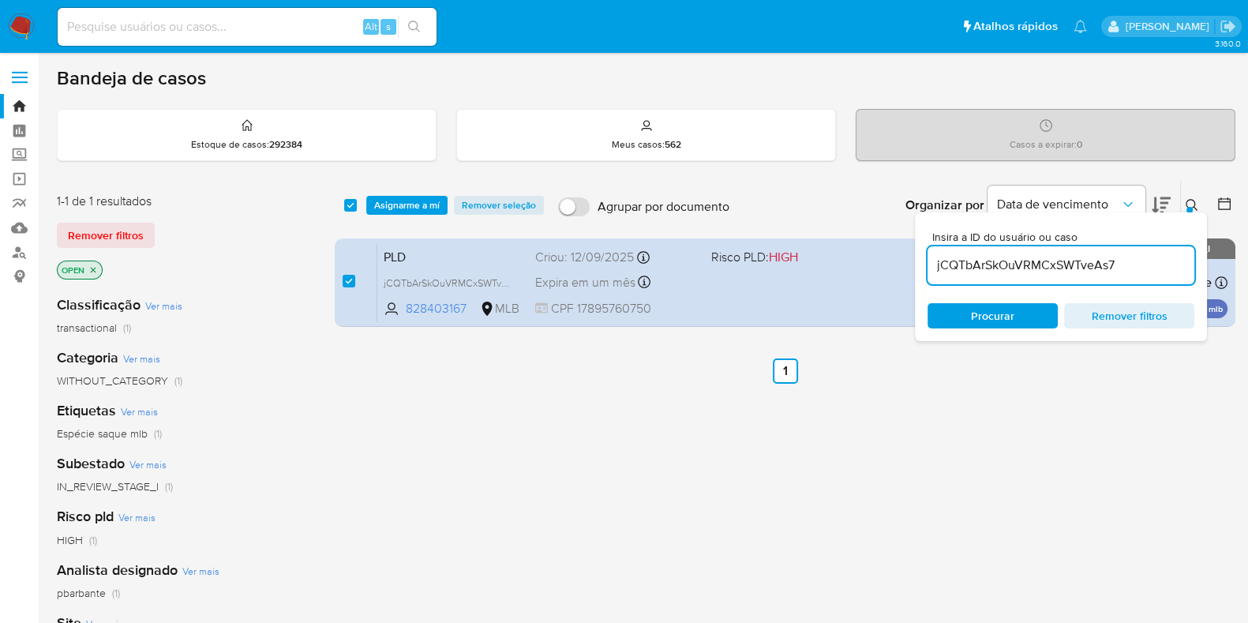
click at [1198, 206] on icon at bounding box center [1192, 205] width 13 height 13
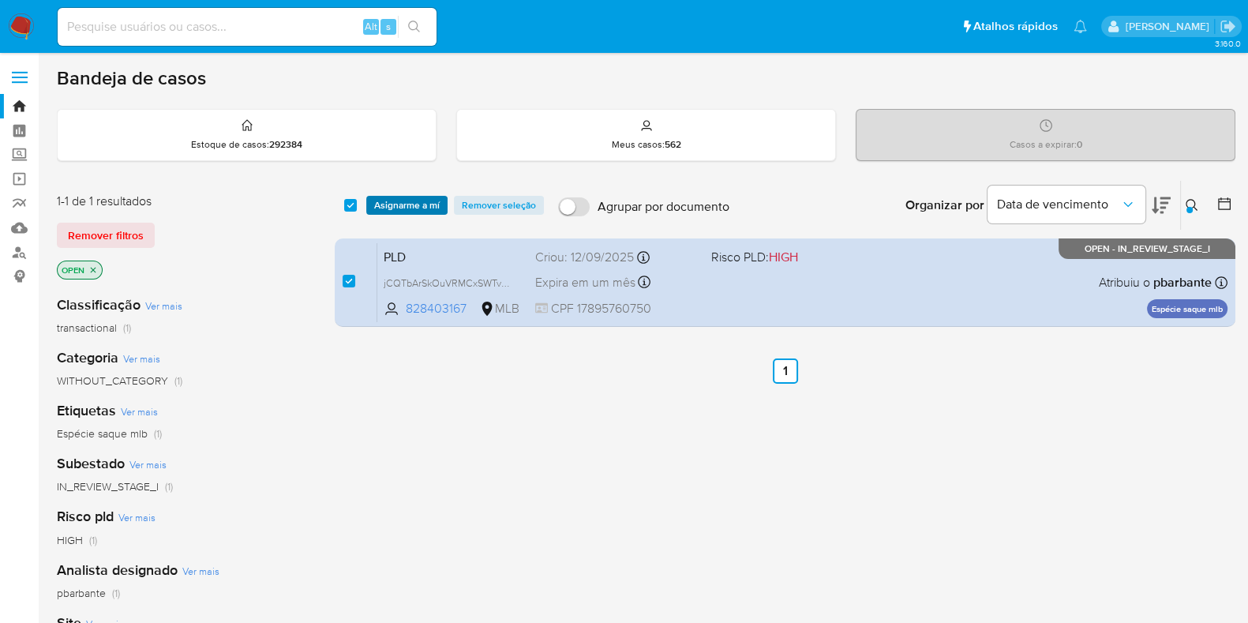
click at [404, 203] on span "Asignarme a mí" at bounding box center [407, 205] width 66 height 16
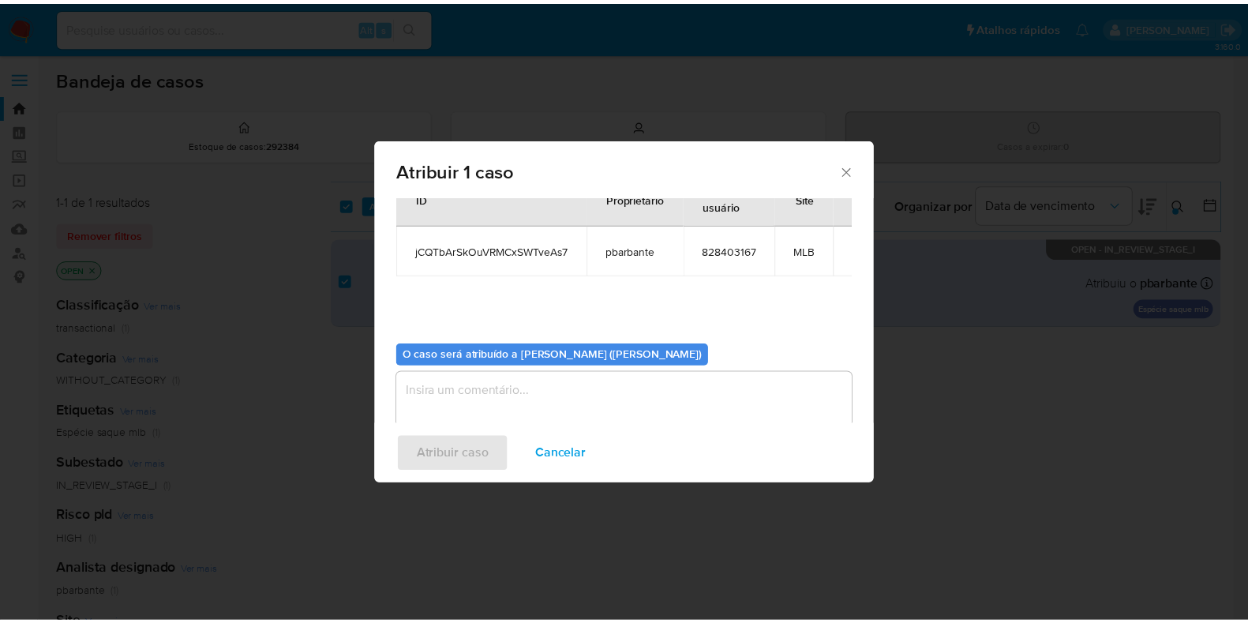
scroll to position [81, 0]
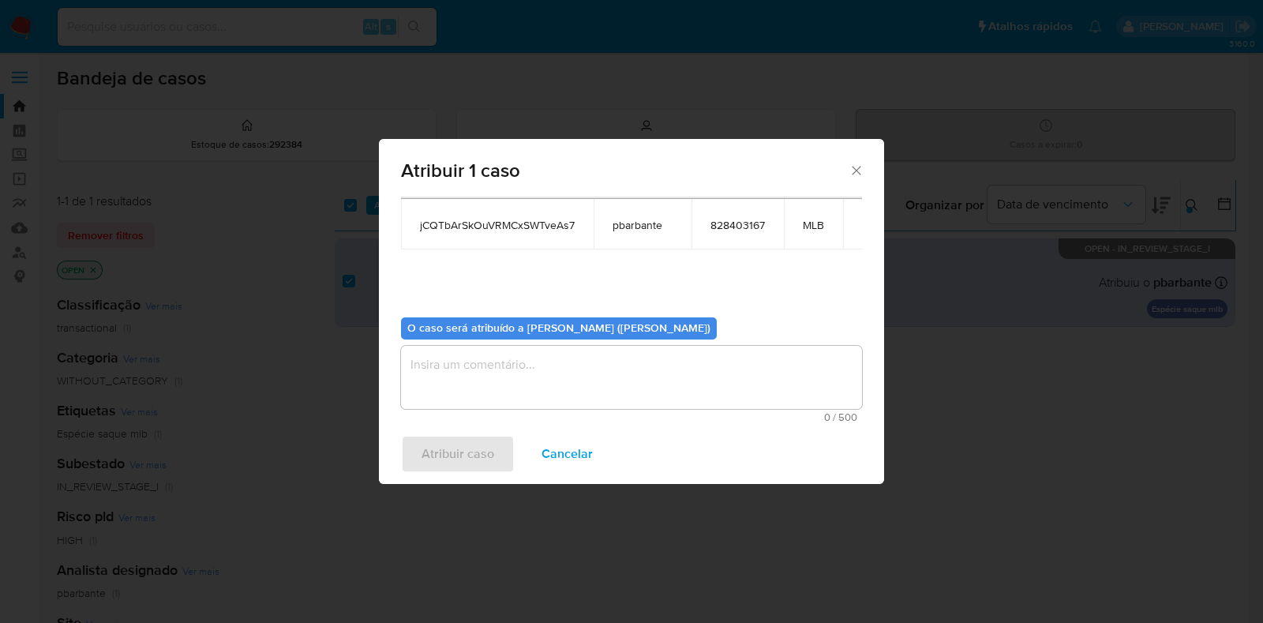
click at [475, 373] on textarea "assign-modal" at bounding box center [631, 377] width 461 height 63
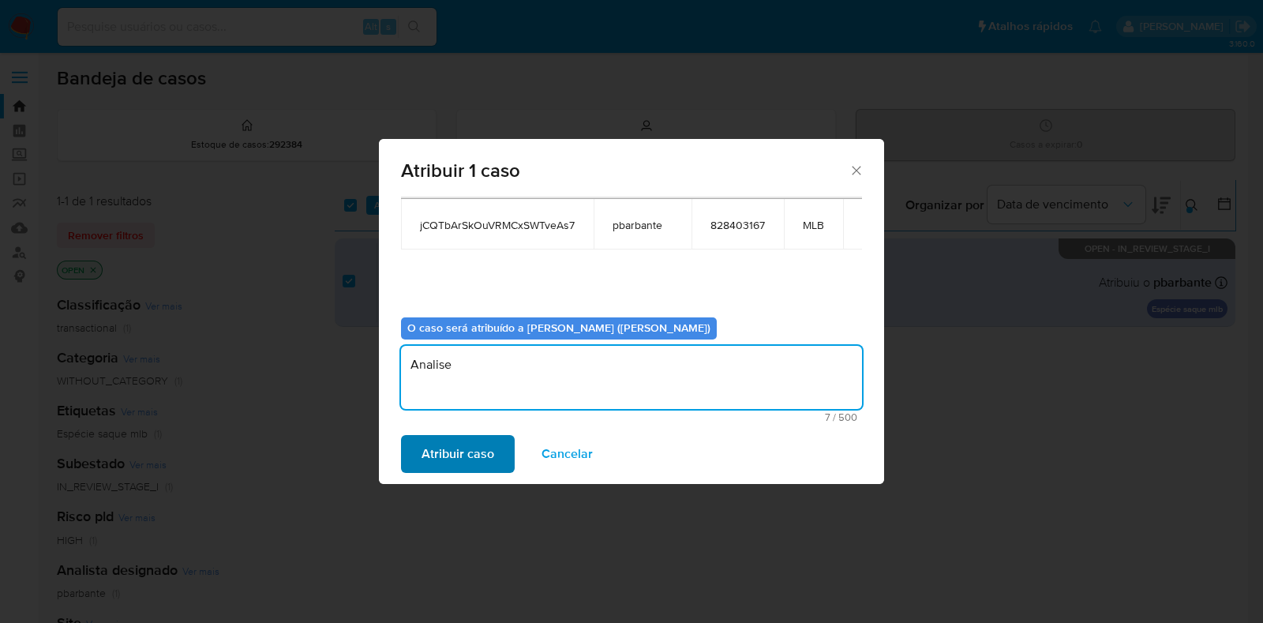
type textarea "Analise"
click at [478, 441] on span "Atribuir caso" at bounding box center [458, 454] width 73 height 35
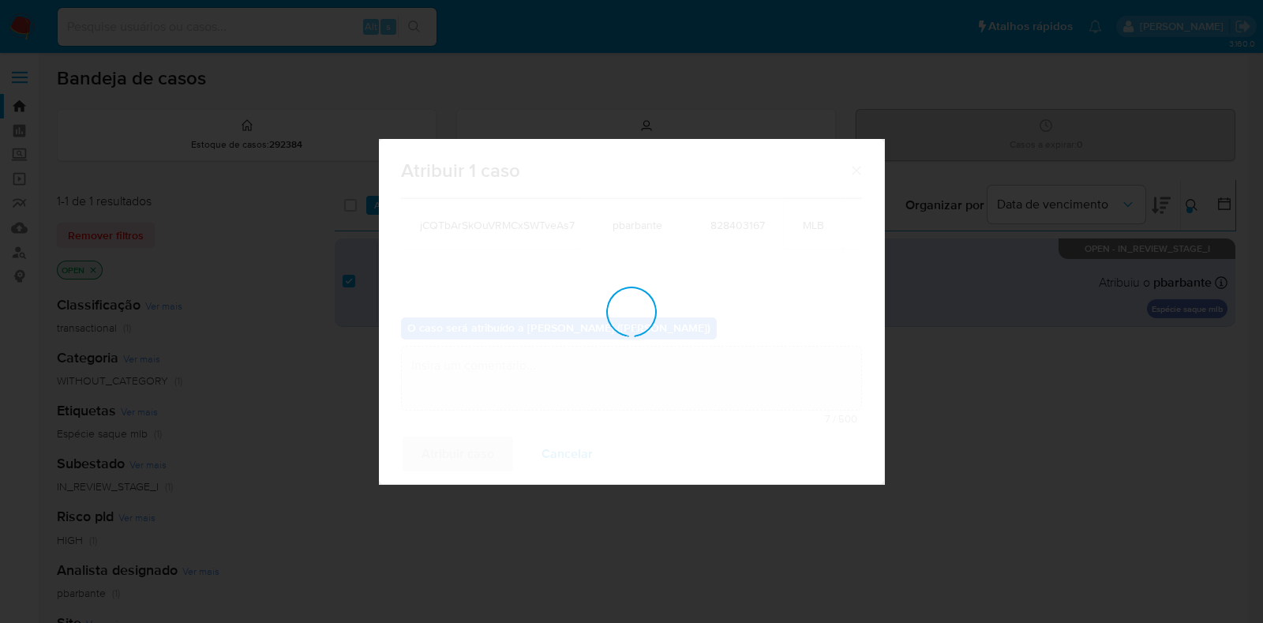
checkbox input "false"
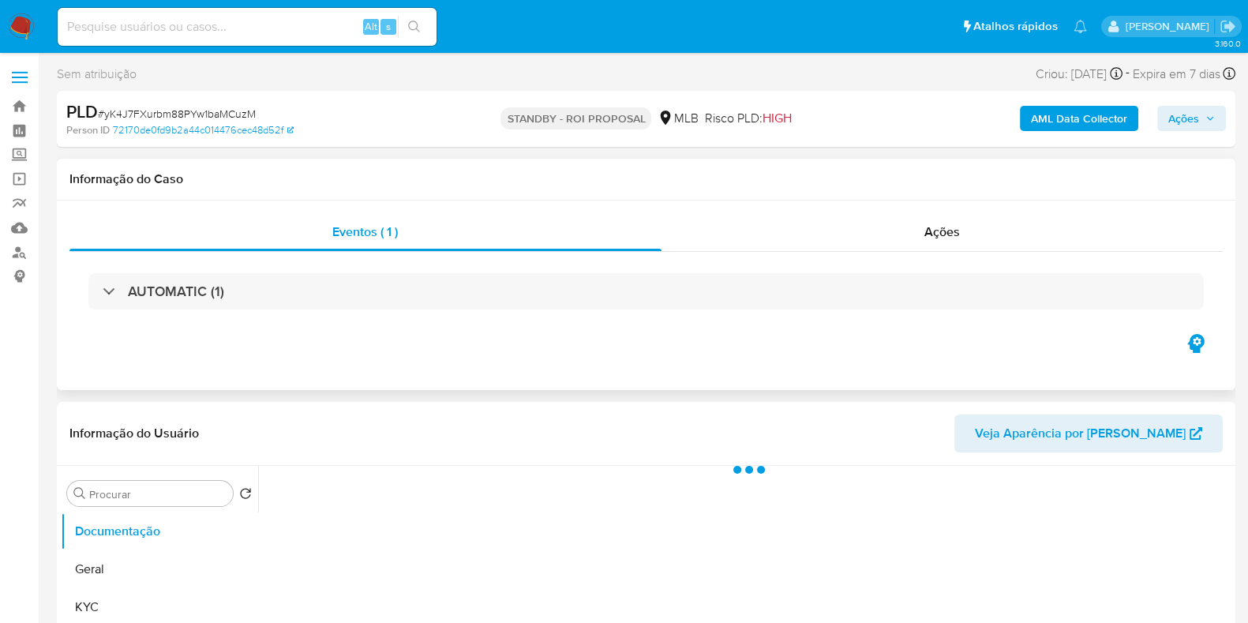
select select "10"
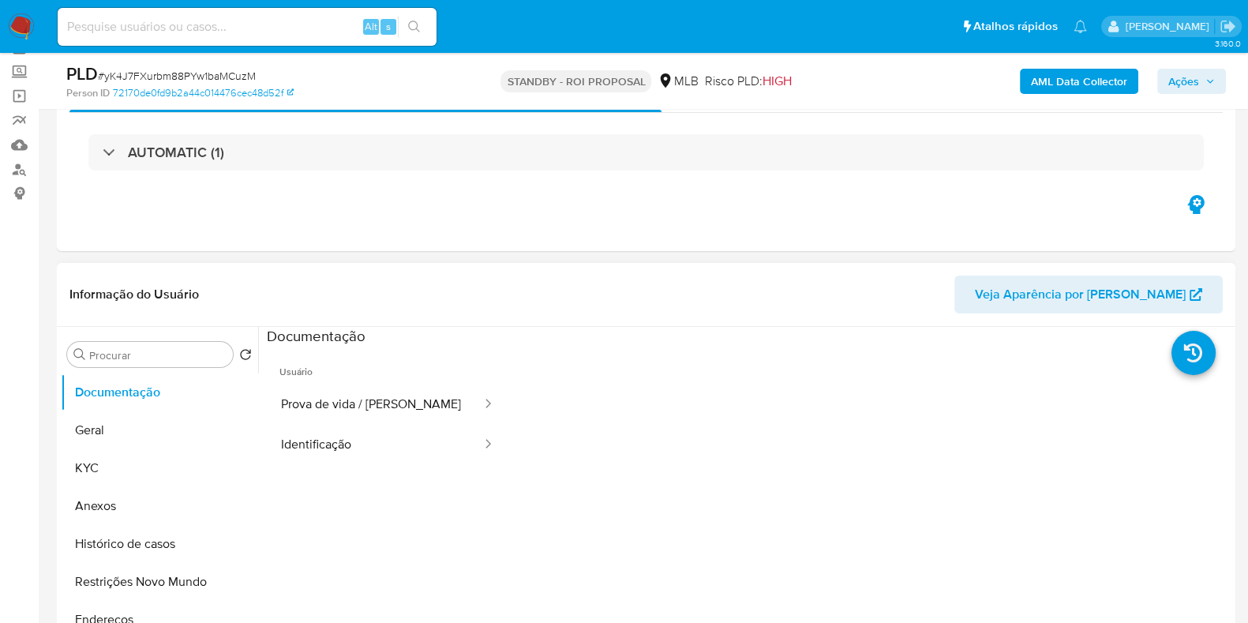
scroll to position [197, 0]
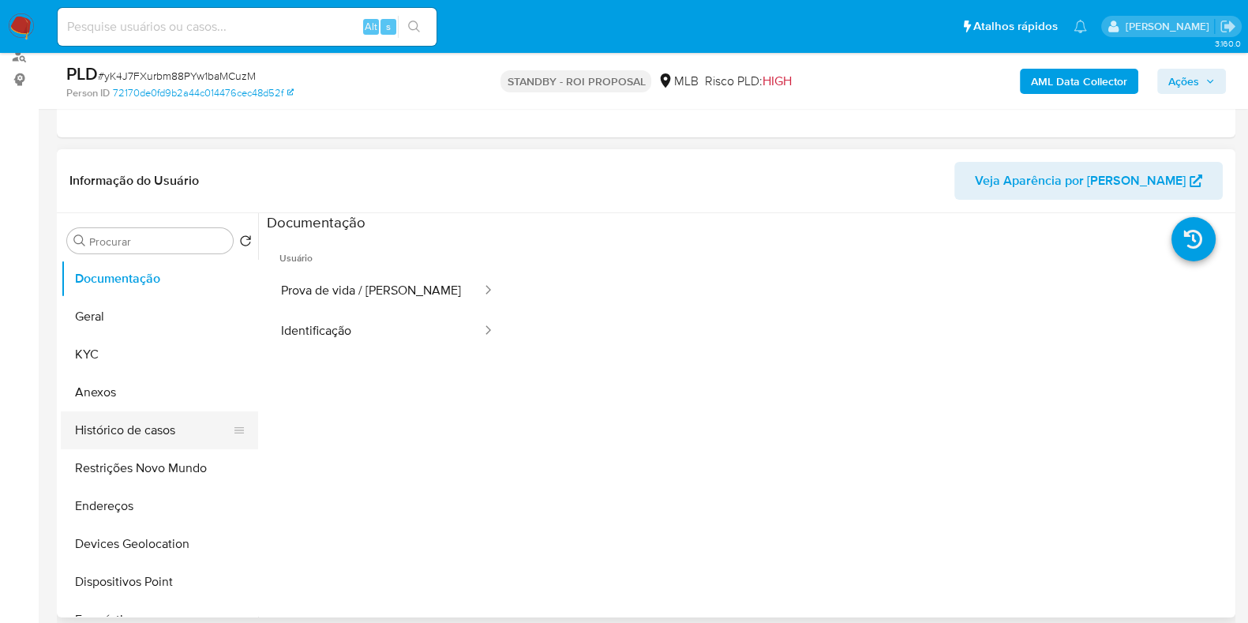
click at [140, 421] on button "Histórico de casos" at bounding box center [153, 430] width 185 height 38
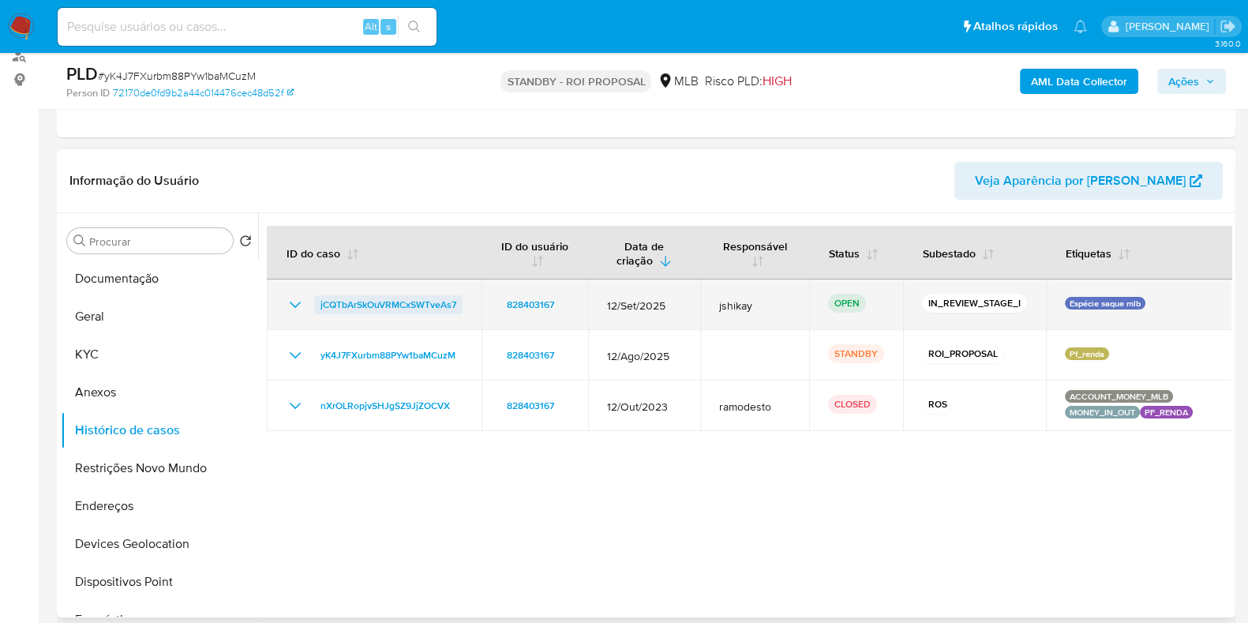
click at [433, 300] on span "jCQTbArSkOuVRMCxSWTveAs7" at bounding box center [389, 304] width 136 height 19
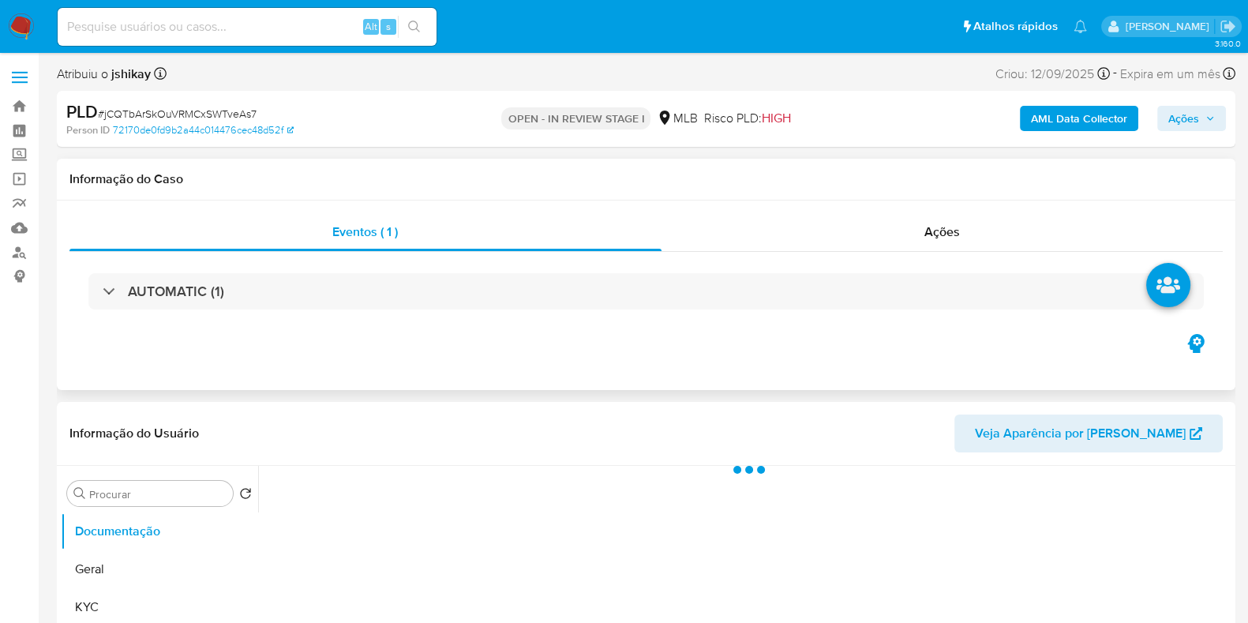
select select "10"
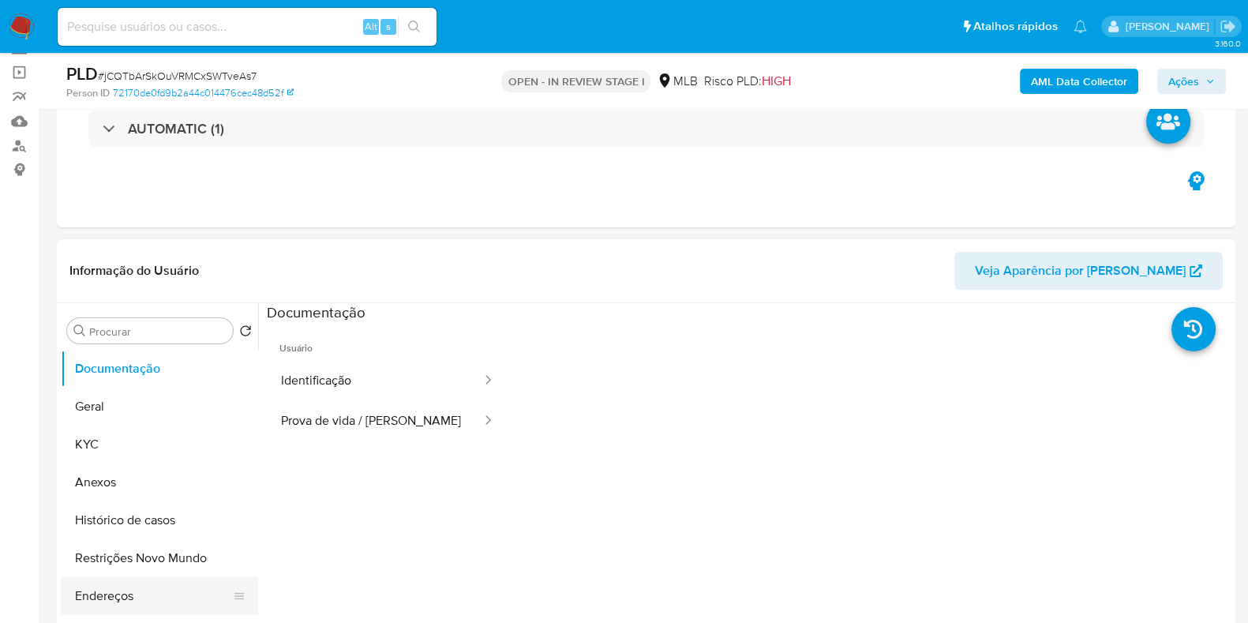
scroll to position [197, 0]
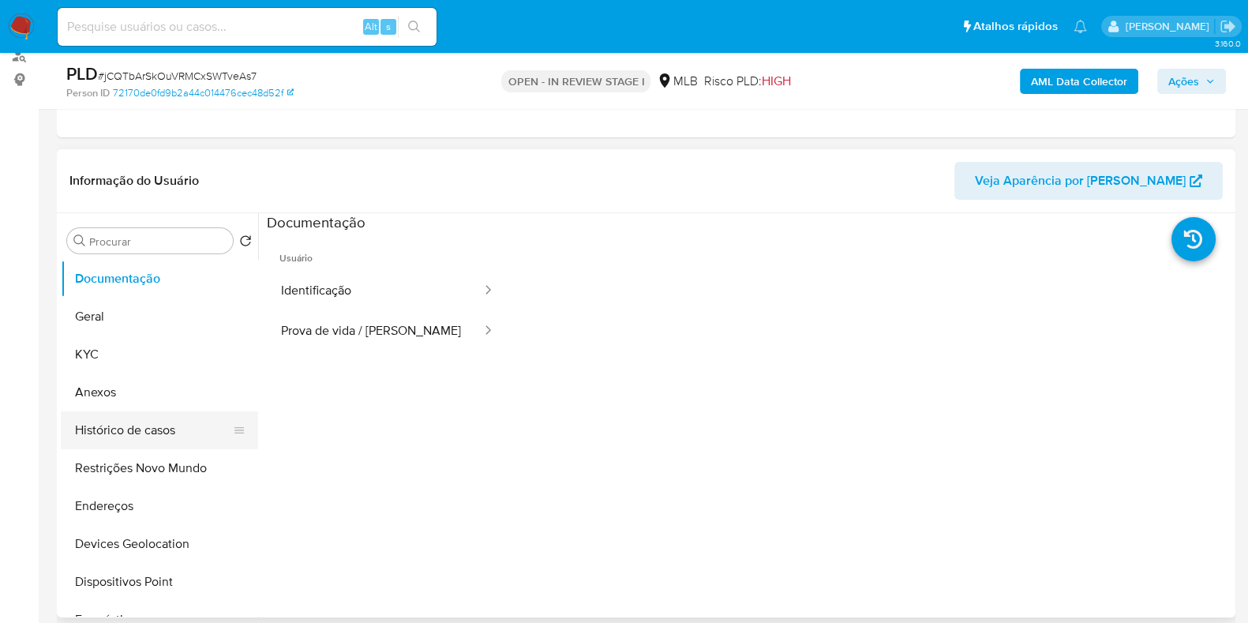
click at [115, 426] on button "Histórico de casos" at bounding box center [153, 430] width 185 height 38
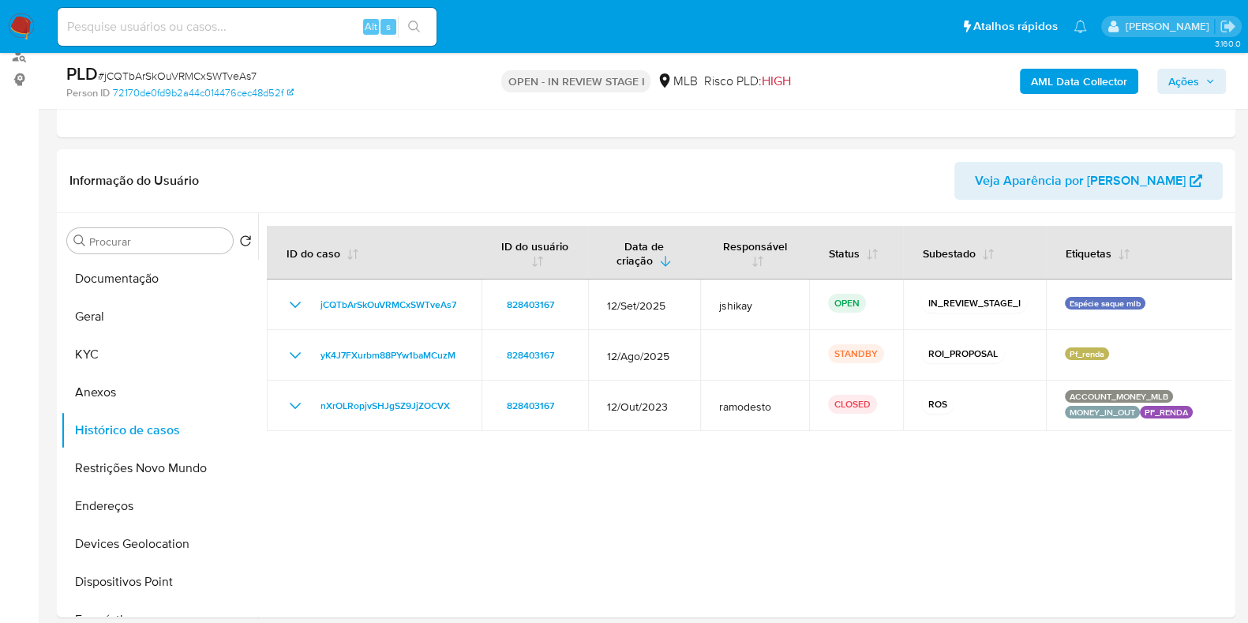
click at [1195, 81] on span "Ações" at bounding box center [1184, 81] width 31 height 25
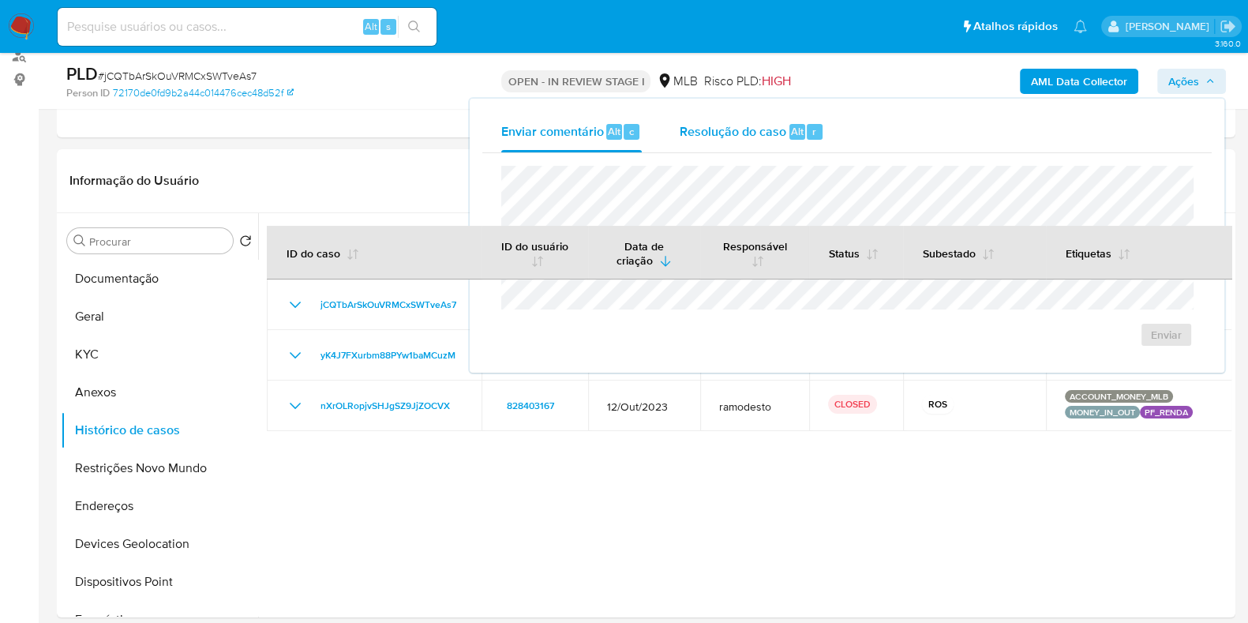
click at [785, 130] on div "Resolução do caso Alt r" at bounding box center [752, 131] width 145 height 41
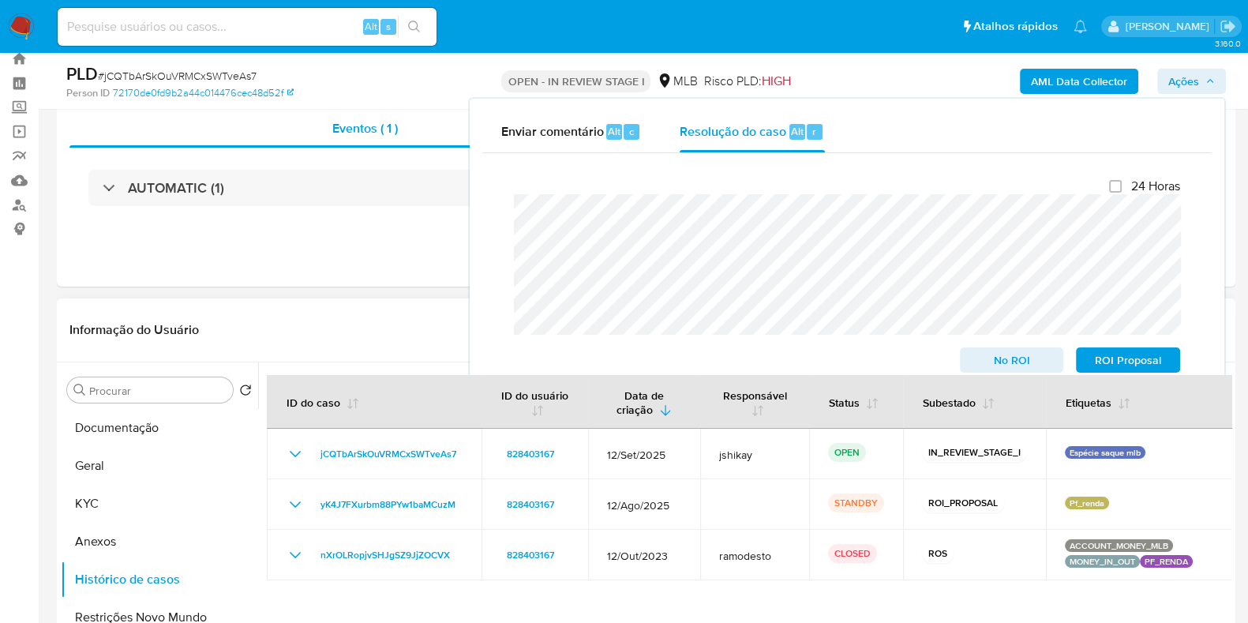
scroll to position [49, 0]
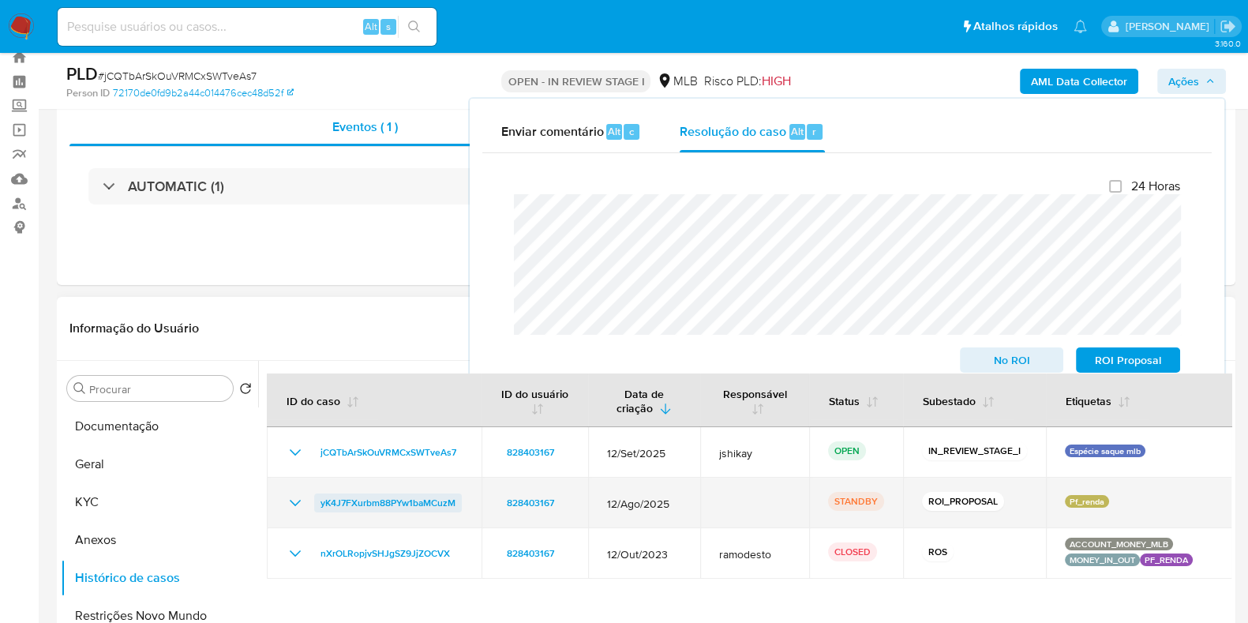
drag, startPoint x: 467, startPoint y: 613, endPoint x: 324, endPoint y: 507, distance: 177.8
click at [324, 507] on td "yK4J7FXurbm88PYw1baMCuzM" at bounding box center [374, 503] width 215 height 51
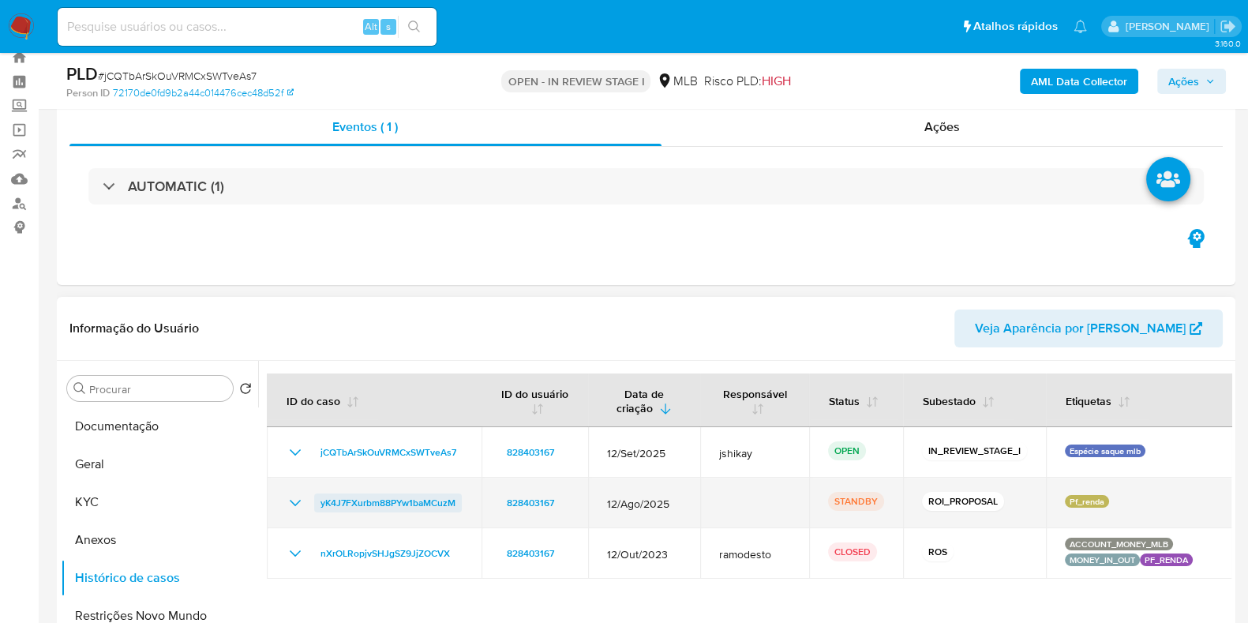
drag, startPoint x: 479, startPoint y: 502, endPoint x: 318, endPoint y: 509, distance: 161.2
click at [318, 509] on td "yK4J7FXurbm88PYw1baMCuzM" at bounding box center [374, 503] width 215 height 51
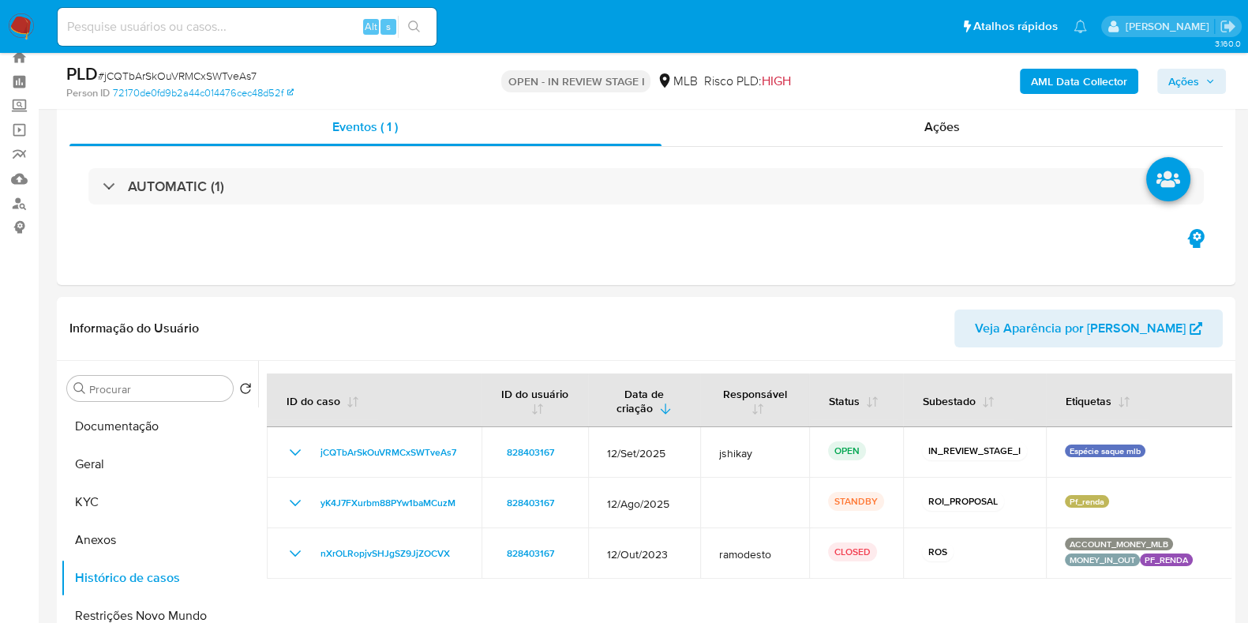
click at [1185, 79] on span "Ações" at bounding box center [1184, 81] width 31 height 25
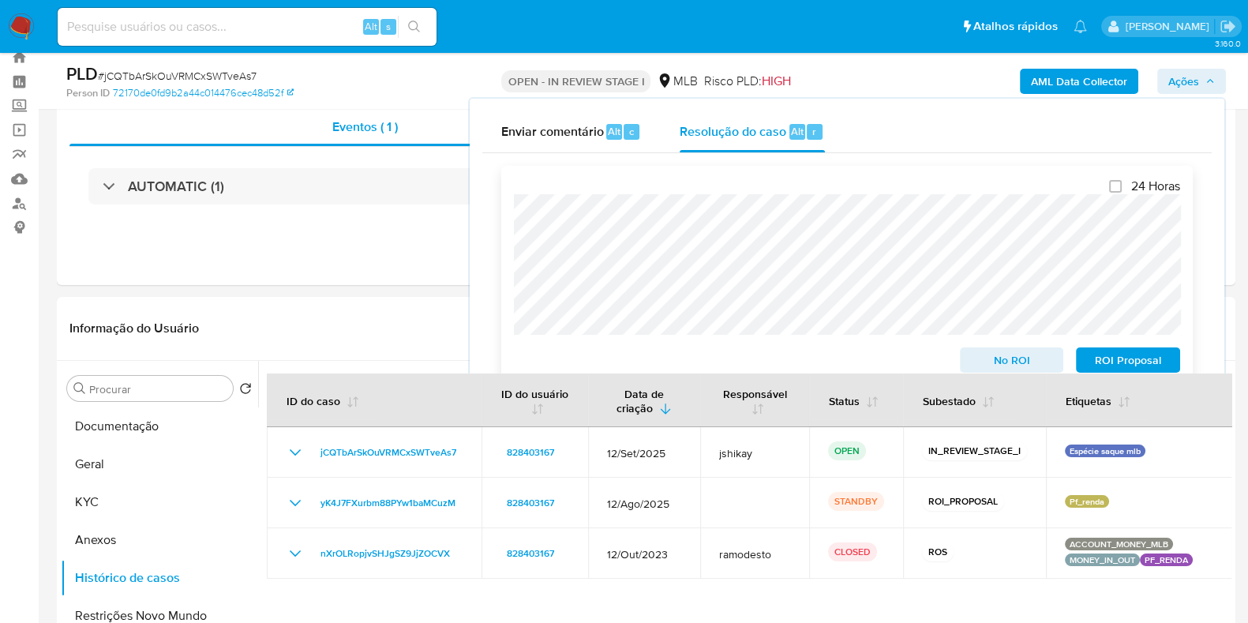
click at [1015, 357] on span "No ROI" at bounding box center [1012, 360] width 82 height 22
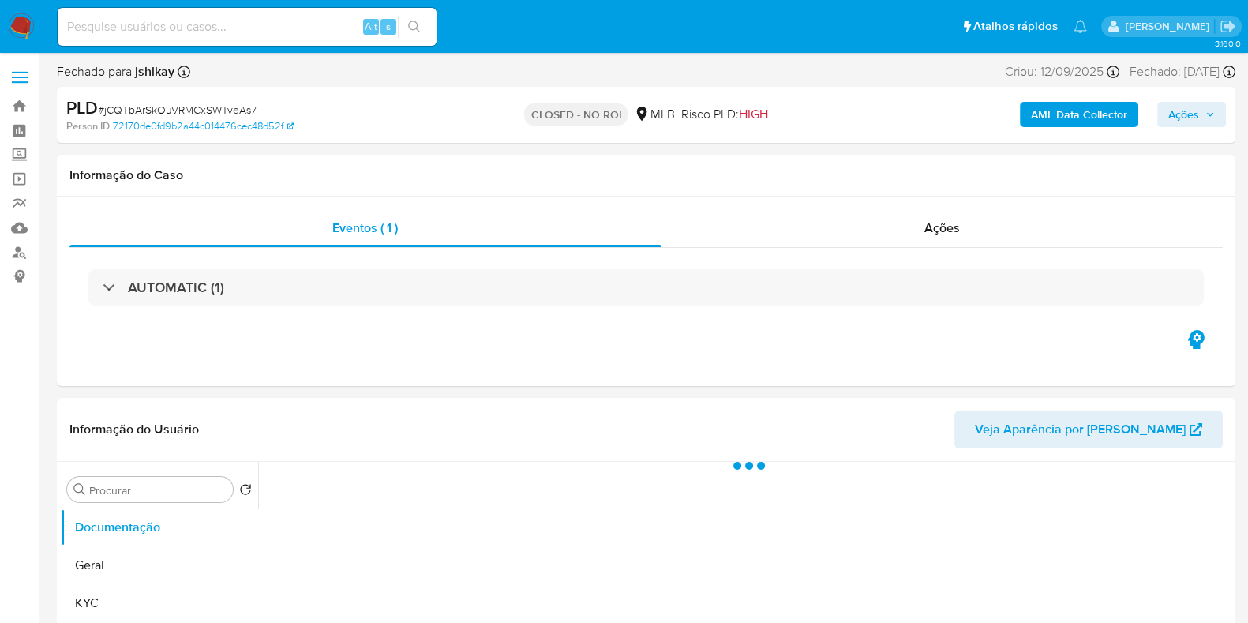
click at [208, 111] on span "# jCQTbArSkOuVRMCxSWTveAs7" at bounding box center [177, 110] width 159 height 16
copy span "jCQTbArSkOuVRMCxSWTveAs7"
select select "10"
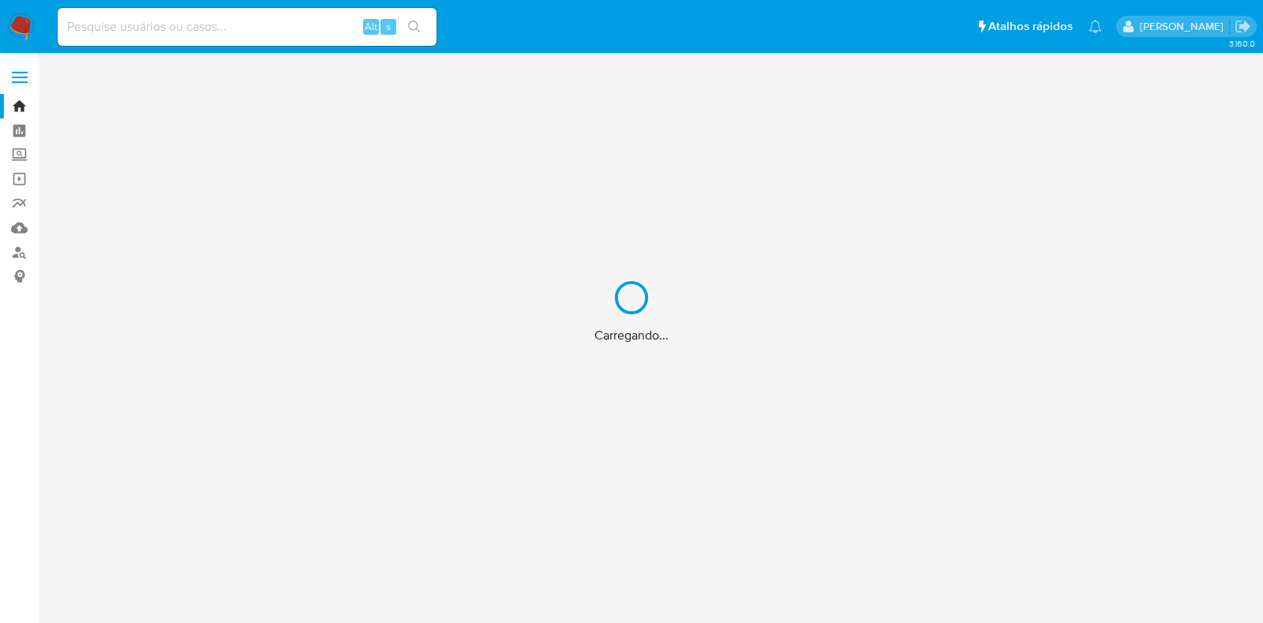
click at [9, 32] on div "Carregando..." at bounding box center [631, 311] width 1263 height 623
click at [24, 28] on div "Carregando..." at bounding box center [631, 311] width 1263 height 623
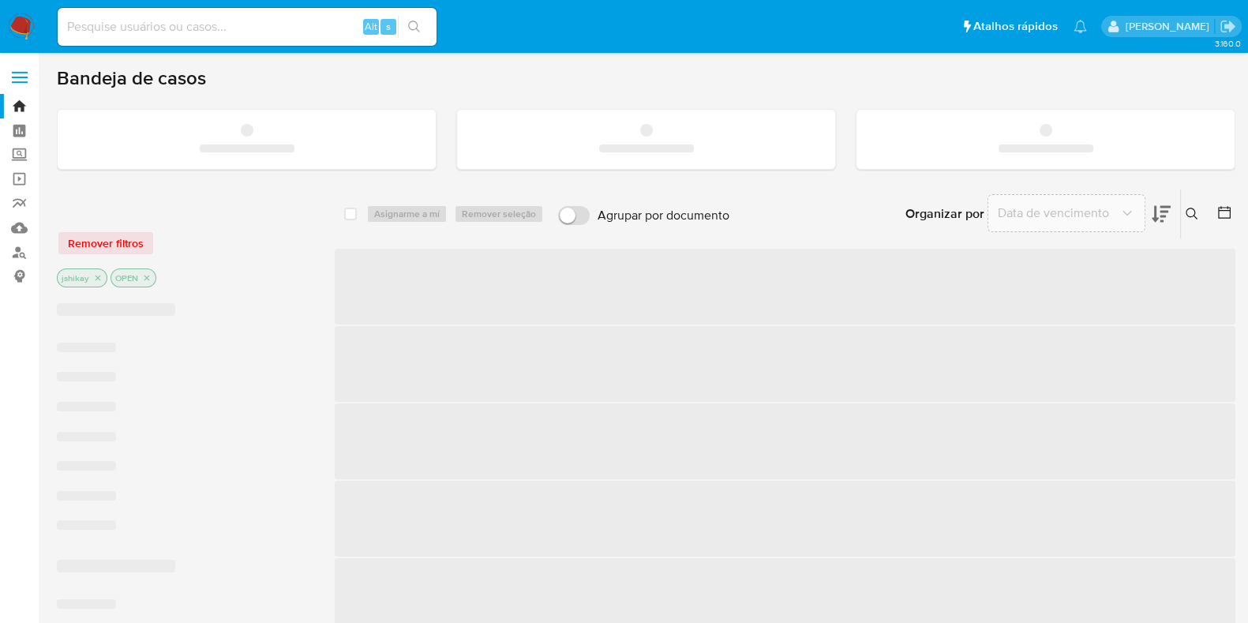
click at [24, 21] on img at bounding box center [21, 26] width 27 height 27
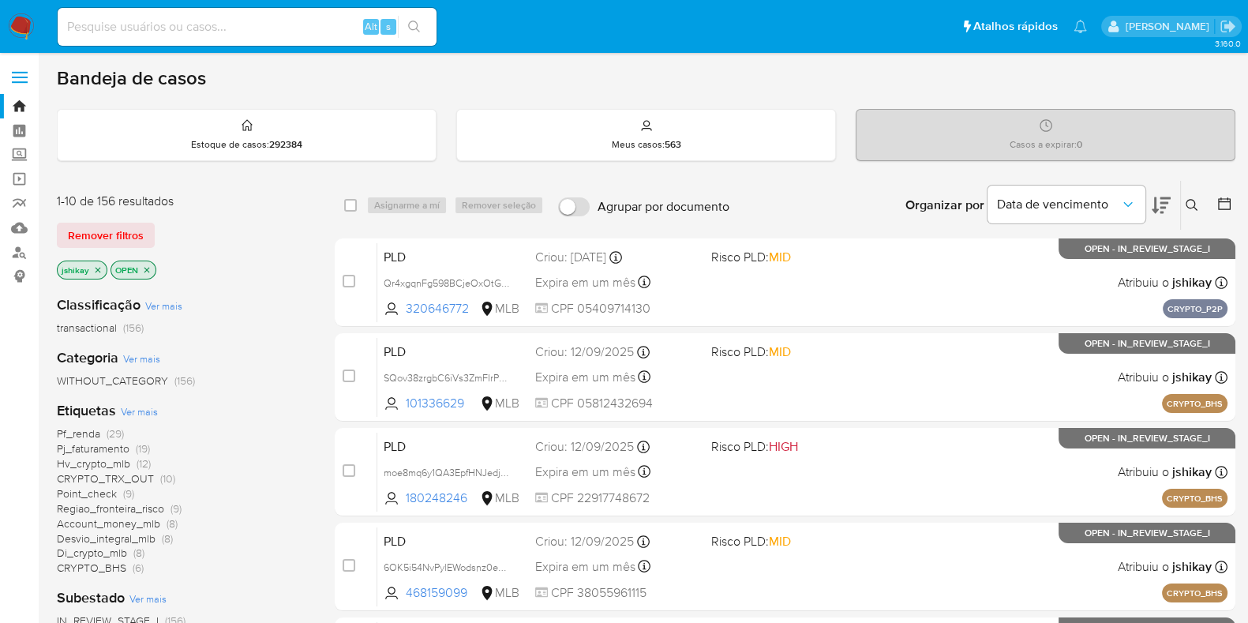
click at [1220, 200] on icon at bounding box center [1224, 203] width 13 height 13
click at [1228, 204] on icon at bounding box center [1225, 204] width 16 height 16
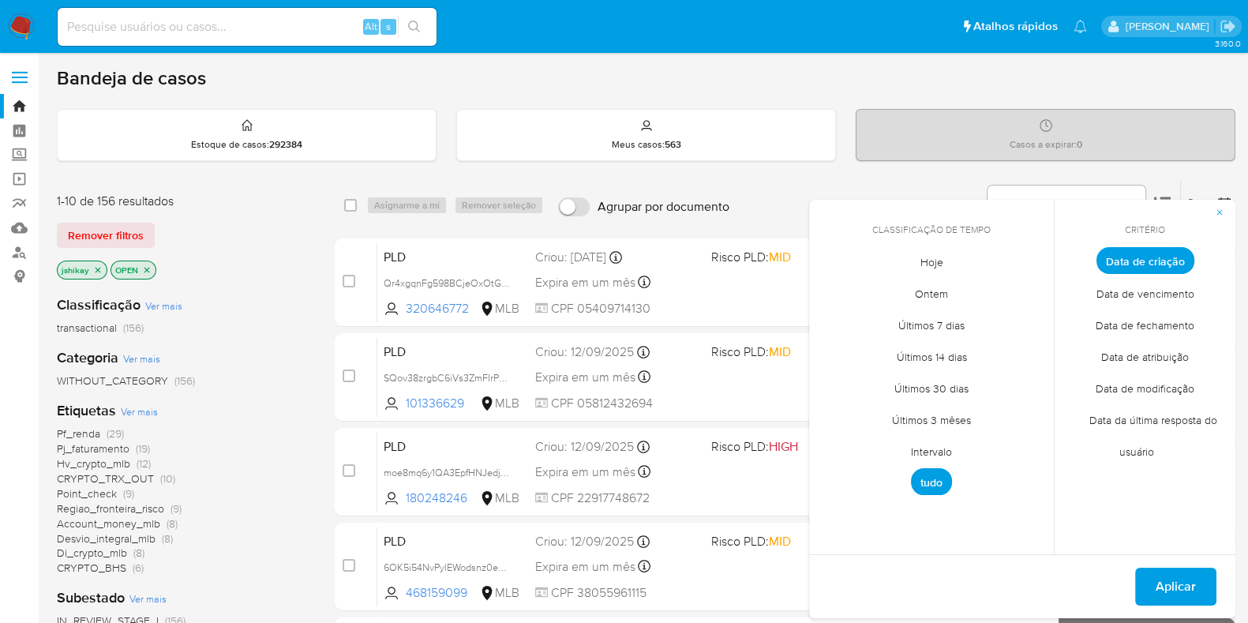
click at [941, 452] on span "Intervalo" at bounding box center [932, 451] width 74 height 32
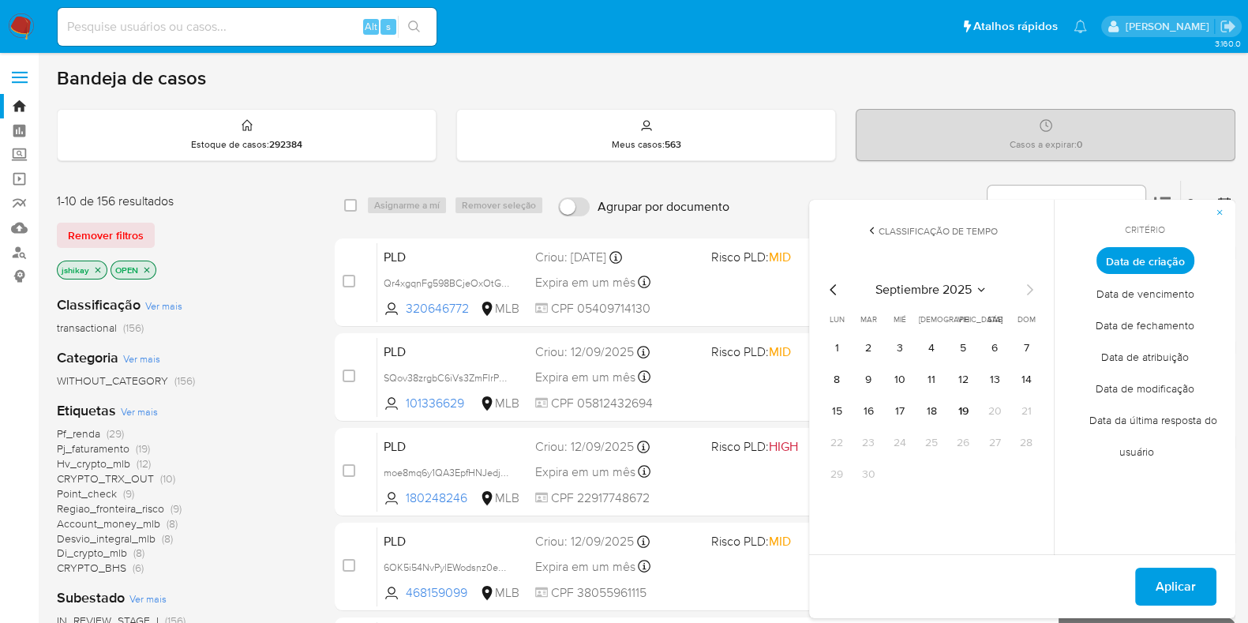
click at [837, 290] on icon "Mes anterior" at bounding box center [833, 289] width 19 height 19
click at [959, 346] on button "1" at bounding box center [963, 348] width 25 height 25
click at [1029, 479] on button "31" at bounding box center [1026, 474] width 25 height 25
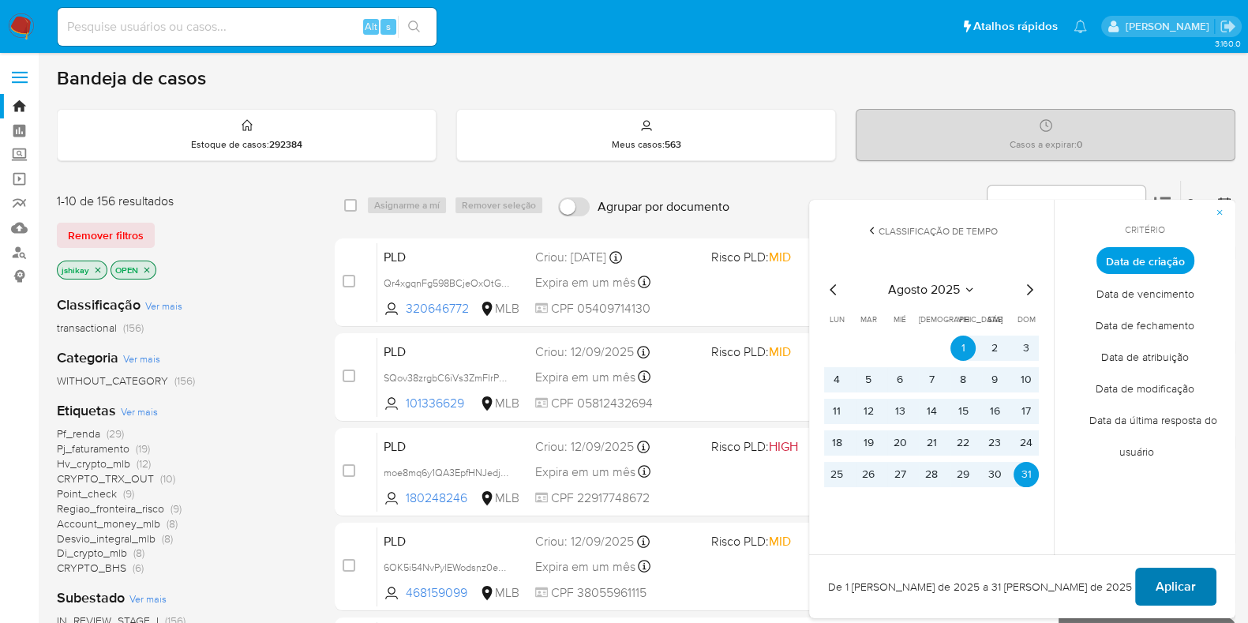
click at [1173, 585] on span "Aplicar" at bounding box center [1176, 586] width 40 height 35
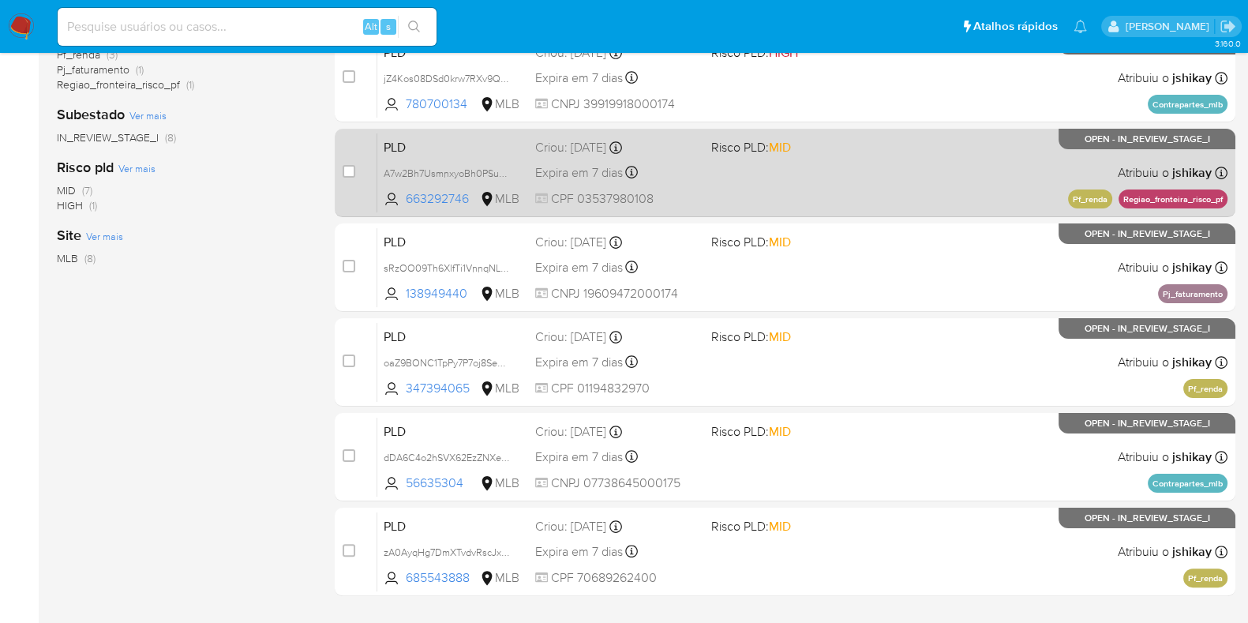
scroll to position [394, 0]
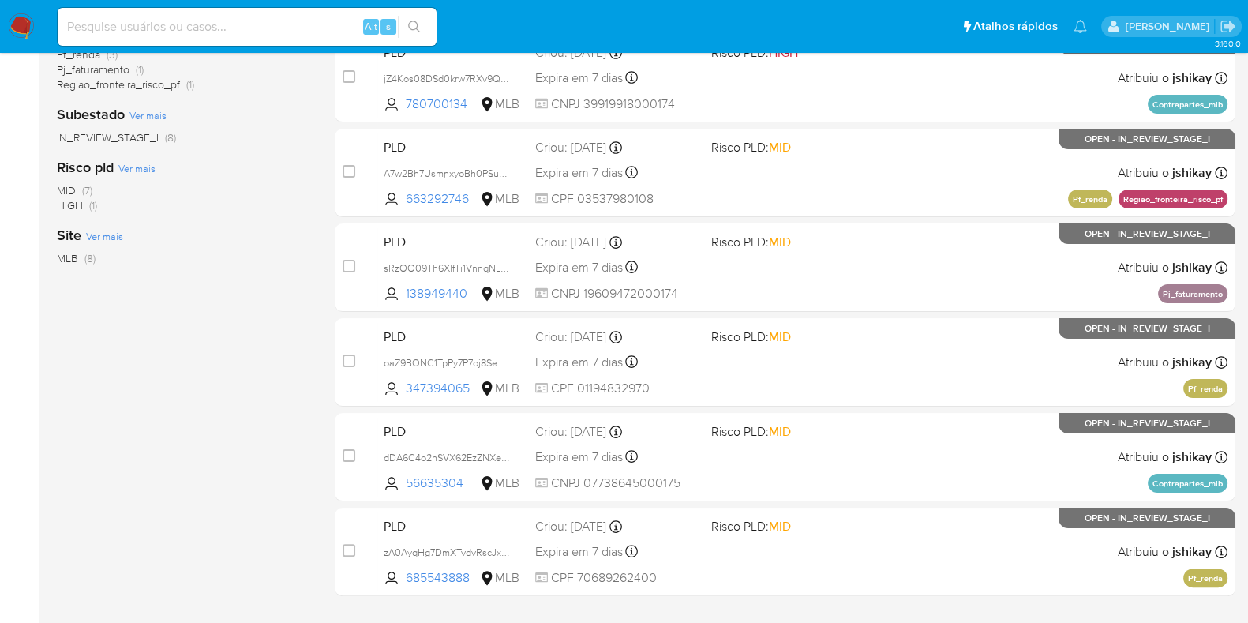
click at [284, 38] on div "Alt s" at bounding box center [247, 27] width 379 height 38
click at [283, 29] on input at bounding box center [247, 27] width 379 height 21
paste input "1206956537"
type input "1206956537"
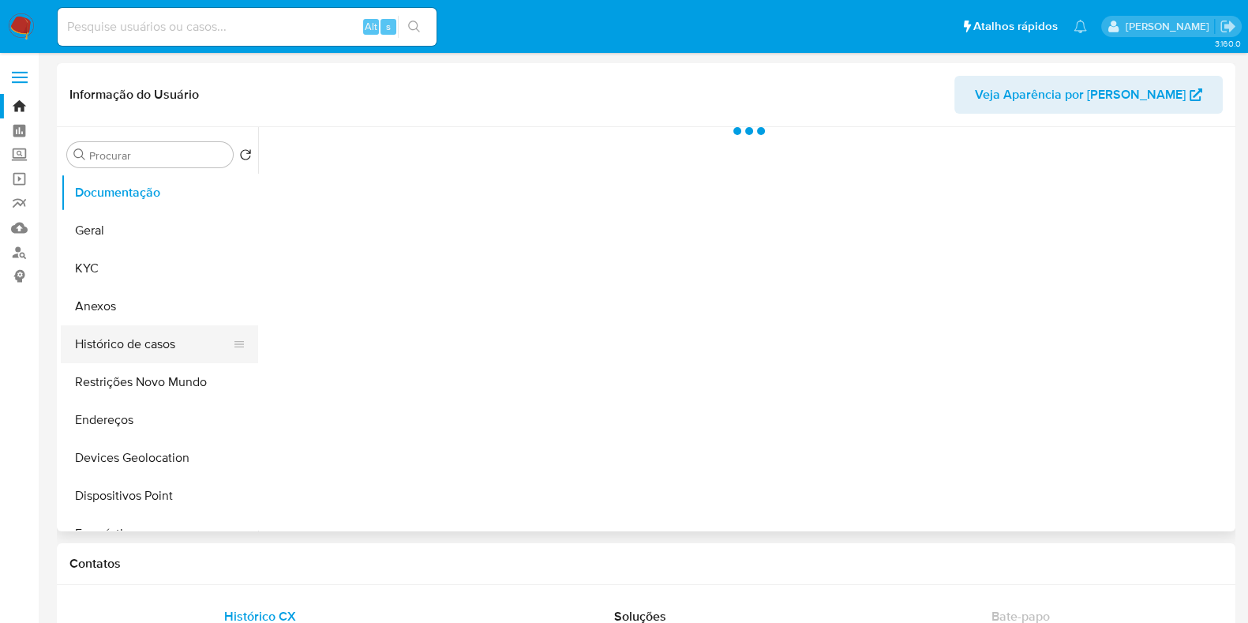
click at [125, 349] on button "Histórico de casos" at bounding box center [153, 344] width 185 height 38
select select "10"
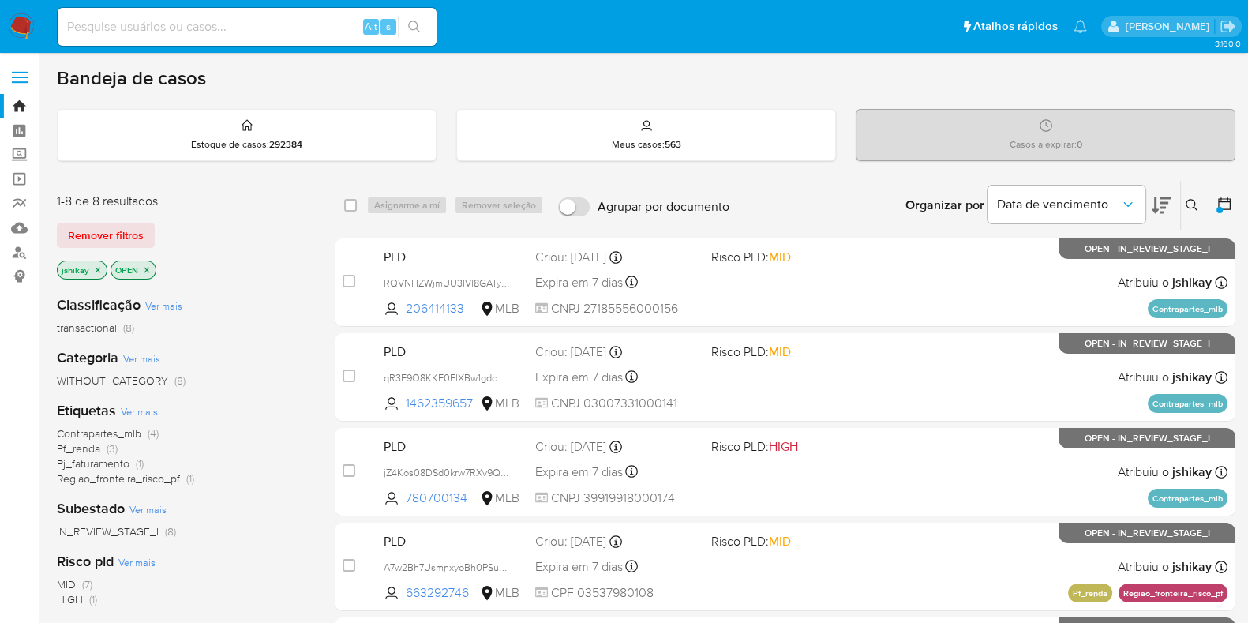
click at [291, 28] on input at bounding box center [247, 27] width 379 height 21
paste input "584326684"
type input "584326684"
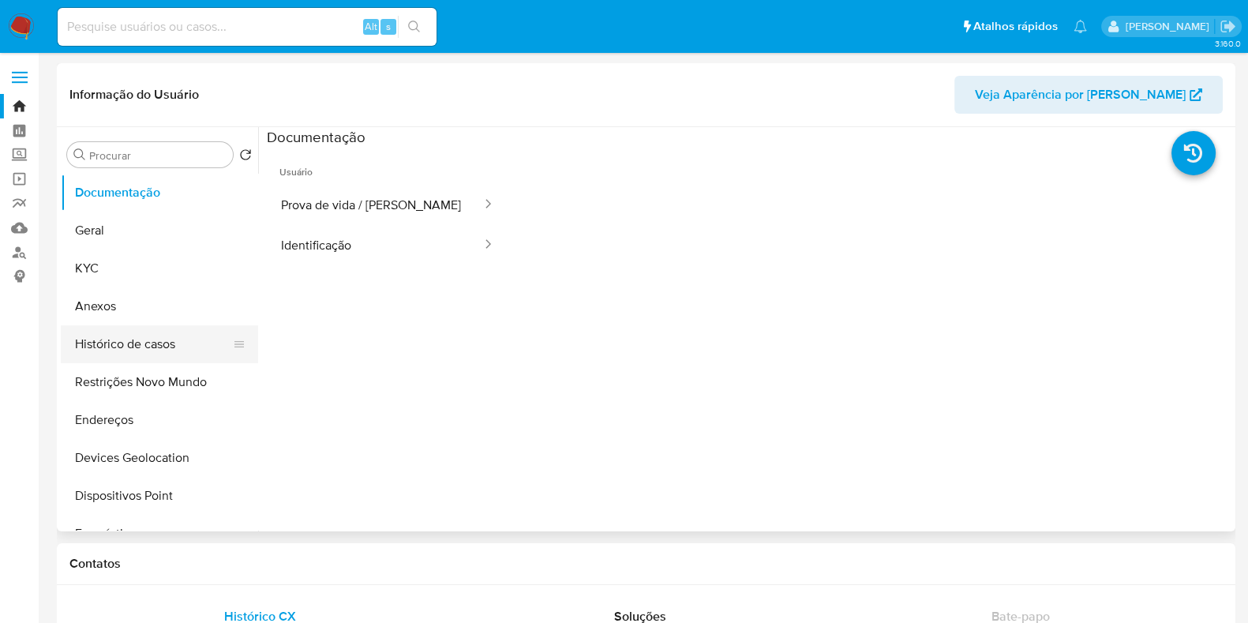
click at [108, 338] on button "Histórico de casos" at bounding box center [153, 344] width 185 height 38
select select "10"
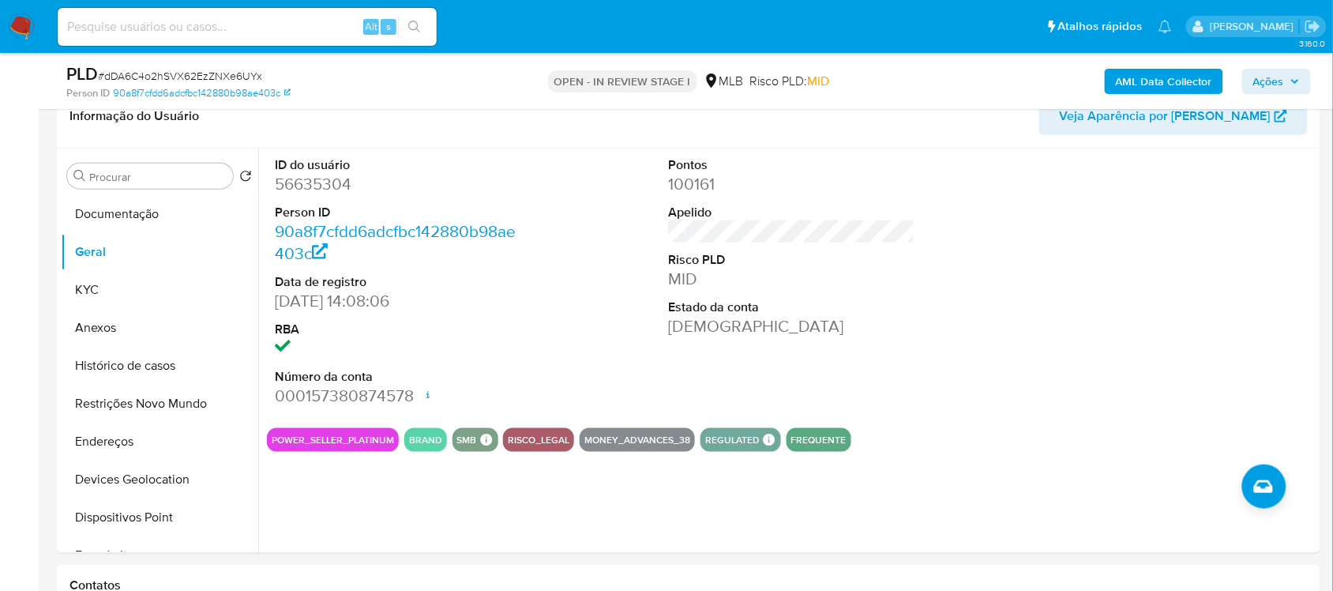
scroll to position [296, 0]
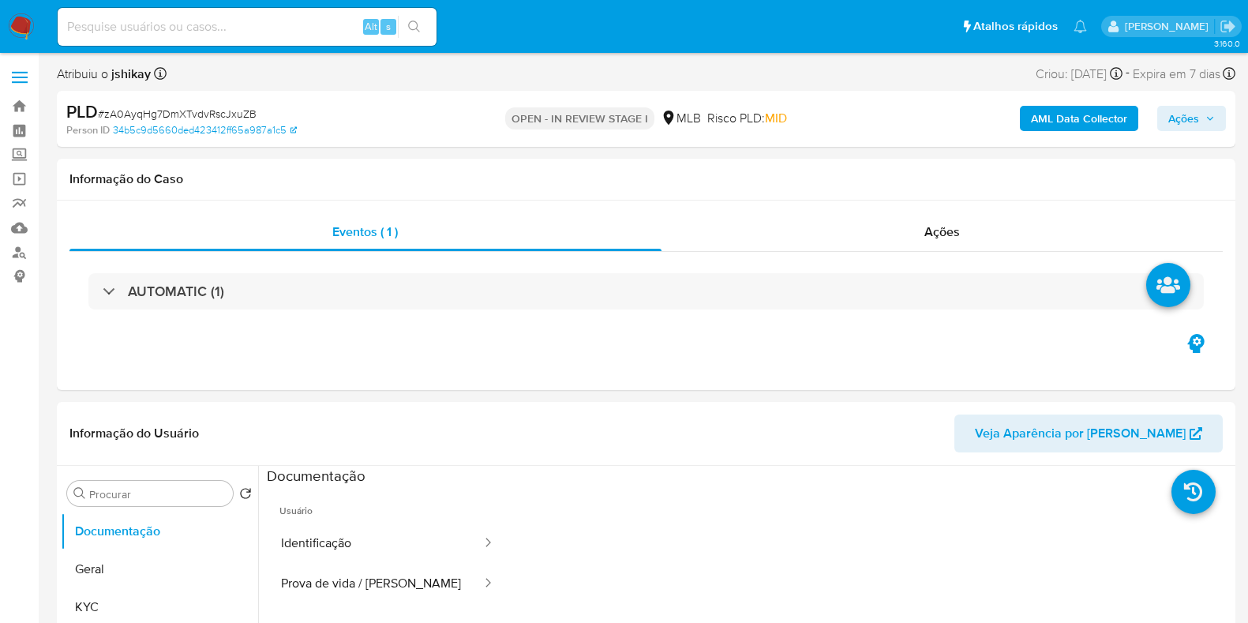
select select "10"
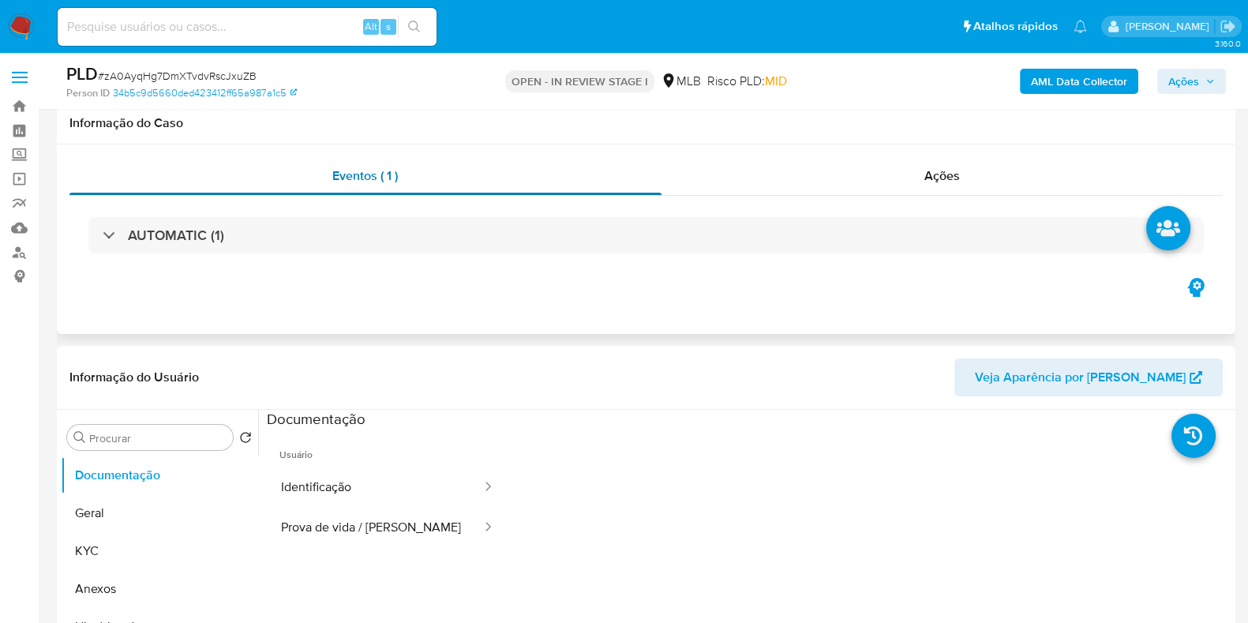
scroll to position [197, 0]
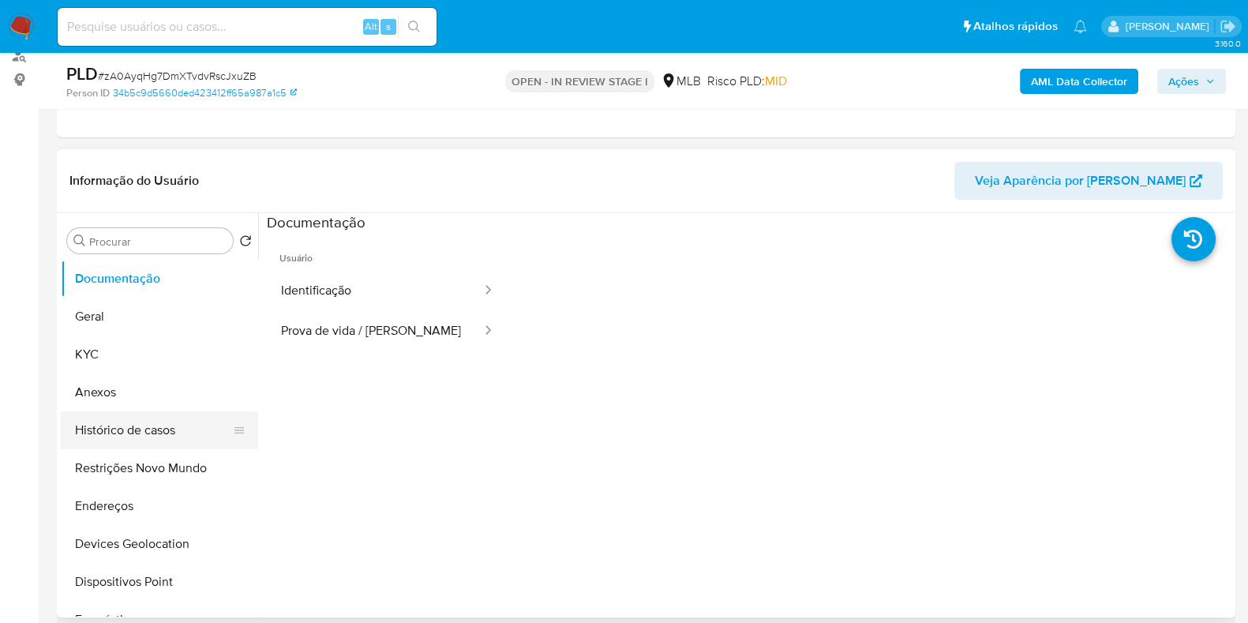
click at [156, 423] on button "Histórico de casos" at bounding box center [153, 430] width 185 height 38
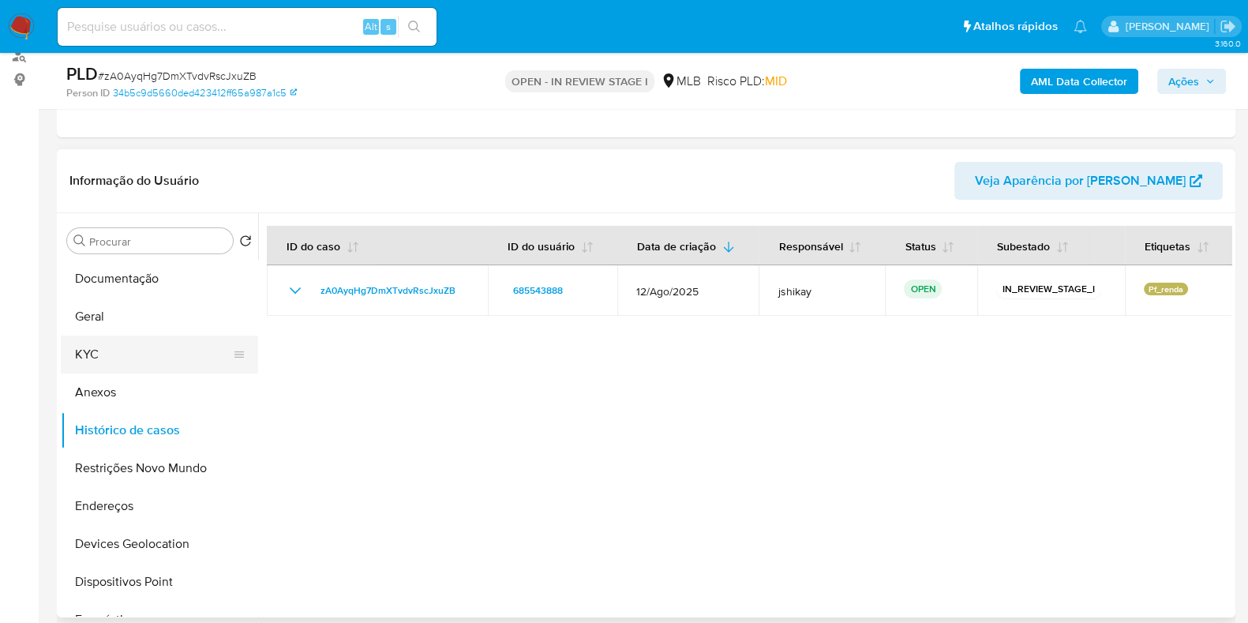
click at [145, 365] on button "KYC" at bounding box center [153, 355] width 185 height 38
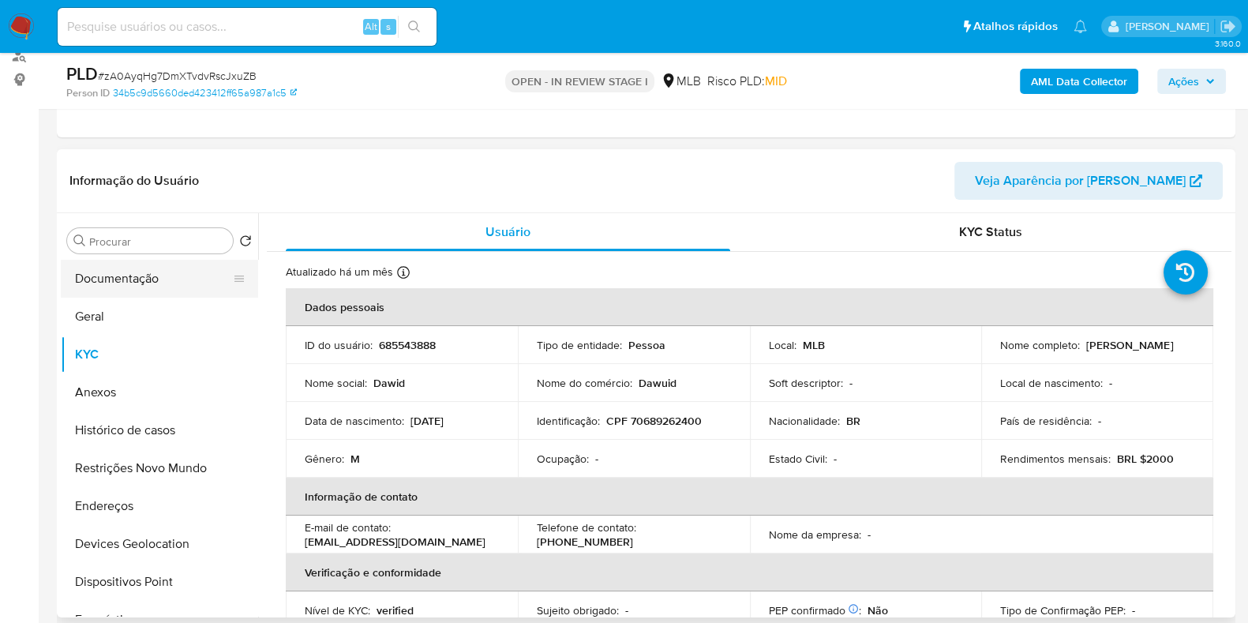
click at [118, 280] on button "Documentação" at bounding box center [153, 279] width 185 height 38
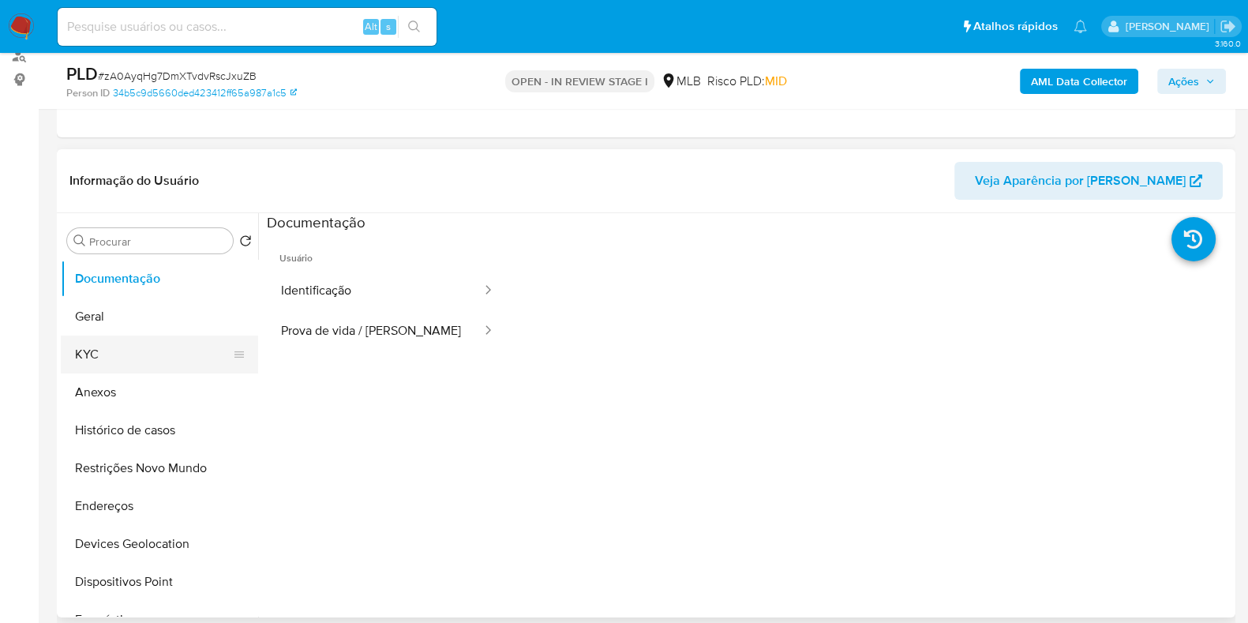
click at [113, 354] on button "KYC" at bounding box center [153, 355] width 185 height 38
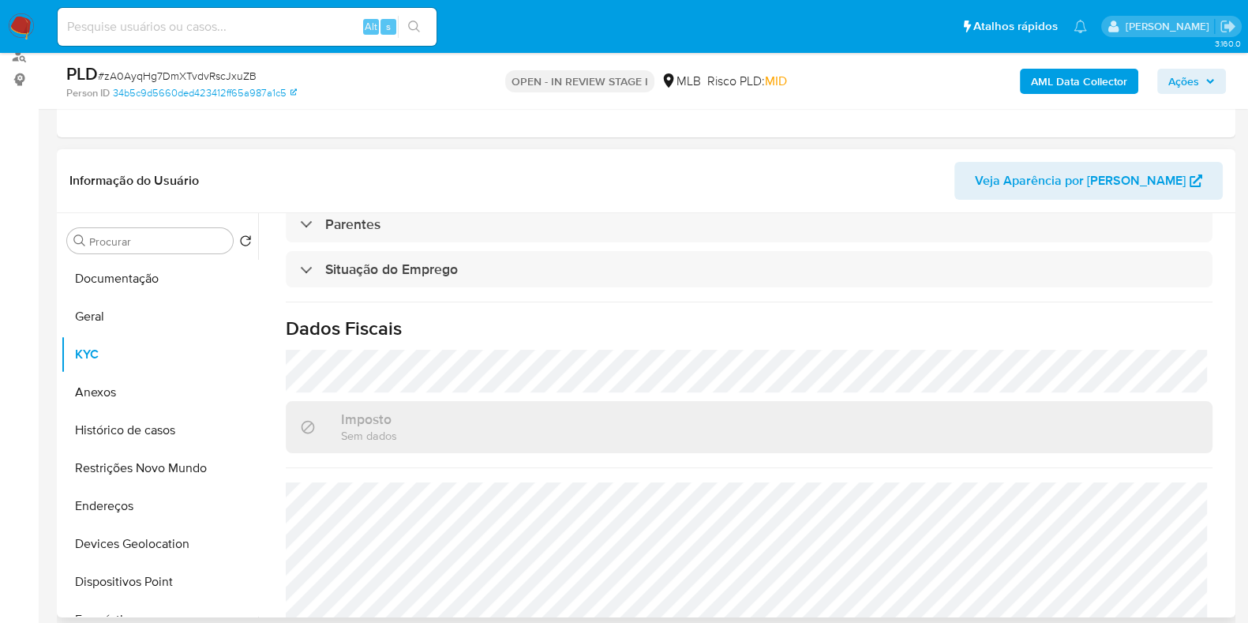
scroll to position [686, 0]
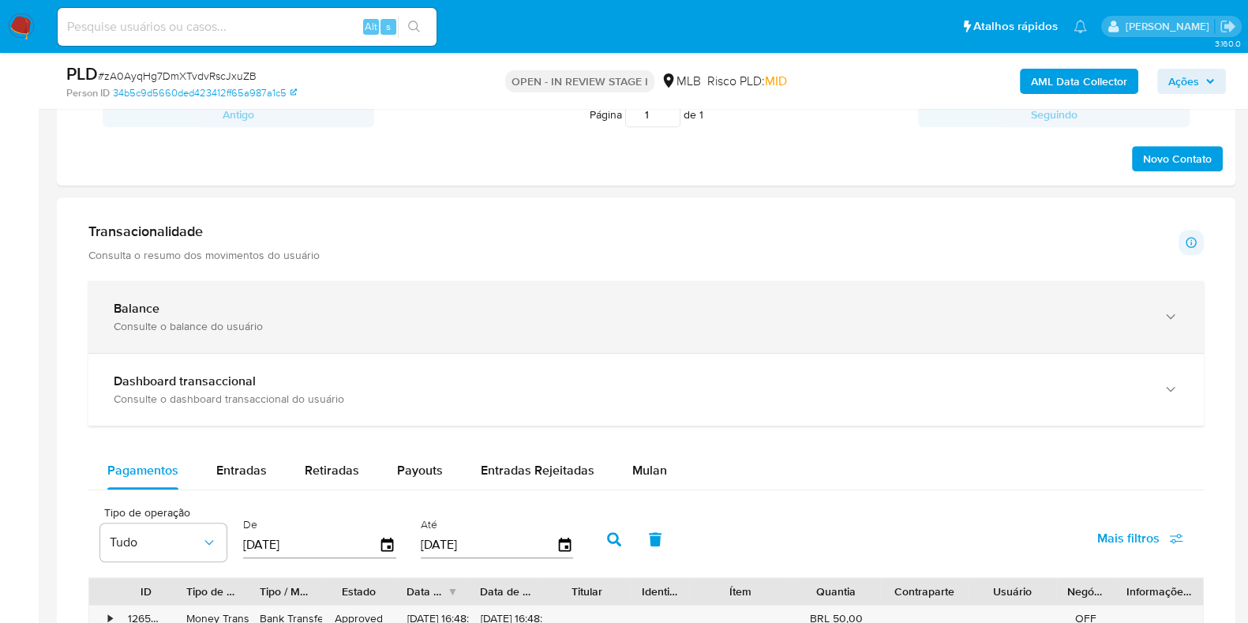
click at [492, 319] on div "Consulte o balance do usuário" at bounding box center [631, 326] width 1034 height 14
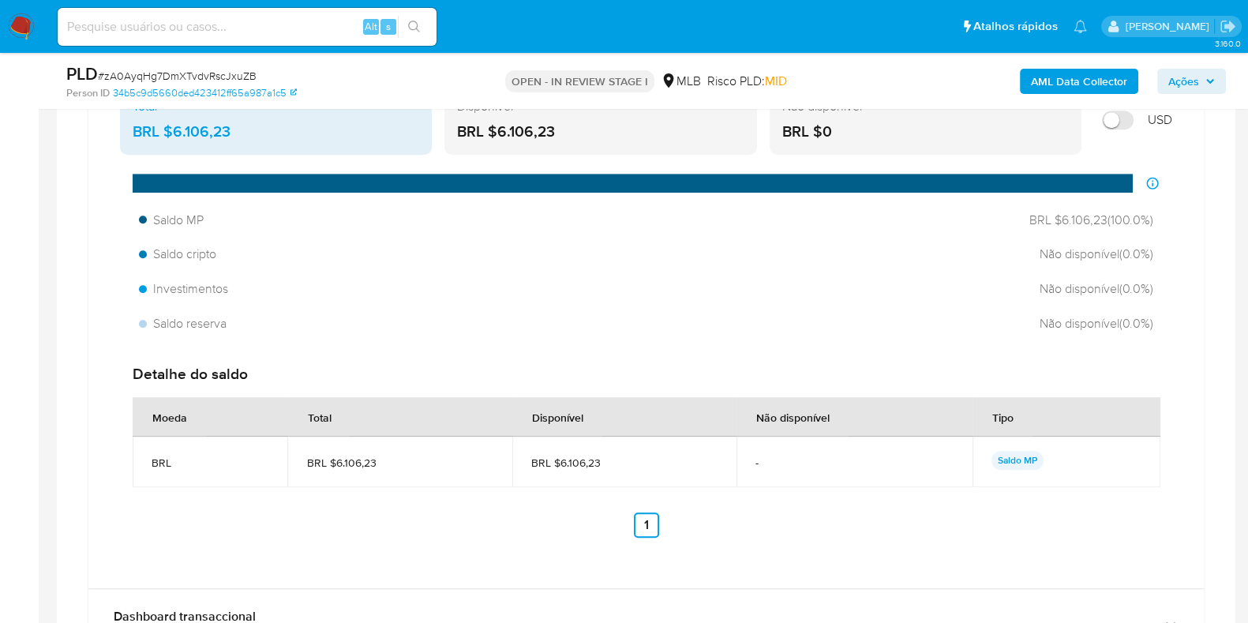
scroll to position [1381, 0]
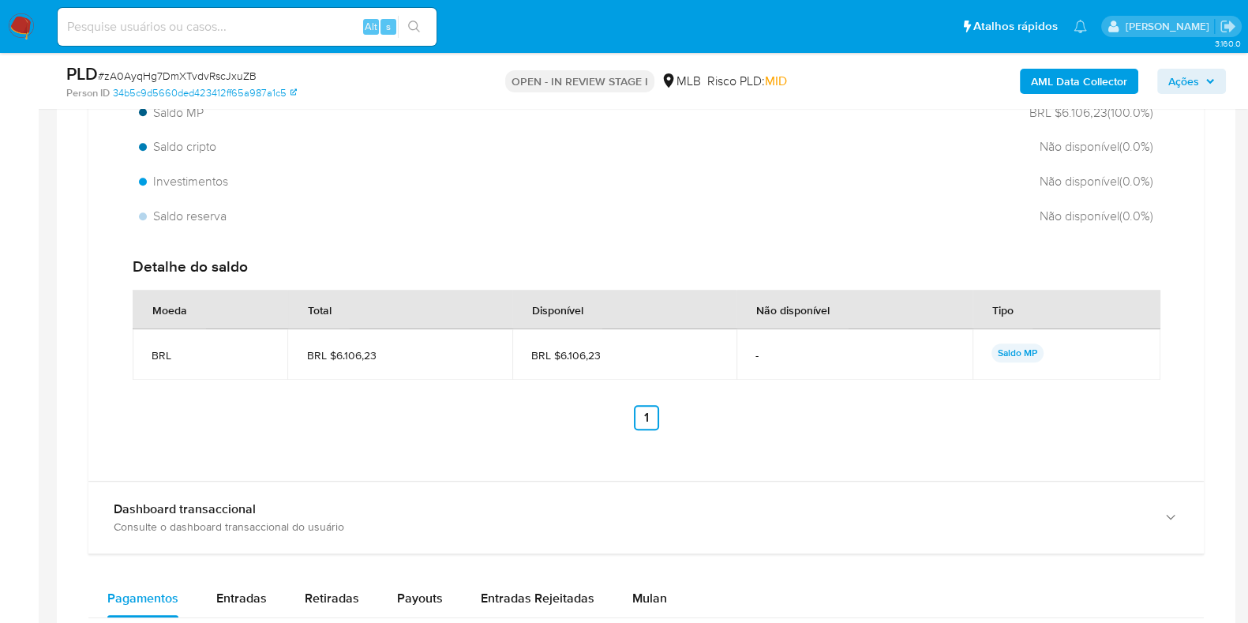
drag, startPoint x: 617, startPoint y: 349, endPoint x: 557, endPoint y: 357, distance: 60.5
click at [557, 357] on span "BRL $6.106,23" at bounding box center [624, 355] width 186 height 14
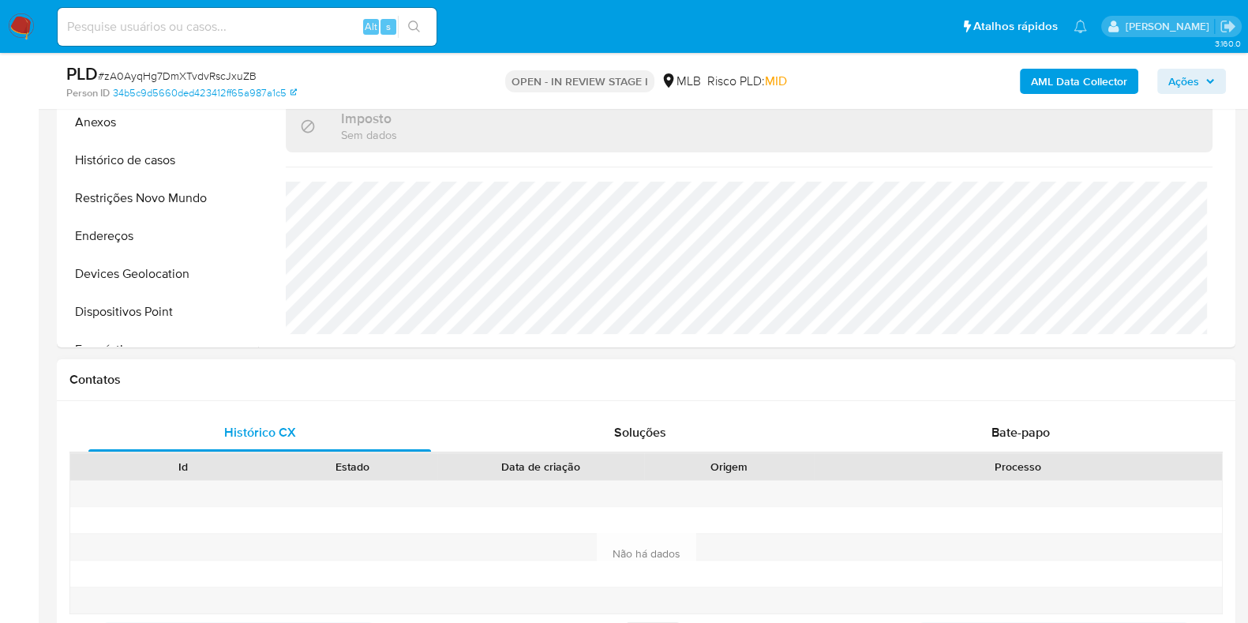
scroll to position [296, 0]
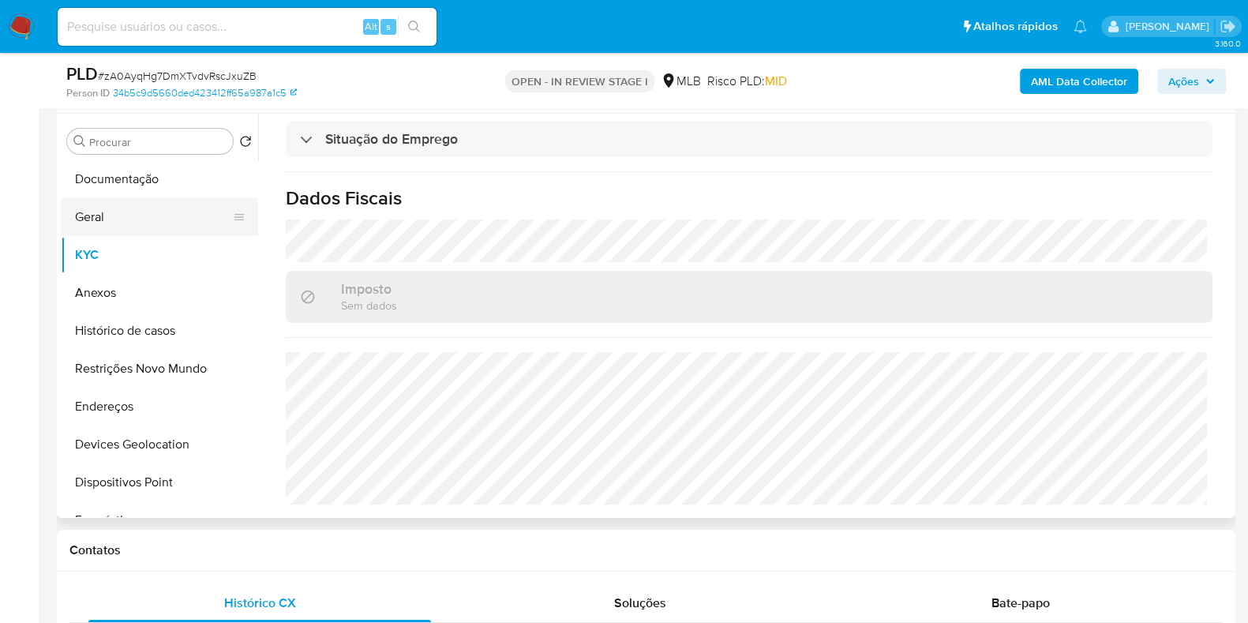
click at [98, 222] on button "Geral" at bounding box center [153, 217] width 185 height 38
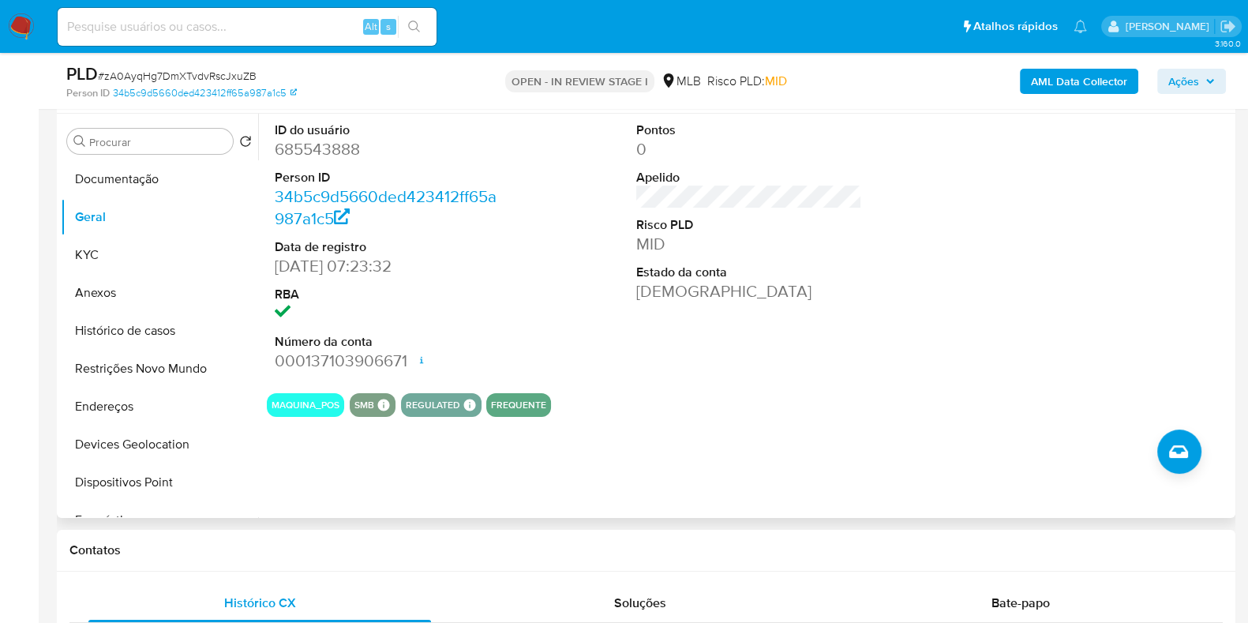
scroll to position [197, 0]
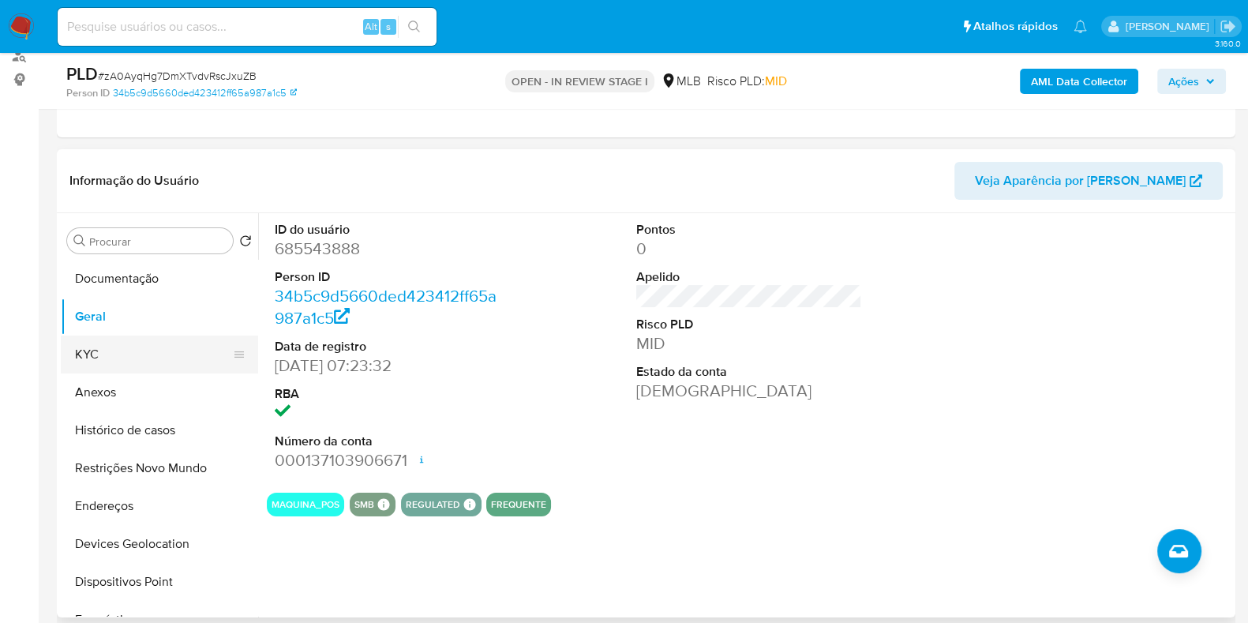
click at [119, 355] on button "KYC" at bounding box center [153, 355] width 185 height 38
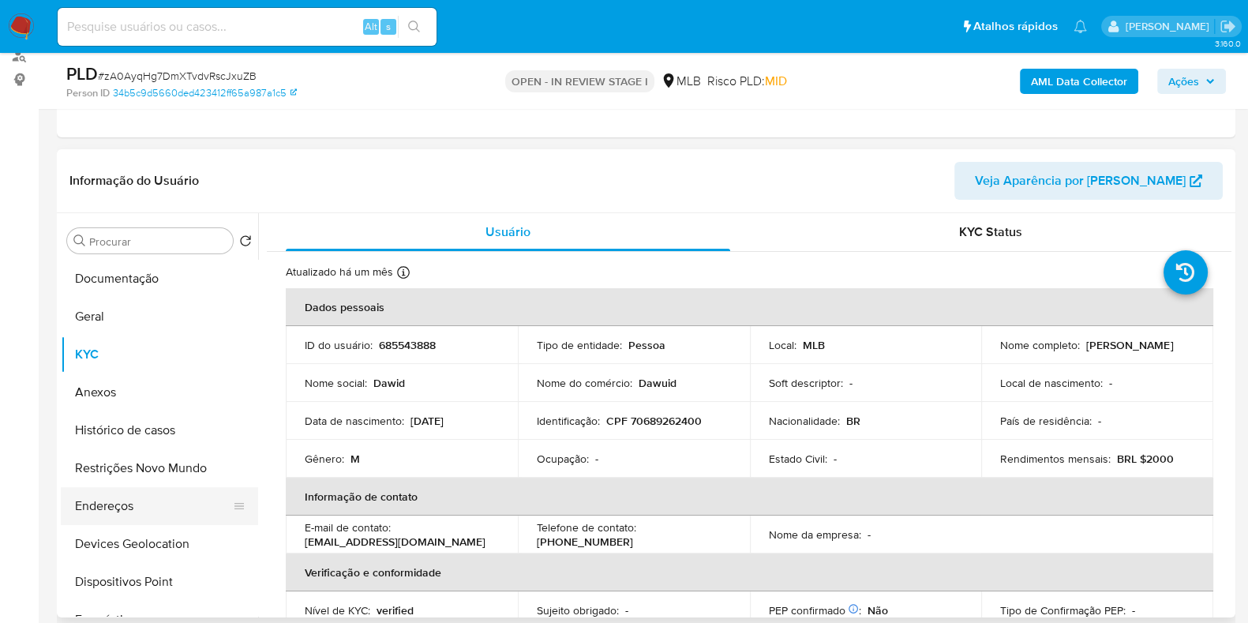
click at [103, 515] on button "Endereços" at bounding box center [153, 506] width 185 height 38
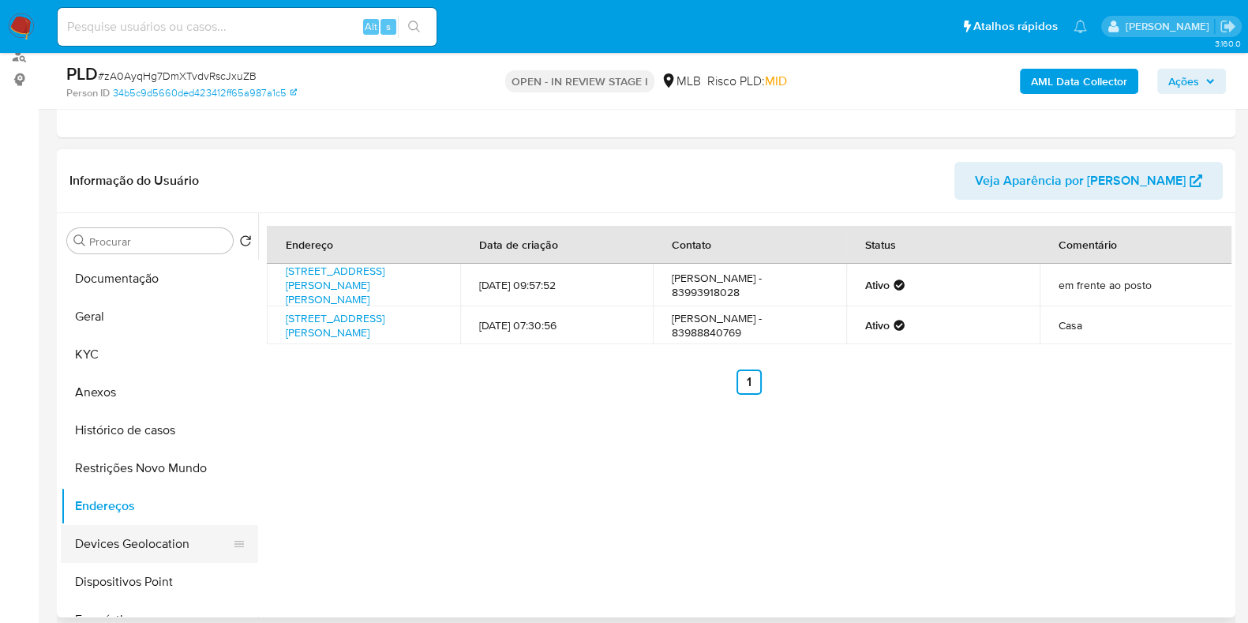
click at [166, 542] on button "Devices Geolocation" at bounding box center [153, 544] width 185 height 38
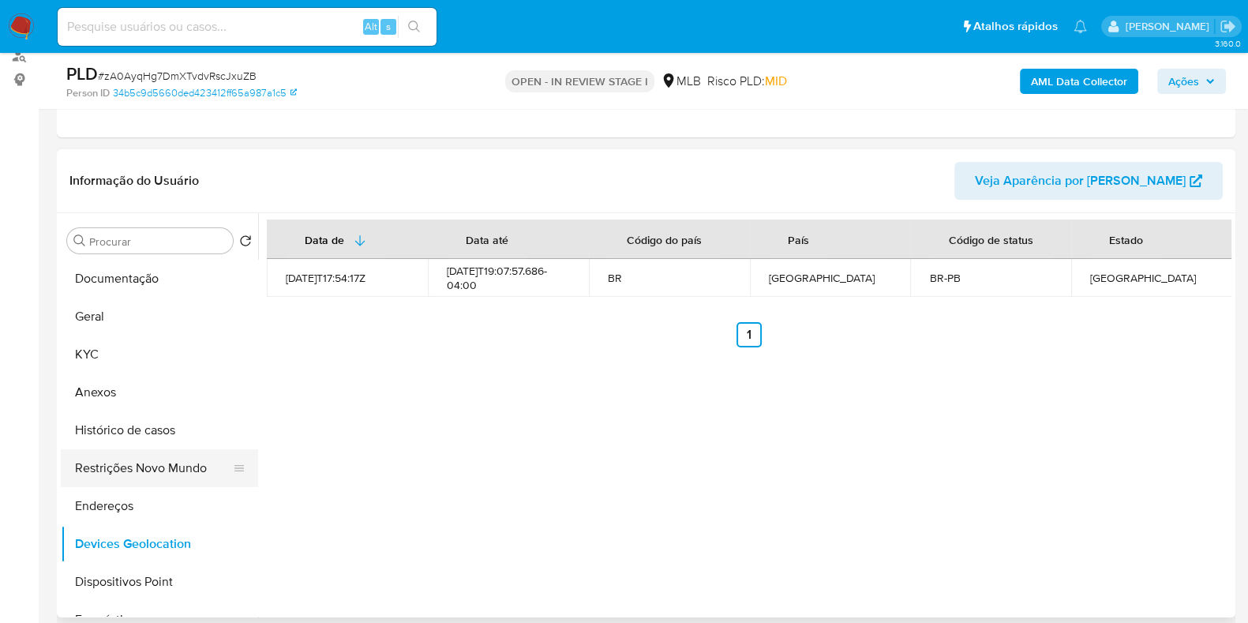
click at [129, 460] on button "Restrições Novo Mundo" at bounding box center [153, 468] width 185 height 38
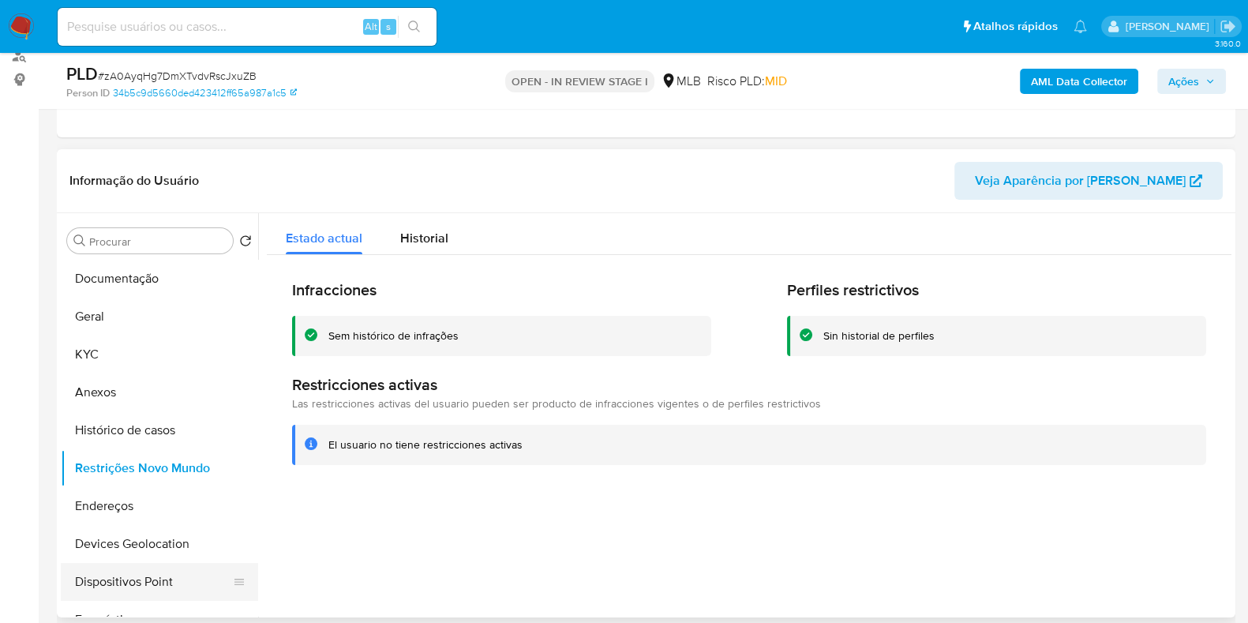
drag, startPoint x: 160, startPoint y: 575, endPoint x: 222, endPoint y: 566, distance: 62.2
click at [160, 575] on button "Dispositivos Point" at bounding box center [153, 582] width 185 height 38
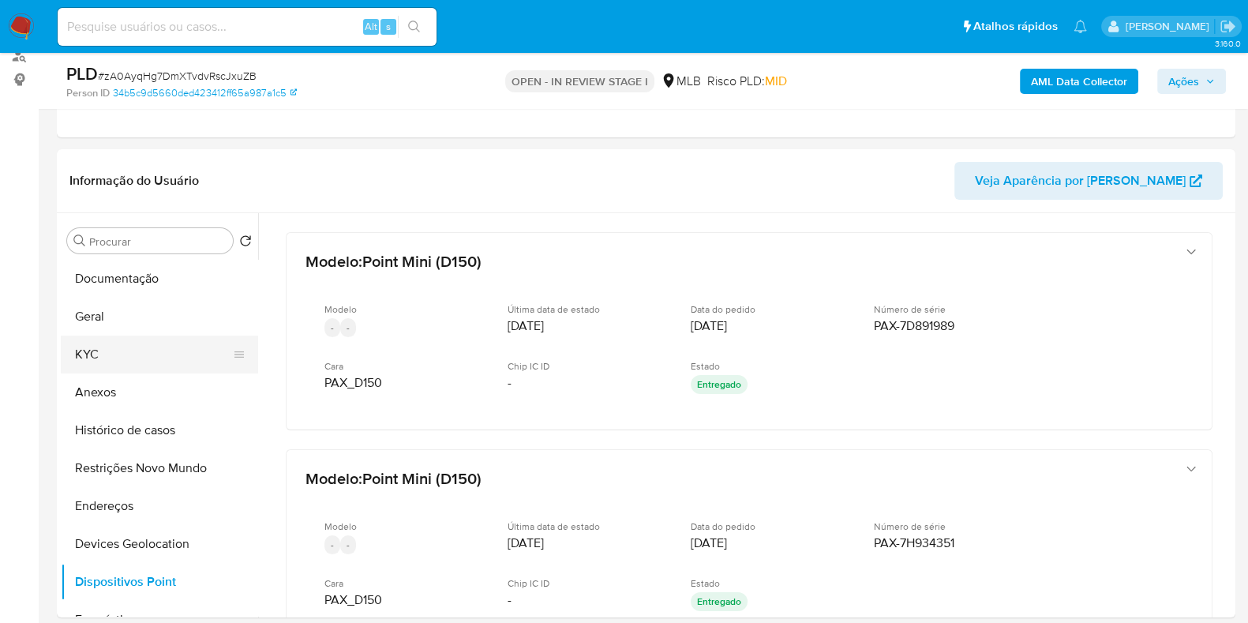
click at [137, 349] on button "KYC" at bounding box center [153, 355] width 185 height 38
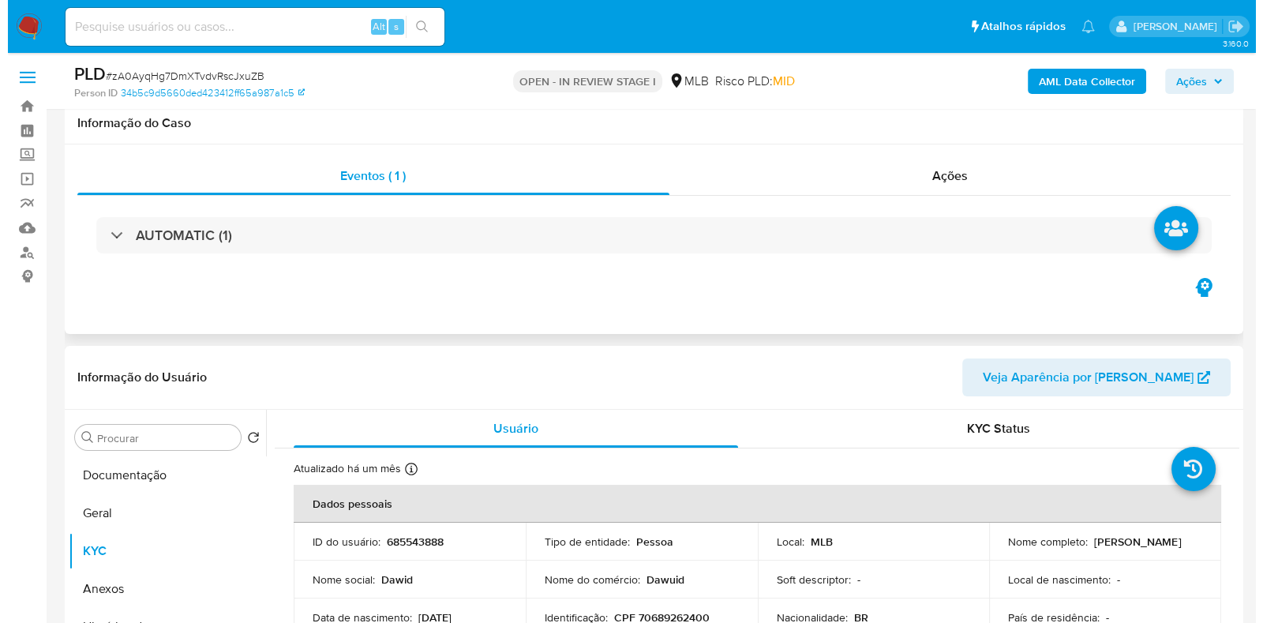
scroll to position [296, 0]
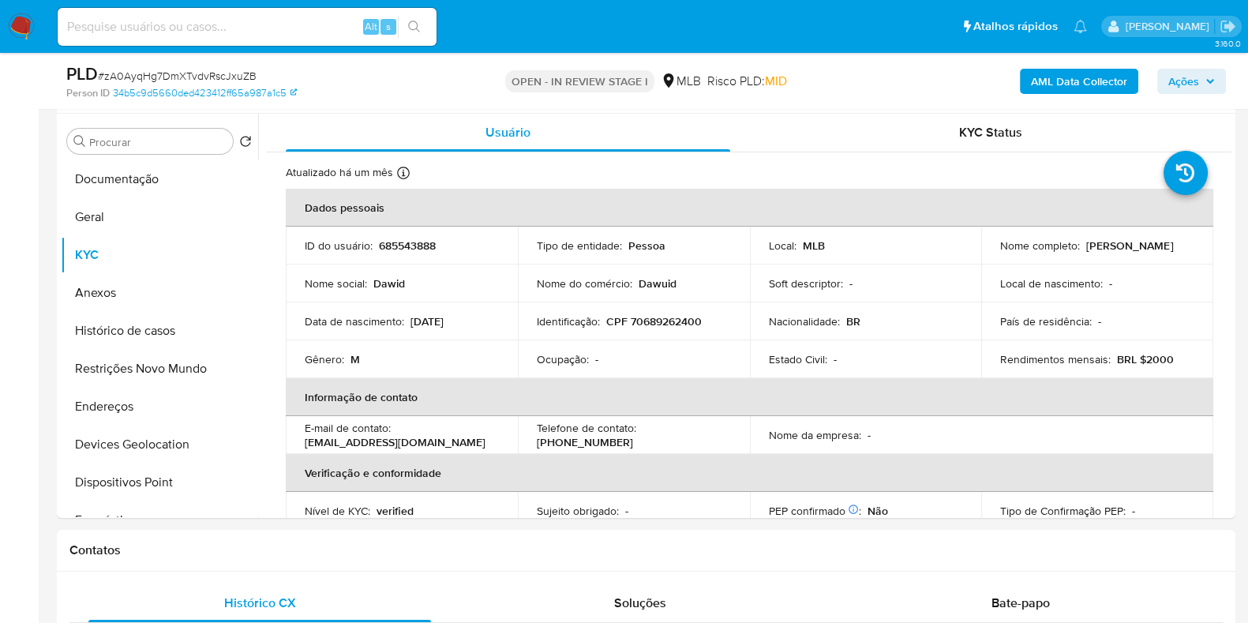
click at [1063, 71] on b "AML Data Collector" at bounding box center [1079, 81] width 96 height 25
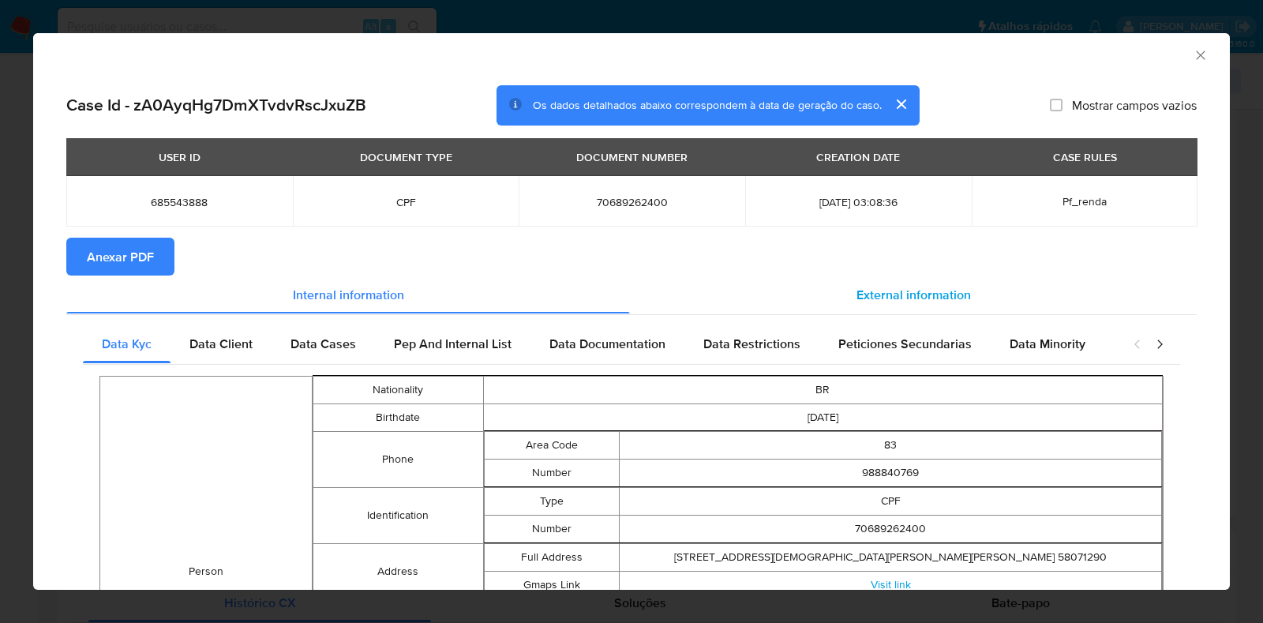
click at [872, 289] on span "External information" at bounding box center [914, 294] width 115 height 18
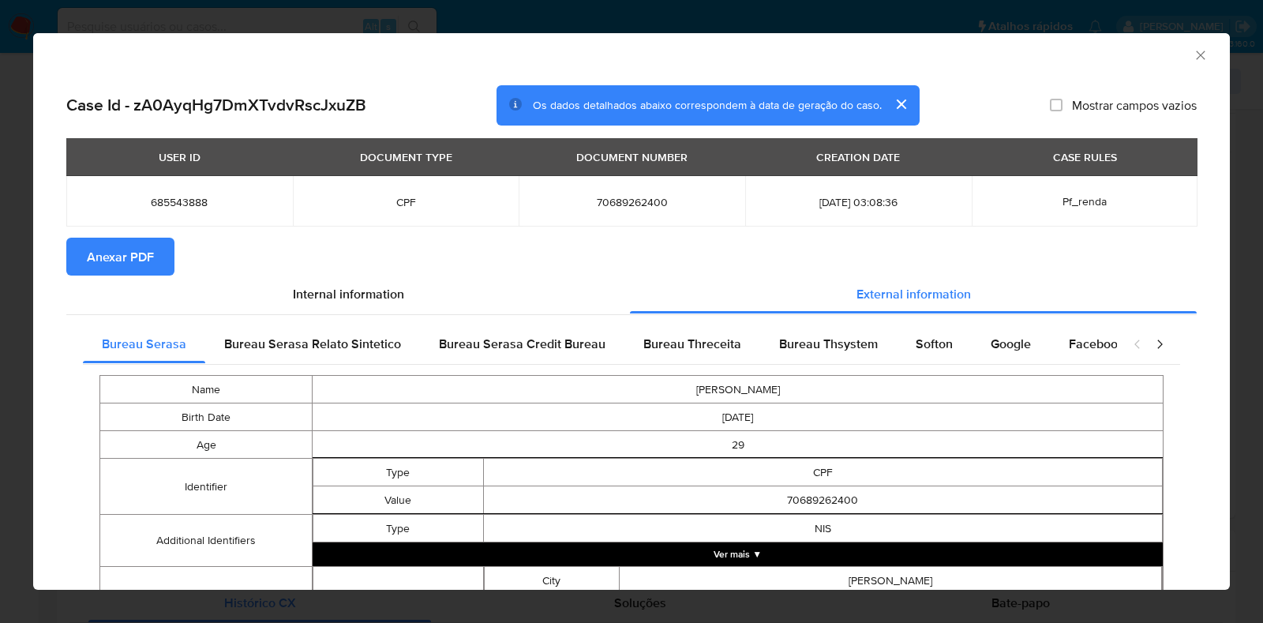
click at [879, 325] on div "Bureau Serasa Bureau Serasa Relato Sintetico Bureau Serasa Credit Bureau Bureau…" at bounding box center [631, 631] width 1131 height 634
click at [868, 342] on span "Bureau Thsystem" at bounding box center [828, 344] width 99 height 18
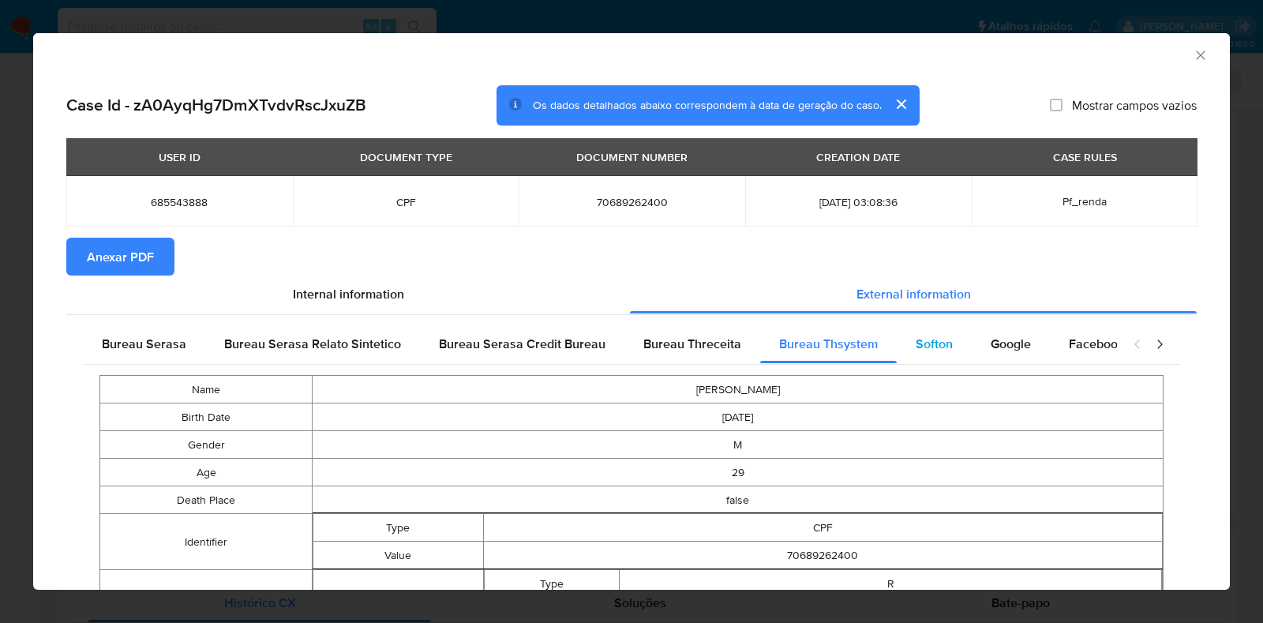
click at [938, 345] on span "Softon" at bounding box center [934, 344] width 37 height 18
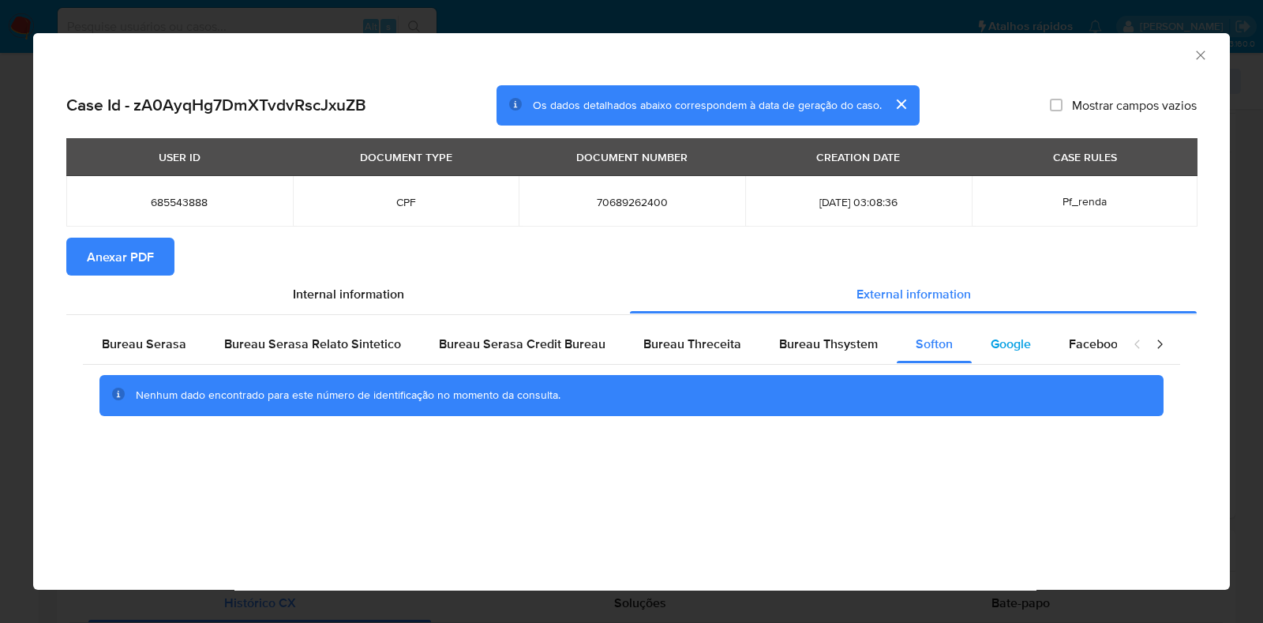
click at [1020, 346] on span "Google" at bounding box center [1011, 344] width 40 height 18
click at [113, 257] on span "Anexar PDF" at bounding box center [120, 256] width 67 height 35
click at [1207, 54] on icon "Fechar a janela" at bounding box center [1201, 55] width 16 height 16
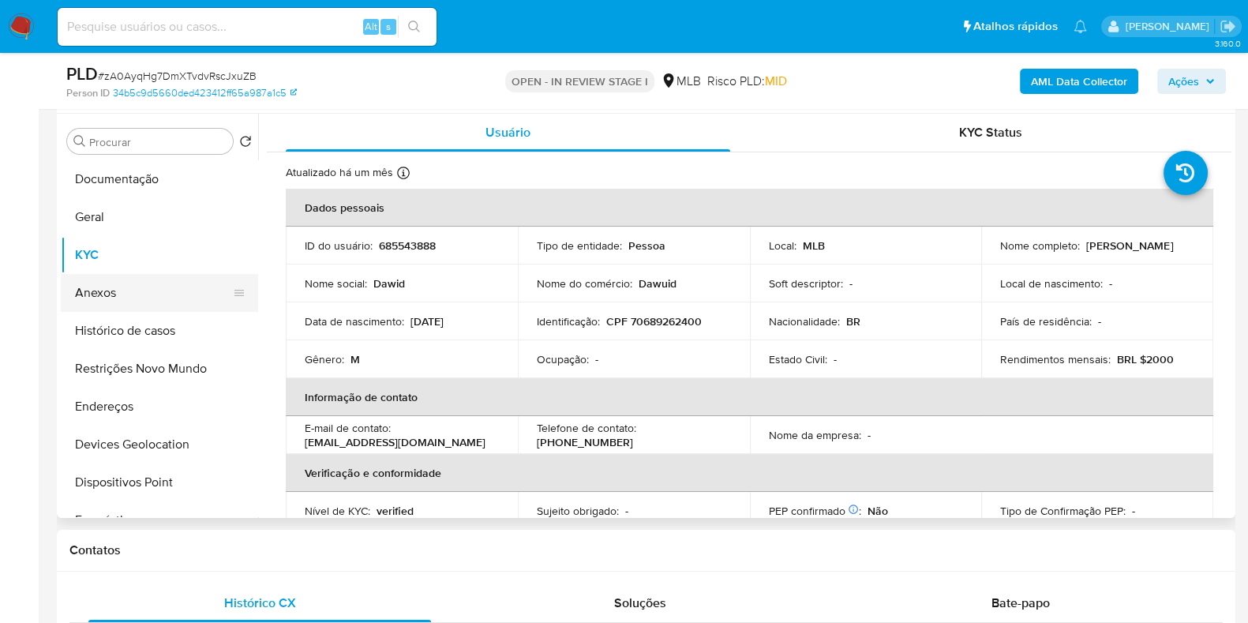
click at [106, 308] on button "Anexos" at bounding box center [153, 293] width 185 height 38
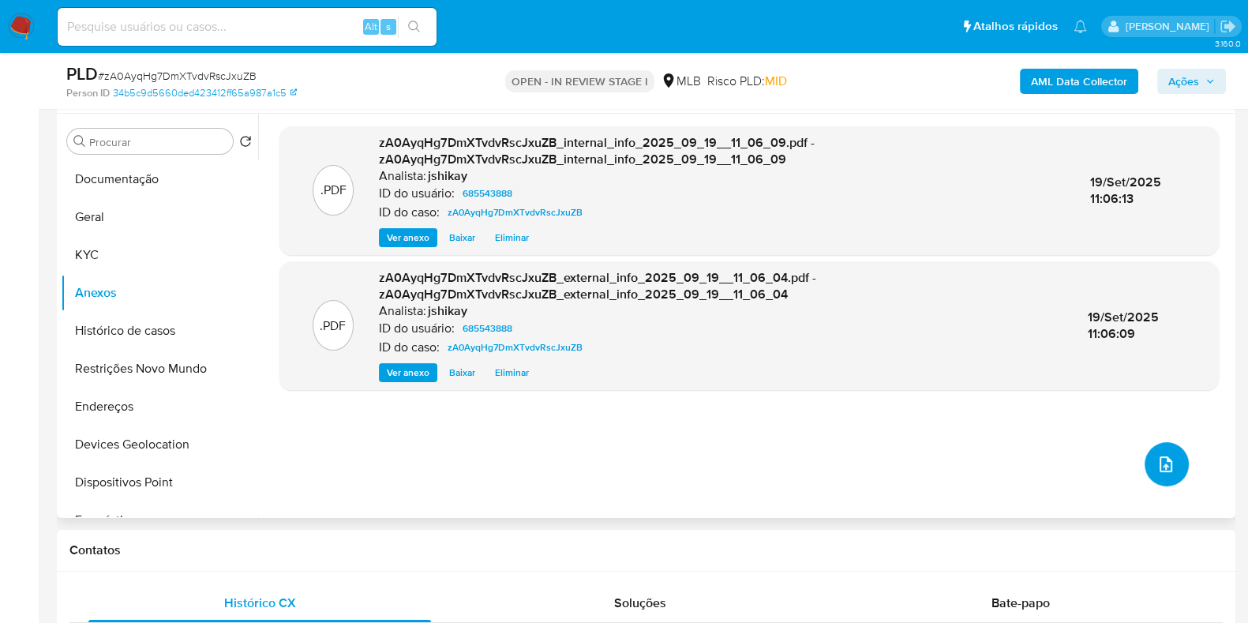
click at [1157, 468] on icon "upload-file" at bounding box center [1166, 464] width 19 height 19
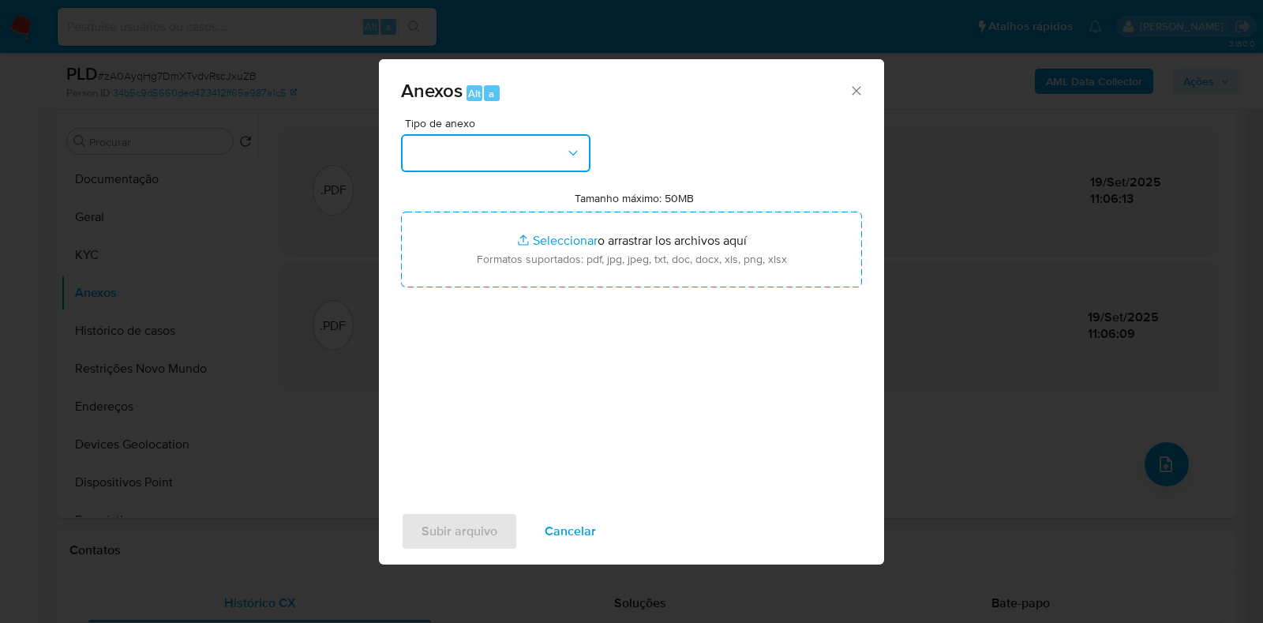
click at [501, 163] on button "button" at bounding box center [496, 153] width 190 height 38
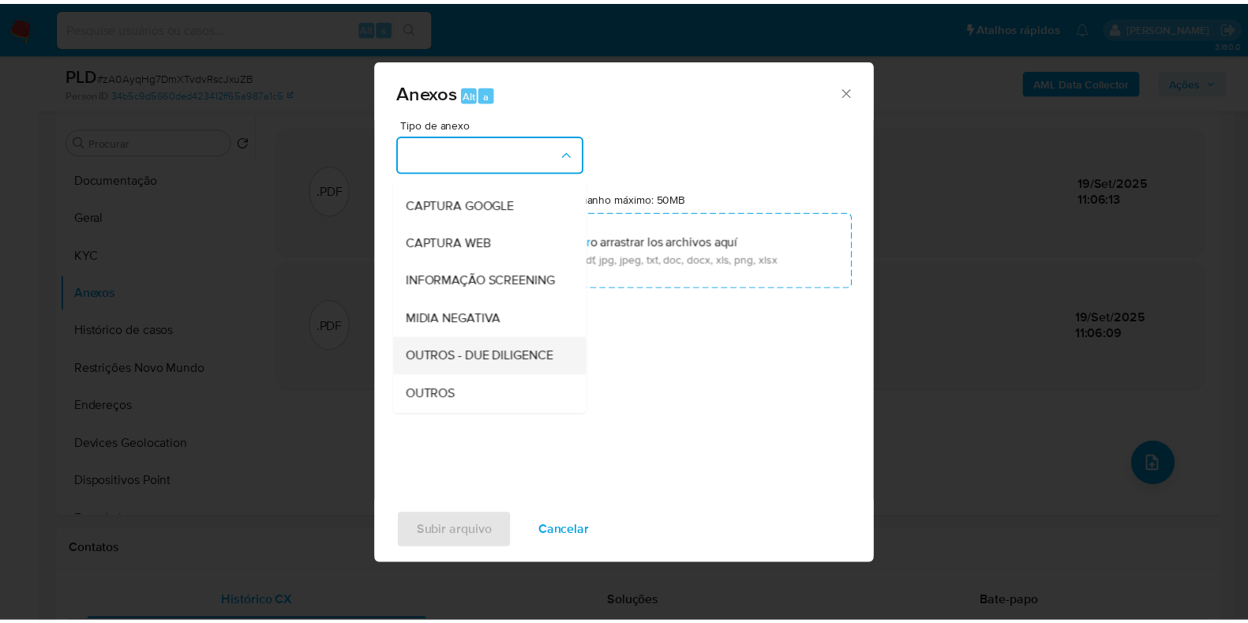
scroll to position [98, 0]
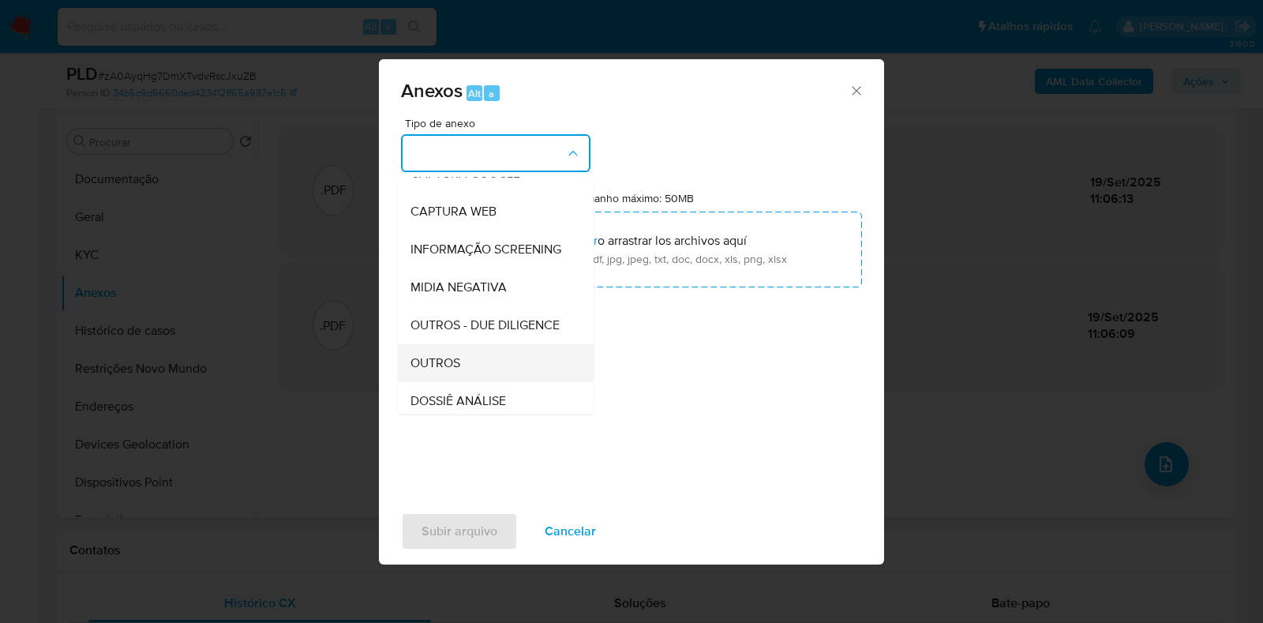
click at [454, 371] on span "OUTROS" at bounding box center [436, 363] width 50 height 16
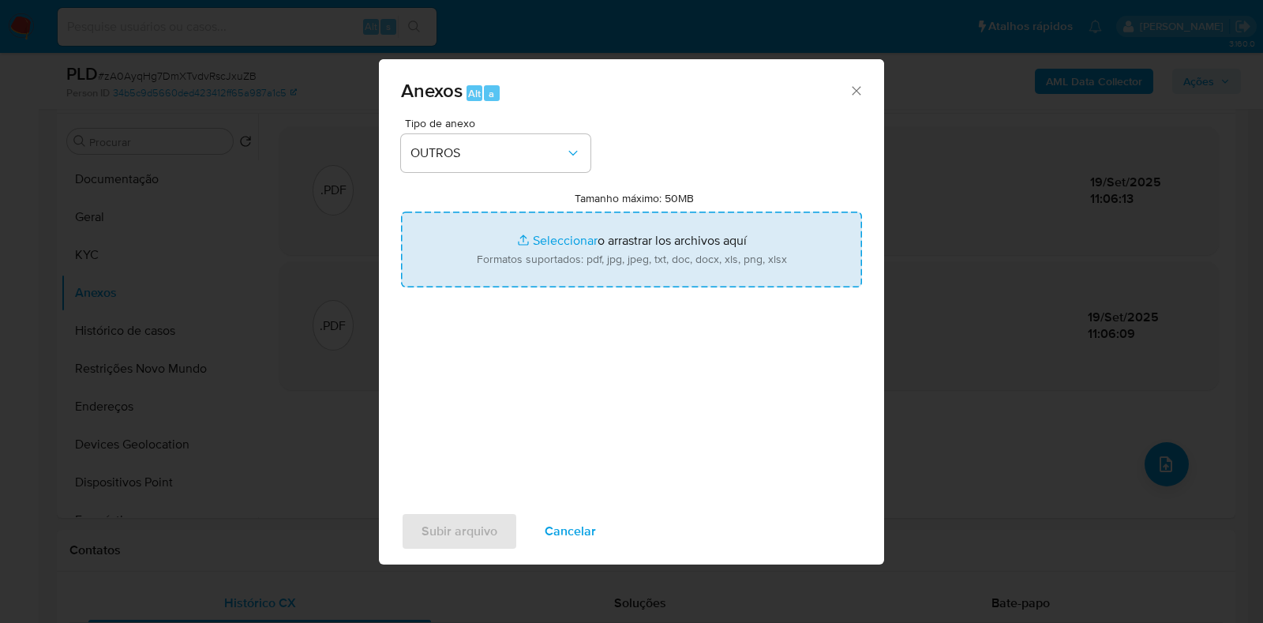
click at [561, 216] on input "Tamanho máximo: 50MB Seleccionar archivos" at bounding box center [631, 250] width 461 height 76
type input "C:\fakepath\Mulan 685543888_2025_09_18_14_42_55 - Resumen TX.pdf"
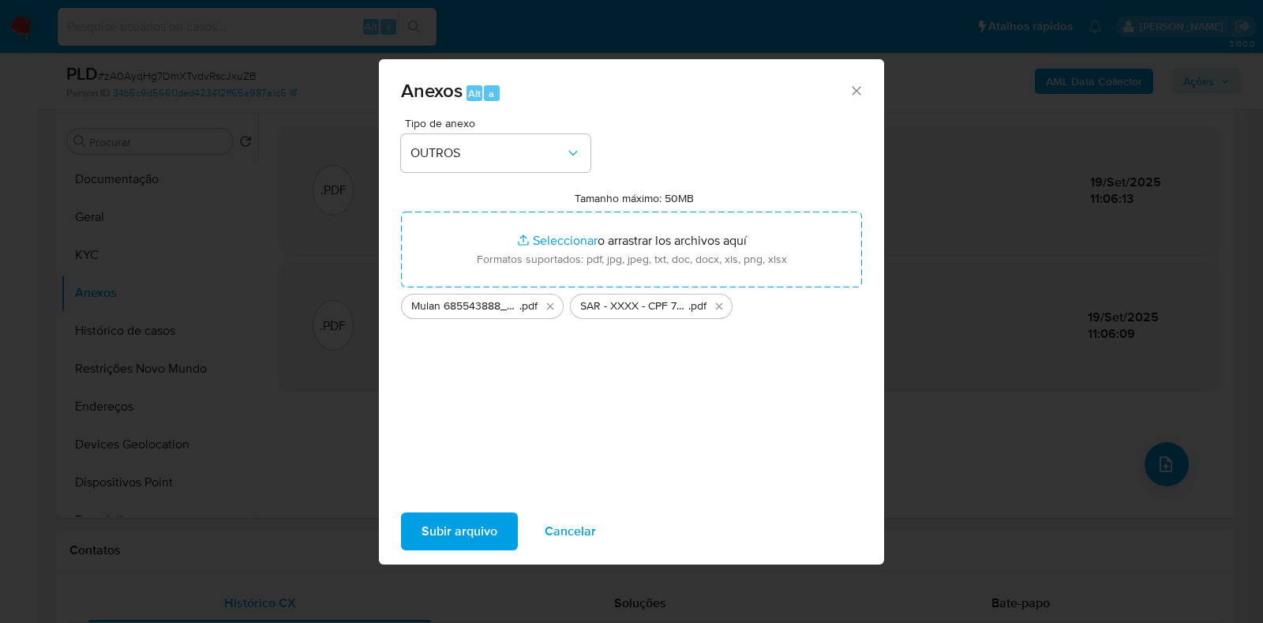
click at [445, 519] on span "Subir arquivo" at bounding box center [460, 531] width 76 height 35
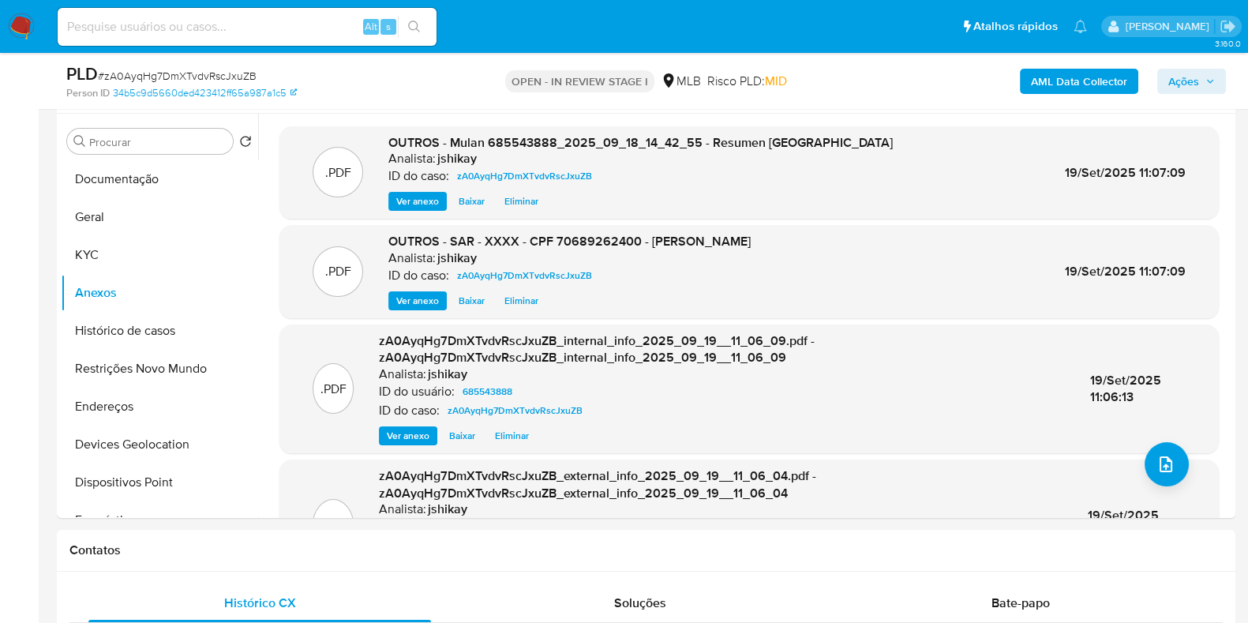
drag, startPoint x: 1176, startPoint y: 75, endPoint x: 1161, endPoint y: 84, distance: 17.3
click at [1176, 75] on span "Ações" at bounding box center [1184, 81] width 31 height 25
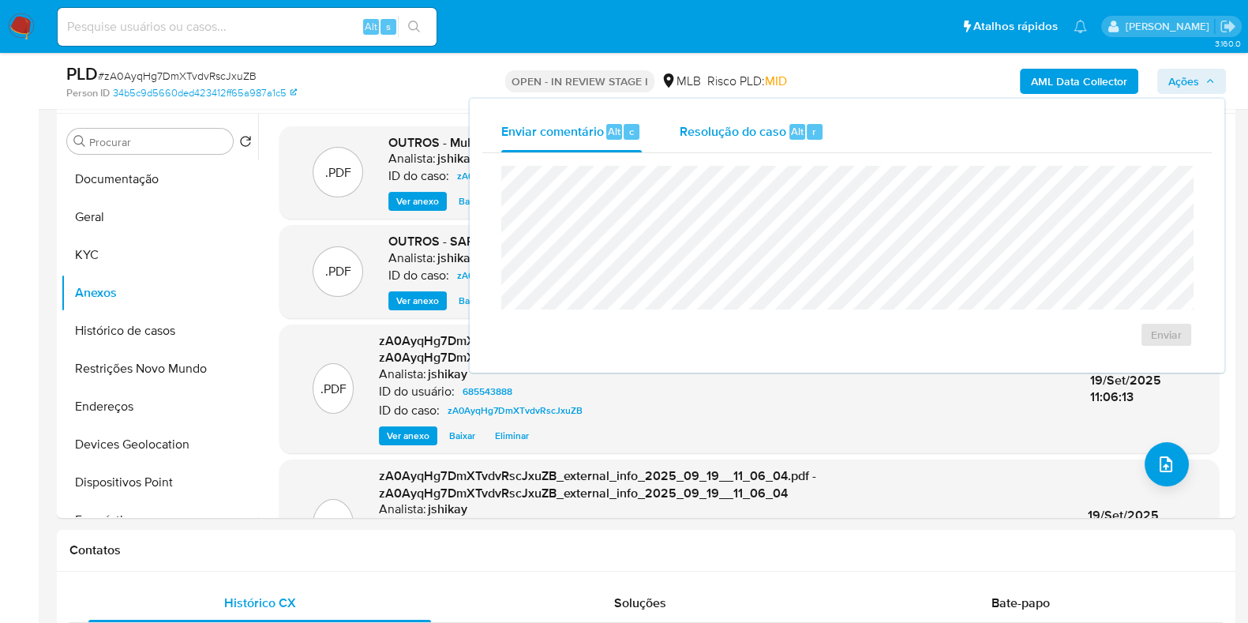
click at [727, 143] on div "Resolução do caso Alt r" at bounding box center [752, 131] width 145 height 41
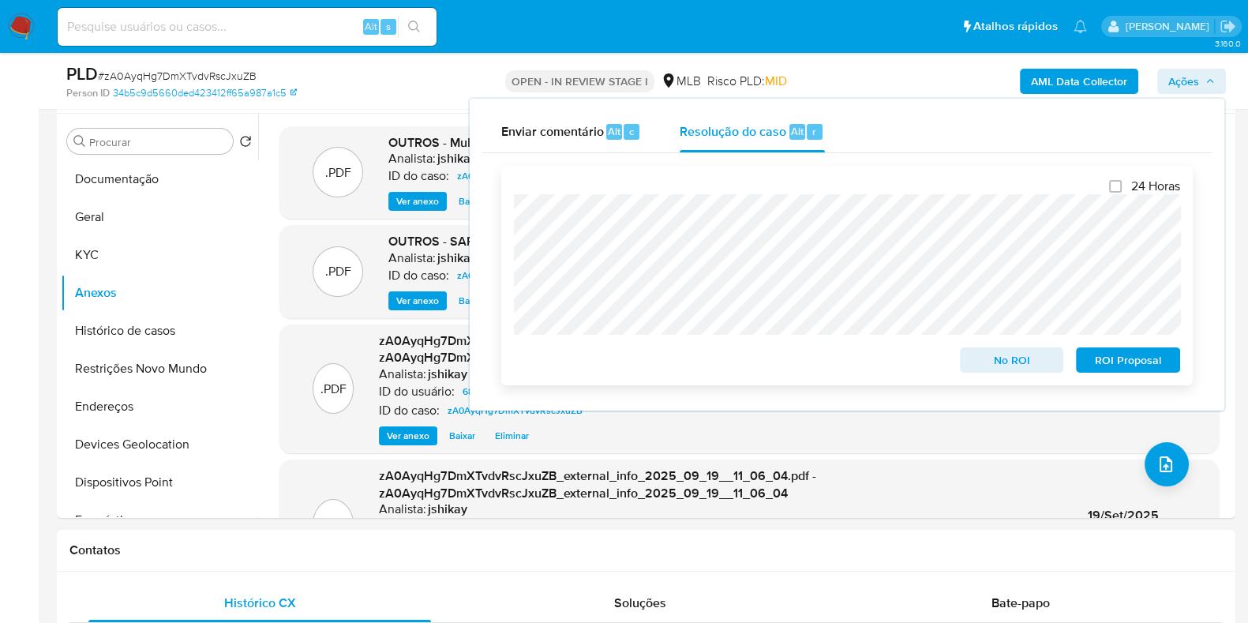
click at [1124, 361] on span "ROI Proposal" at bounding box center [1128, 360] width 82 height 22
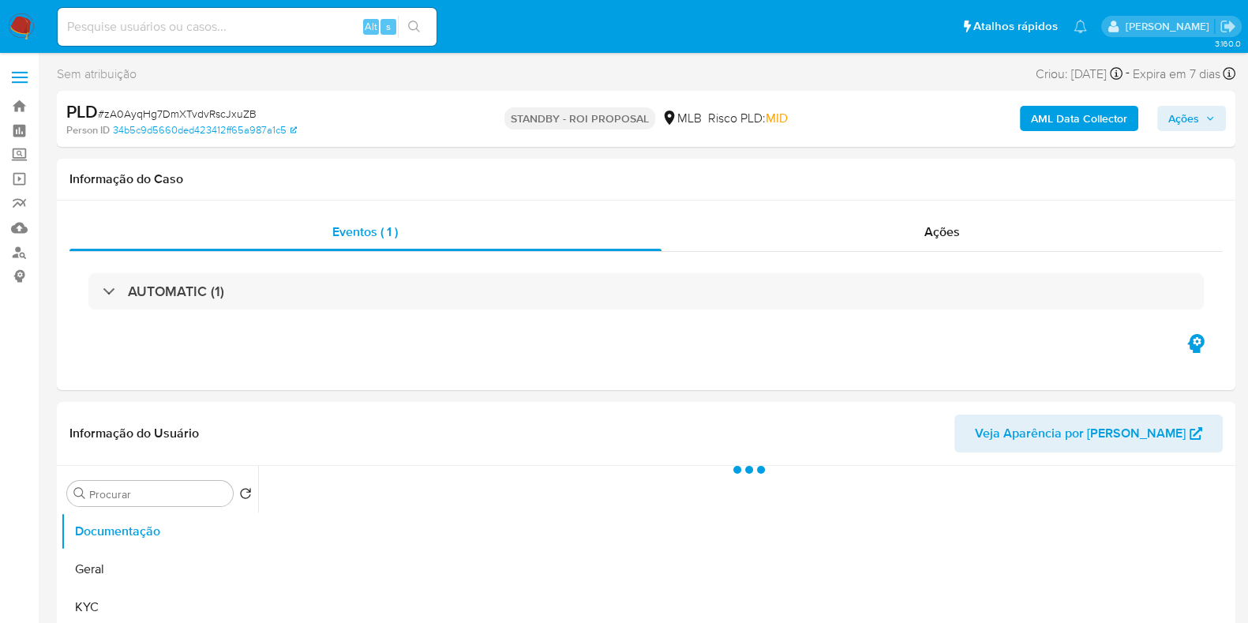
select select "10"
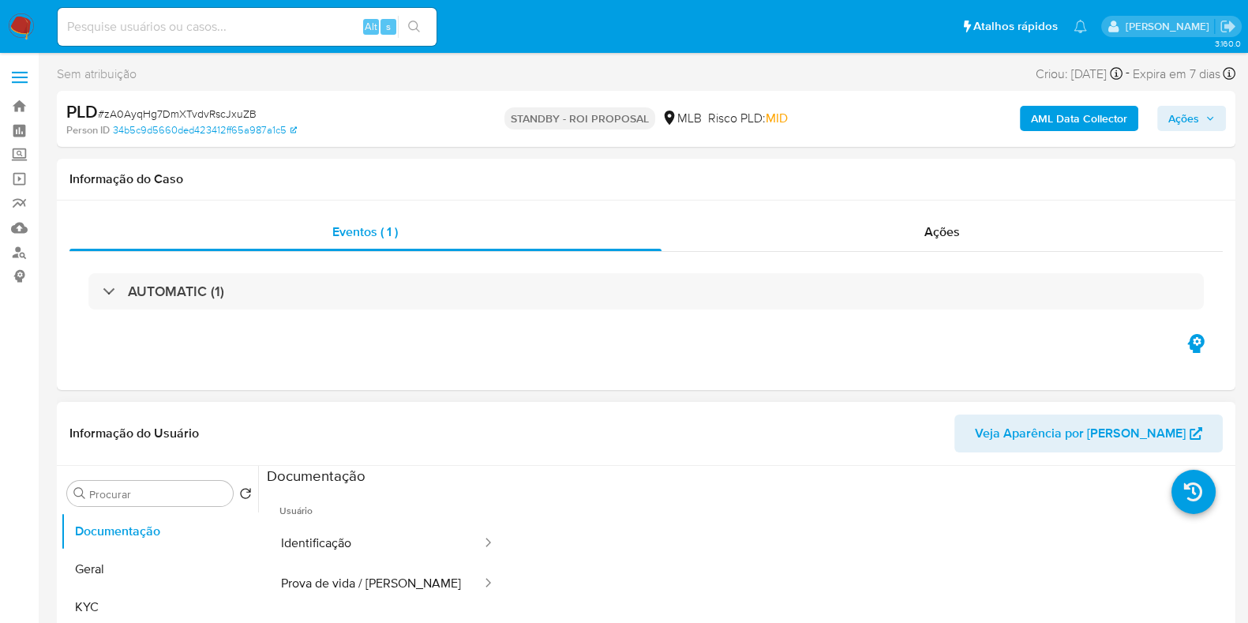
scroll to position [197, 0]
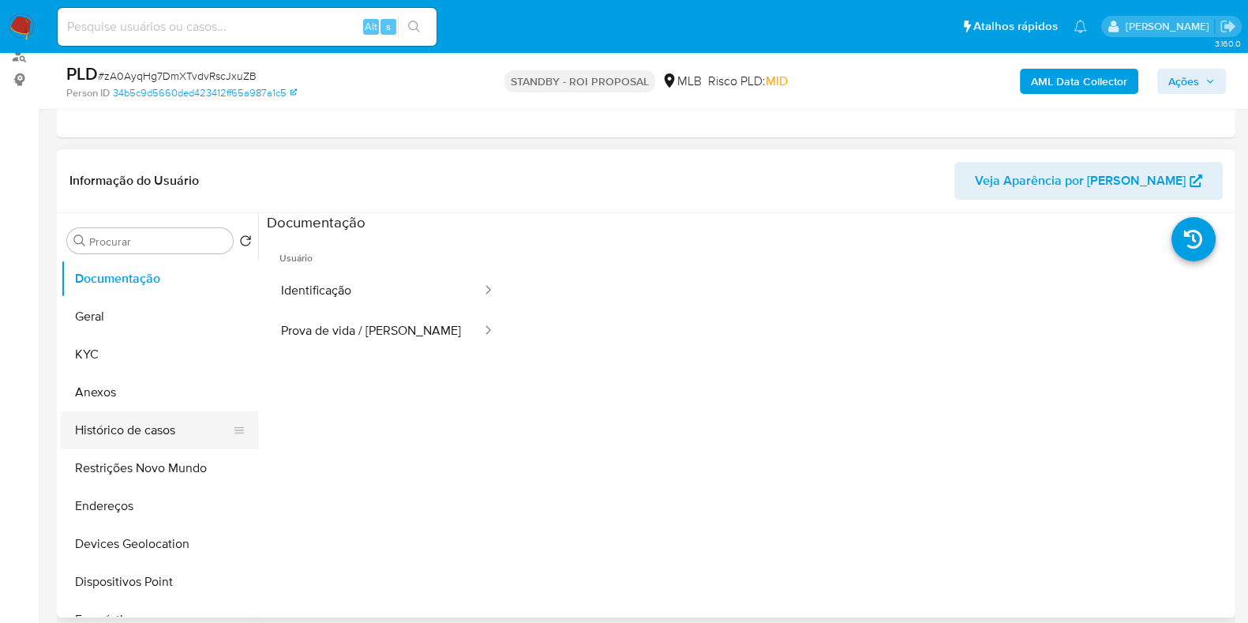
click at [173, 436] on button "Histórico de casos" at bounding box center [153, 430] width 185 height 38
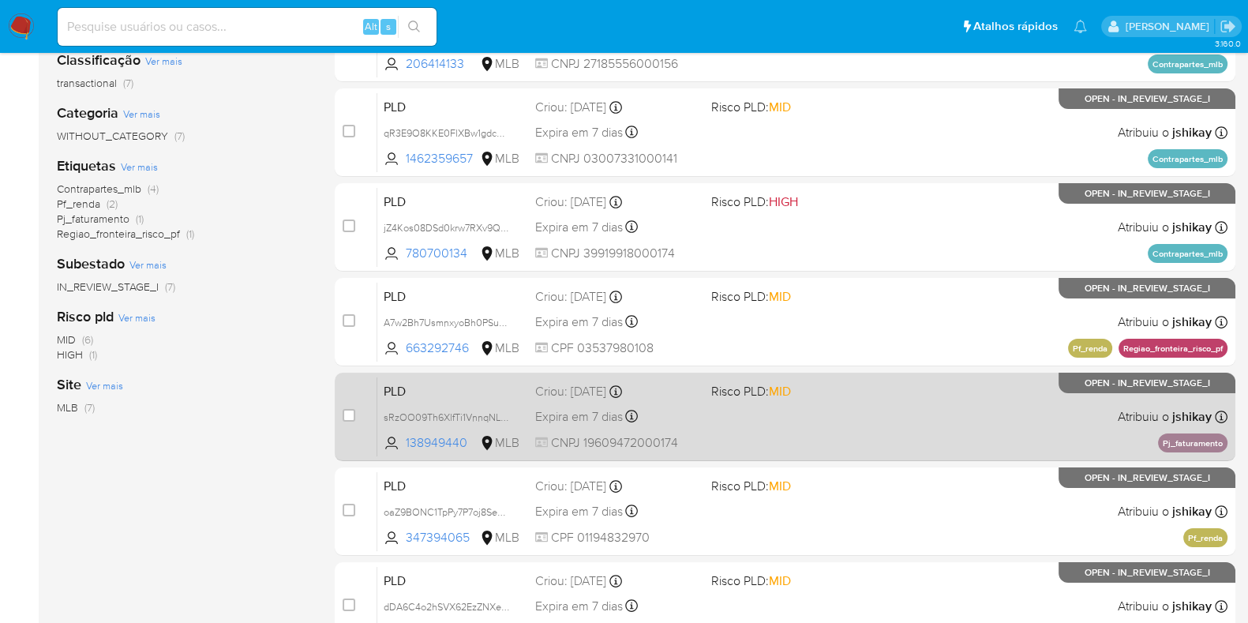
scroll to position [394, 0]
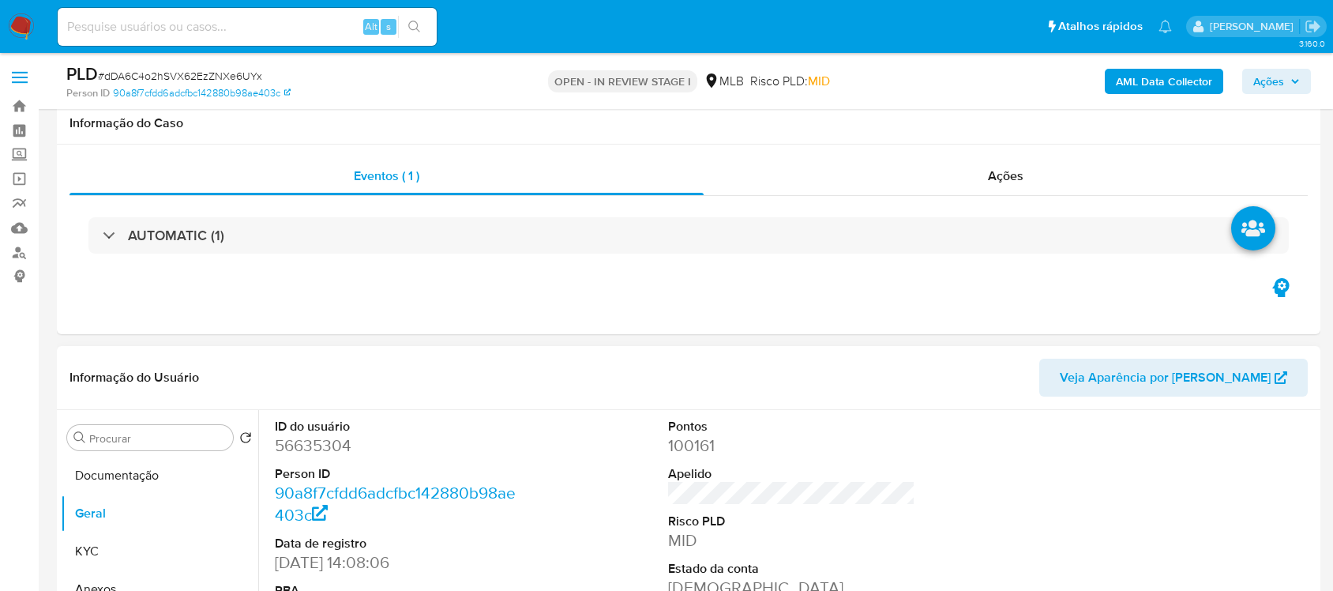
scroll to position [296, 0]
